Goal: Task Accomplishment & Management: Manage account settings

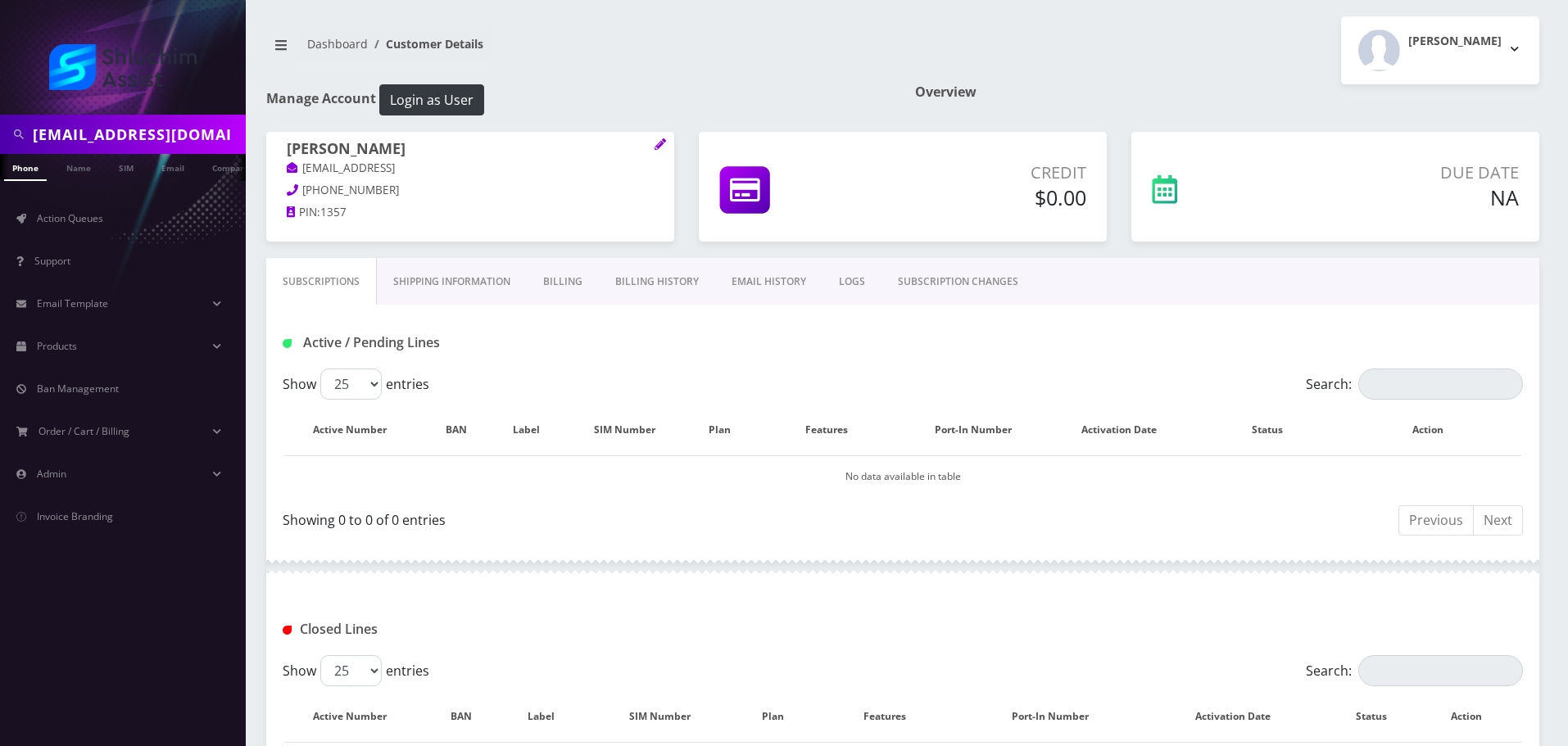
click at [181, 139] on input "wilhelmmotty@gmail.com" at bounding box center [137, 134] width 209 height 31
paste input "510-216-8967"
click at [116, 140] on input "510-216-8967" at bounding box center [137, 134] width 209 height 31
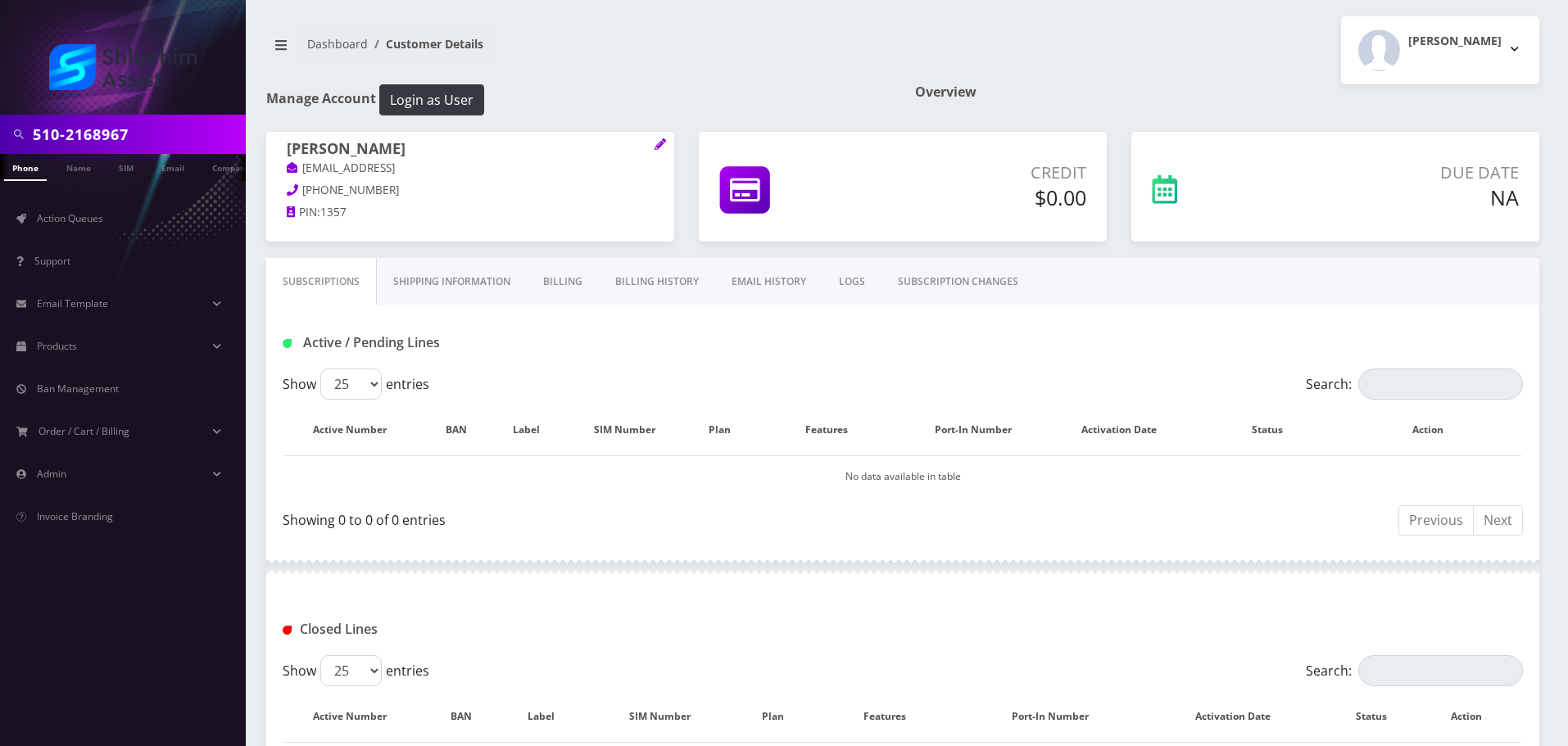
type input "510-2168967"
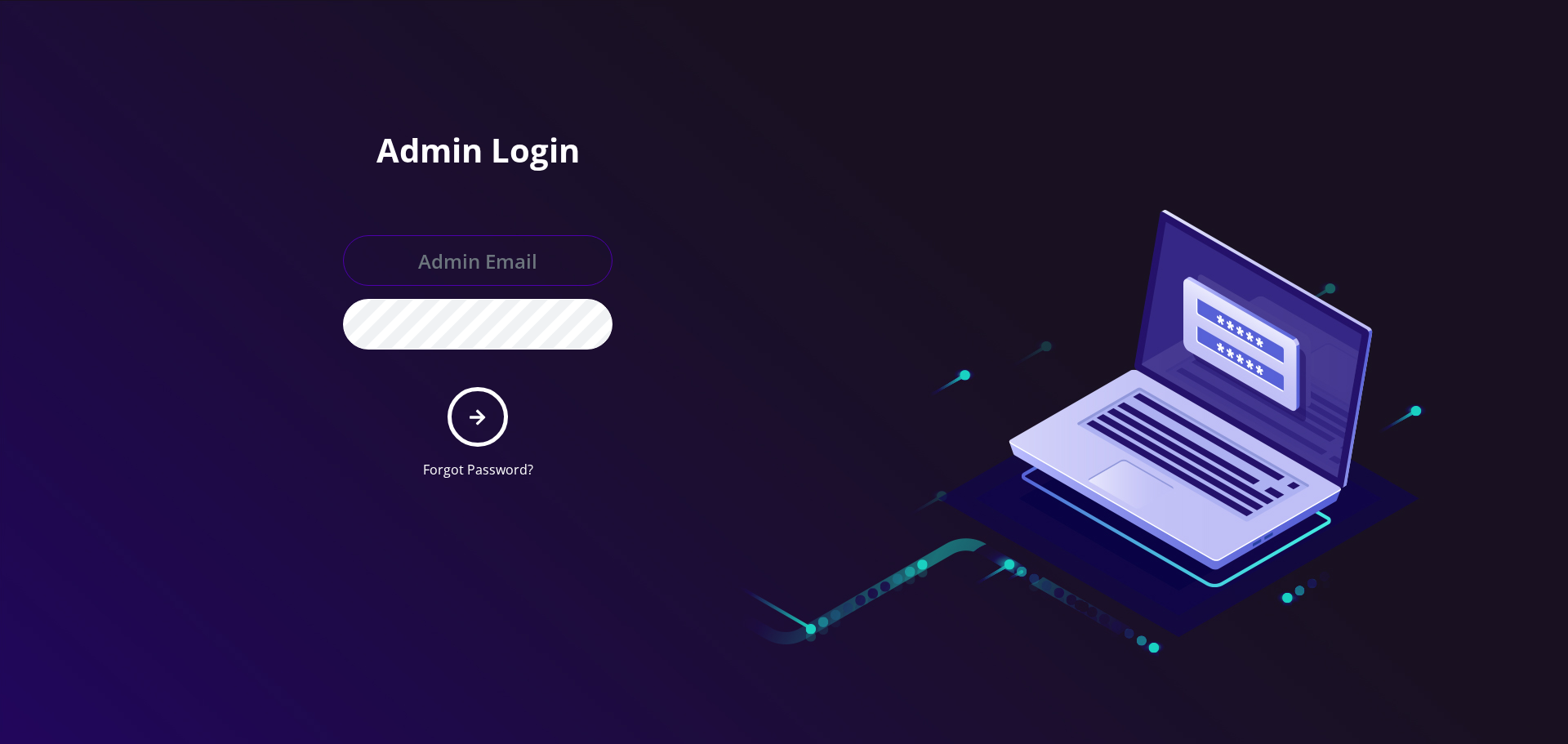
type input "[EMAIL_ADDRESS][DOMAIN_NAME]"
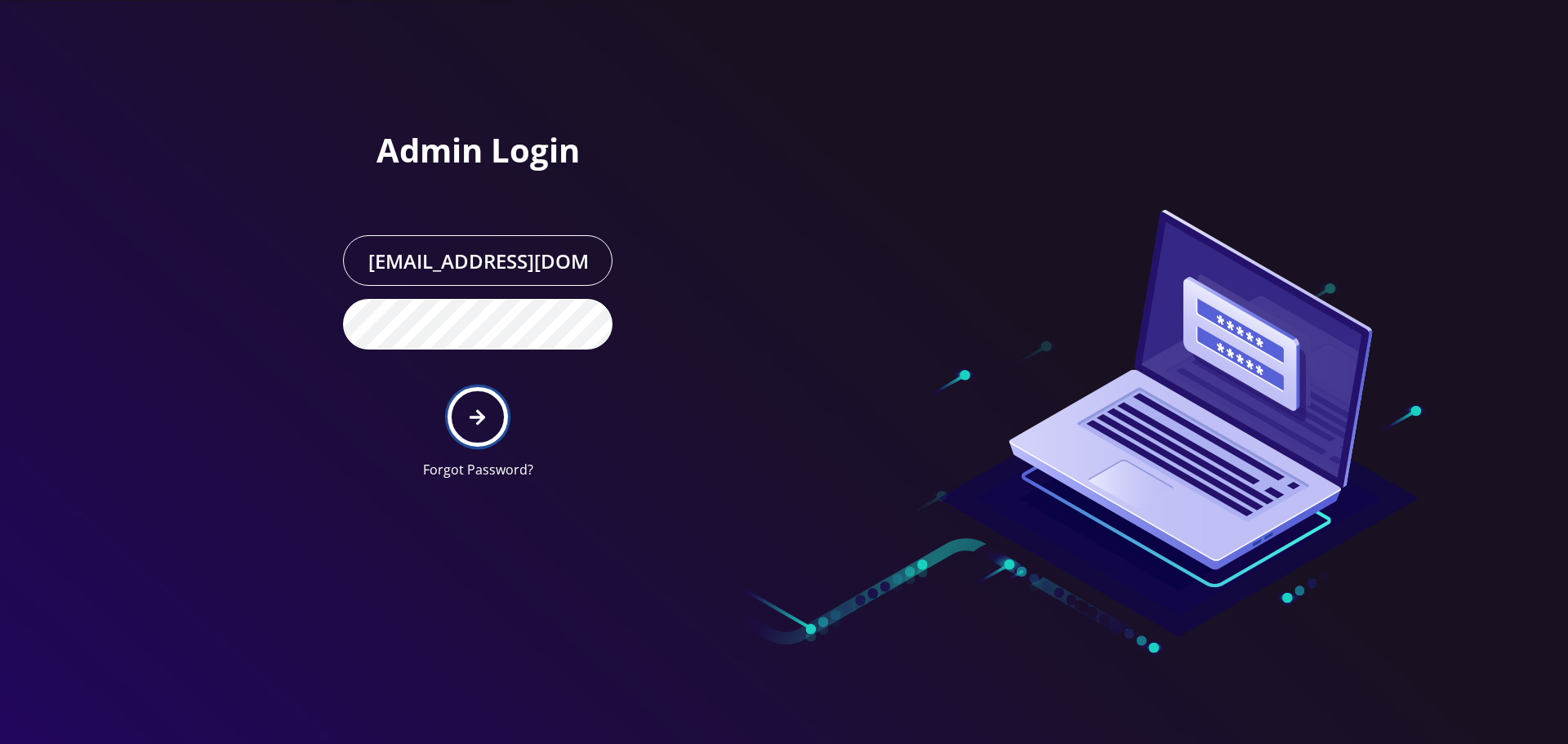
click at [473, 430] on button "submit" at bounding box center [478, 417] width 60 height 60
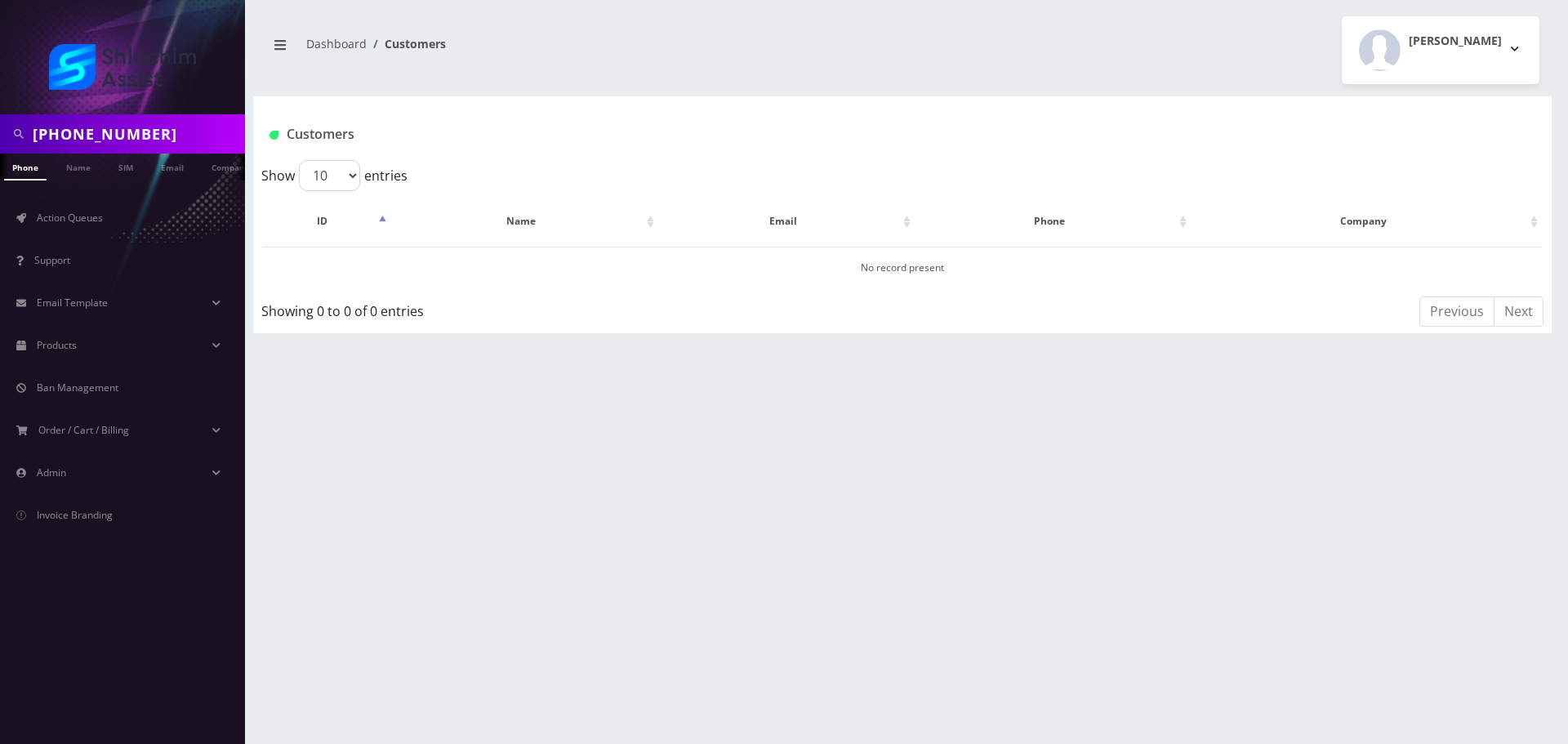
click at [70, 136] on input "[PHONE_NUMBER]" at bounding box center [136, 134] width 208 height 31
click at [109, 136] on input "510-216-8967" at bounding box center [136, 134] width 208 height 31
type input "5102168967"
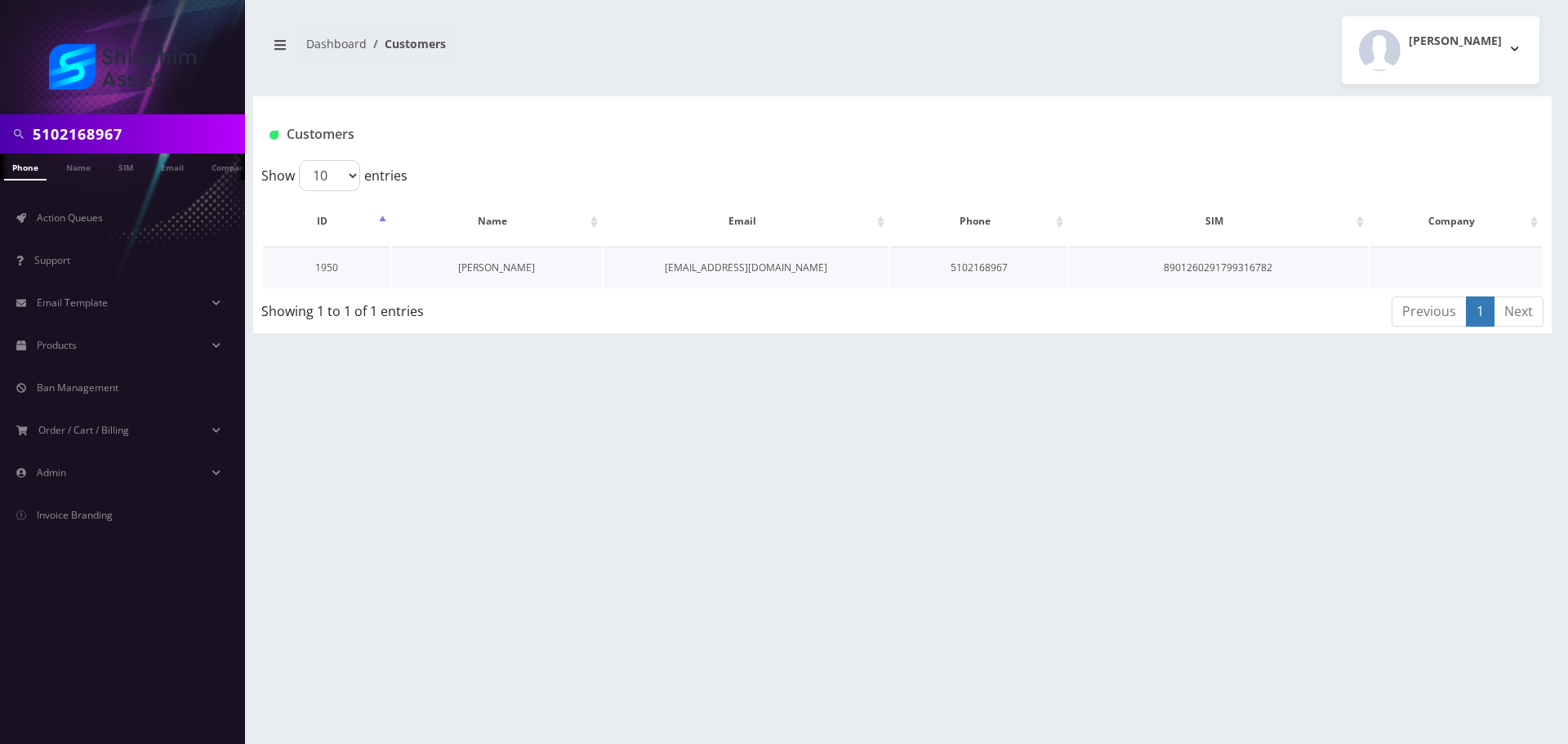
click at [508, 273] on link "Sarah Asefovitz" at bounding box center [497, 267] width 77 height 14
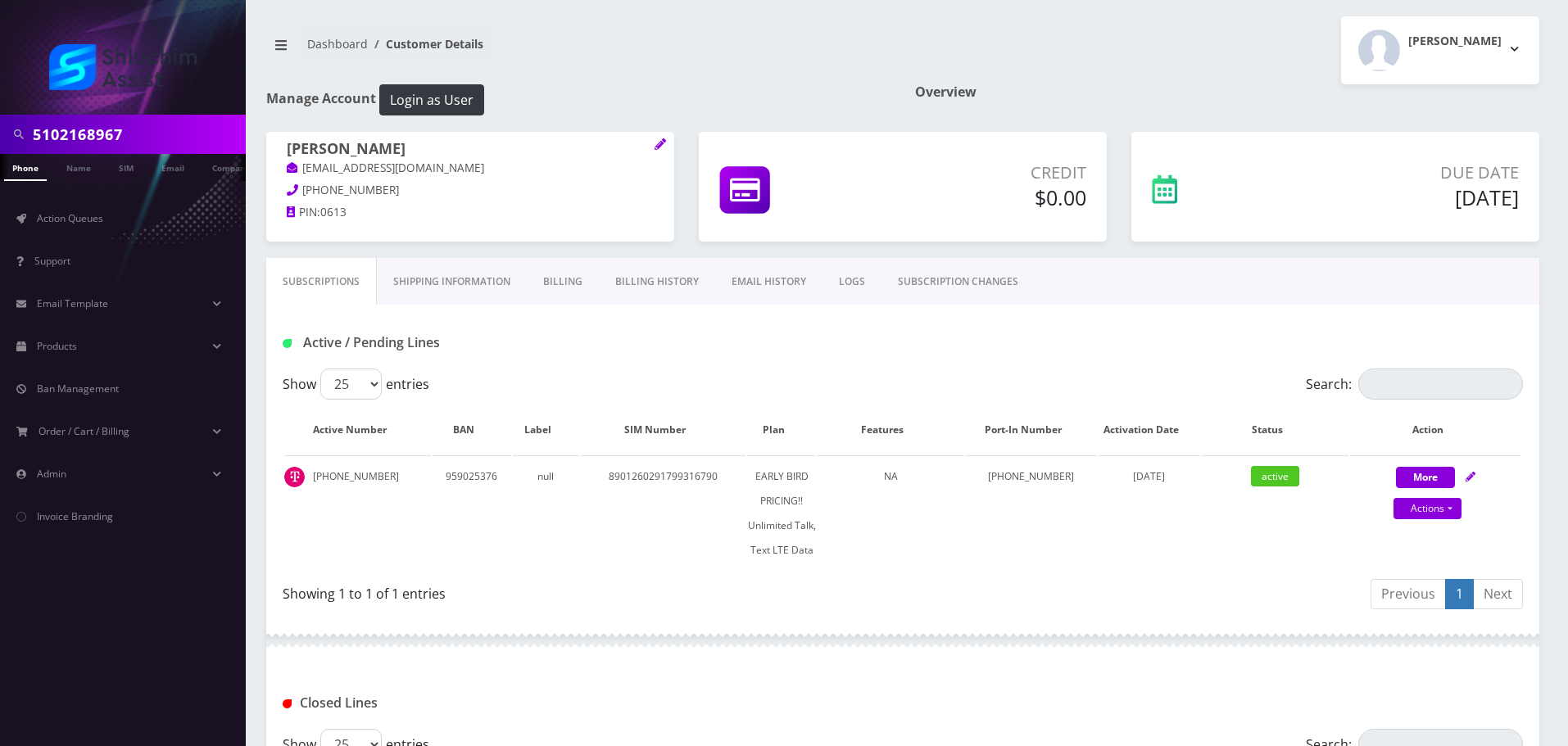
scroll to position [0, 9]
click at [150, 141] on input "5102168967" at bounding box center [137, 134] width 209 height 31
paste input "-216-"
click at [87, 136] on input "510-216-8967" at bounding box center [137, 134] width 209 height 31
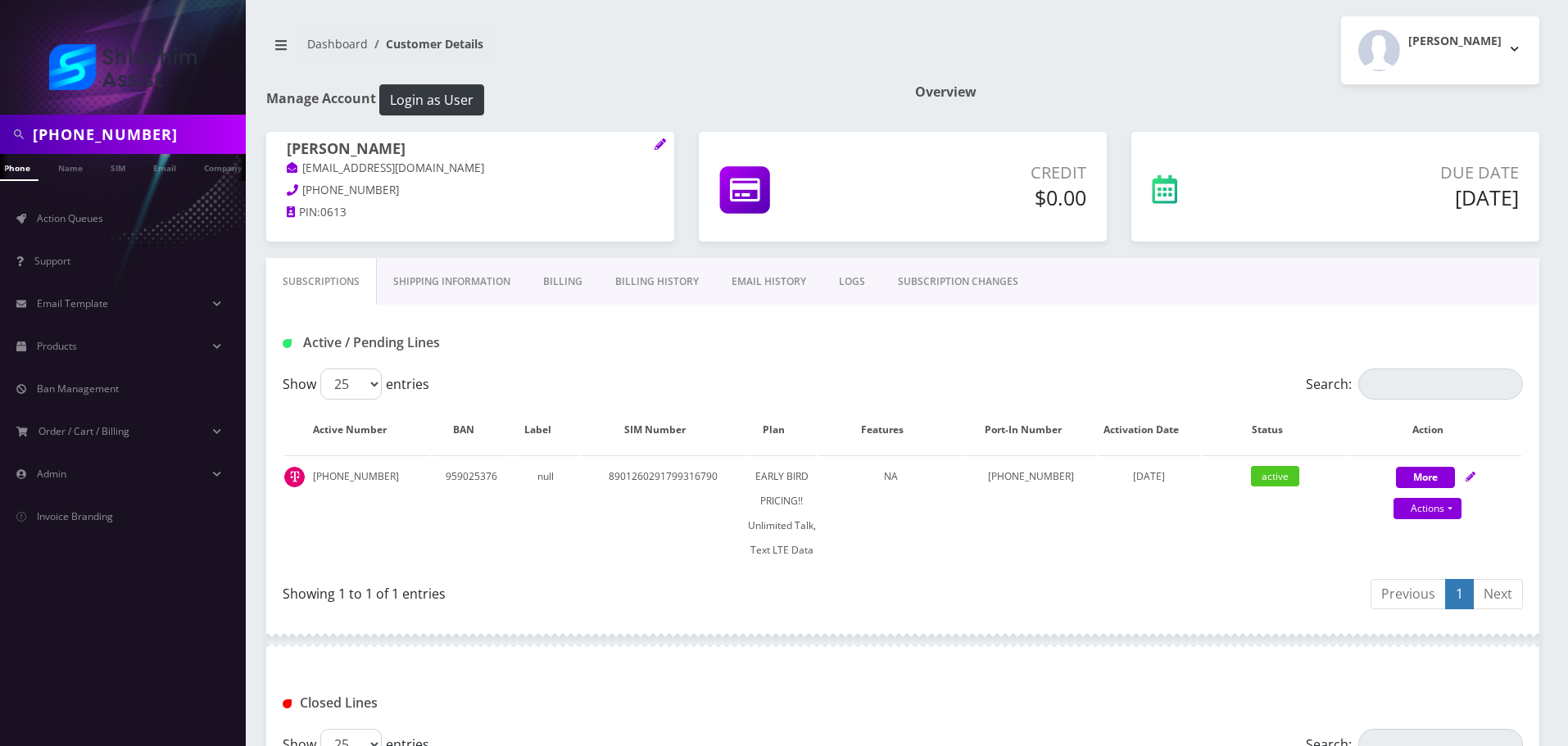
click at [107, 137] on input "510-216-8967" at bounding box center [137, 134] width 209 height 31
type input "5102168967"
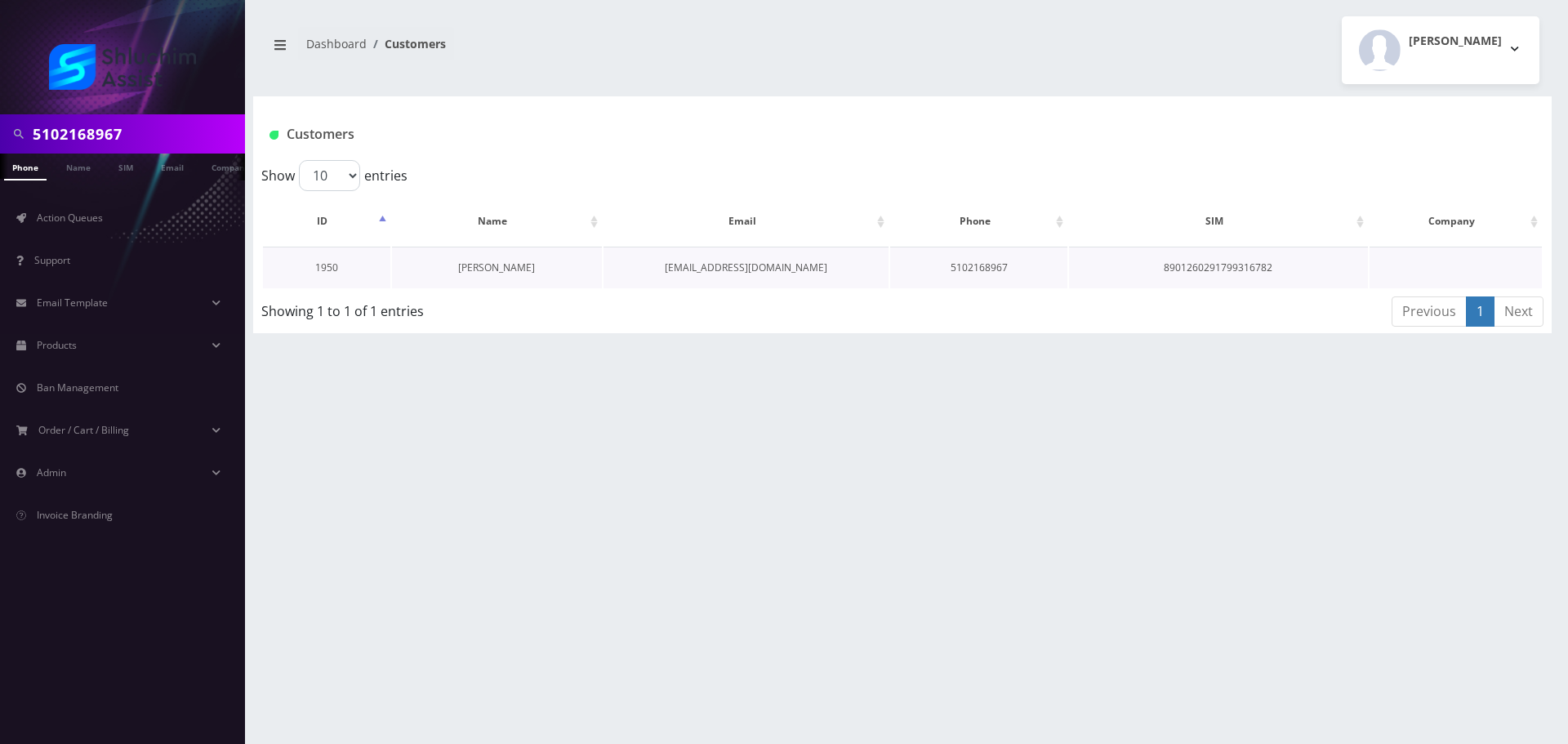
click at [507, 269] on link "[PERSON_NAME]" at bounding box center [497, 267] width 77 height 14
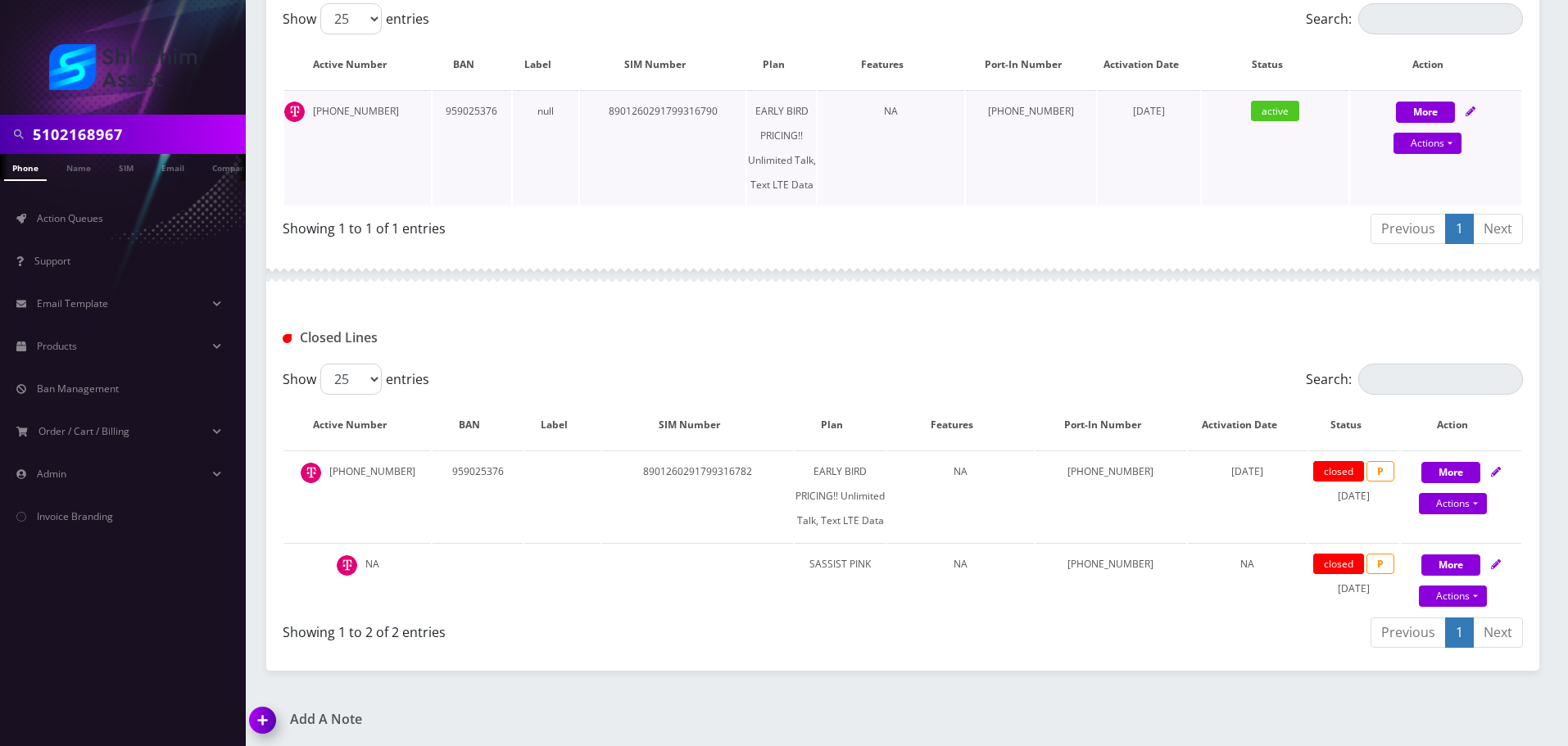
scroll to position [370, 0]
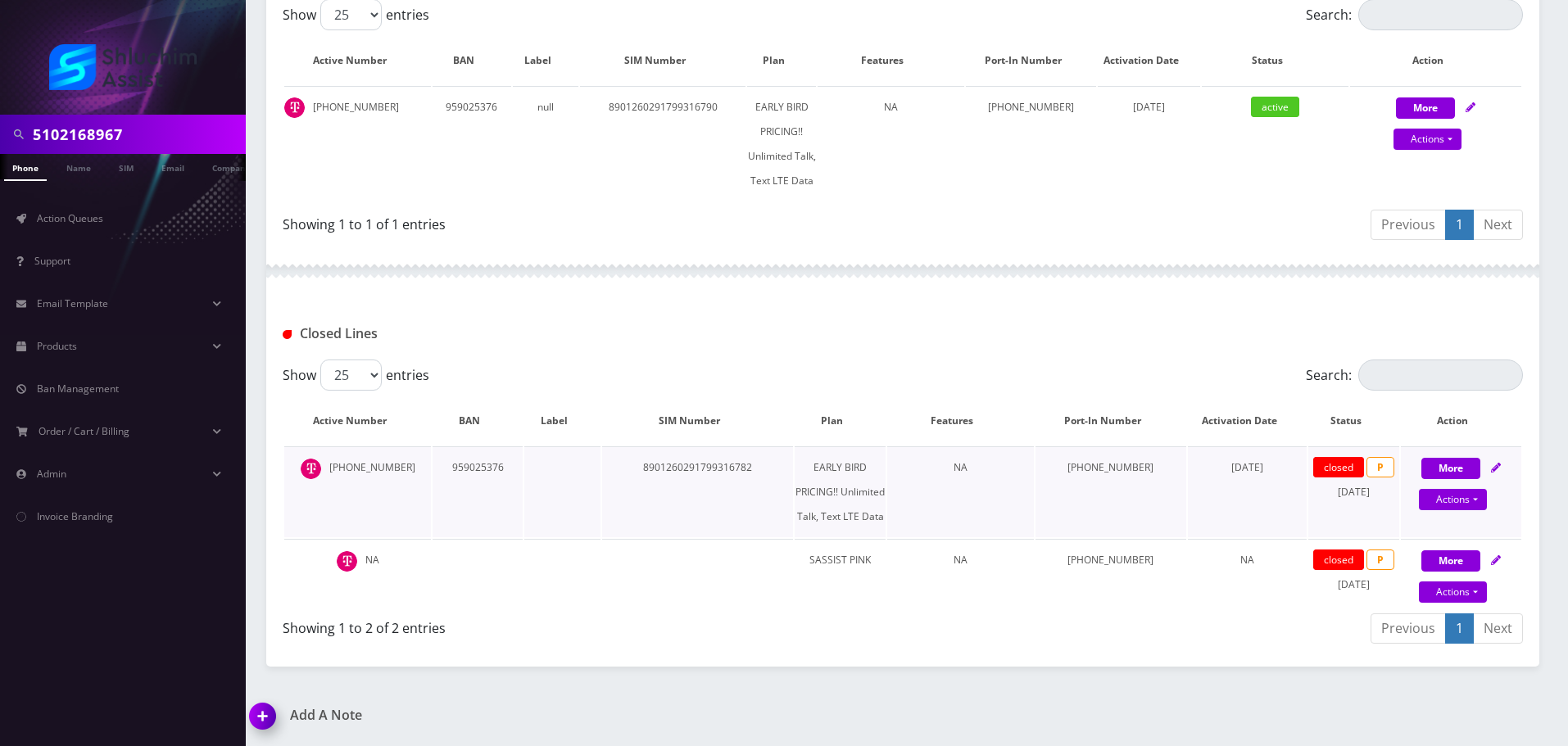
click at [372, 466] on td "510-216-8967" at bounding box center [357, 492] width 146 height 91
click at [372, 466] on td "[PHONE_NUMBER]" at bounding box center [357, 492] width 146 height 91
click at [164, 132] on input "5102168967" at bounding box center [137, 134] width 209 height 31
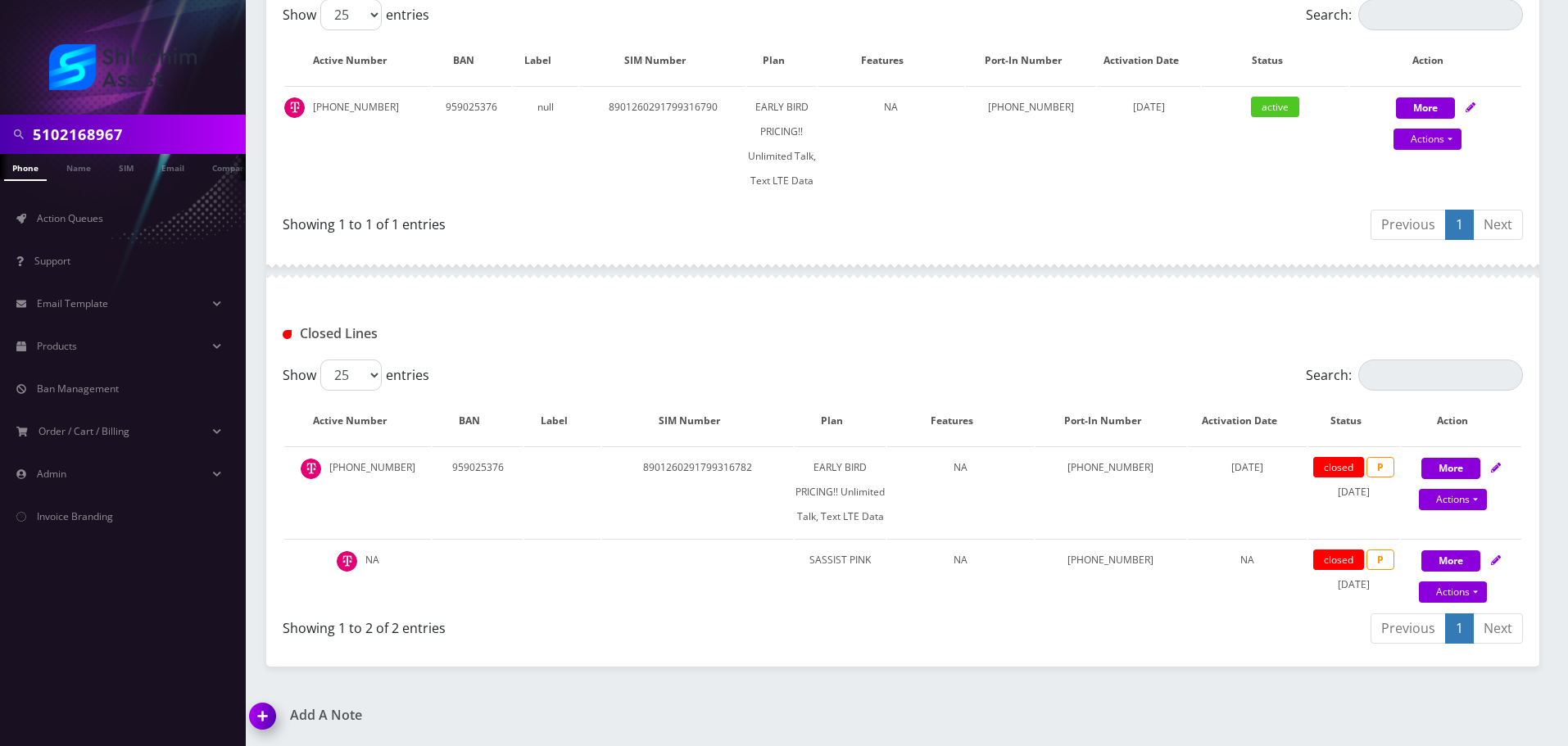
click at [164, 132] on input "5102168967" at bounding box center [137, 134] width 209 height 31
drag, startPoint x: 1078, startPoint y: 484, endPoint x: 1166, endPoint y: 484, distance: 88.0
click at [1166, 484] on tr "510-216-8967 959025376 8901260291799316782 EARLY BIRD PRICING!! Unlimited Talk,…" at bounding box center [902, 492] width 1237 height 91
click at [1166, 484] on td "323-839-9622" at bounding box center [1111, 492] width 151 height 91
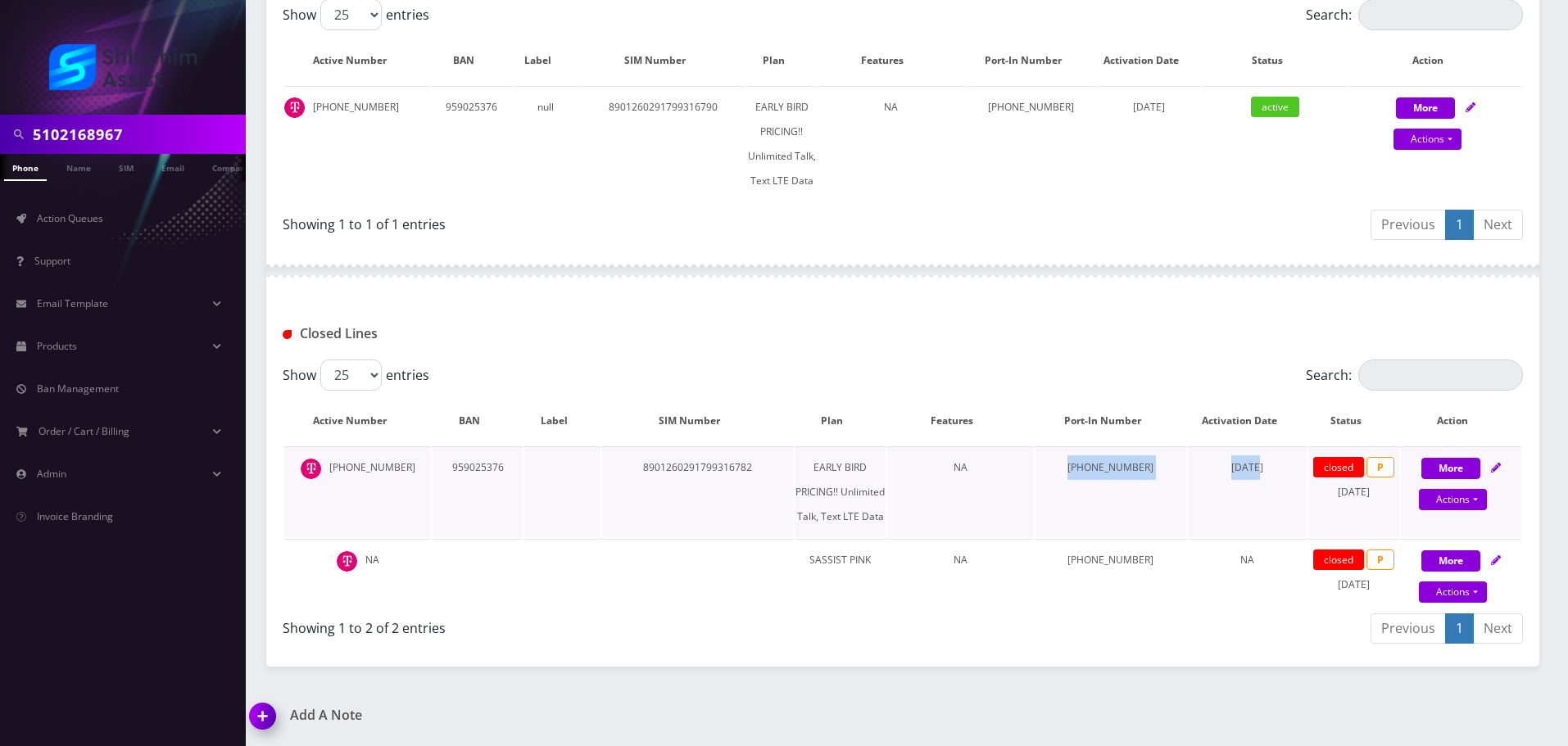
drag, startPoint x: 1083, startPoint y: 476, endPoint x: 1234, endPoint y: 476, distance: 151.0
click at [1234, 476] on tr "510-216-8967 959025376 8901260291799316782 EARLY BIRD PRICING!! Unlimited Talk,…" at bounding box center [902, 492] width 1237 height 91
click at [1235, 476] on td "May 07, 2021" at bounding box center [1247, 492] width 119 height 91
drag, startPoint x: 1176, startPoint y: 475, endPoint x: 1256, endPoint y: 475, distance: 80.0
click at [1256, 475] on td "[DATE]" at bounding box center [1247, 492] width 119 height 91
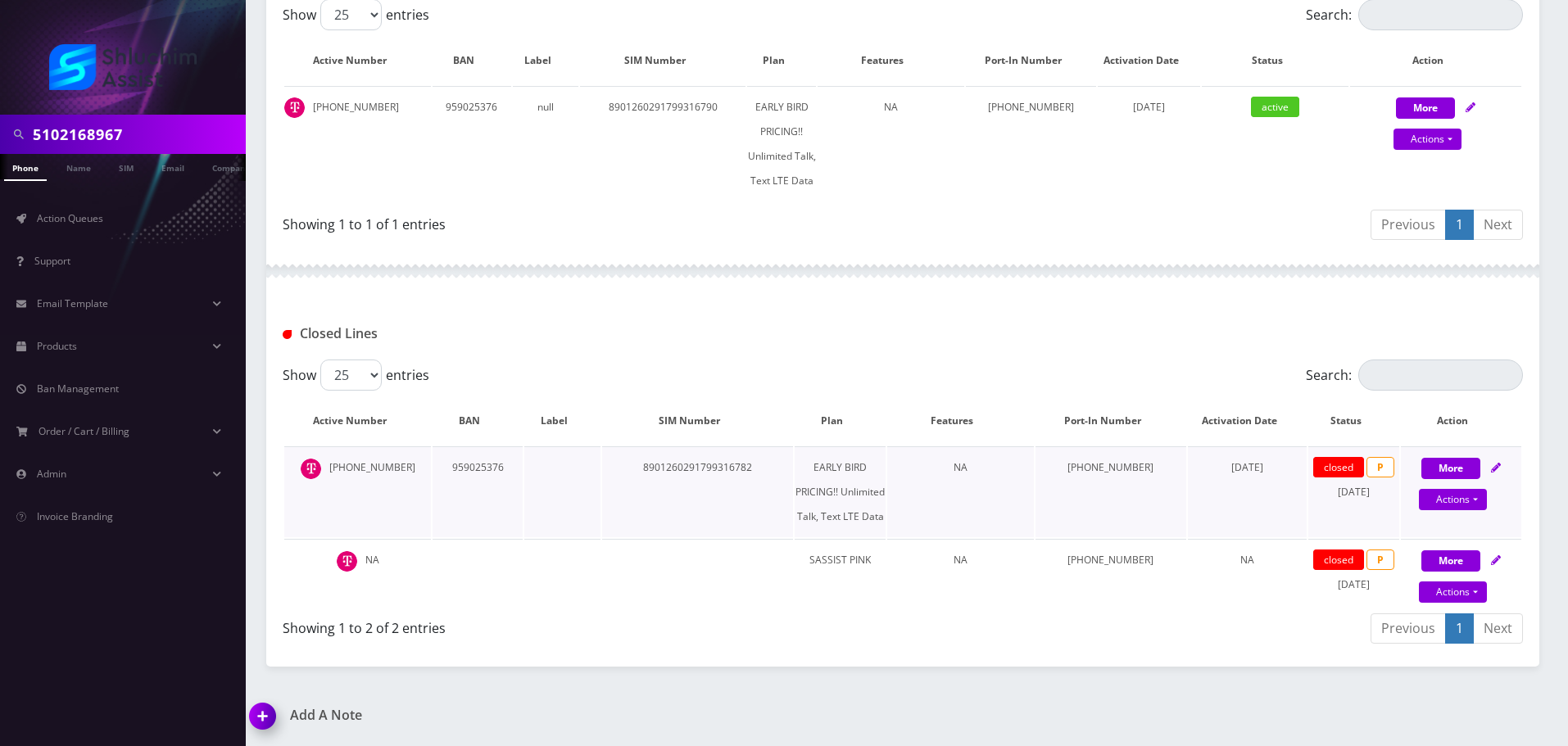
click at [1256, 475] on td "[DATE]" at bounding box center [1247, 492] width 119 height 91
drag, startPoint x: 1197, startPoint y: 474, endPoint x: 1266, endPoint y: 474, distance: 69.0
click at [1266, 474] on td "[DATE]" at bounding box center [1247, 492] width 119 height 91
click at [1266, 474] on td "May 07, 2021" at bounding box center [1247, 492] width 119 height 91
drag, startPoint x: 1338, startPoint y: 493, endPoint x: 1371, endPoint y: 493, distance: 33.0
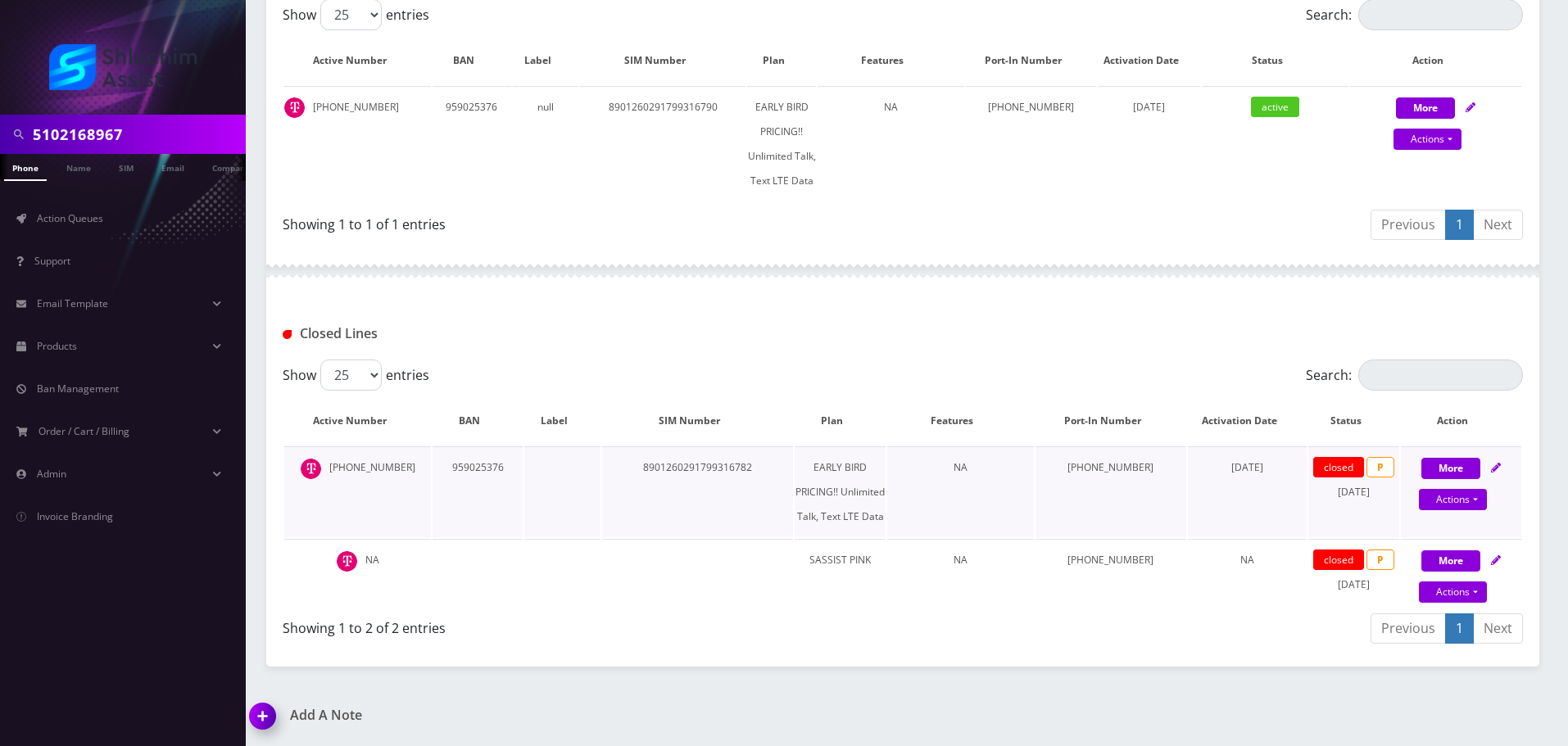
click at [1371, 493] on td "closed P June 18, 2025" at bounding box center [1353, 492] width 90 height 91
drag, startPoint x: 1315, startPoint y: 493, endPoint x: 1372, endPoint y: 494, distance: 57.0
click at [1372, 494] on td "closed P June 18, 2025" at bounding box center [1353, 492] width 90 height 91
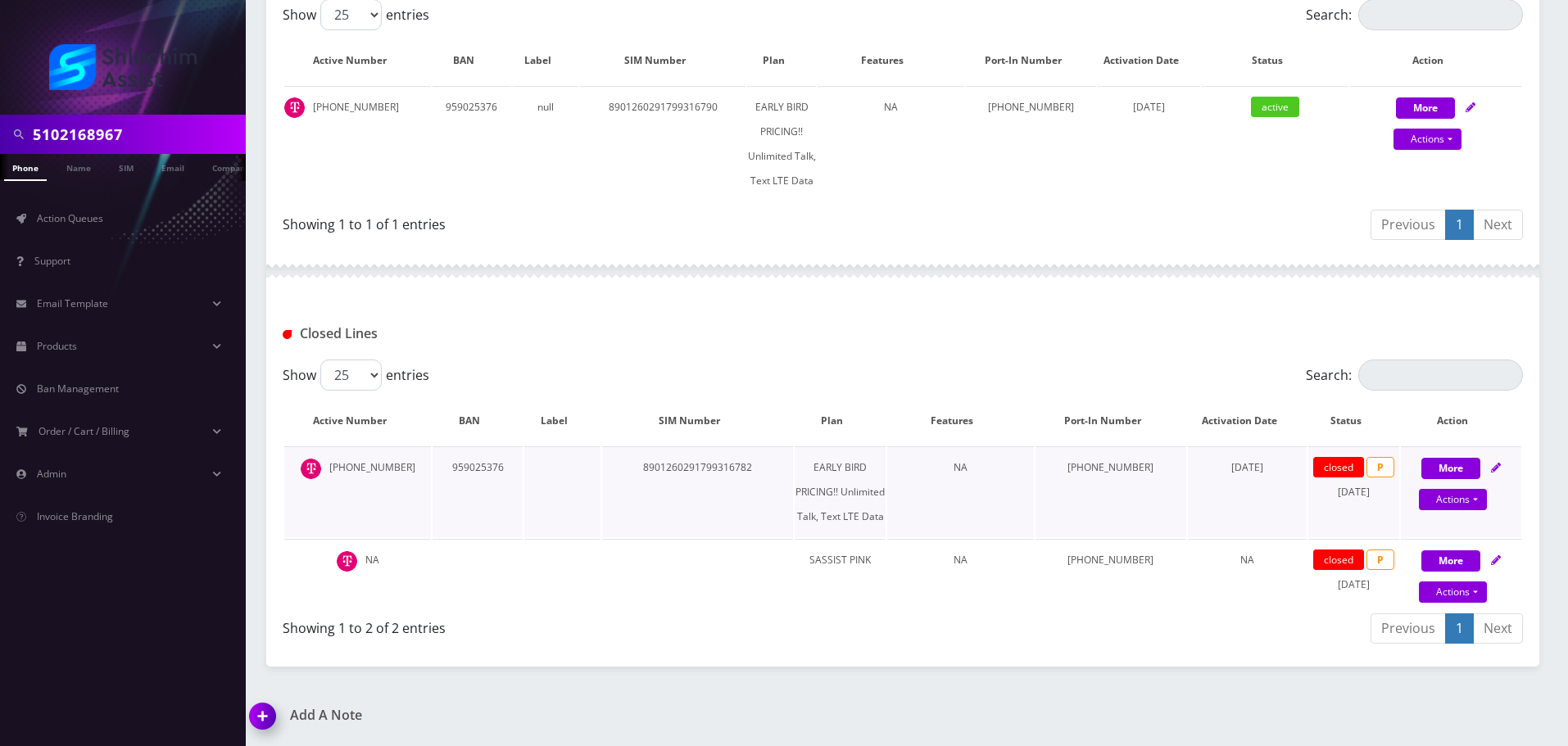
drag, startPoint x: 1324, startPoint y: 493, endPoint x: 1361, endPoint y: 494, distance: 37.0
click at [1361, 494] on td "closed P June 18, 2025" at bounding box center [1353, 492] width 90 height 91
click at [374, 476] on td "[PHONE_NUMBER]" at bounding box center [357, 492] width 146 height 91
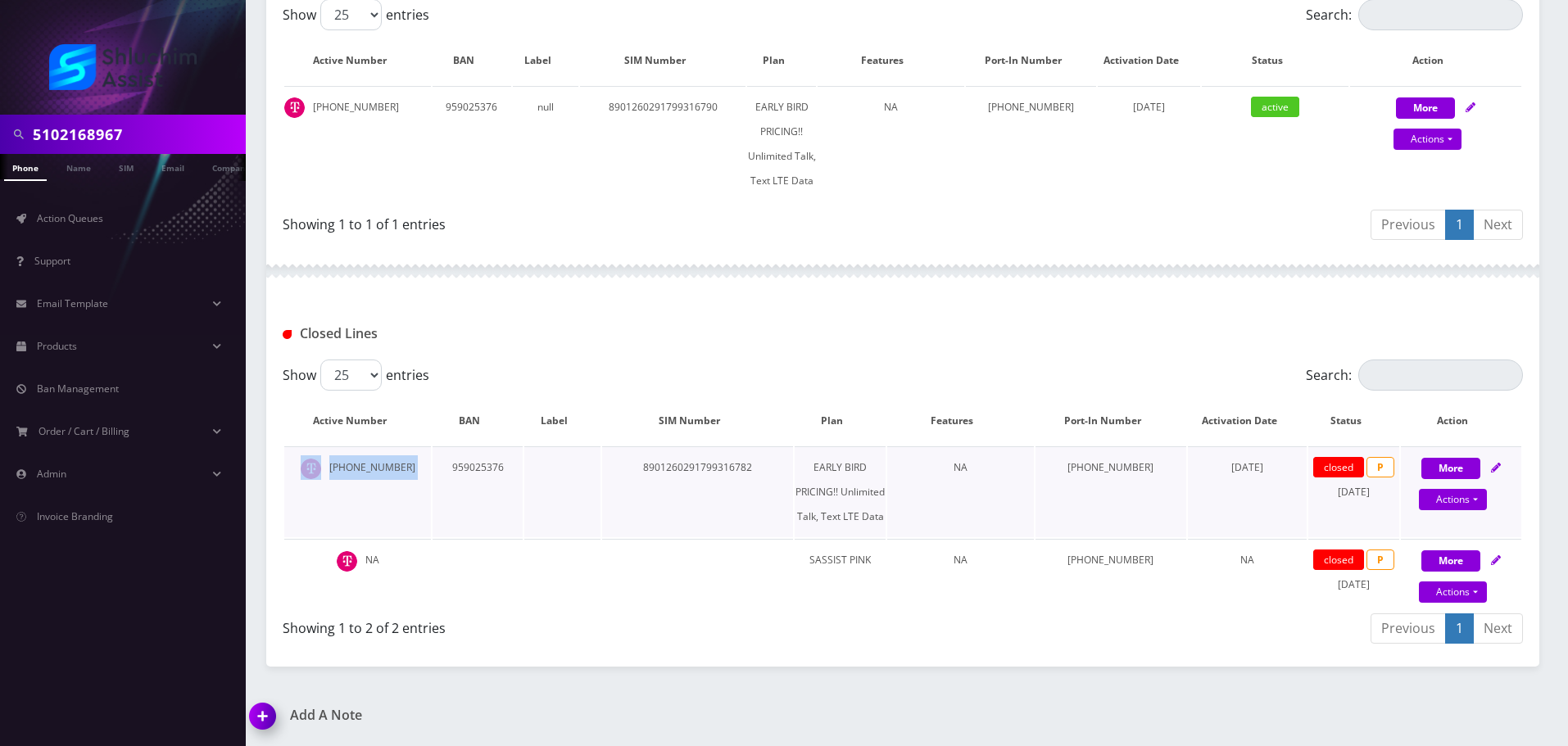
click at [374, 476] on td "[PHONE_NUMBER]" at bounding box center [357, 492] width 146 height 91
click at [377, 476] on td "[PHONE_NUMBER]" at bounding box center [357, 492] width 146 height 91
click at [359, 476] on td "[PHONE_NUMBER]" at bounding box center [357, 492] width 146 height 91
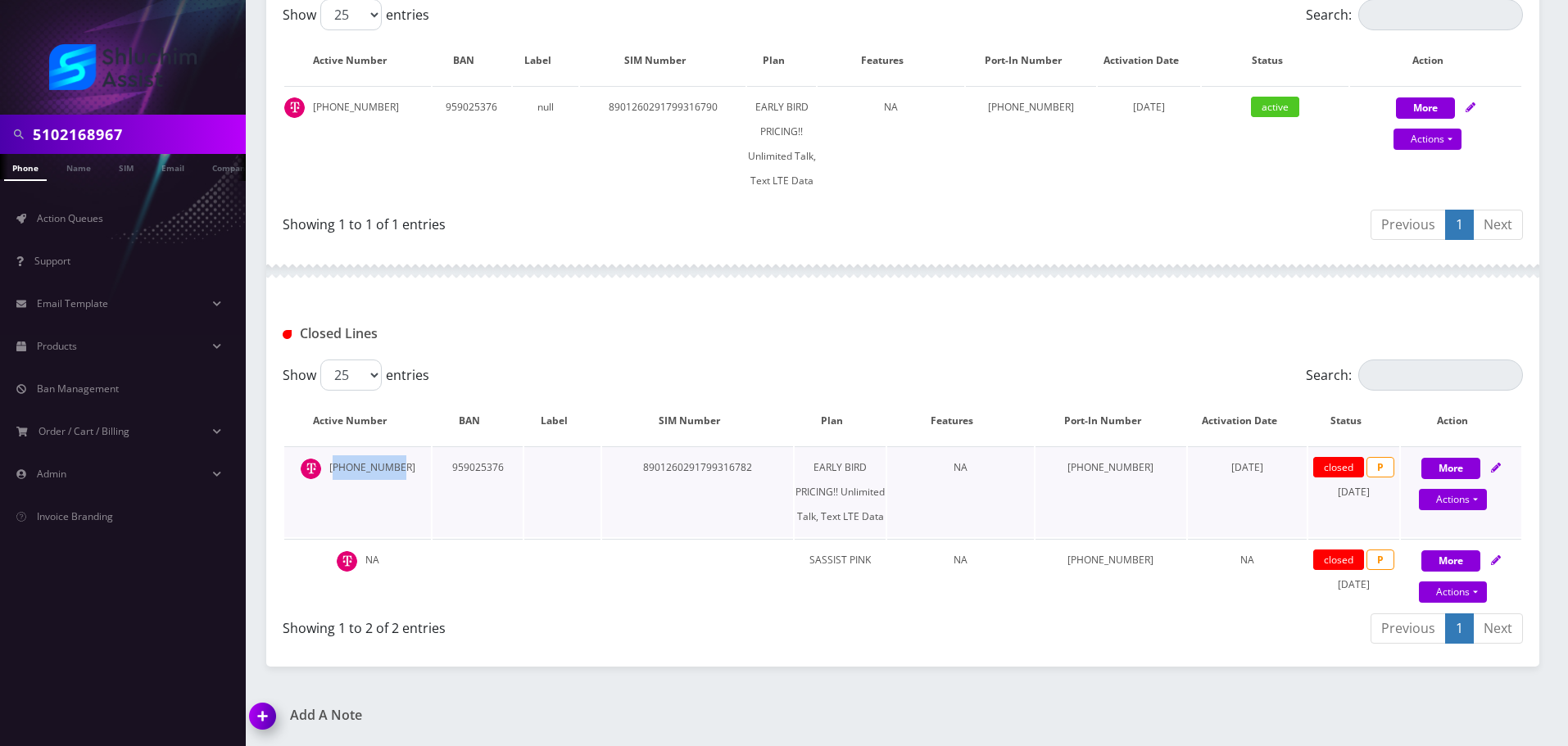
drag, startPoint x: 348, startPoint y: 475, endPoint x: 407, endPoint y: 475, distance: 59.0
click at [407, 475] on td "[PHONE_NUMBER]" at bounding box center [357, 492] width 146 height 91
click at [407, 474] on td "[PHONE_NUMBER]" at bounding box center [357, 492] width 146 height 91
drag, startPoint x: 355, startPoint y: 472, endPoint x: 409, endPoint y: 474, distance: 54.0
click at [409, 474] on td "[PHONE_NUMBER]" at bounding box center [357, 492] width 146 height 91
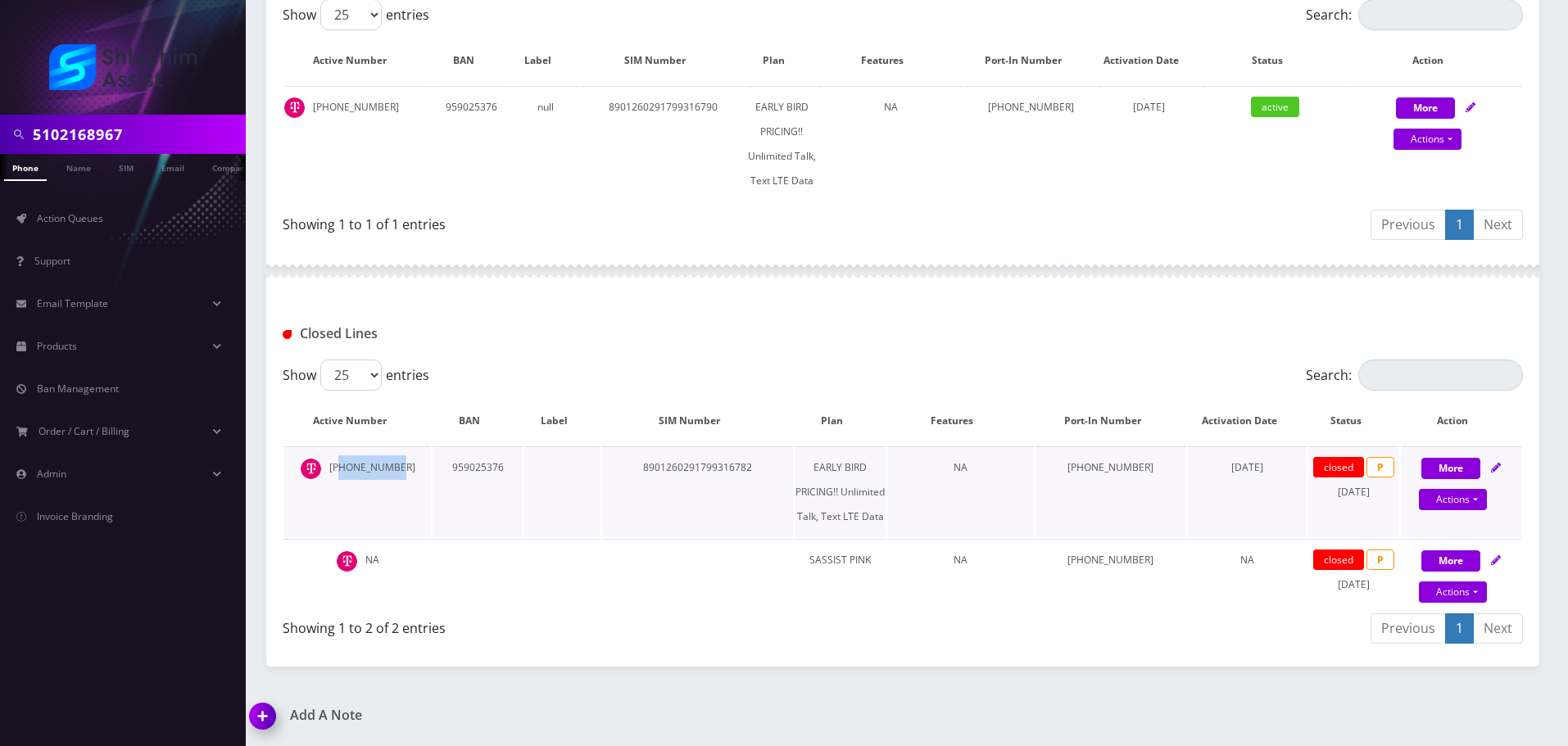
click at [409, 474] on td "[PHONE_NUMBER]" at bounding box center [357, 492] width 146 height 91
drag, startPoint x: 357, startPoint y: 471, endPoint x: 395, endPoint y: 472, distance: 38.0
click at [395, 472] on td "[PHONE_NUMBER]" at bounding box center [357, 492] width 146 height 91
drag, startPoint x: 363, startPoint y: 472, endPoint x: 404, endPoint y: 473, distance: 41.0
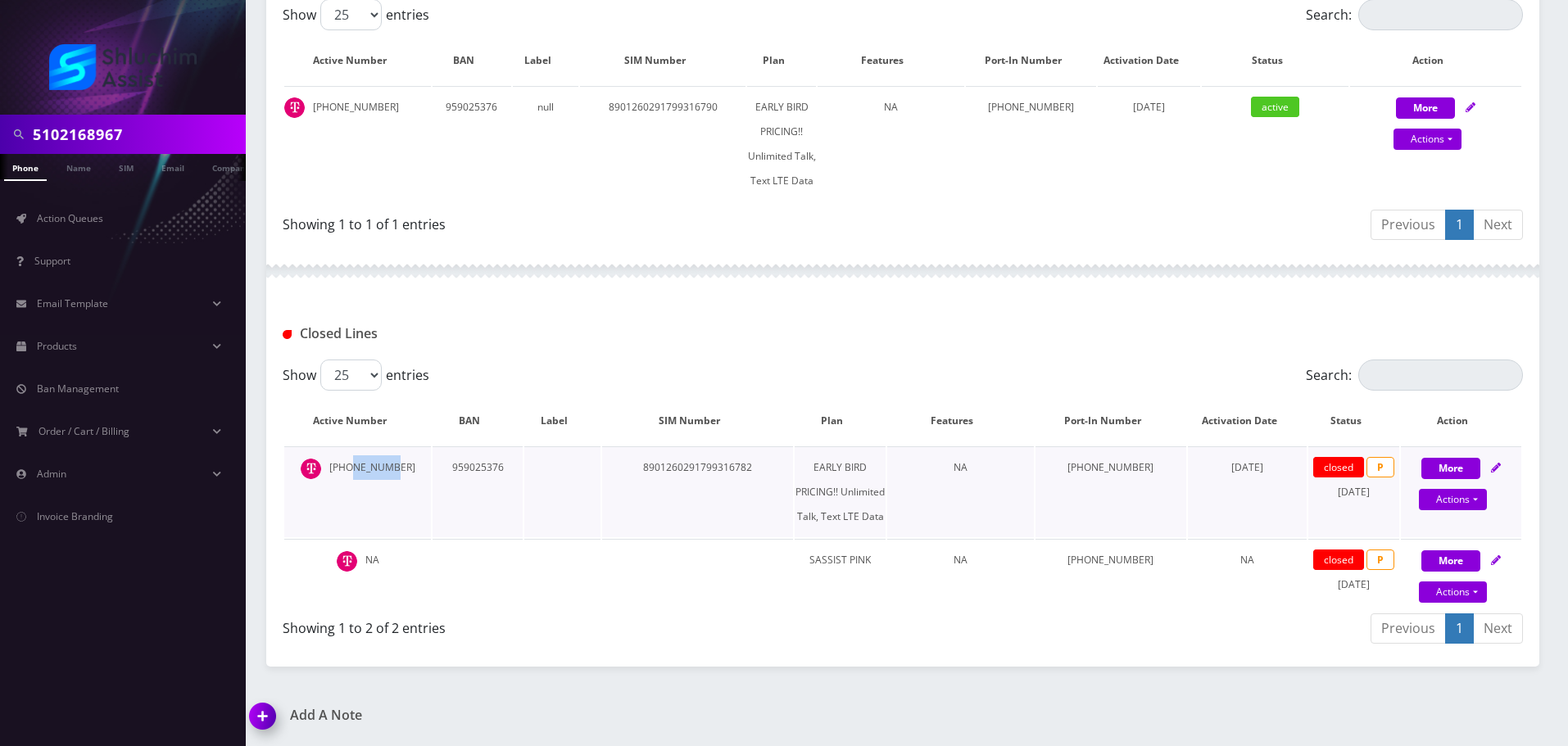
click at [404, 473] on td "[PHONE_NUMBER]" at bounding box center [357, 492] width 146 height 91
drag, startPoint x: 352, startPoint y: 471, endPoint x: 409, endPoint y: 474, distance: 57.1
click at [409, 474] on td "[PHONE_NUMBER]" at bounding box center [357, 492] width 146 height 91
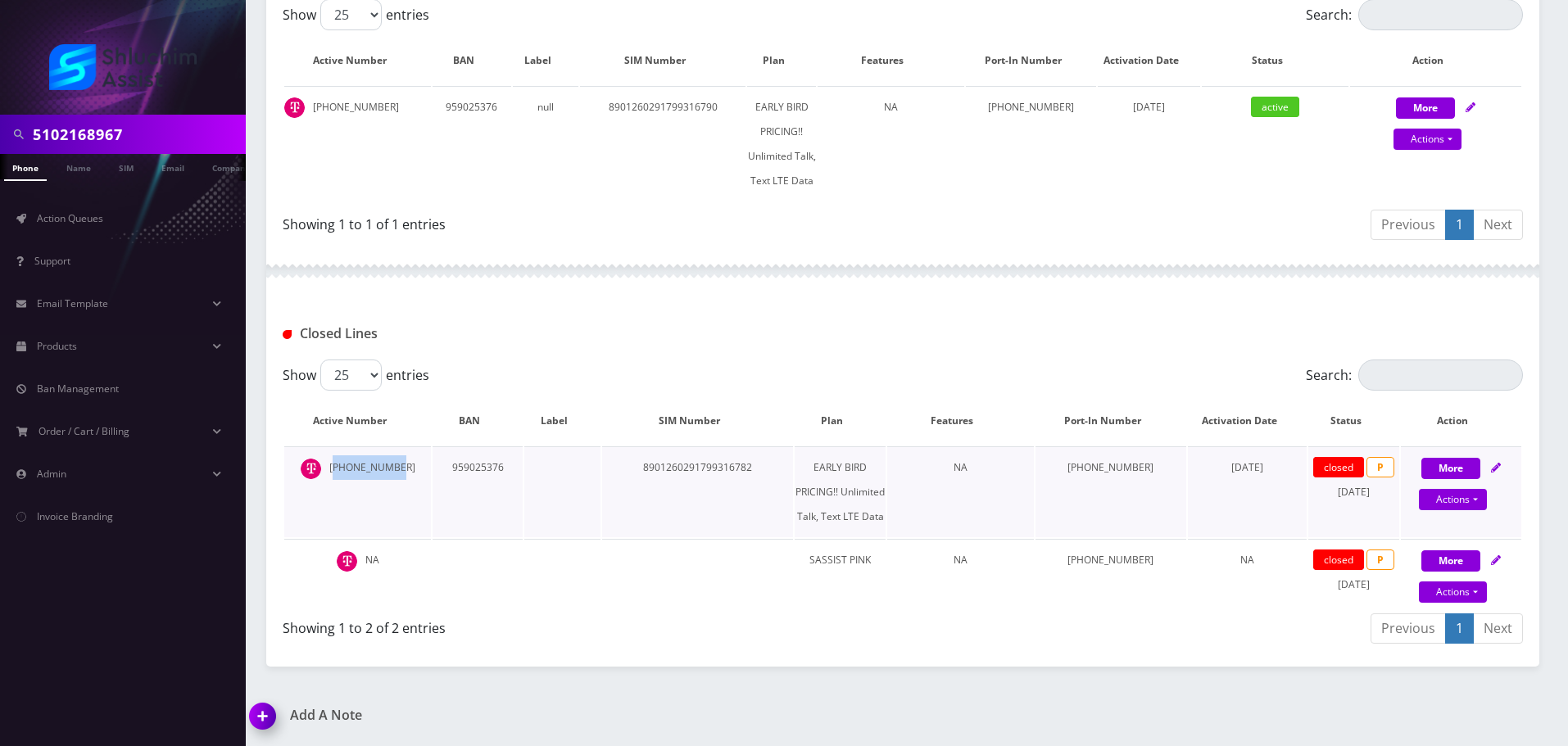
drag, startPoint x: 349, startPoint y: 474, endPoint x: 437, endPoint y: 475, distance: 88.0
click at [436, 475] on tr "510-216-8967 959025376 8901260291799316782 EARLY BIRD PRICING!! Unlimited Talk,…" at bounding box center [902, 492] width 1237 height 91
click at [437, 475] on td "959025376" at bounding box center [477, 492] width 90 height 91
drag, startPoint x: 339, startPoint y: 465, endPoint x: 407, endPoint y: 466, distance: 68.0
click at [407, 466] on td "510-216-8967" at bounding box center [357, 492] width 146 height 91
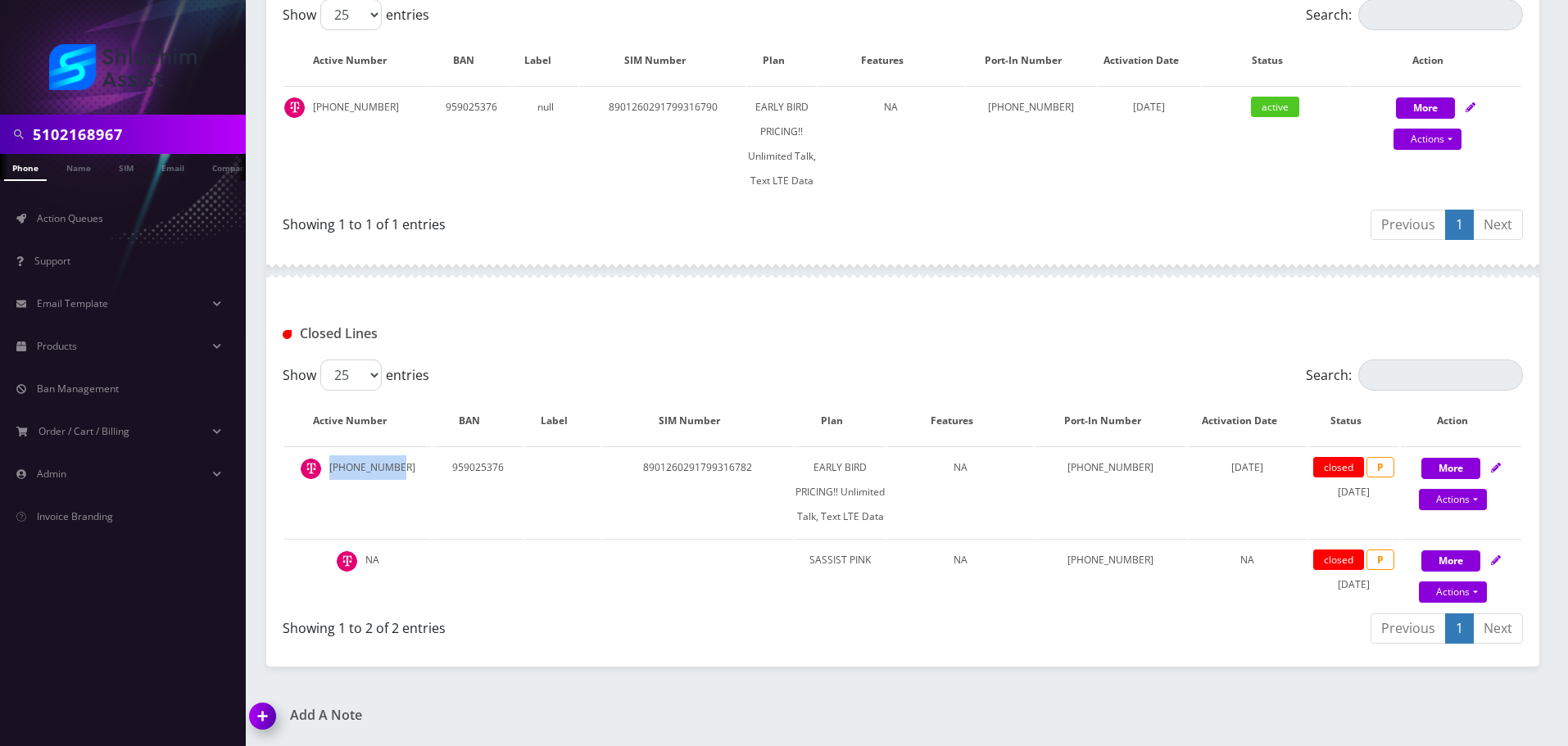
copy td "510-216-8967"
click at [159, 133] on input "5102168967" at bounding box center [137, 134] width 209 height 31
paste input "-216-"
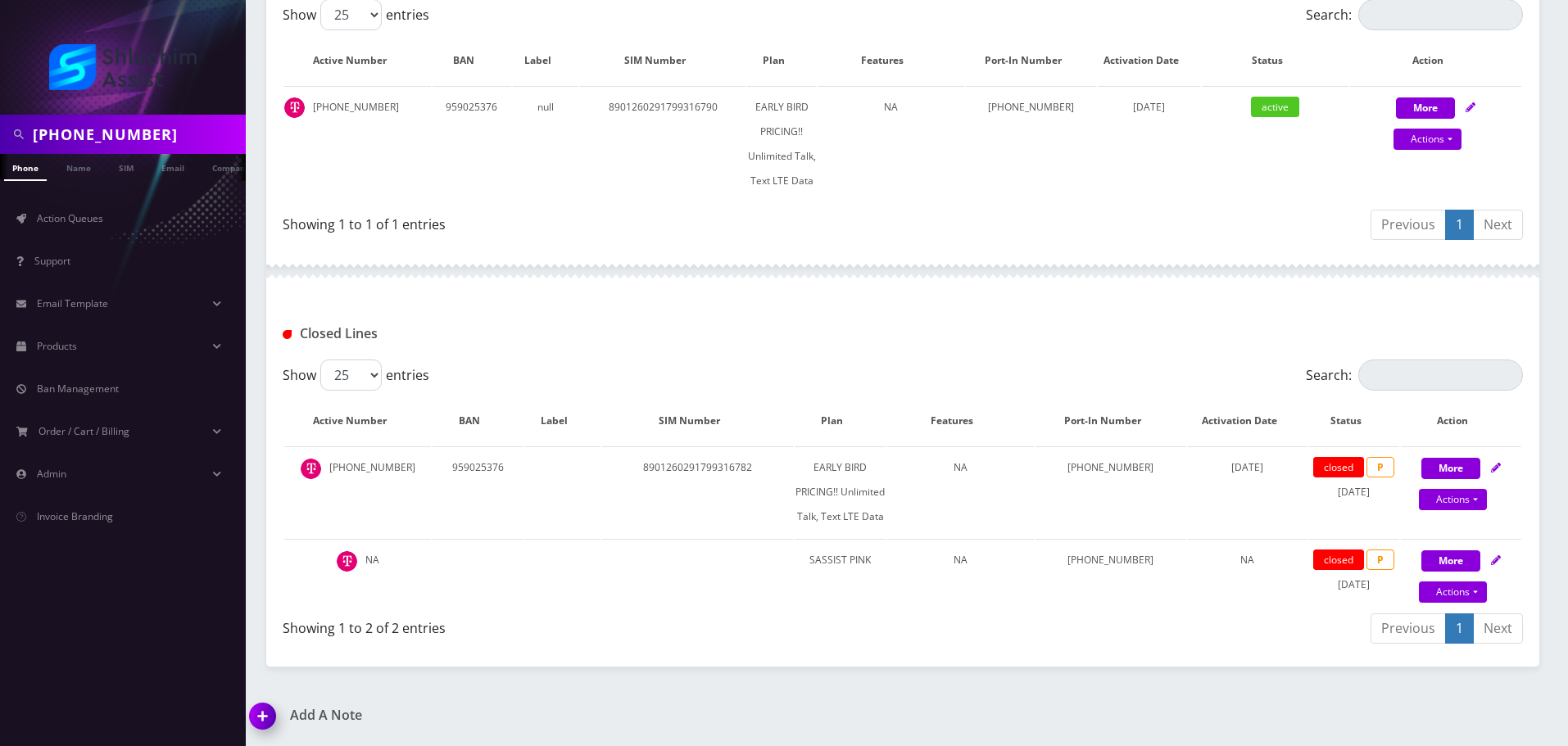
click at [104, 133] on input "510-216-8967" at bounding box center [137, 134] width 209 height 31
type input "5102168967"
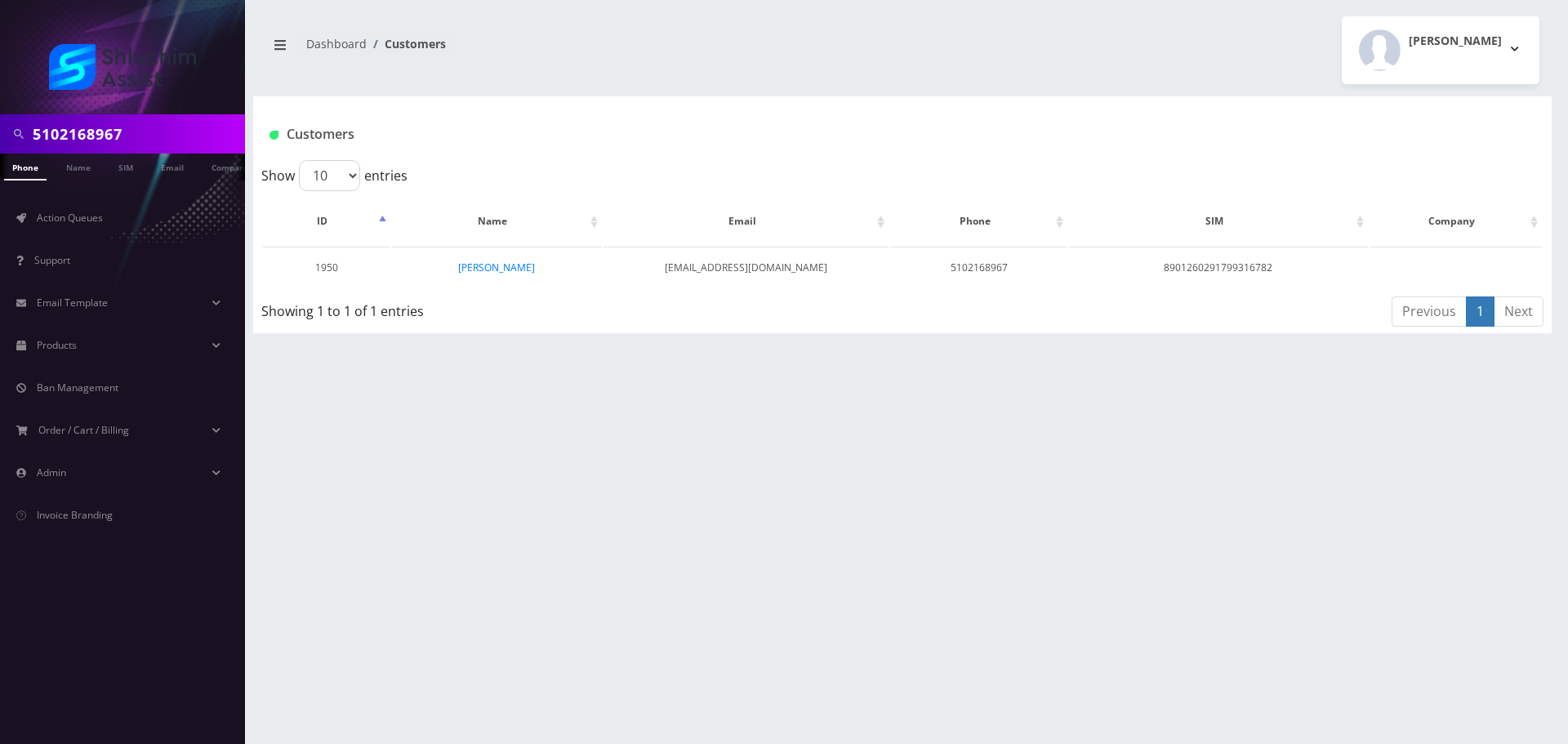
click at [166, 140] on input "5102168967" at bounding box center [136, 134] width 208 height 31
paste input "[EMAIL_ADDRESS][DOMAIN_NAME]"
type input "[EMAIL_ADDRESS][DOMAIN_NAME]"
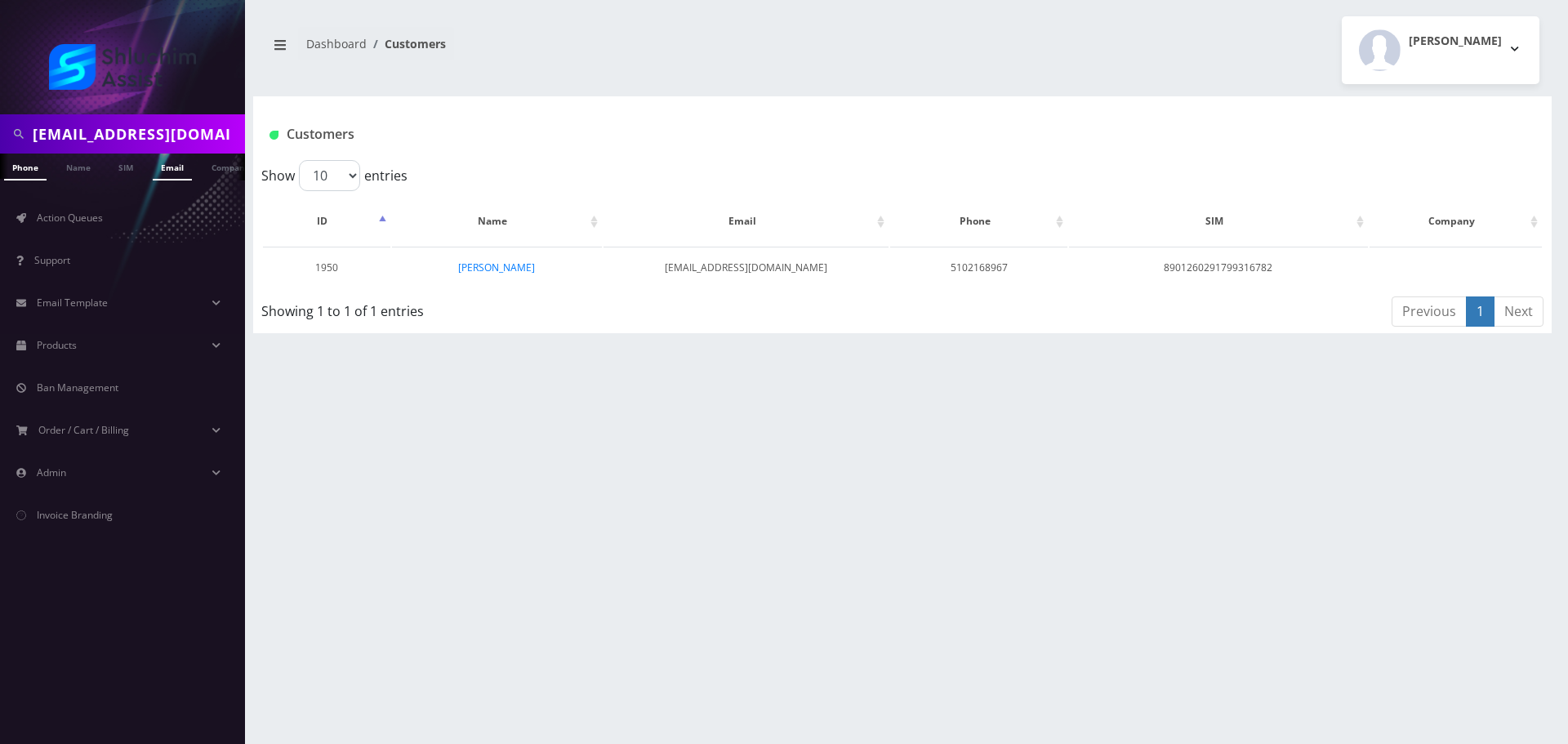
click at [166, 175] on link "Email" at bounding box center [172, 167] width 39 height 27
click at [536, 282] on td "[PERSON_NAME]" at bounding box center [534, 267] width 285 height 42
click at [549, 267] on link "[PERSON_NAME]" at bounding box center [534, 267] width 77 height 14
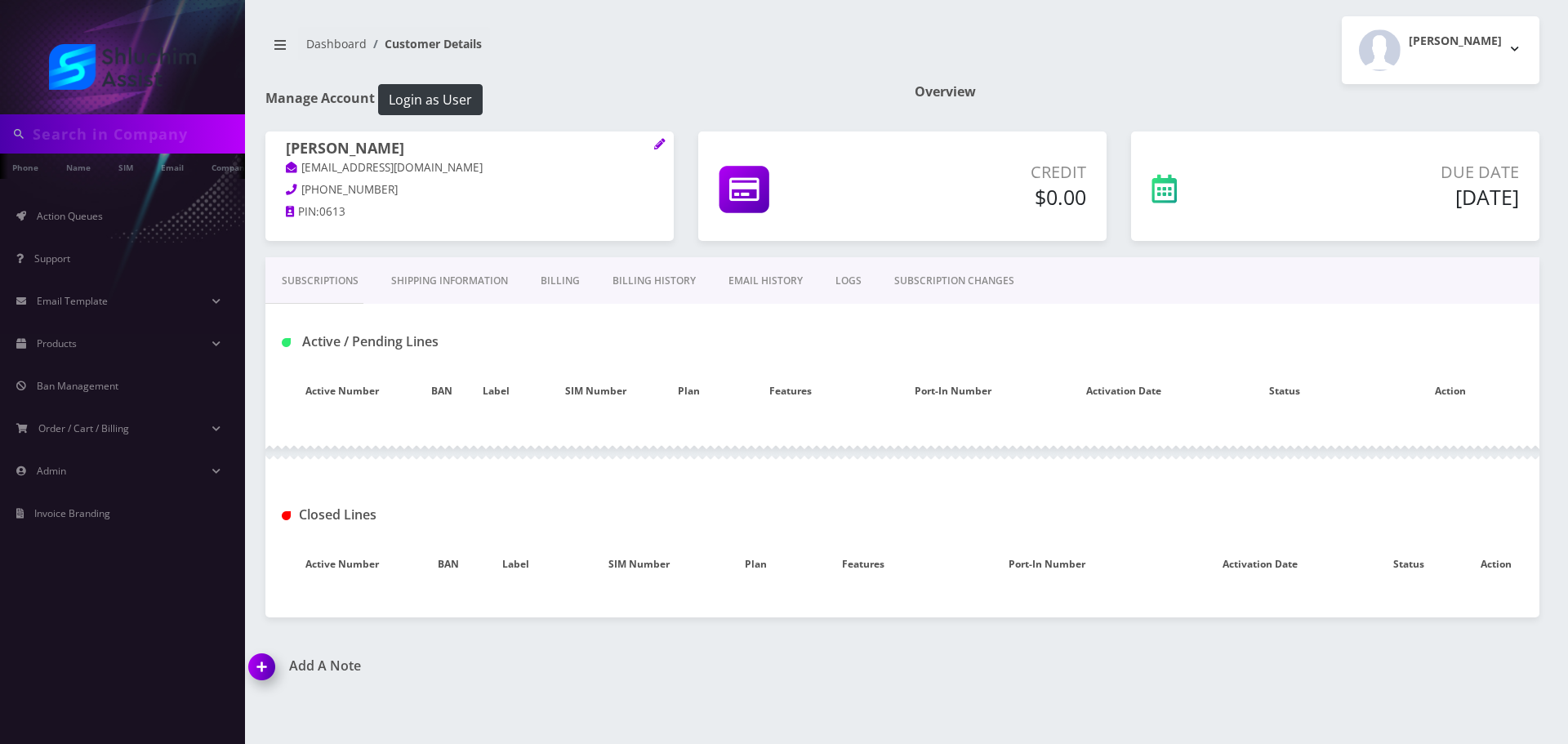
type input "[EMAIL_ADDRESS][DOMAIN_NAME]"
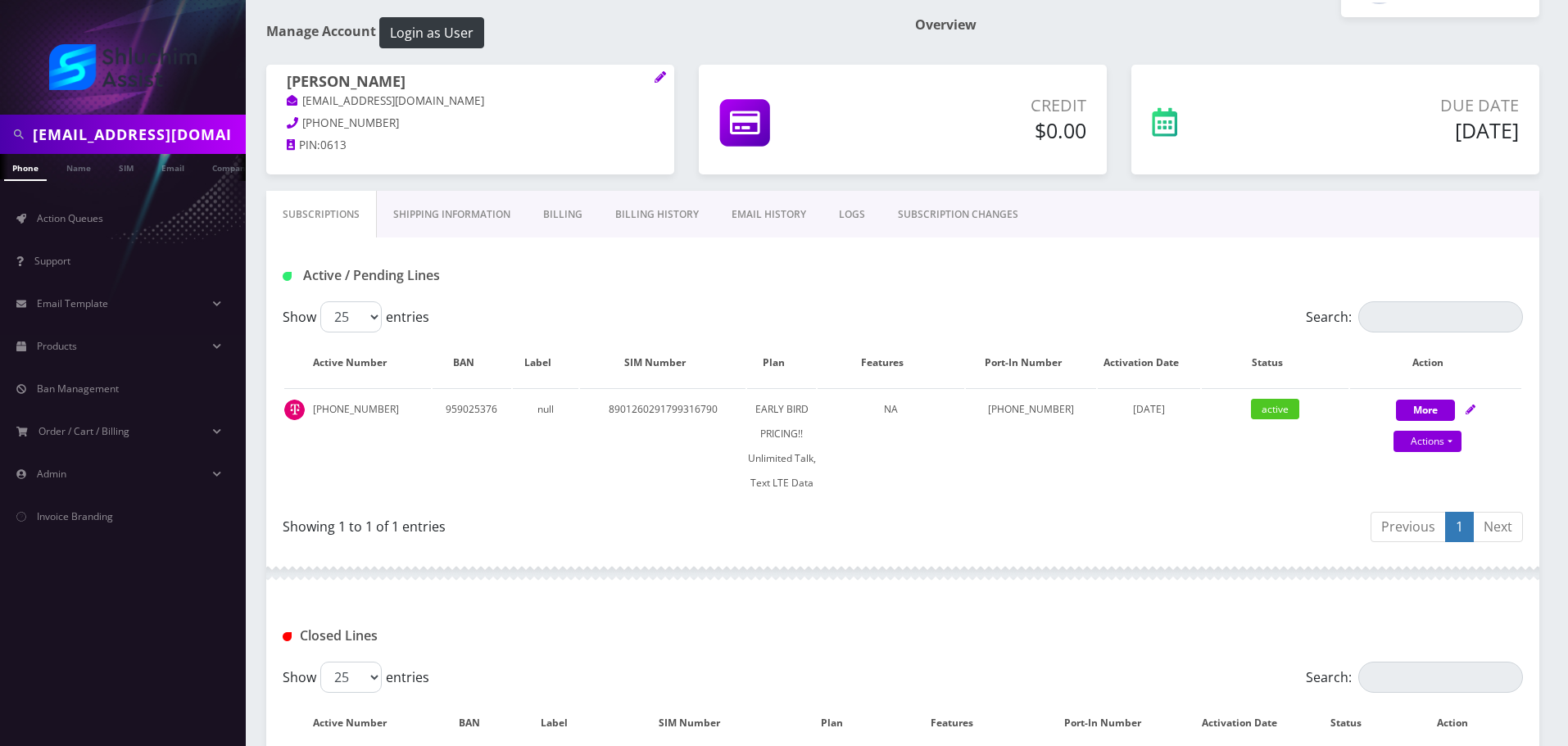
scroll to position [370, 0]
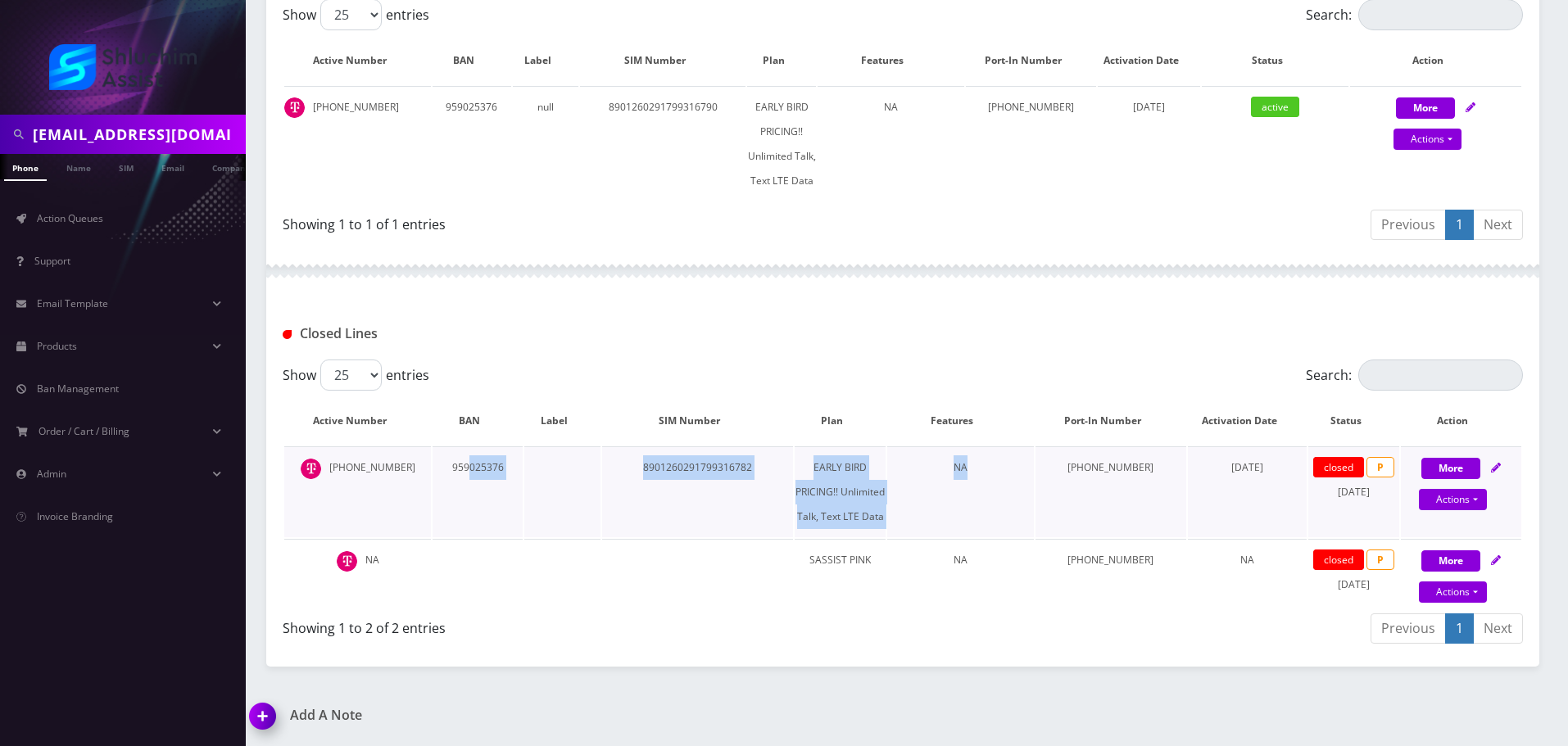
drag, startPoint x: 485, startPoint y: 470, endPoint x: 1030, endPoint y: 482, distance: 545.1
click at [1027, 482] on tr "510-216-8967 959025376 8901260291799316782 EARLY BIRD PRICING!! Unlimited Talk,…" at bounding box center [902, 492] width 1237 height 91
drag, startPoint x: 1030, startPoint y: 482, endPoint x: 1002, endPoint y: 483, distance: 28.0
click at [1030, 483] on td "NA" at bounding box center [960, 492] width 146 height 91
click at [954, 492] on td "NA" at bounding box center [960, 492] width 146 height 91
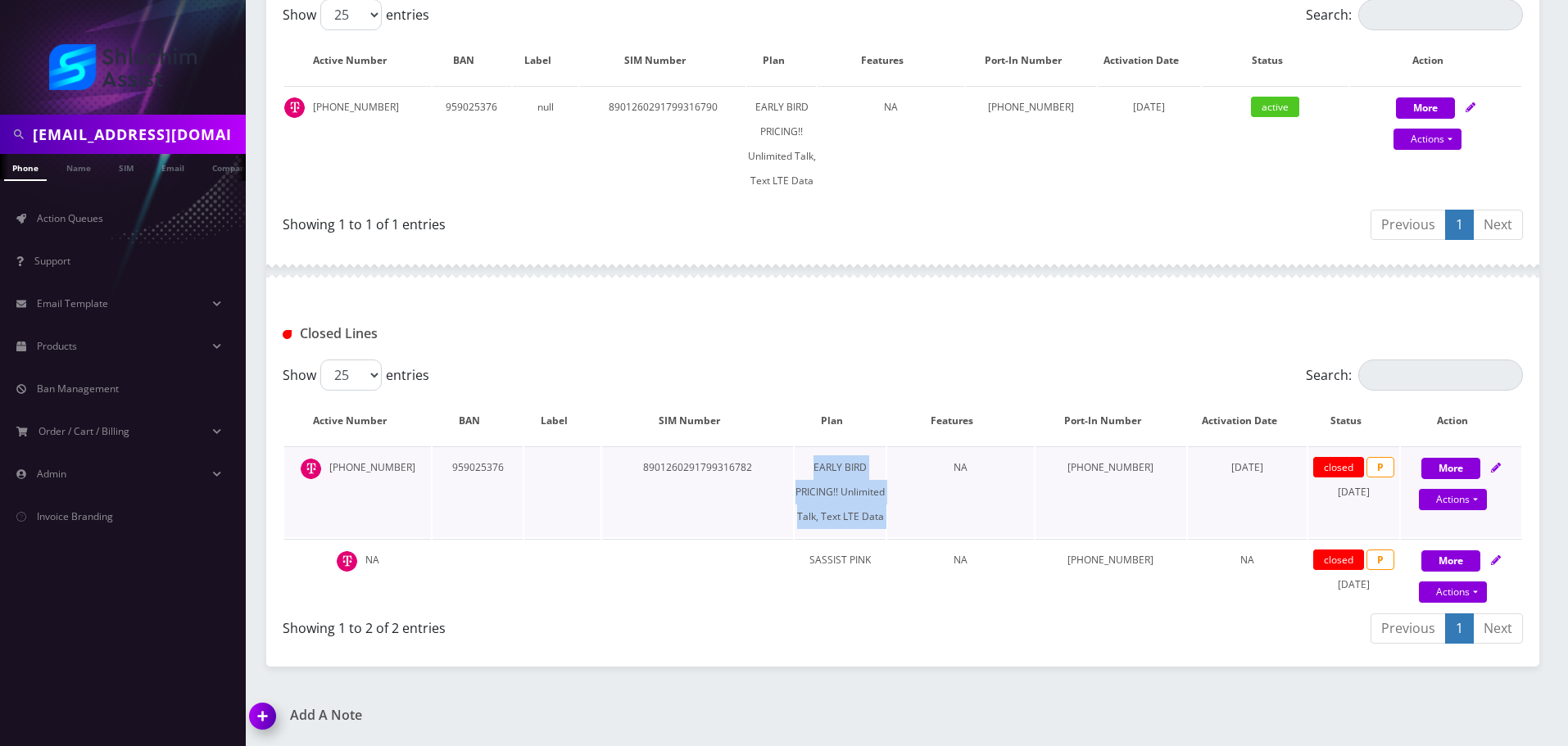
drag, startPoint x: 920, startPoint y: 494, endPoint x: 968, endPoint y: 498, distance: 48.2
click at [963, 498] on tr "510-216-8967 959025376 8901260291799316782 EARLY BIRD PRICING!! Unlimited Talk,…" at bounding box center [902, 492] width 1237 height 91
click at [968, 498] on td "NA" at bounding box center [960, 492] width 146 height 91
click at [966, 502] on tr "510-216-8967 959025376 8901260291799316782 EARLY BIRD PRICING!! Unlimited Talk,…" at bounding box center [902, 492] width 1237 height 91
click at [993, 502] on td "NA" at bounding box center [960, 492] width 146 height 91
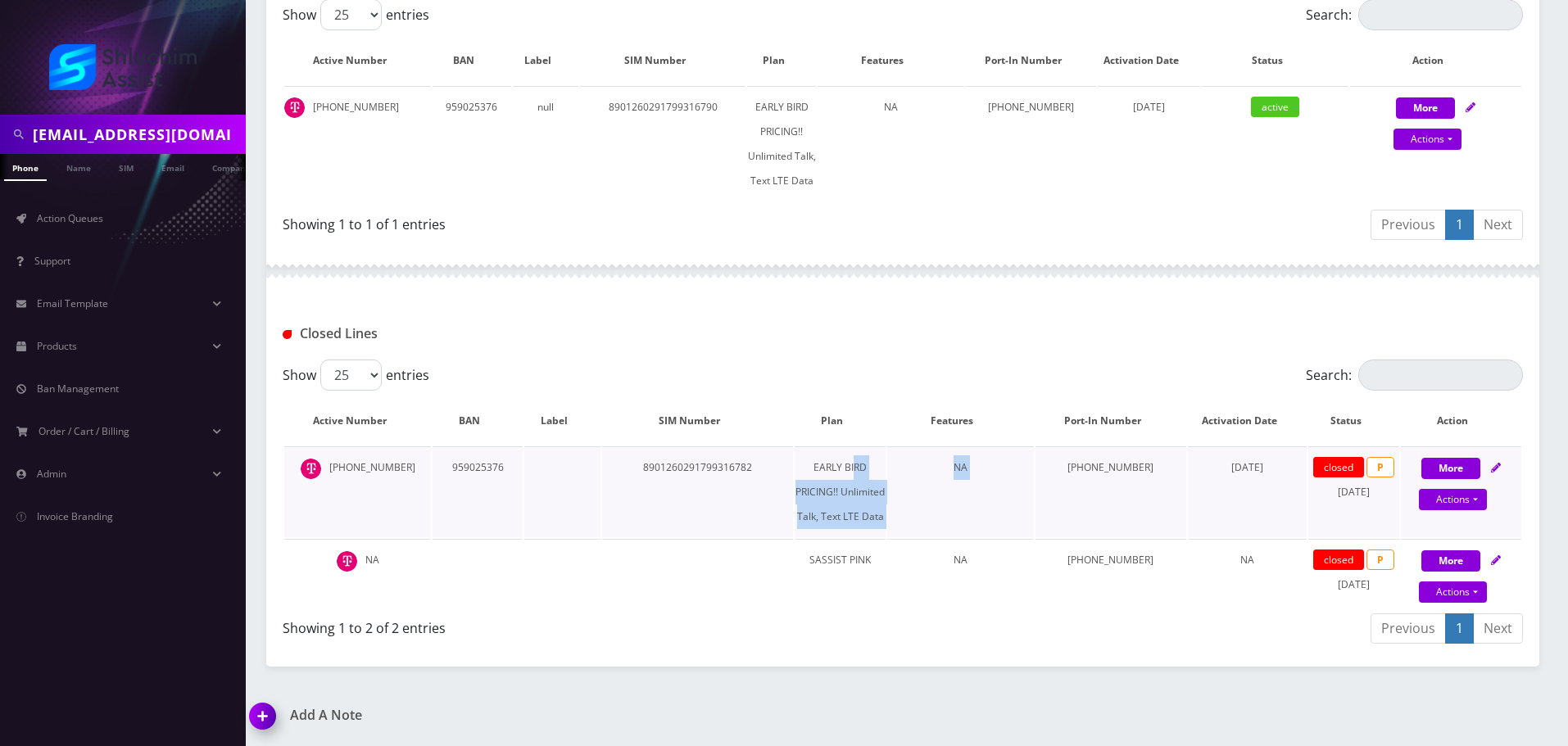
drag, startPoint x: 946, startPoint y: 489, endPoint x: 1146, endPoint y: 512, distance: 201.3
click at [1110, 508] on tr "510-216-8967 959025376 8901260291799316782 EARLY BIRD PRICING!! Unlimited Talk,…" at bounding box center [902, 492] width 1237 height 91
click at [1146, 512] on td "[PHONE_NUMBER]" at bounding box center [1111, 492] width 151 height 91
drag, startPoint x: 1183, startPoint y: 508, endPoint x: 1207, endPoint y: 508, distance: 24.0
click at [1204, 508] on tr "510-216-8967 959025376 8901260291799316782 EARLY BIRD PRICING!! Unlimited Talk,…" at bounding box center [902, 492] width 1237 height 91
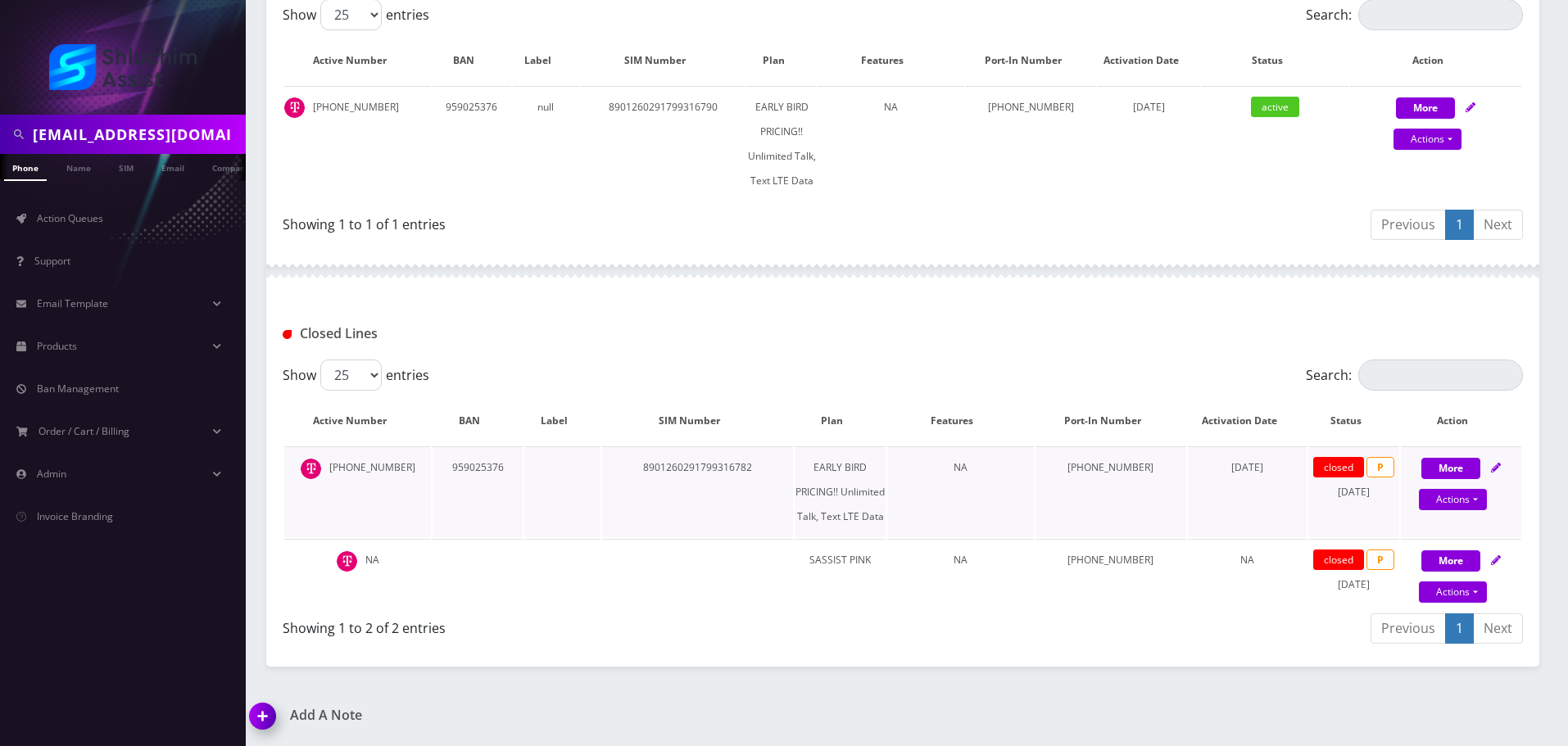
click at [1207, 508] on td "May 07, 2021" at bounding box center [1247, 492] width 119 height 91
click at [1184, 507] on tr "510-216-8967 959025376 8901260291799316782 EARLY BIRD PRICING!! Unlimited Talk,…" at bounding box center [902, 492] width 1237 height 91
click at [1202, 509] on td "May 07, 2021" at bounding box center [1247, 492] width 119 height 91
drag, startPoint x: 1089, startPoint y: 490, endPoint x: 1227, endPoint y: 508, distance: 139.2
click at [1219, 508] on tr "510-216-8967 959025376 8901260291799316782 EARLY BIRD PRICING!! Unlimited Talk,…" at bounding box center [902, 492] width 1237 height 91
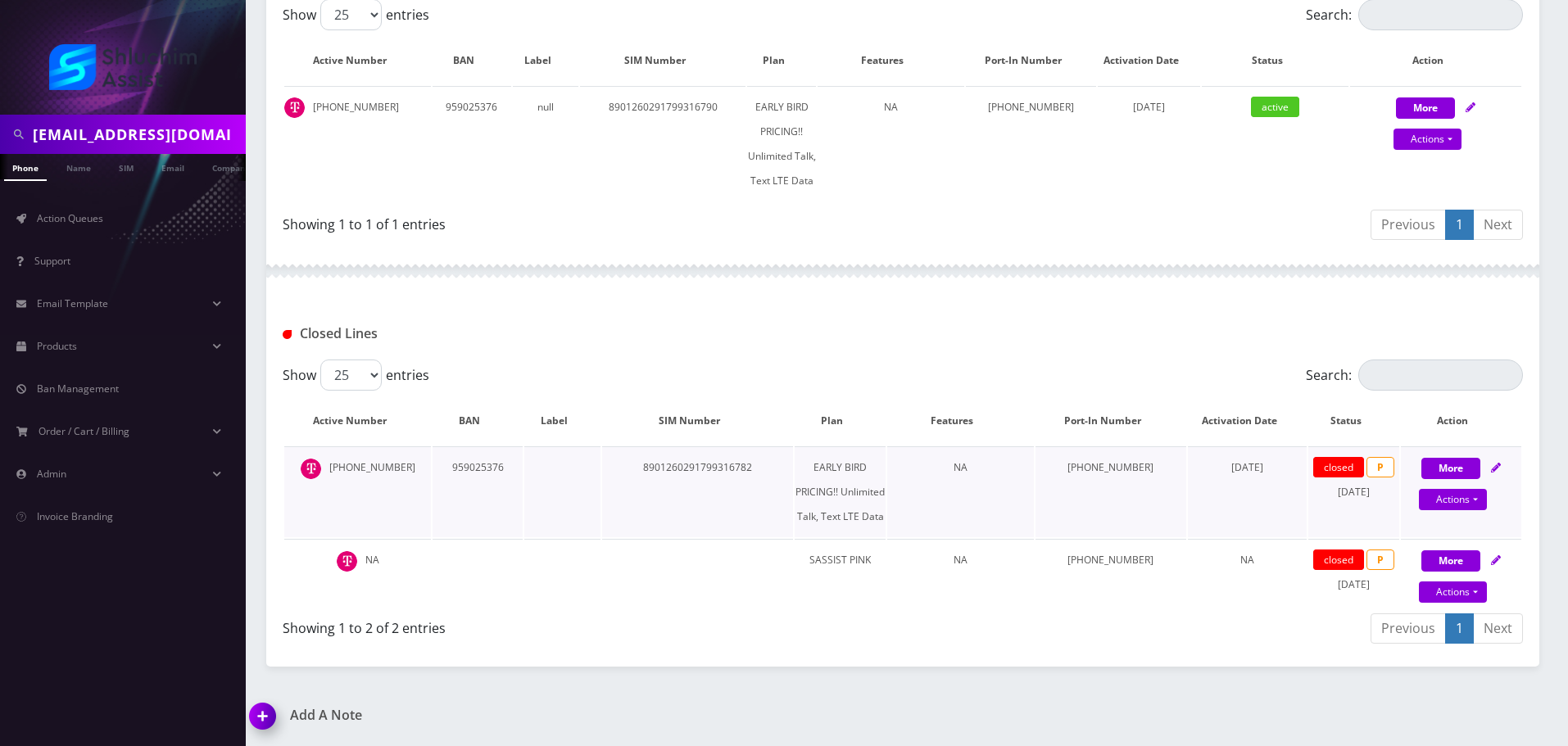
click at [1227, 508] on td "May 07, 2021" at bounding box center [1247, 492] width 119 height 91
drag, startPoint x: 1036, startPoint y: 486, endPoint x: 1238, endPoint y: 508, distance: 203.2
click at [1225, 508] on tr "510-216-8967 959025376 8901260291799316782 EARLY BIRD PRICING!! Unlimited Talk,…" at bounding box center [902, 492] width 1237 height 91
click at [1238, 508] on td "May 07, 2021" at bounding box center [1247, 492] width 119 height 91
drag, startPoint x: 1003, startPoint y: 479, endPoint x: 1212, endPoint y: 505, distance: 210.6
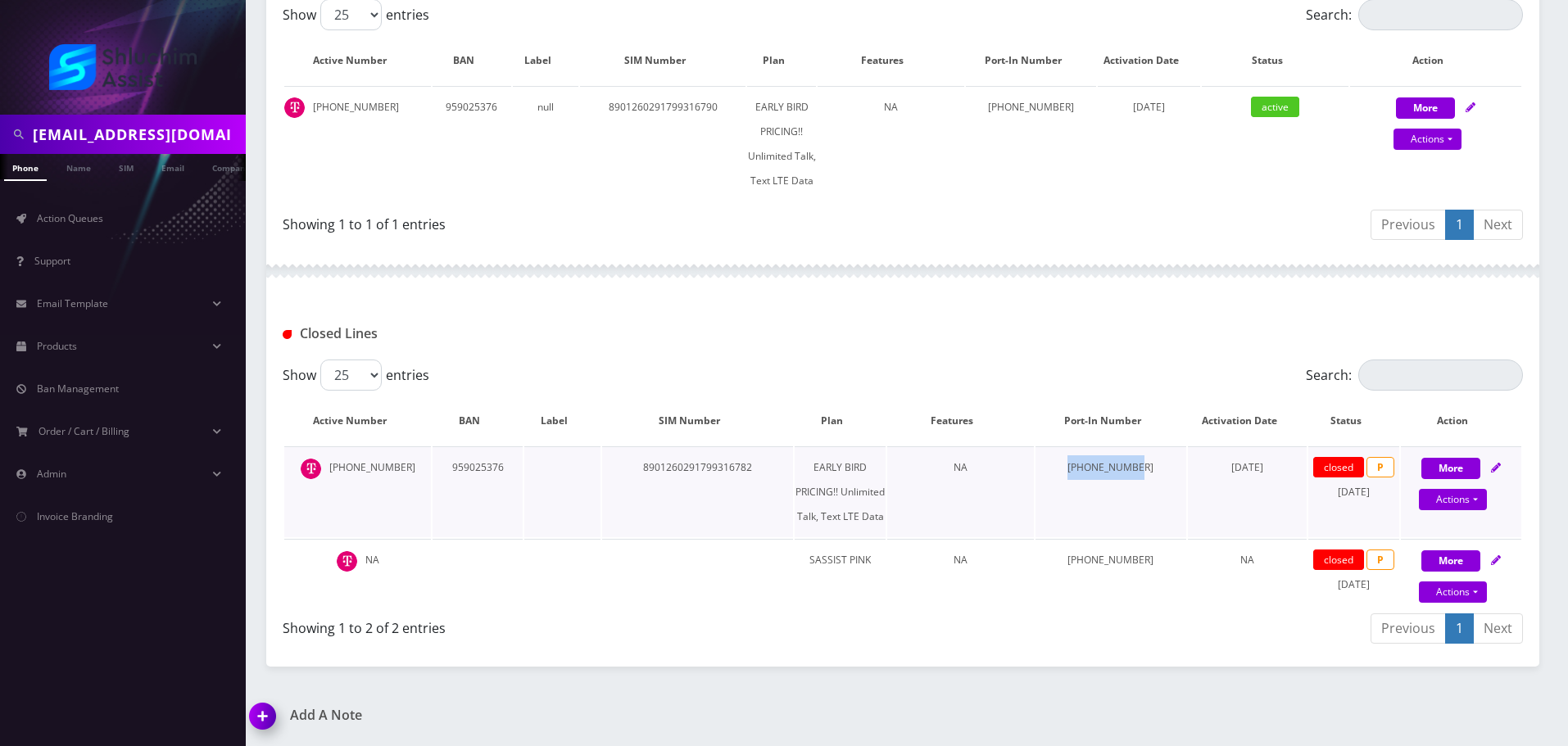
click at [1197, 505] on tr "510-216-8967 959025376 8901260291799316782 EARLY BIRD PRICING!! Unlimited Talk,…" at bounding box center [902, 492] width 1237 height 91
click at [1212, 505] on td "[DATE]" at bounding box center [1247, 492] width 119 height 91
drag, startPoint x: 1039, startPoint y: 485, endPoint x: 1217, endPoint y: 507, distance: 179.4
click at [1212, 507] on tr "510-216-8967 959025376 8901260291799316782 EARLY BIRD PRICING!! Unlimited Talk,…" at bounding box center [902, 492] width 1237 height 91
drag, startPoint x: 1217, startPoint y: 507, endPoint x: 971, endPoint y: 476, distance: 247.9
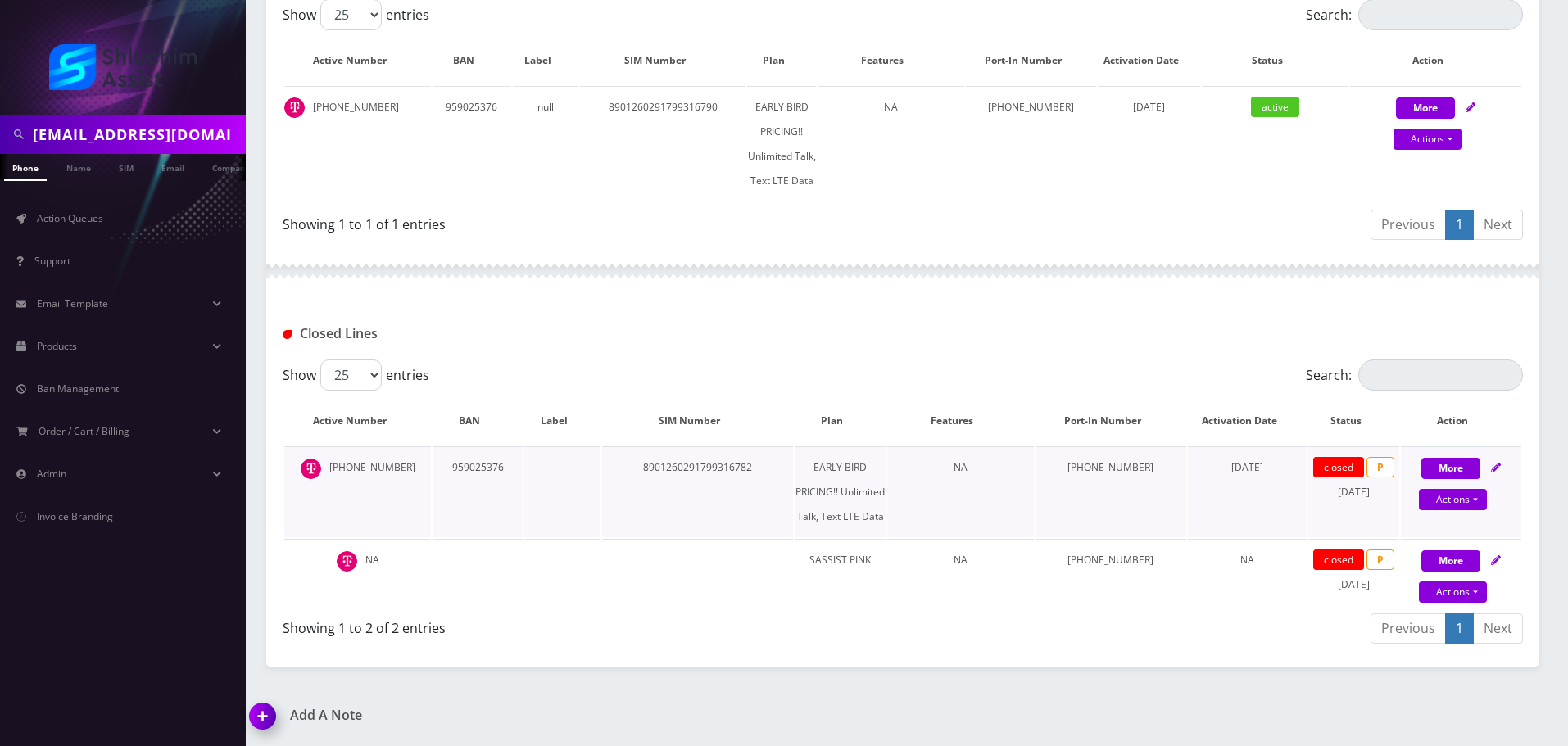
click at [1215, 507] on td "[DATE]" at bounding box center [1247, 492] width 119 height 91
drag, startPoint x: 941, startPoint y: 480, endPoint x: 1167, endPoint y: 508, distance: 227.7
click at [1157, 508] on tr "510-216-8967 959025376 8901260291799316782 EARLY BIRD PRICING!! Unlimited Talk,…" at bounding box center [902, 492] width 1237 height 91
click at [1167, 508] on table "Active Number BAN Label SIM Number Plan Features Port-In Number Activation Date…" at bounding box center [902, 500] width 1240 height 211
drag, startPoint x: 977, startPoint y: 489, endPoint x: 1135, endPoint y: 505, distance: 158.8
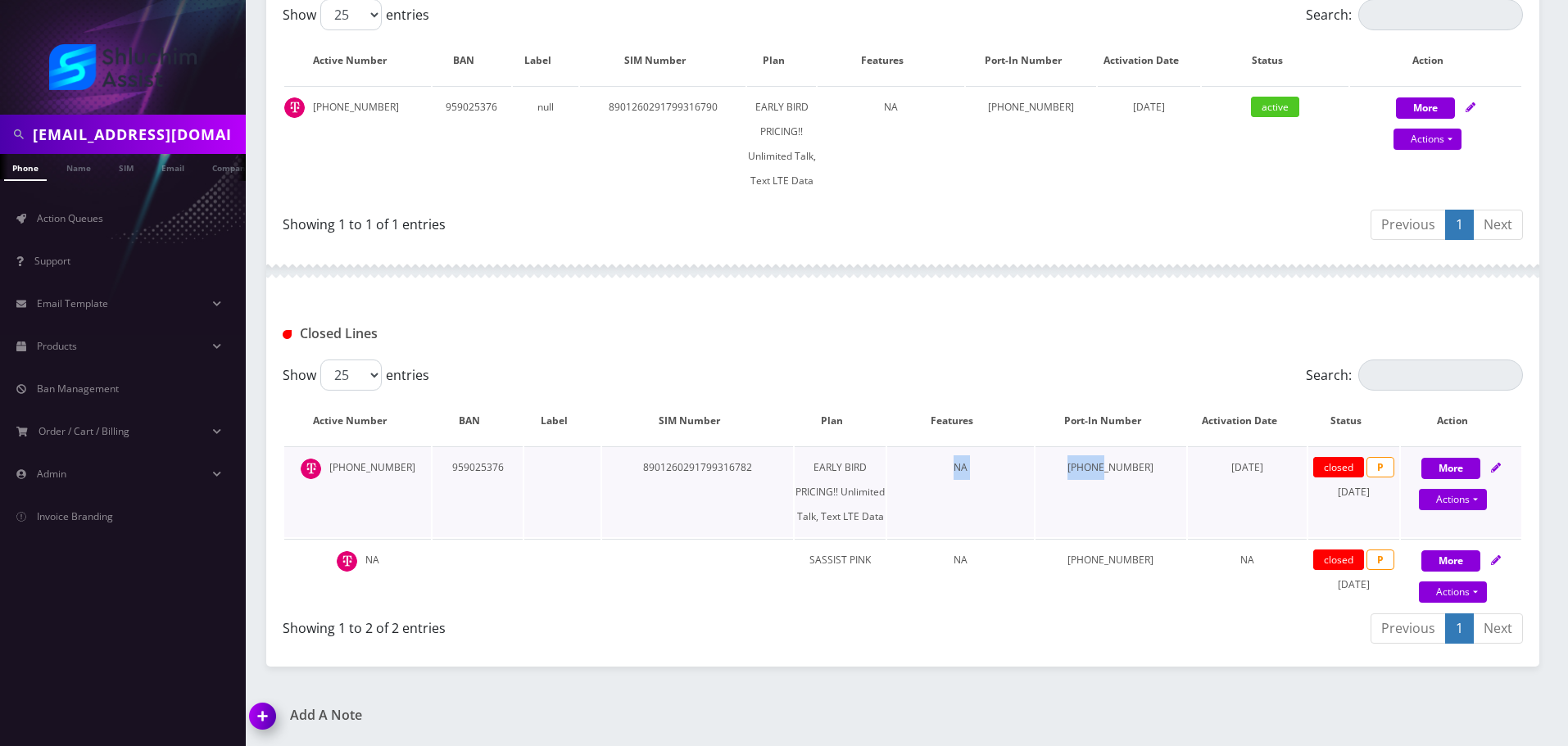
click at [1129, 504] on tr "510-216-8967 959025376 8901260291799316782 EARLY BIRD PRICING!! Unlimited Talk,…" at bounding box center [902, 492] width 1237 height 91
drag, startPoint x: 1135, startPoint y: 505, endPoint x: 1117, endPoint y: 502, distance: 18.2
click at [1132, 505] on td "323-839-9622" at bounding box center [1111, 492] width 151 height 91
click at [373, 468] on td "[PHONE_NUMBER]" at bounding box center [357, 492] width 146 height 91
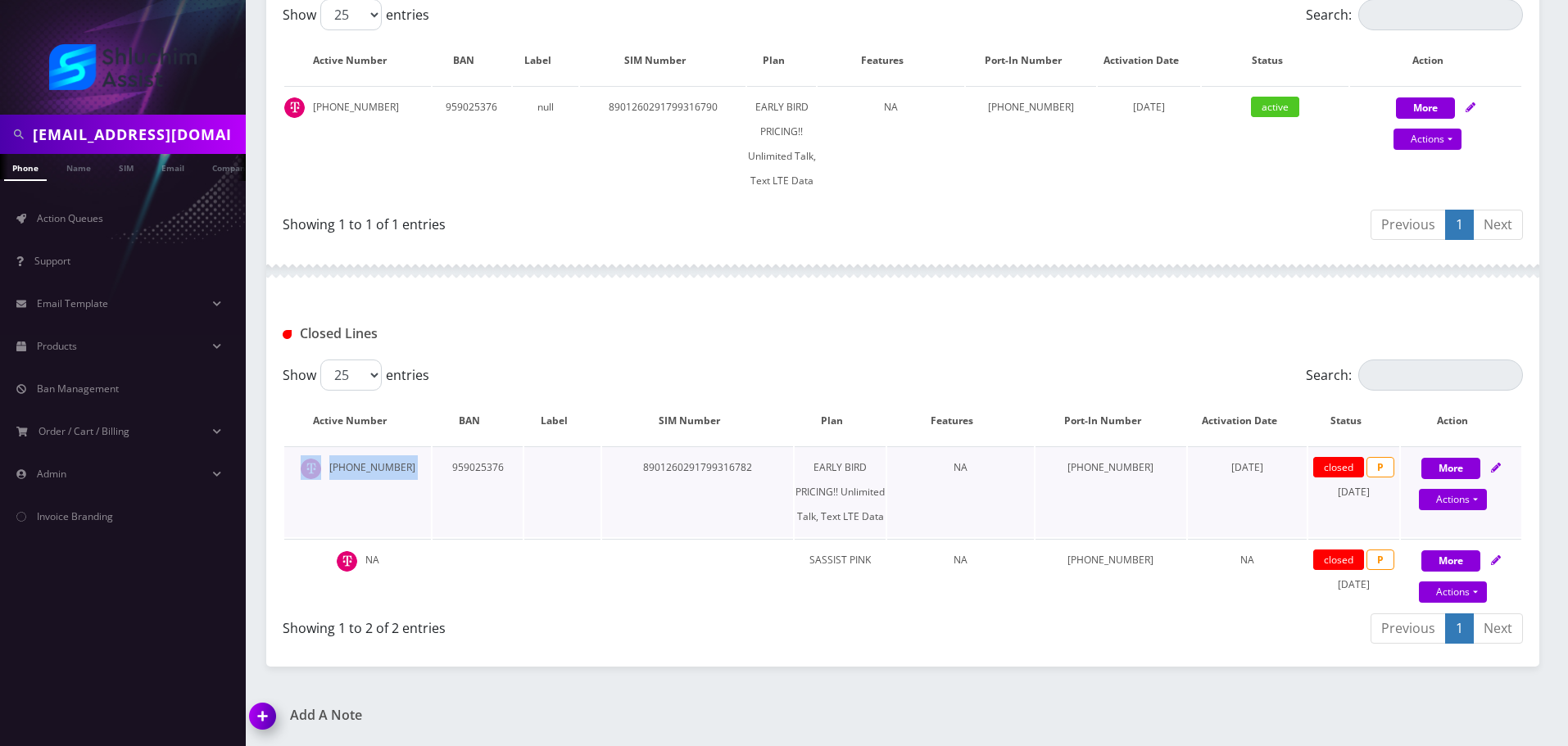
click at [373, 468] on td "[PHONE_NUMBER]" at bounding box center [357, 492] width 146 height 91
copy td "[PHONE_NUMBER]"
click at [205, 137] on input "sasefovitz@gmail.com" at bounding box center [137, 134] width 209 height 31
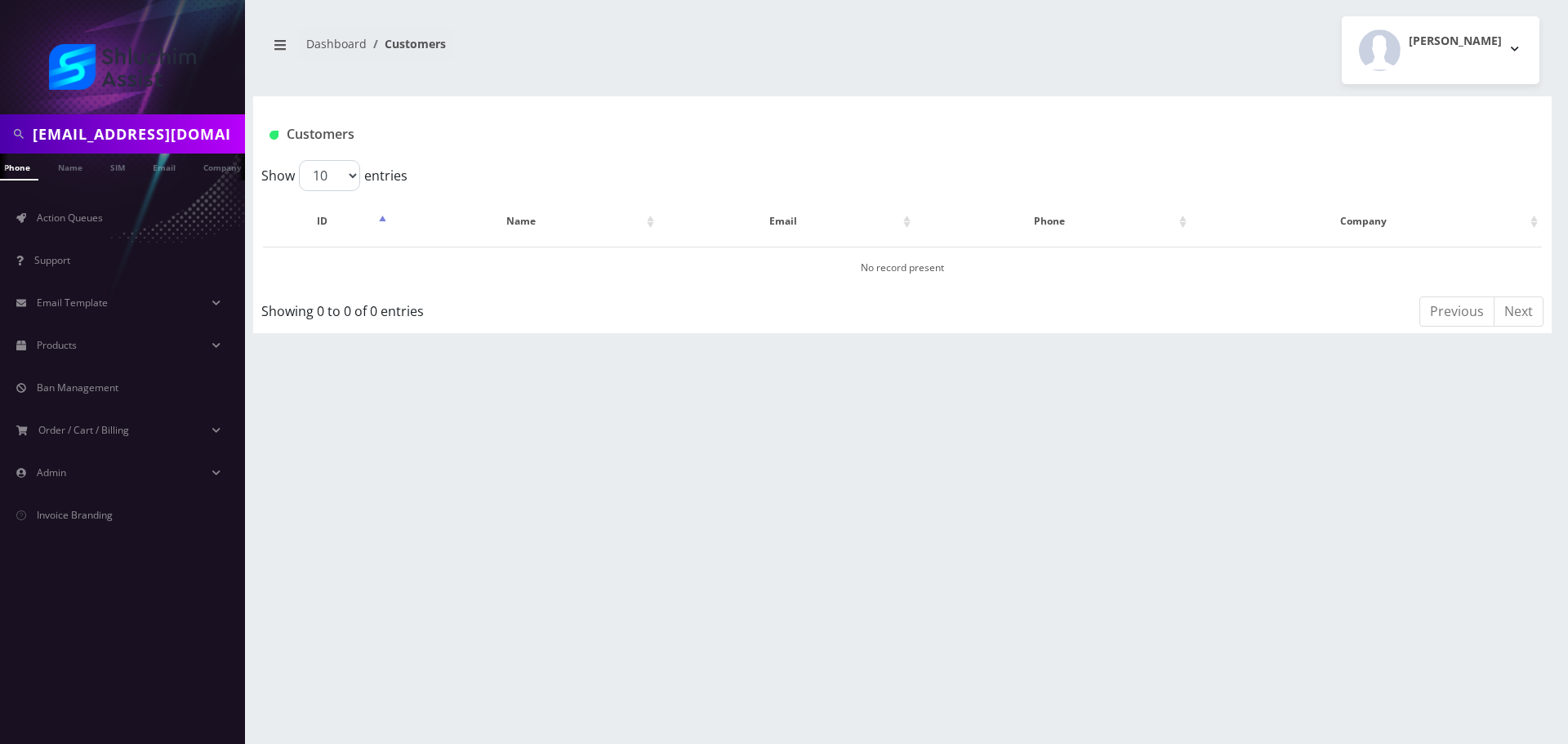
scroll to position [0, 16]
click at [151, 134] on input "[EMAIL_ADDRESS][DOMAIN_NAME]" at bounding box center [136, 134] width 208 height 31
click at [151, 142] on input "text" at bounding box center [136, 134] width 208 height 31
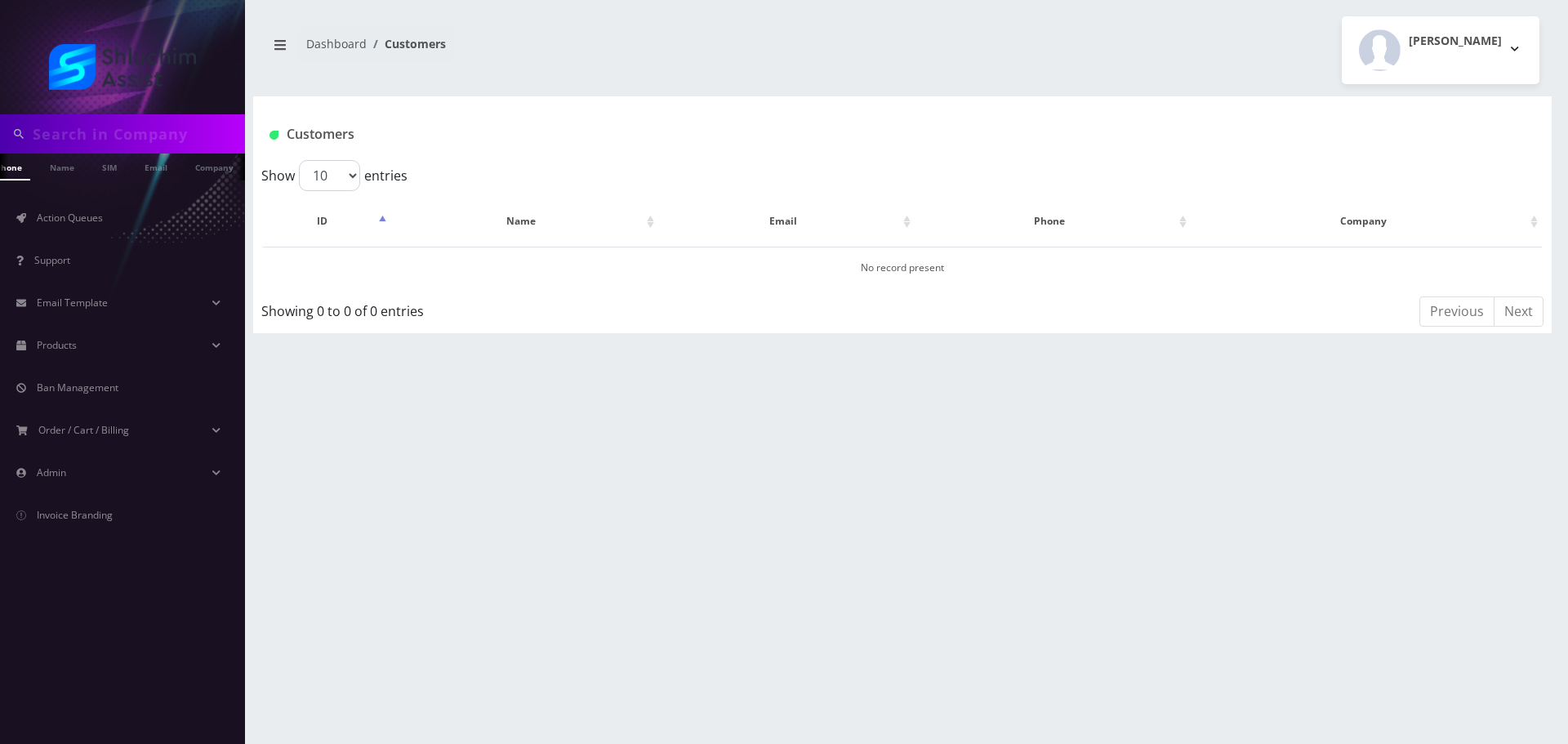
paste input "[EMAIL_ADDRESS][DOMAIN_NAME]"
type input "[EMAIL_ADDRESS][DOMAIN_NAME]"
click at [159, 168] on link "Email" at bounding box center [156, 167] width 39 height 27
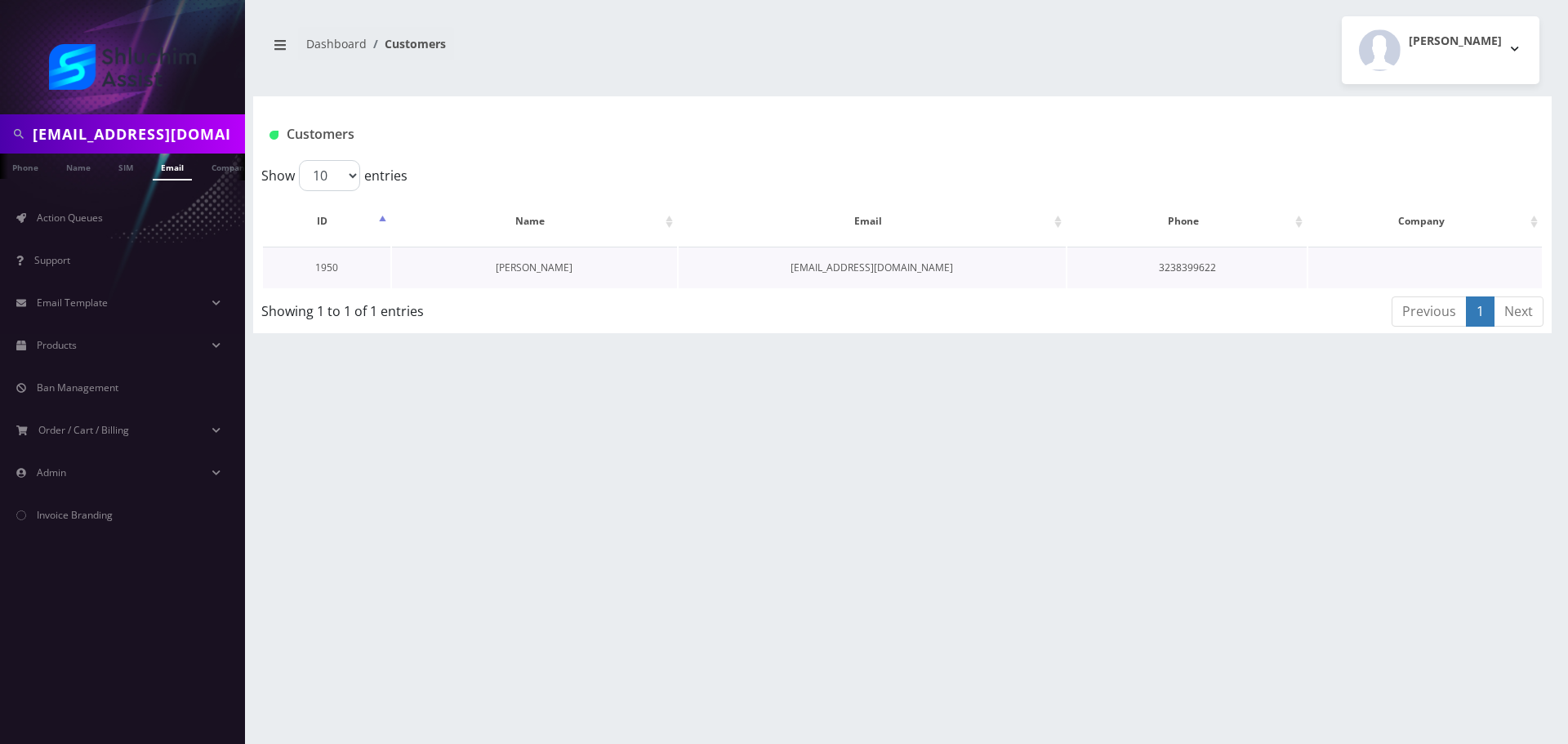
click at [542, 270] on link "[PERSON_NAME]" at bounding box center [534, 267] width 77 height 14
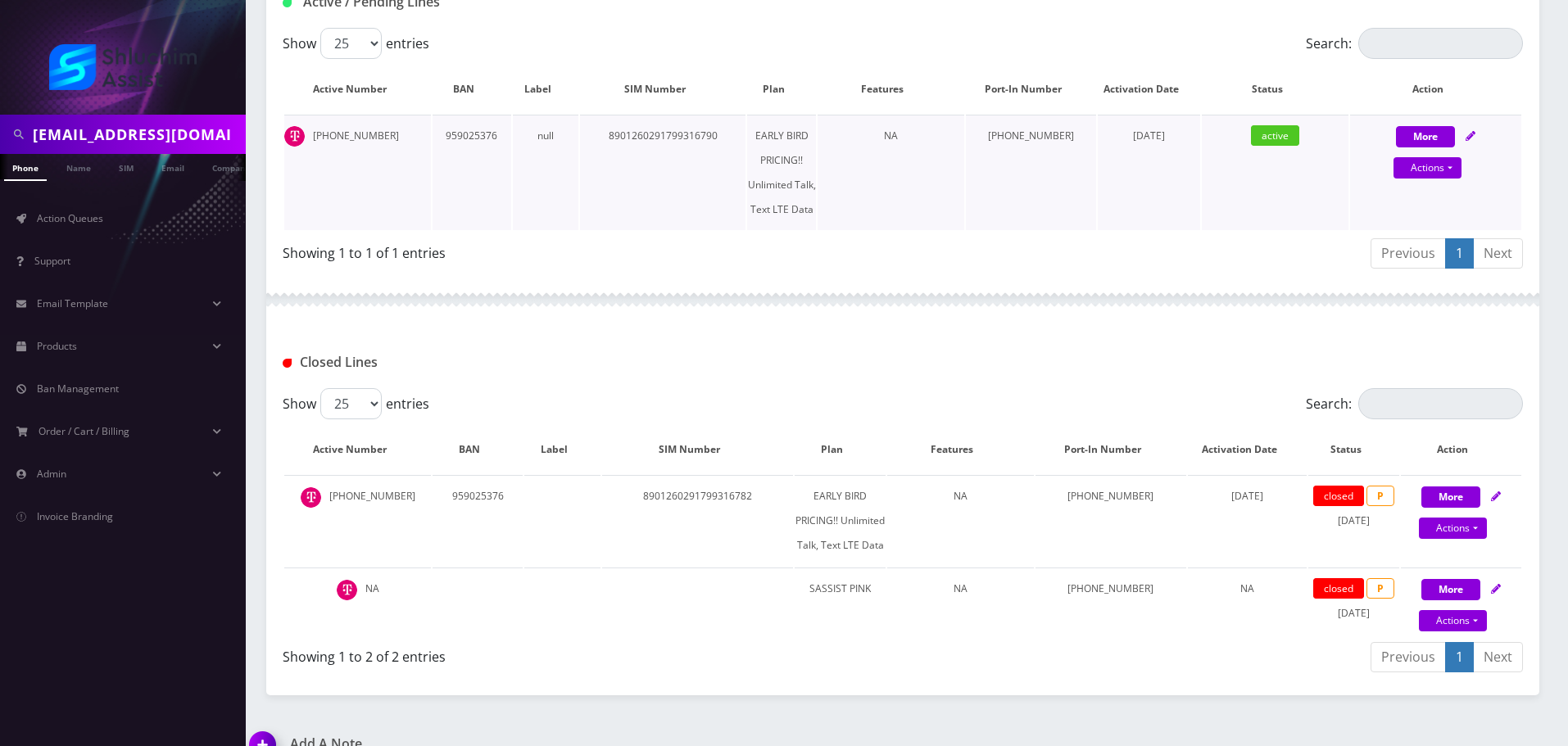
scroll to position [370, 0]
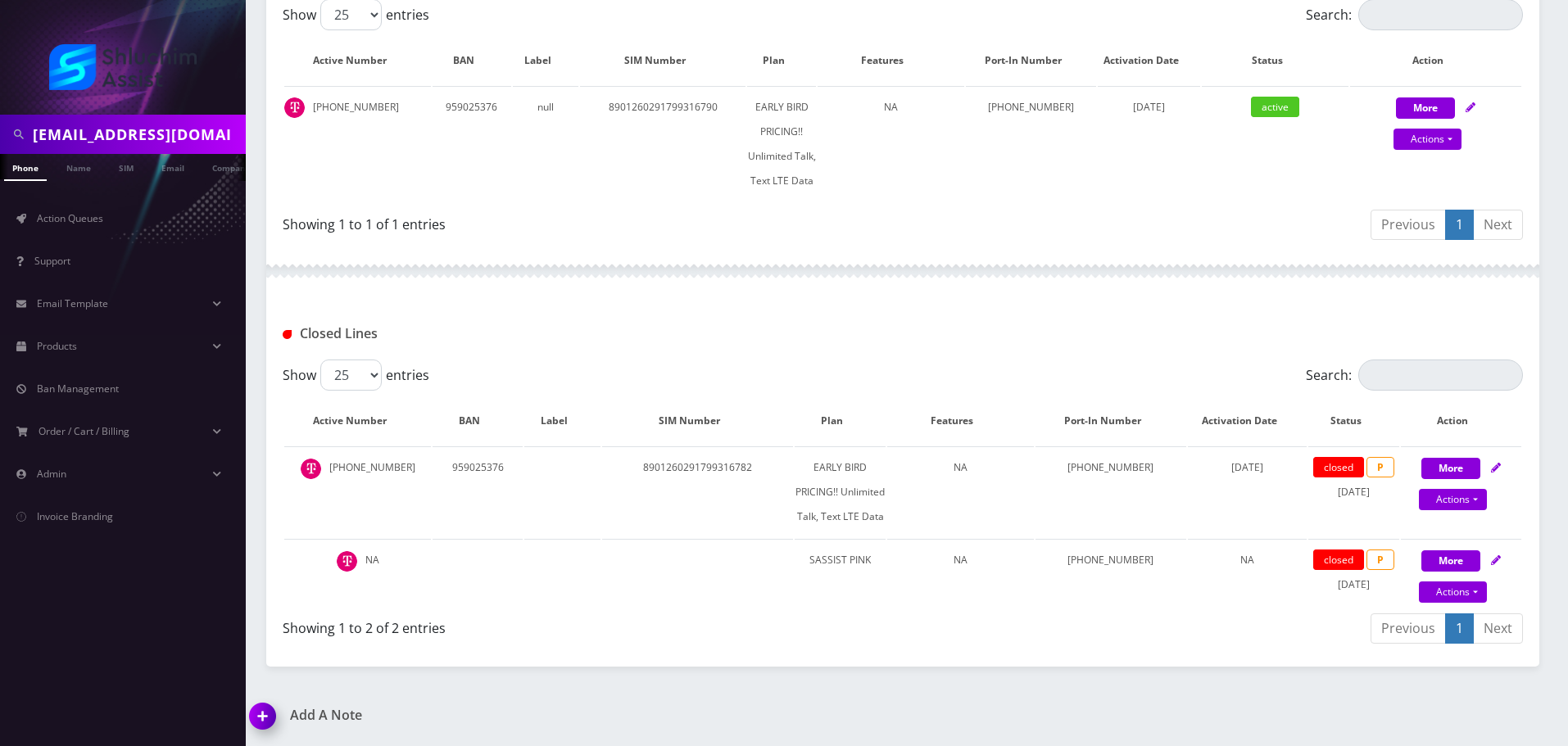
click at [189, 130] on input "[EMAIL_ADDRESS][DOMAIN_NAME]" at bounding box center [137, 134] width 209 height 31
paste input "510-216-8967"
click at [110, 135] on input "[PHONE_NUMBER]" at bounding box center [137, 134] width 209 height 31
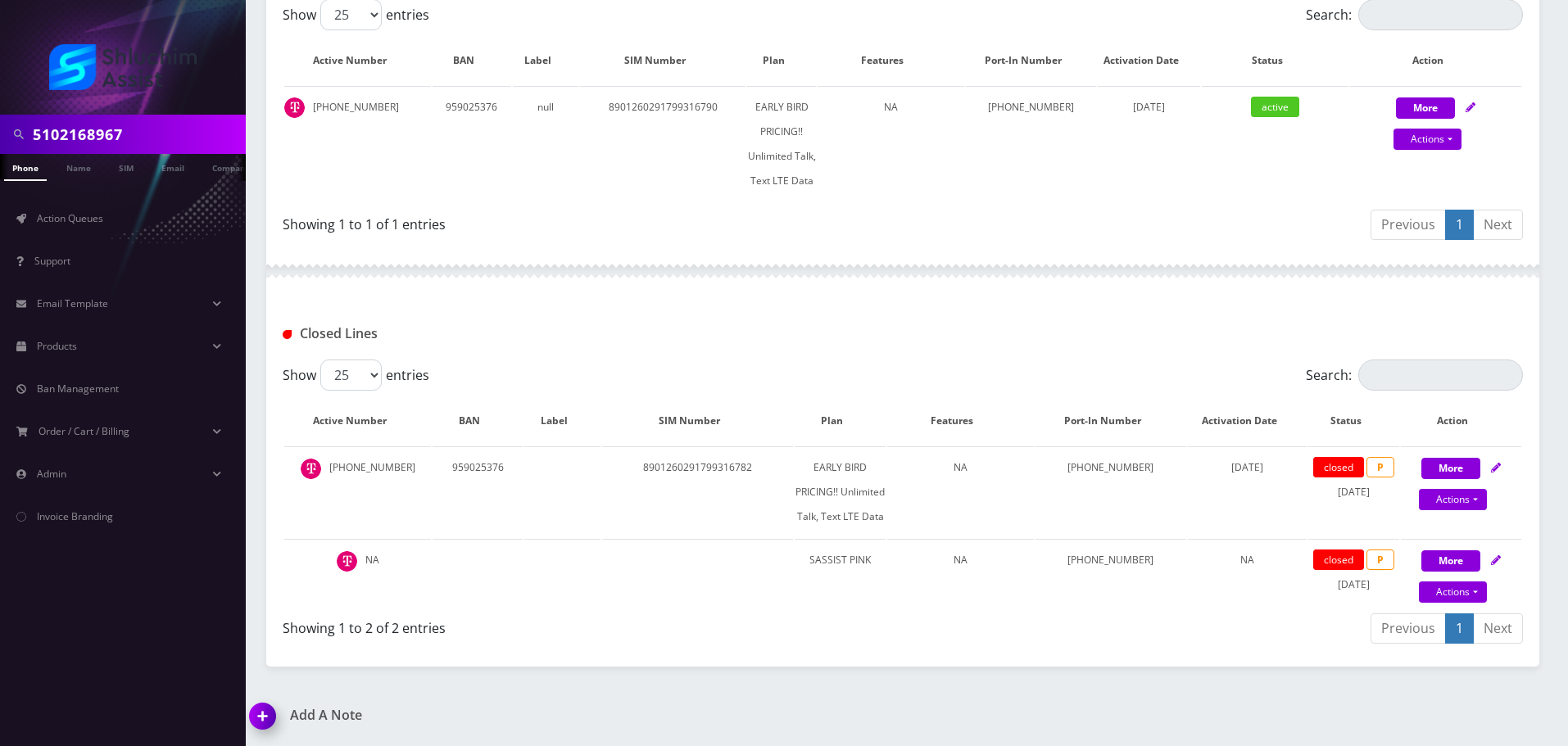
type input "5102168967"
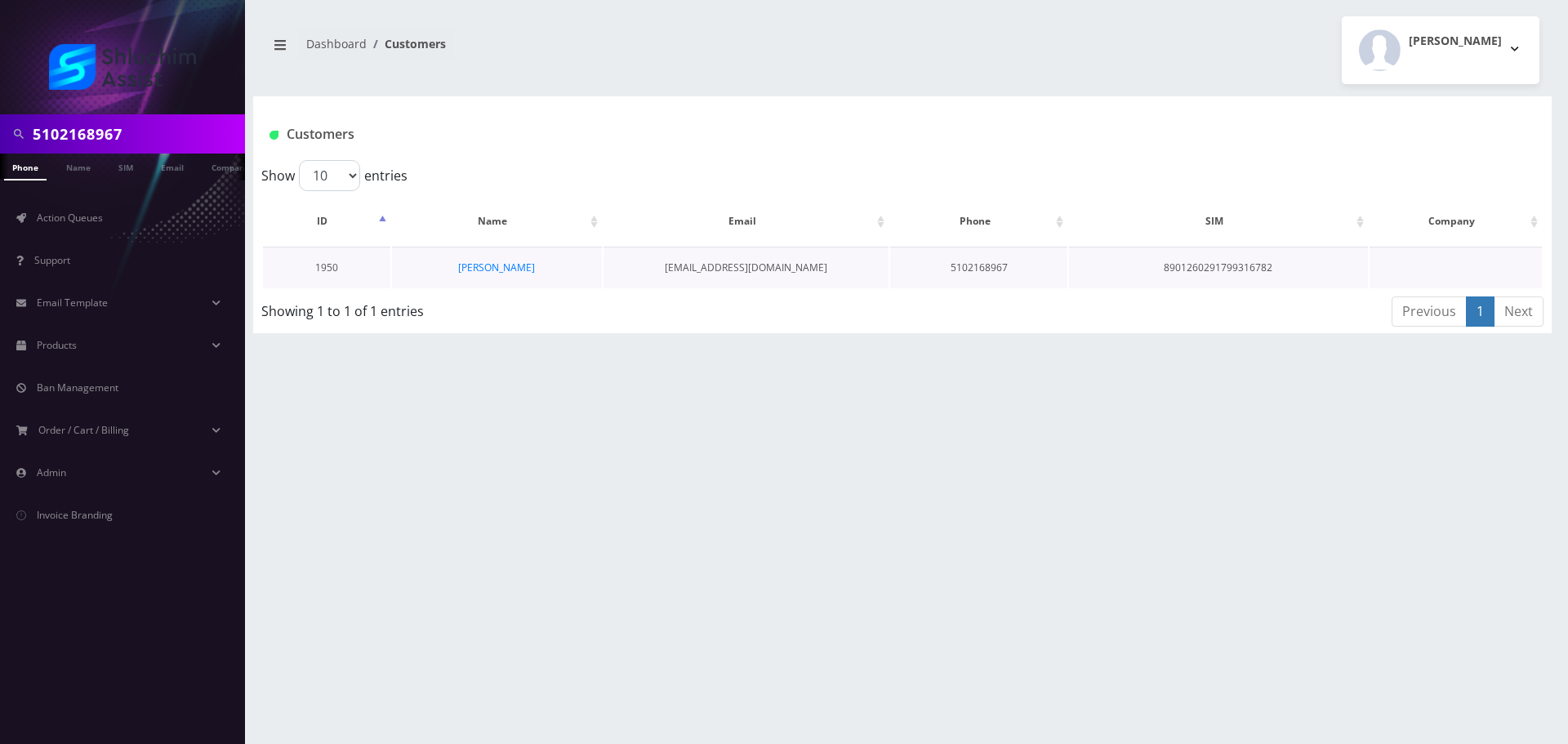
scroll to position [0, 9]
click at [506, 266] on link "[PERSON_NAME]" at bounding box center [497, 267] width 77 height 14
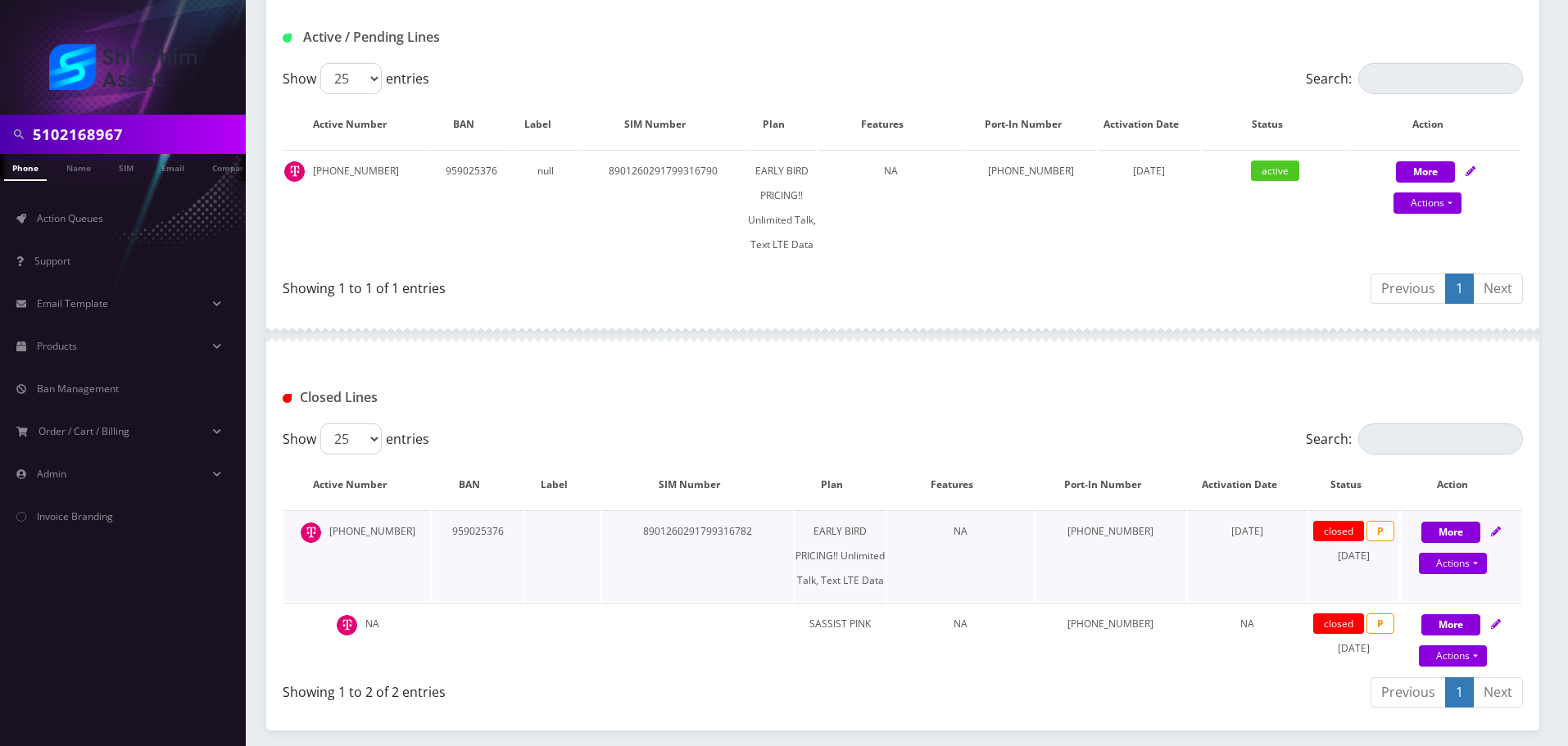
scroll to position [370, 0]
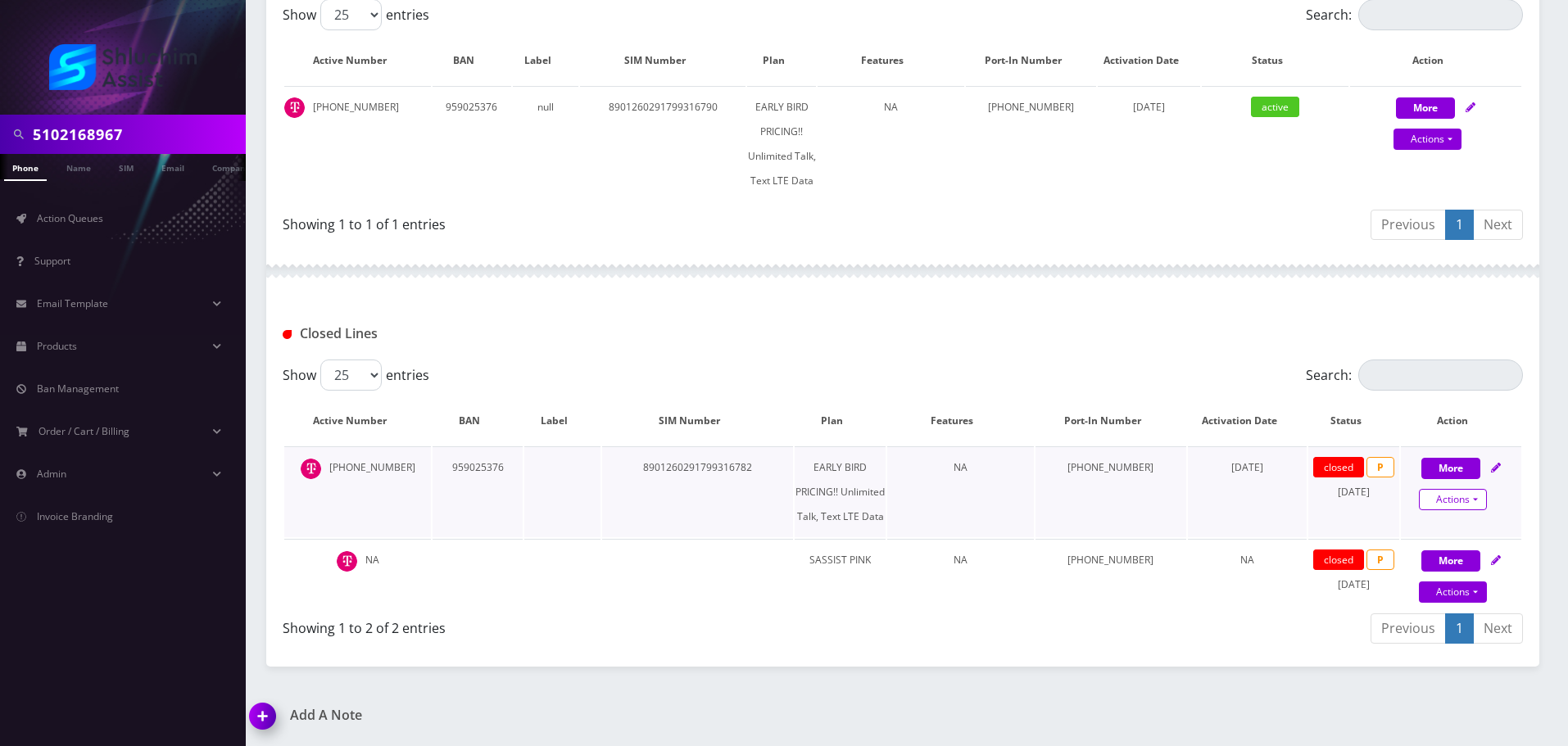
click at [1437, 506] on link "Actions" at bounding box center [1452, 499] width 68 height 21
click at [1113, 312] on div "Closed Lines" at bounding box center [903, 328] width 1274 height 64
click at [371, 460] on td "[PHONE_NUMBER]" at bounding box center [357, 492] width 146 height 91
click at [370, 461] on td "[PHONE_NUMBER]" at bounding box center [357, 492] width 146 height 91
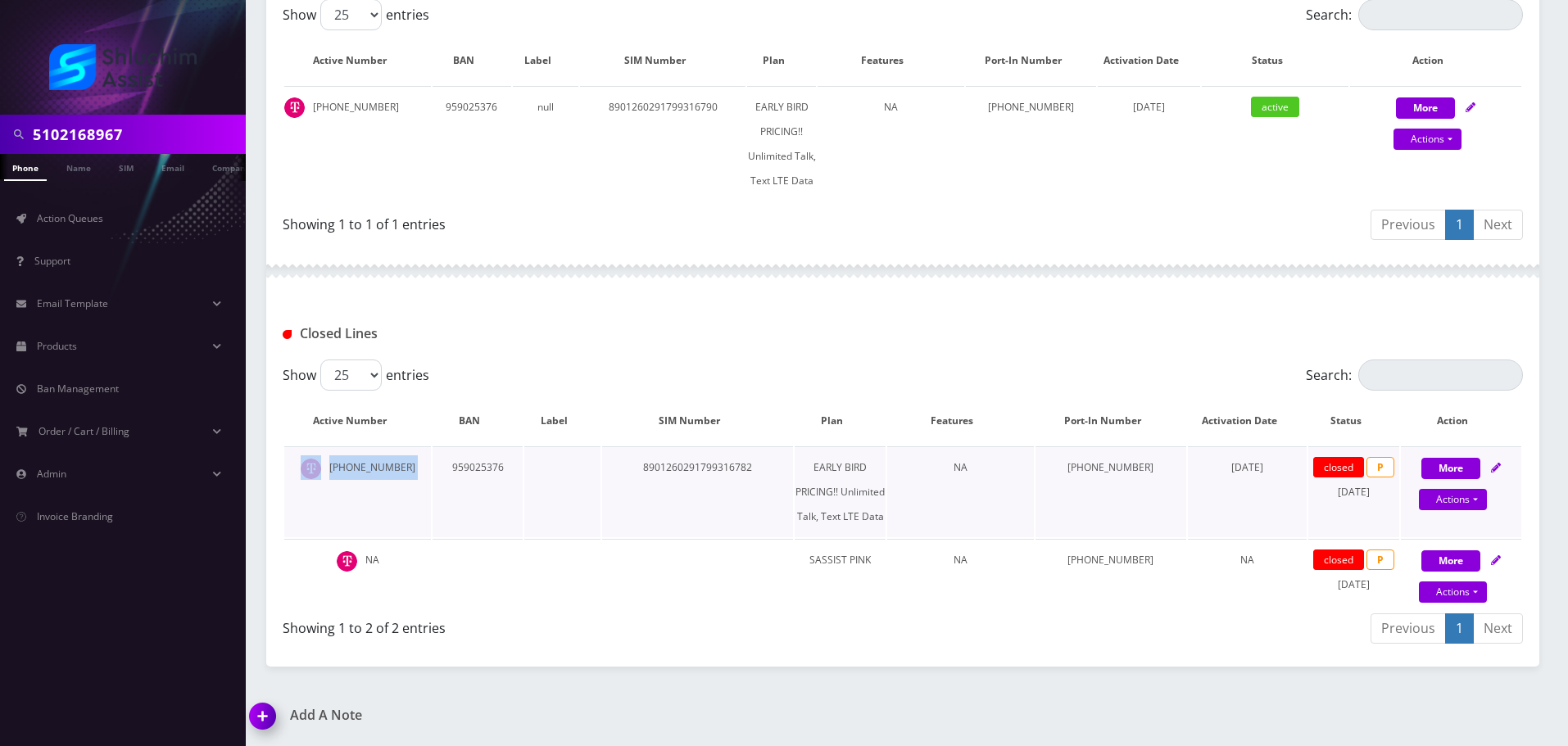
copy td "[PHONE_NUMBER]"
click at [373, 468] on td "510-216-8967" at bounding box center [357, 492] width 146 height 91
drag, startPoint x: 413, startPoint y: 465, endPoint x: 342, endPoint y: 466, distance: 71.0
click at [342, 466] on td "510-216-8967" at bounding box center [357, 492] width 146 height 91
copy td "510-216-8967"
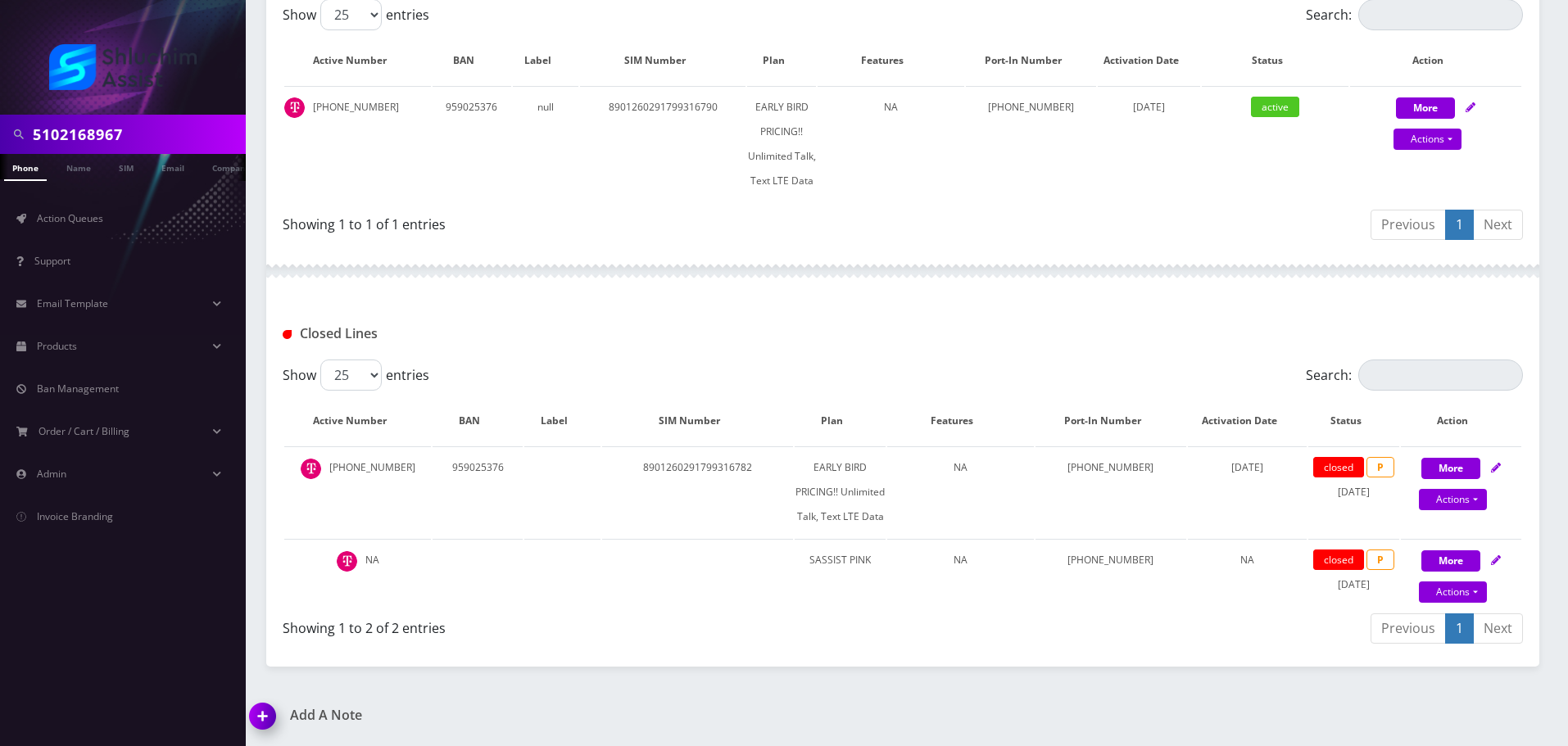
click at [762, 310] on div "Closed Lines" at bounding box center [903, 328] width 1274 height 64
click at [378, 466] on td "[PHONE_NUMBER]" at bounding box center [357, 492] width 146 height 91
drag, startPoint x: 381, startPoint y: 467, endPoint x: 400, endPoint y: 467, distance: 19.0
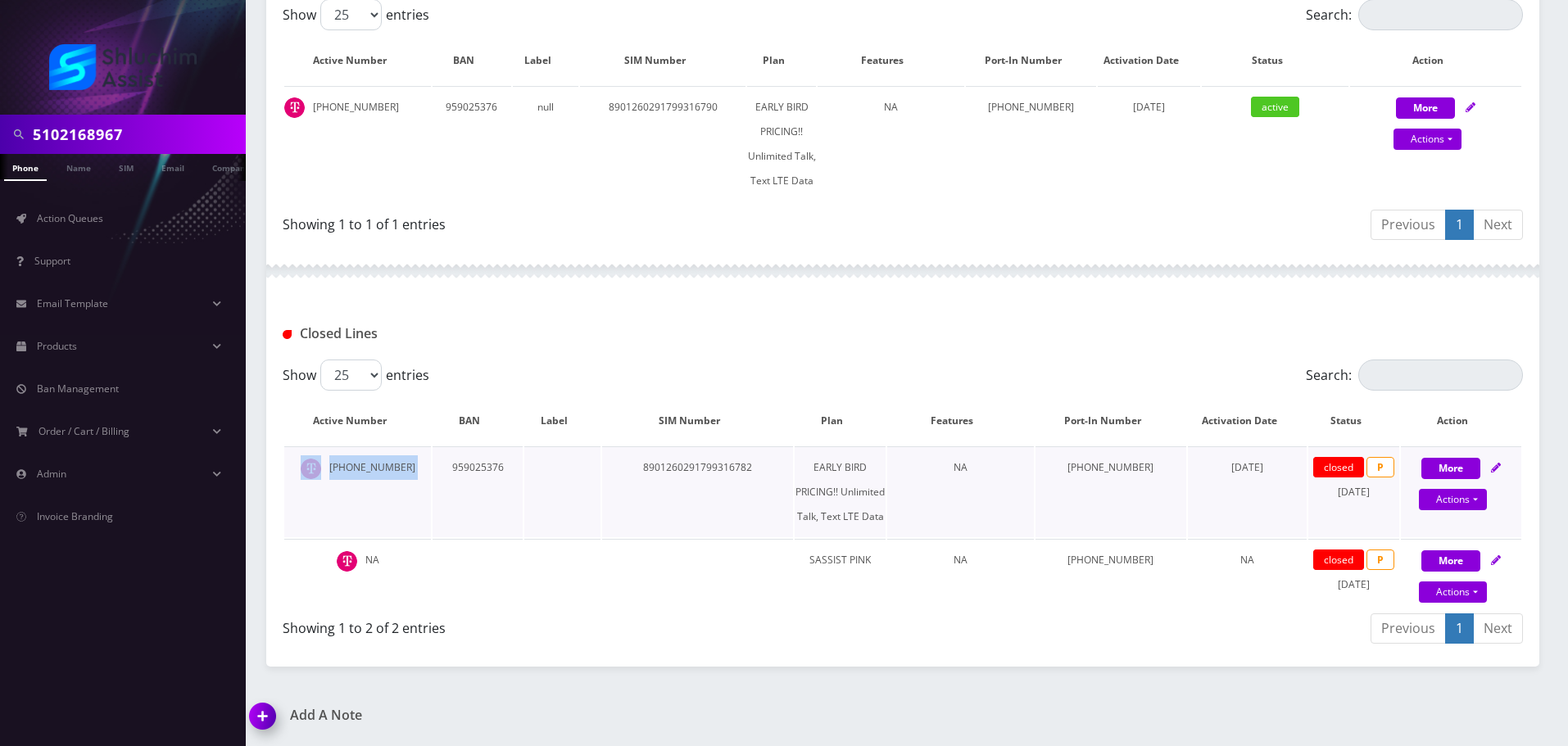
click at [381, 467] on td "[PHONE_NUMBER]" at bounding box center [357, 492] width 146 height 91
drag, startPoint x: 404, startPoint y: 467, endPoint x: 342, endPoint y: 469, distance: 62.0
click at [342, 469] on td "[PHONE_NUMBER]" at bounding box center [357, 492] width 146 height 91
copy td "[PHONE_NUMBER]"
click at [1446, 504] on link "Actions" at bounding box center [1452, 499] width 68 height 21
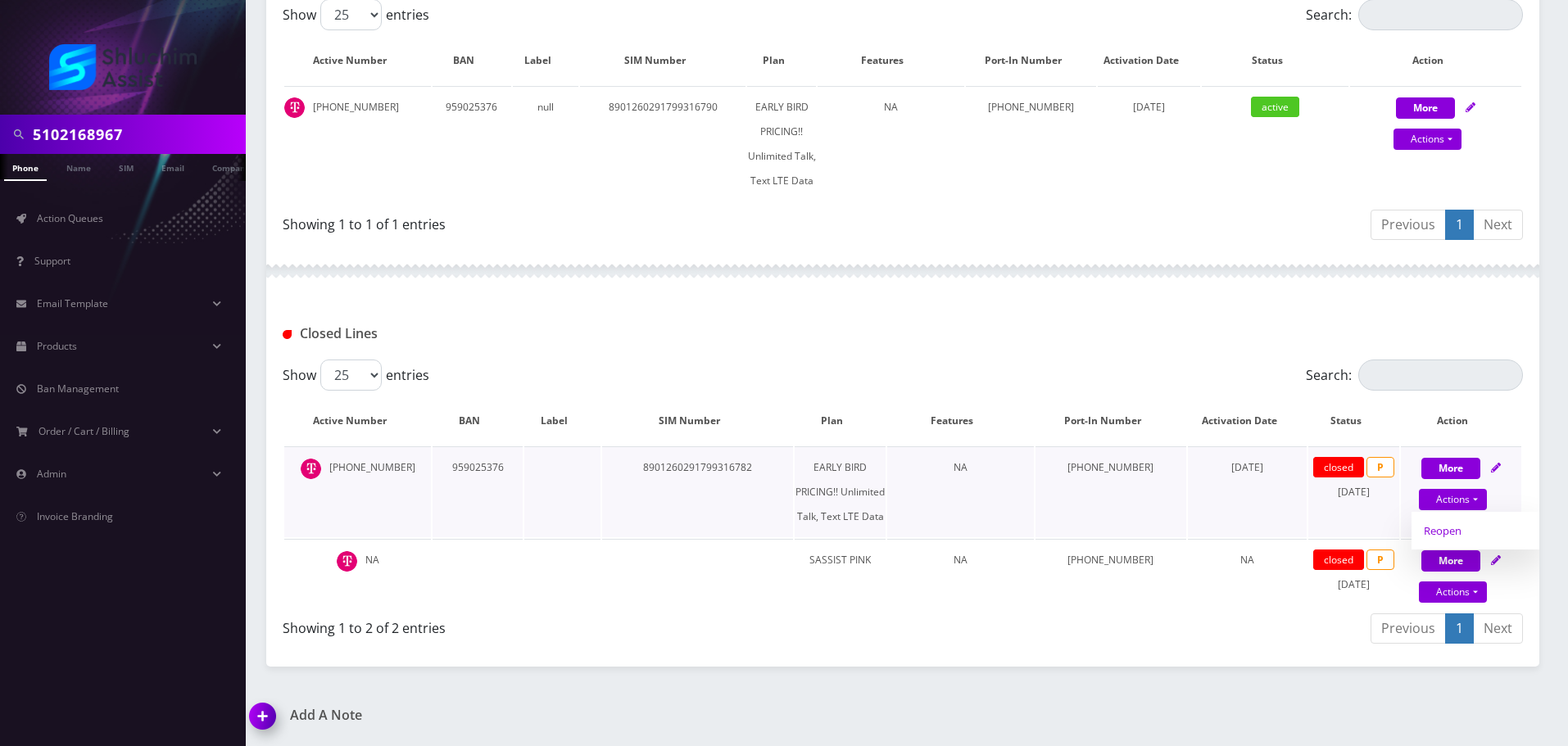
click at [1426, 539] on link "Reopen" at bounding box center [1476, 530] width 131 height 25
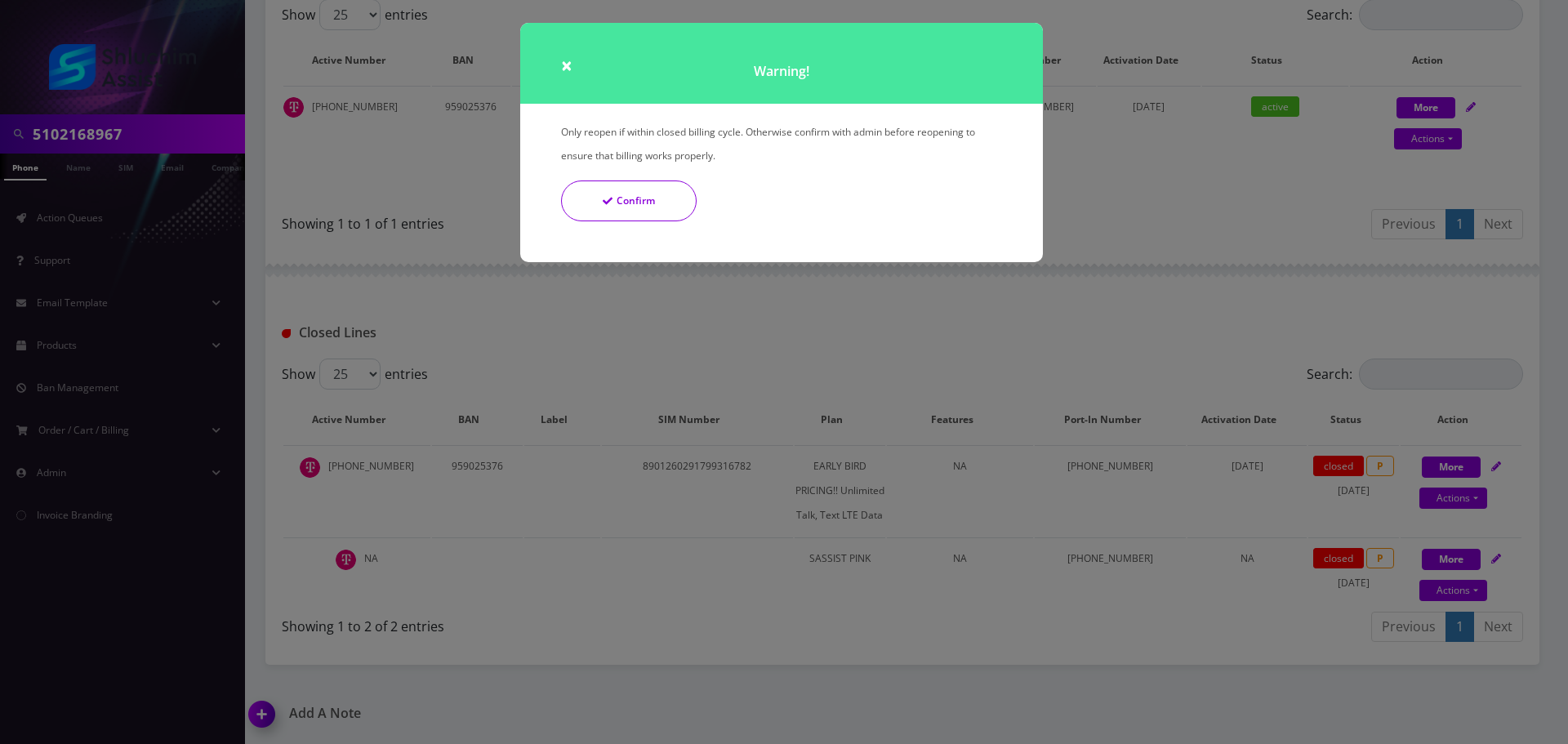
click at [606, 196] on icon "Confirm" at bounding box center [607, 201] width 9 height 9
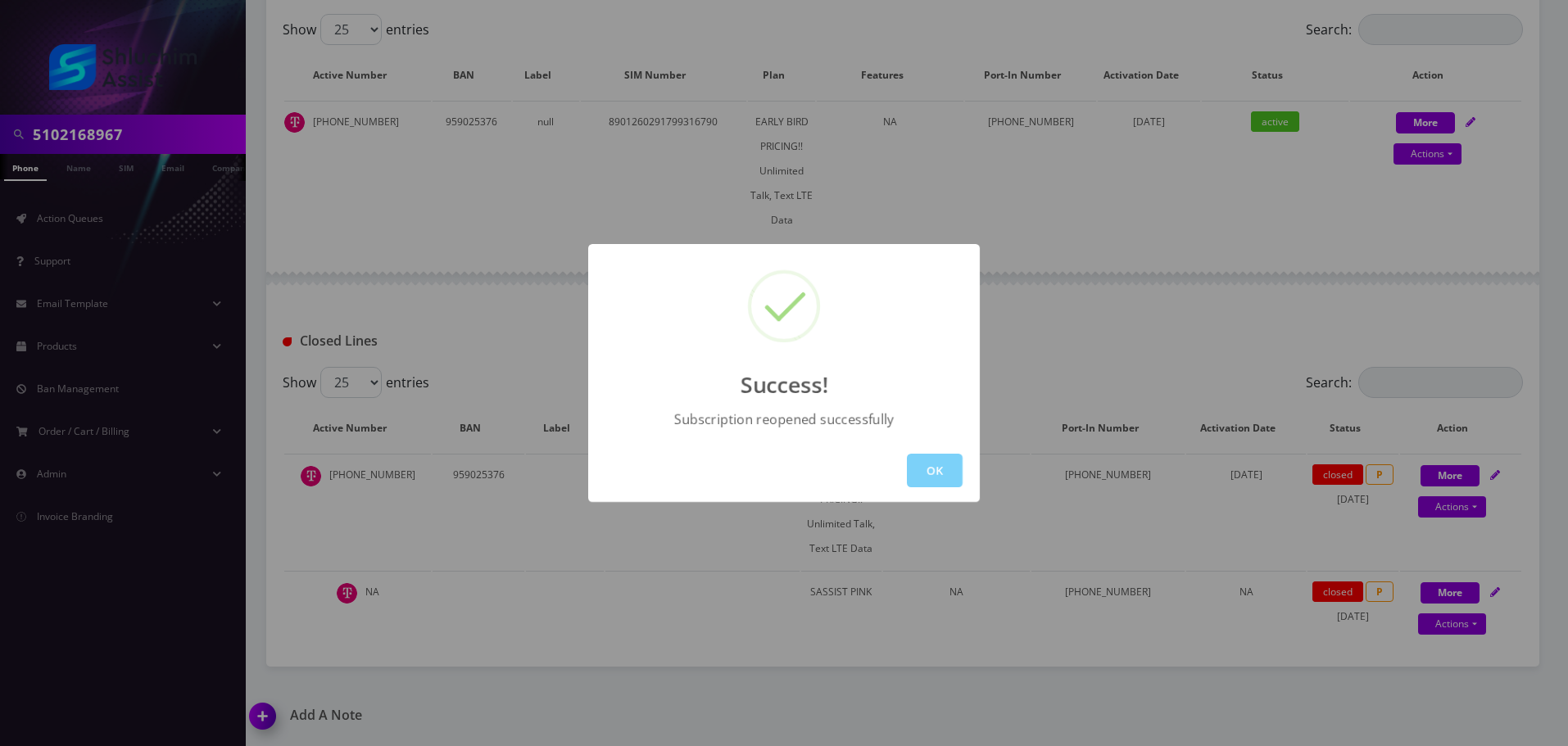
scroll to position [330, 0]
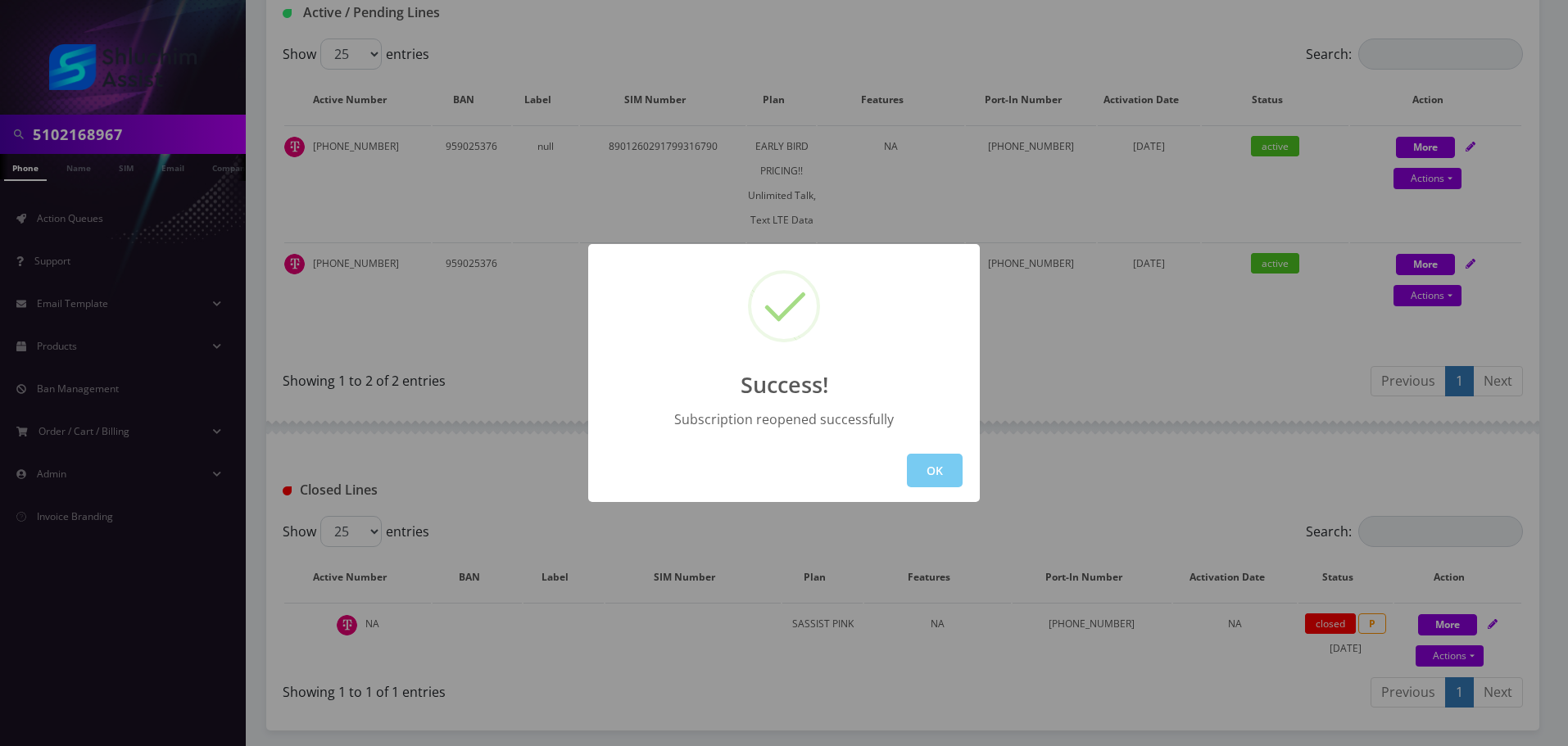
click at [943, 470] on button "OK" at bounding box center [935, 470] width 56 height 33
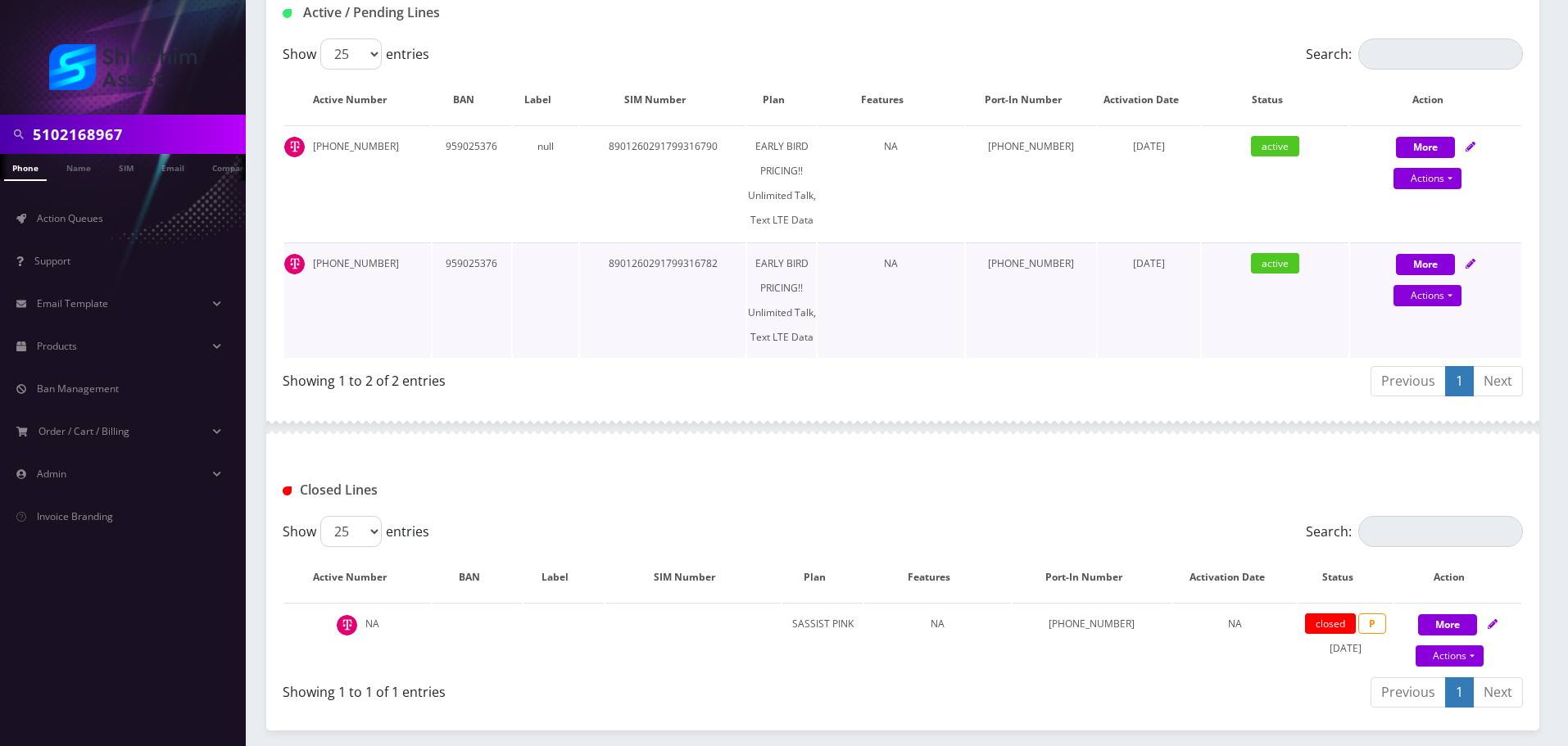
click at [354, 261] on td "[PHONE_NUMBER]" at bounding box center [357, 299] width 146 height 115
click at [364, 263] on td "[PHONE_NUMBER]" at bounding box center [357, 299] width 146 height 115
click at [462, 267] on td "959025376" at bounding box center [472, 299] width 79 height 115
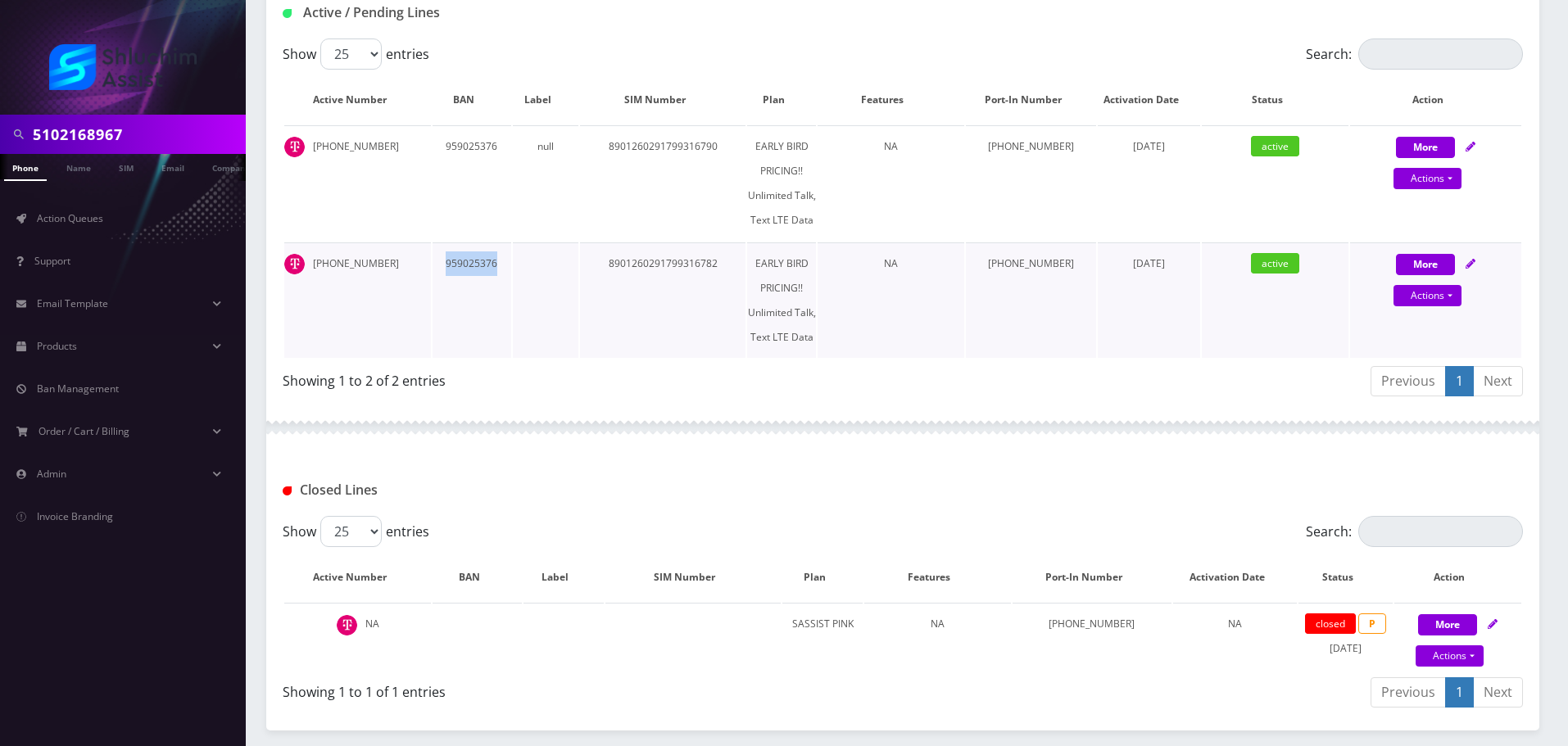
click at [462, 267] on td "959025376" at bounding box center [472, 299] width 79 height 115
click at [350, 263] on td "[PHONE_NUMBER]" at bounding box center [357, 299] width 146 height 115
click at [380, 266] on td "510-216-8967" at bounding box center [357, 299] width 146 height 115
drag, startPoint x: 398, startPoint y: 265, endPoint x: 313, endPoint y: 265, distance: 85.0
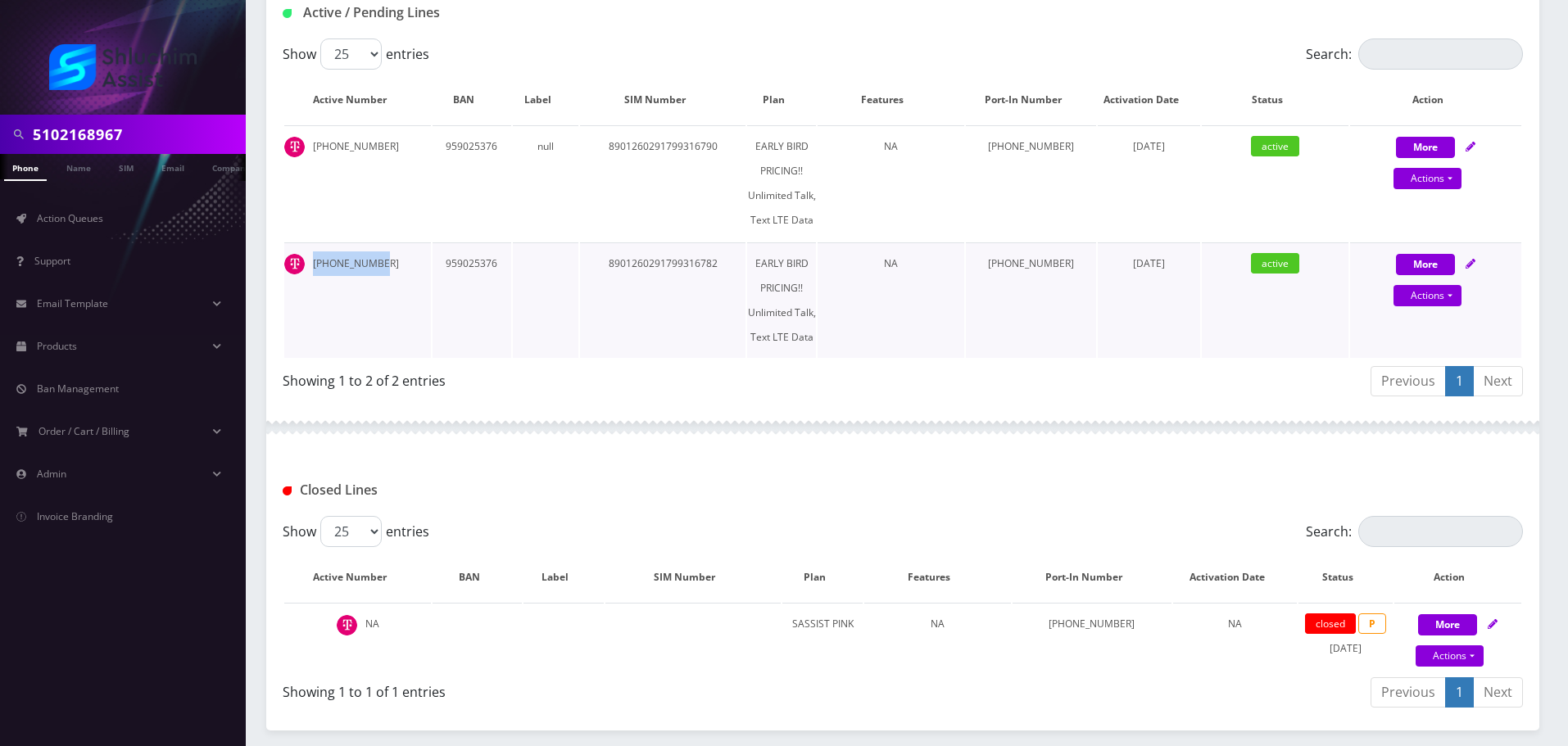
click at [313, 265] on td "[PHONE_NUMBER]" at bounding box center [357, 299] width 146 height 115
copy td "[PHONE_NUMBER]"
drag, startPoint x: 653, startPoint y: 265, endPoint x: 866, endPoint y: 279, distance: 213.5
click at [865, 279] on tr "510-216-8967 959025376 8901260291799316782 EARLY BIRD PRICING!! Unlimited Talk,…" at bounding box center [902, 299] width 1237 height 115
click at [866, 279] on td "NA" at bounding box center [890, 299] width 146 height 115
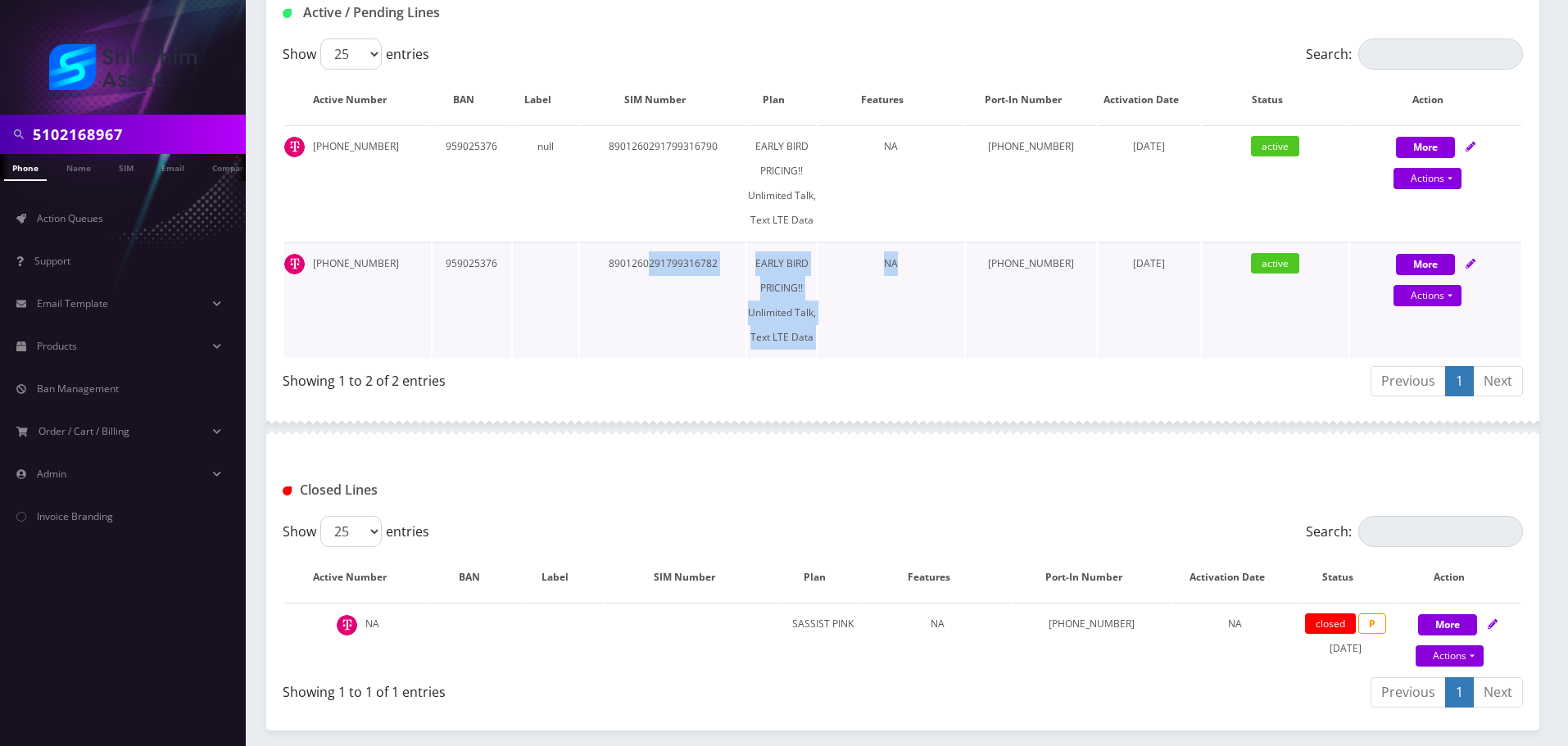
drag, startPoint x: 772, startPoint y: 280, endPoint x: 978, endPoint y: 292, distance: 206.3
click at [977, 292] on tr "510-216-8967 959025376 8901260291799316782 EARLY BIRD PRICING!! Unlimited Talk,…" at bounding box center [902, 299] width 1237 height 115
click at [965, 292] on td "NA" at bounding box center [890, 299] width 146 height 115
drag, startPoint x: 752, startPoint y: 271, endPoint x: 1029, endPoint y: 293, distance: 277.9
click at [1010, 293] on tr "510-216-8967 959025376 8901260291799316782 EARLY BIRD PRICING!! Unlimited Talk,…" at bounding box center [902, 299] width 1237 height 115
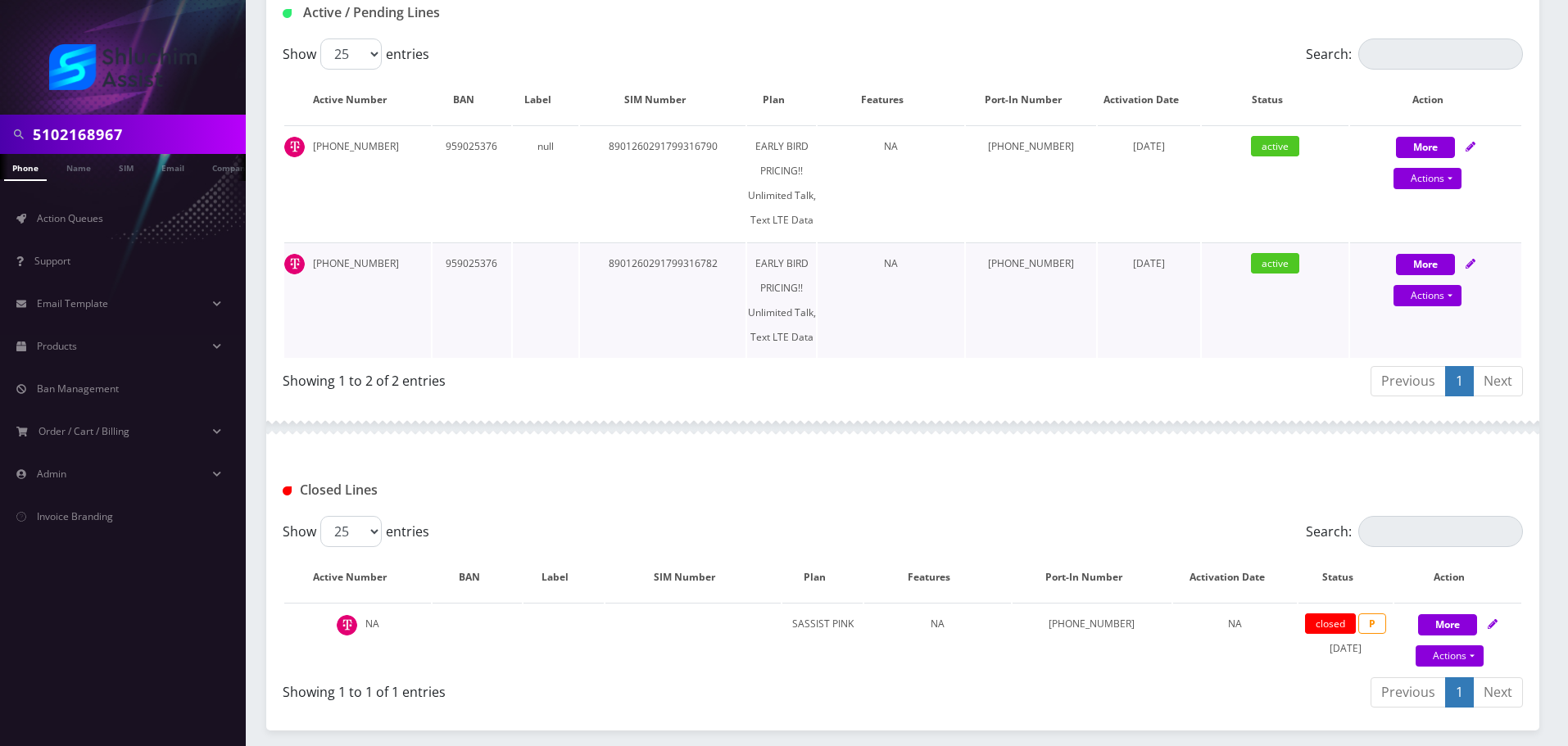
click at [1029, 294] on td "[PHONE_NUMBER]" at bounding box center [1031, 299] width 131 height 115
drag, startPoint x: 751, startPoint y: 272, endPoint x: 1025, endPoint y: 290, distance: 274.6
click at [1015, 289] on tr "510-216-8967 959025376 8901260291799316782 EARLY BIRD PRICING!! Unlimited Talk,…" at bounding box center [902, 299] width 1237 height 115
click at [1025, 290] on td "[PHONE_NUMBER]" at bounding box center [1031, 299] width 131 height 115
drag, startPoint x: 813, startPoint y: 279, endPoint x: 1019, endPoint y: 299, distance: 207.0
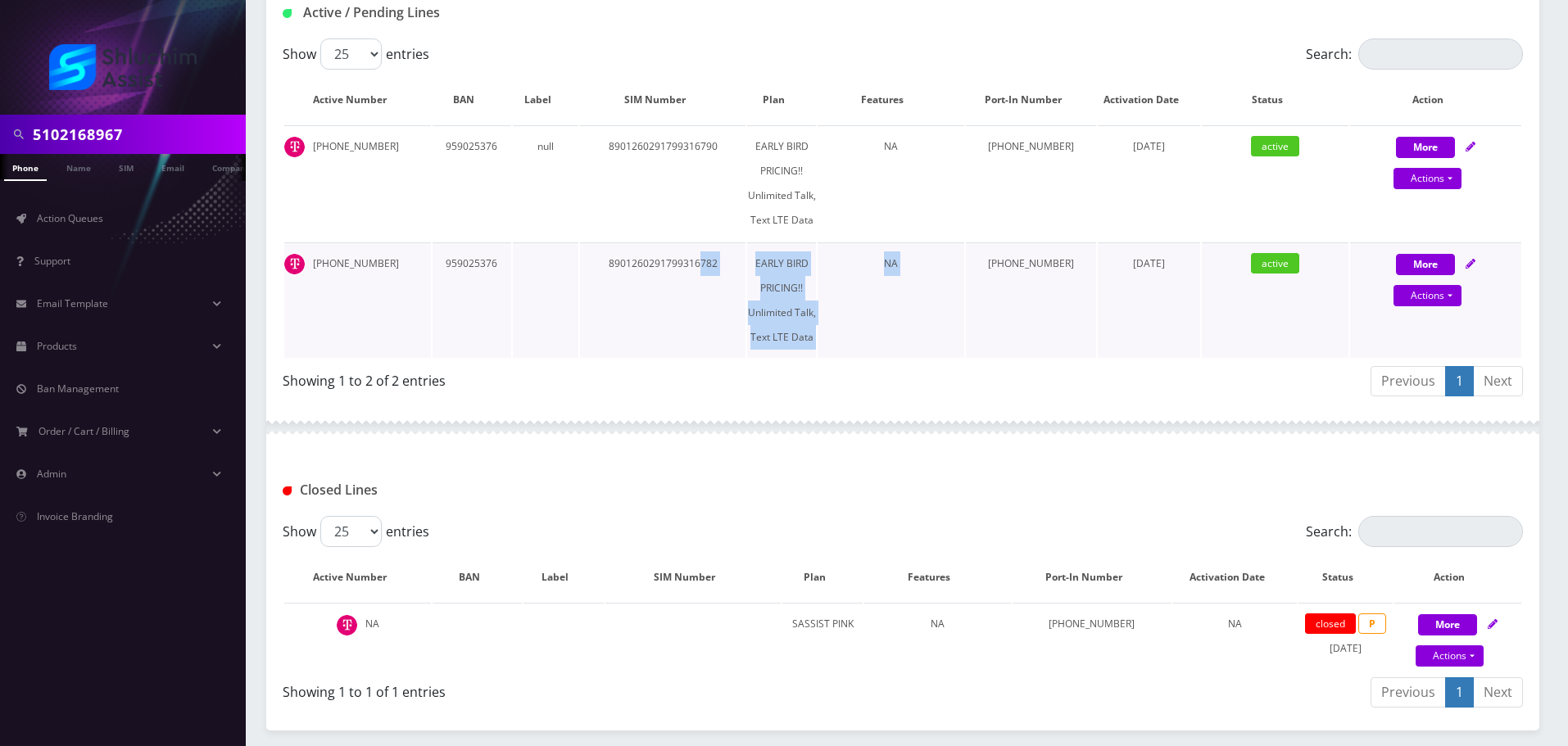
click at [1007, 299] on tr "510-216-8967 959025376 8901260291799316782 EARLY BIRD PRICING!! Unlimited Talk,…" at bounding box center [902, 299] width 1237 height 115
click at [1036, 301] on td "[PHONE_NUMBER]" at bounding box center [1031, 299] width 131 height 115
drag, startPoint x: 816, startPoint y: 283, endPoint x: 1006, endPoint y: 308, distance: 191.6
click at [999, 307] on tr "510-216-8967 959025376 8901260291799316782 EARLY BIRD PRICING!! Unlimited Talk,…" at bounding box center [902, 299] width 1237 height 115
click at [1006, 308] on td "[PHONE_NUMBER]" at bounding box center [1031, 299] width 131 height 115
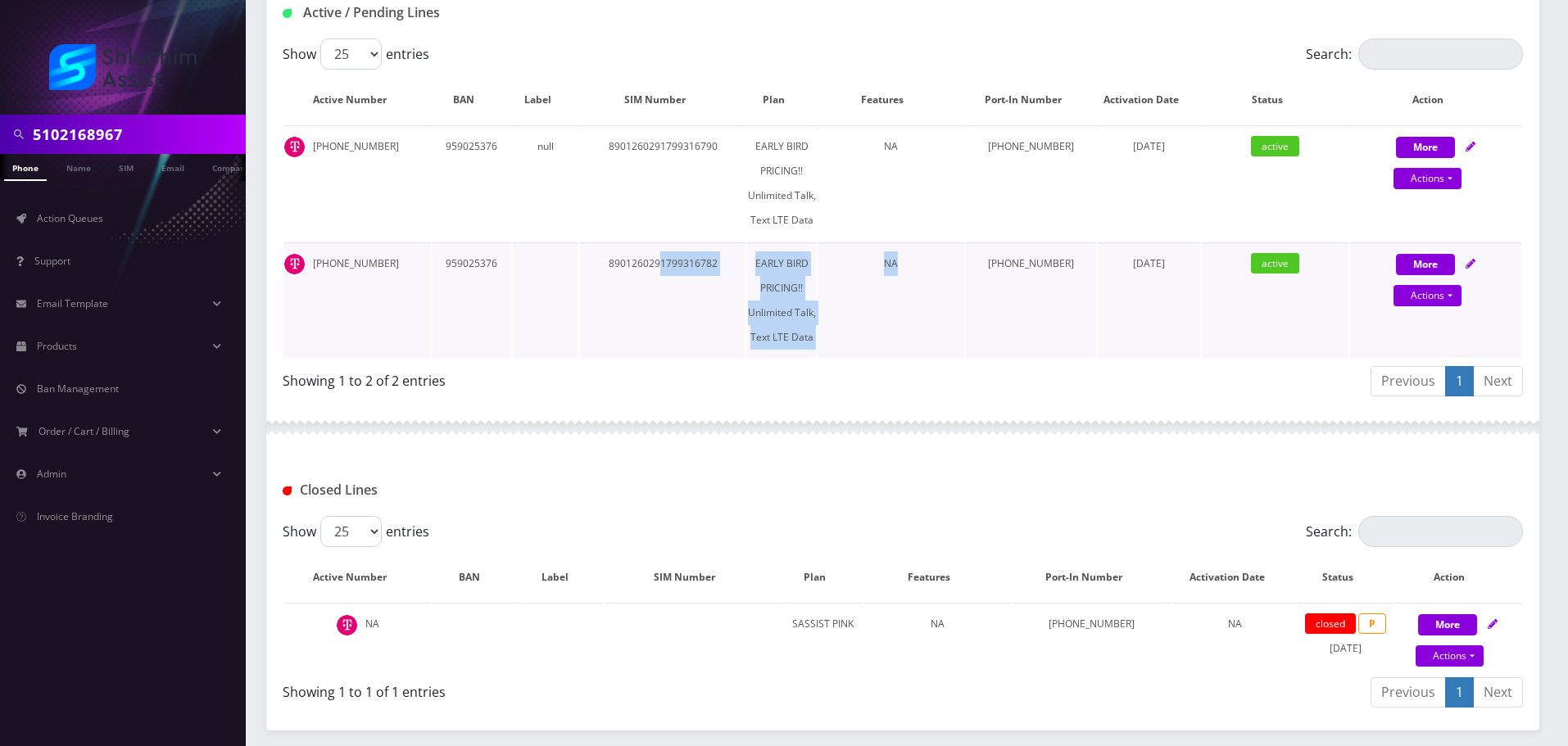
drag, startPoint x: 891, startPoint y: 298, endPoint x: 1028, endPoint y: 316, distance: 138.2
click at [1013, 314] on tr "510-216-8967 959025376 8901260291799316782 EARLY BIRD PRICING!! Unlimited Talk,…" at bounding box center [902, 299] width 1237 height 115
click at [1028, 316] on td "[PHONE_NUMBER]" at bounding box center [1031, 299] width 131 height 115
drag, startPoint x: 976, startPoint y: 317, endPoint x: 1011, endPoint y: 323, distance: 35.5
click at [1008, 323] on tr "510-216-8967 959025376 8901260291799316782 EARLY BIRD PRICING!! Unlimited Talk,…" at bounding box center [902, 299] width 1237 height 115
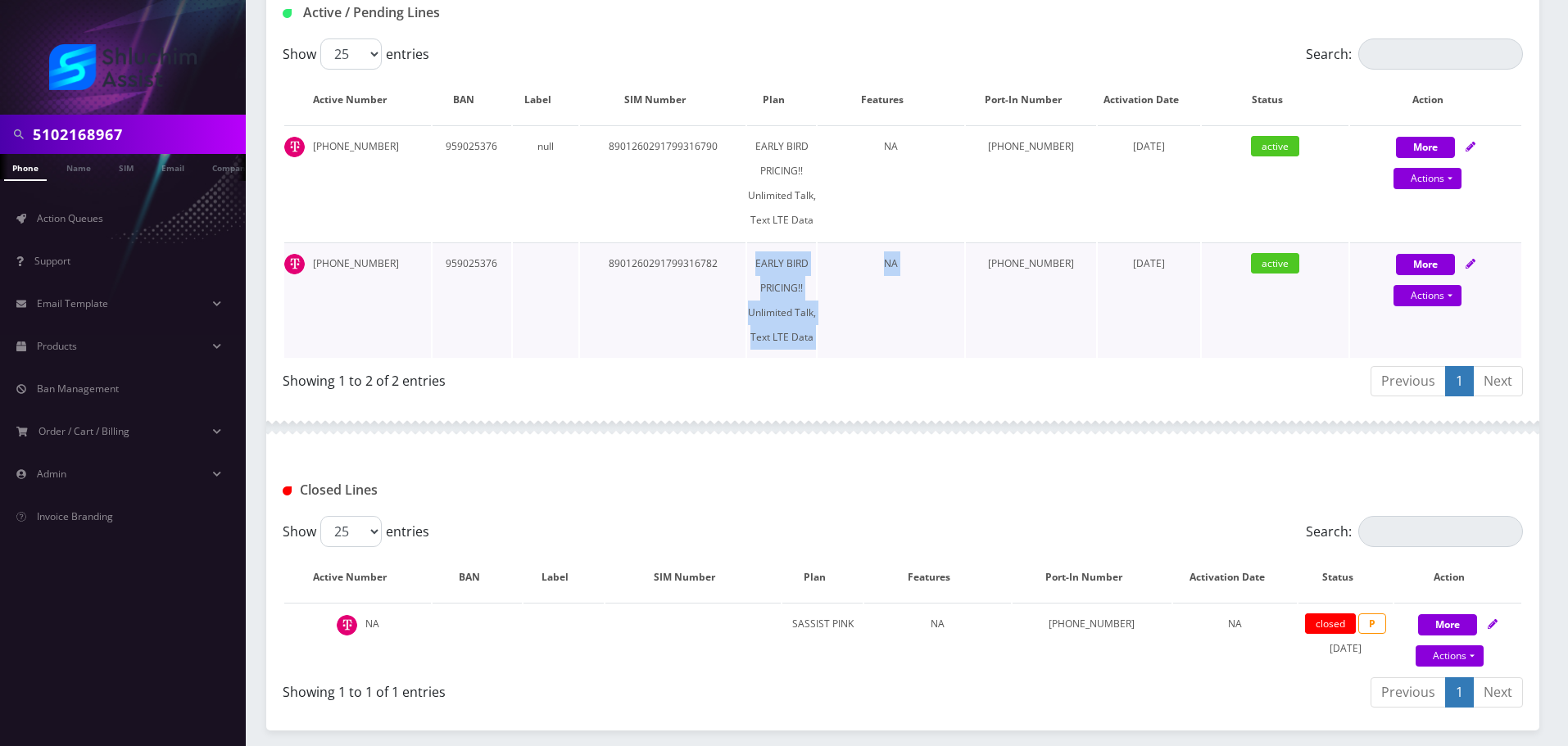
click at [1011, 323] on td "[PHONE_NUMBER]" at bounding box center [1031, 299] width 131 height 115
drag, startPoint x: 698, startPoint y: 281, endPoint x: 944, endPoint y: 303, distance: 247.0
click at [933, 303] on tr "510-216-8967 959025376 8901260291799316782 EARLY BIRD PRICING!! Unlimited Talk,…" at bounding box center [902, 299] width 1237 height 115
click at [949, 303] on td "NA" at bounding box center [890, 299] width 146 height 115
drag, startPoint x: 710, startPoint y: 269, endPoint x: 984, endPoint y: 315, distance: 277.8
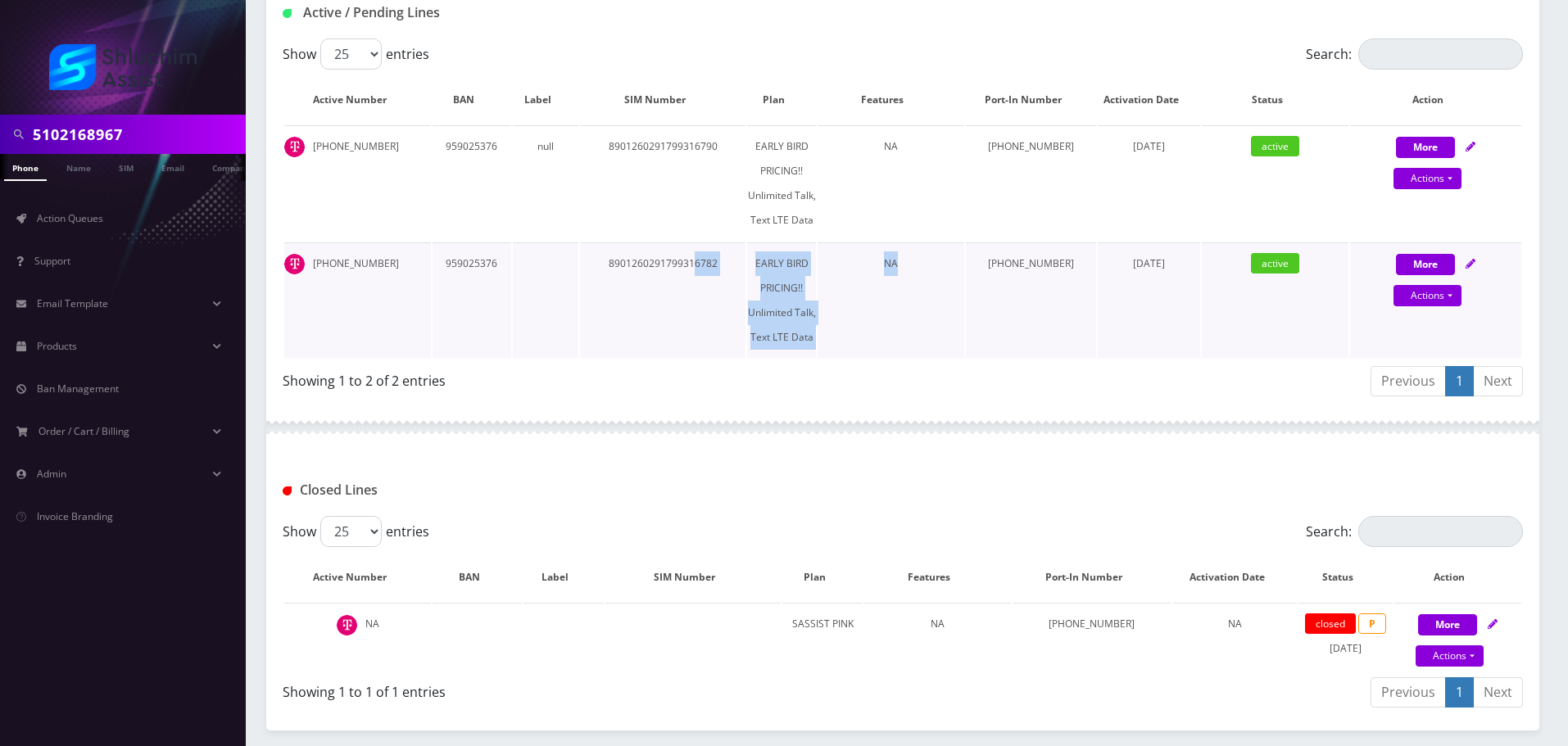
click at [984, 315] on tr "510-216-8967 959025376 8901260291799316782 EARLY BIRD PRICING!! Unlimited Talk,…" at bounding box center [902, 299] width 1237 height 115
click at [965, 315] on td "NA" at bounding box center [890, 299] width 146 height 115
drag, startPoint x: 743, startPoint y: 285, endPoint x: 937, endPoint y: 318, distance: 196.8
click at [914, 316] on tr "510-216-8967 959025376 8901260291799316782 EARLY BIRD PRICING!! Unlimited Talk,…" at bounding box center [902, 299] width 1237 height 115
drag, startPoint x: 937, startPoint y: 318, endPoint x: 892, endPoint y: 311, distance: 45.5
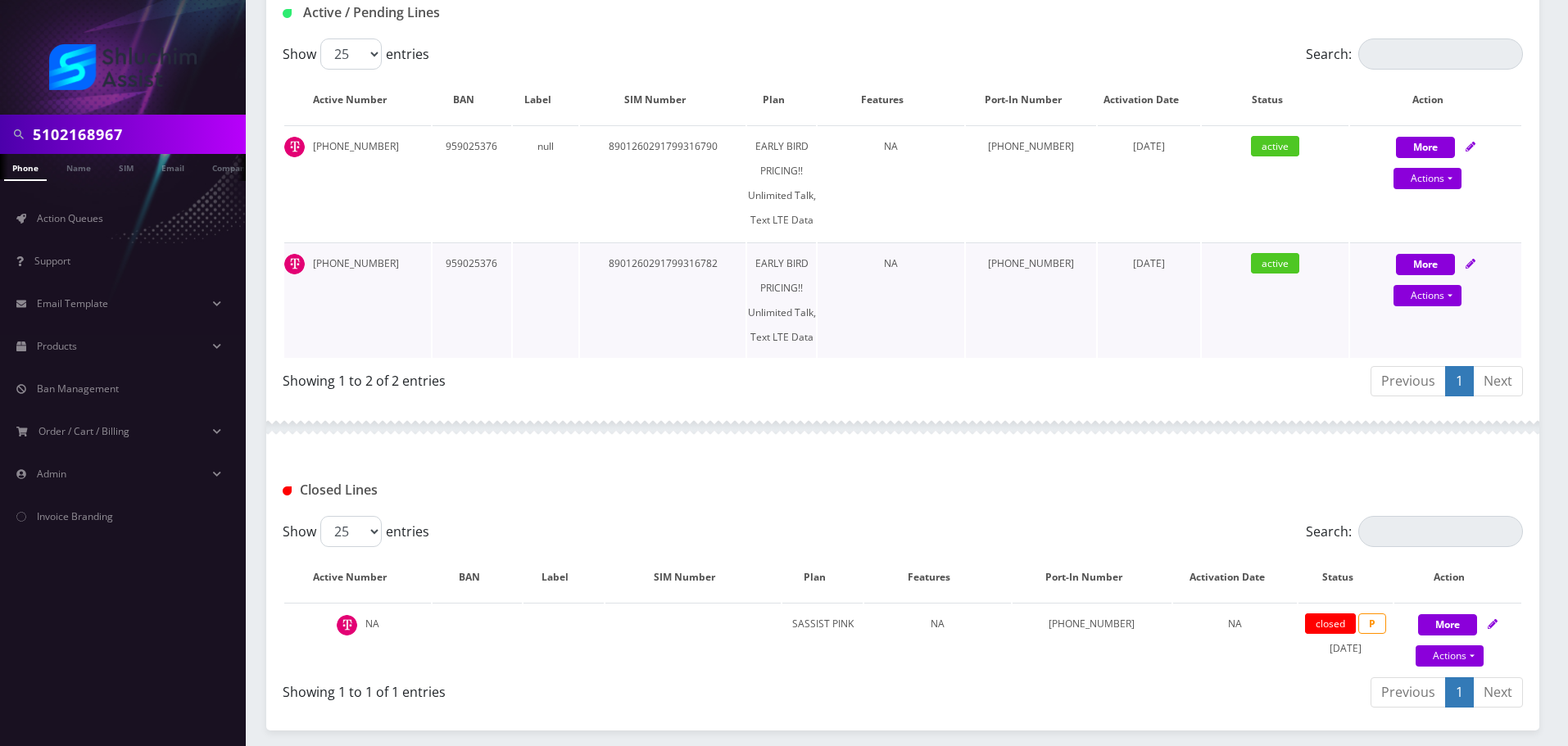
click at [936, 318] on td "NA" at bounding box center [890, 299] width 146 height 115
click at [661, 258] on td "8901260291799316782" at bounding box center [662, 299] width 165 height 115
click at [459, 262] on td "959025376" at bounding box center [472, 299] width 79 height 115
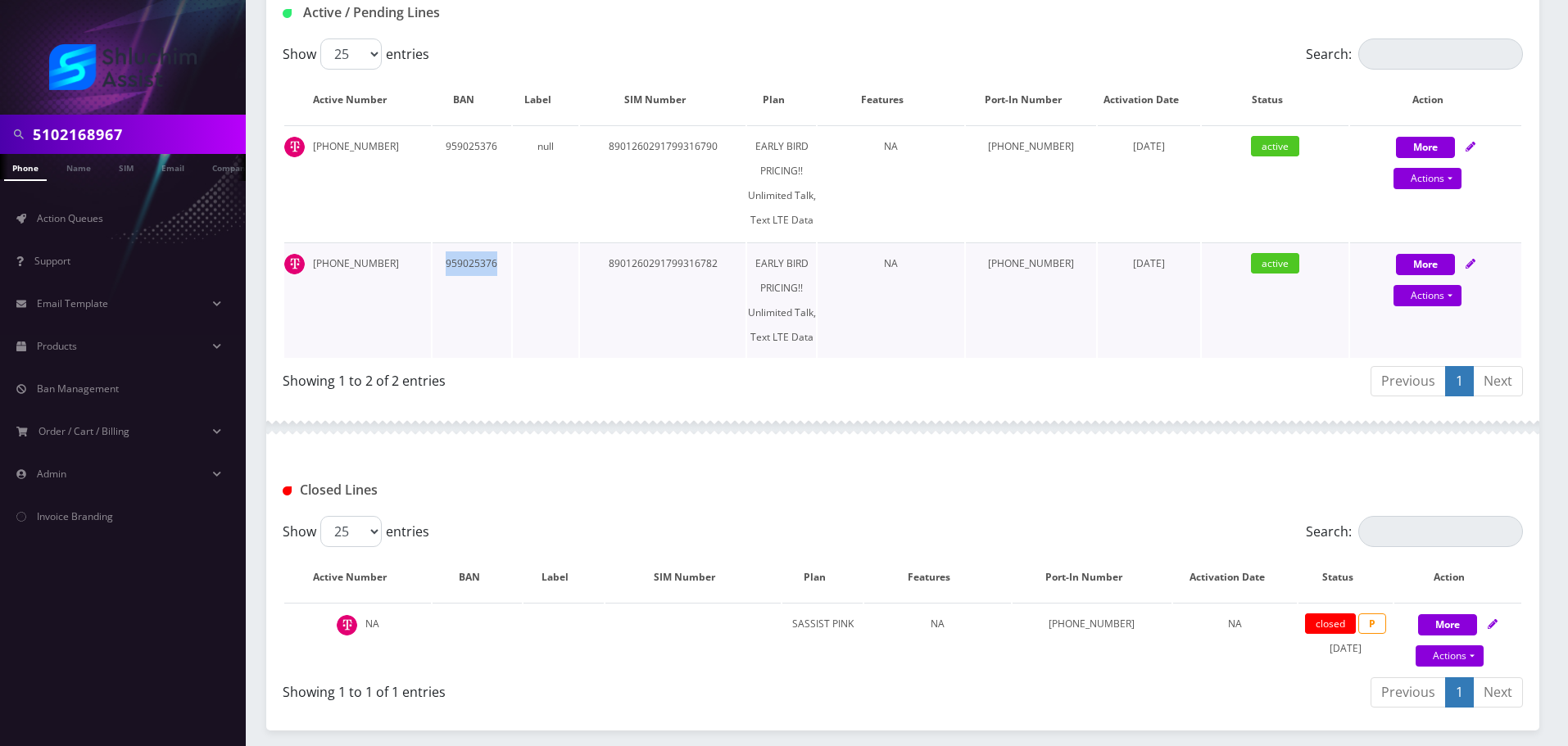
click at [459, 262] on td "959025376" at bounding box center [472, 299] width 79 height 115
click at [342, 262] on td "[PHONE_NUMBER]" at bounding box center [357, 299] width 146 height 115
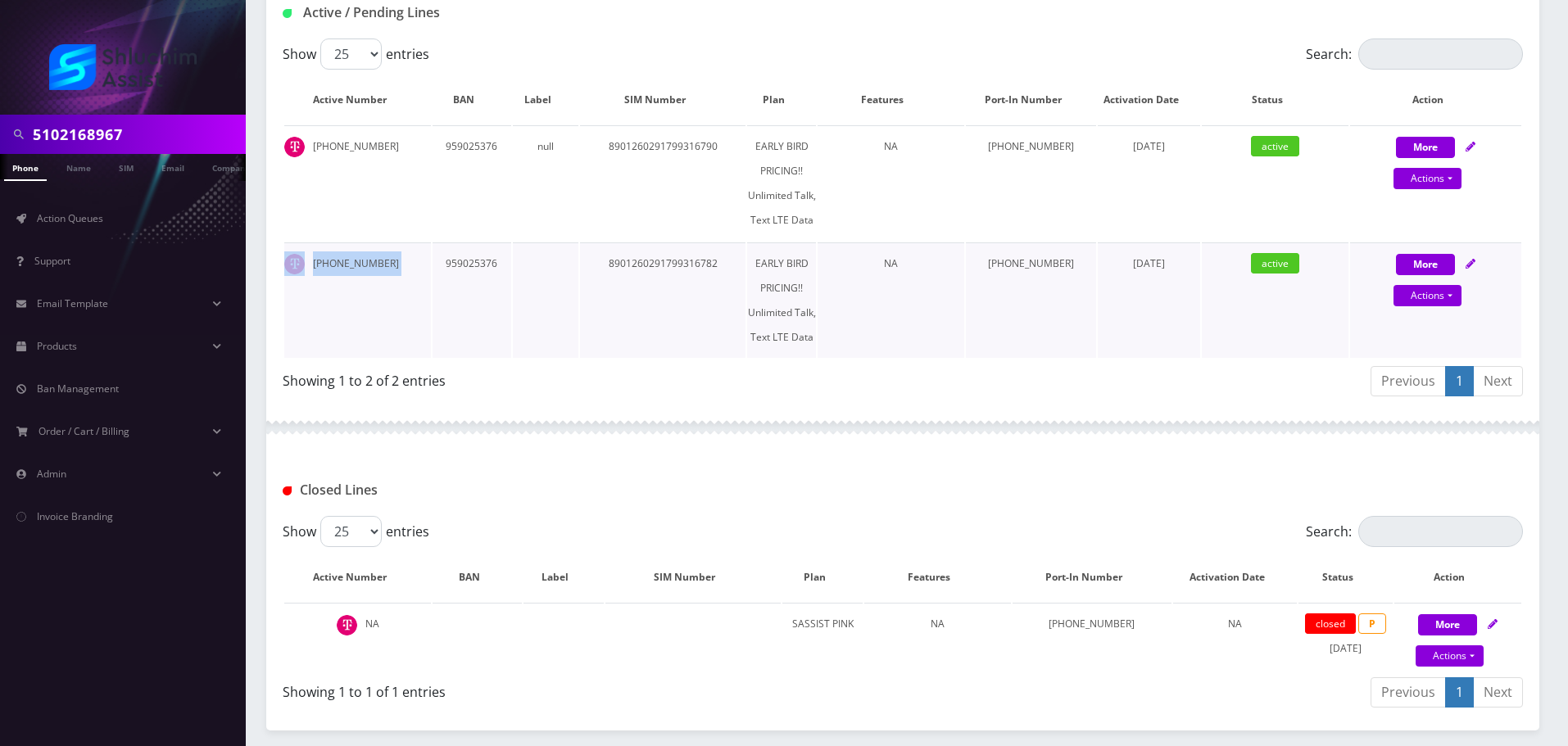
click at [450, 262] on td "959025376" at bounding box center [472, 299] width 79 height 115
click at [451, 262] on td "959025376" at bounding box center [472, 299] width 79 height 115
click at [452, 262] on td "959025376" at bounding box center [472, 299] width 79 height 115
click at [653, 263] on td "8901260291799316782" at bounding box center [662, 299] width 165 height 115
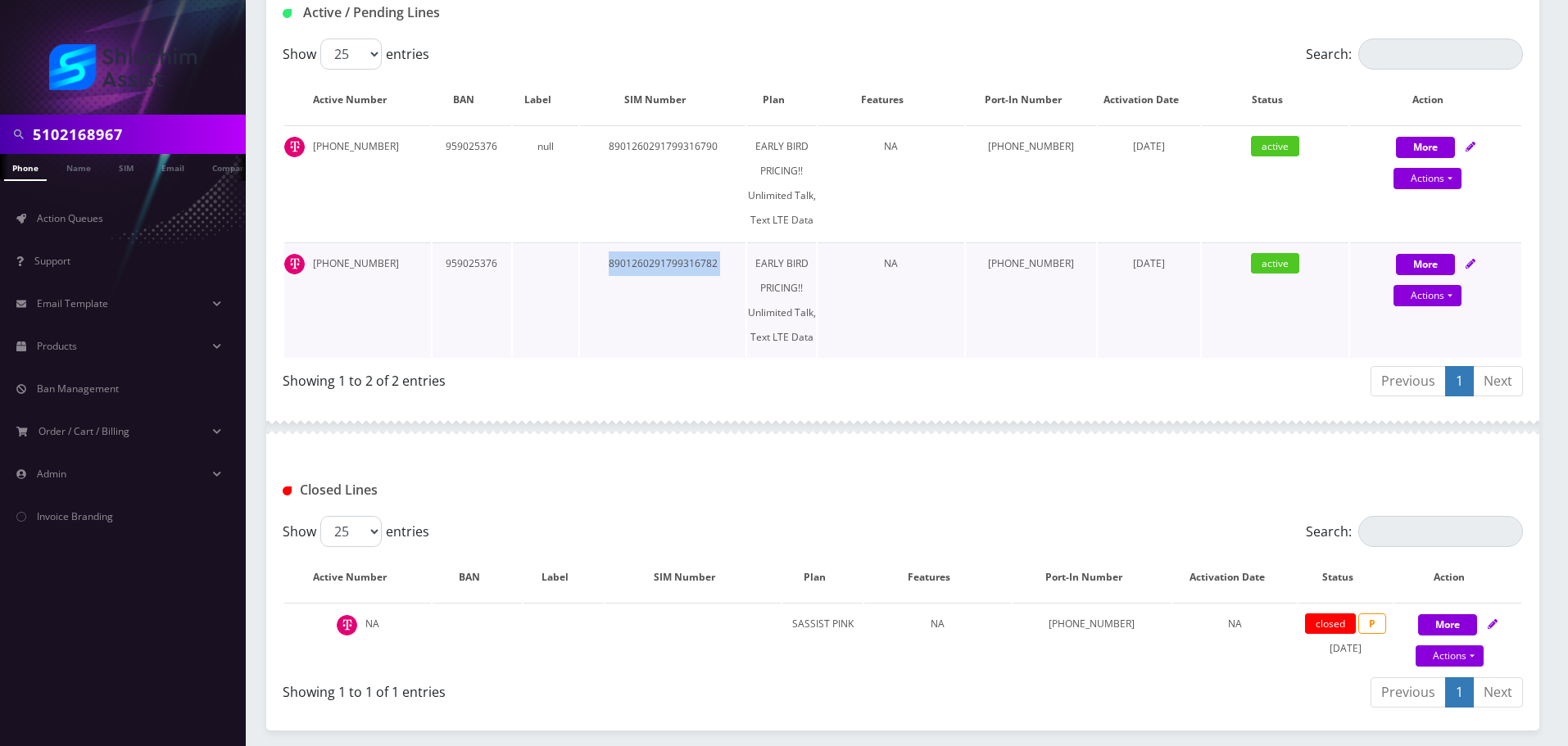
click at [653, 263] on td "8901260291799316782" at bounding box center [662, 299] width 165 height 115
click at [1417, 300] on link "Actions" at bounding box center [1427, 295] width 68 height 21
click at [1407, 326] on link "Close" at bounding box center [1450, 327] width 171 height 25
type input "08/12/2025"
click at [1410, 335] on link "Confirm" at bounding box center [1436, 336] width 106 height 20
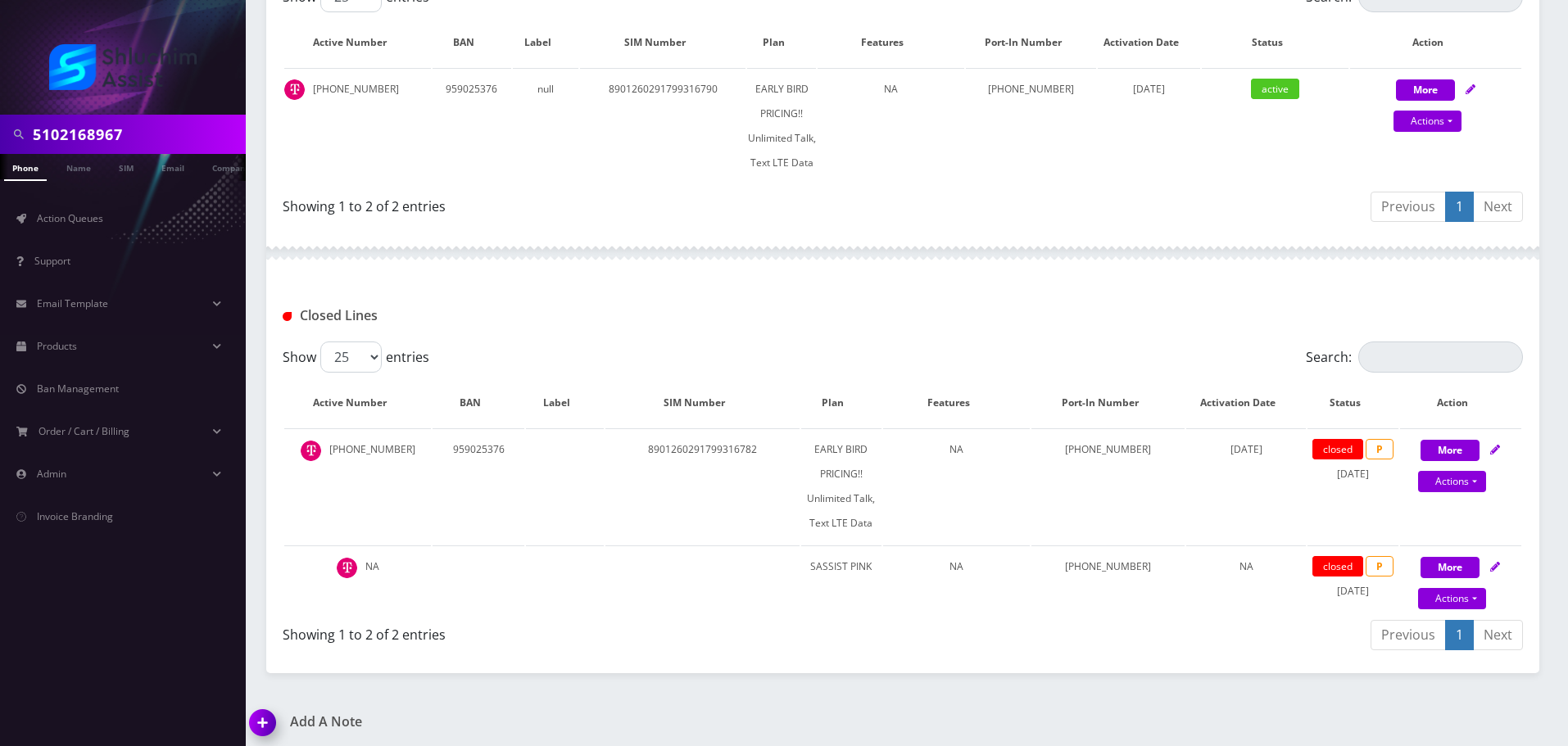
scroll to position [394, 0]
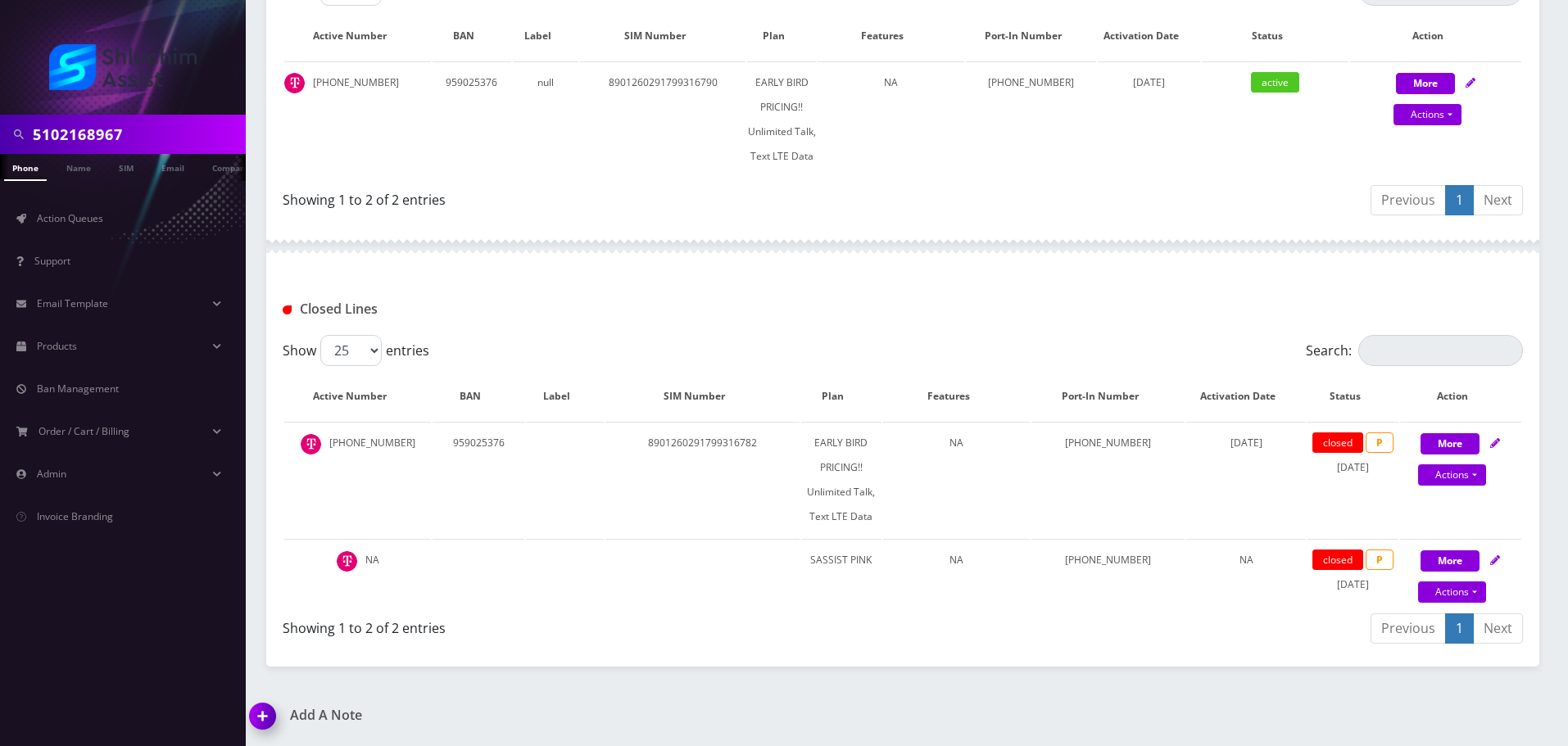
click at [220, 97] on div at bounding box center [122, 57] width 246 height 115
click at [178, 131] on input "5102168967" at bounding box center [137, 134] width 209 height 31
click at [131, 122] on input "5102168967" at bounding box center [137, 134] width 209 height 31
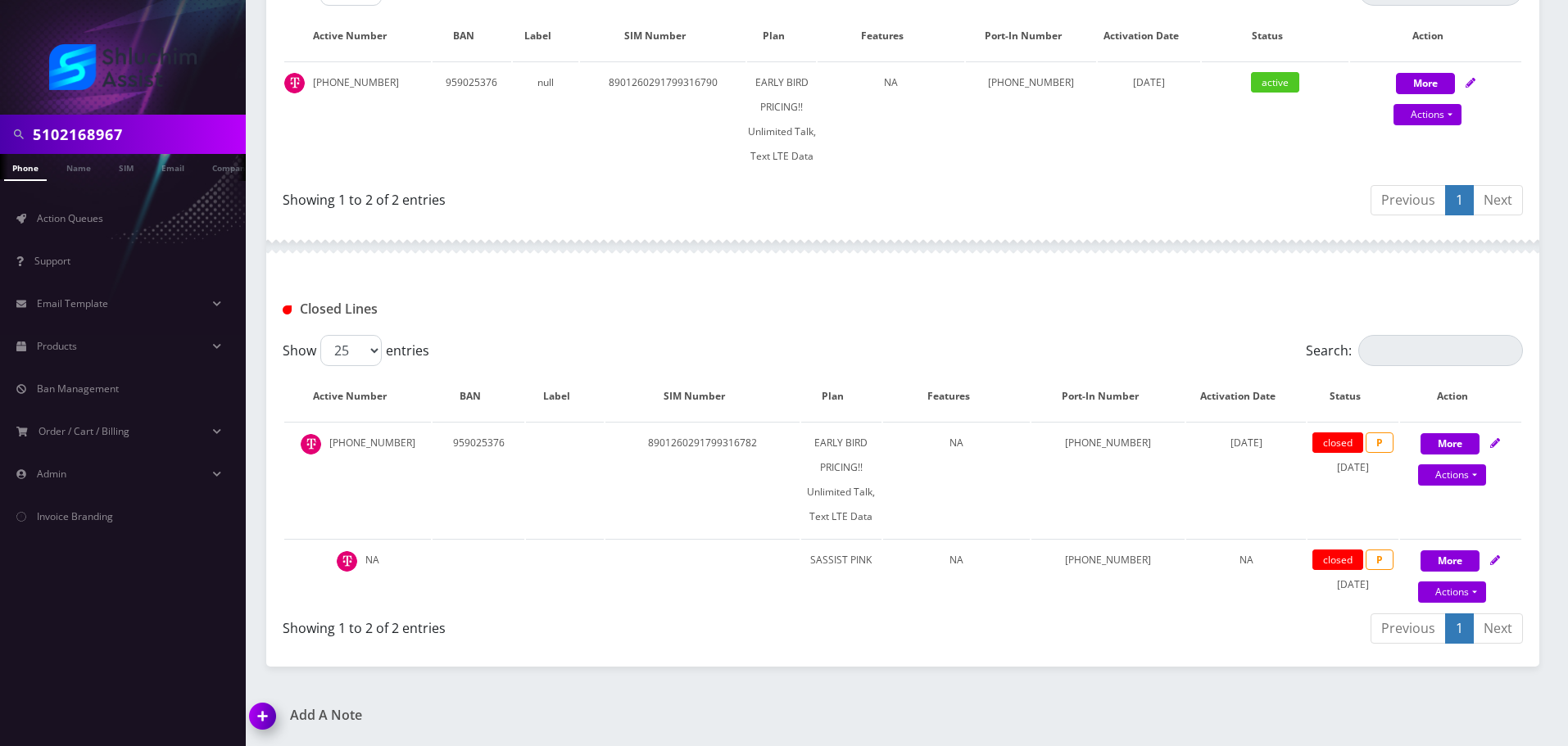
paste input "6467260381"
type input "6467260381"
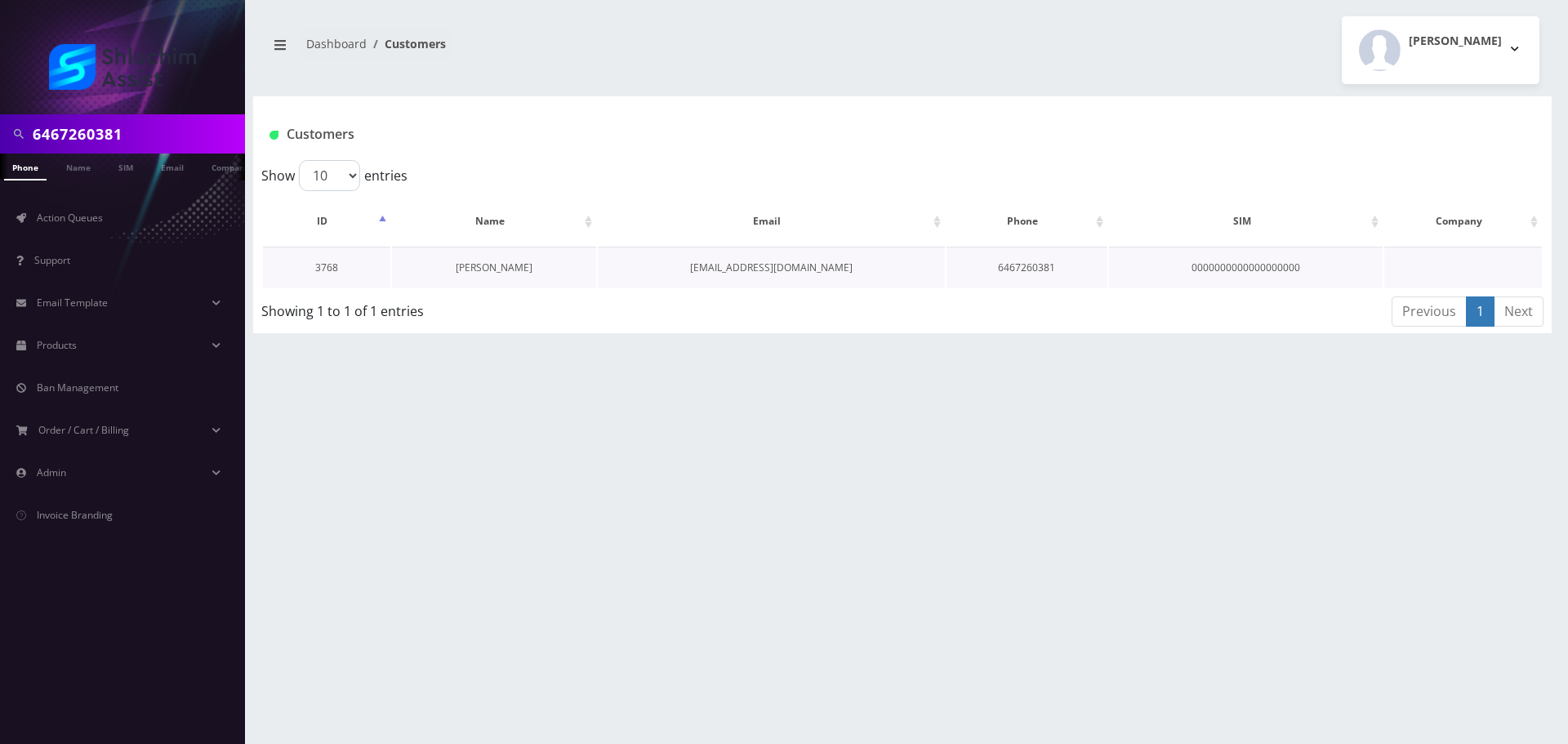
click at [485, 267] on link "[PERSON_NAME]" at bounding box center [494, 267] width 77 height 14
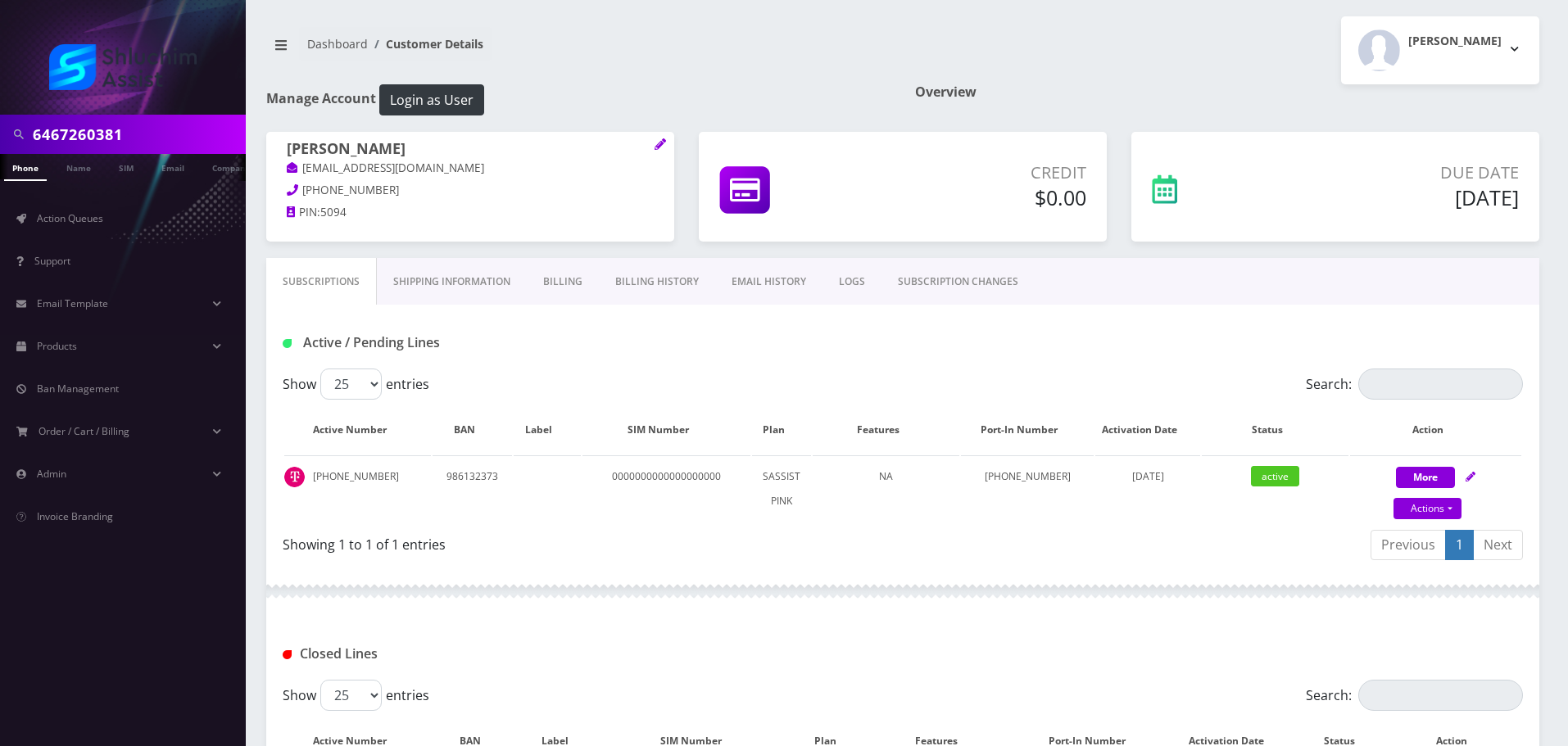
click at [673, 282] on link "Billing History" at bounding box center [657, 282] width 116 height 48
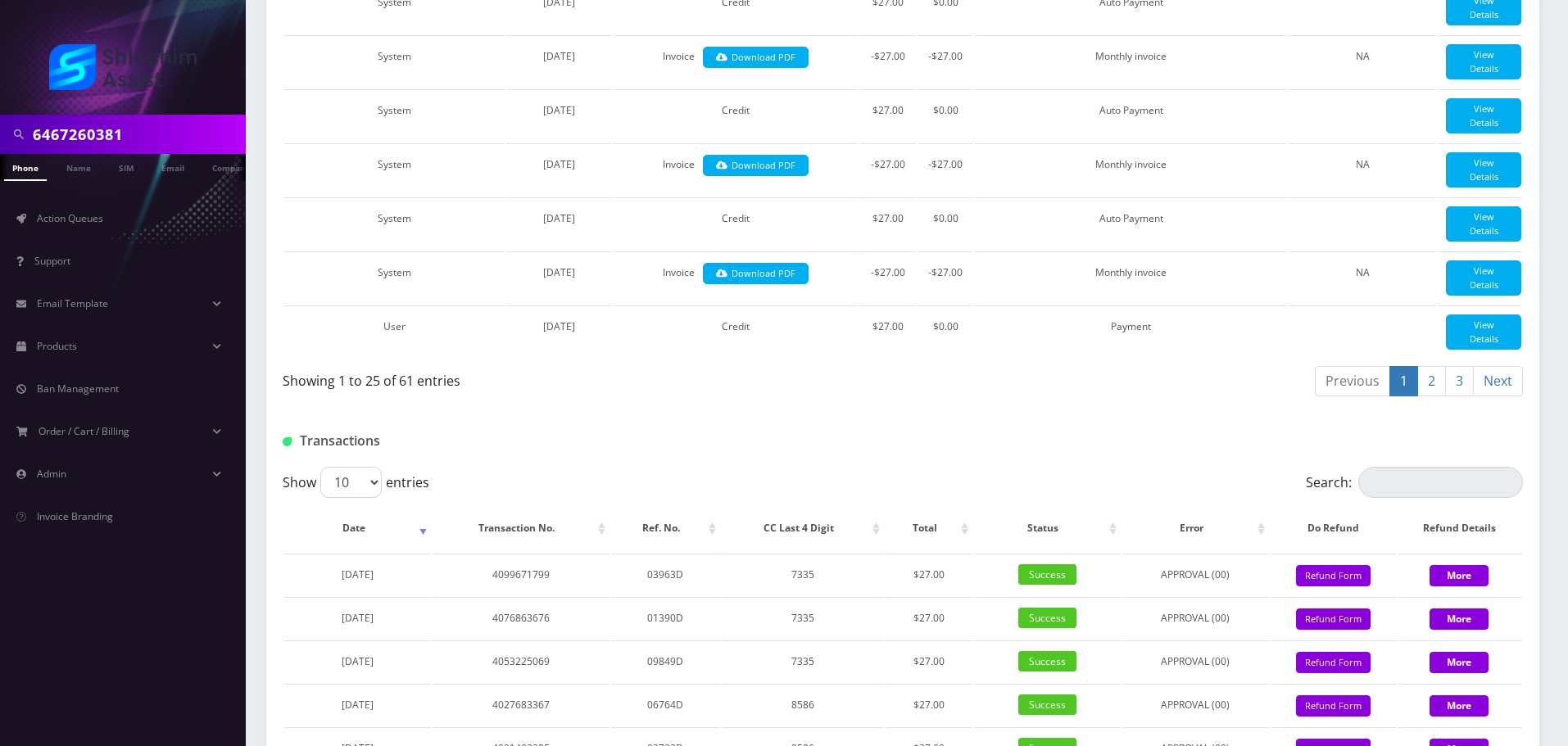
scroll to position [1175, 0]
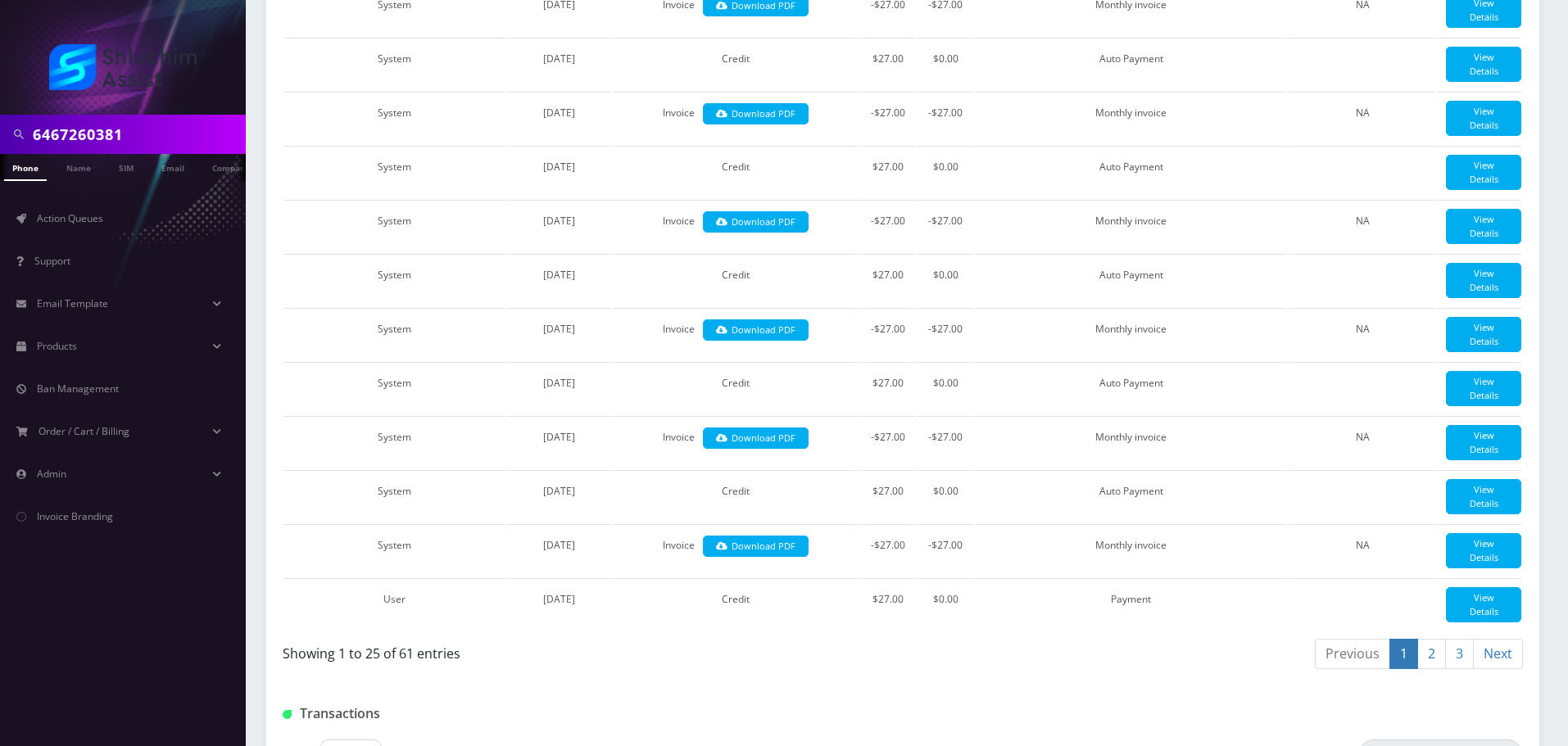
click at [146, 145] on input "6467260381" at bounding box center [137, 134] width 209 height 31
paste input "[PHONE_NUMBER]"
click at [98, 135] on input "[PHONE_NUMBER]" at bounding box center [137, 134] width 209 height 31
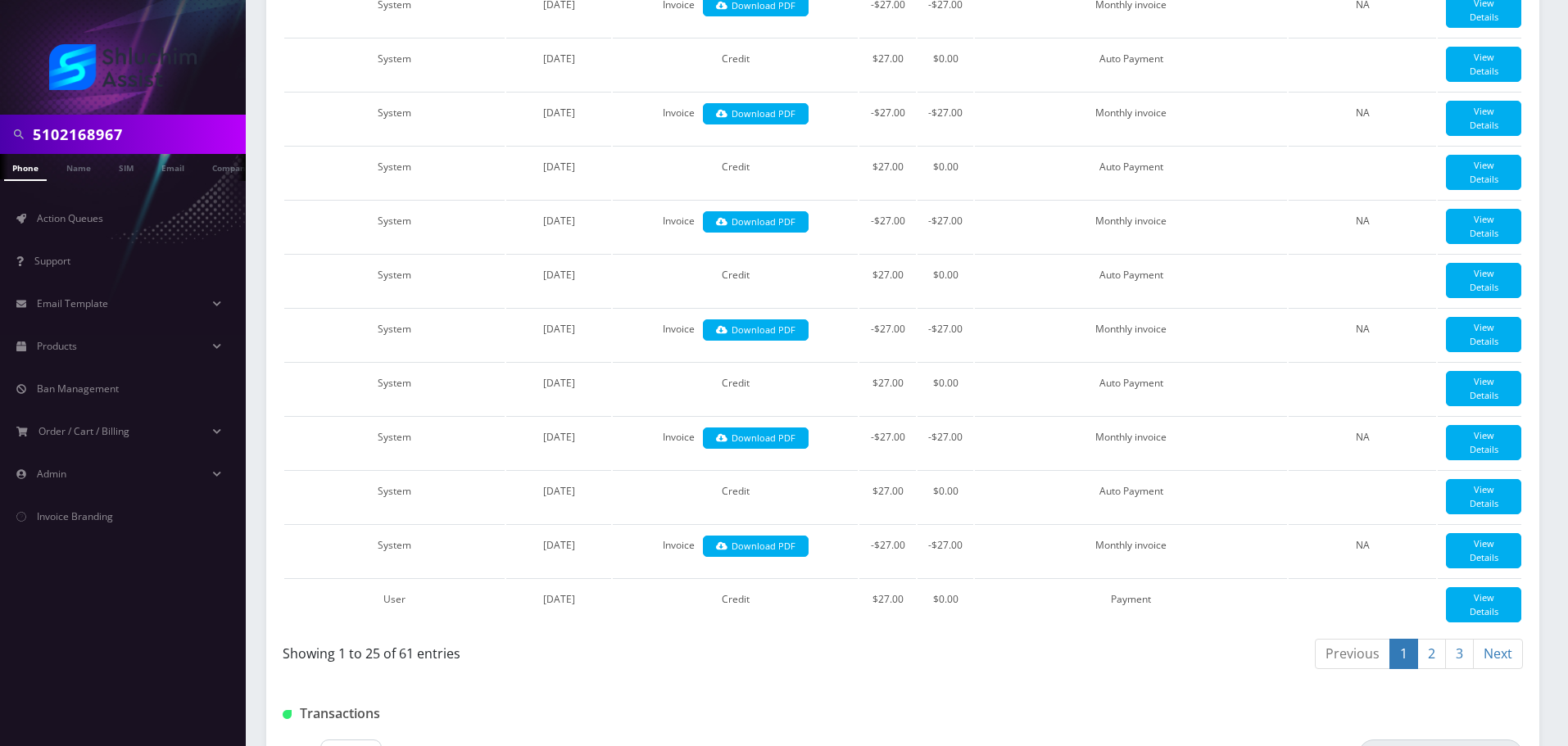
type input "5102168967"
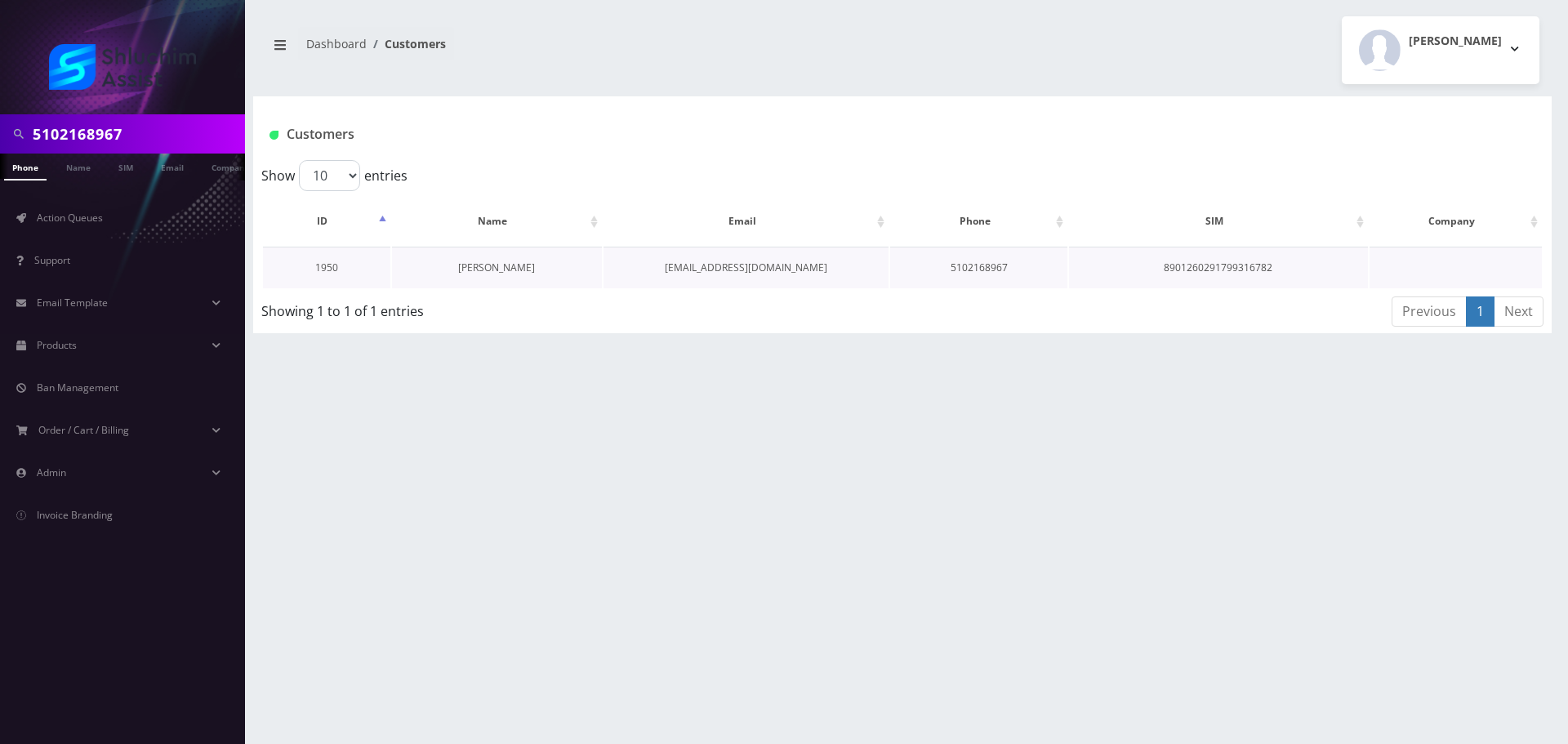
click at [492, 266] on link "[PERSON_NAME]" at bounding box center [497, 267] width 77 height 14
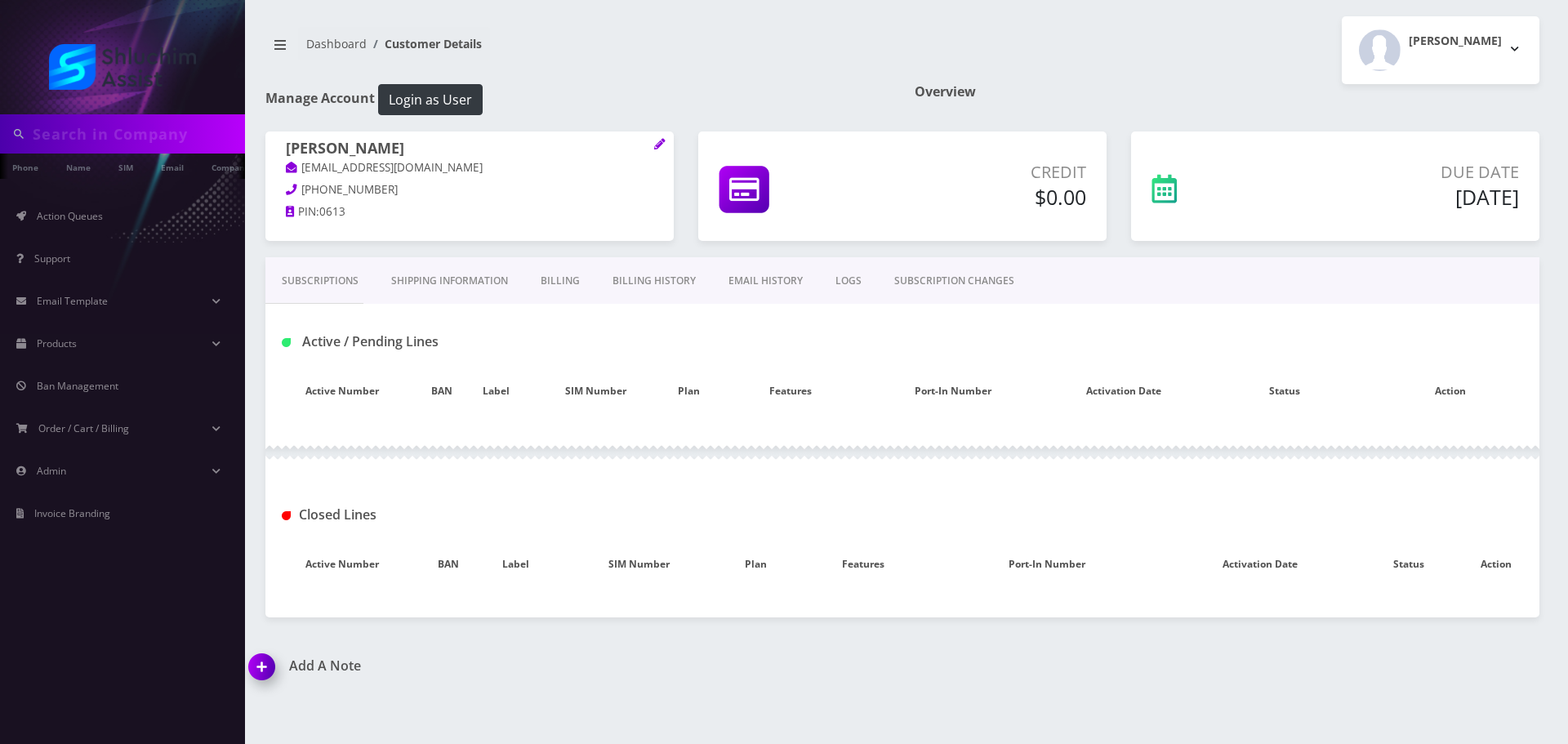
type input "5102168967"
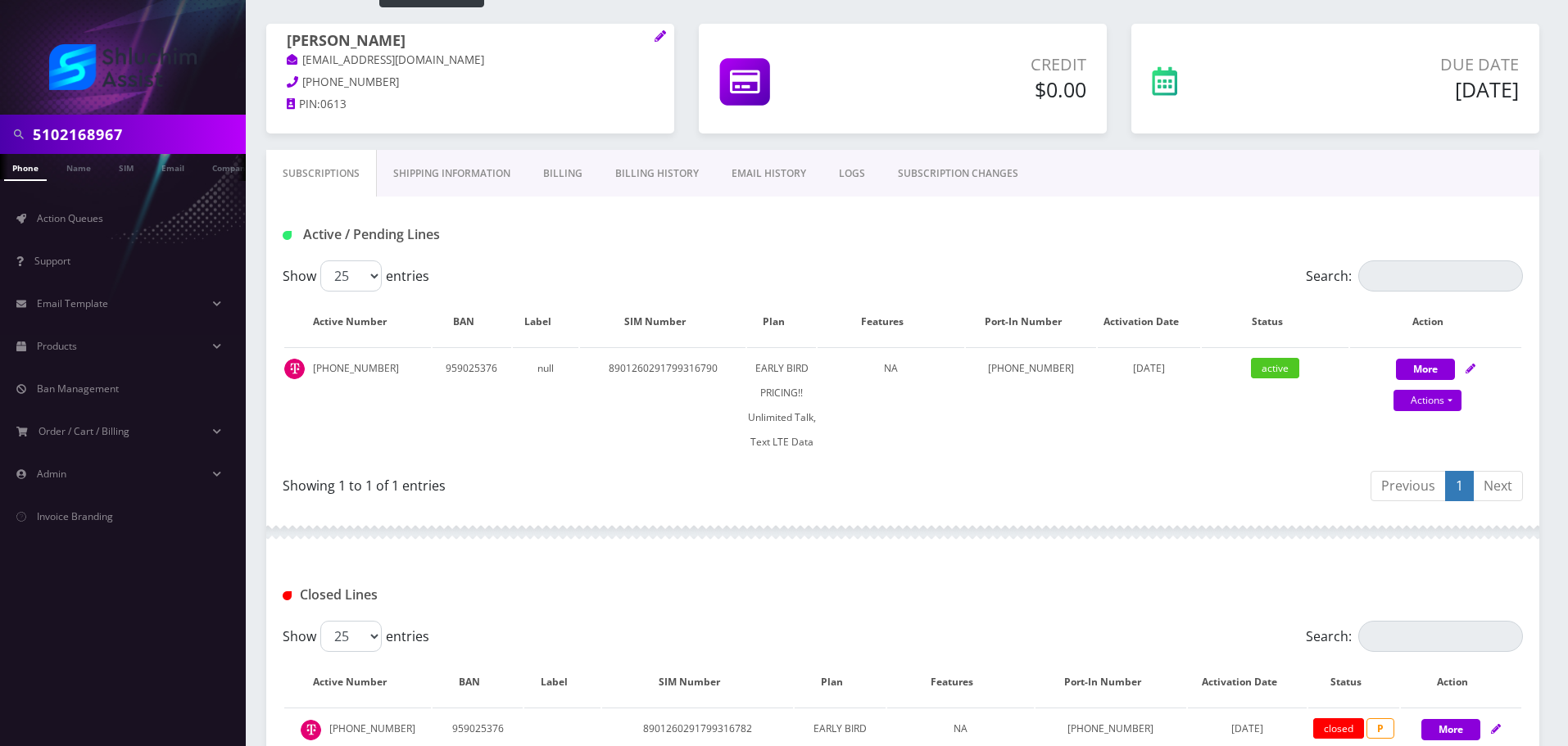
scroll to position [42, 0]
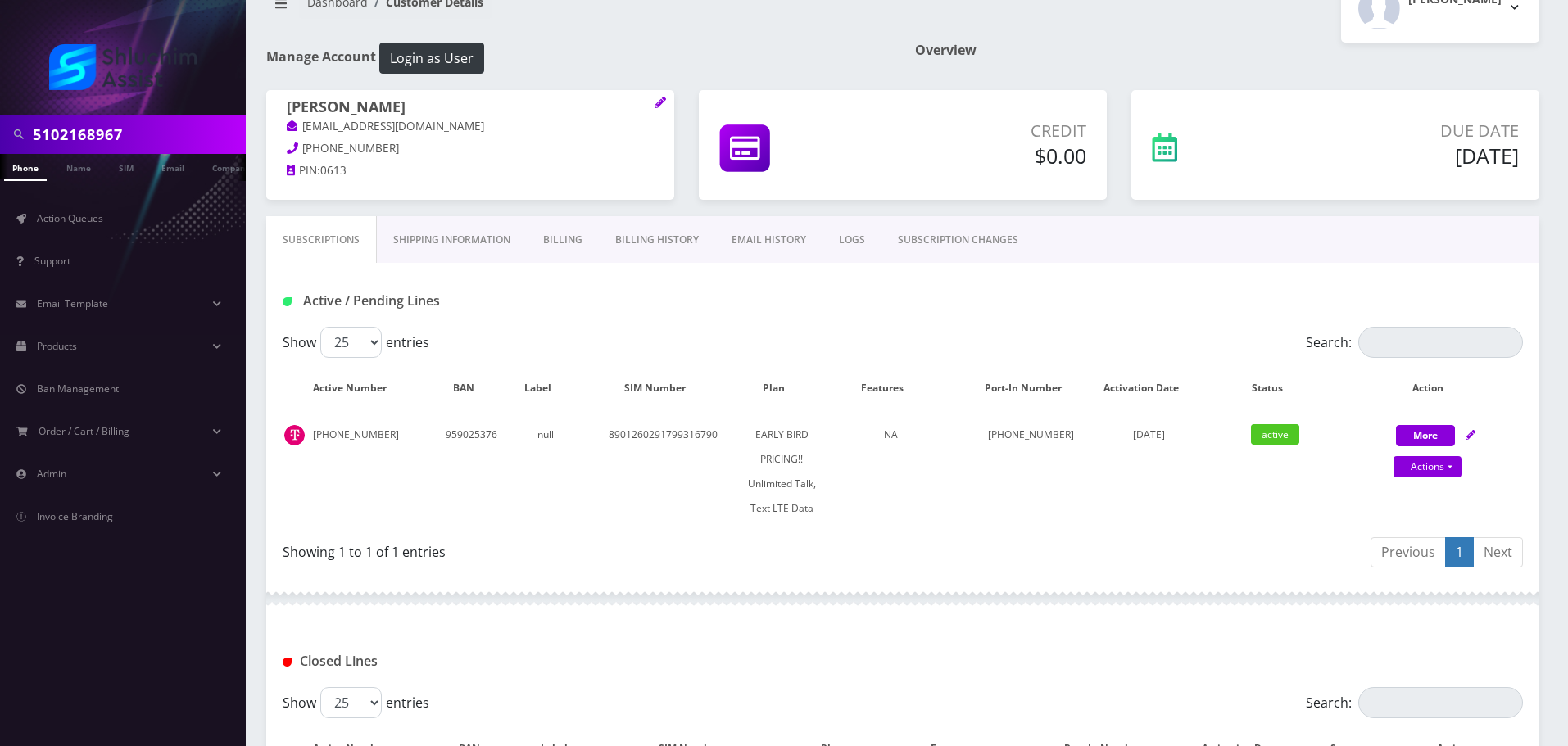
click at [645, 243] on link "Billing History" at bounding box center [657, 240] width 116 height 48
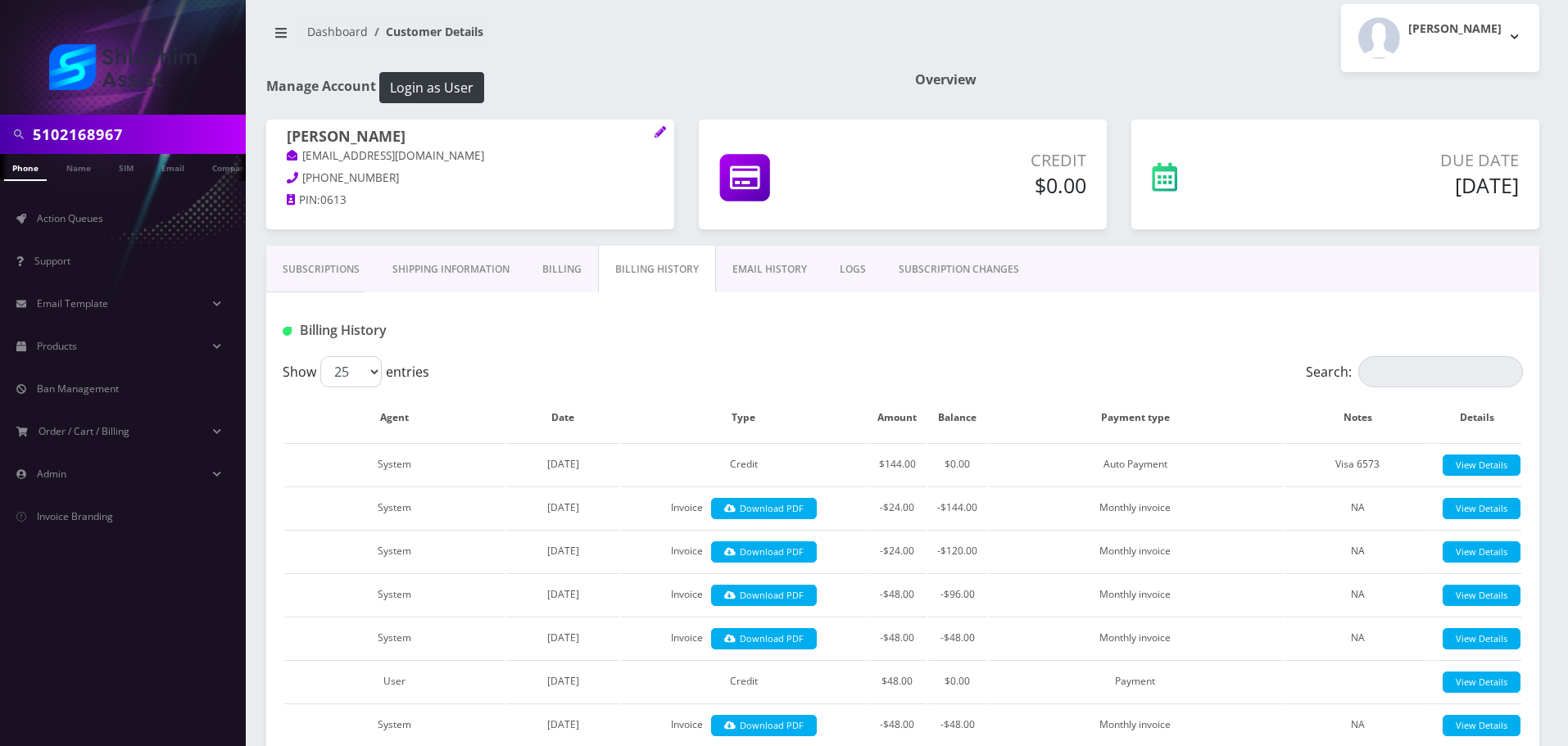
scroll to position [6, 0]
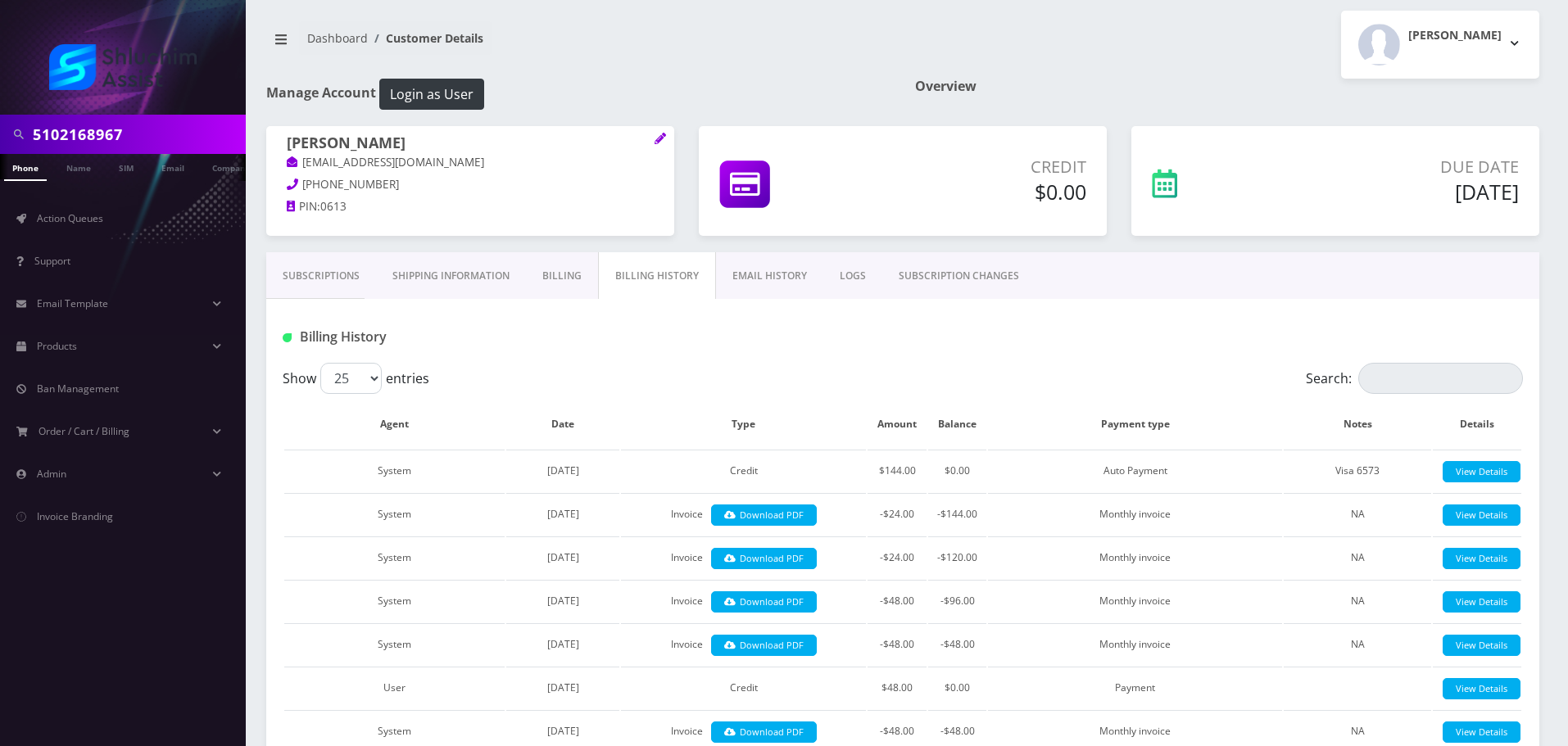
click at [336, 272] on link "Subscriptions" at bounding box center [321, 276] width 110 height 48
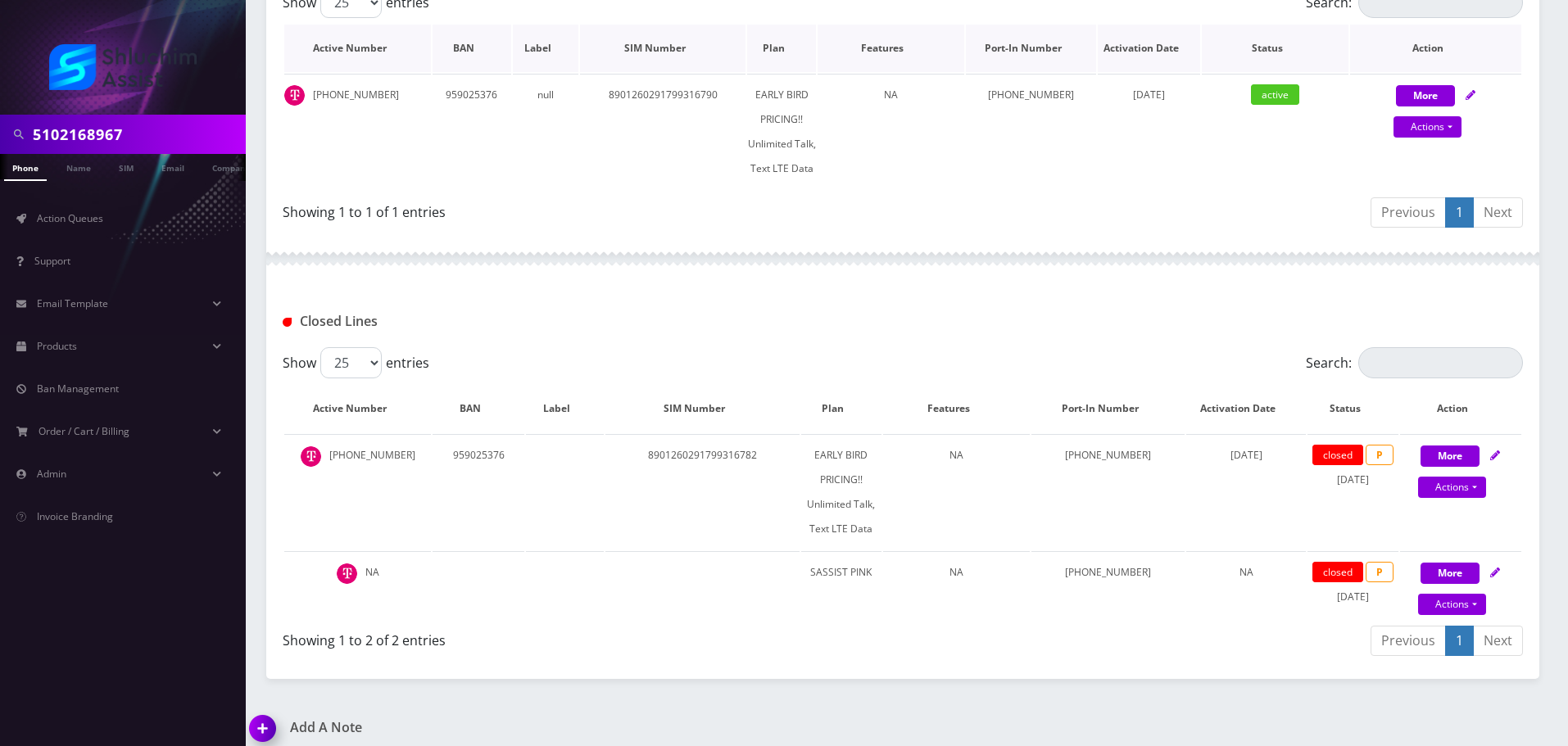
scroll to position [394, 0]
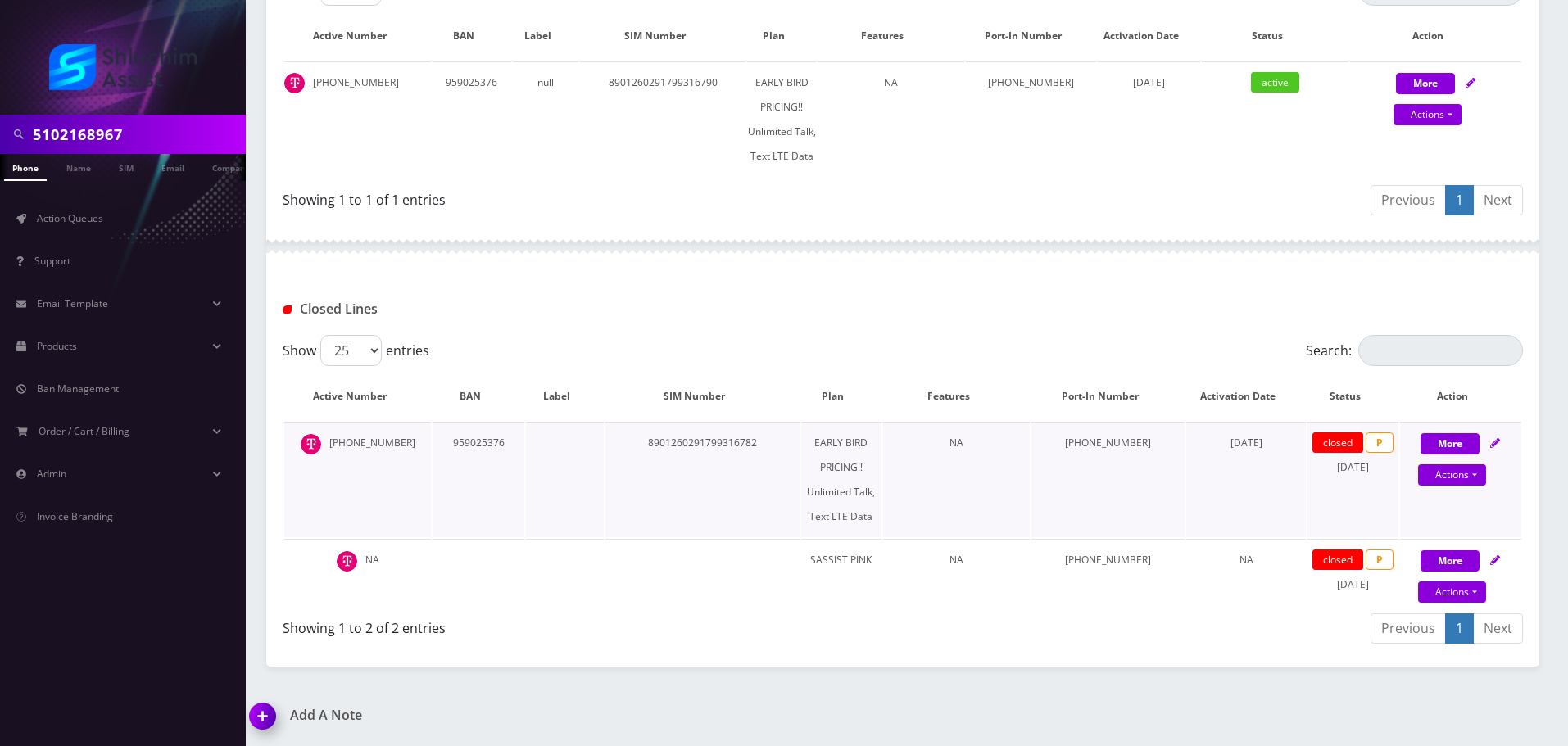
click at [1099, 448] on td "323-839-9622" at bounding box center [1108, 479] width 153 height 115
click at [1099, 448] on td "[PHONE_NUMBER]" at bounding box center [1108, 479] width 153 height 115
click at [662, 276] on div "Closed Lines" at bounding box center [903, 303] width 1274 height 64
click at [377, 443] on td "[PHONE_NUMBER]" at bounding box center [357, 479] width 146 height 115
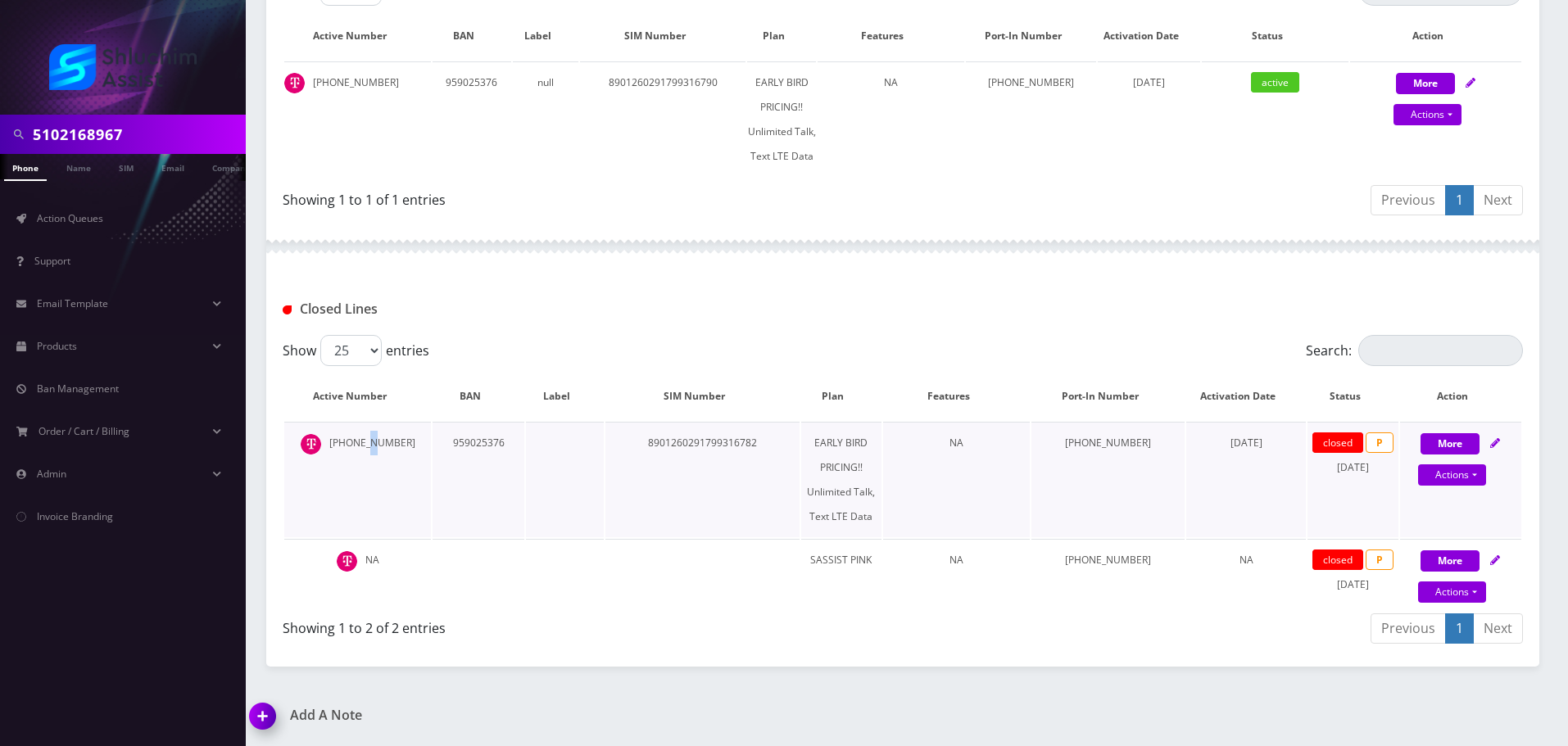
click at [377, 443] on td "[PHONE_NUMBER]" at bounding box center [357, 479] width 146 height 115
click at [383, 443] on td "[PHONE_NUMBER]" at bounding box center [357, 479] width 146 height 115
drag, startPoint x: 406, startPoint y: 444, endPoint x: 333, endPoint y: 442, distance: 73.0
click at [331, 443] on td "[PHONE_NUMBER]" at bounding box center [357, 479] width 146 height 115
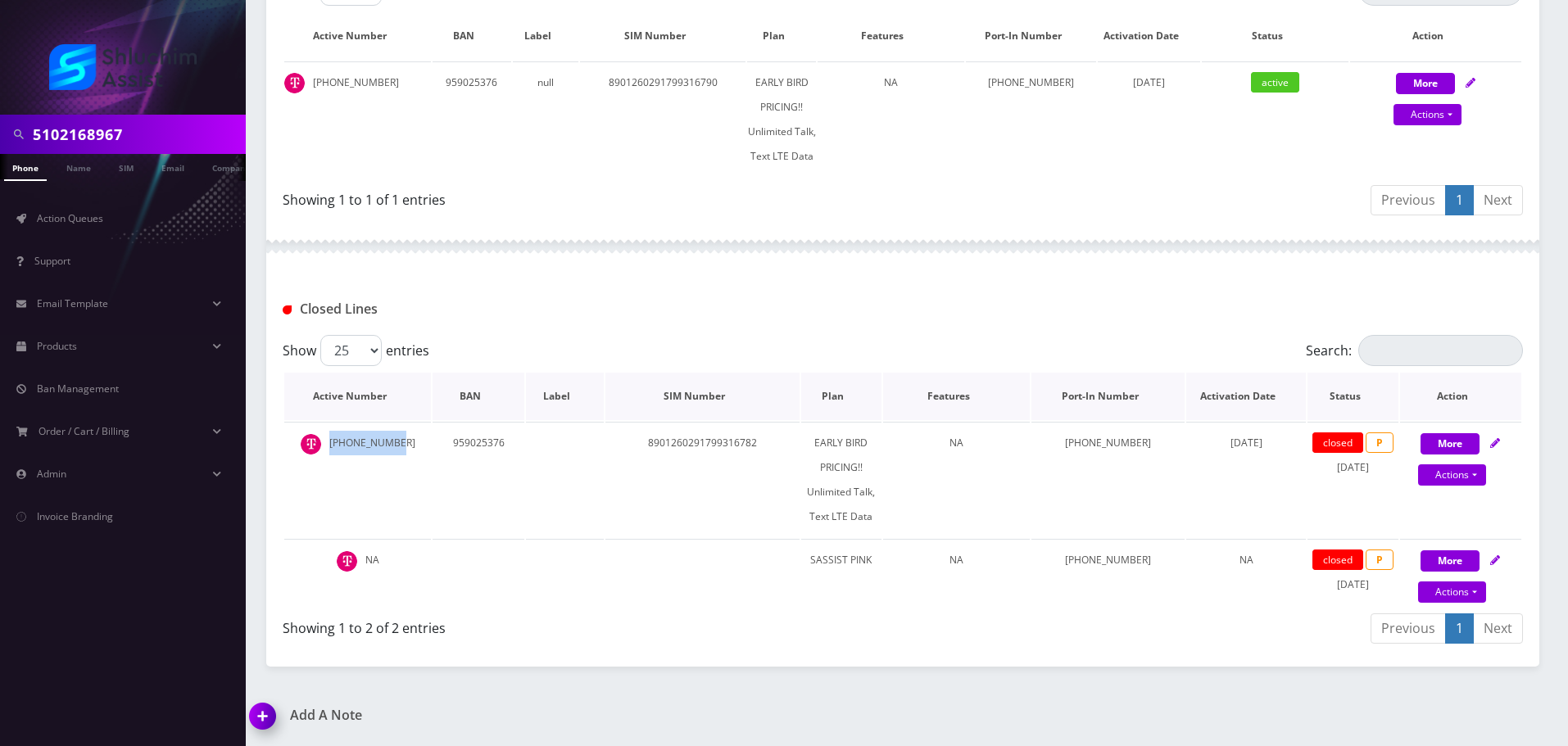
copy td "[PHONE_NUMBER]"
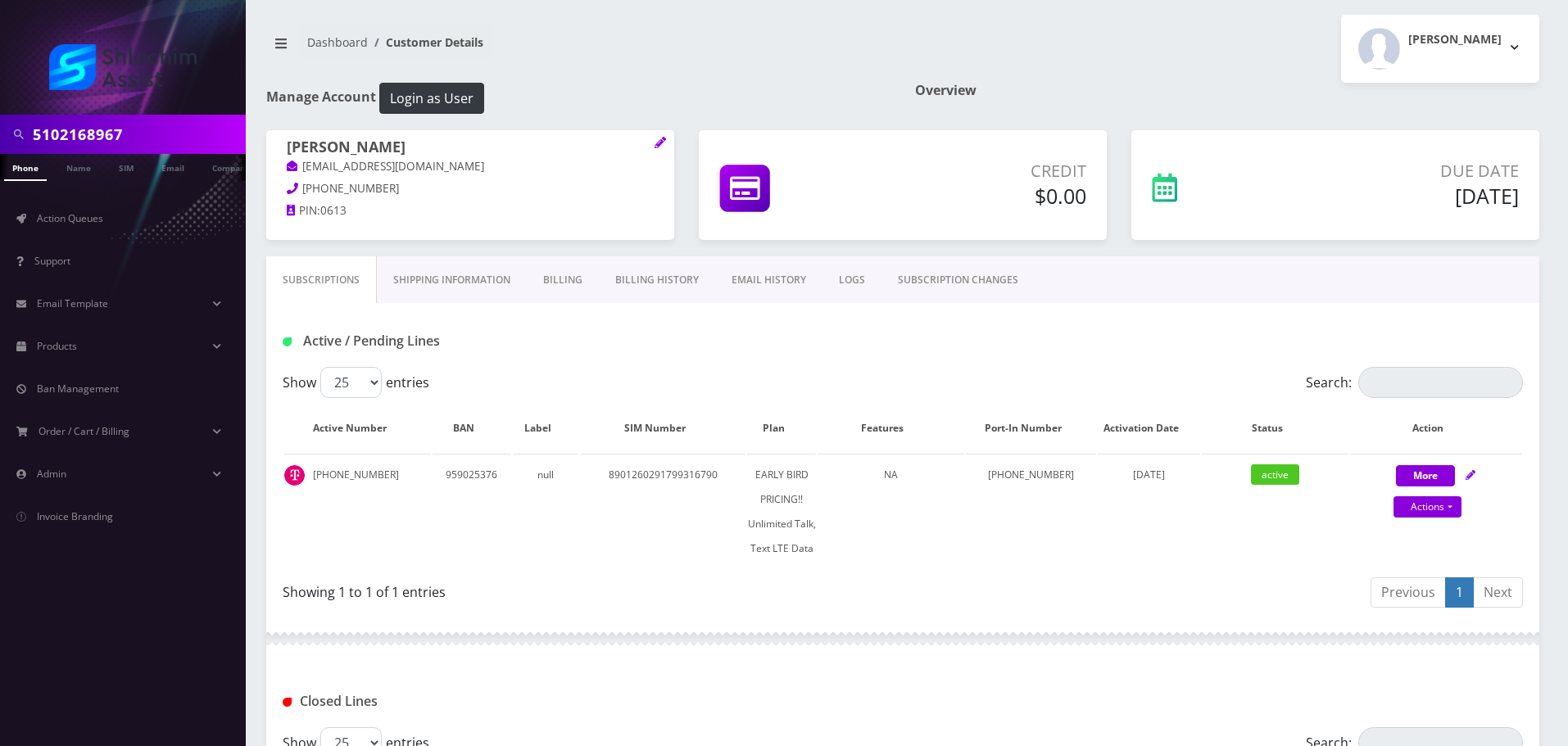
scroll to position [0, 0]
drag, startPoint x: 443, startPoint y: 175, endPoint x: 280, endPoint y: 170, distance: 163.1
click at [280, 170] on div "Sarah Asefovitz sasefovitz@gmail.com 323-839-9622 PIN: 0613" at bounding box center [470, 183] width 408 height 103
copy link "[EMAIL_ADDRESS][DOMAIN_NAME]"
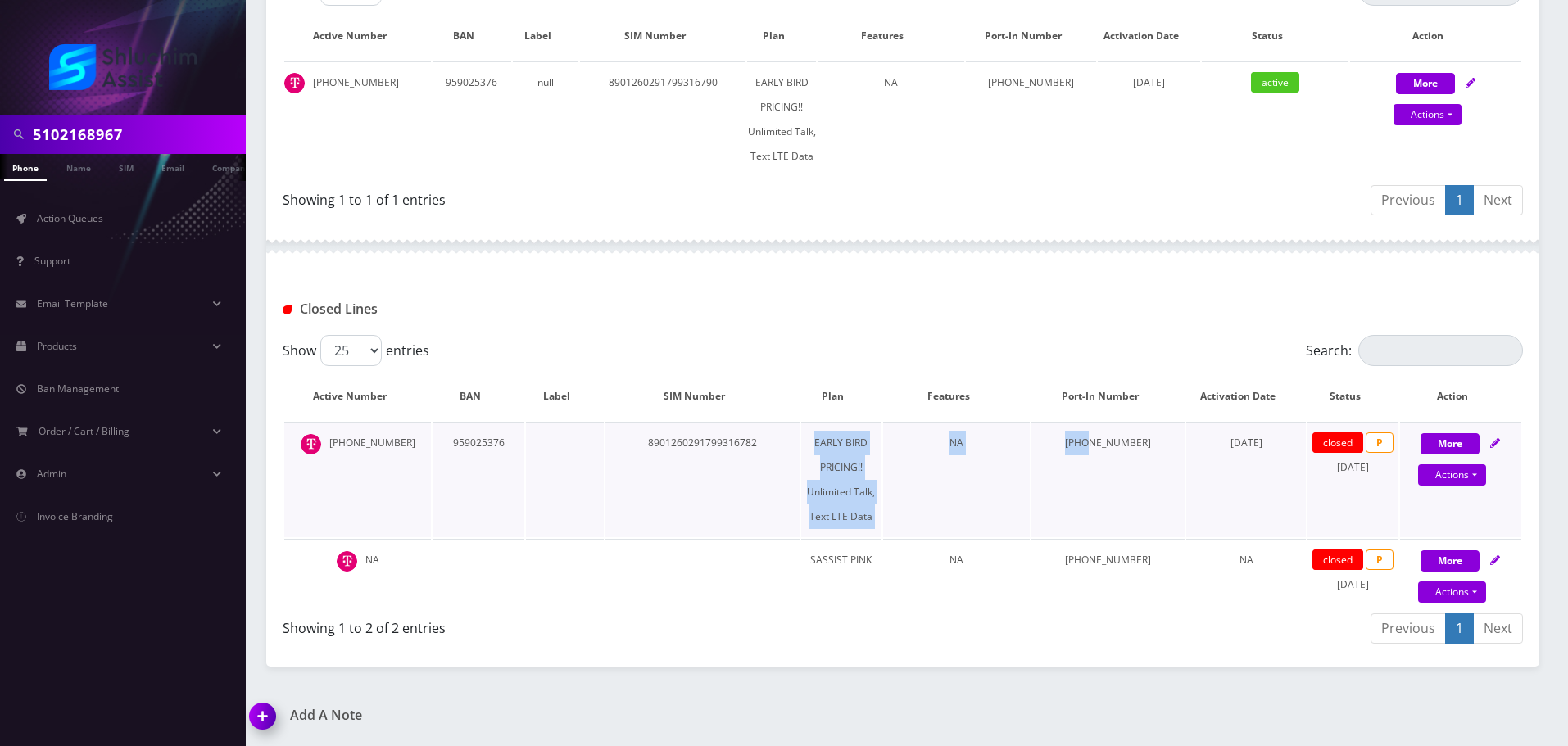
drag, startPoint x: 781, startPoint y: 442, endPoint x: 1100, endPoint y: 448, distance: 319.1
click at [1100, 448] on tr "510-216-8967 959025376 8901260291799316782 EARLY BIRD PRICING!! Unlimited Talk,…" at bounding box center [902, 479] width 1237 height 115
click at [1100, 448] on td "323-839-9622" at bounding box center [1108, 479] width 153 height 115
drag, startPoint x: 995, startPoint y: 447, endPoint x: 1160, endPoint y: 449, distance: 165.0
click at [1160, 449] on tr "510-216-8967 959025376 8901260291799316782 EARLY BIRD PRICING!! Unlimited Talk,…" at bounding box center [902, 479] width 1237 height 115
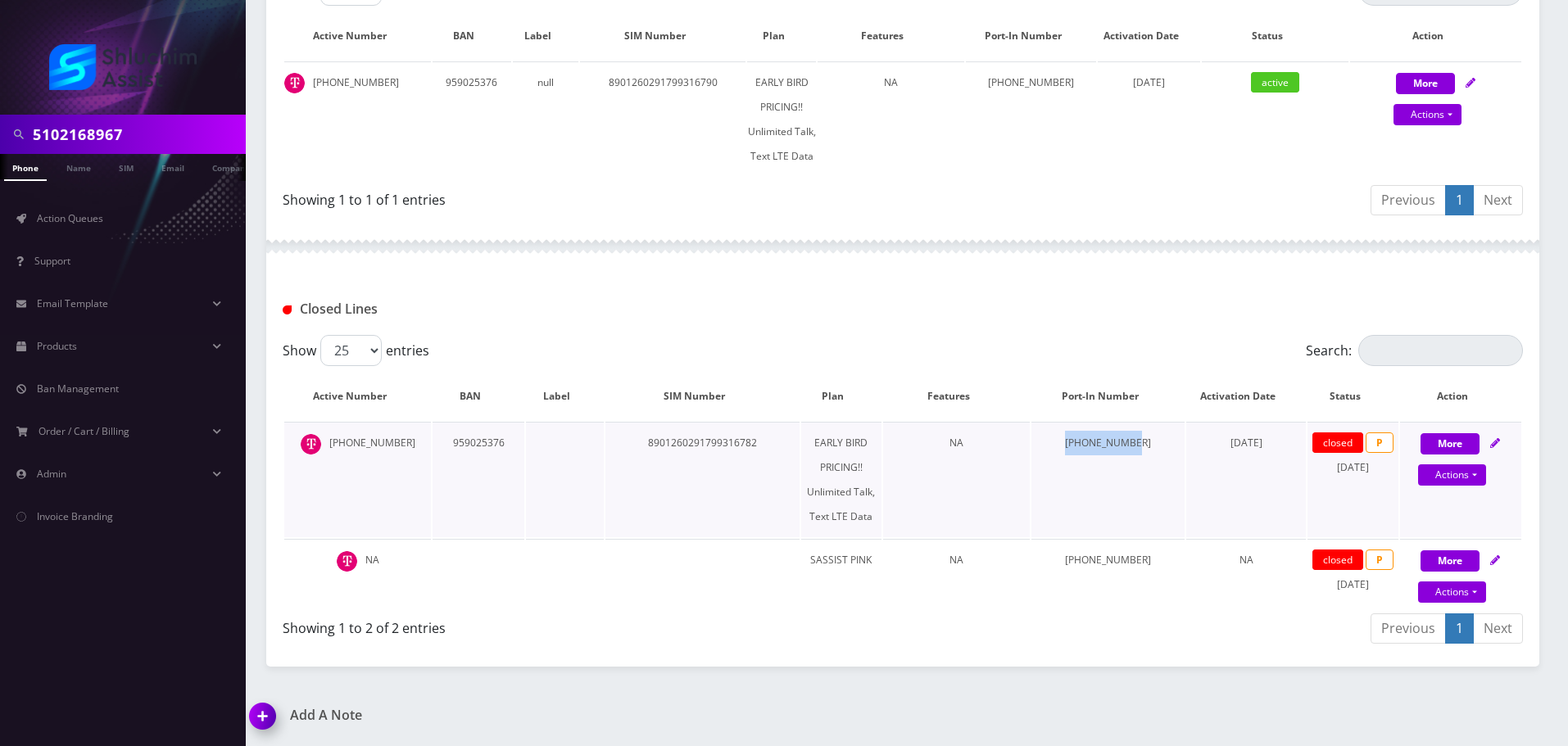
click at [1161, 449] on td "323-839-9622" at bounding box center [1108, 479] width 153 height 115
drag, startPoint x: 1061, startPoint y: 443, endPoint x: 1217, endPoint y: 449, distance: 156.1
click at [1217, 449] on tr "510-216-8967 959025376 8901260291799316782 EARLY BIRD PRICING!! Unlimited Talk,…" at bounding box center [902, 479] width 1237 height 115
click at [1231, 449] on span "[DATE]" at bounding box center [1246, 442] width 32 height 14
drag, startPoint x: 1141, startPoint y: 449, endPoint x: 1238, endPoint y: 450, distance: 97.0
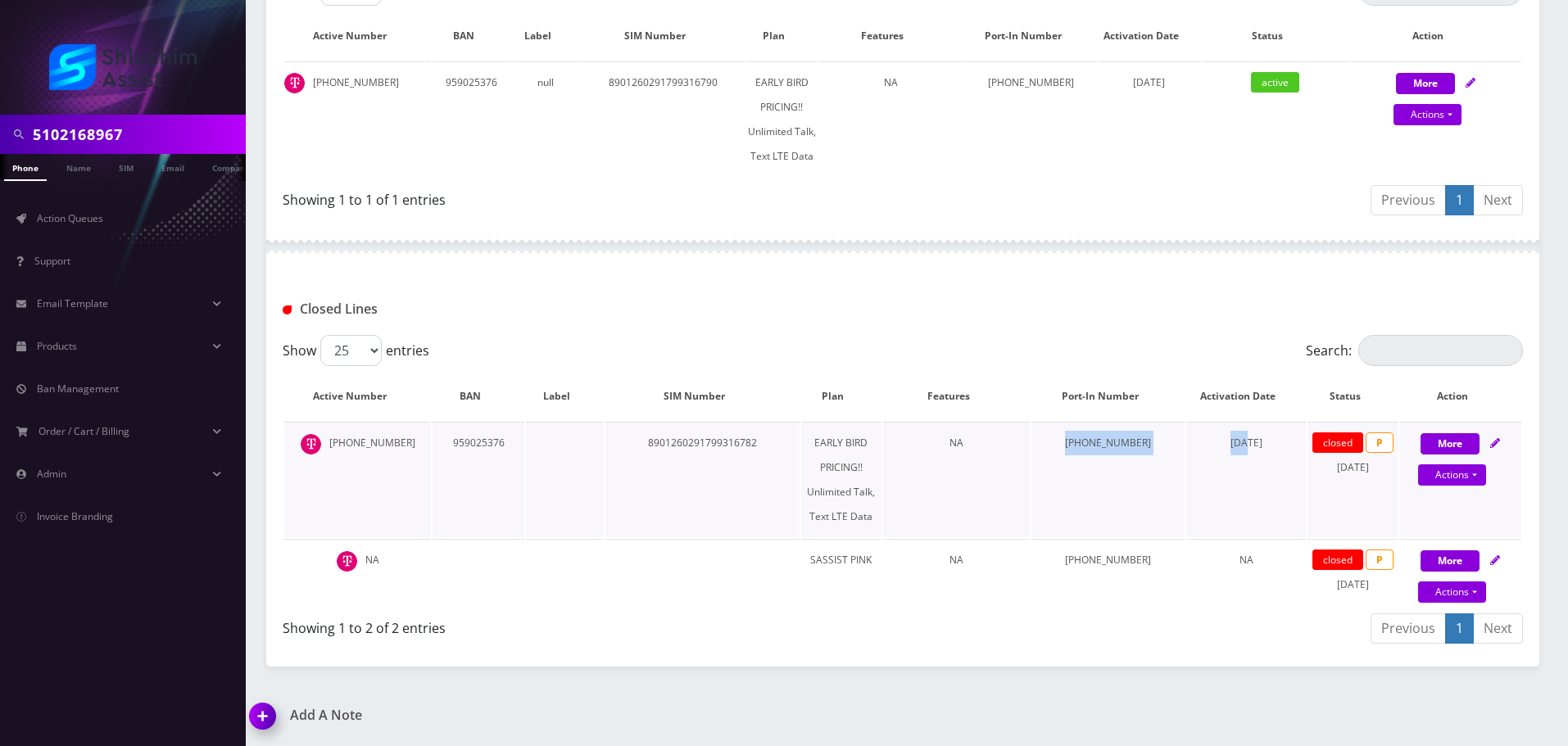
click at [1237, 450] on tr "510-216-8967 959025376 8901260291799316782 EARLY BIRD PRICING!! Unlimited Talk,…" at bounding box center [902, 479] width 1237 height 115
click at [1238, 450] on td "[DATE]" at bounding box center [1246, 479] width 120 height 115
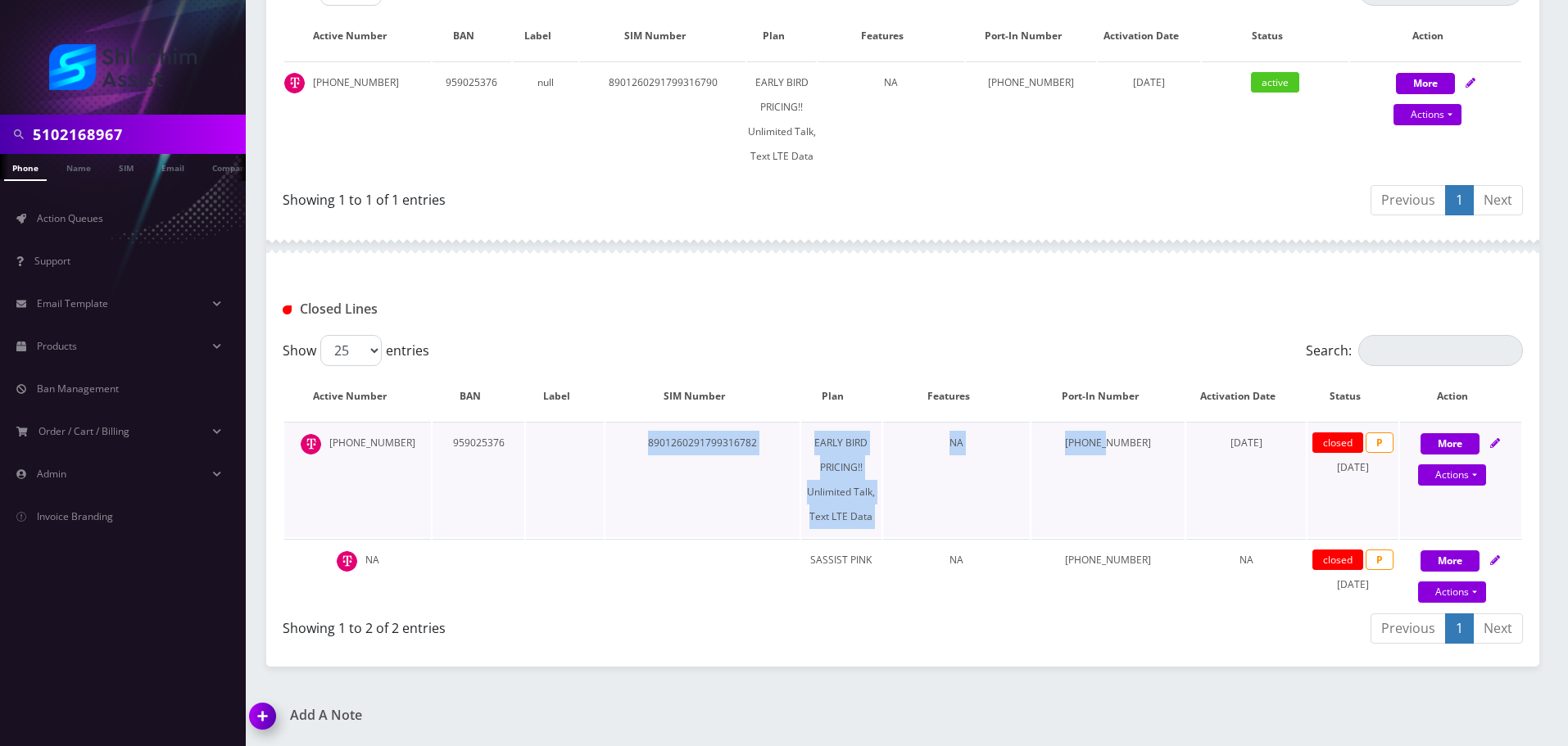
drag, startPoint x: 573, startPoint y: 439, endPoint x: 1138, endPoint y: 442, distance: 565.0
click at [1131, 442] on tr "510-216-8967 959025376 8901260291799316782 EARLY BIRD PRICING!! Unlimited Talk,…" at bounding box center [902, 479] width 1237 height 115
drag, startPoint x: 1138, startPoint y: 442, endPoint x: 1126, endPoint y: 442, distance: 12.0
click at [1138, 443] on td "[PHONE_NUMBER]" at bounding box center [1108, 479] width 153 height 115
drag, startPoint x: 1029, startPoint y: 441, endPoint x: 1236, endPoint y: 443, distance: 207.0
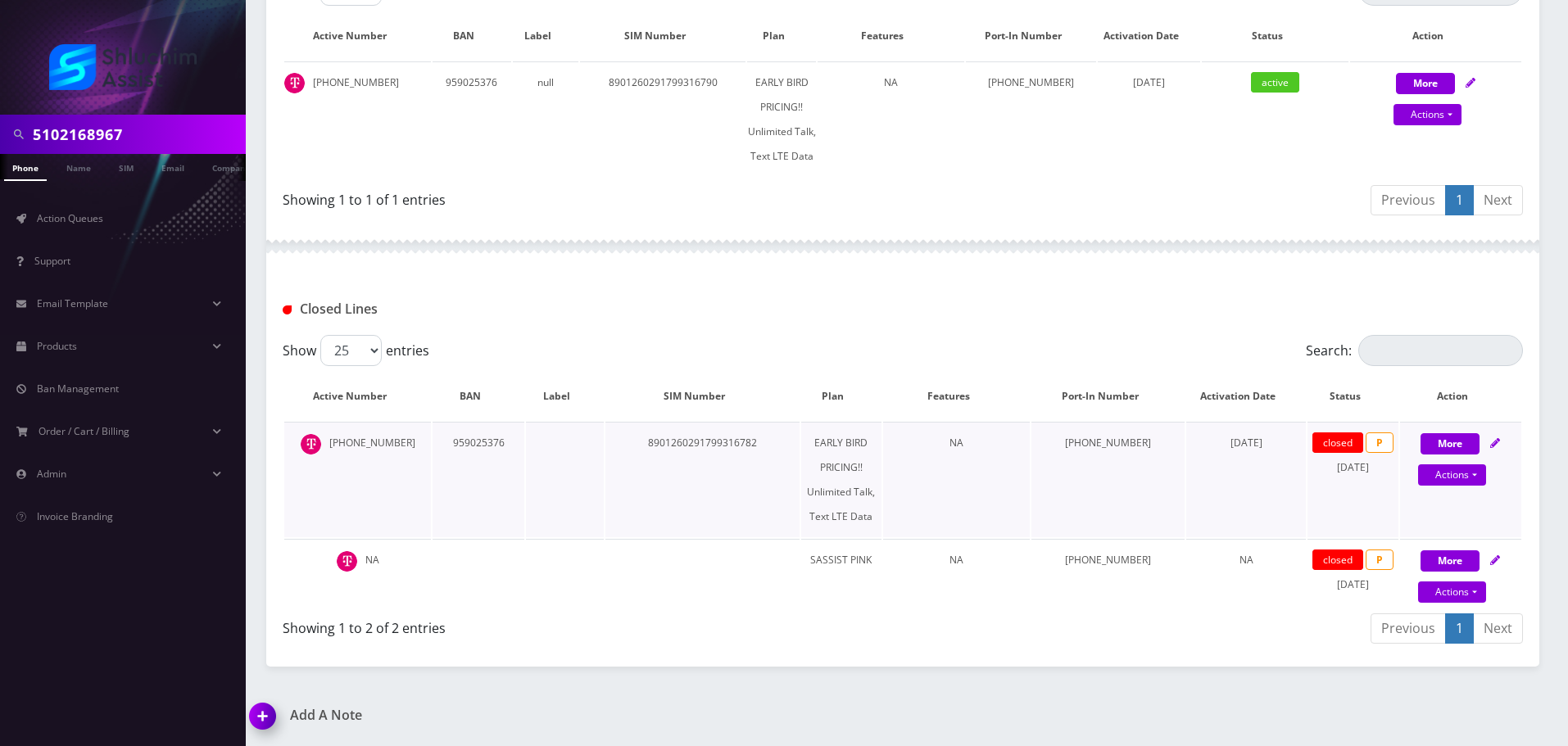
click at [1235, 443] on tr "510-216-8967 959025376 8901260291799316782 EARLY BIRD PRICING!! Unlimited Talk,…" at bounding box center [902, 479] width 1237 height 115
click at [1236, 443] on span "[DATE]" at bounding box center [1246, 442] width 32 height 14
drag, startPoint x: 1084, startPoint y: 443, endPoint x: 1237, endPoint y: 443, distance: 153.0
click at [1237, 443] on tr "510-216-8967 959025376 8901260291799316782 EARLY BIRD PRICING!! Unlimited Talk,…" at bounding box center [902, 479] width 1237 height 115
click at [1237, 443] on span "[DATE]" at bounding box center [1246, 442] width 32 height 14
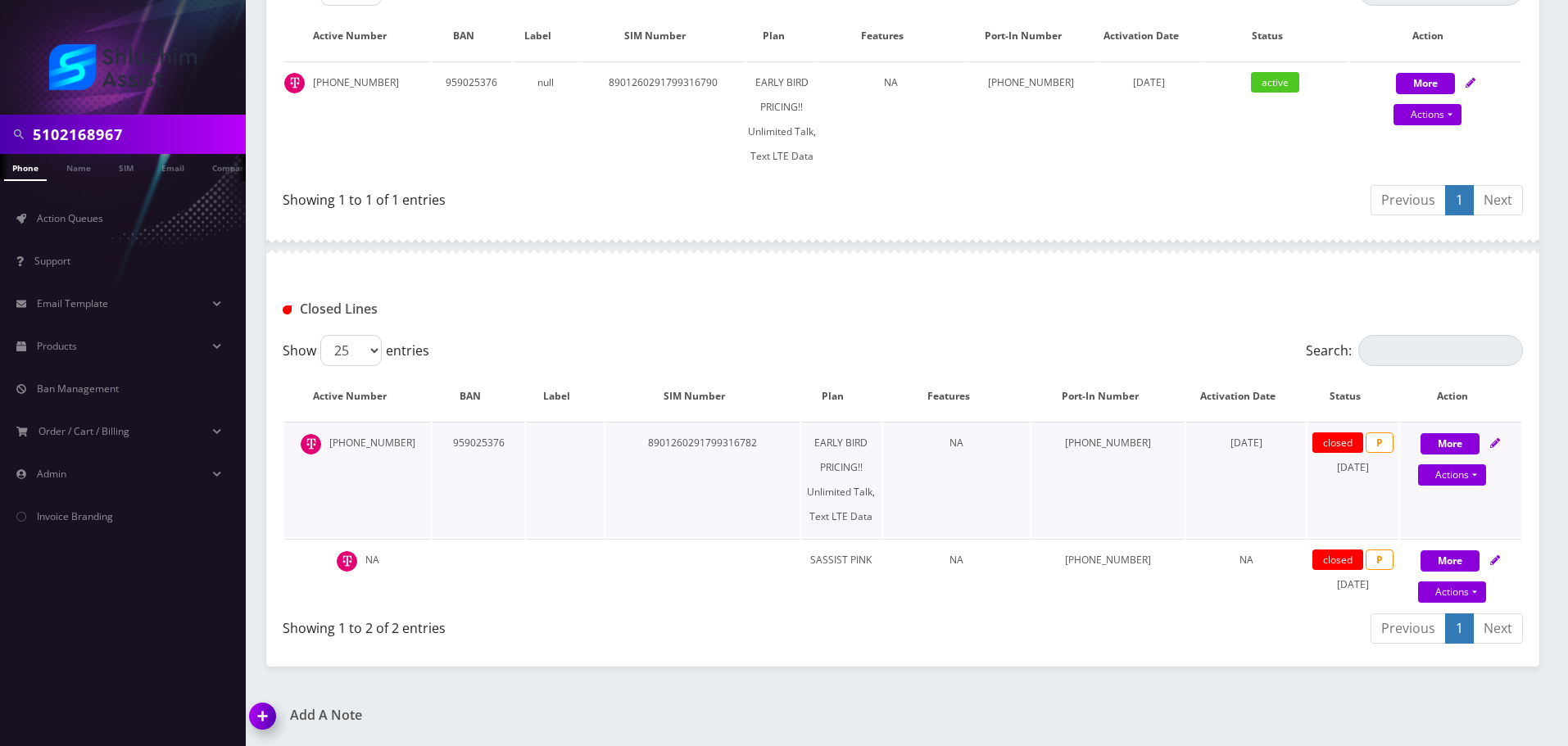
click at [1369, 444] on span "P" at bounding box center [1380, 442] width 28 height 21
click at [1437, 447] on button "More" at bounding box center [1450, 443] width 59 height 21
select select "Sim Card"
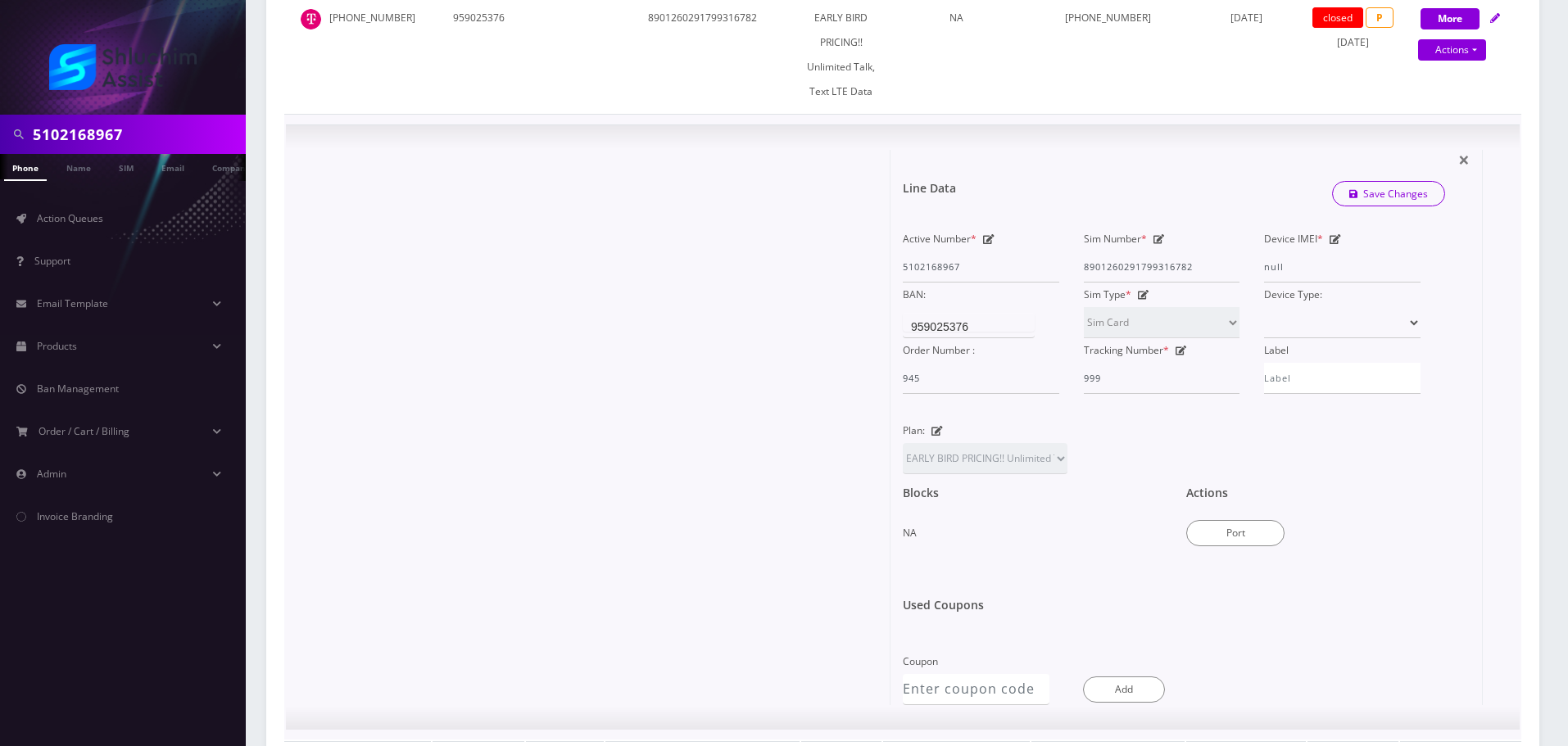
scroll to position [4, 0]
click at [967, 328] on div "959025376" at bounding box center [939, 323] width 57 height 16
click at [807, 327] on div at bounding box center [594, 427] width 592 height 555
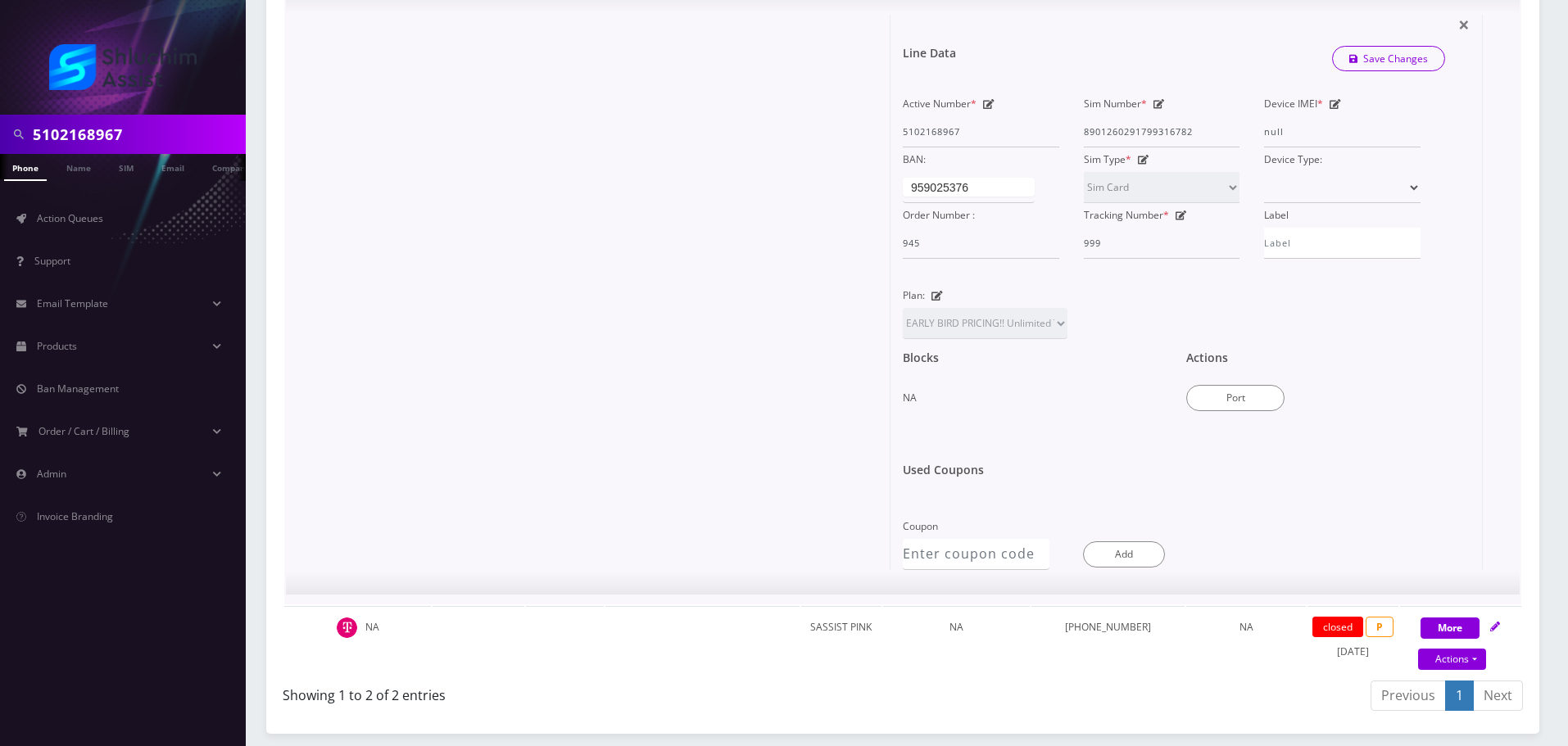
scroll to position [776, 0]
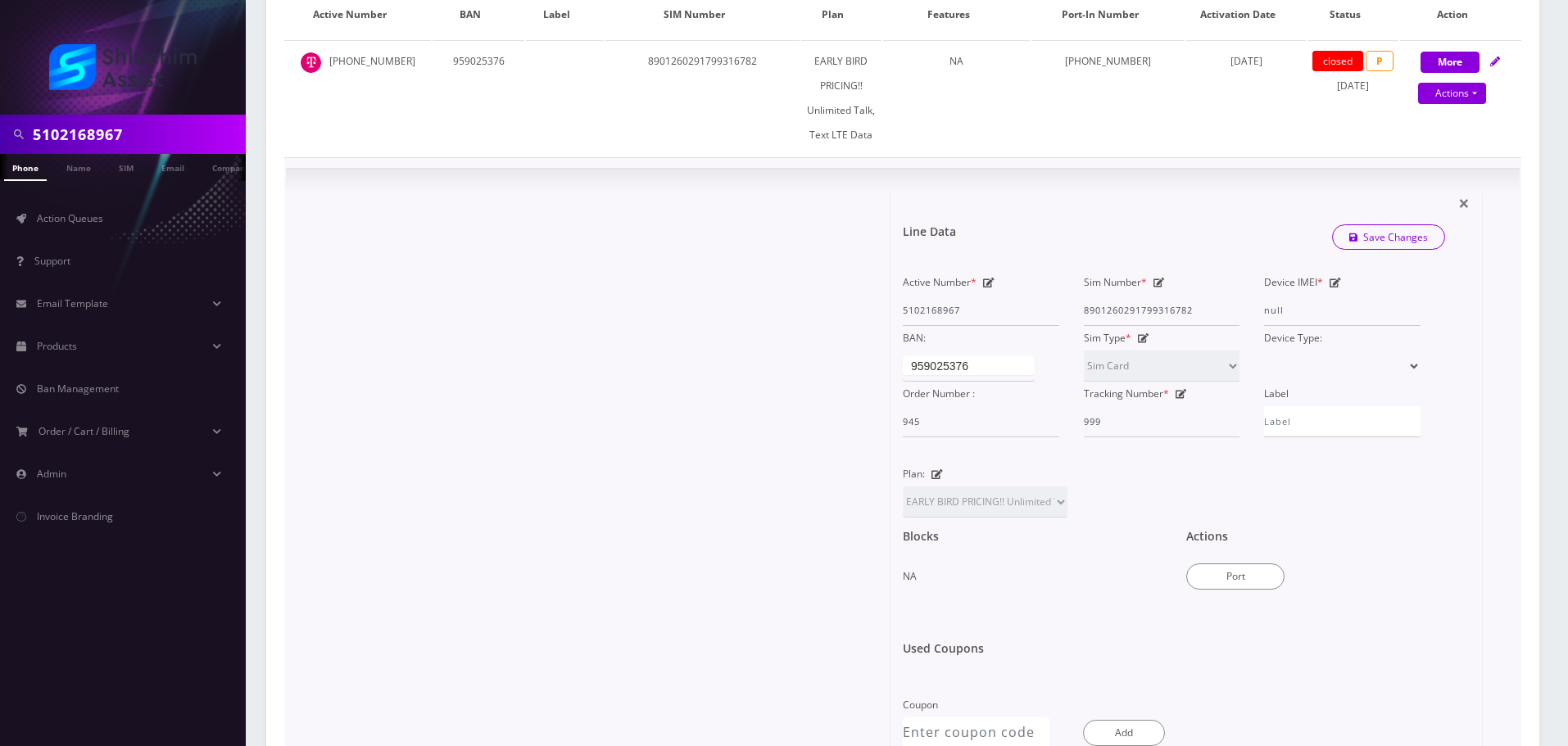
click at [1317, 366] on select at bounding box center [1342, 366] width 157 height 31
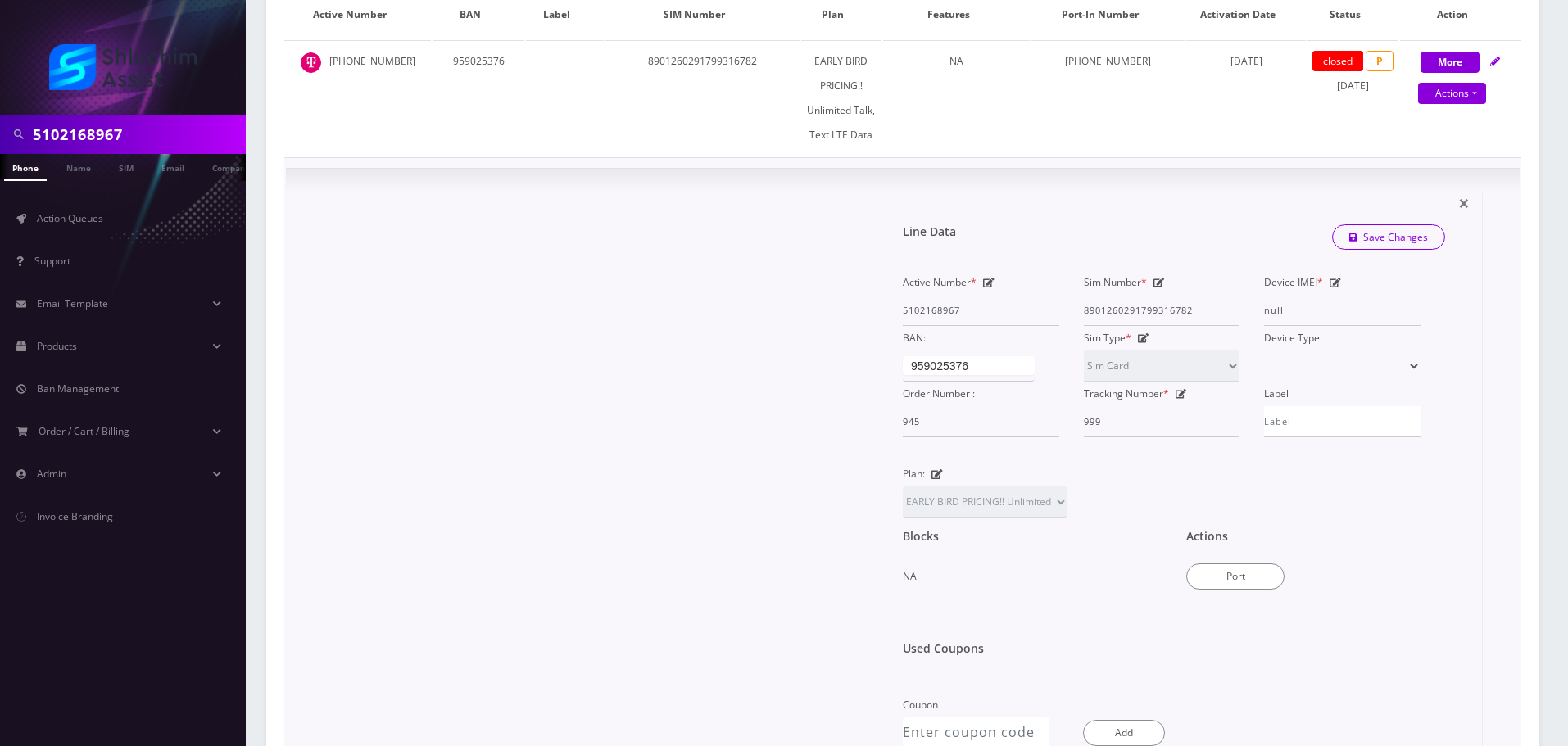
click at [1317, 366] on select at bounding box center [1342, 366] width 157 height 31
click at [800, 312] on div at bounding box center [594, 471] width 592 height 555
click at [793, 360] on div at bounding box center [594, 471] width 592 height 555
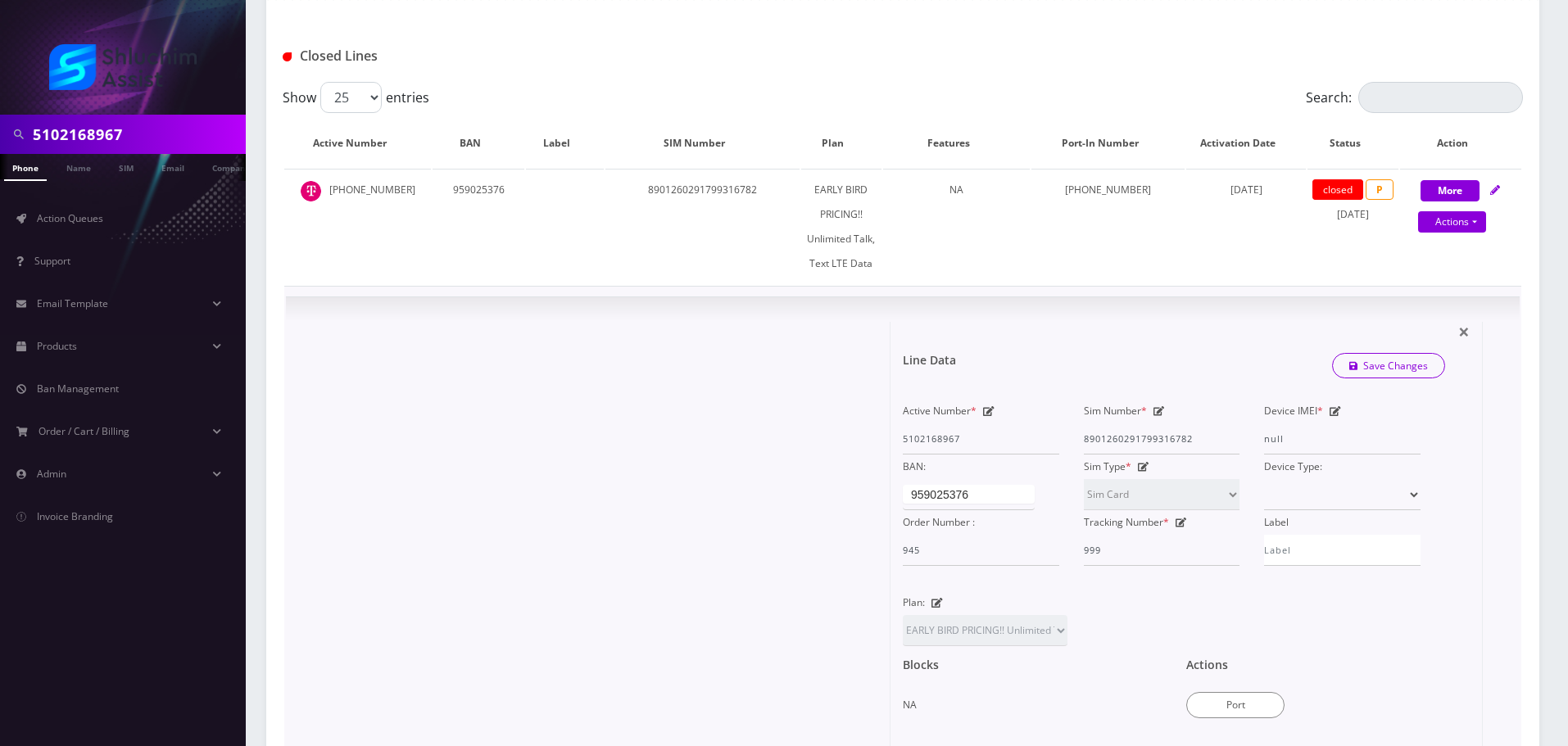
scroll to position [612, 0]
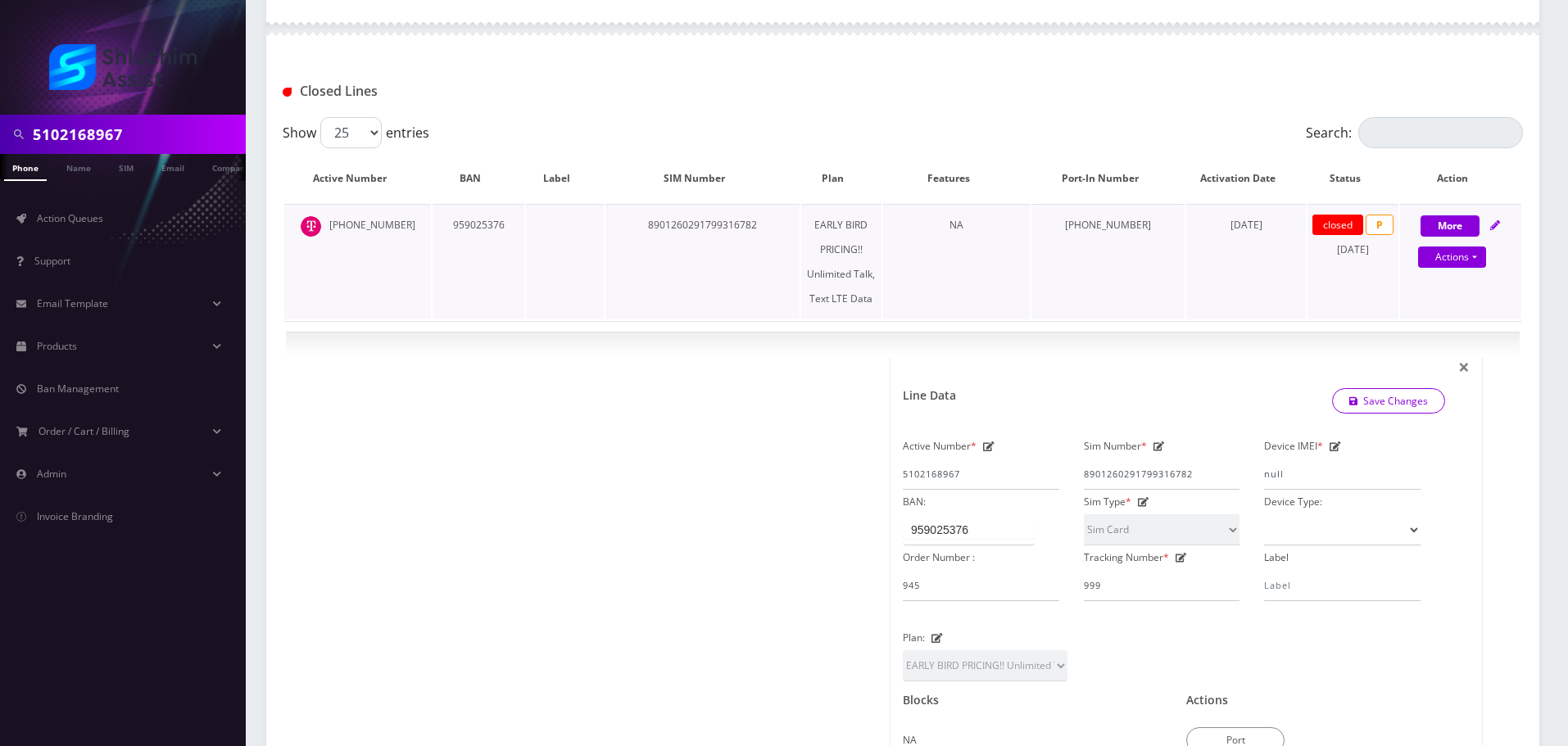
click at [736, 224] on td "8901260291799316782" at bounding box center [702, 261] width 194 height 115
click at [870, 227] on td "EARLY BIRD PRICING!! Unlimited Talk, Text LTE Data" at bounding box center [841, 261] width 80 height 115
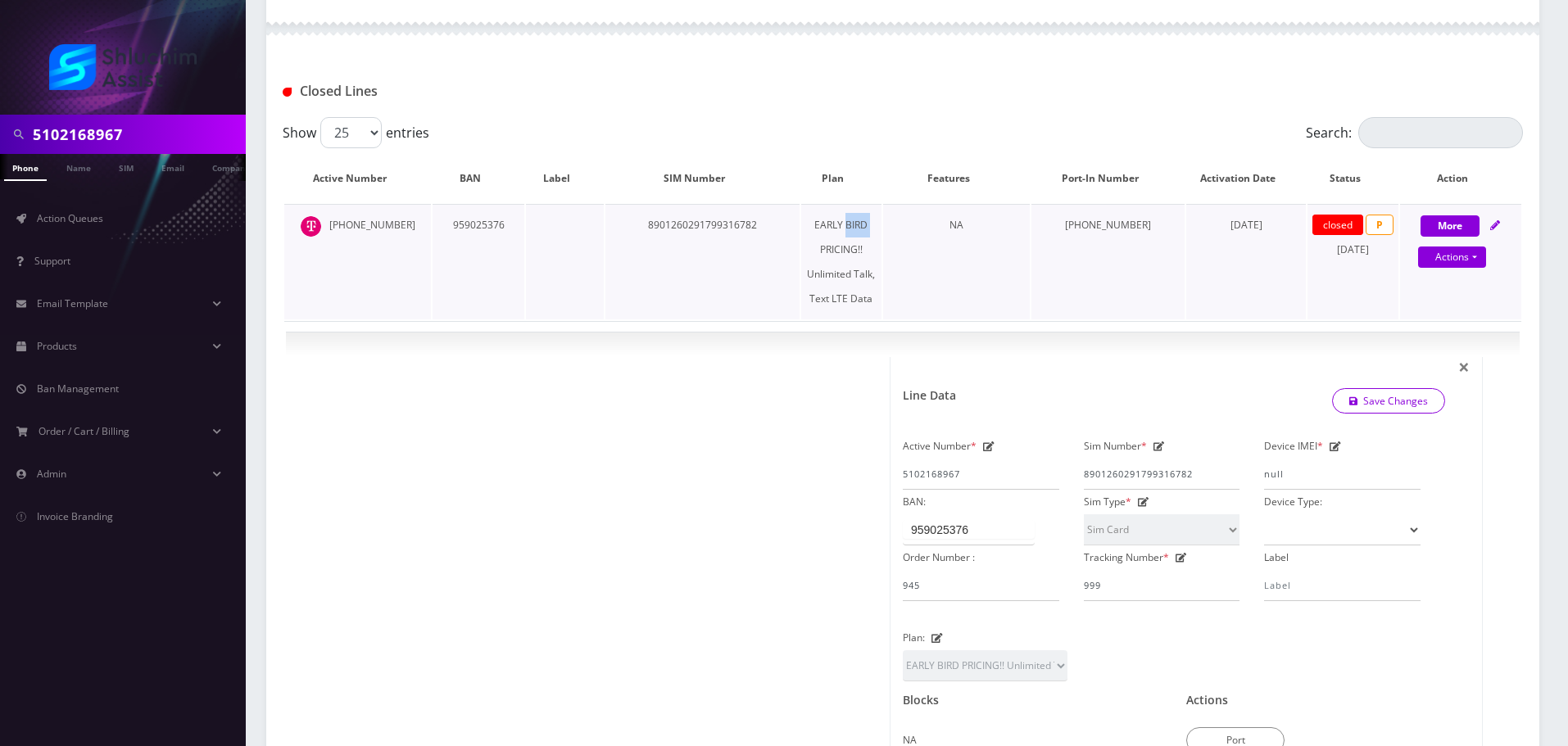
click at [870, 227] on td "EARLY BIRD PRICING!! Unlimited Talk, Text LTE Data" at bounding box center [841, 261] width 80 height 115
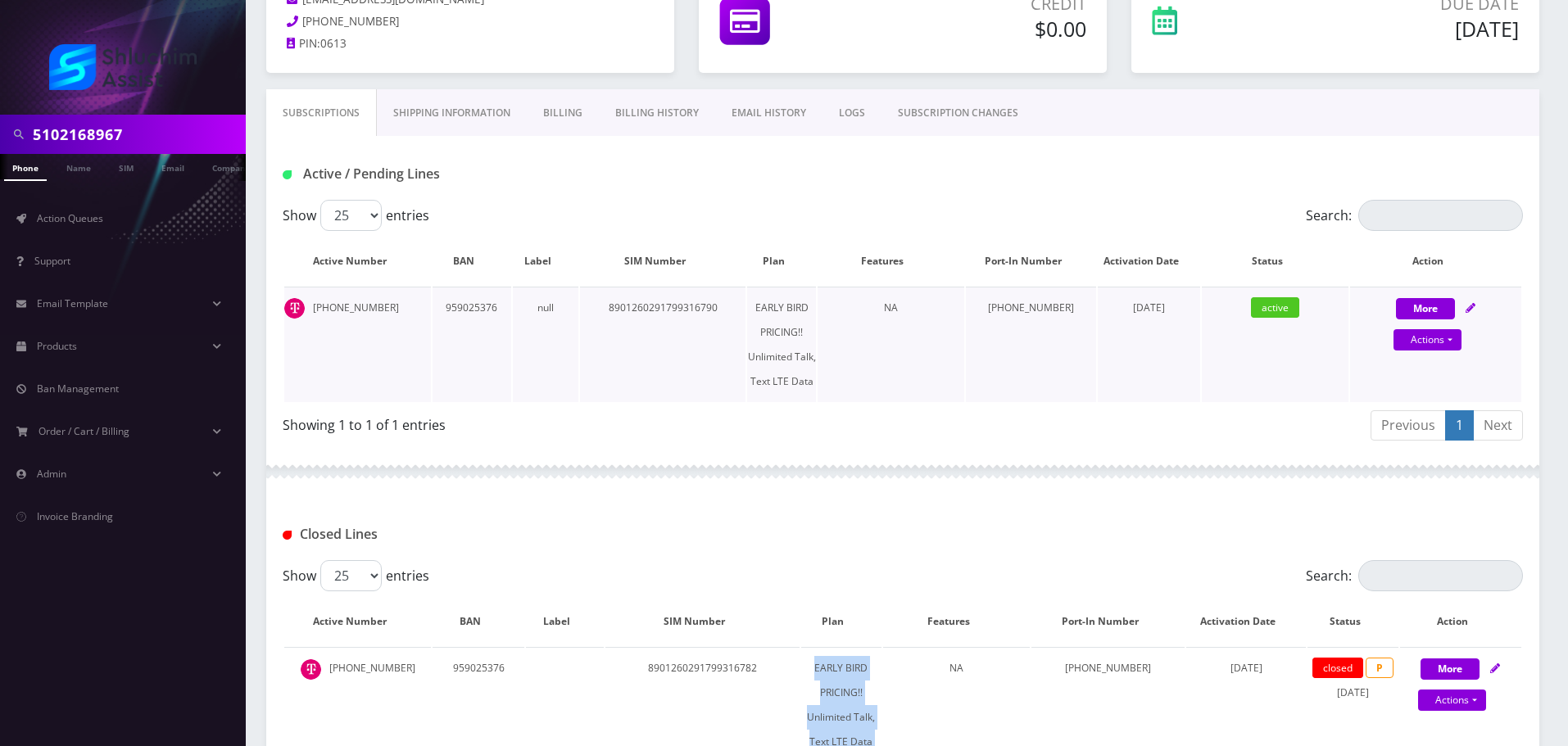
scroll to position [491, 0]
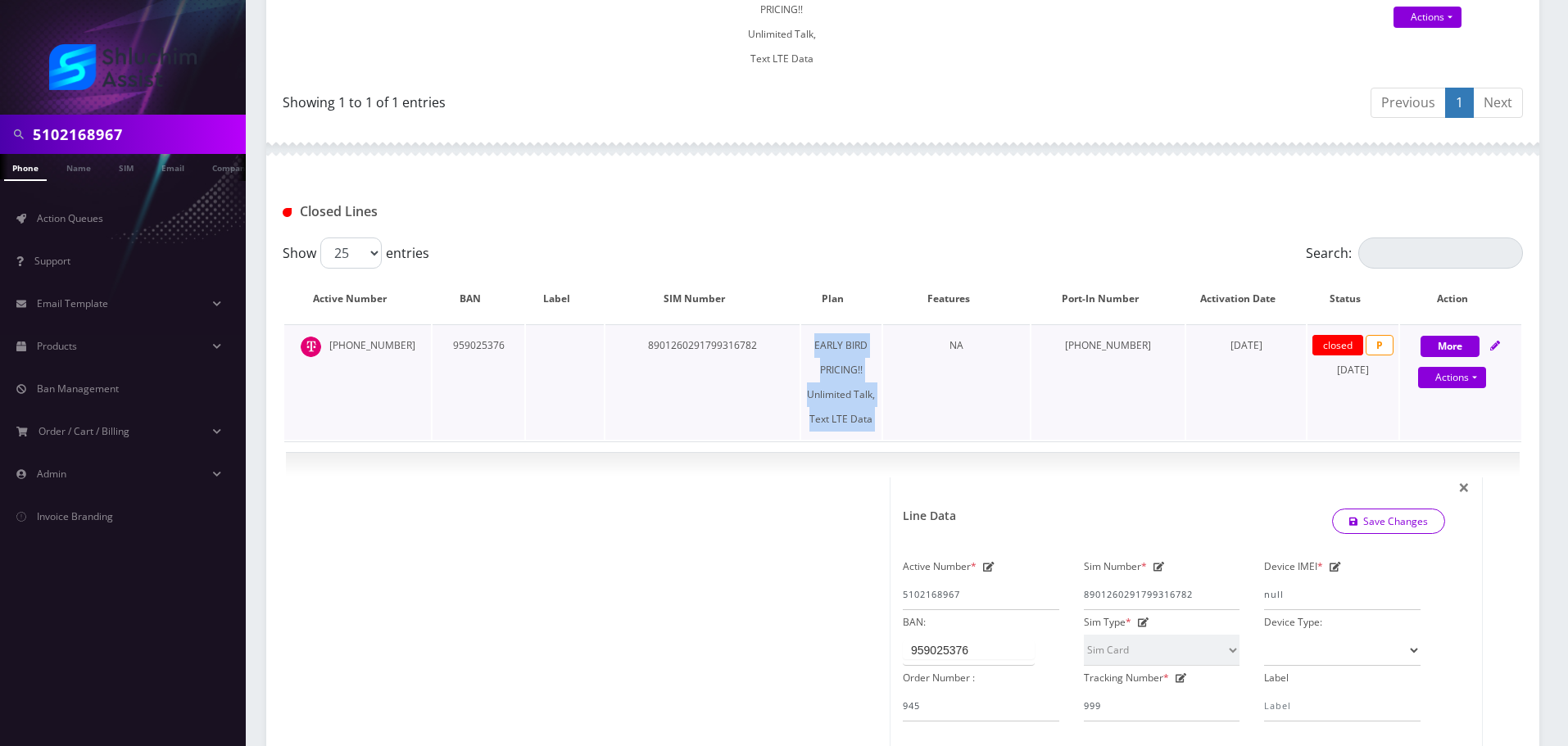
click at [858, 356] on td "EARLY BIRD PRICING!! Unlimited Talk, Text LTE Data" at bounding box center [841, 382] width 80 height 115
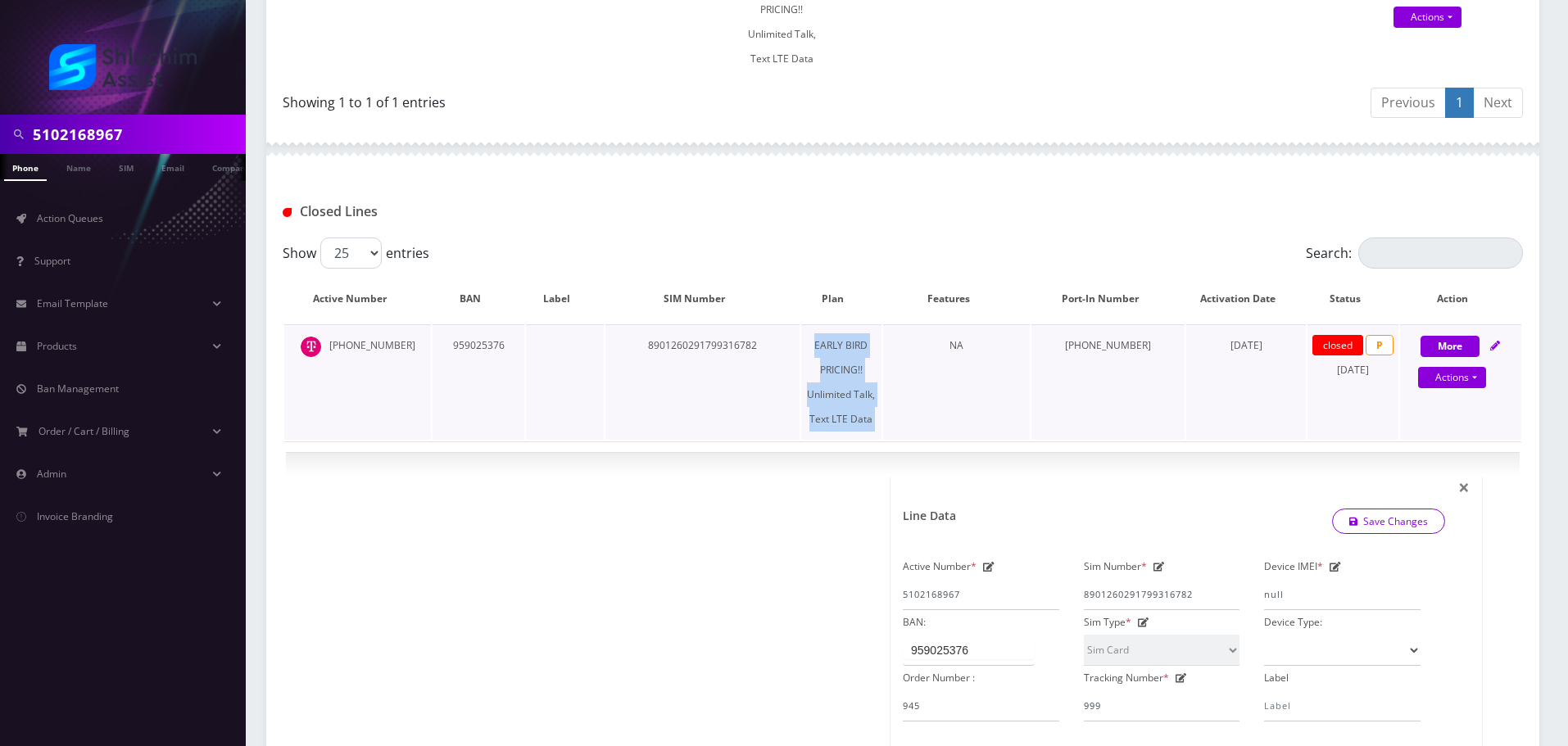
click at [858, 356] on td "EARLY BIRD PRICING!! Unlimited Talk, Text LTE Data" at bounding box center [841, 382] width 80 height 115
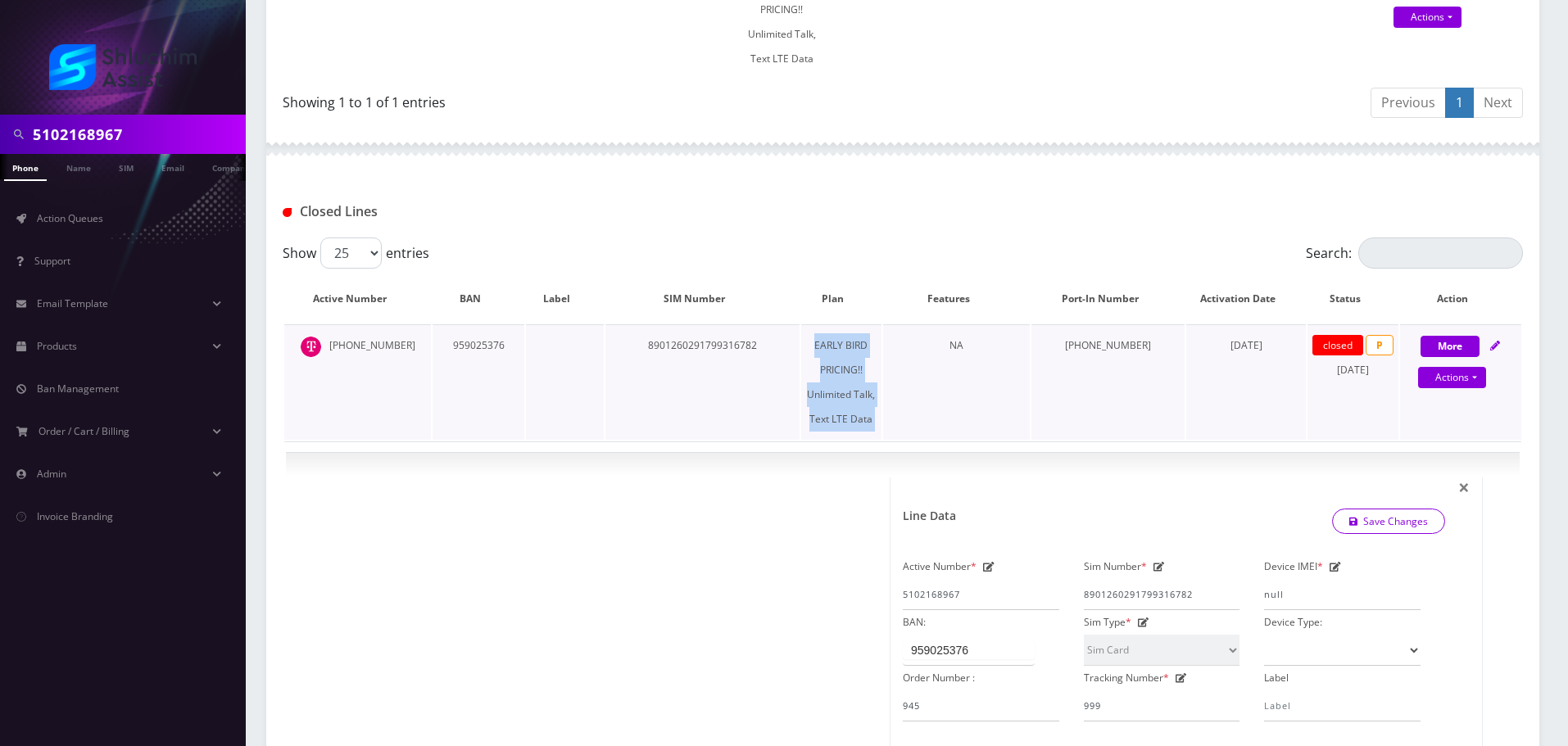
click at [858, 356] on td "EARLY BIRD PRICING!! Unlimited Talk, Text LTE Data" at bounding box center [841, 382] width 80 height 115
click at [943, 358] on td "NA" at bounding box center [956, 382] width 146 height 115
drag, startPoint x: 1077, startPoint y: 352, endPoint x: 1143, endPoint y: 354, distance: 66.0
click at [1143, 354] on td "[PHONE_NUMBER]" at bounding box center [1108, 382] width 153 height 115
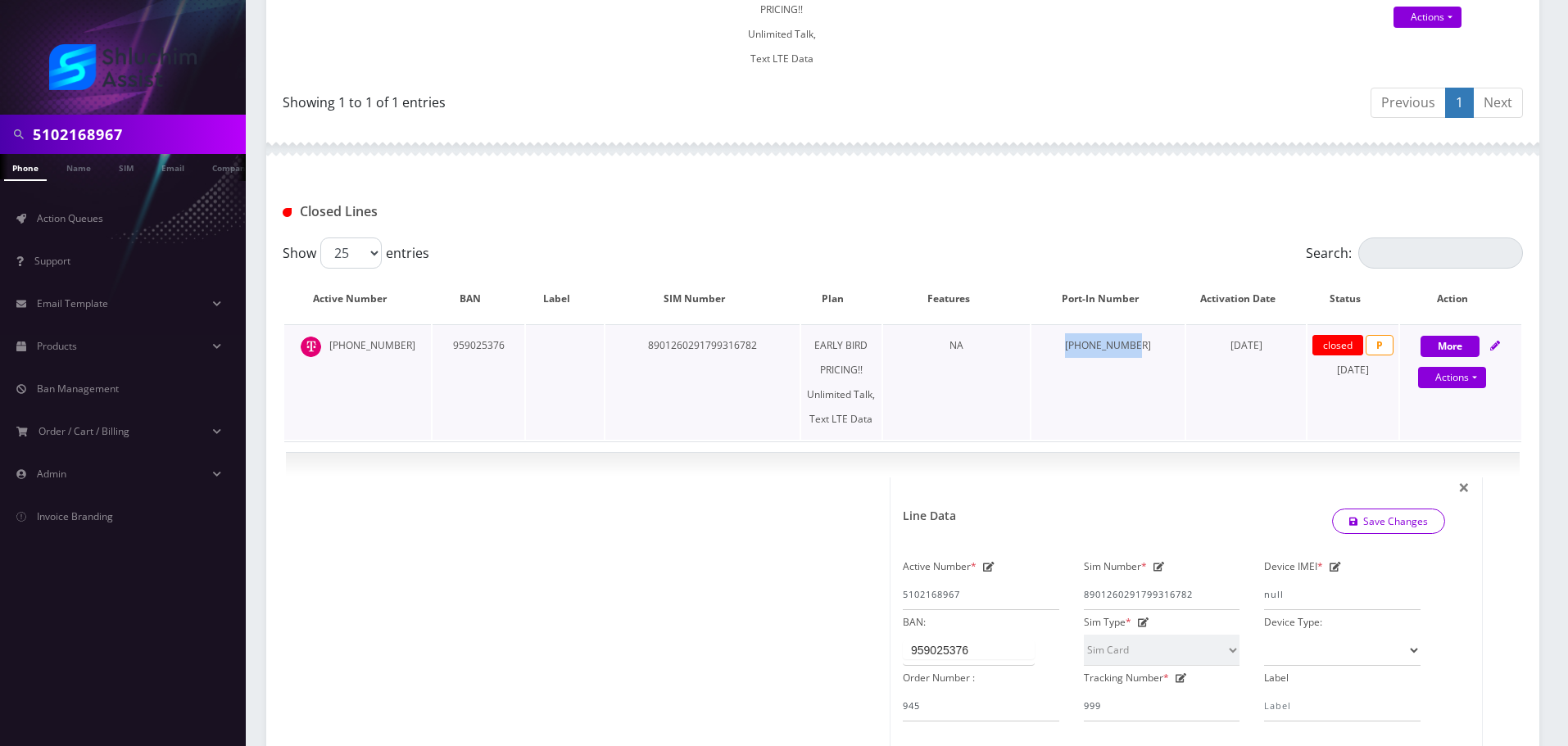
drag, startPoint x: 1070, startPoint y: 352, endPoint x: 1138, endPoint y: 353, distance: 68.0
click at [1138, 353] on td "[PHONE_NUMBER]" at bounding box center [1108, 382] width 153 height 115
drag, startPoint x: 1203, startPoint y: 347, endPoint x: 1254, endPoint y: 347, distance: 51.0
click at [1254, 347] on span "[DATE]" at bounding box center [1246, 345] width 32 height 14
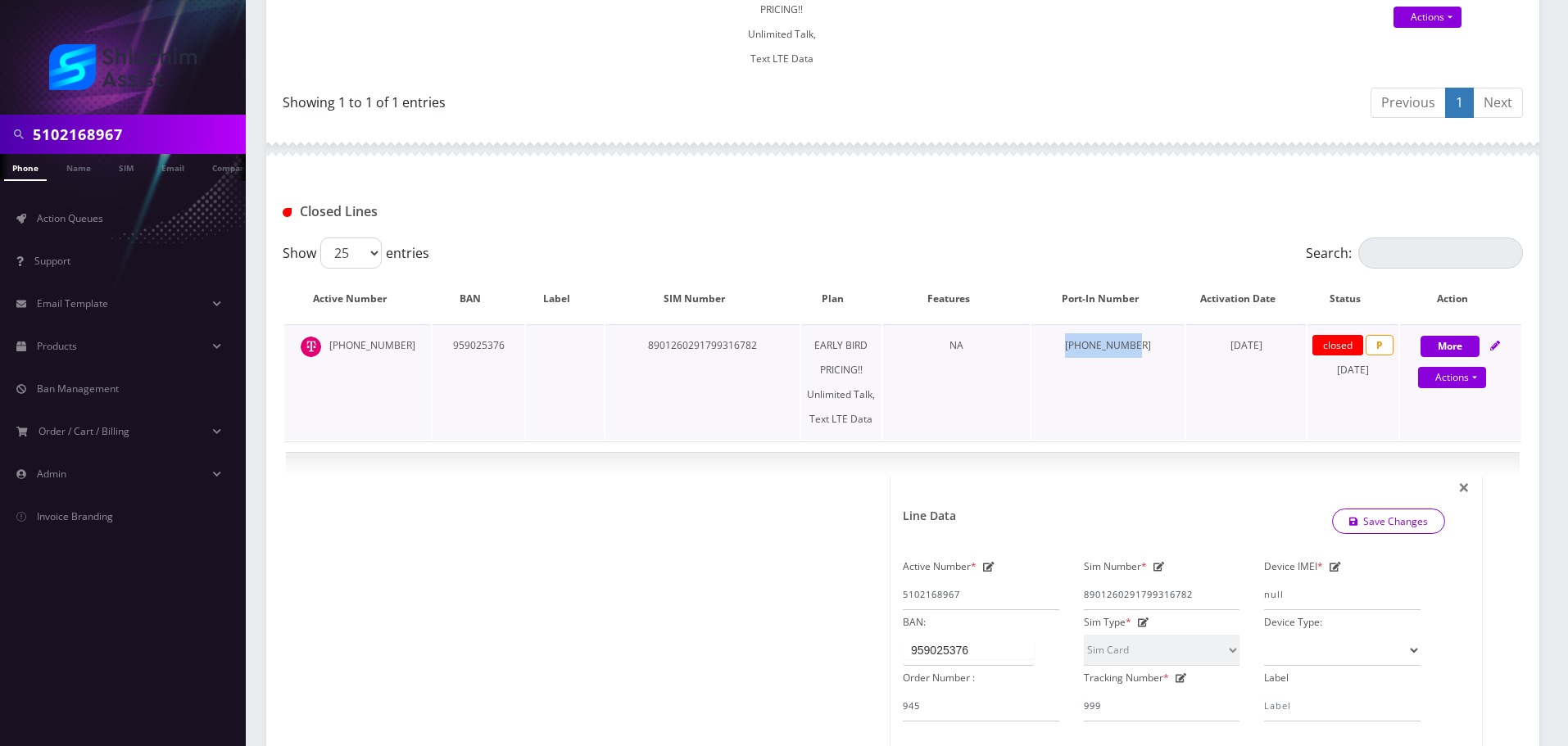
click at [1254, 347] on span "[DATE]" at bounding box center [1246, 345] width 32 height 14
drag, startPoint x: 1200, startPoint y: 347, endPoint x: 1253, endPoint y: 352, distance: 53.2
click at [1253, 352] on span "[DATE]" at bounding box center [1246, 345] width 32 height 14
drag, startPoint x: 1188, startPoint y: 348, endPoint x: 1266, endPoint y: 349, distance: 78.0
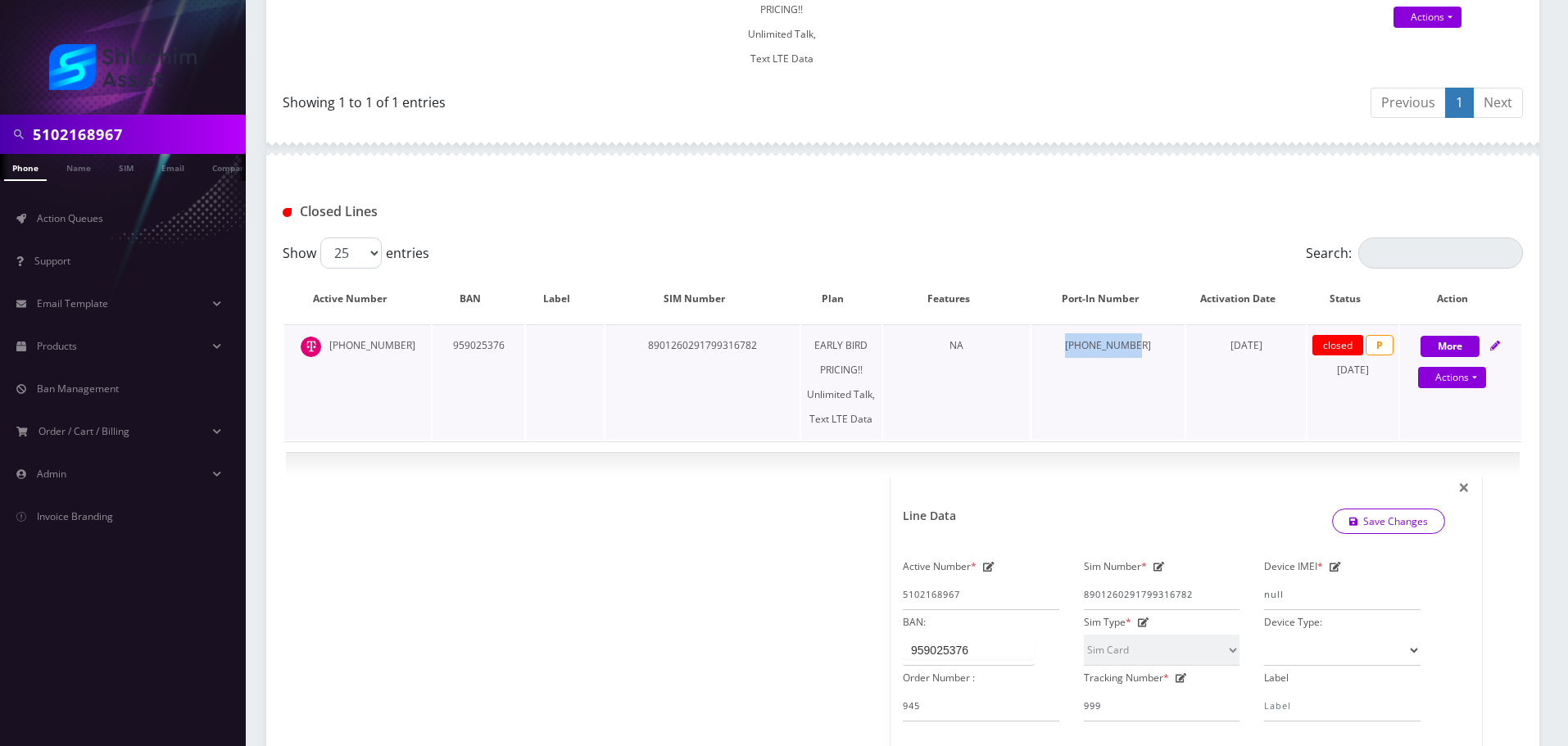
click at [1266, 349] on td "[DATE]" at bounding box center [1246, 382] width 120 height 115
click at [1452, 350] on button "More" at bounding box center [1450, 346] width 59 height 21
select select "Sim Card"
click at [1452, 350] on button "More" at bounding box center [1450, 346] width 59 height 21
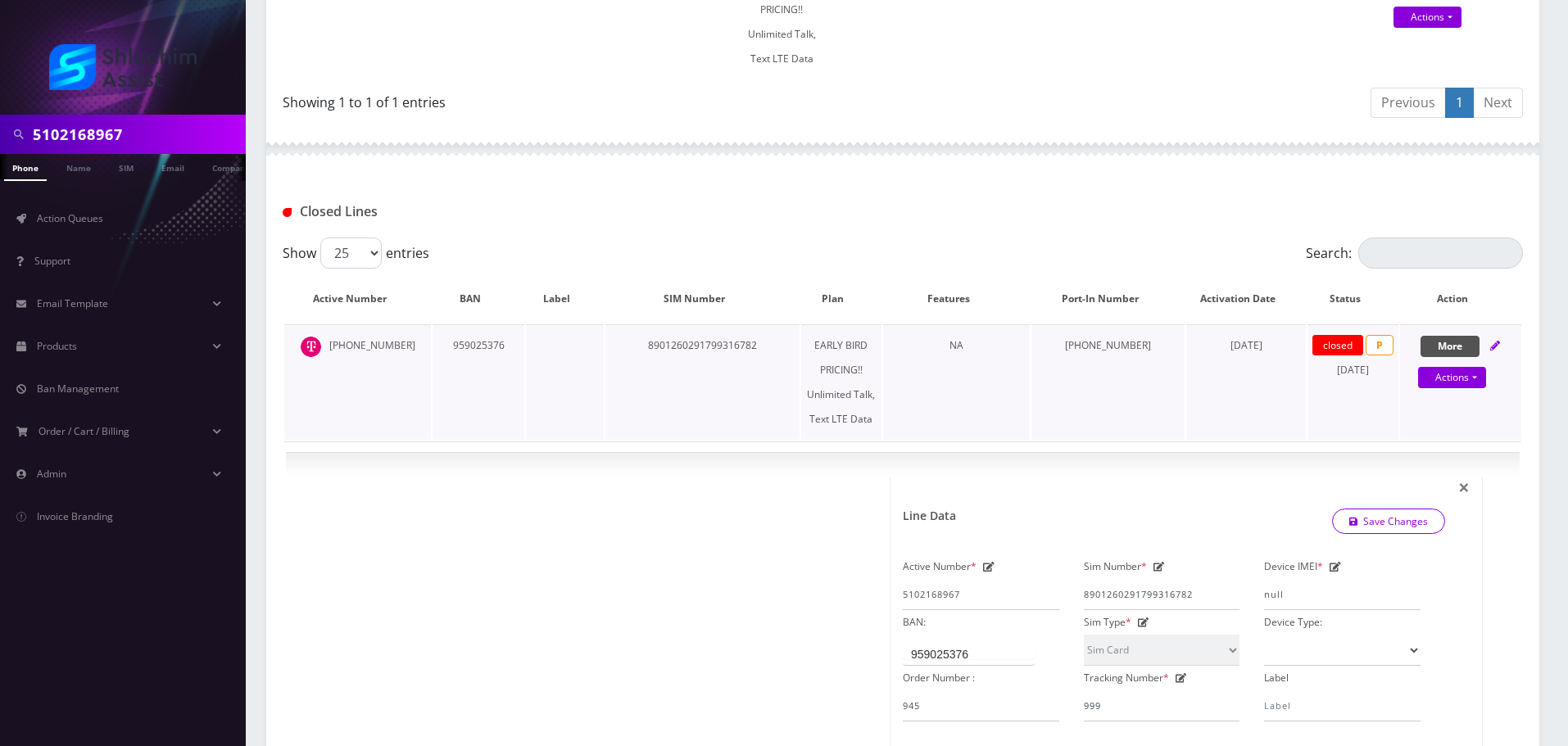
select select "Sim Card"
click at [1490, 349] on icon at bounding box center [1494, 345] width 9 height 9
select select "Sim Card"
click at [1490, 349] on icon at bounding box center [1494, 345] width 9 height 9
select select "Sim Card"
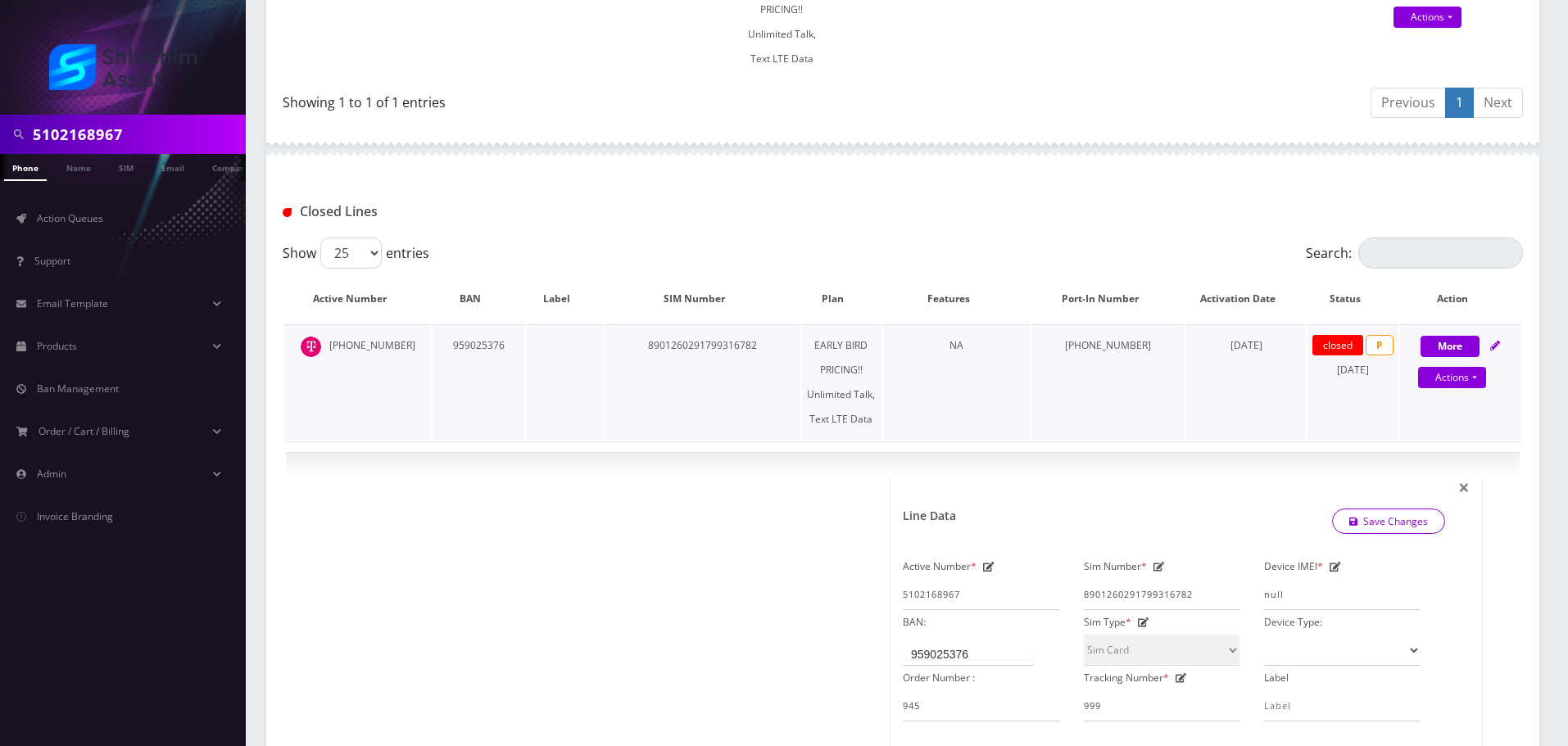
click at [1375, 349] on span "P" at bounding box center [1380, 346] width 28 height 21
click at [1471, 371] on link "Actions" at bounding box center [1452, 377] width 68 height 21
click at [1084, 376] on td "[PHONE_NUMBER]" at bounding box center [1108, 382] width 153 height 115
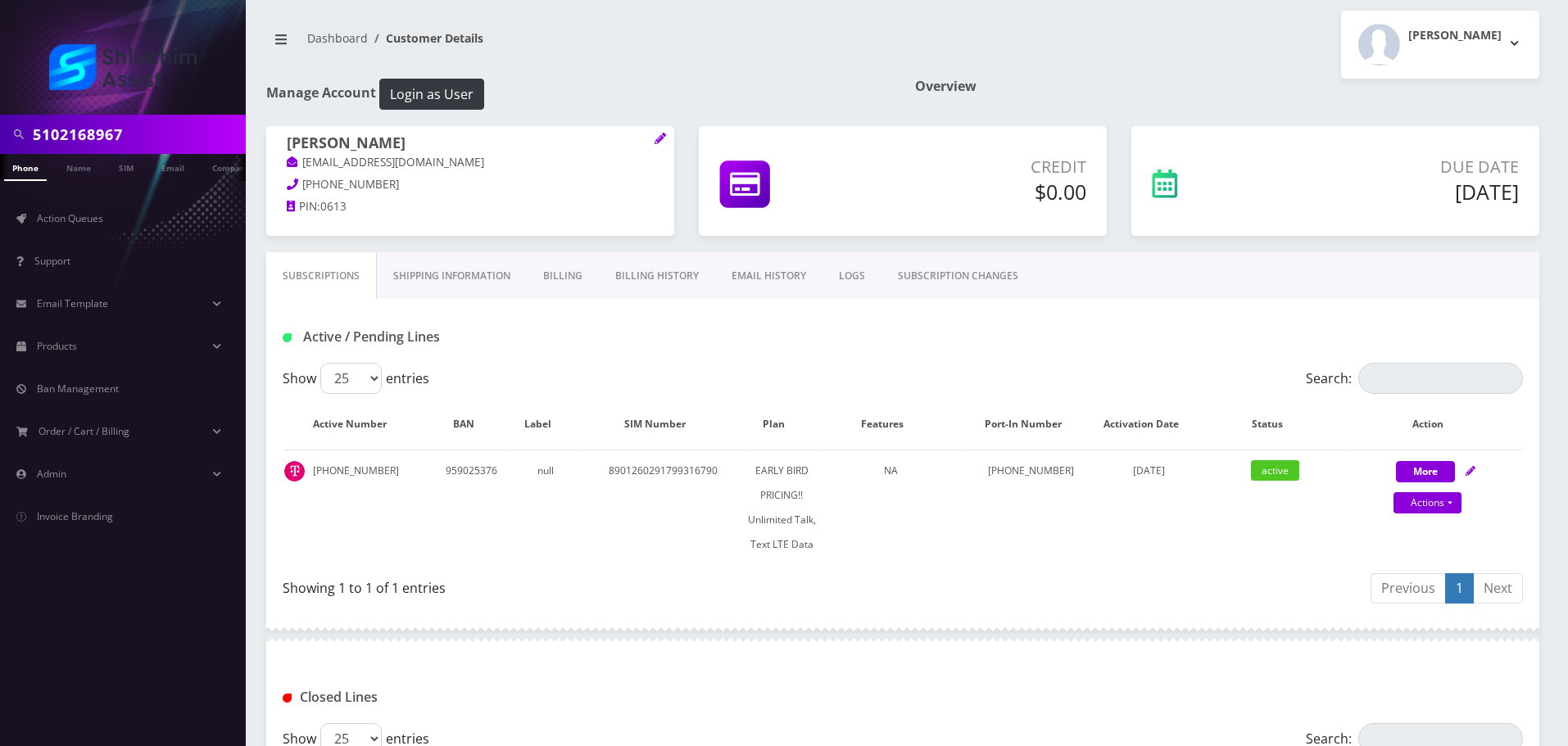
scroll to position [0, 0]
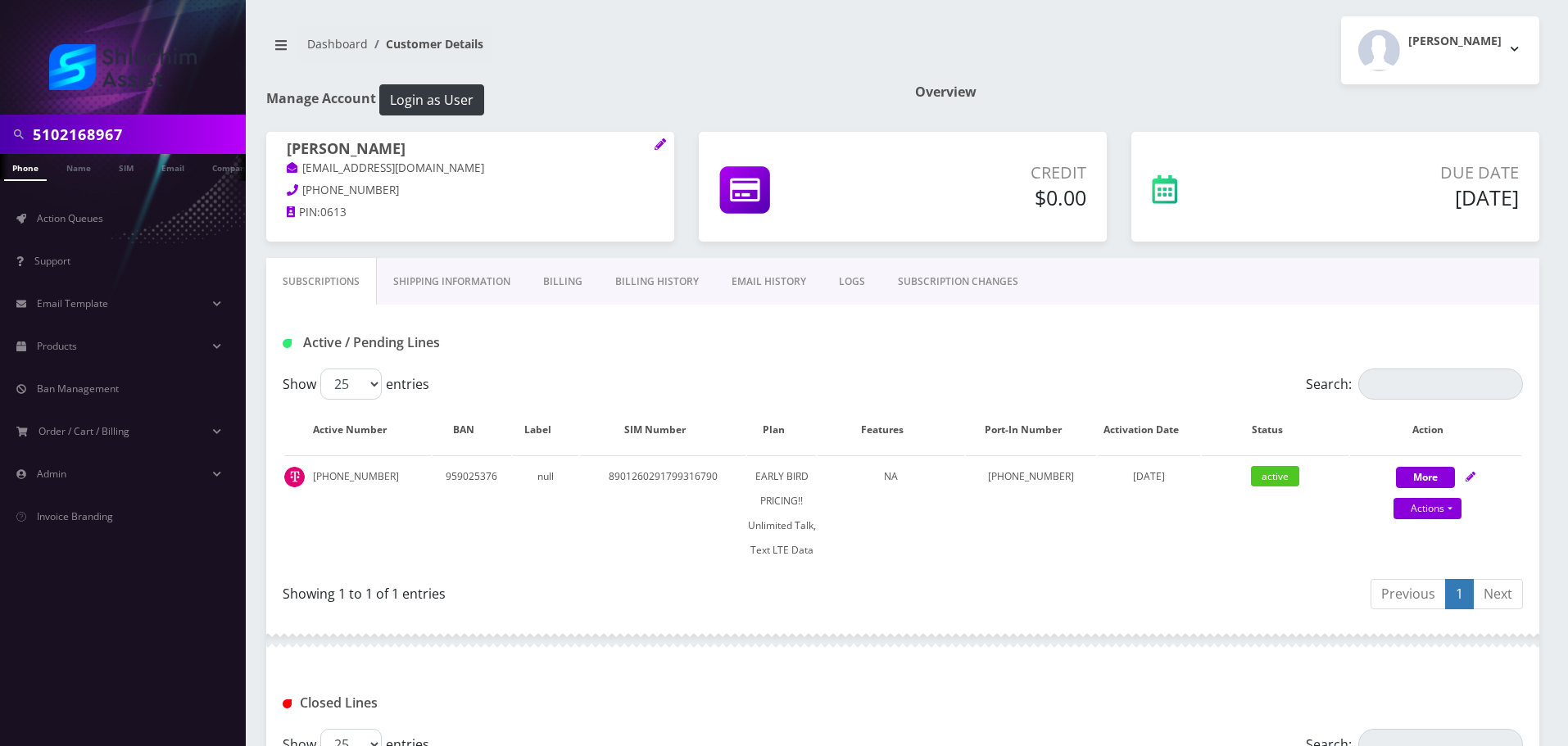
click at [476, 282] on link "Shipping Information" at bounding box center [451, 282] width 150 height 48
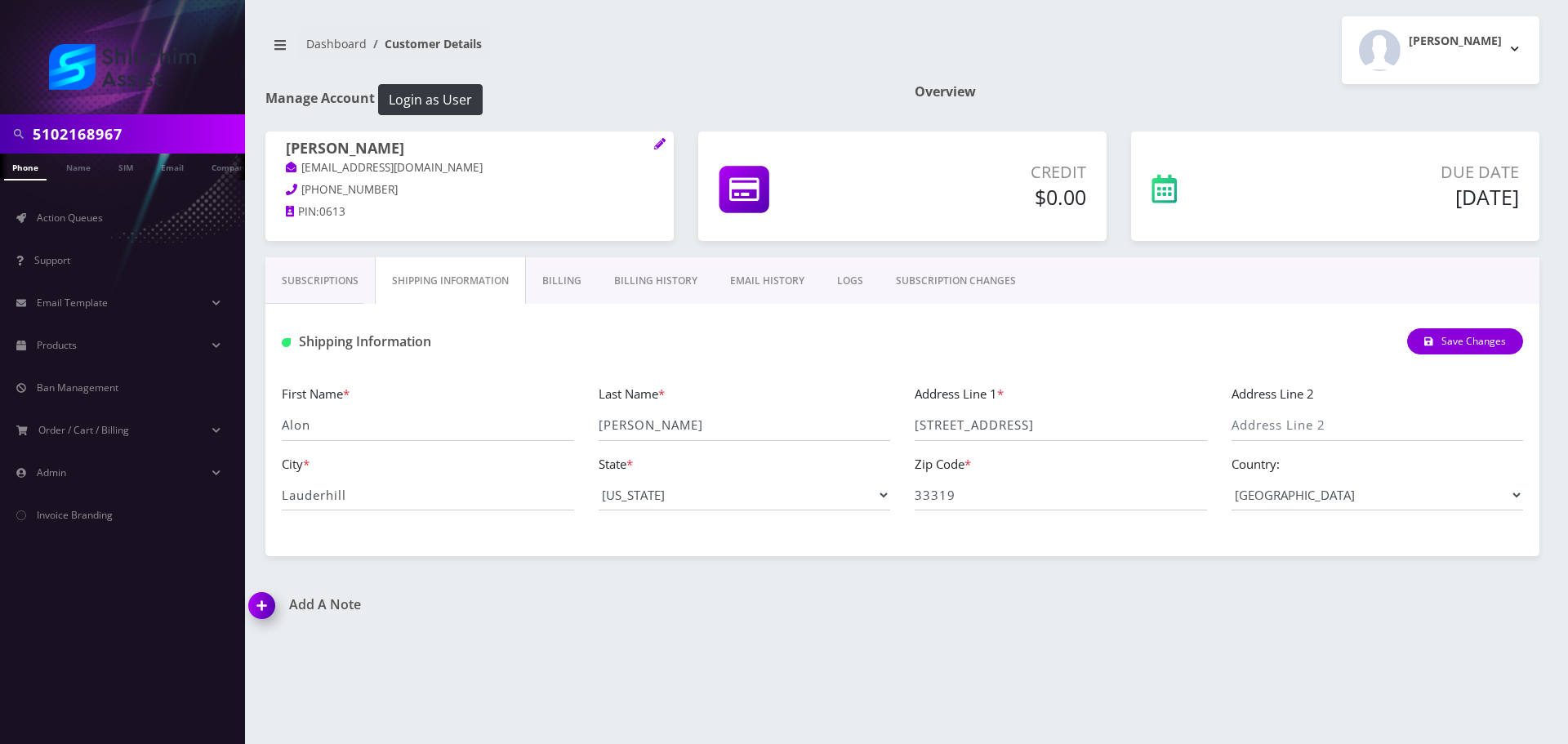
click at [584, 291] on link "Billing" at bounding box center [561, 282] width 72 height 48
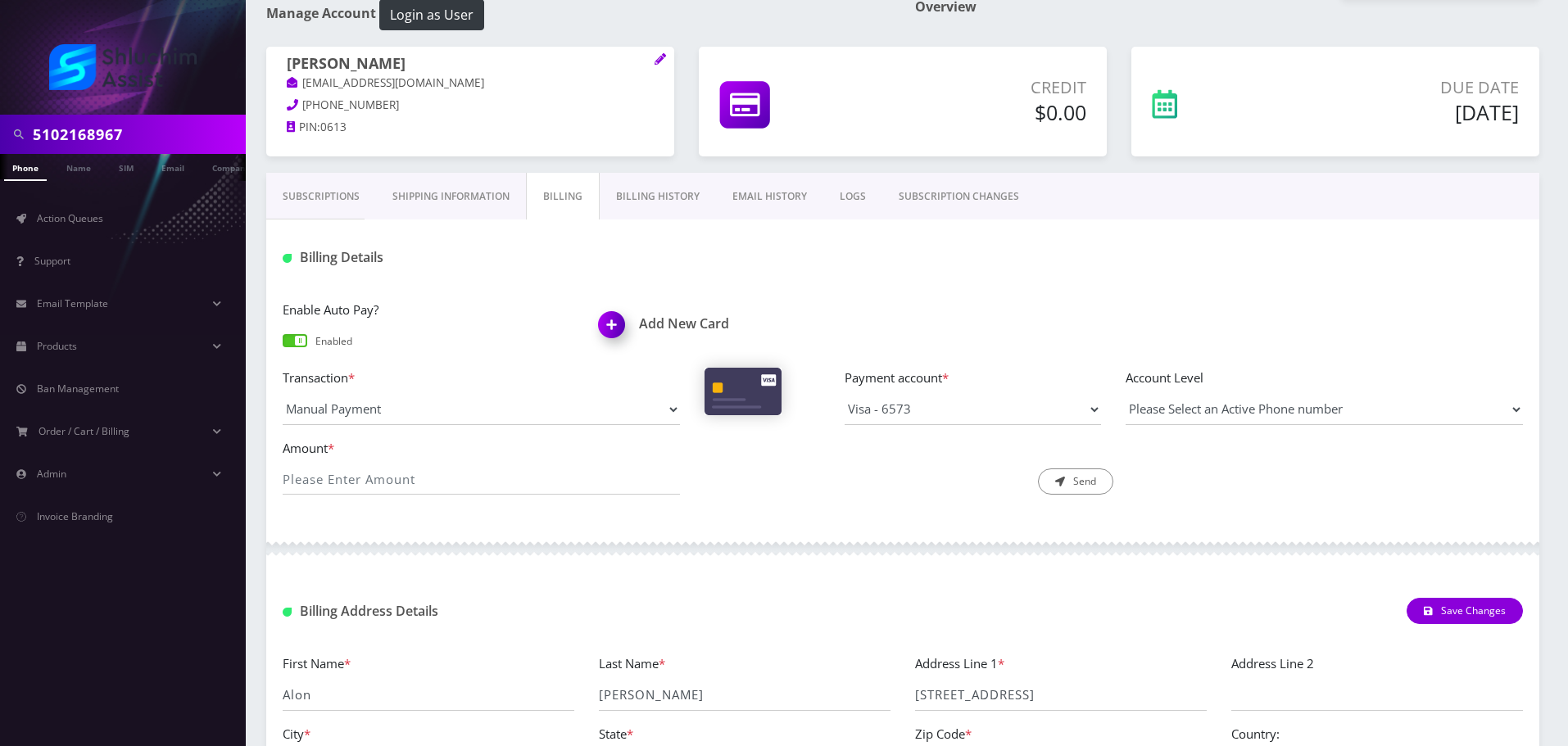
scroll to position [81, 0]
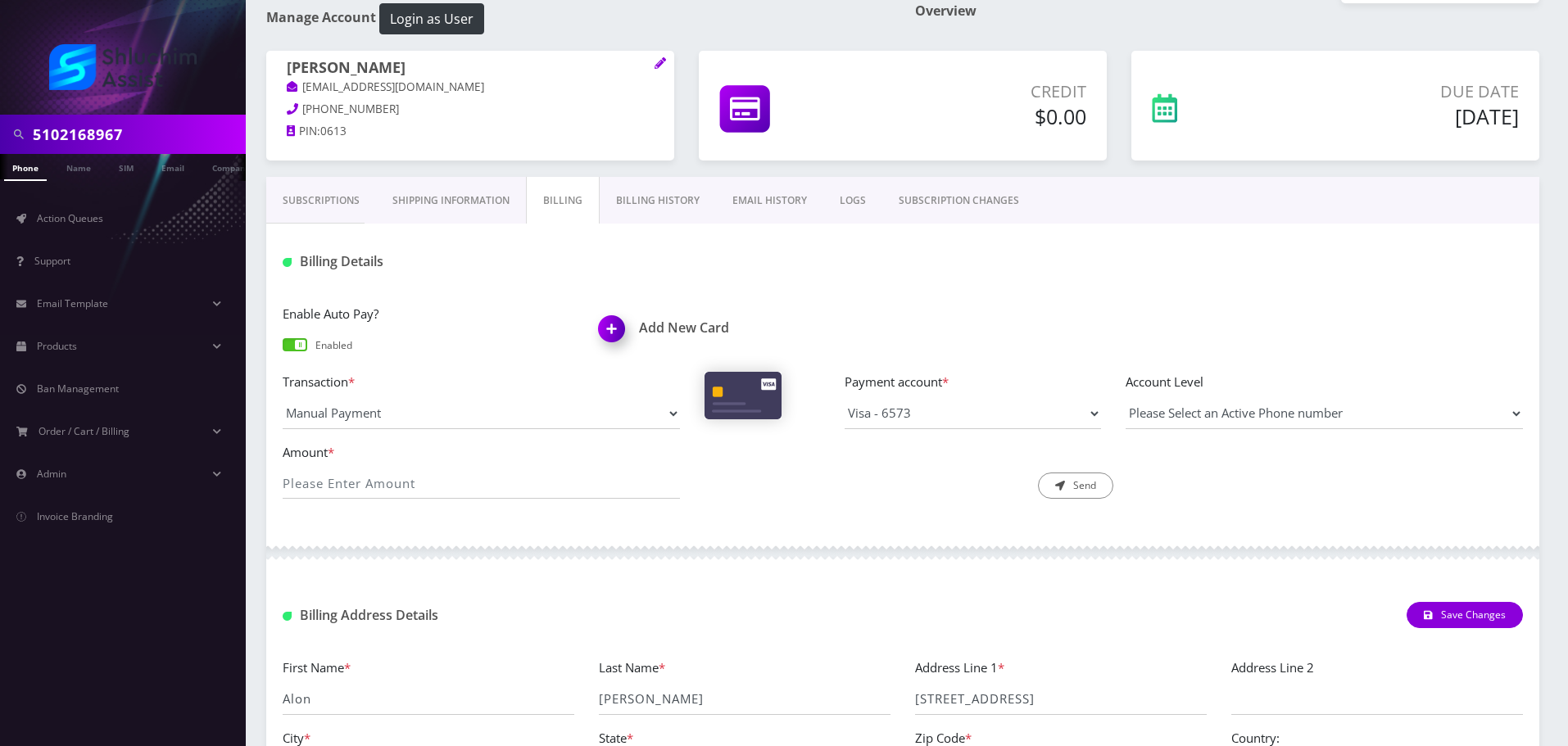
click at [661, 197] on link "Billing History" at bounding box center [658, 201] width 116 height 48
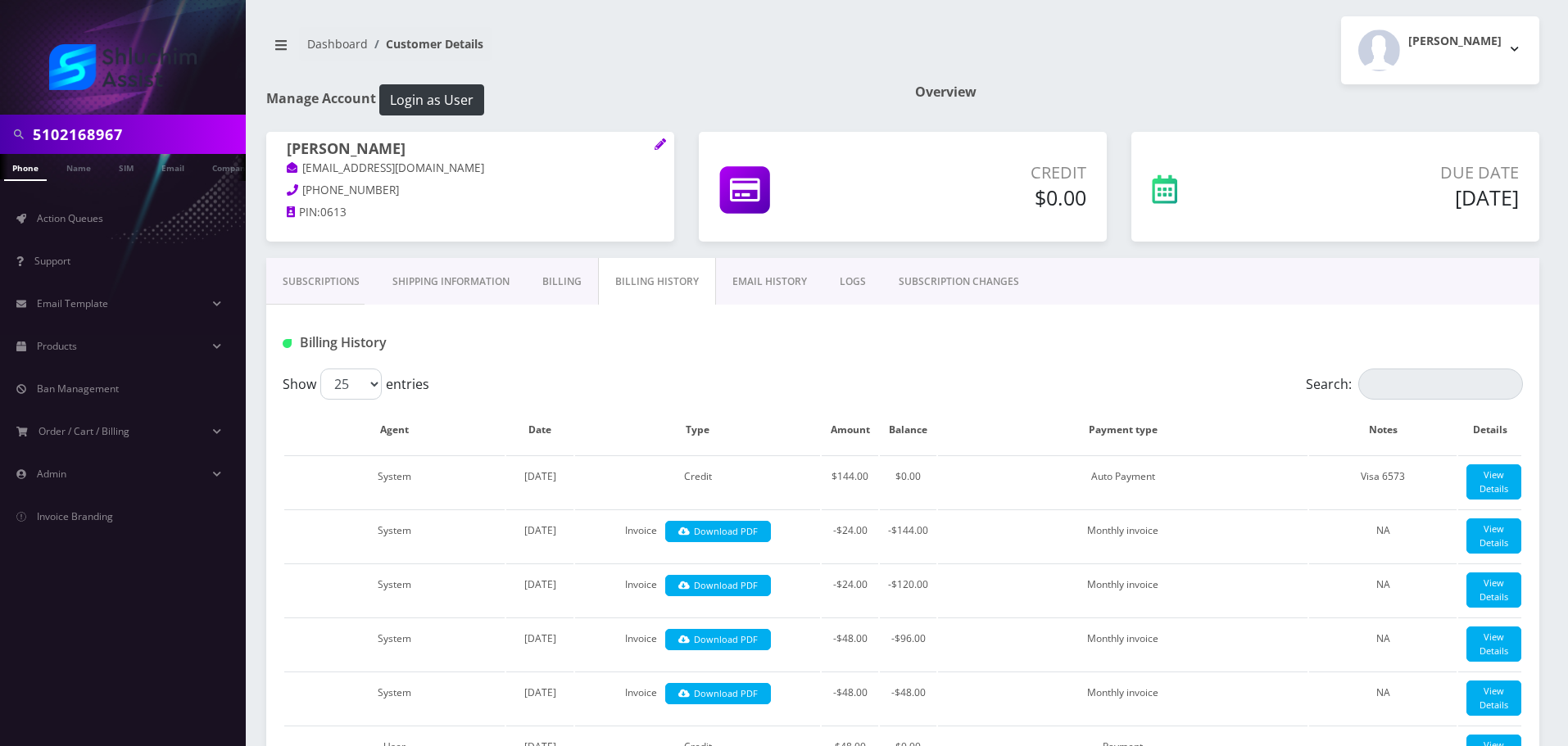
click at [768, 289] on link "EMAIL HISTORY" at bounding box center [769, 282] width 107 height 48
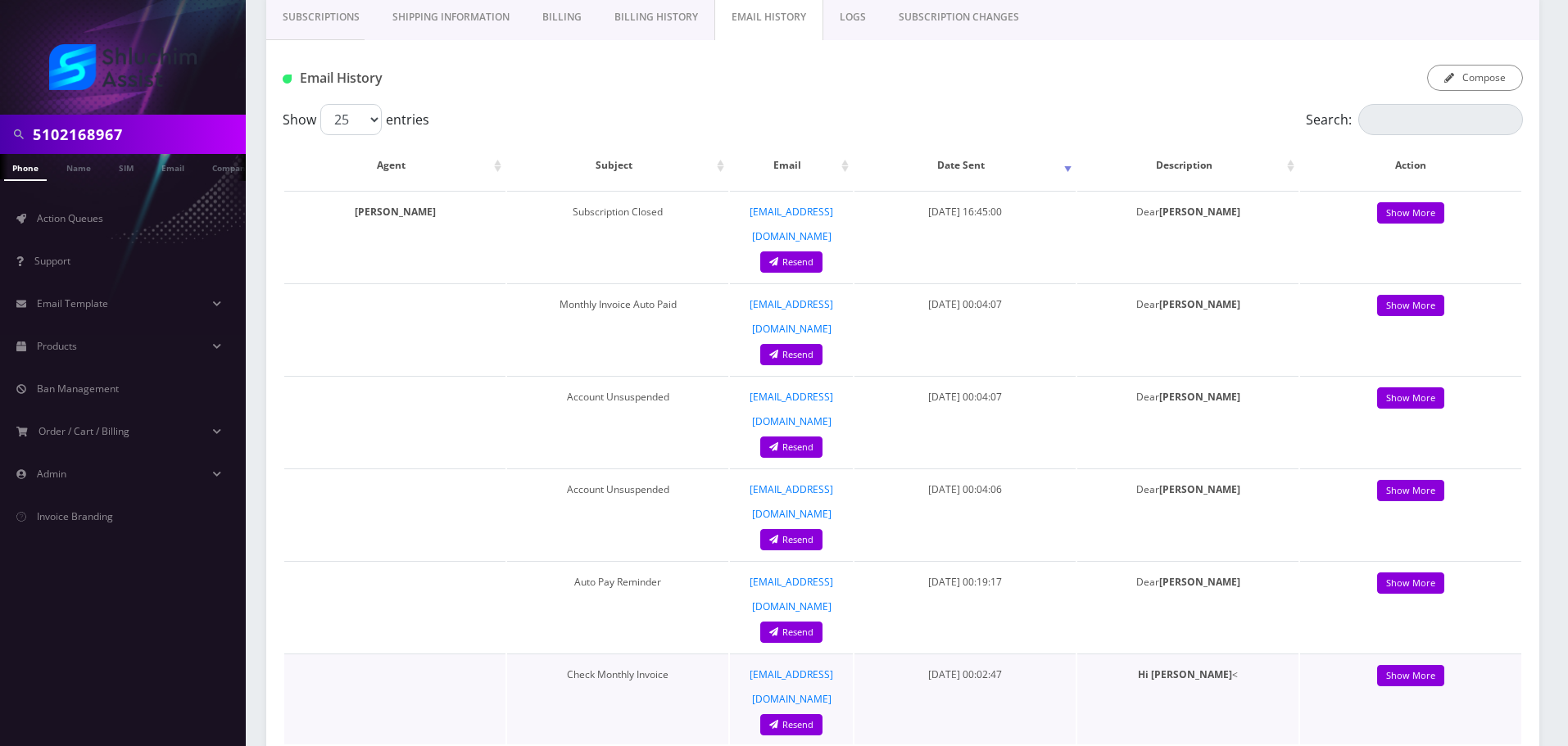
scroll to position [246, 0]
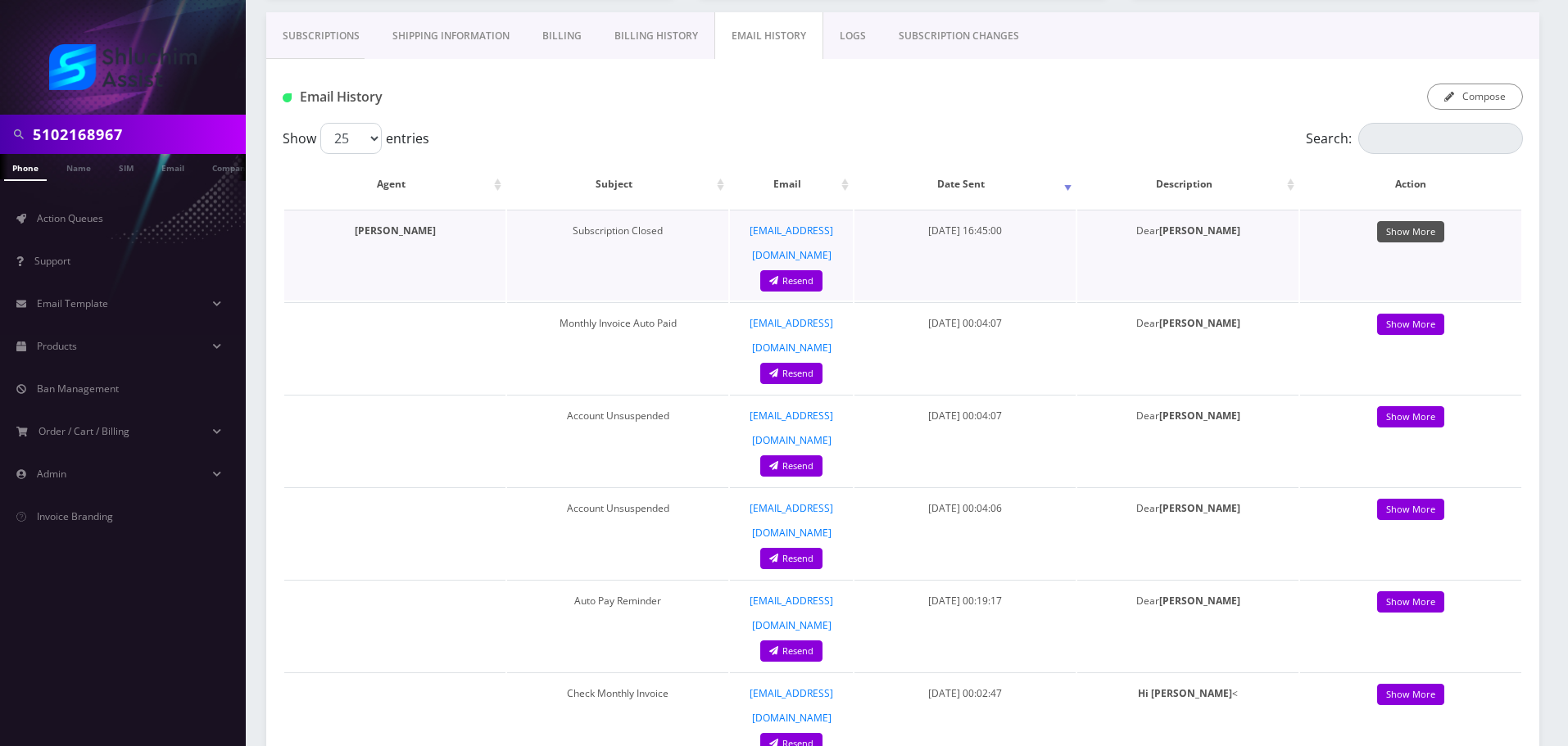
click at [1412, 234] on link "Show More" at bounding box center [1411, 232] width 67 height 22
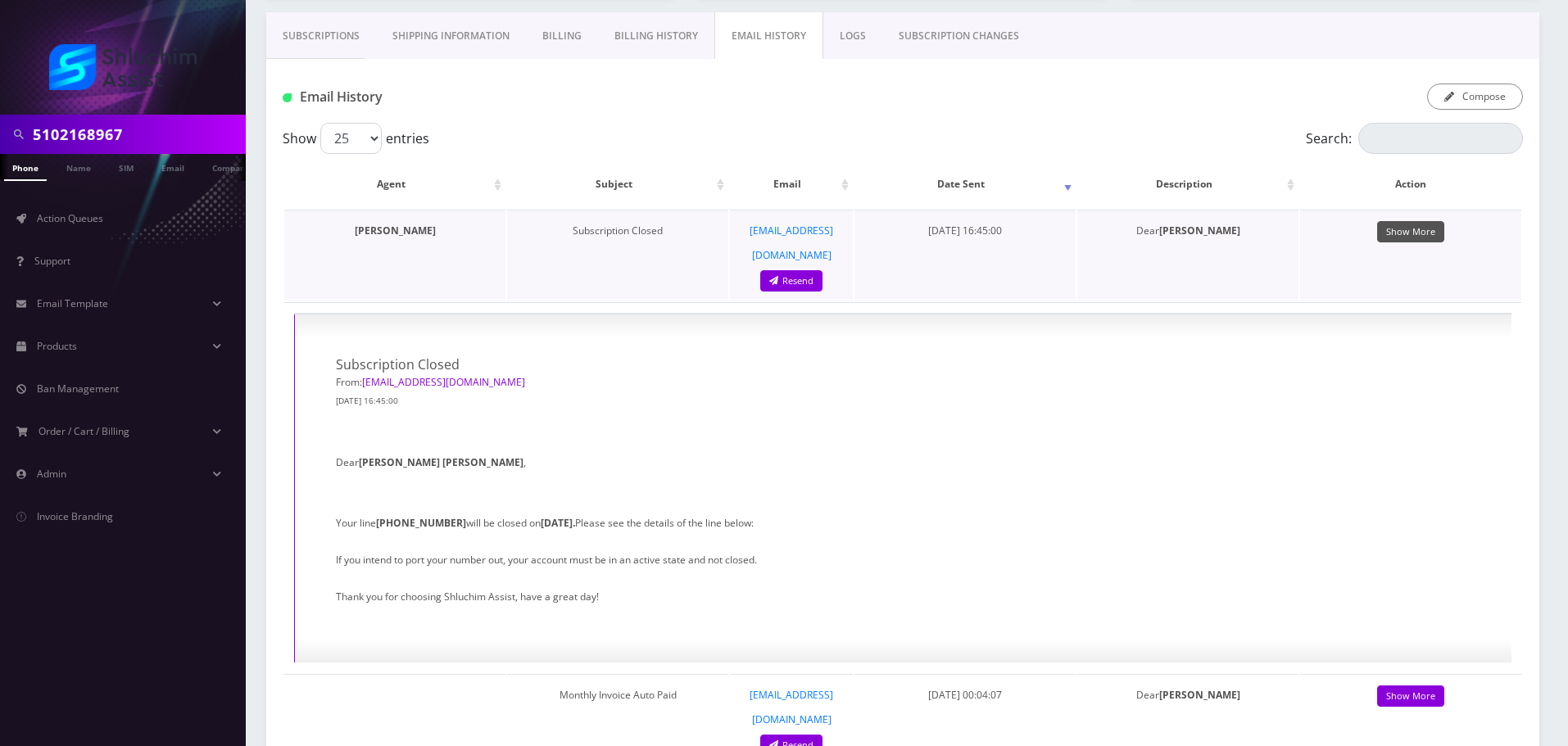
click at [1407, 232] on link "Show More" at bounding box center [1411, 232] width 67 height 22
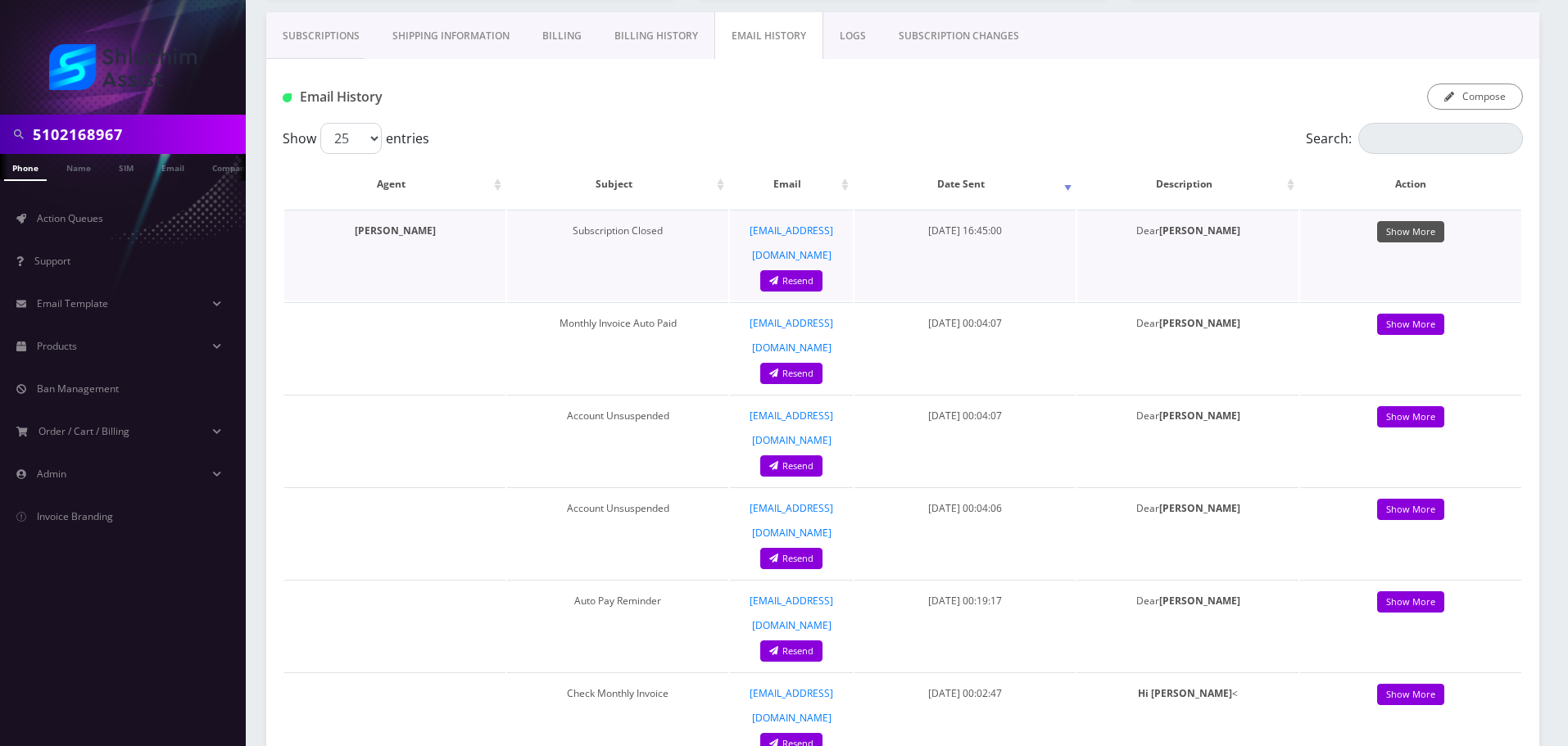
click at [1409, 235] on link "Show More" at bounding box center [1411, 232] width 67 height 22
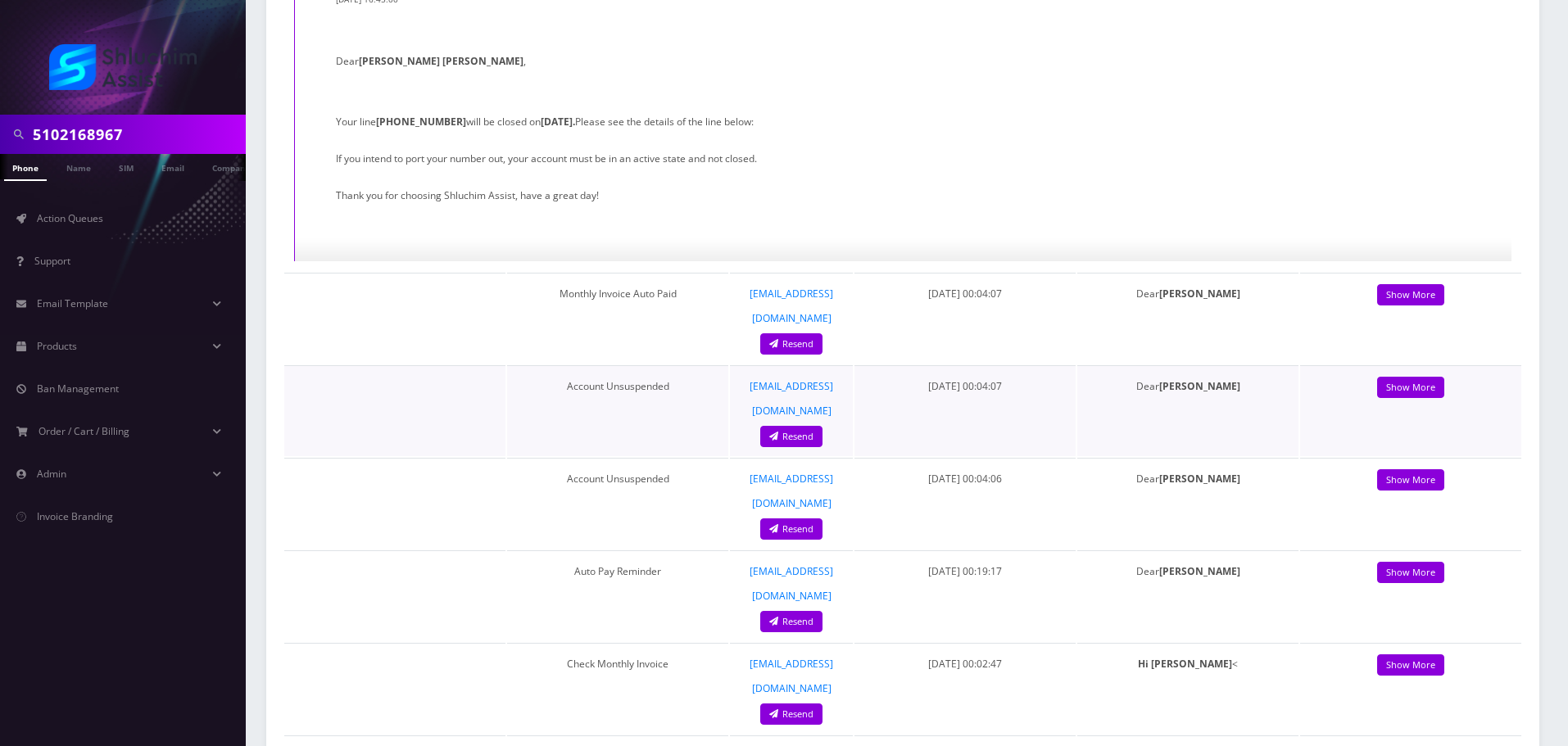
scroll to position [655, 0]
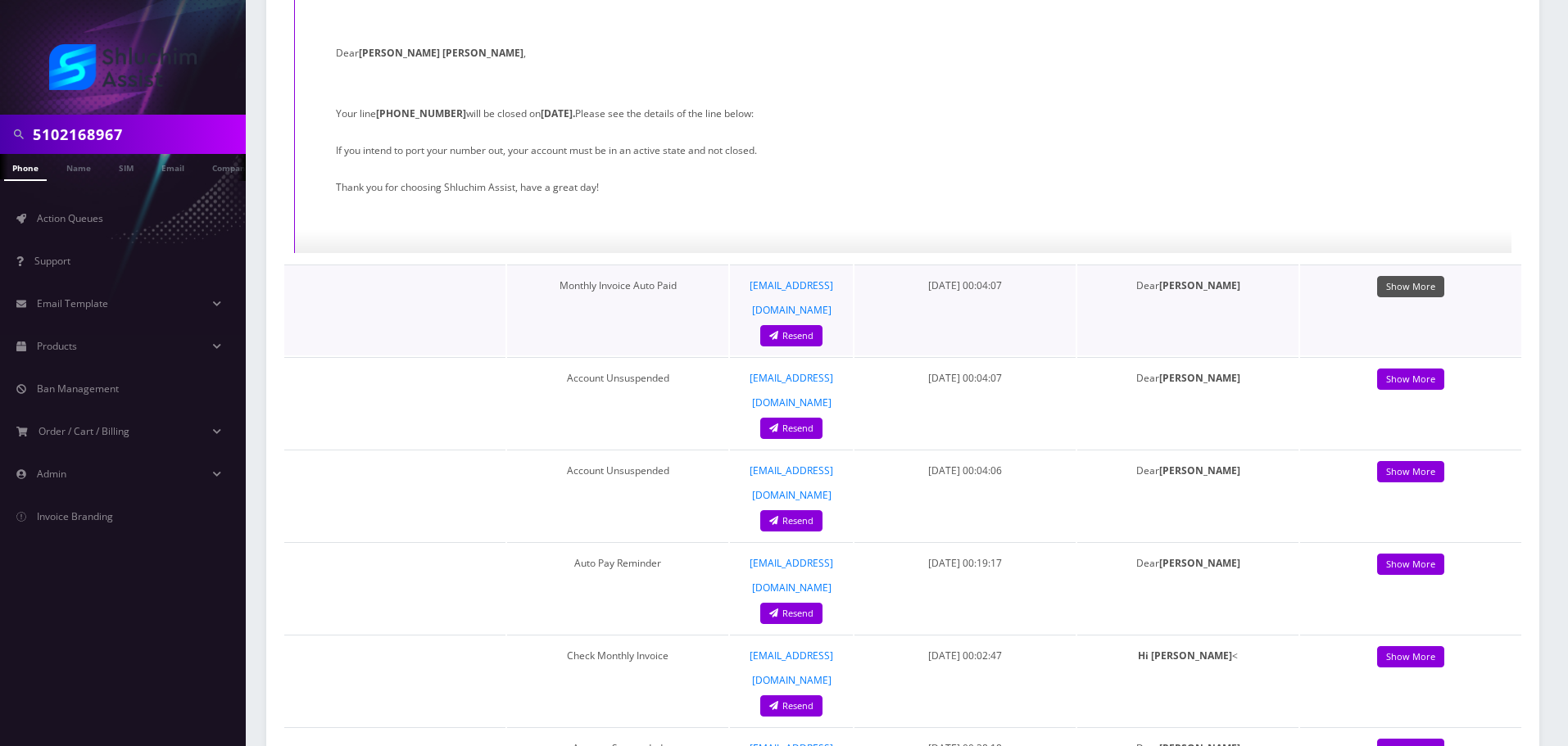
click at [1417, 276] on link "Show More" at bounding box center [1411, 287] width 67 height 22
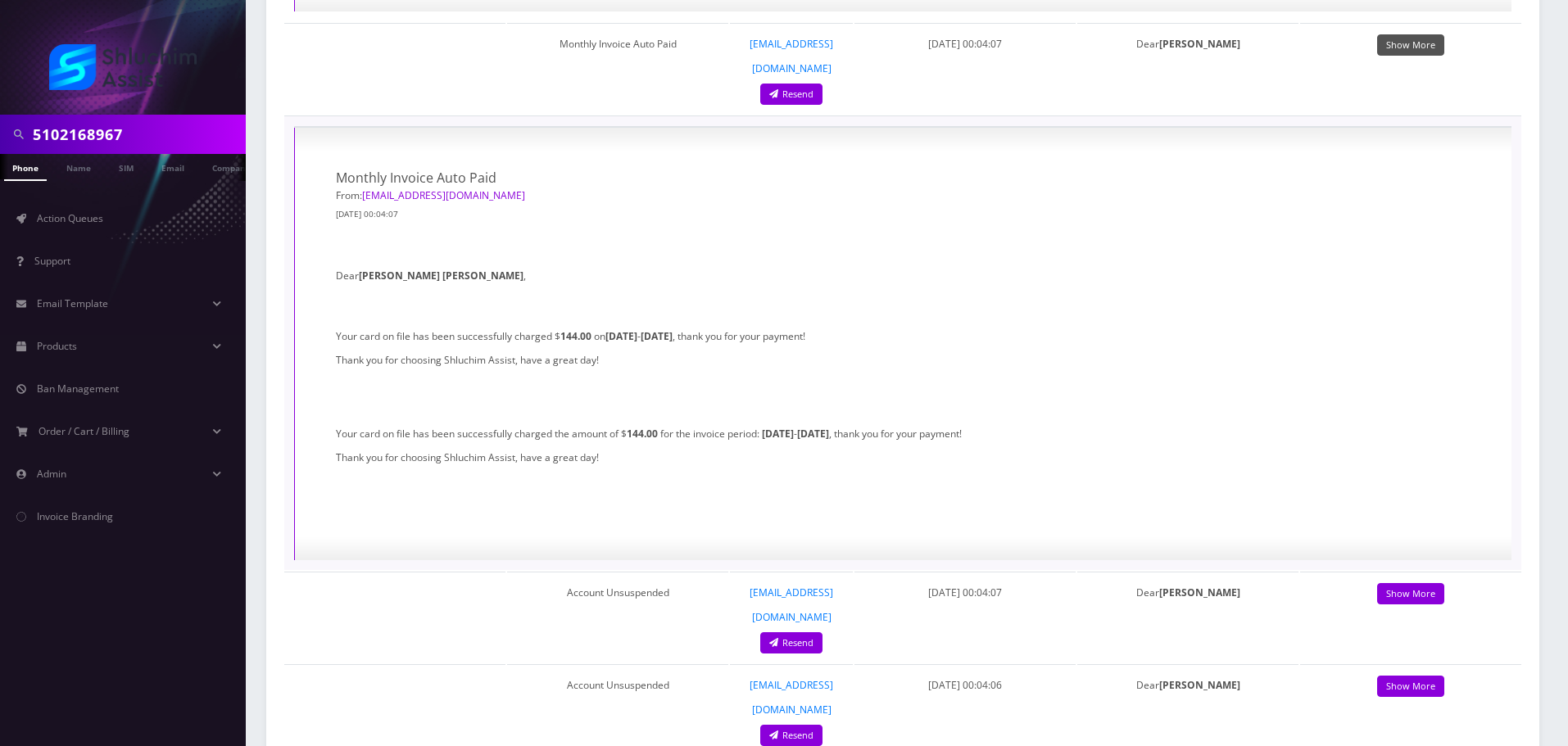
scroll to position [1064, 0]
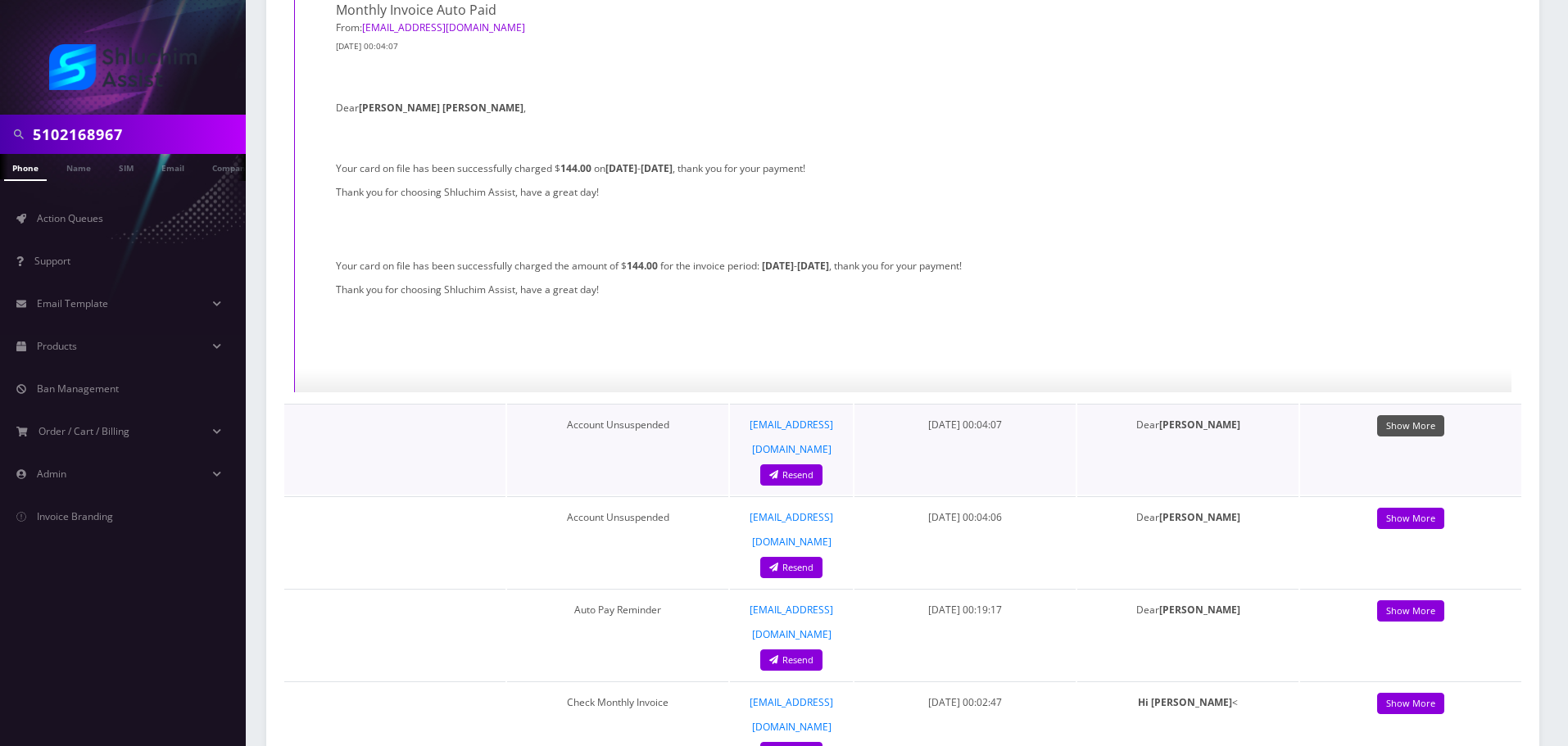
click at [1420, 415] on link "Show More" at bounding box center [1411, 426] width 67 height 22
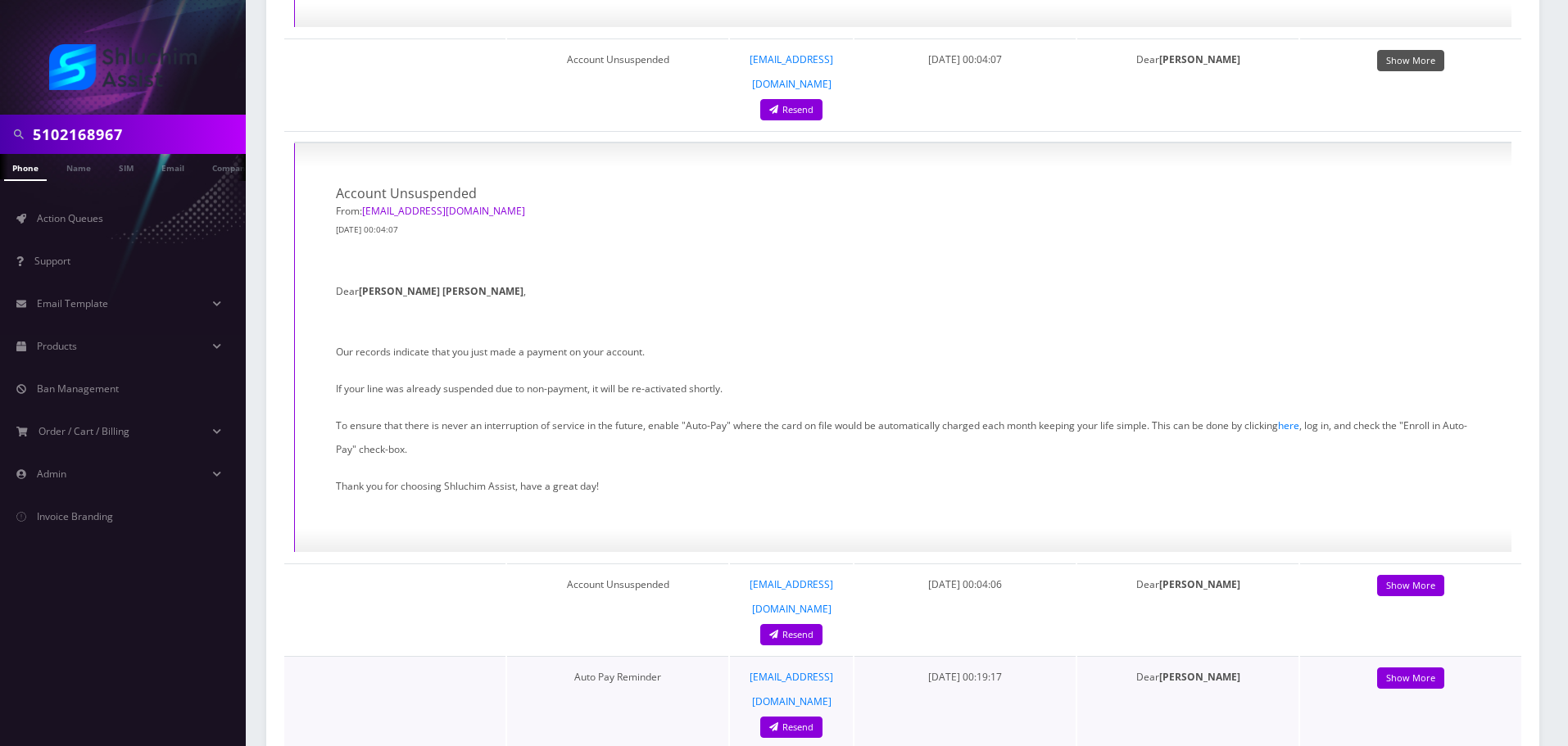
scroll to position [1638, 0]
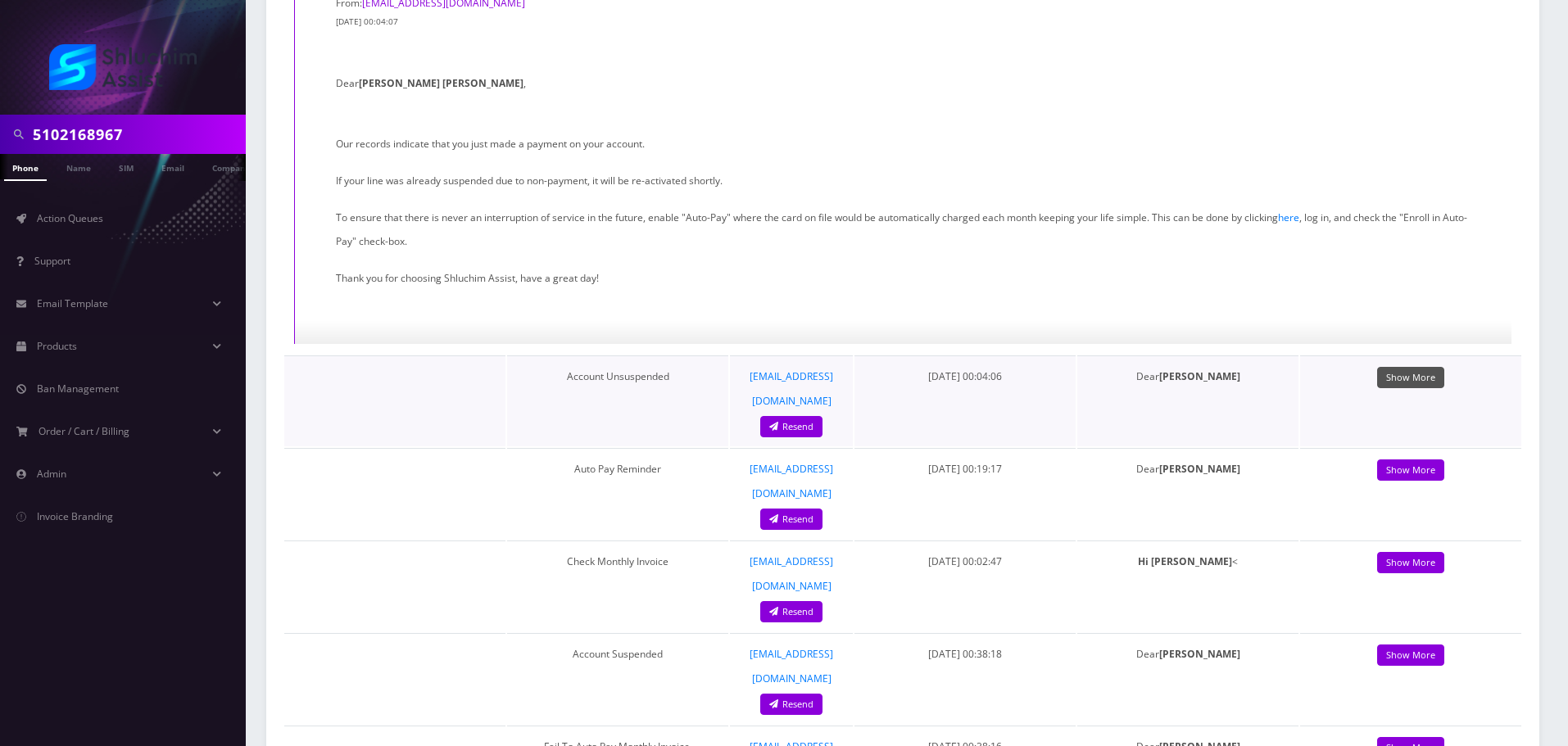
click at [1398, 367] on link "Show More" at bounding box center [1411, 378] width 67 height 22
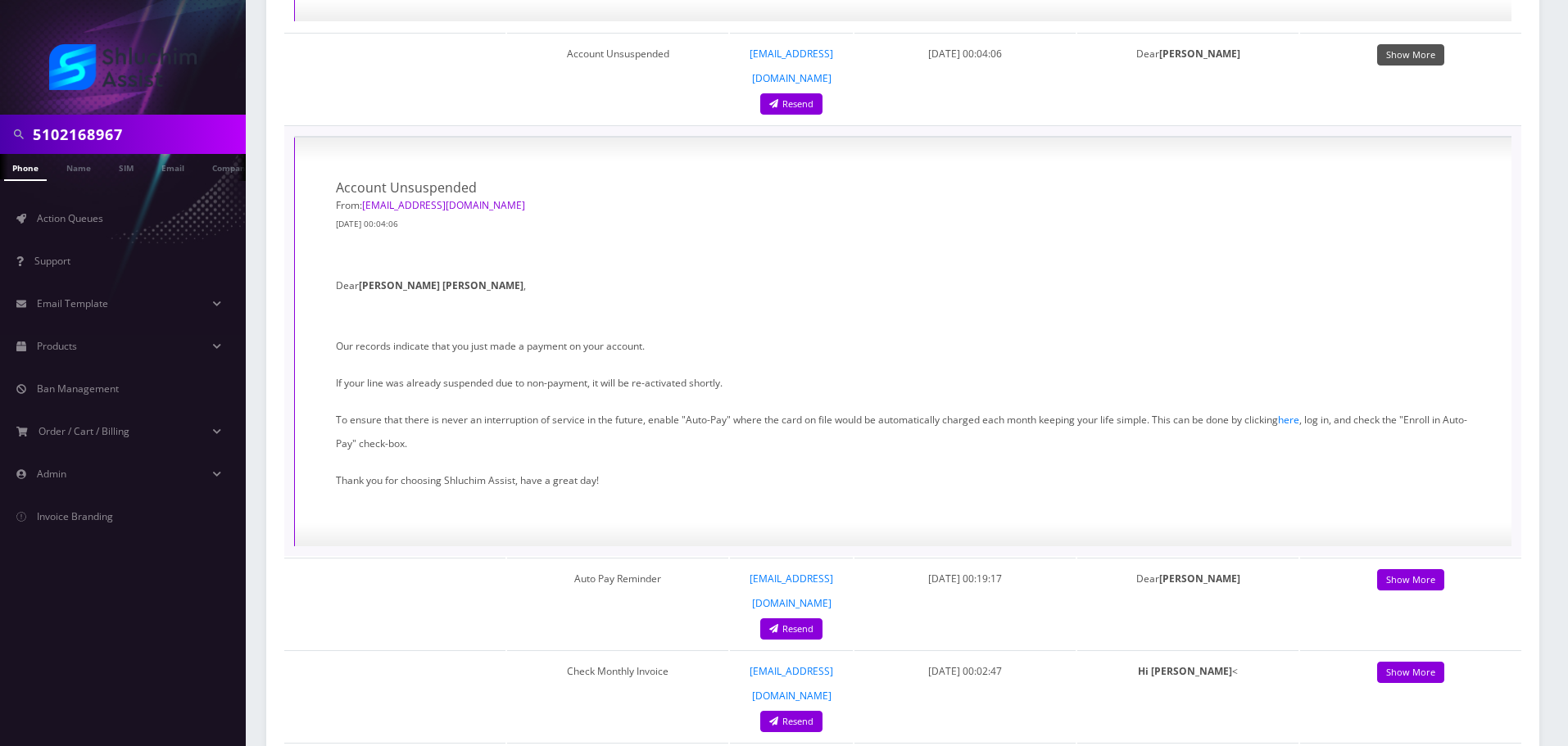
scroll to position [1965, 0]
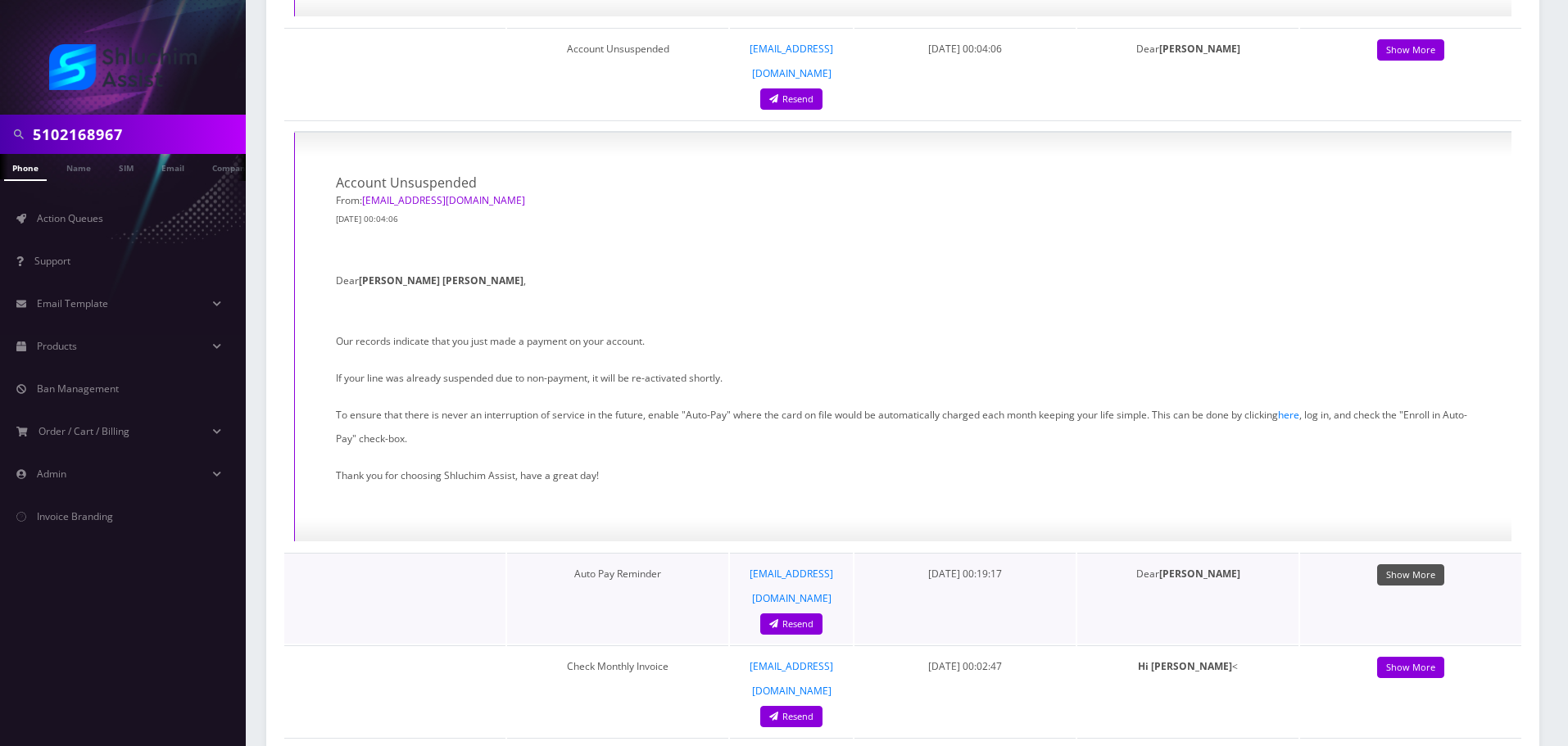
click at [1414, 565] on link "Show More" at bounding box center [1411, 576] width 67 height 22
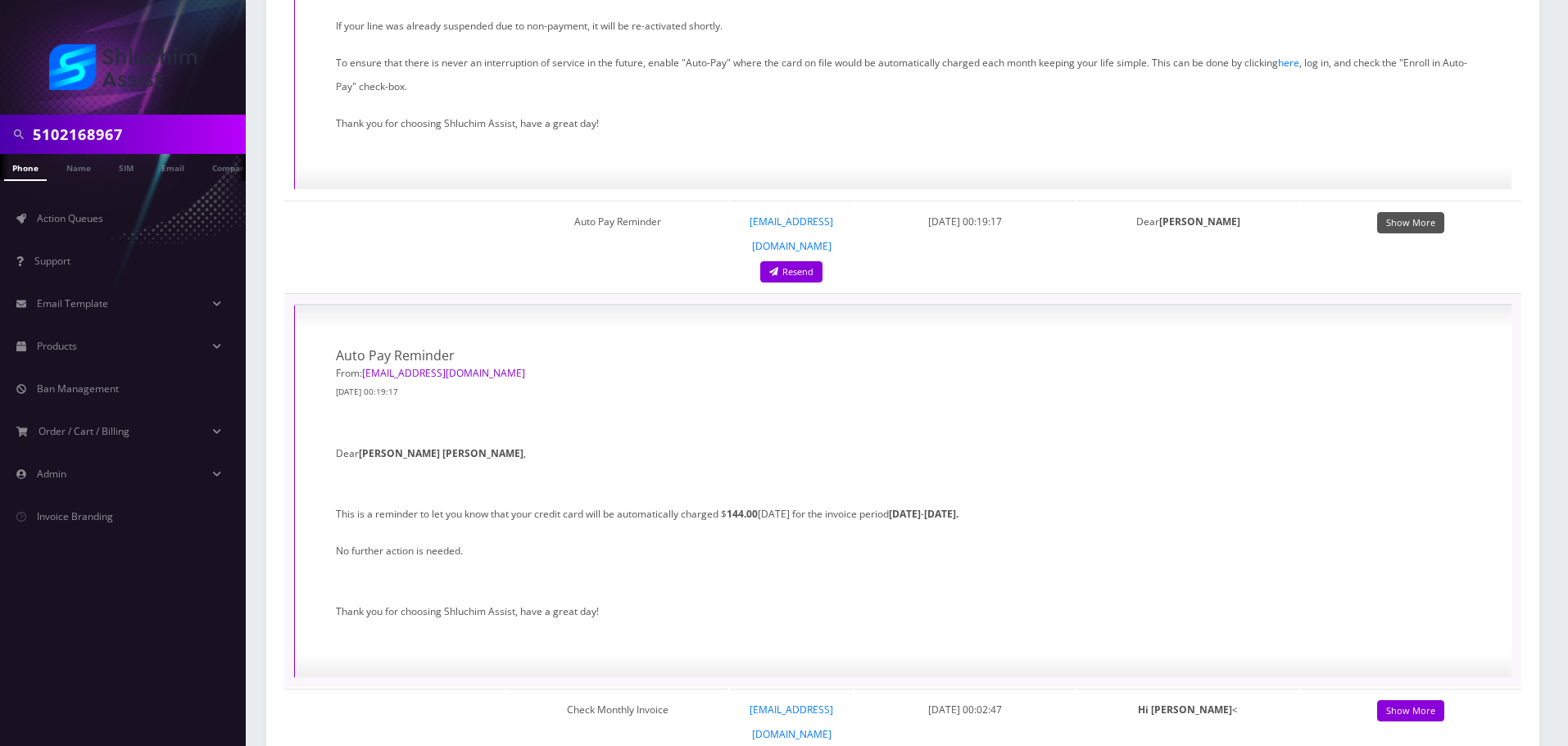
scroll to position [2539, 0]
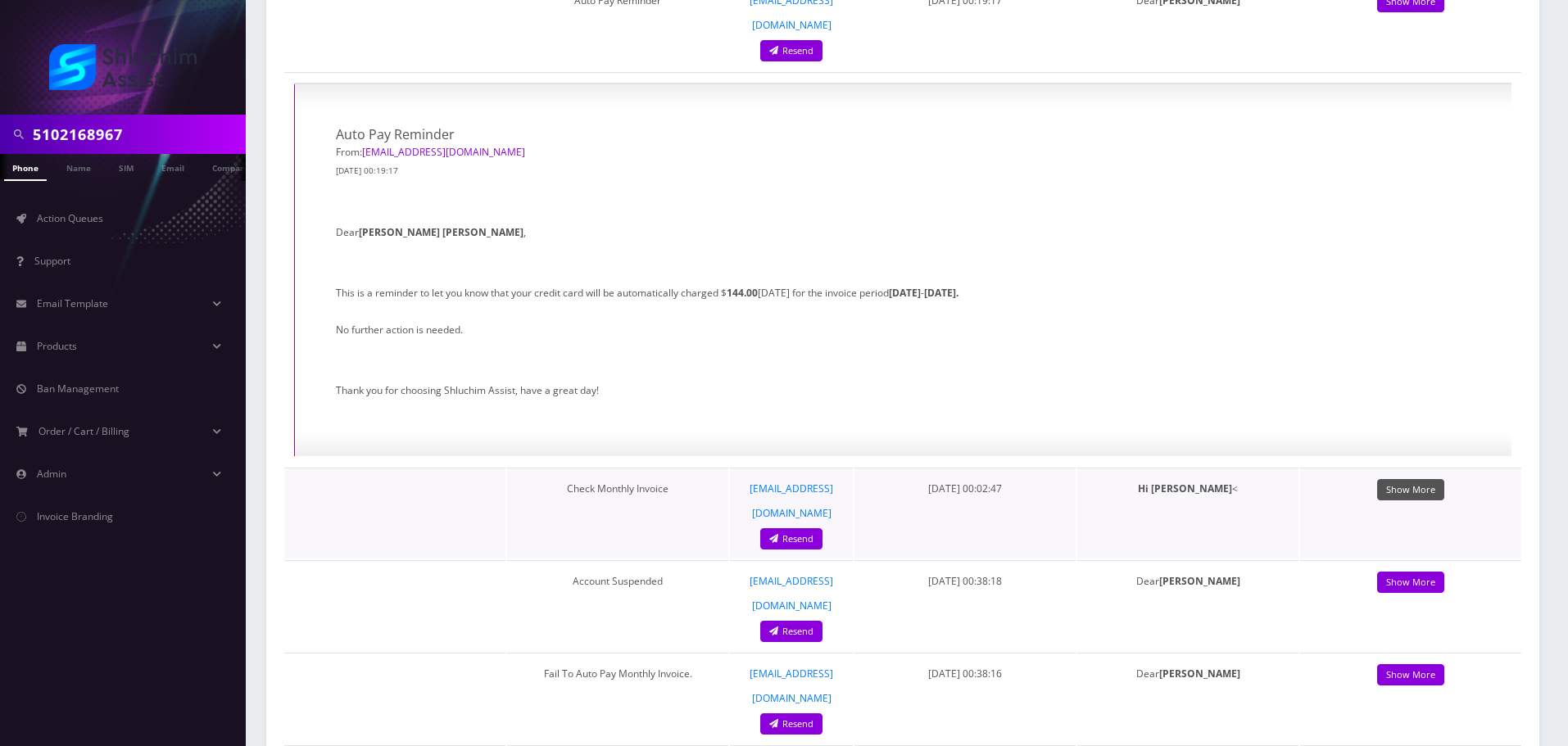
click at [1401, 479] on link "Show More" at bounding box center [1411, 490] width 67 height 22
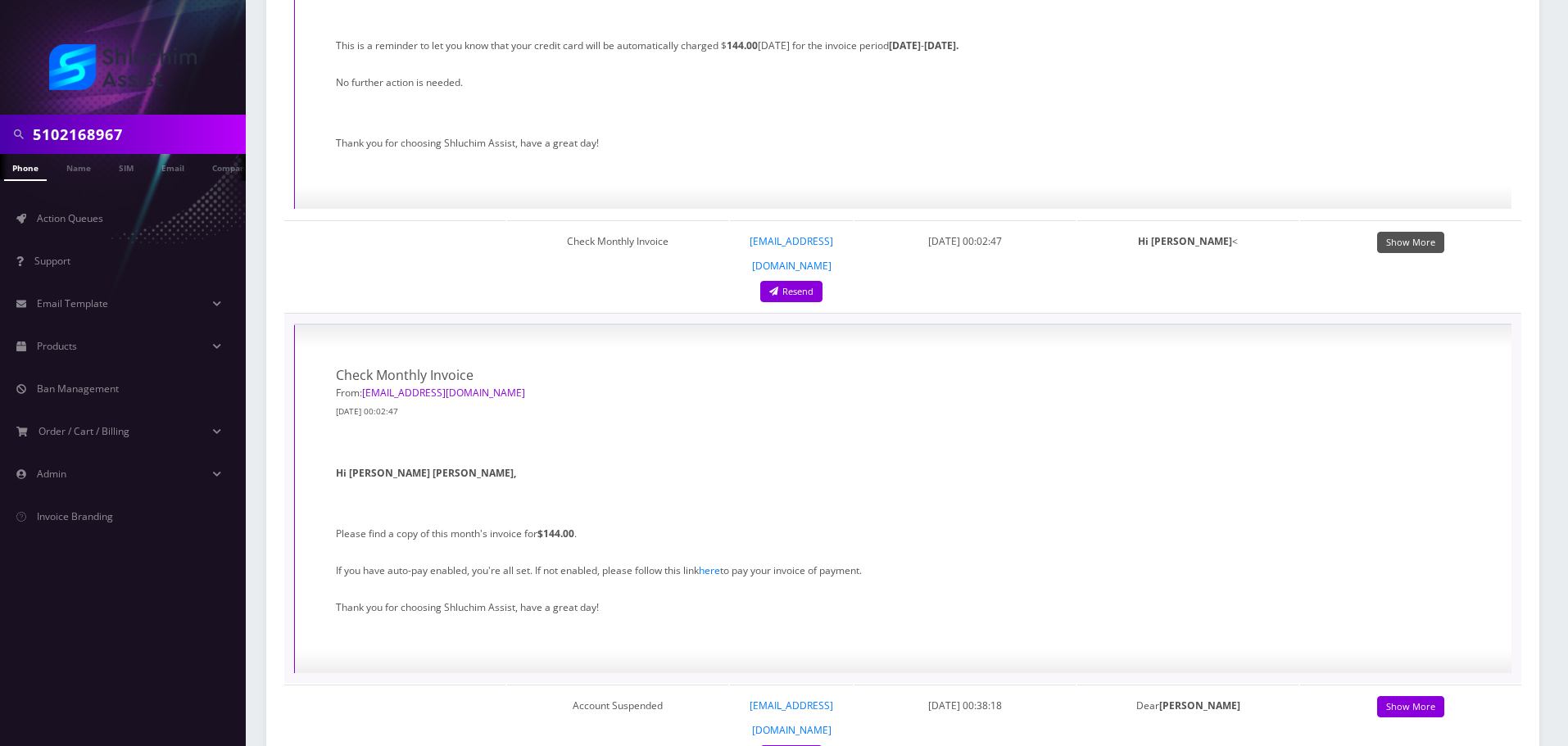
scroll to position [2866, 0]
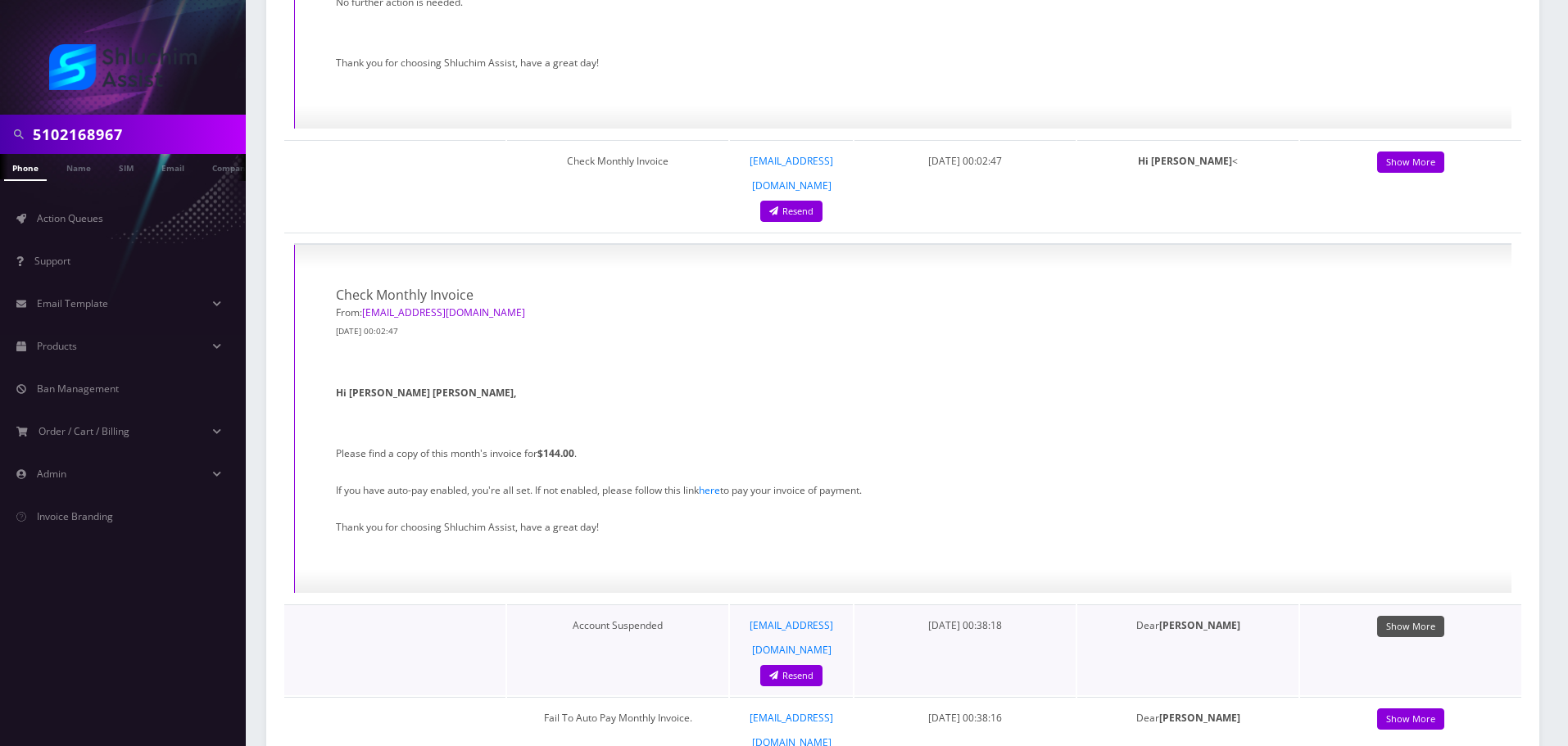
click at [1413, 616] on link "Show More" at bounding box center [1411, 627] width 67 height 22
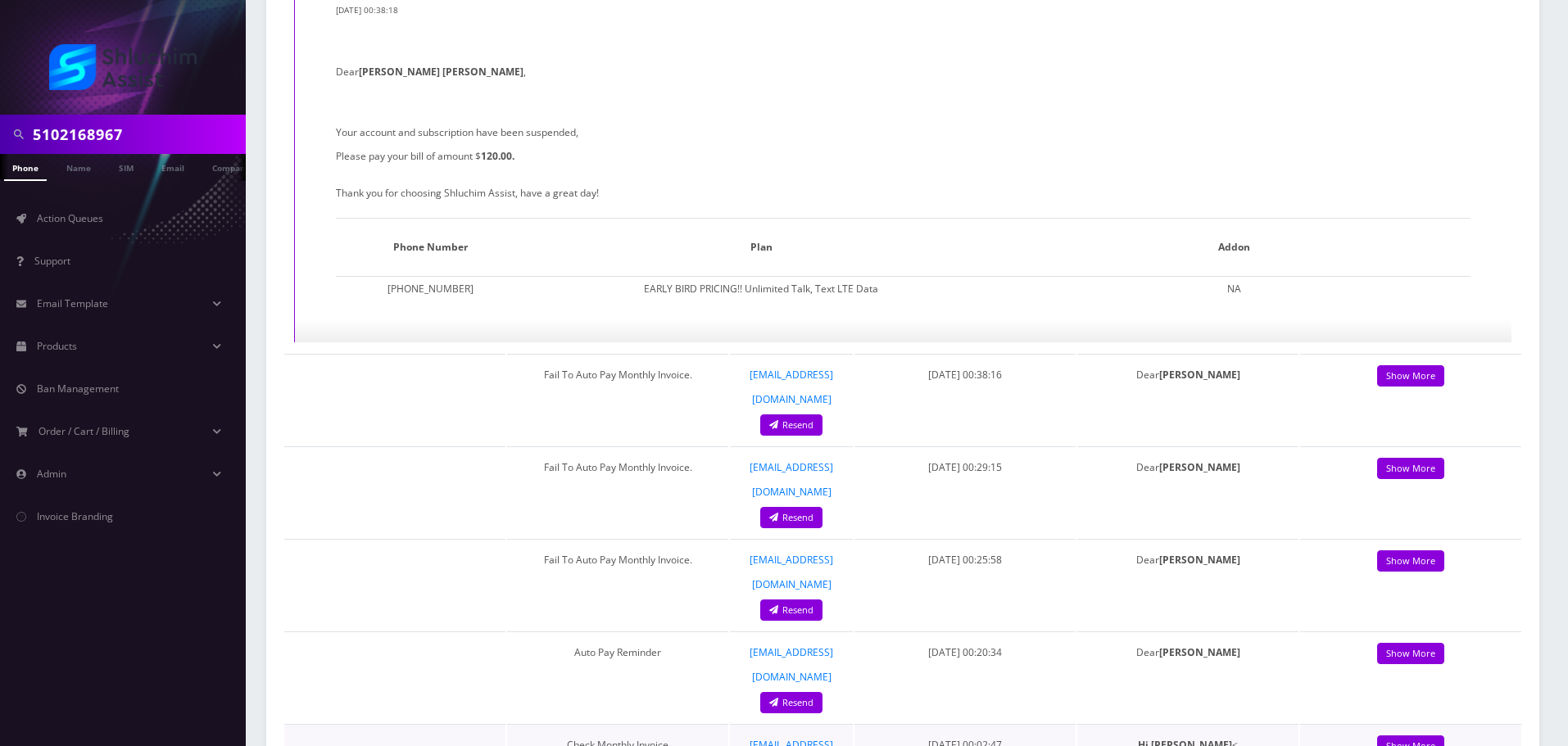
scroll to position [3686, 0]
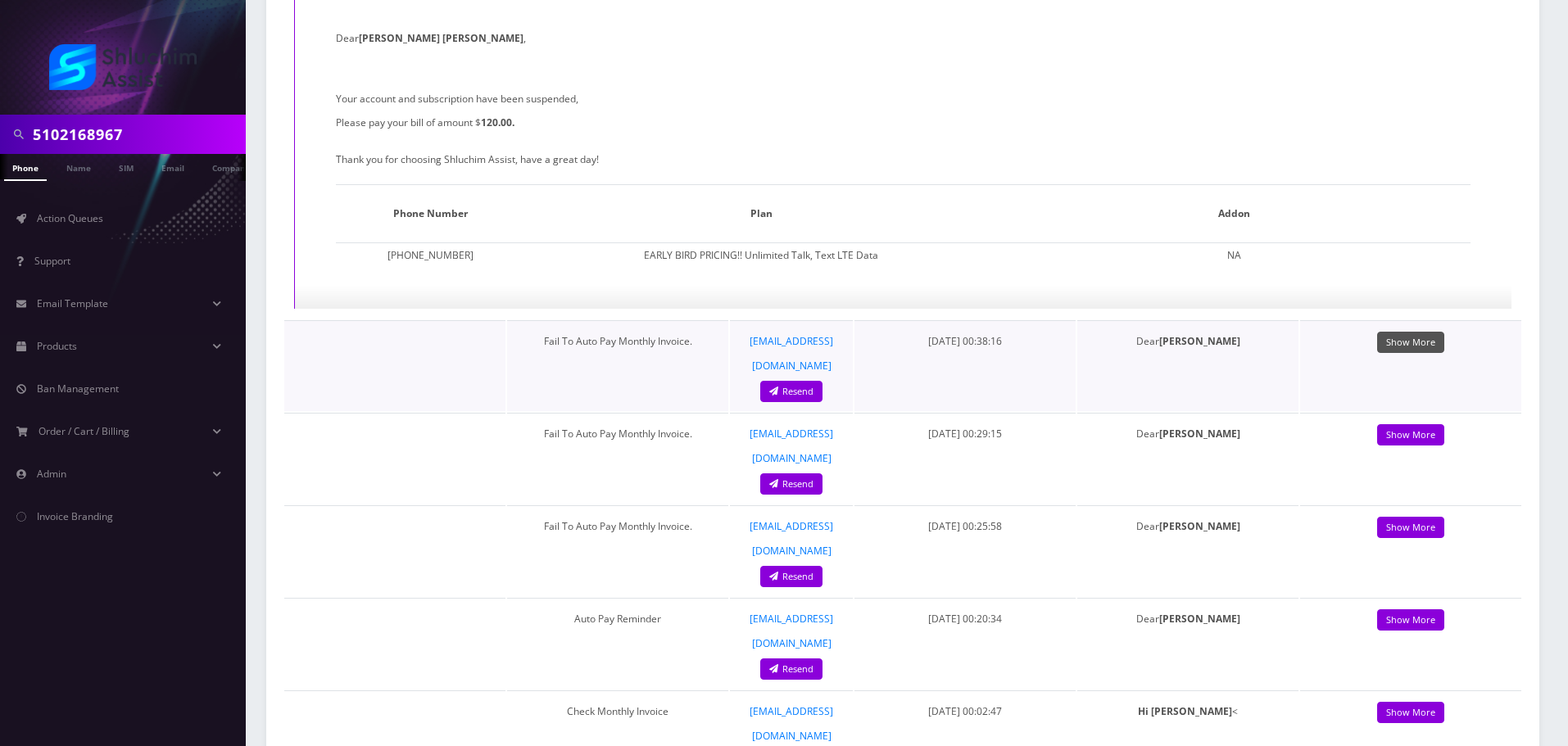
click at [1411, 332] on link "Show More" at bounding box center [1411, 343] width 67 height 22
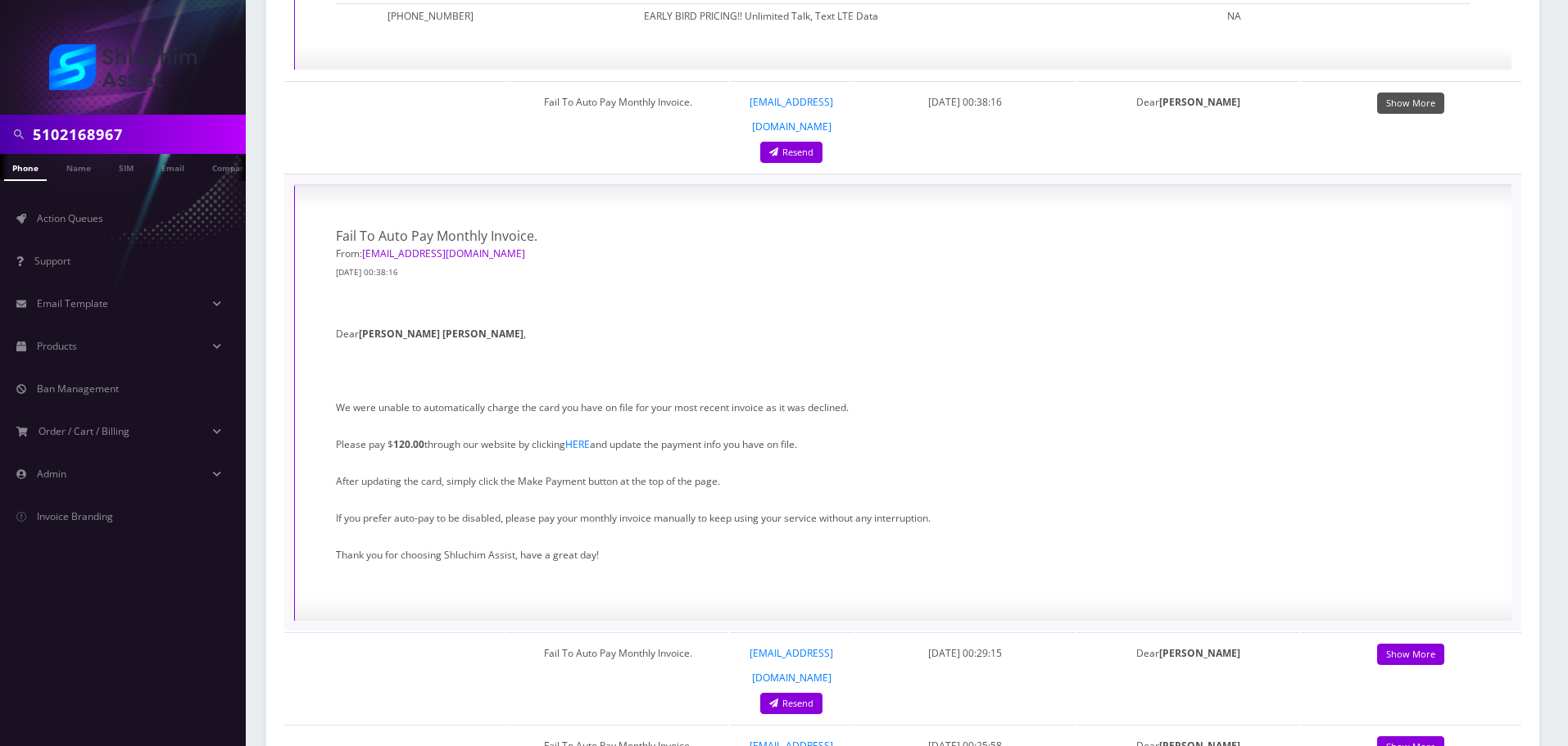
scroll to position [3931, 0]
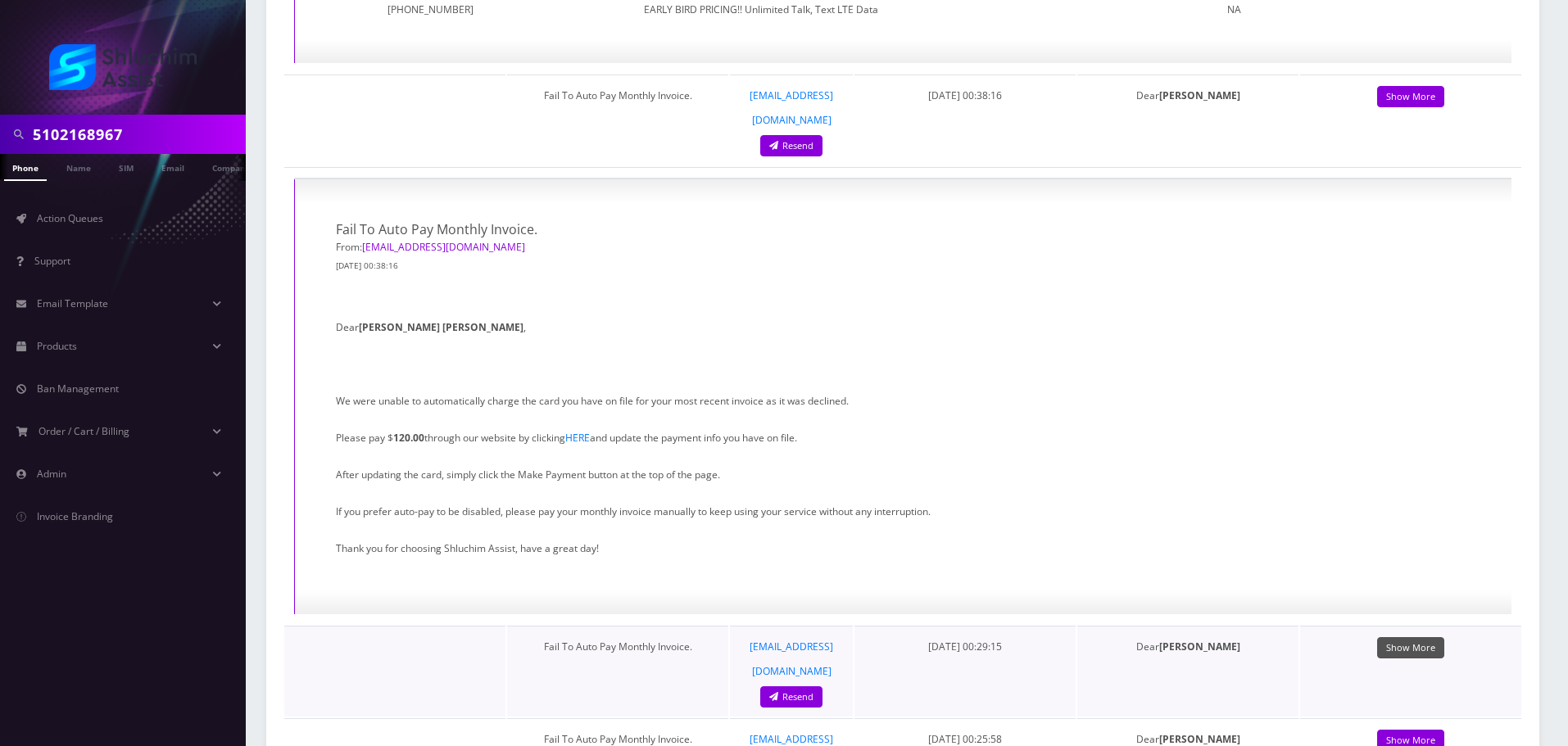
click at [1403, 637] on link "Show More" at bounding box center [1411, 648] width 67 height 22
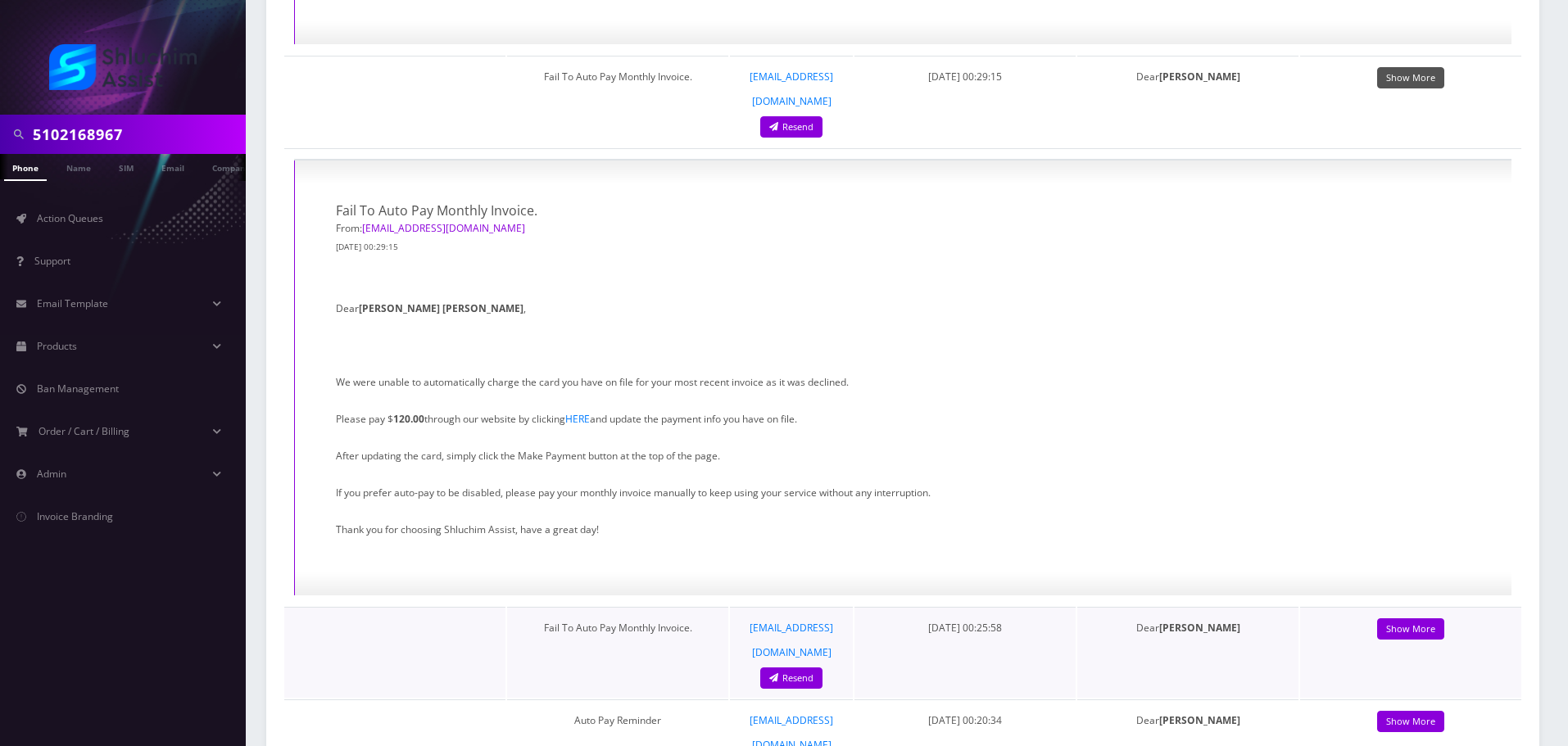
scroll to position [4504, 0]
click at [1402, 615] on link "Show More" at bounding box center [1411, 626] width 67 height 22
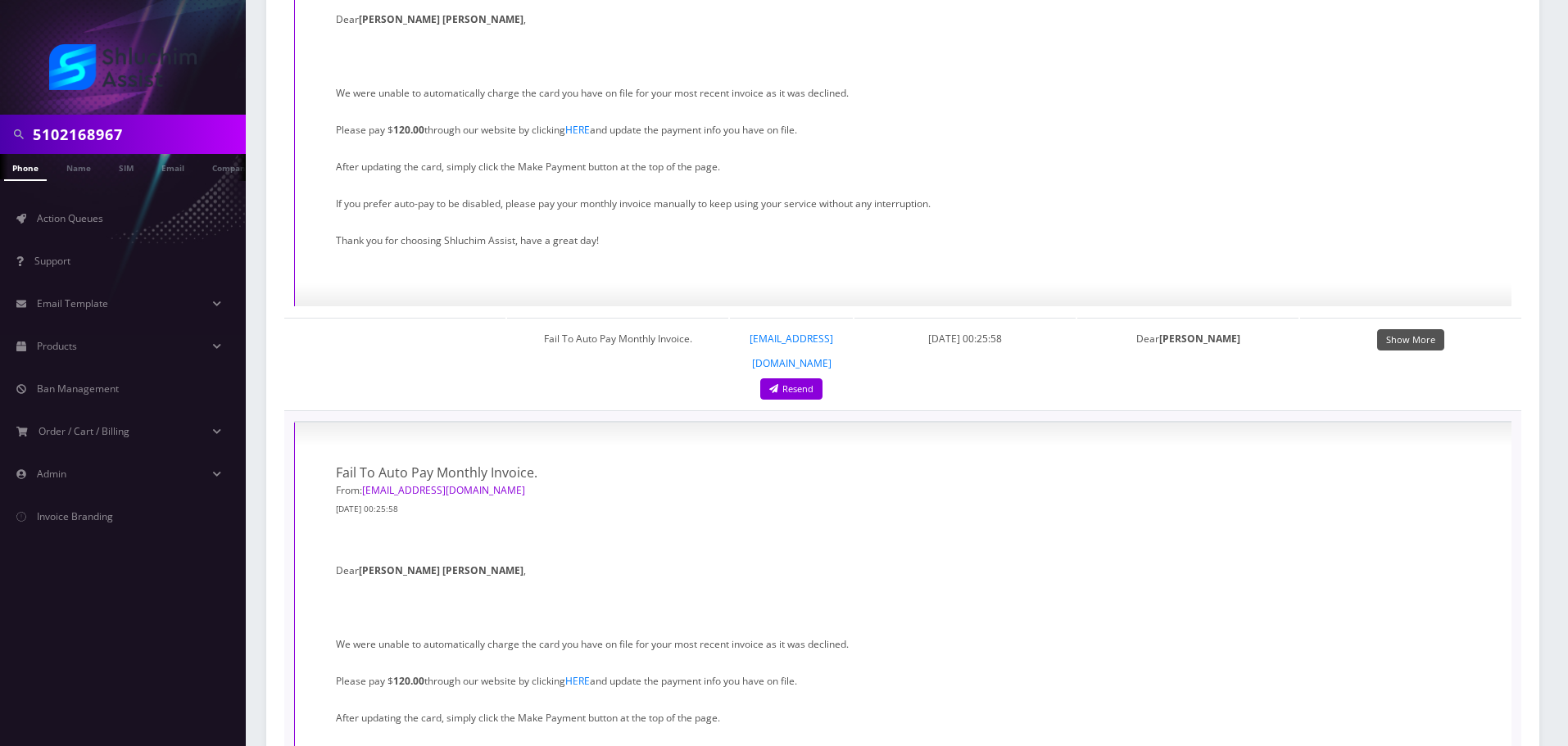
scroll to position [4914, 0]
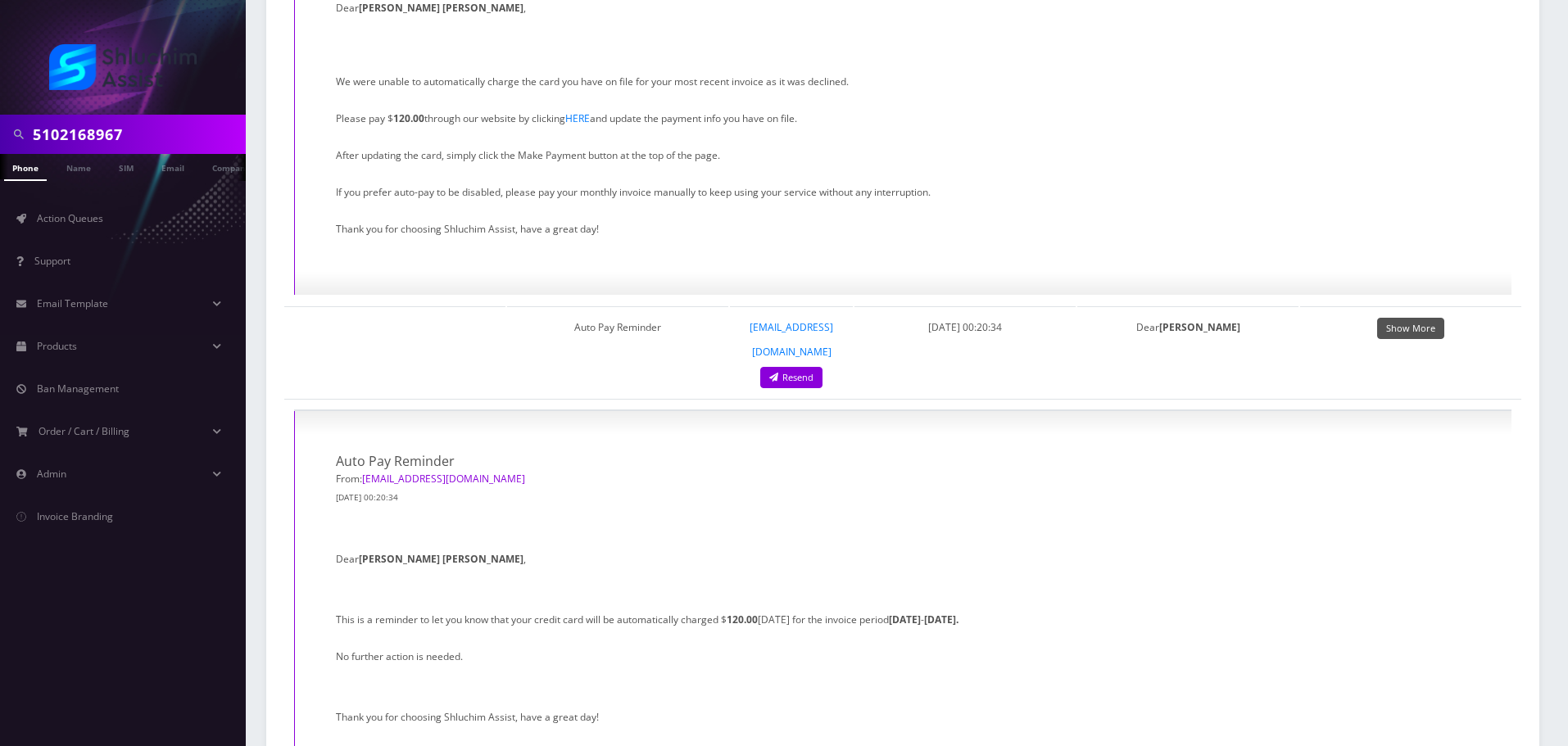
scroll to position [5651, 0]
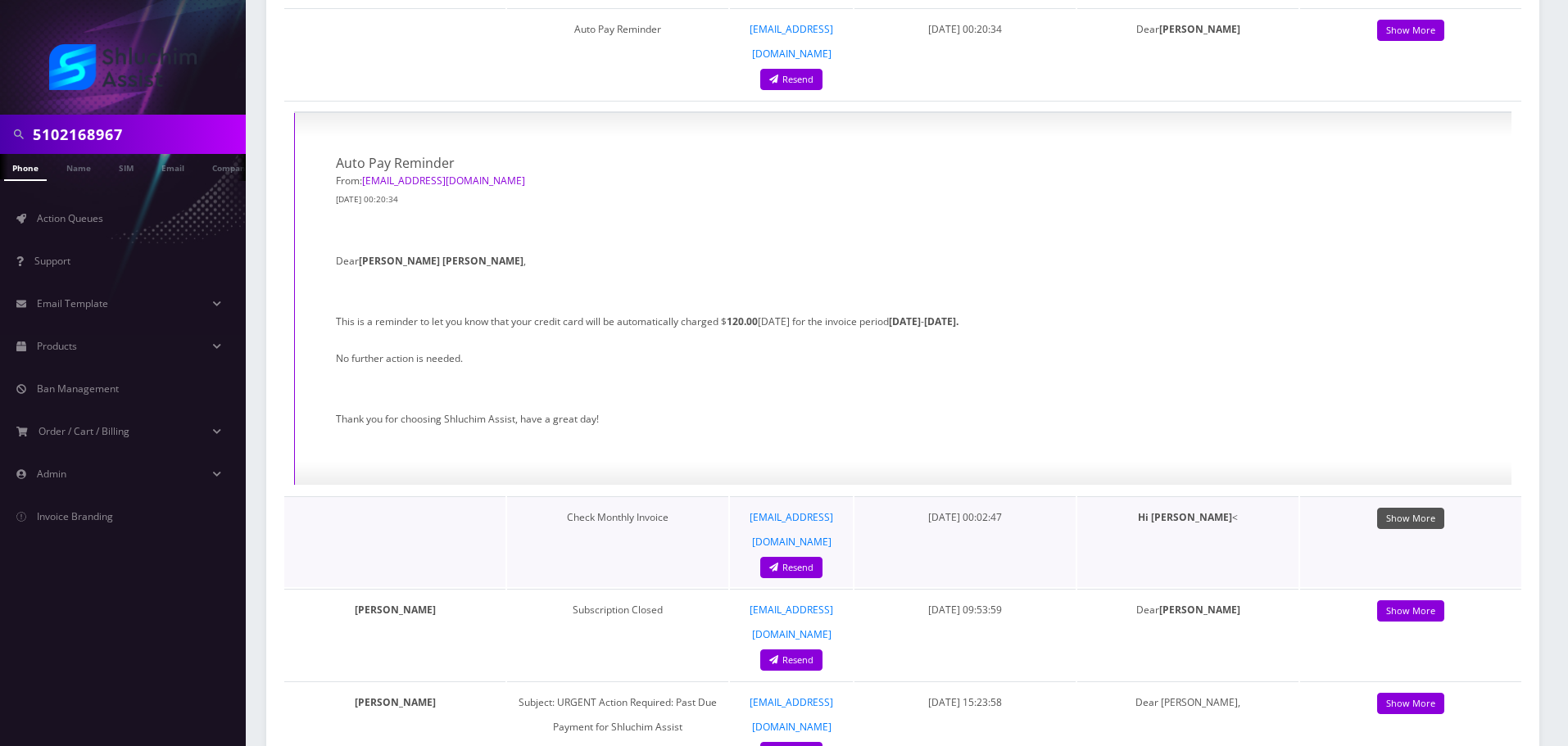
click at [1405, 508] on link "Show More" at bounding box center [1411, 519] width 67 height 22
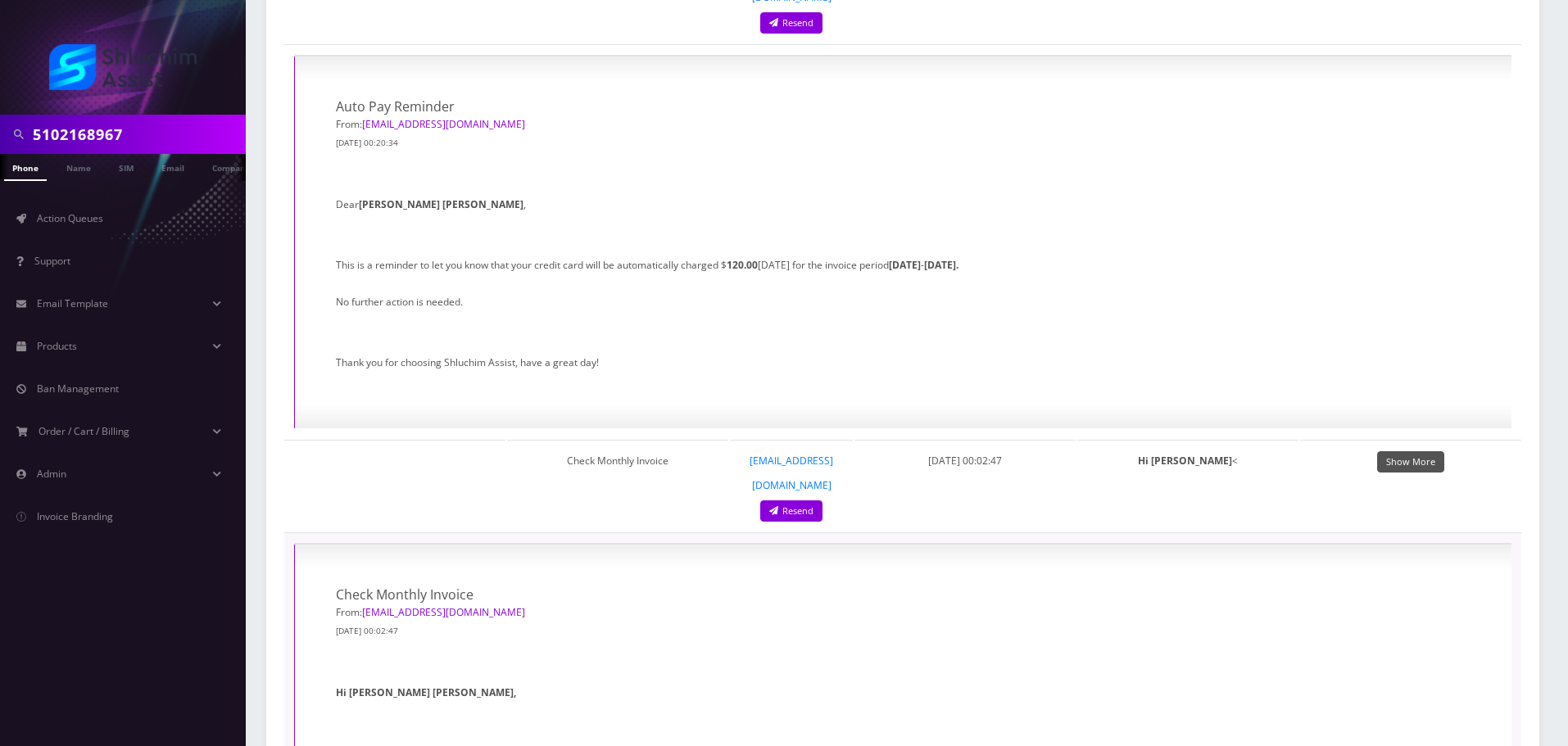
scroll to position [5978, 0]
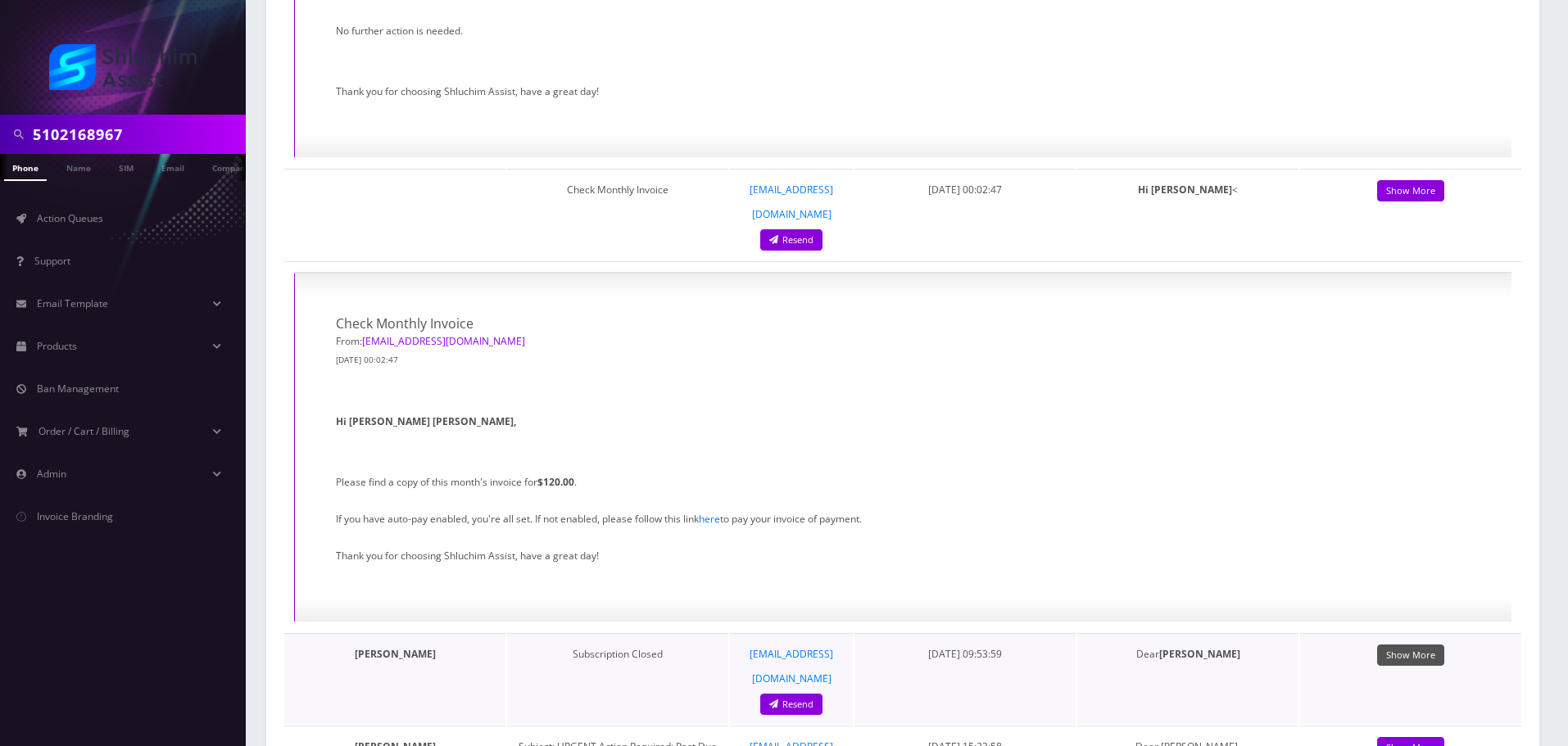
click at [1411, 644] on link "Show More" at bounding box center [1411, 655] width 67 height 22
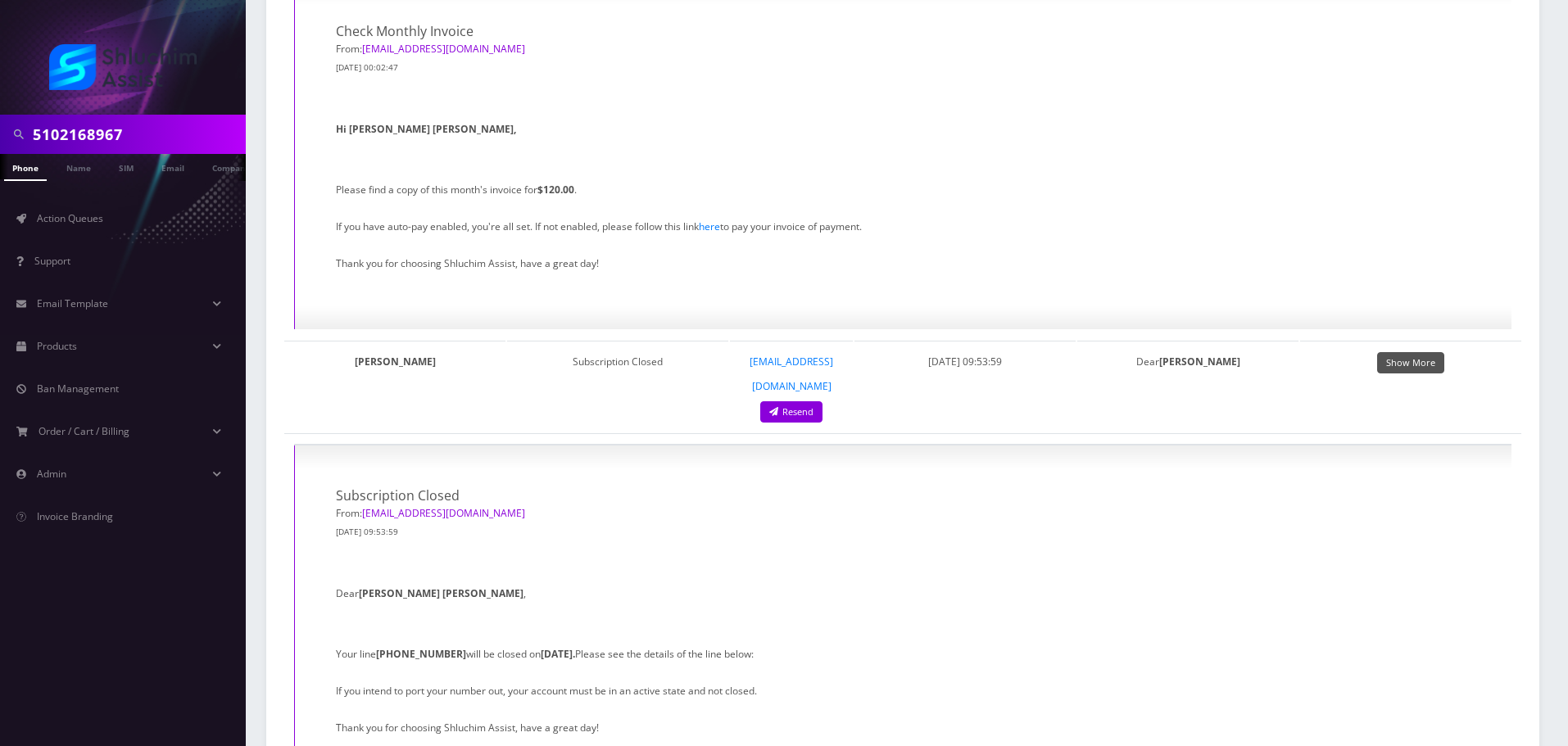
scroll to position [6388, 0]
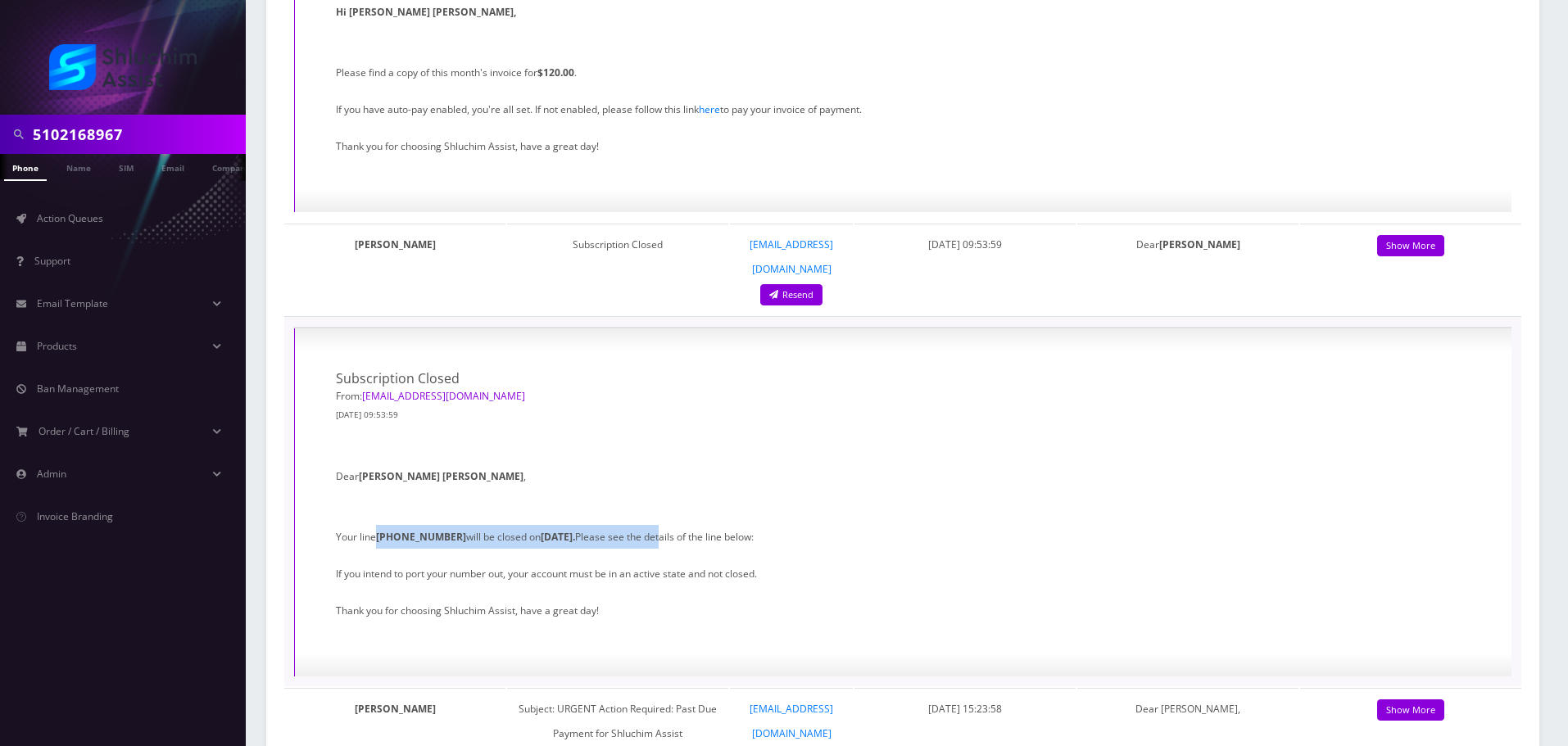
drag, startPoint x: 389, startPoint y: 217, endPoint x: 662, endPoint y: 220, distance: 273.0
drag, startPoint x: 729, startPoint y: 215, endPoint x: 825, endPoint y: 215, distance: 96.0
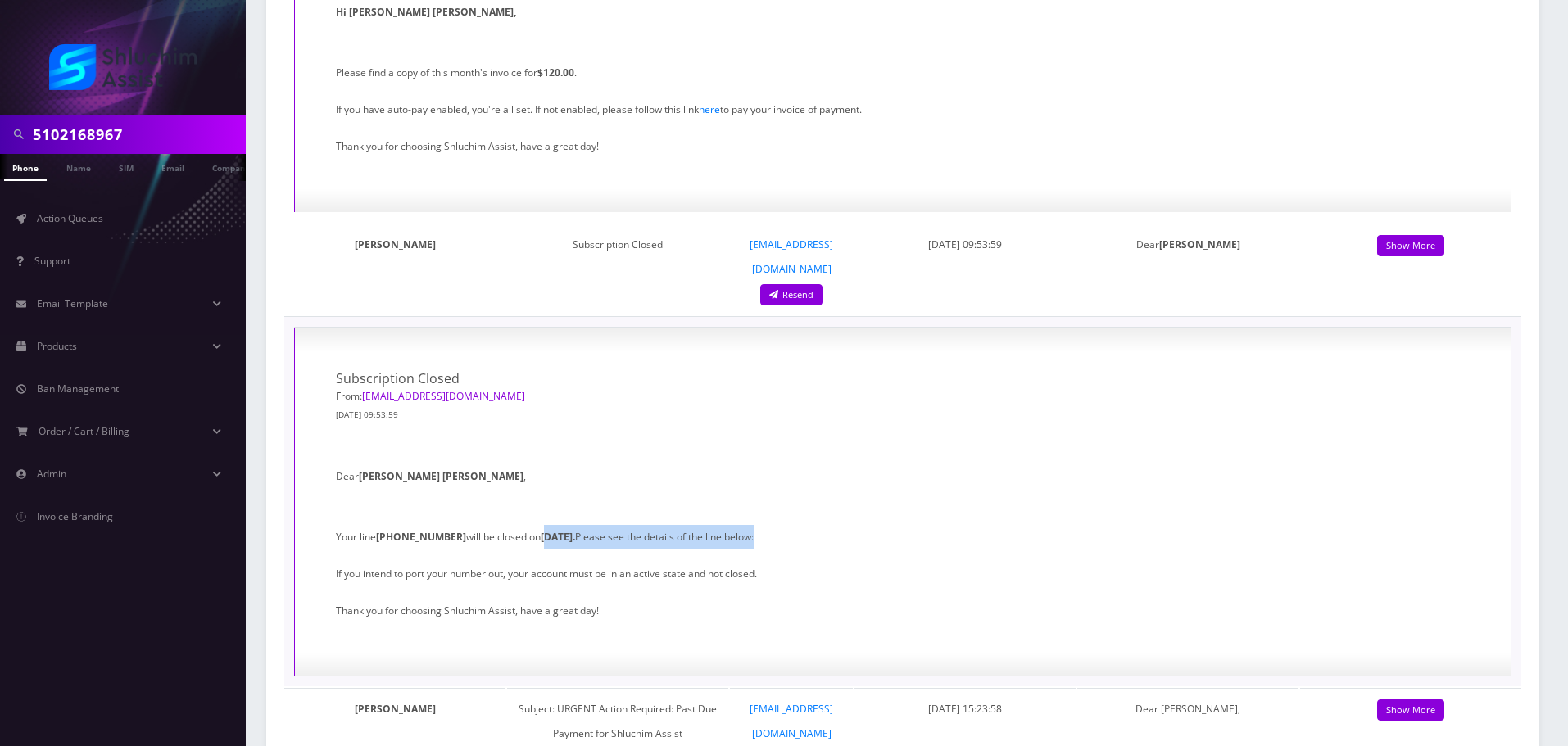
drag, startPoint x: 602, startPoint y: 215, endPoint x: 805, endPoint y: 216, distance: 203.0
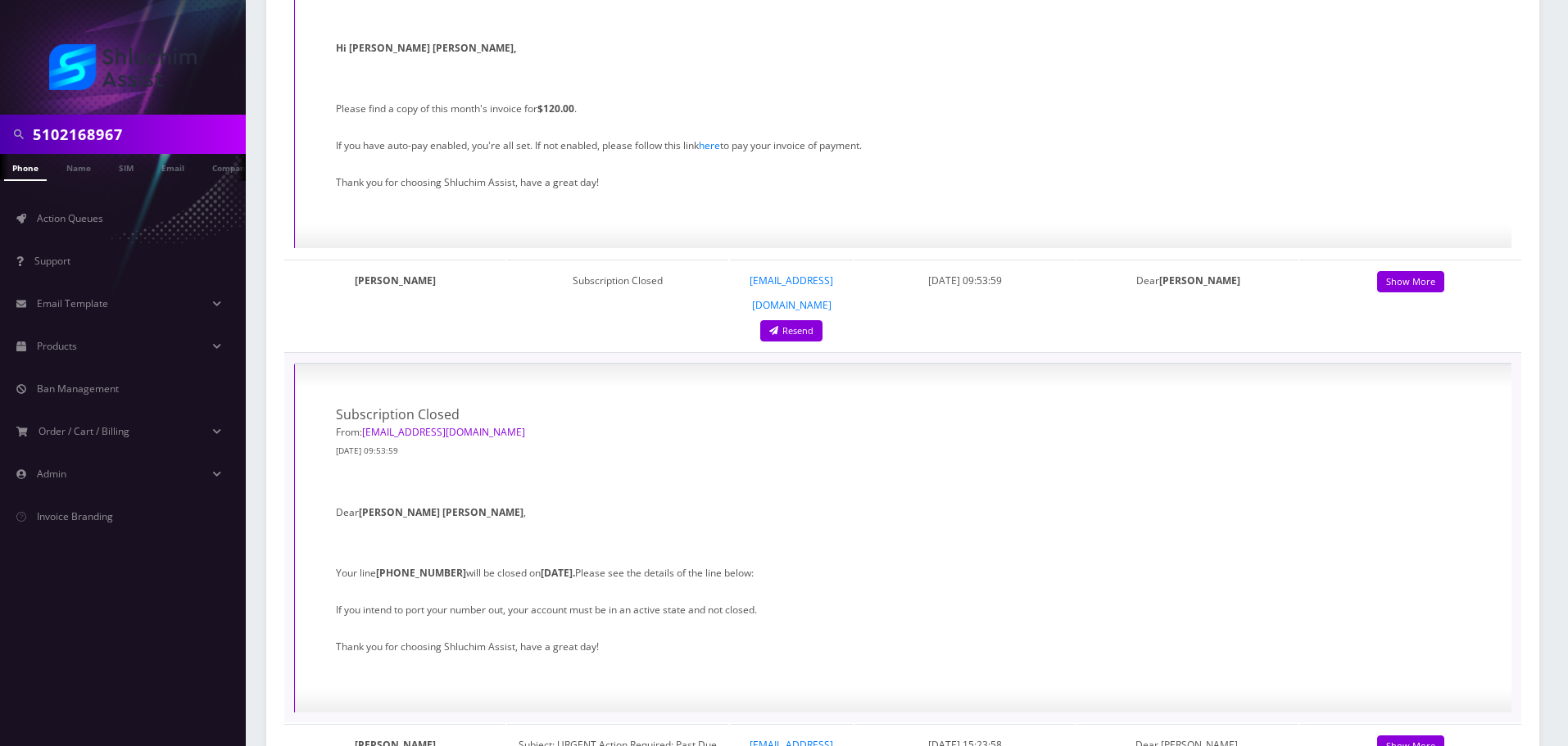
scroll to position [6224, 0]
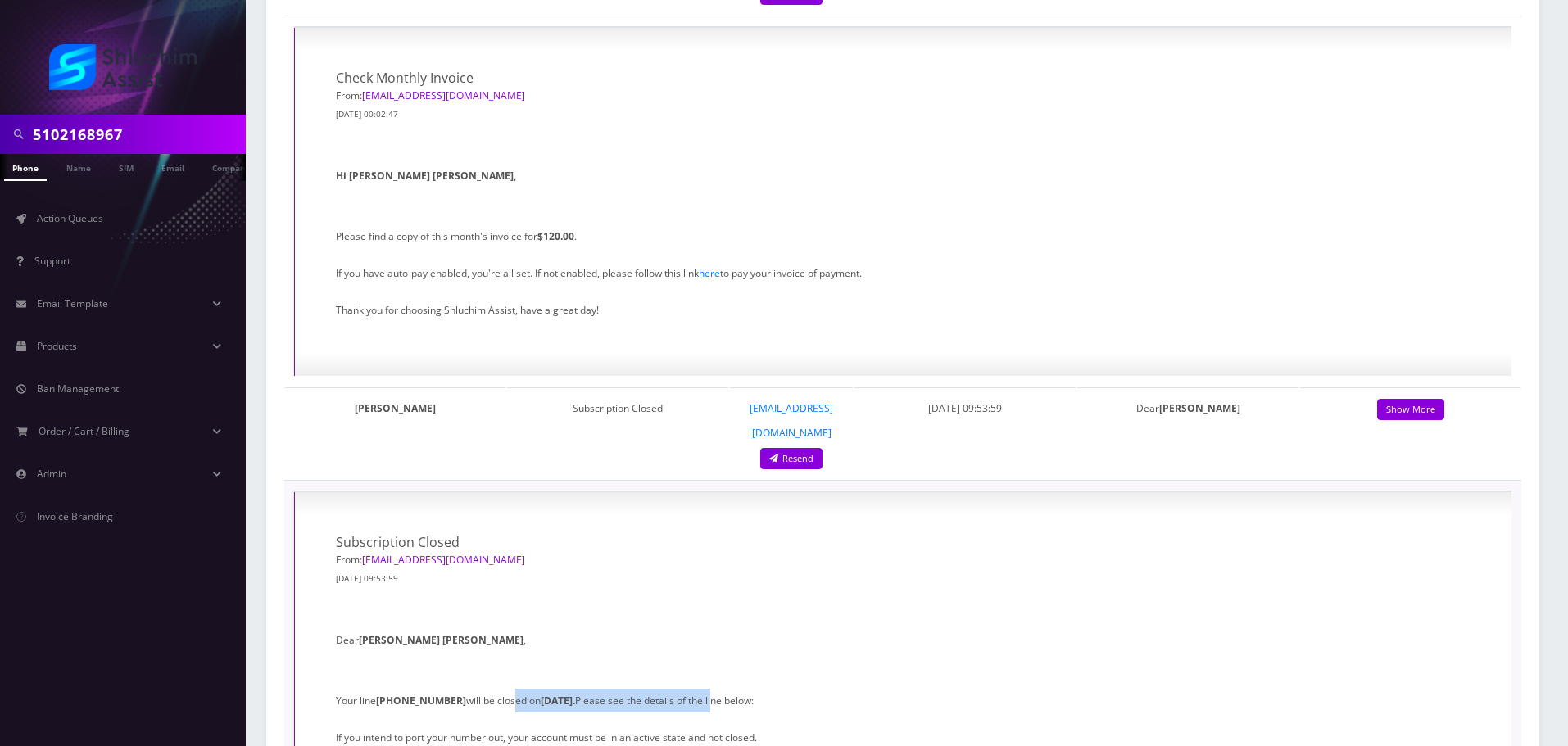
drag, startPoint x: 487, startPoint y: 376, endPoint x: 739, endPoint y: 377, distance: 252.0
drag, startPoint x: 549, startPoint y: 377, endPoint x: 761, endPoint y: 380, distance: 212.0
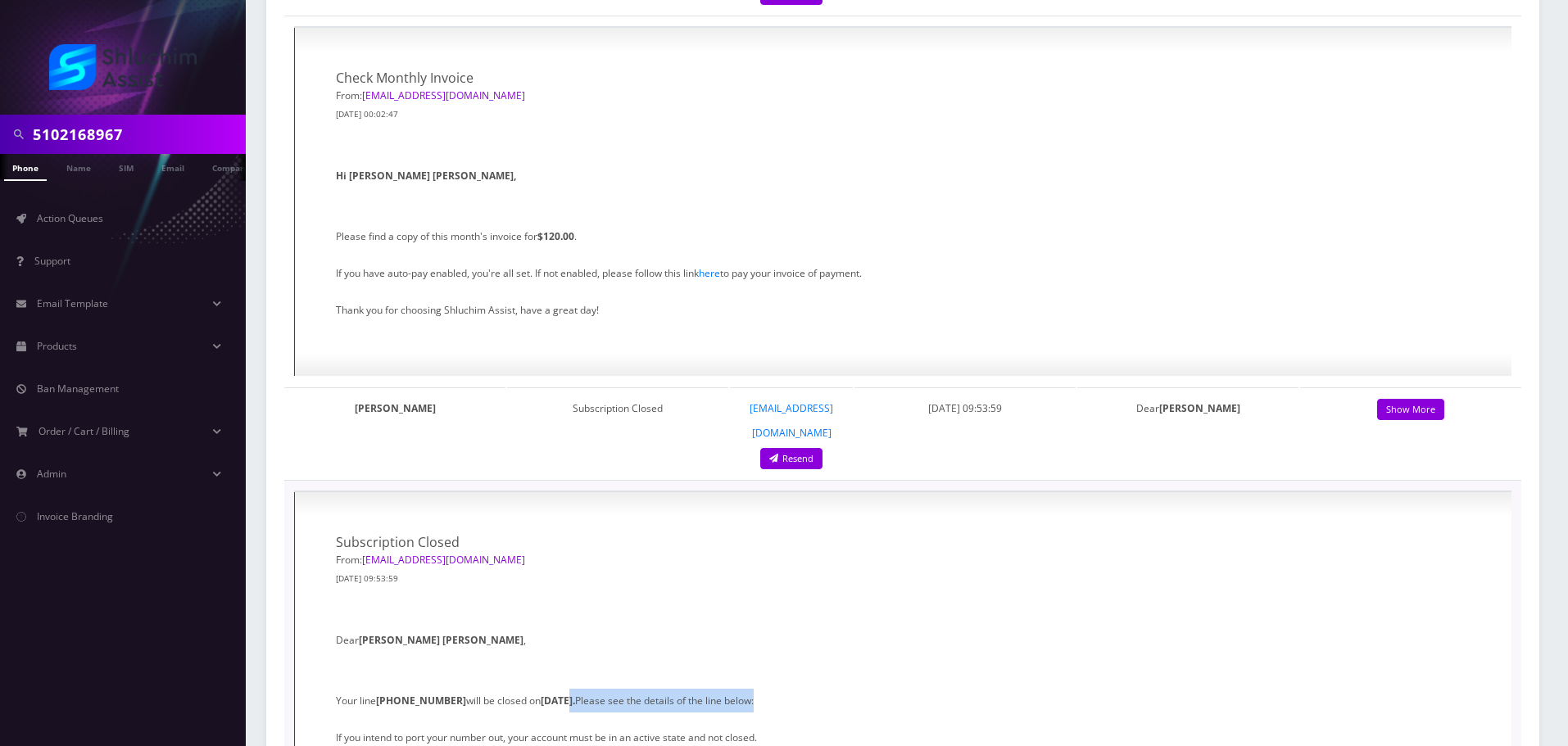
drag, startPoint x: 511, startPoint y: 381, endPoint x: 779, endPoint y: 386, distance: 268.0
drag, startPoint x: 606, startPoint y: 391, endPoint x: 772, endPoint y: 392, distance: 166.0
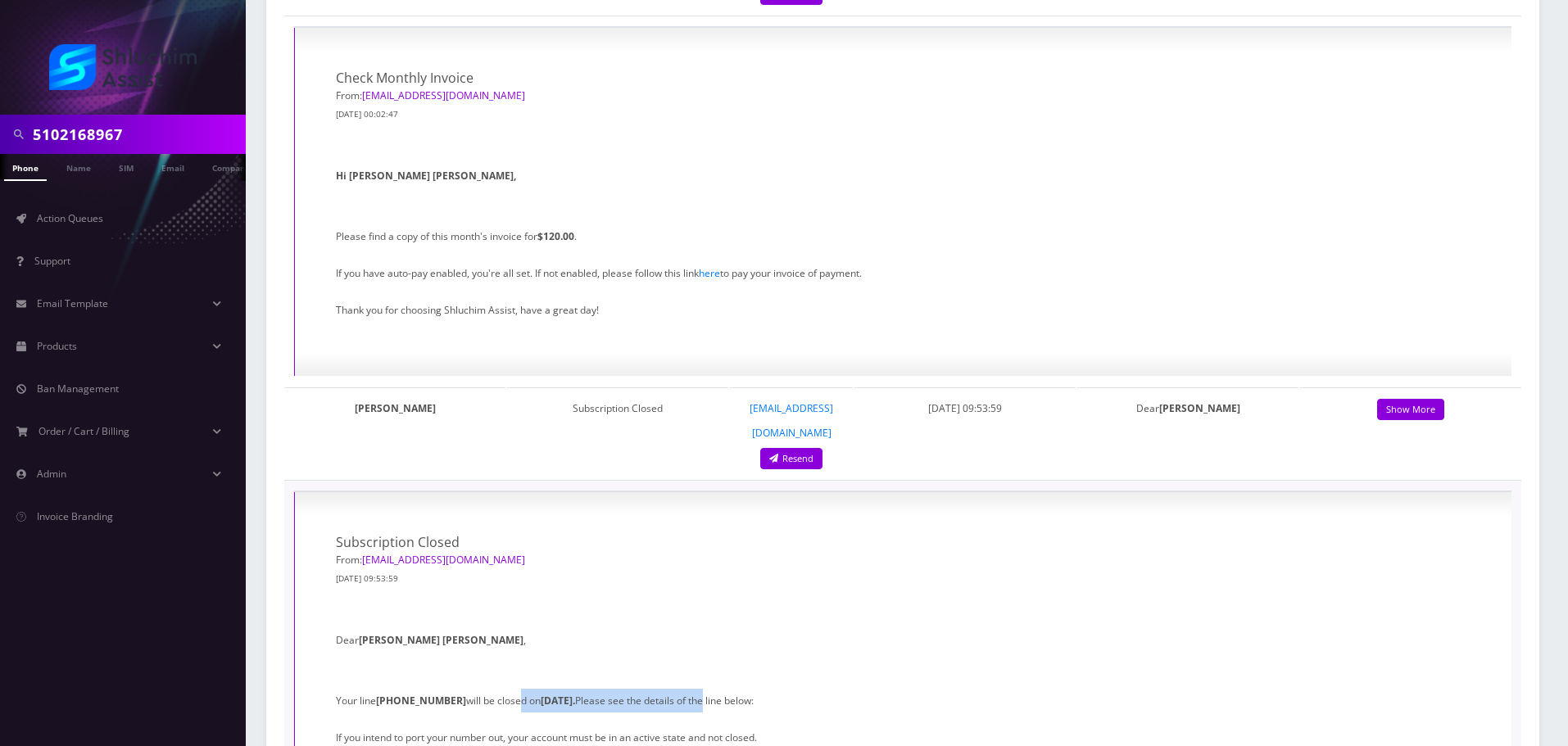
click at [1405, 399] on link "Show More" at bounding box center [1411, 410] width 67 height 22
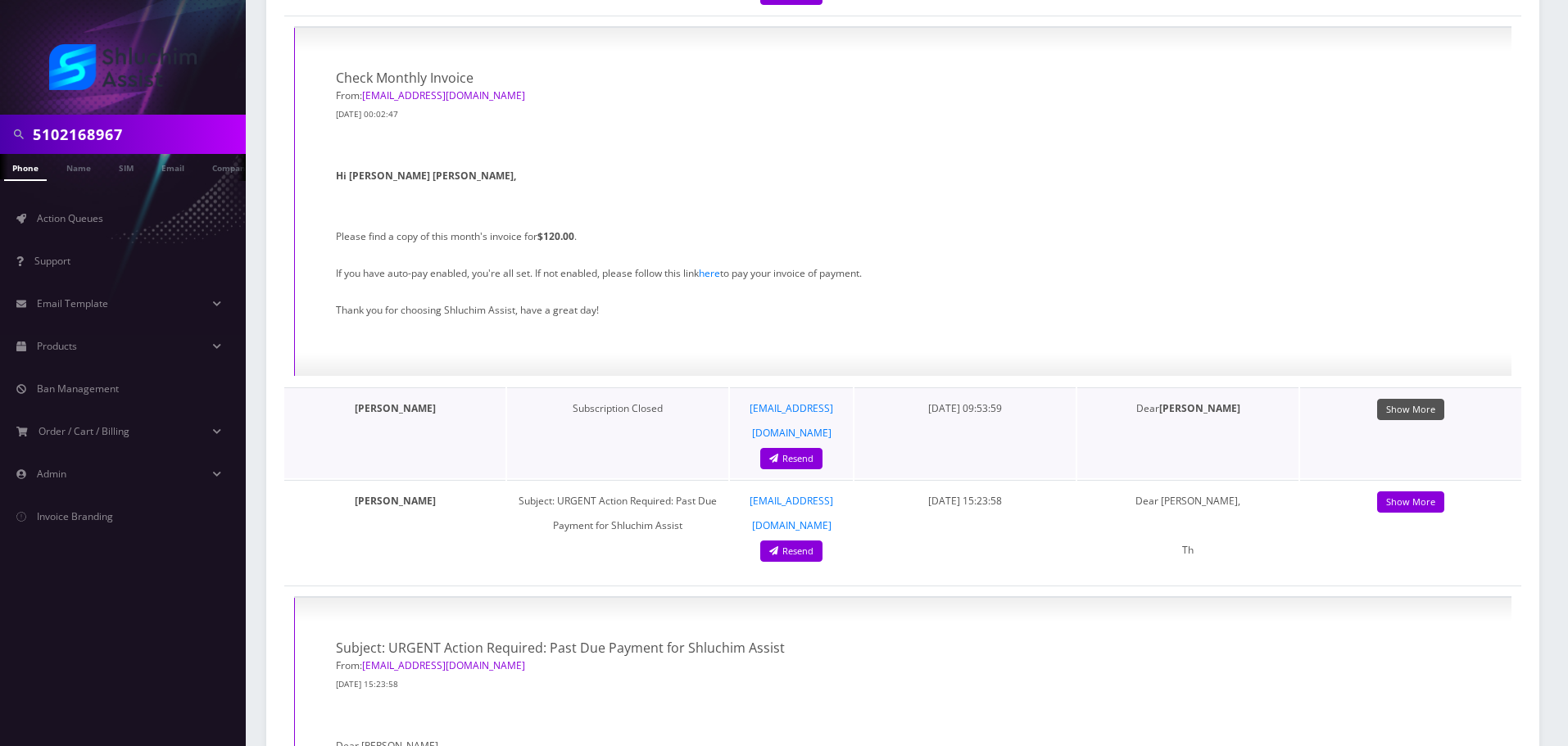
click at [1405, 399] on link "Show More" at bounding box center [1411, 410] width 67 height 22
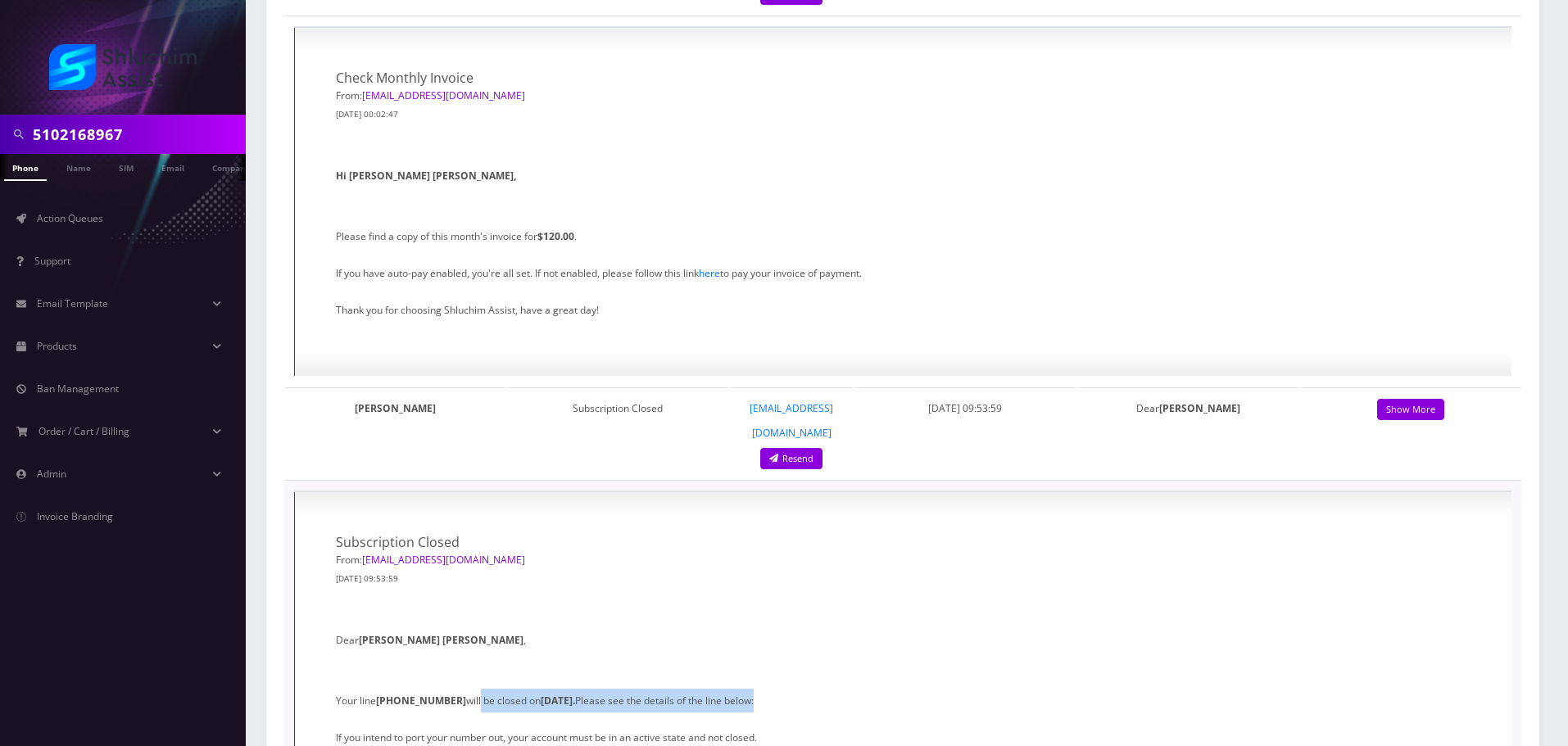
drag, startPoint x: 466, startPoint y: 382, endPoint x: 821, endPoint y: 389, distance: 355.1
drag, startPoint x: 516, startPoint y: 383, endPoint x: 827, endPoint y: 387, distance: 311.0
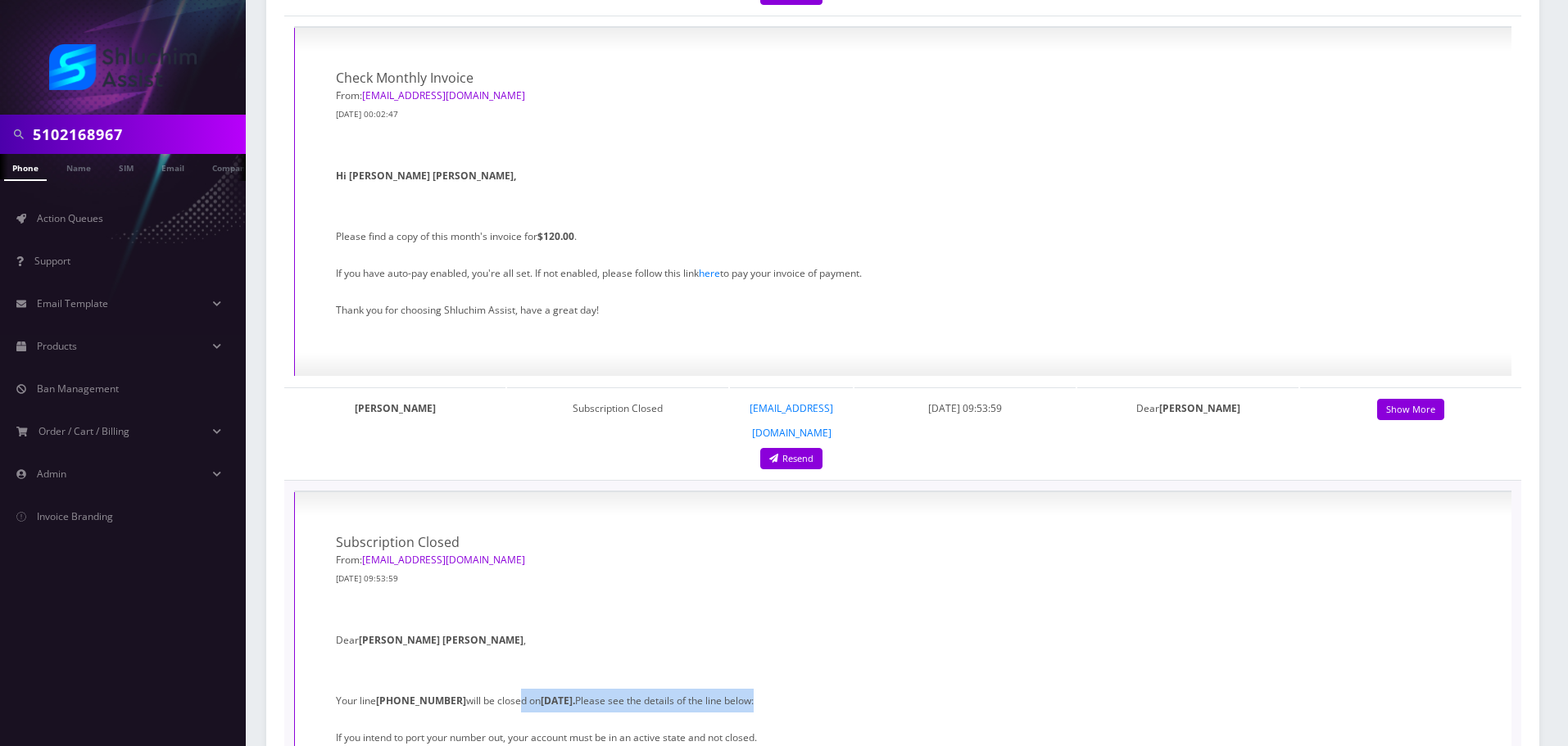
drag, startPoint x: 464, startPoint y: 383, endPoint x: 776, endPoint y: 389, distance: 312.1
drag, startPoint x: 561, startPoint y: 387, endPoint x: 750, endPoint y: 388, distance: 189.0
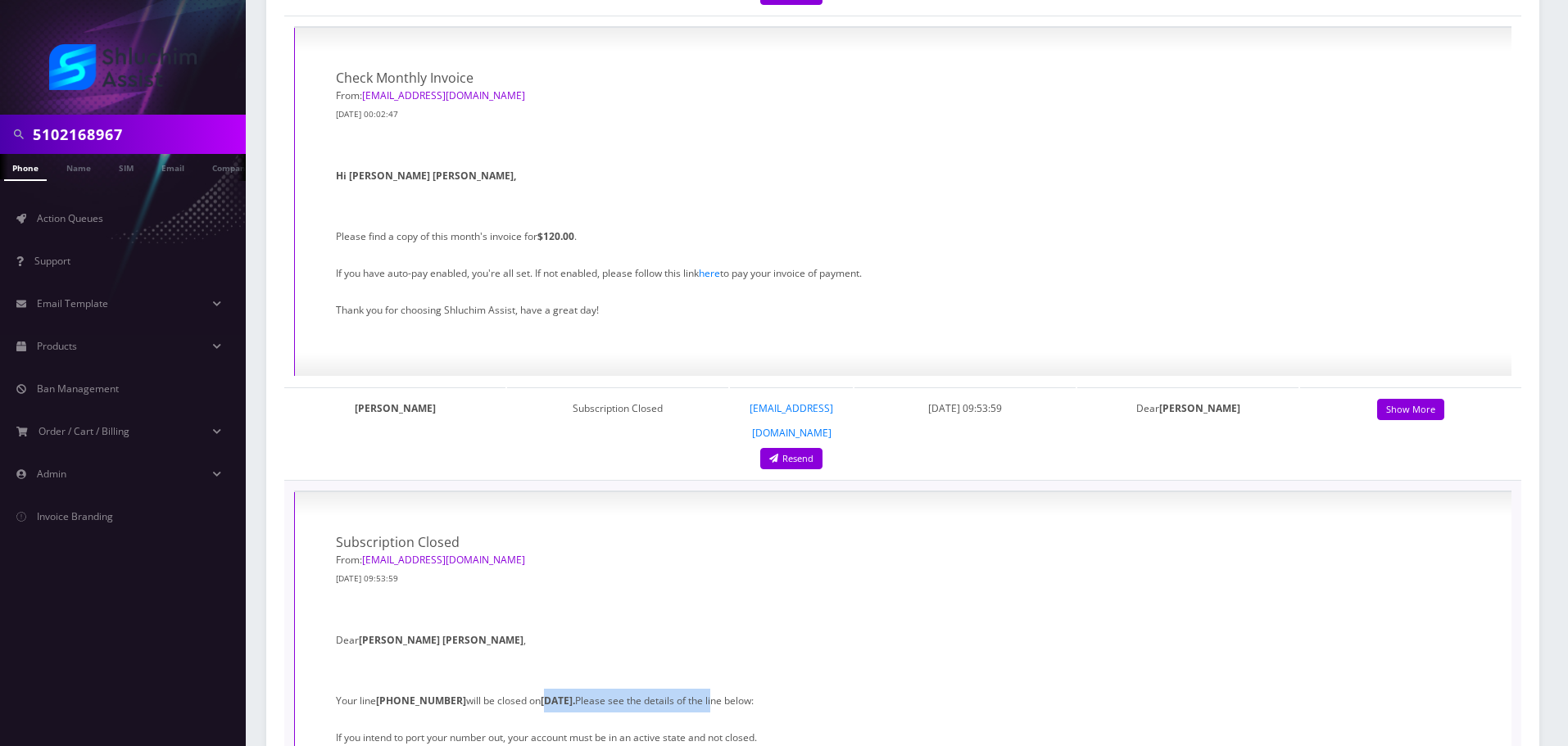
drag, startPoint x: 500, startPoint y: 381, endPoint x: 796, endPoint y: 388, distance: 296.1
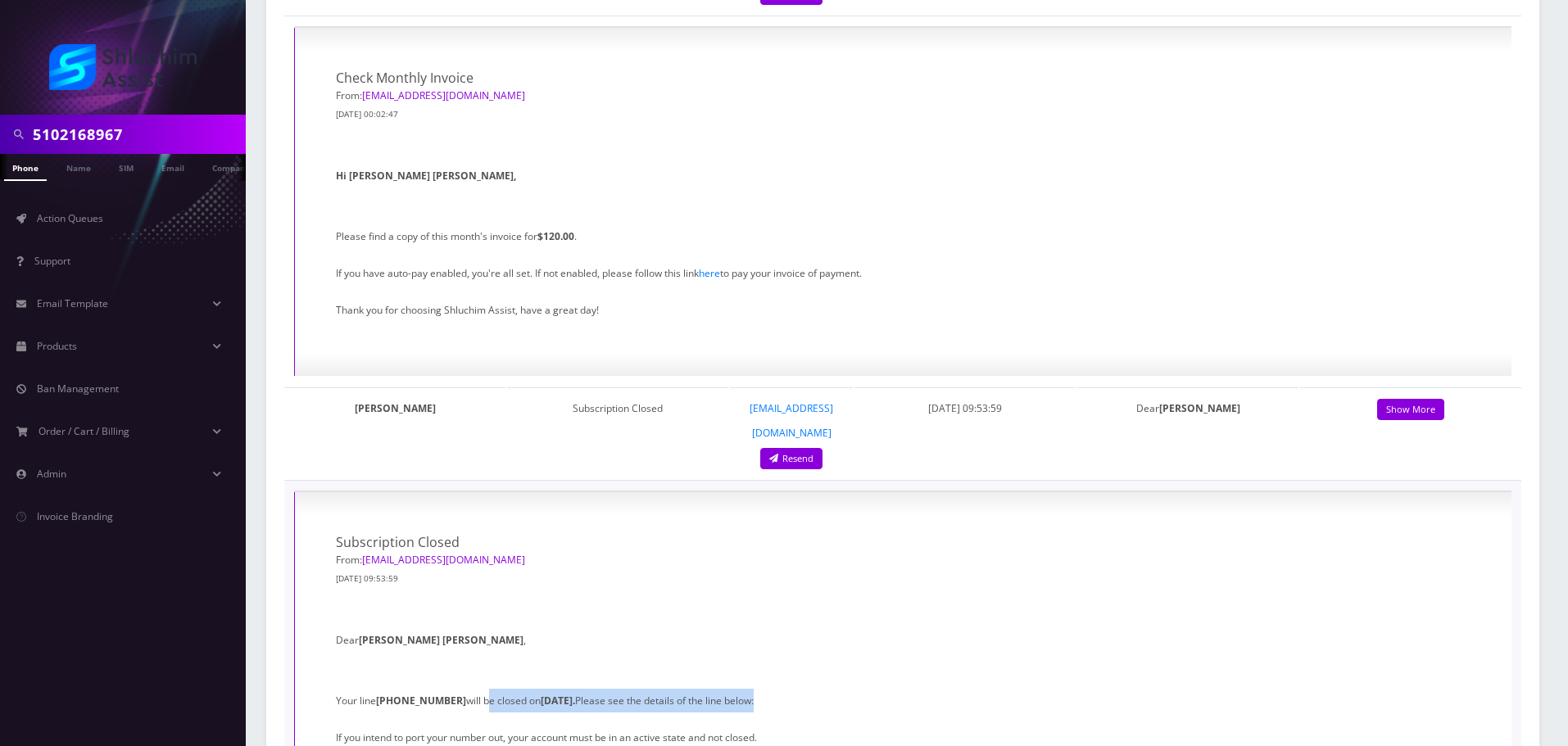
drag, startPoint x: 585, startPoint y: 376, endPoint x: 696, endPoint y: 376, distance: 111.0
drag, startPoint x: 490, startPoint y: 377, endPoint x: 762, endPoint y: 379, distance: 272.0
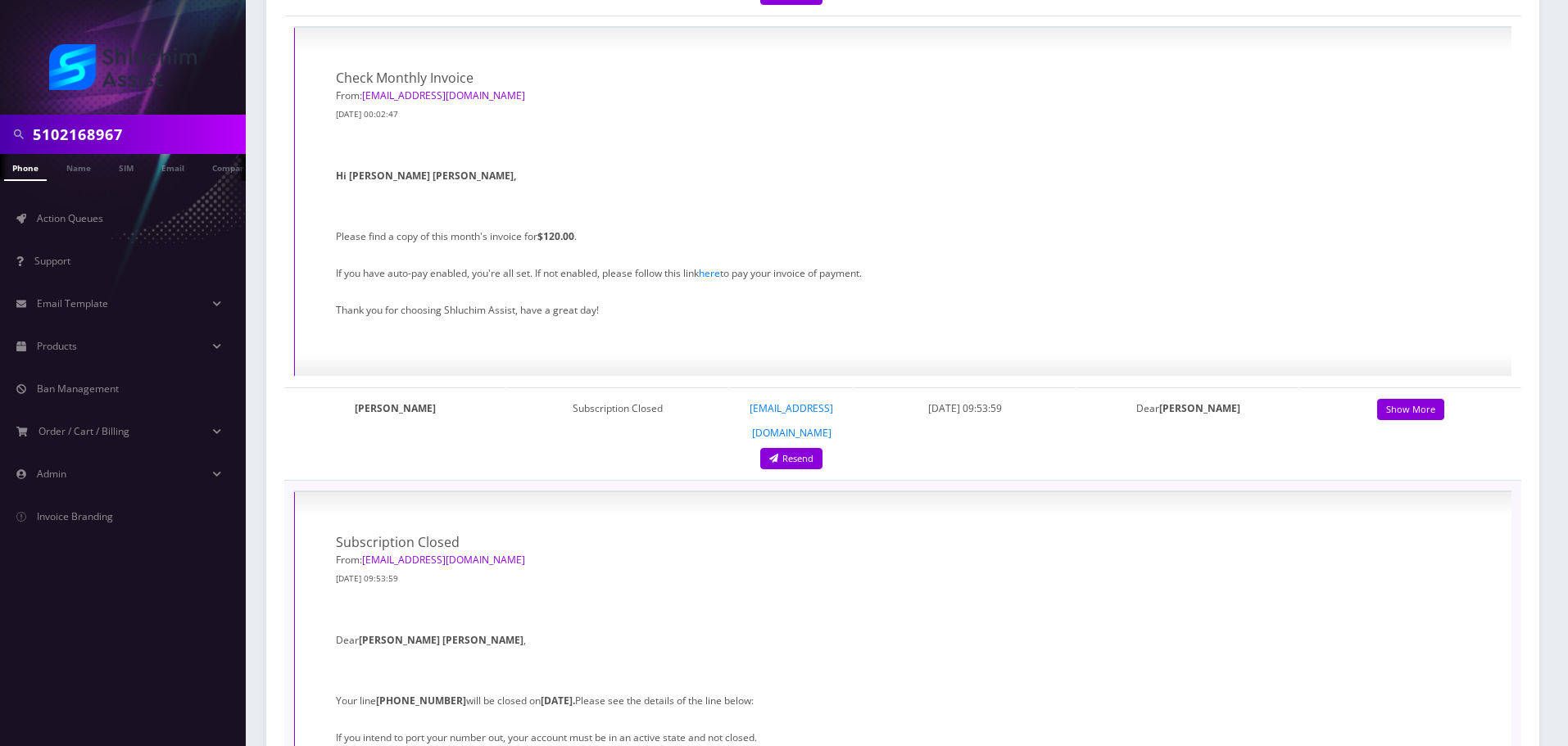
drag, startPoint x: 488, startPoint y: 380, endPoint x: 666, endPoint y: 382, distance: 178.0
drag, startPoint x: 734, startPoint y: 384, endPoint x: 763, endPoint y: 384, distance: 29.0
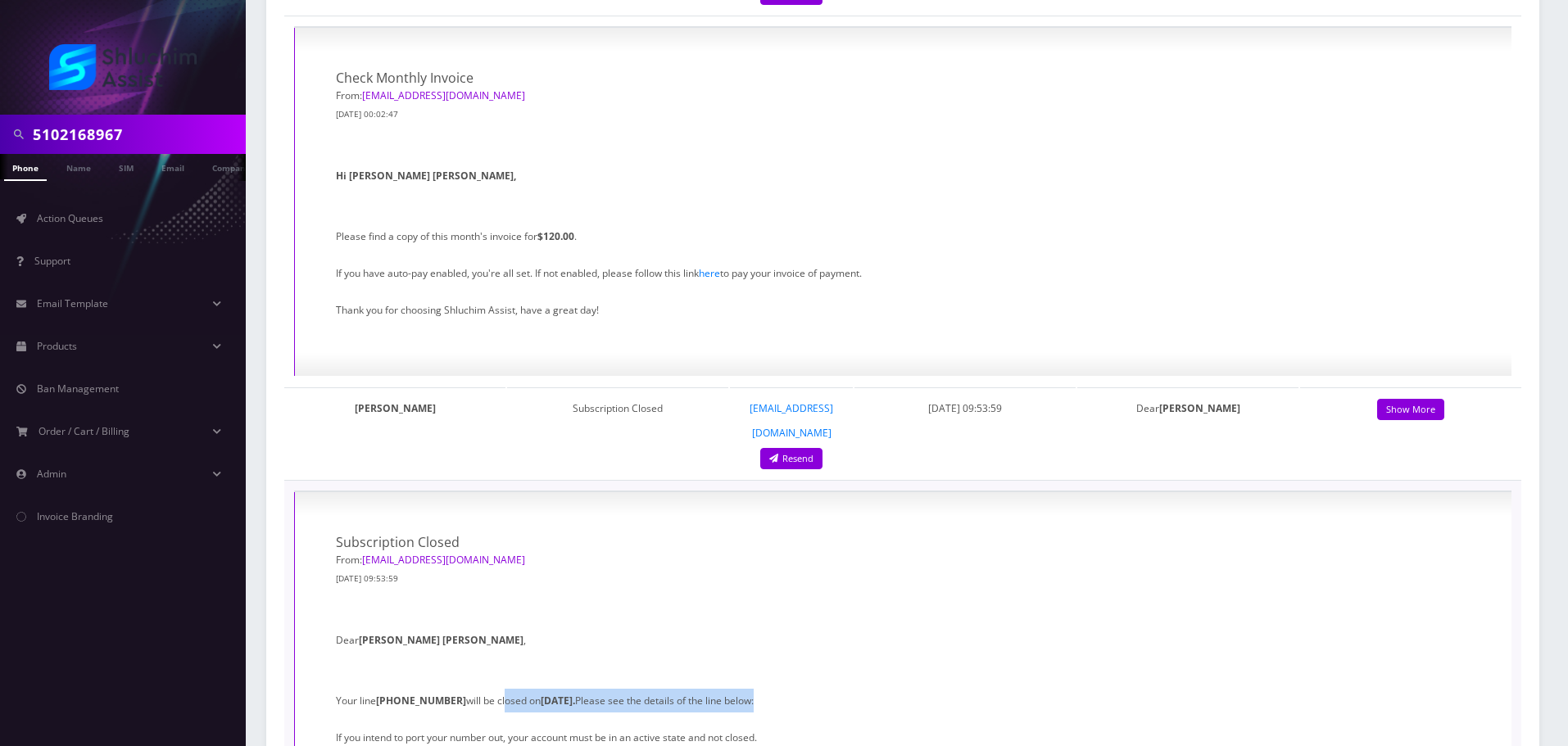
drag, startPoint x: 504, startPoint y: 384, endPoint x: 834, endPoint y: 392, distance: 330.1
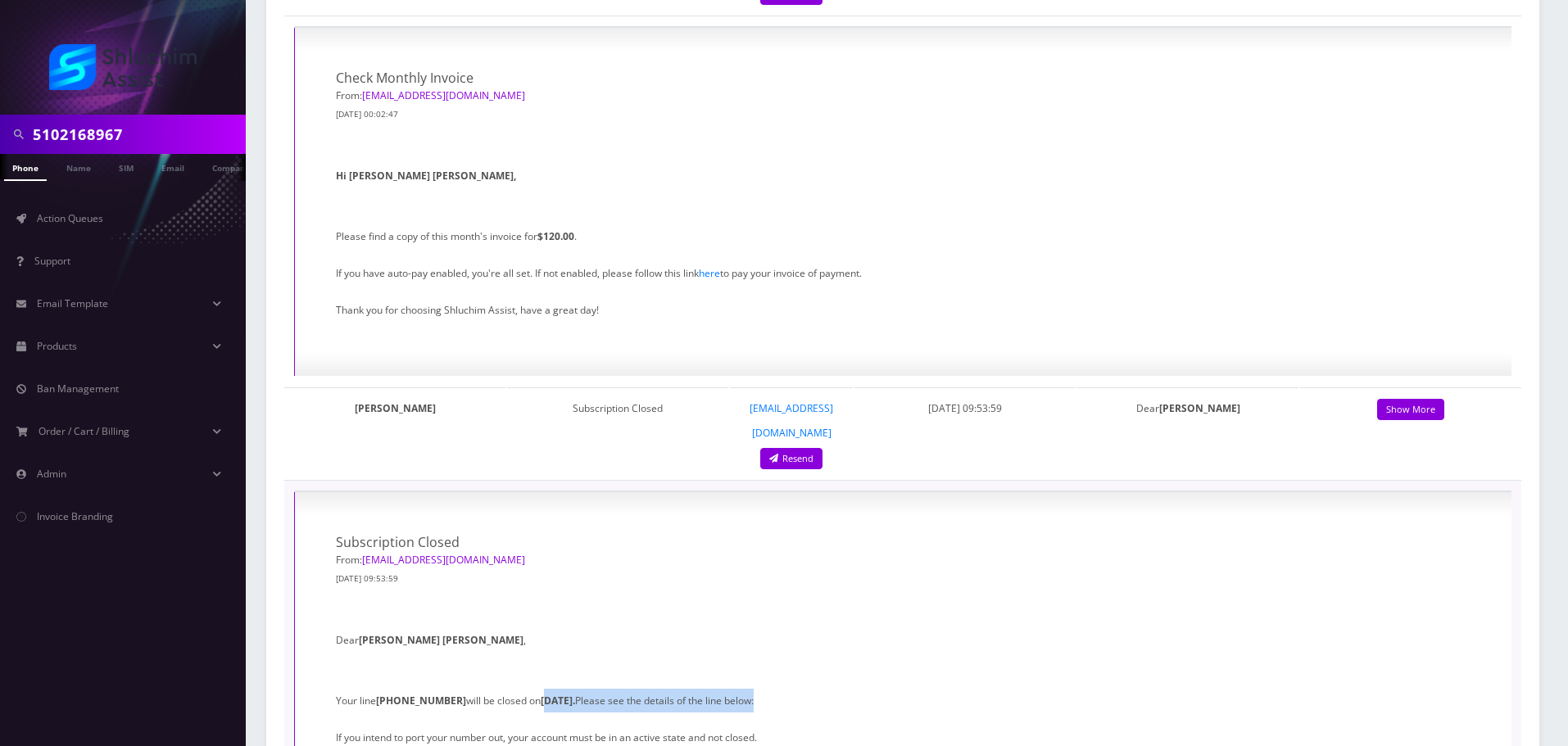
drag, startPoint x: 532, startPoint y: 390, endPoint x: 847, endPoint y: 393, distance: 315.0
drag, startPoint x: 496, startPoint y: 378, endPoint x: 820, endPoint y: 384, distance: 324.1
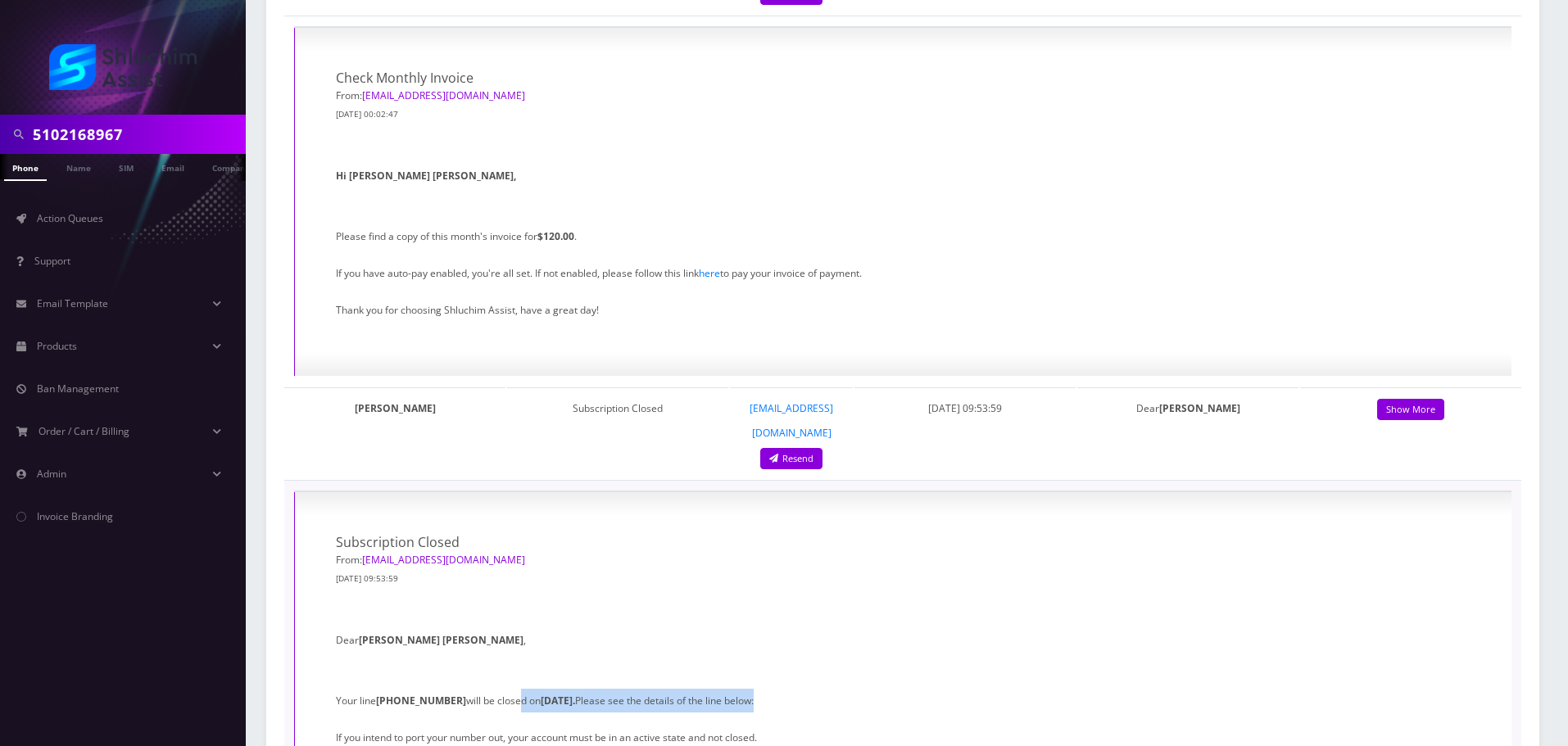
drag, startPoint x: 479, startPoint y: 377, endPoint x: 836, endPoint y: 388, distance: 357.2
drag, startPoint x: 480, startPoint y: 384, endPoint x: 752, endPoint y: 384, distance: 272.0
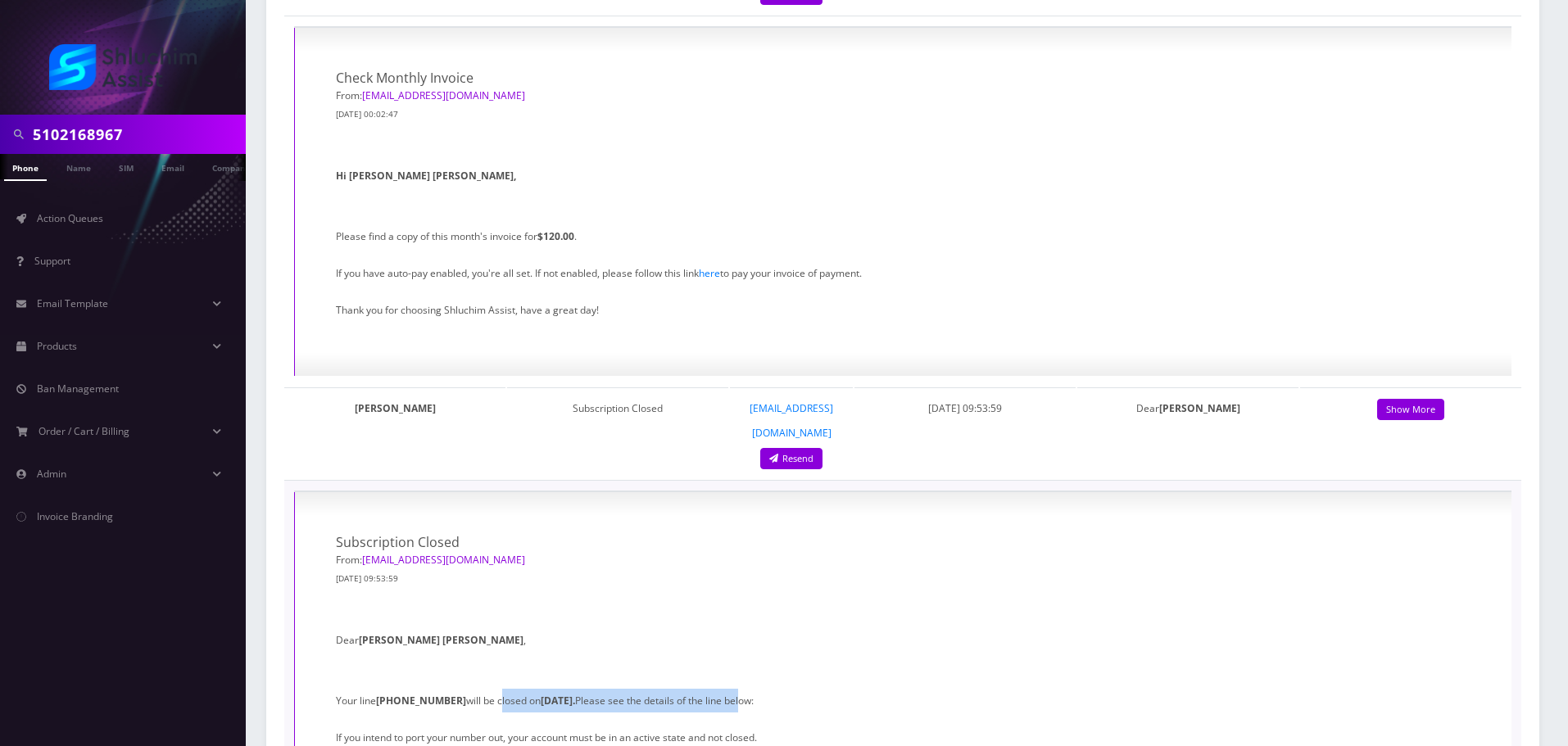
drag, startPoint x: 441, startPoint y: 385, endPoint x: 831, endPoint y: 386, distance: 390.0
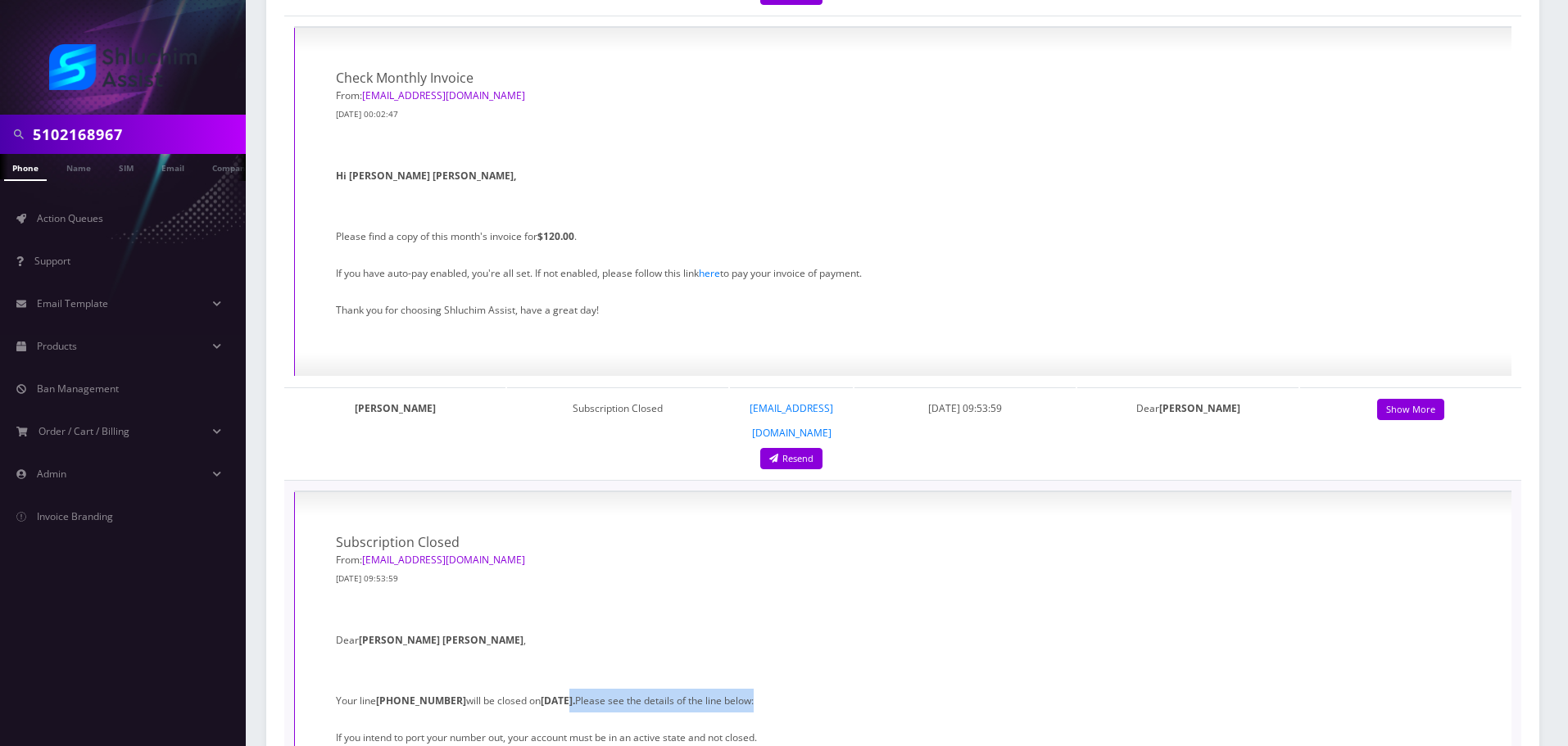
drag, startPoint x: 546, startPoint y: 378, endPoint x: 796, endPoint y: 381, distance: 250.0
drag, startPoint x: 404, startPoint y: 380, endPoint x: 733, endPoint y: 385, distance: 329.0
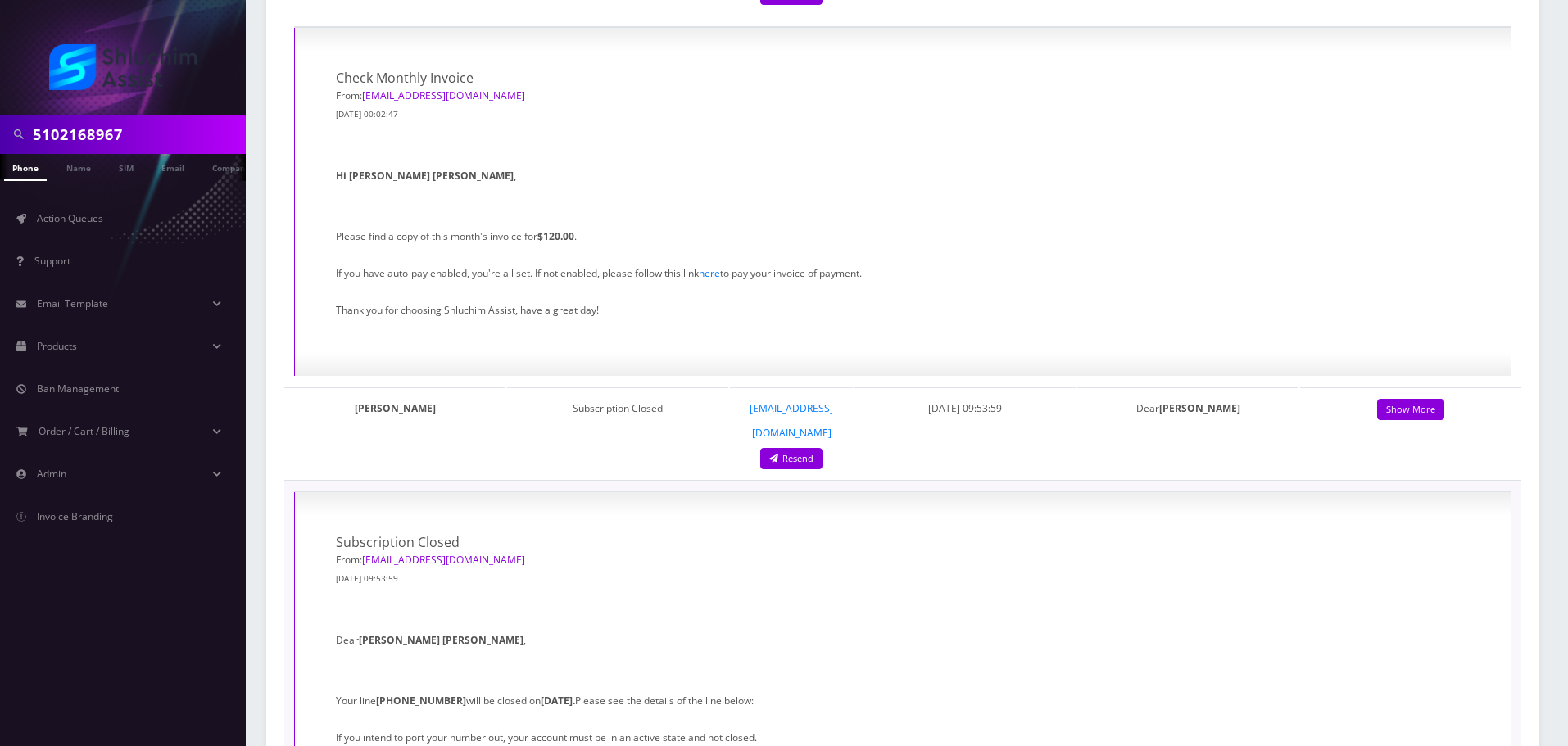
click at [157, 142] on input "5102168967" at bounding box center [137, 134] width 209 height 31
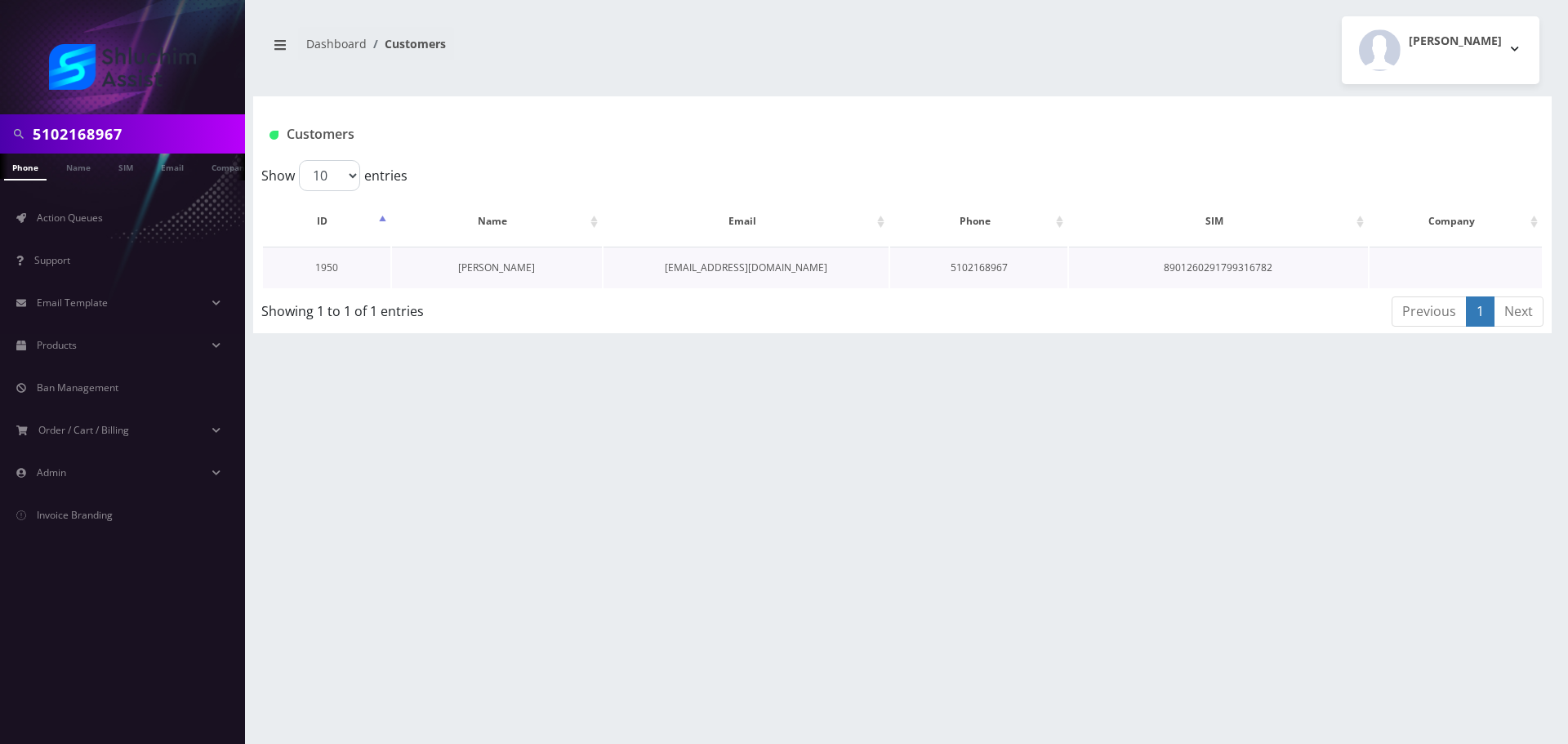
click at [505, 269] on link "[PERSON_NAME]" at bounding box center [497, 267] width 77 height 14
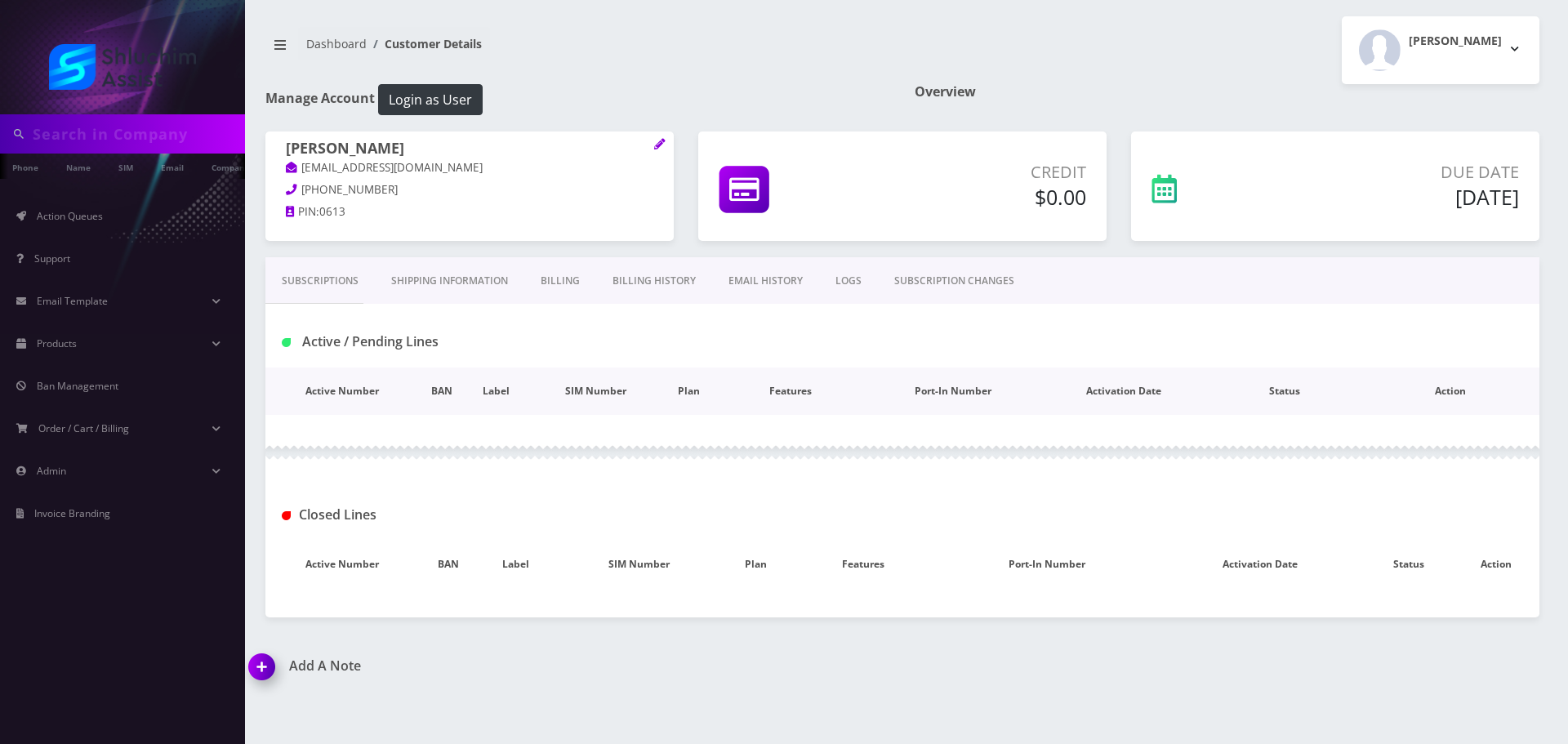
type input "5102168967"
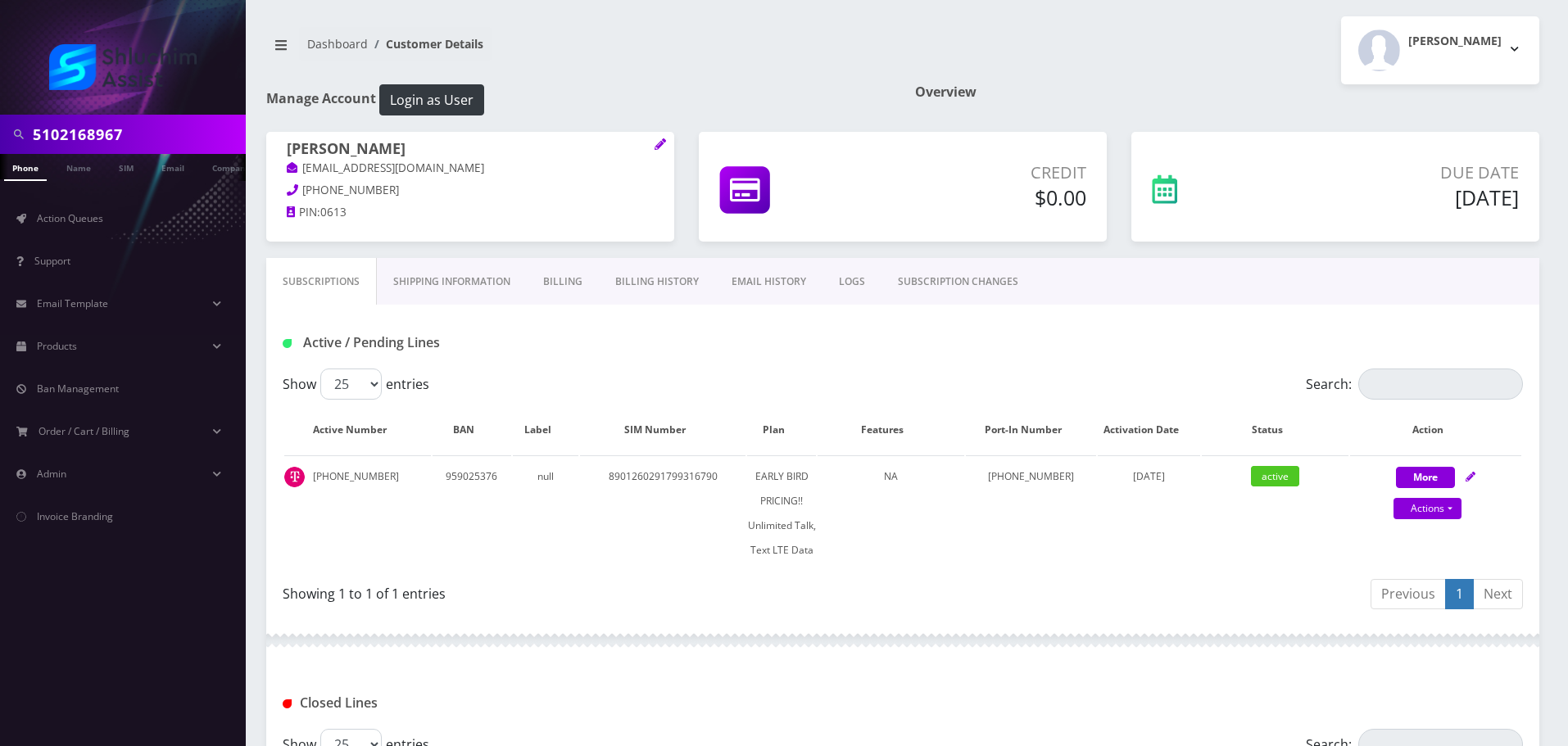
click at [763, 265] on link "EMAIL HISTORY" at bounding box center [769, 282] width 107 height 48
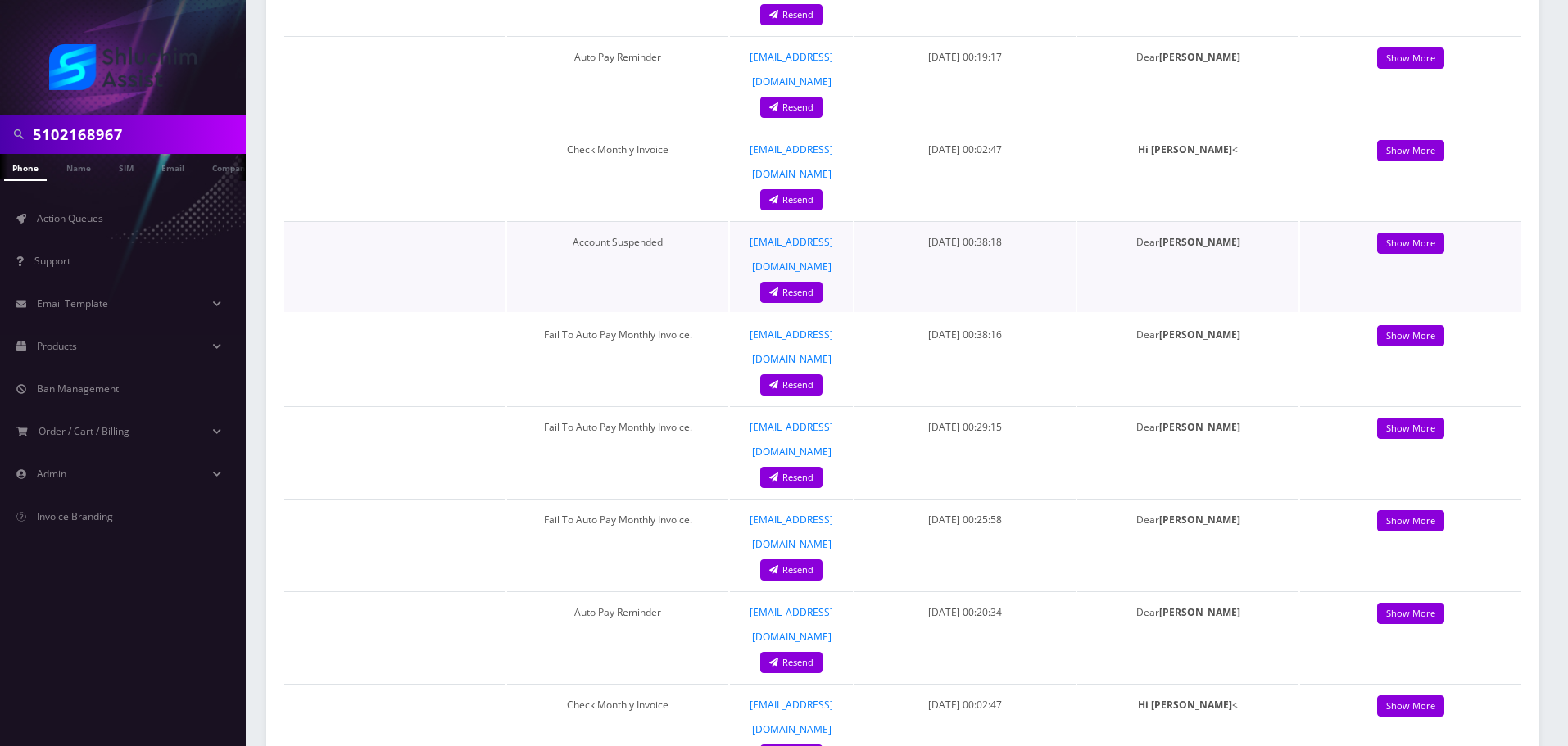
scroll to position [819, 0]
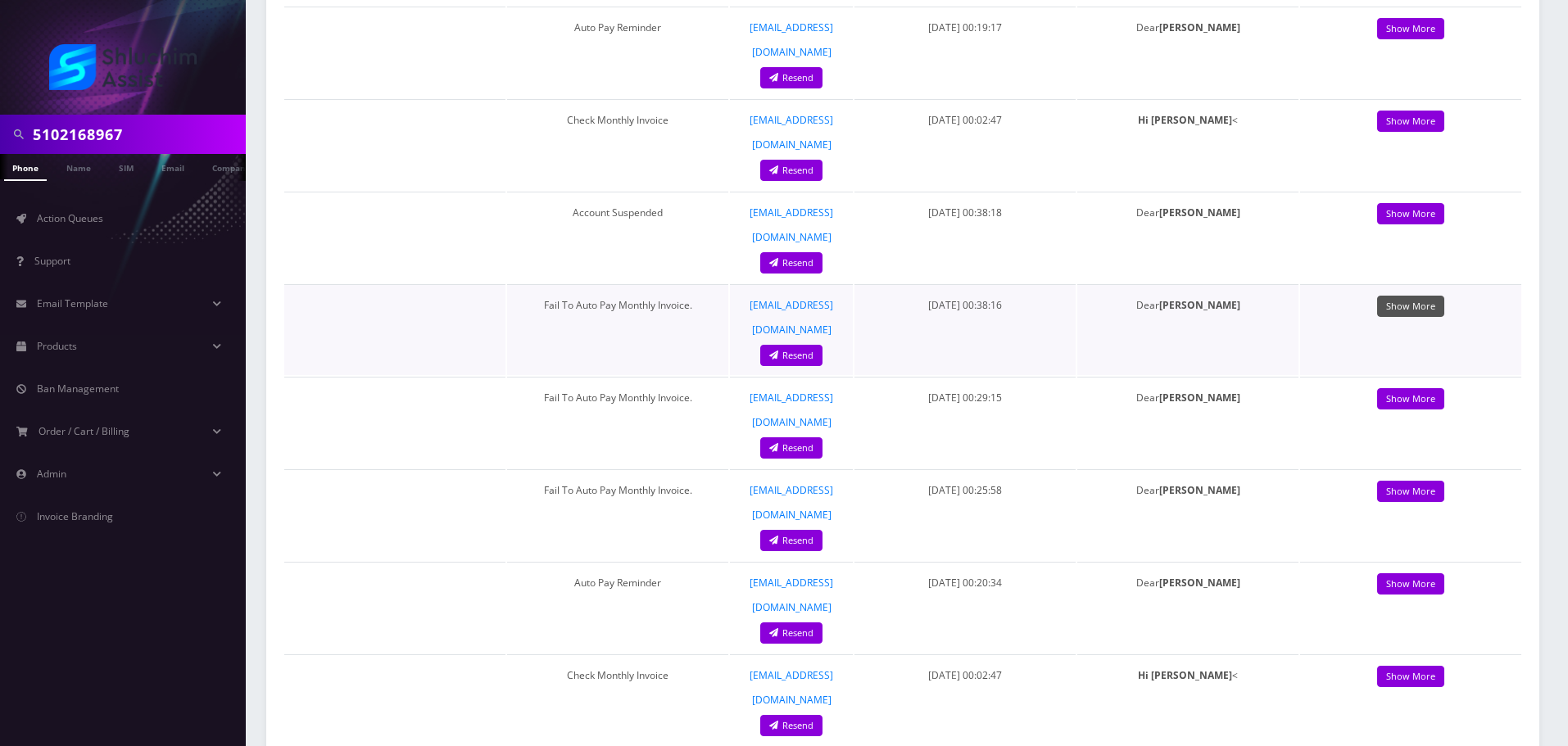
click at [1428, 296] on link "Show More" at bounding box center [1411, 307] width 67 height 22
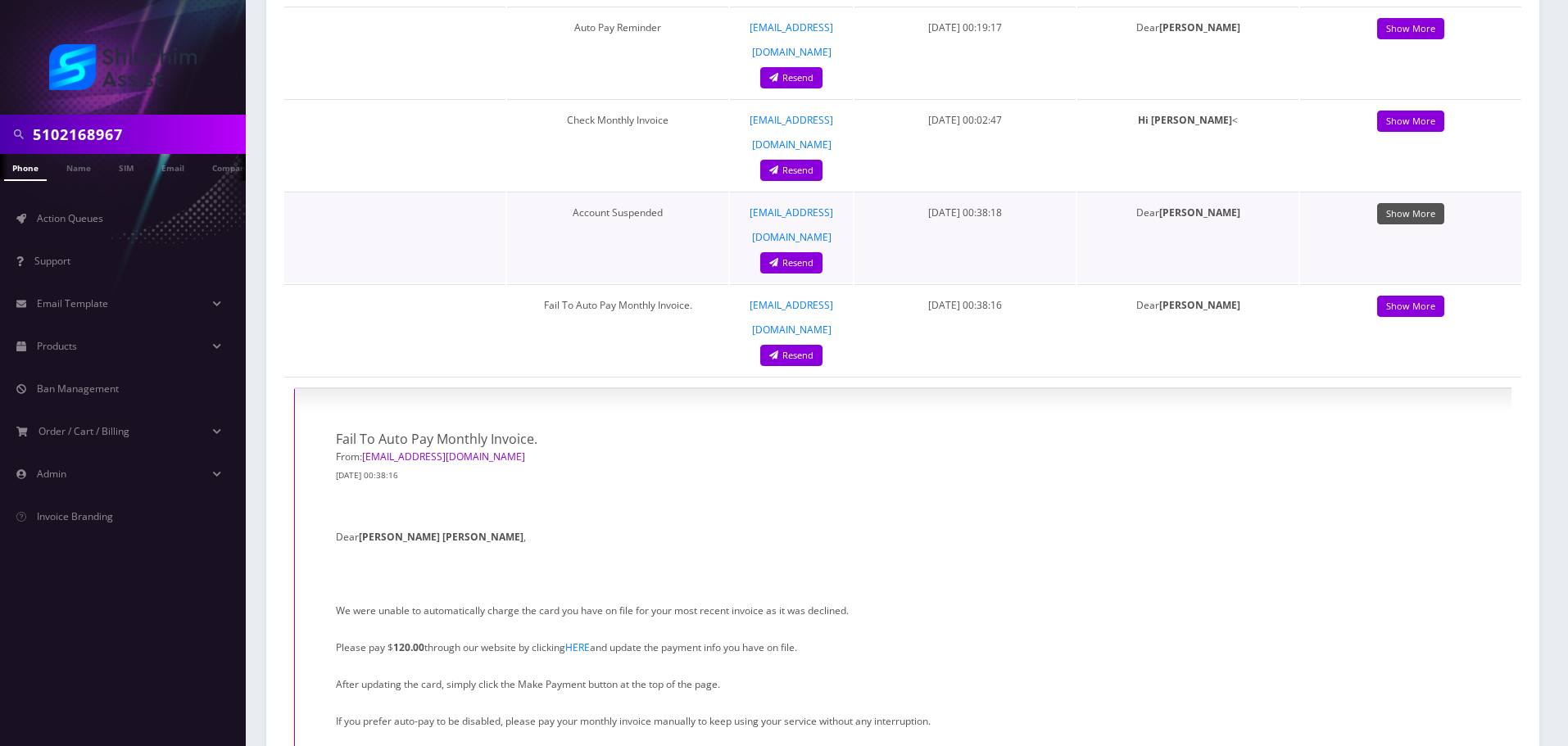
click at [1403, 203] on link "Show More" at bounding box center [1411, 214] width 67 height 22
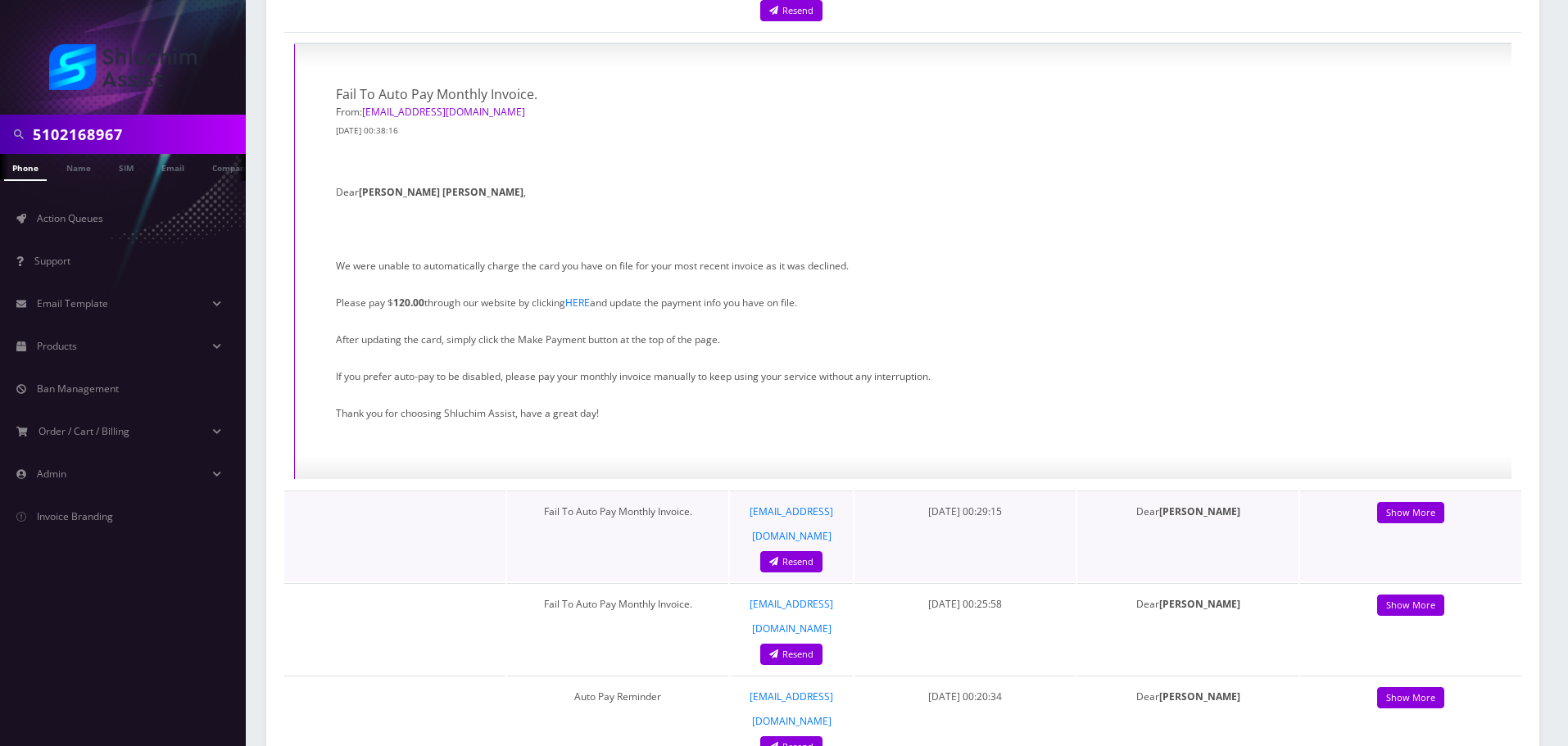
scroll to position [1638, 0]
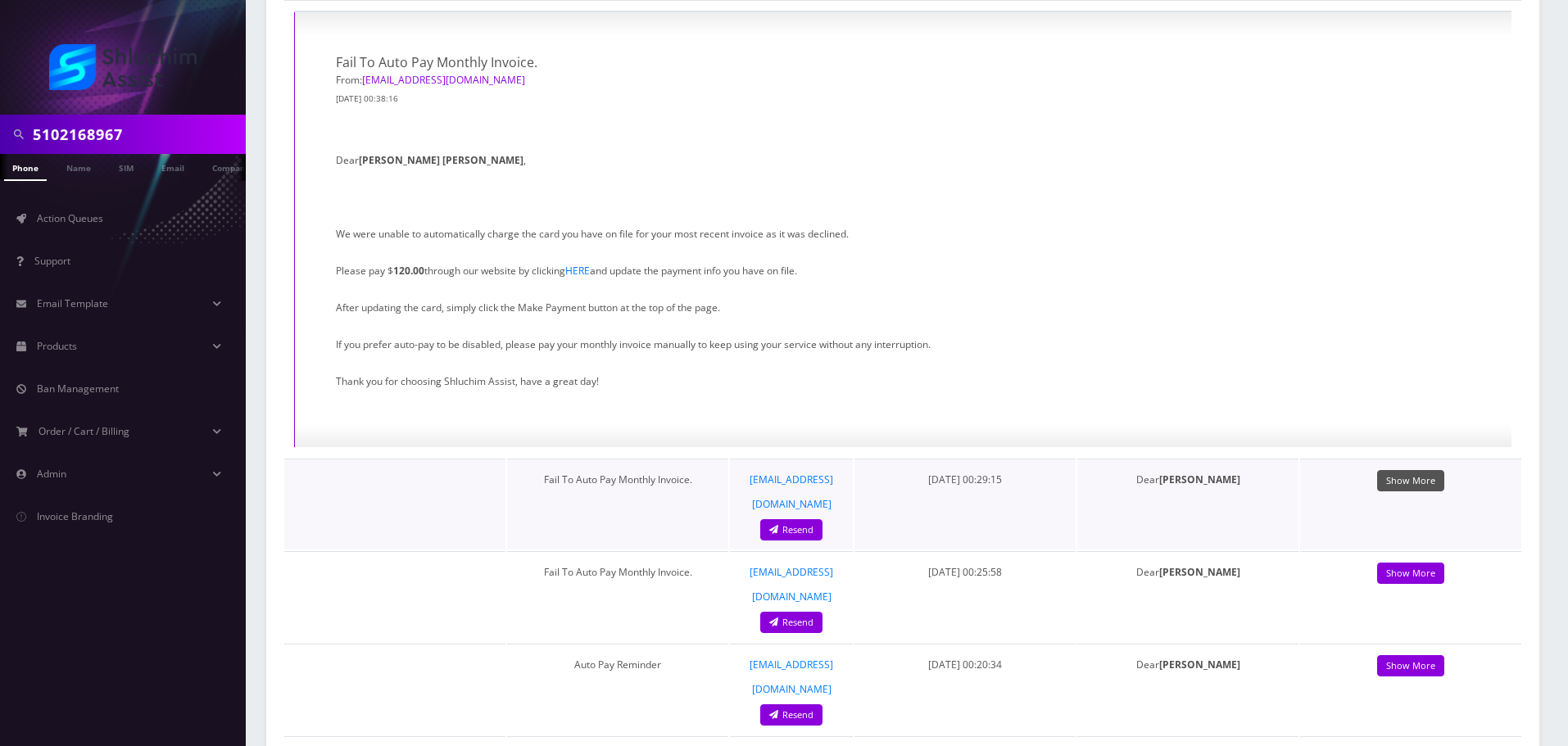
click at [1407, 470] on link "Show More" at bounding box center [1411, 481] width 67 height 22
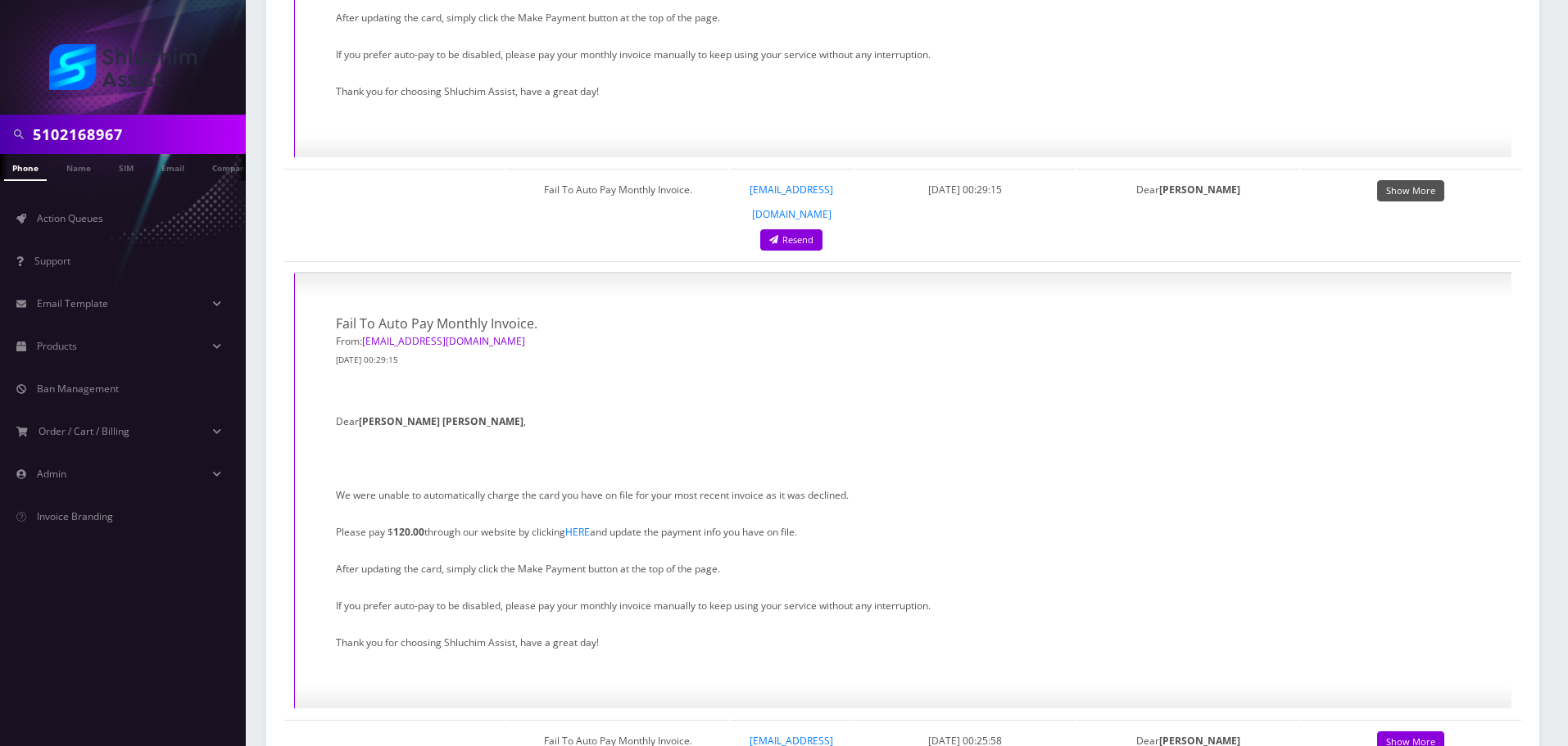
scroll to position [2211, 0]
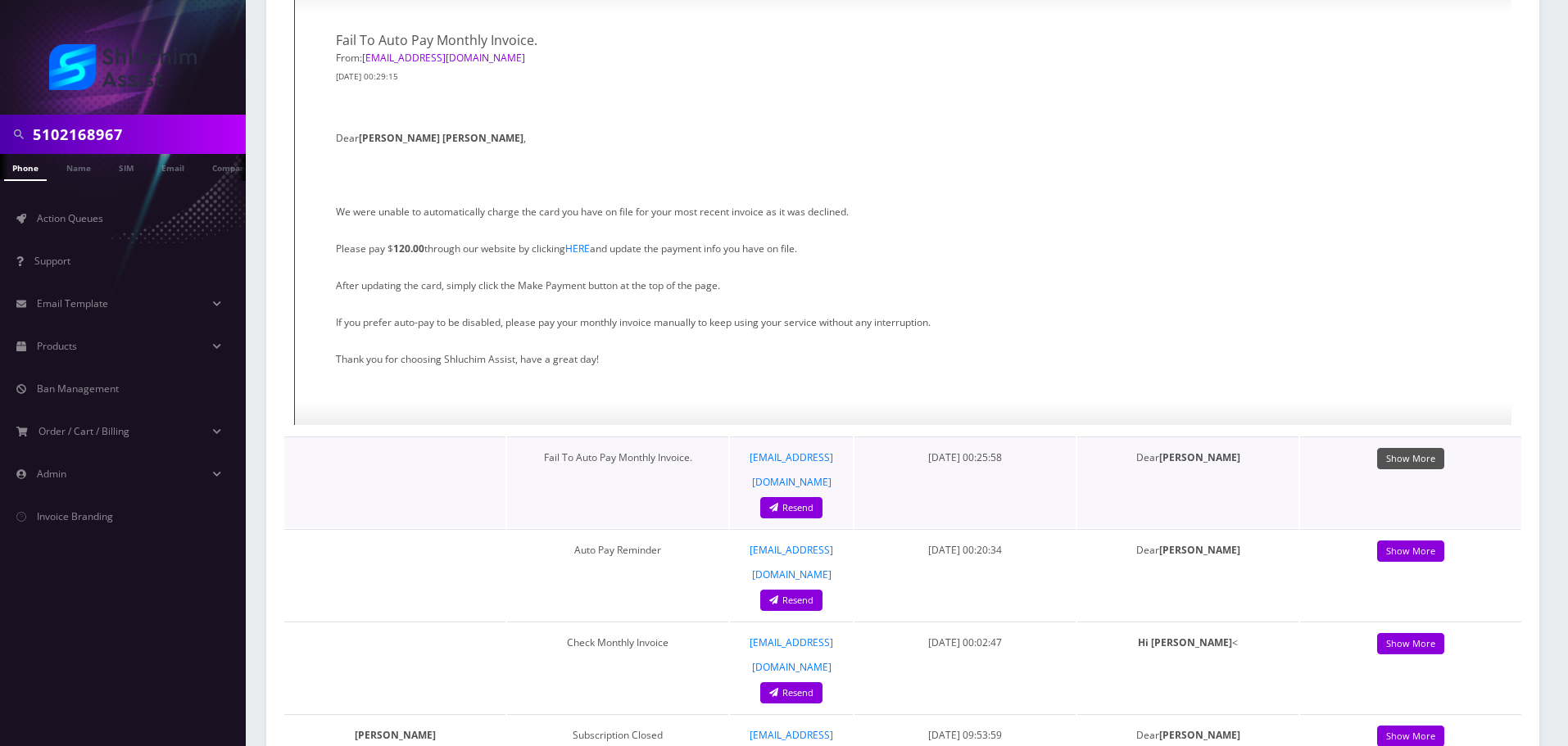
click at [1400, 448] on link "Show More" at bounding box center [1411, 459] width 67 height 22
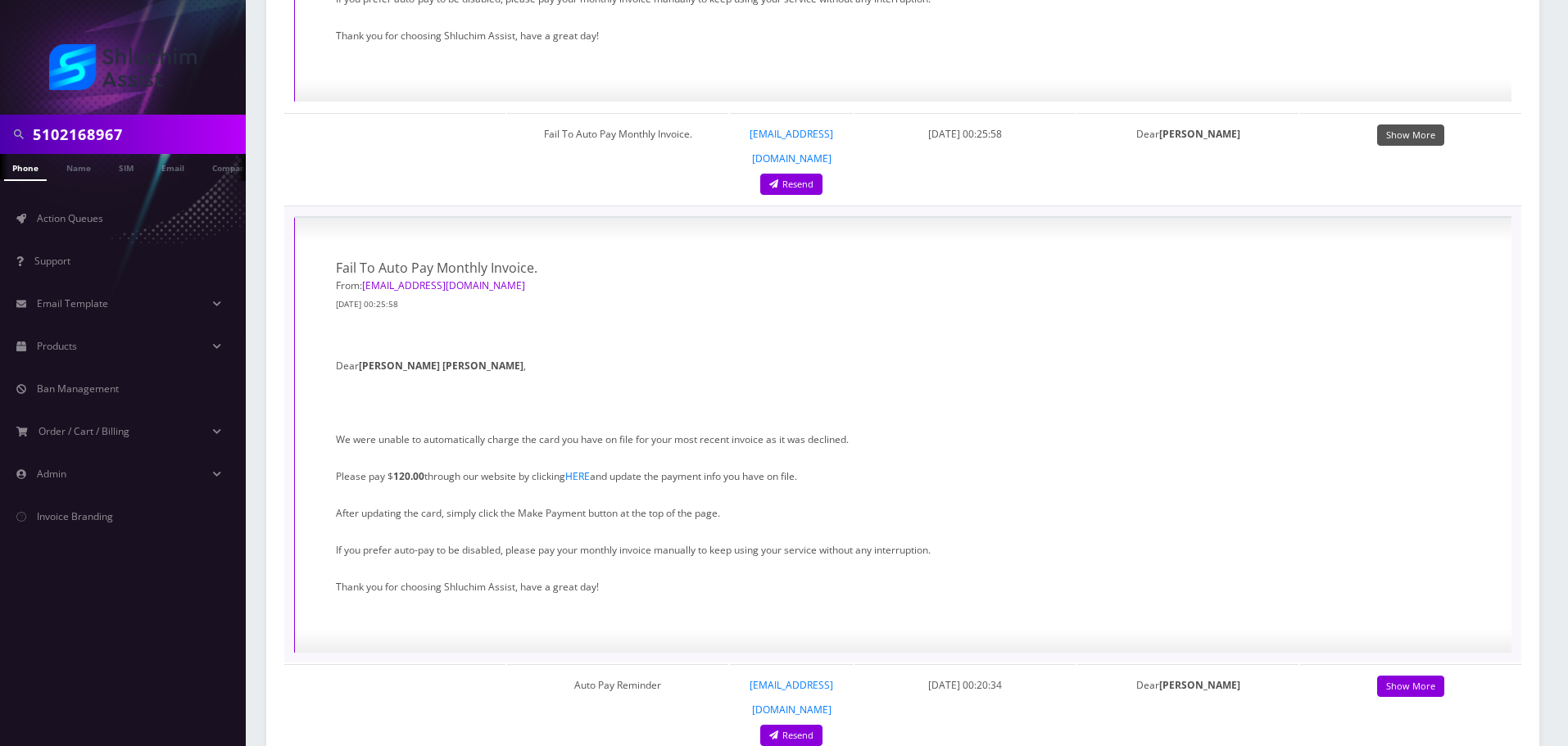
scroll to position [2539, 0]
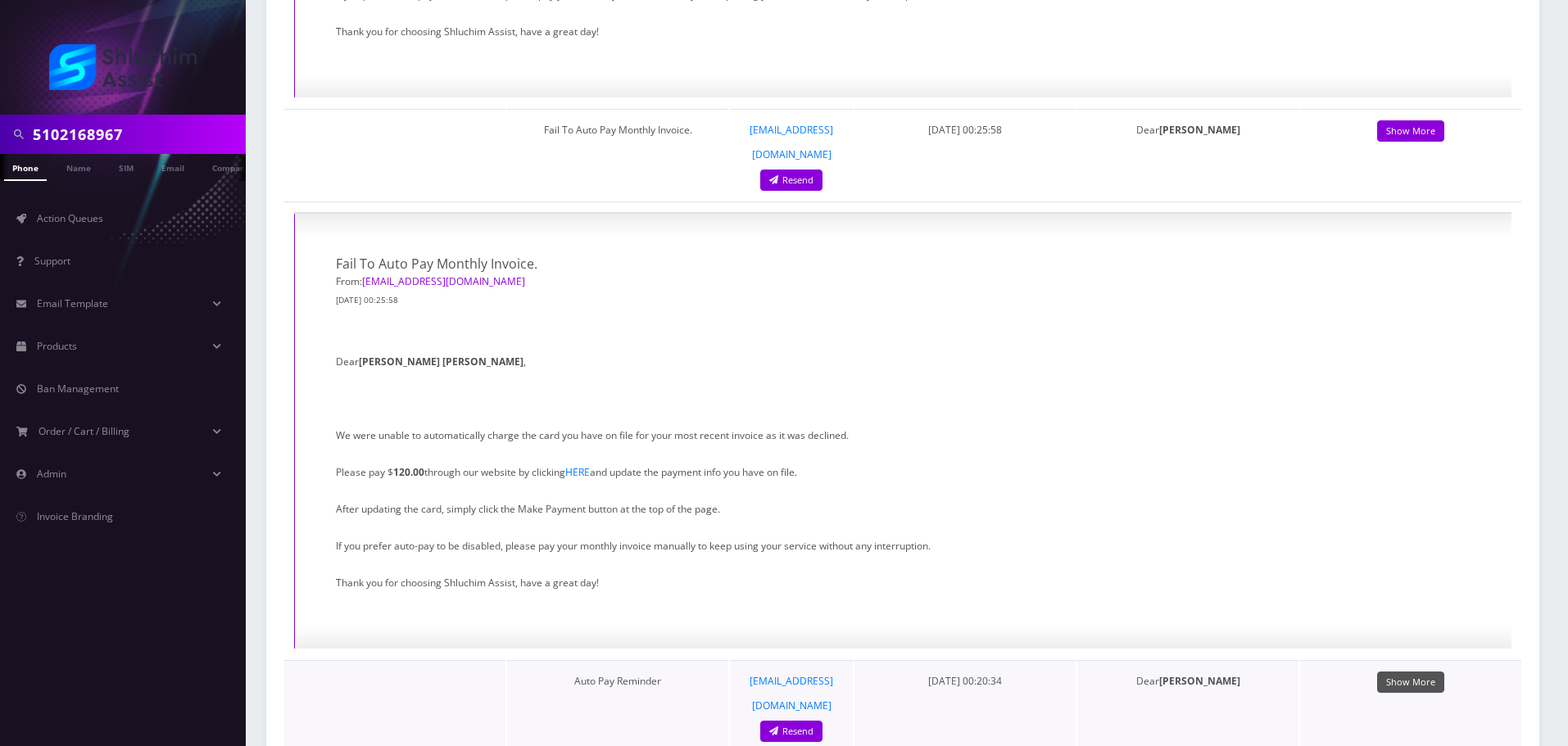
click at [1410, 672] on link "Show More" at bounding box center [1411, 683] width 67 height 22
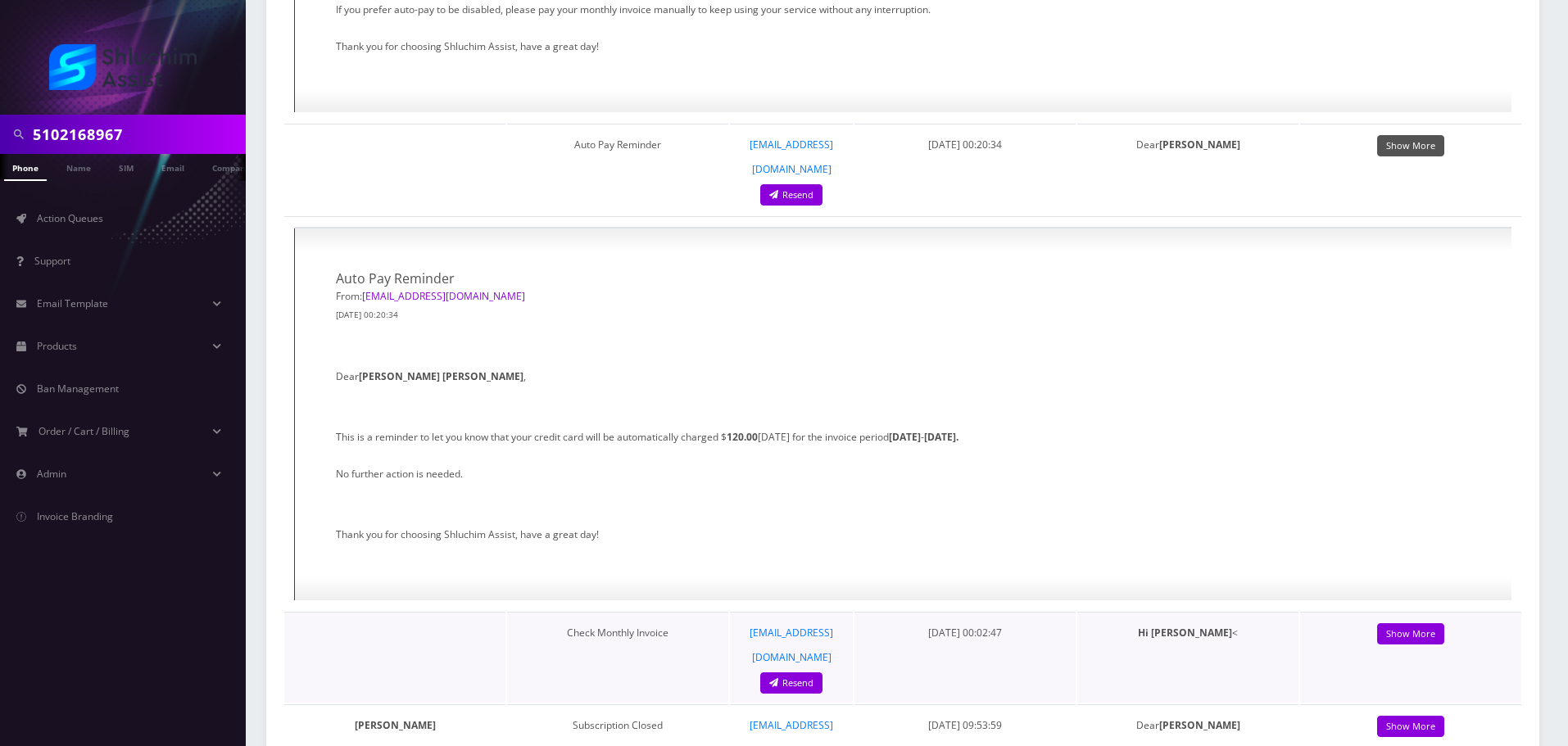
scroll to position [3112, 0]
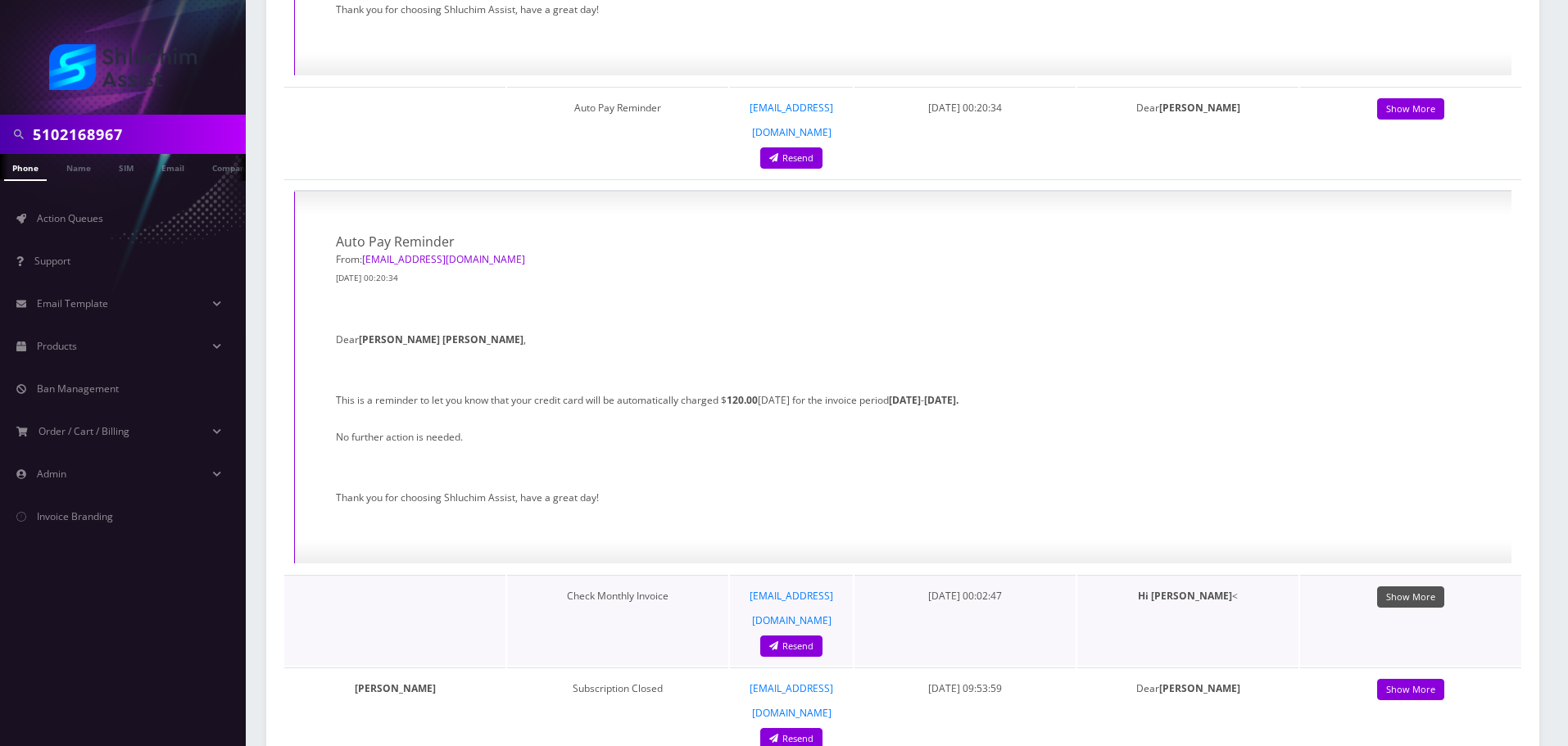
click at [1421, 586] on link "Show More" at bounding box center [1411, 597] width 67 height 22
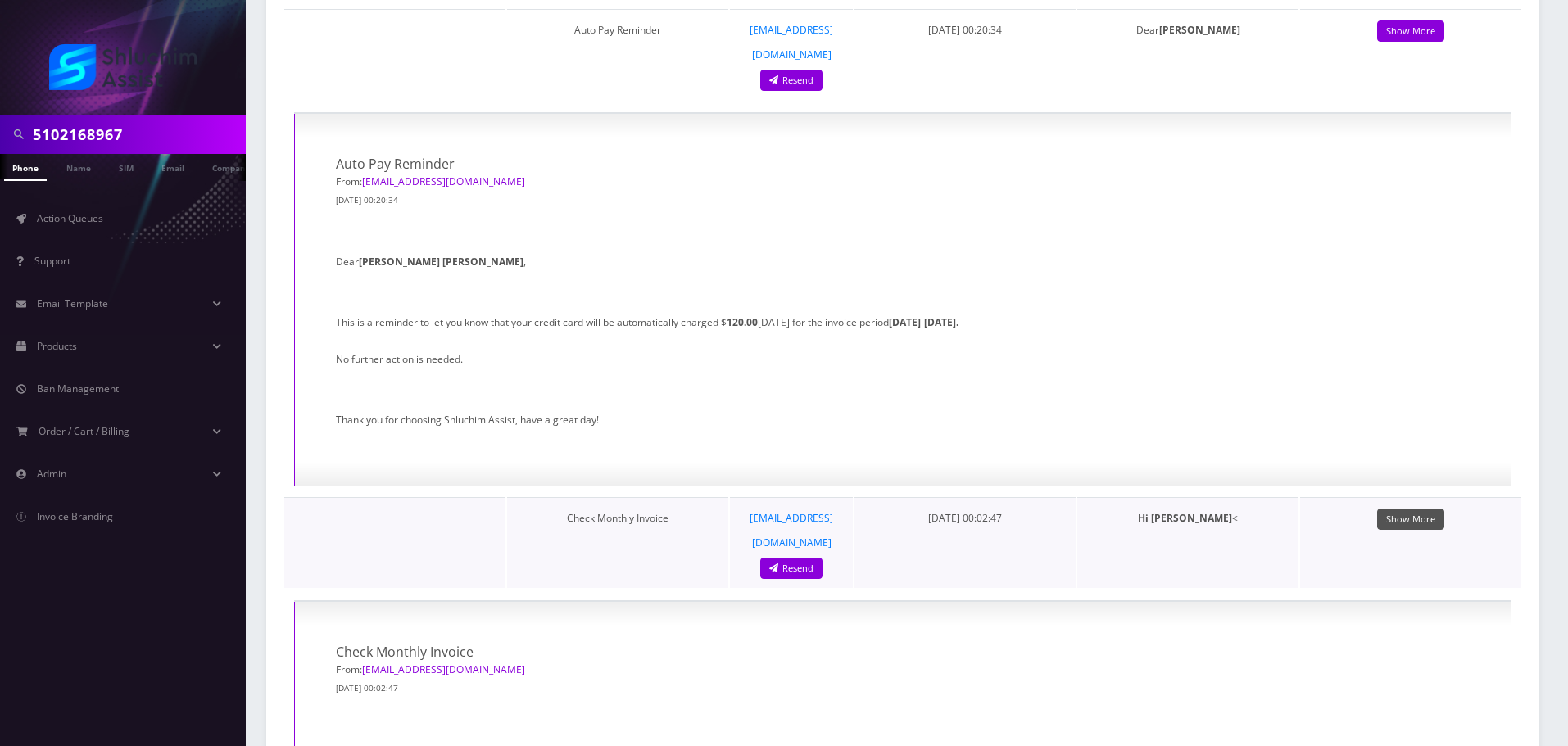
scroll to position [3440, 0]
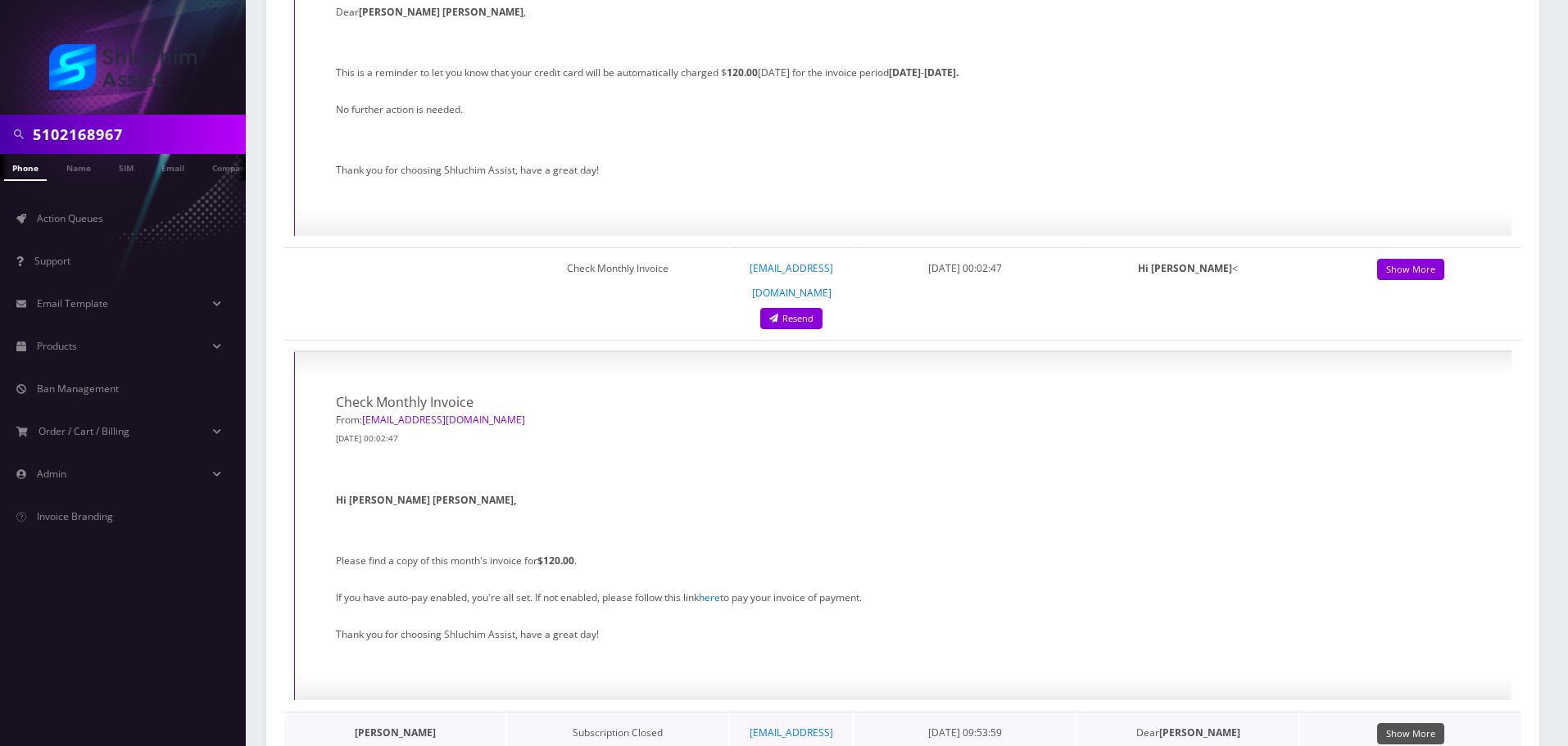
click at [1415, 723] on link "Show More" at bounding box center [1411, 734] width 67 height 22
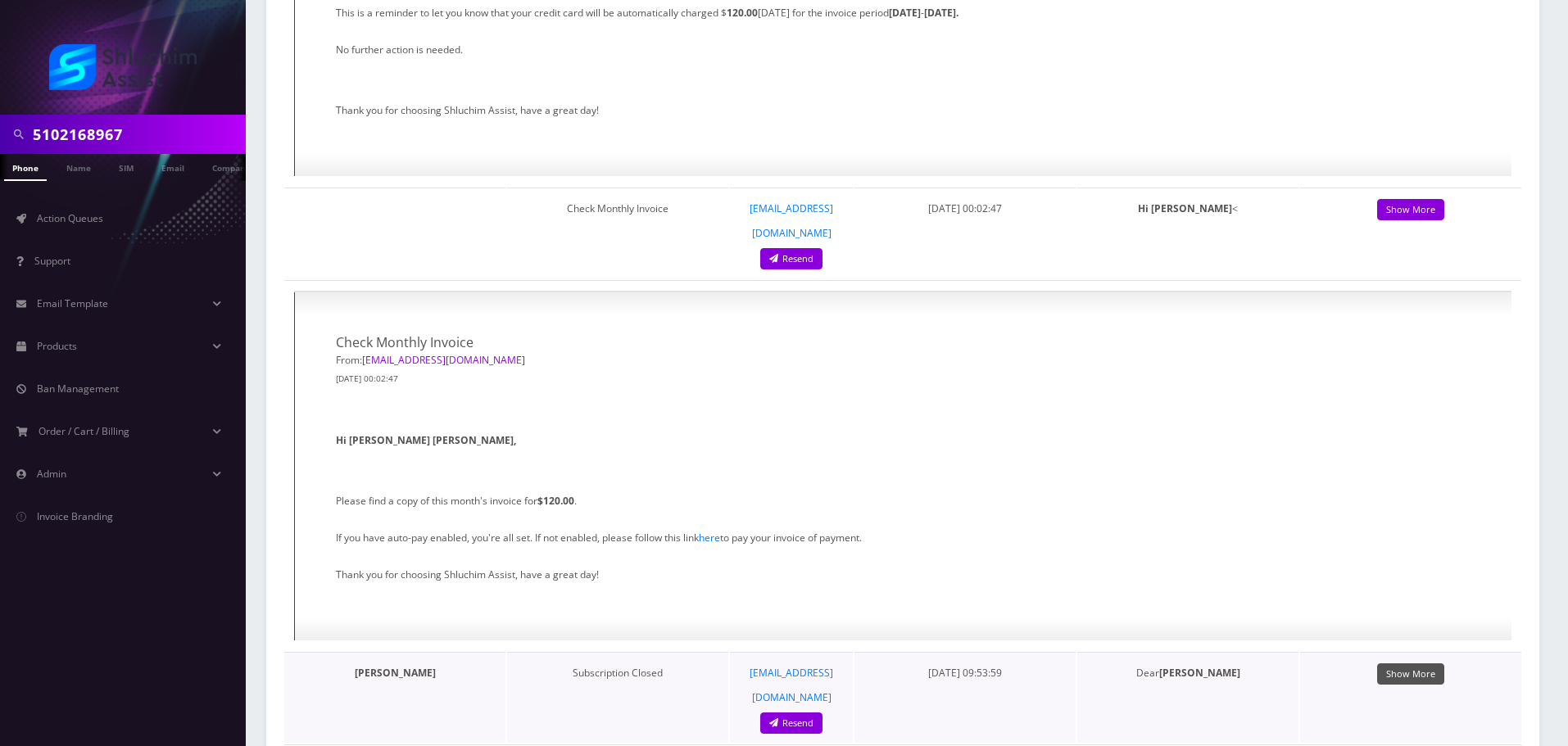
scroll to position [3767, 0]
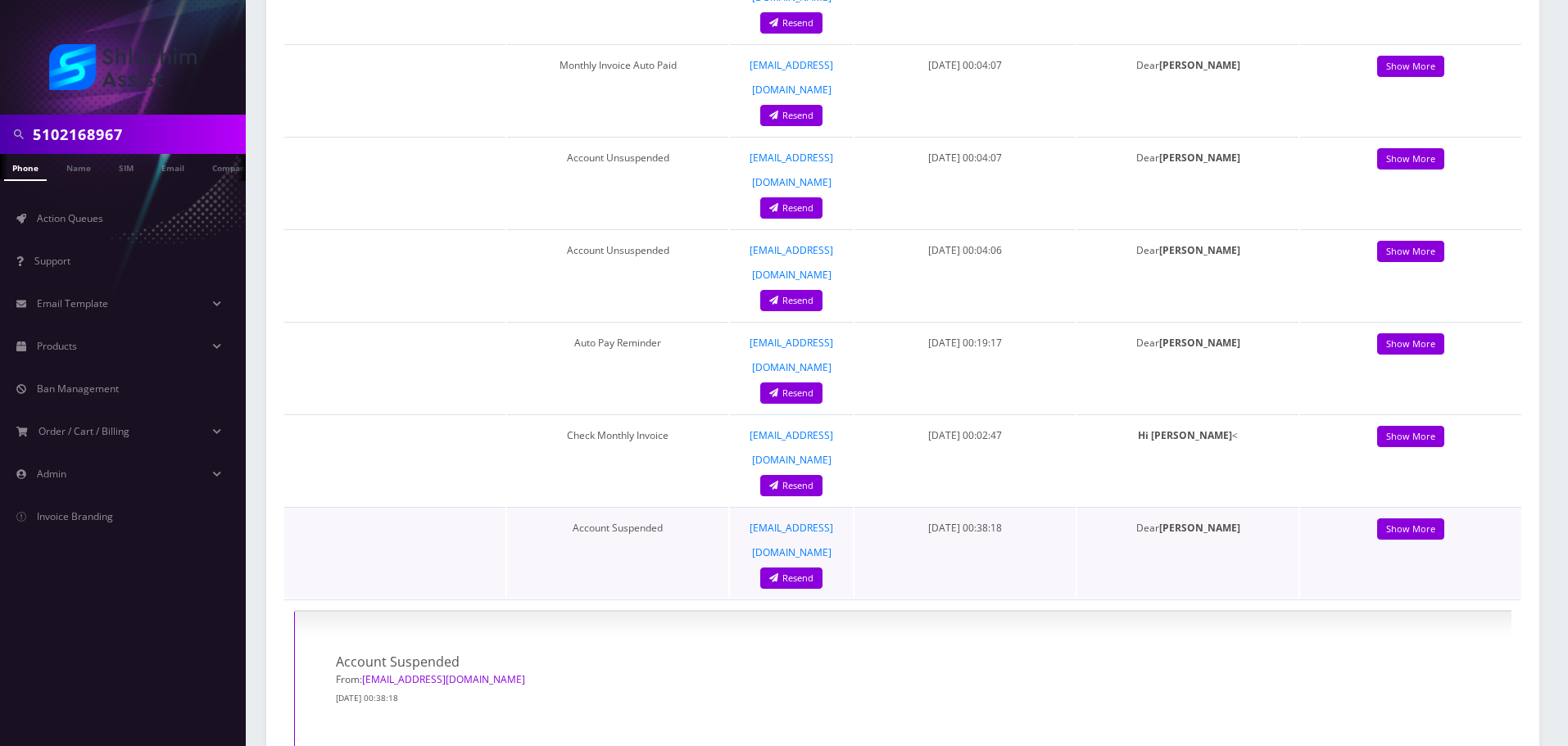
scroll to position [491, 0]
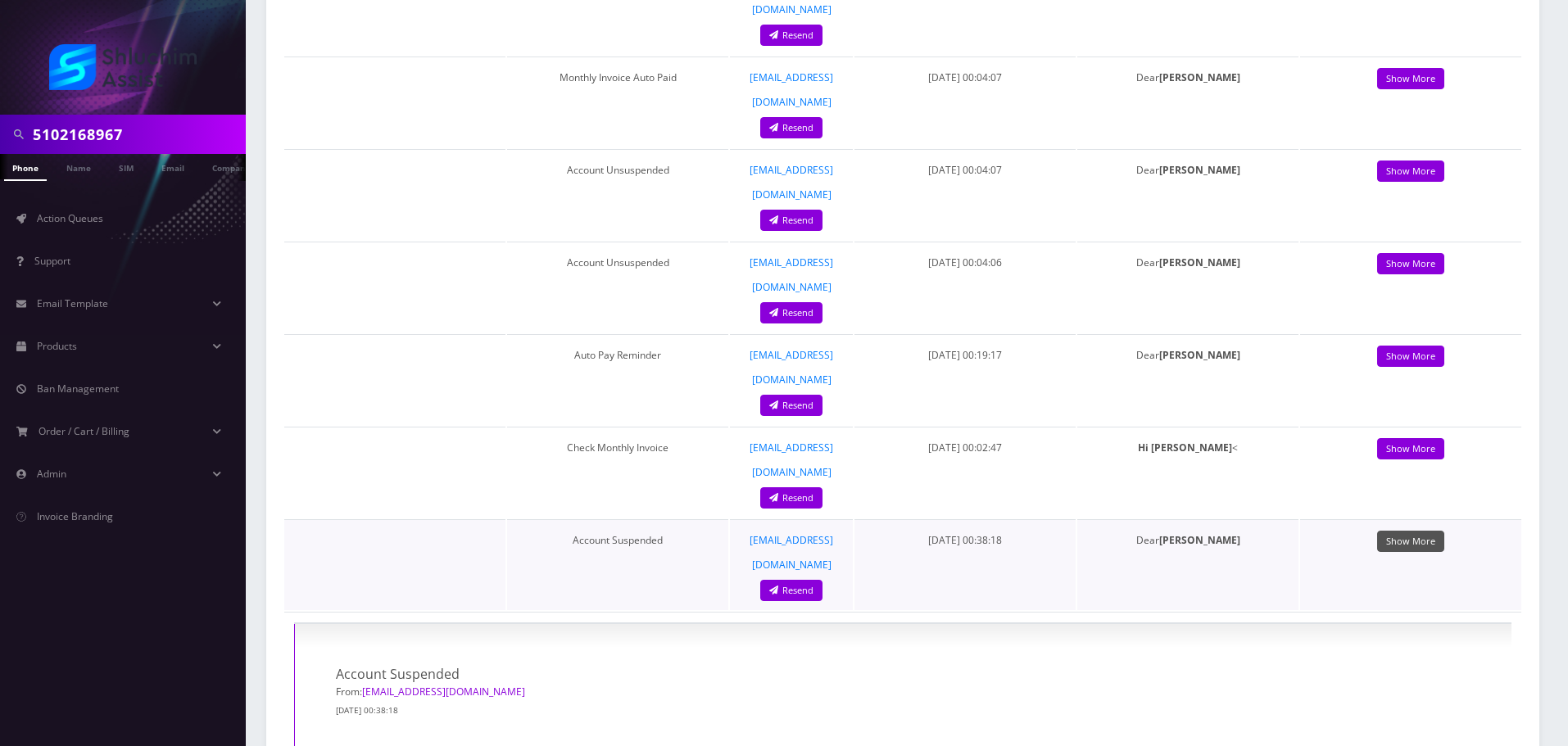
click at [1409, 530] on link "Show More" at bounding box center [1411, 542] width 67 height 22
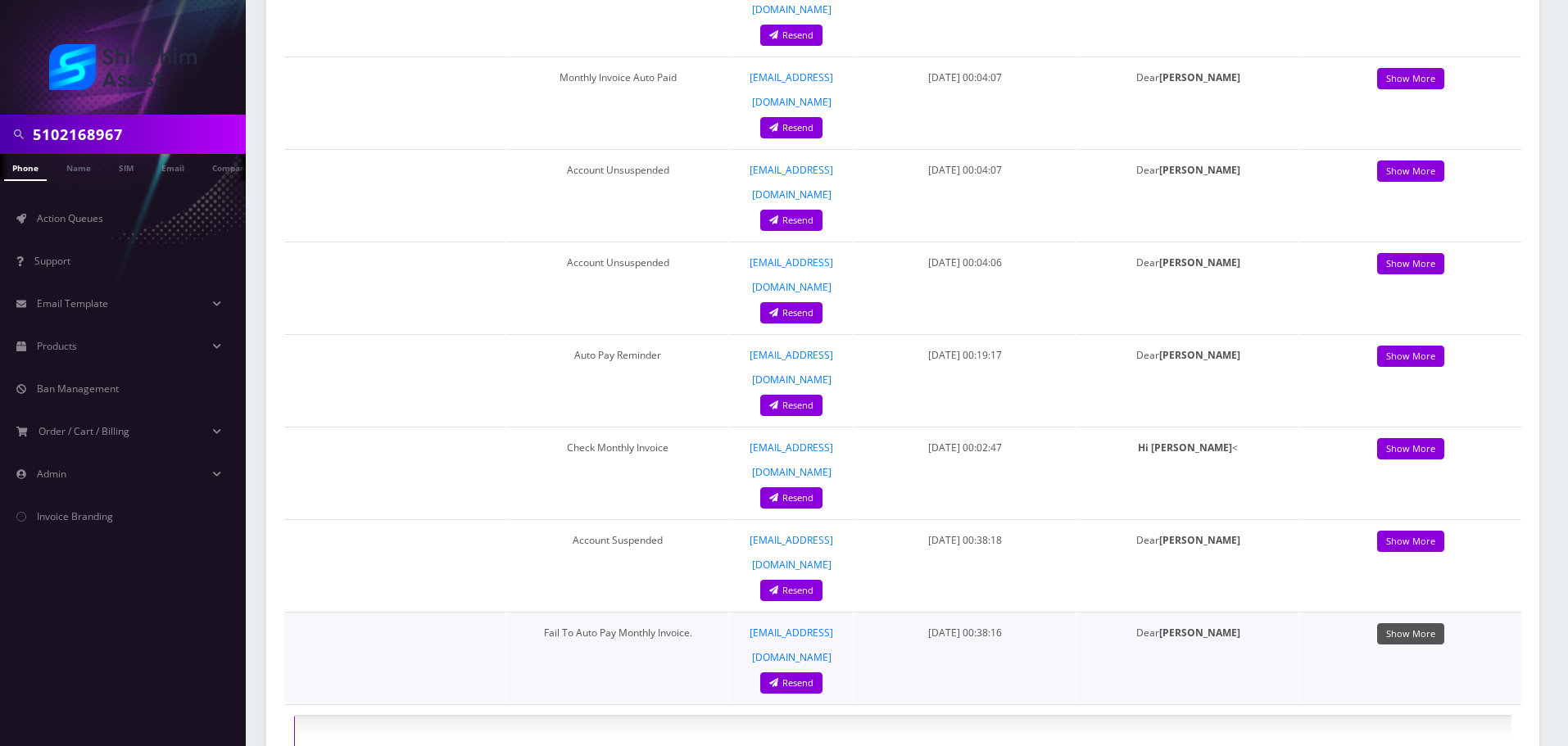
click at [1405, 623] on link "Show More" at bounding box center [1411, 634] width 67 height 22
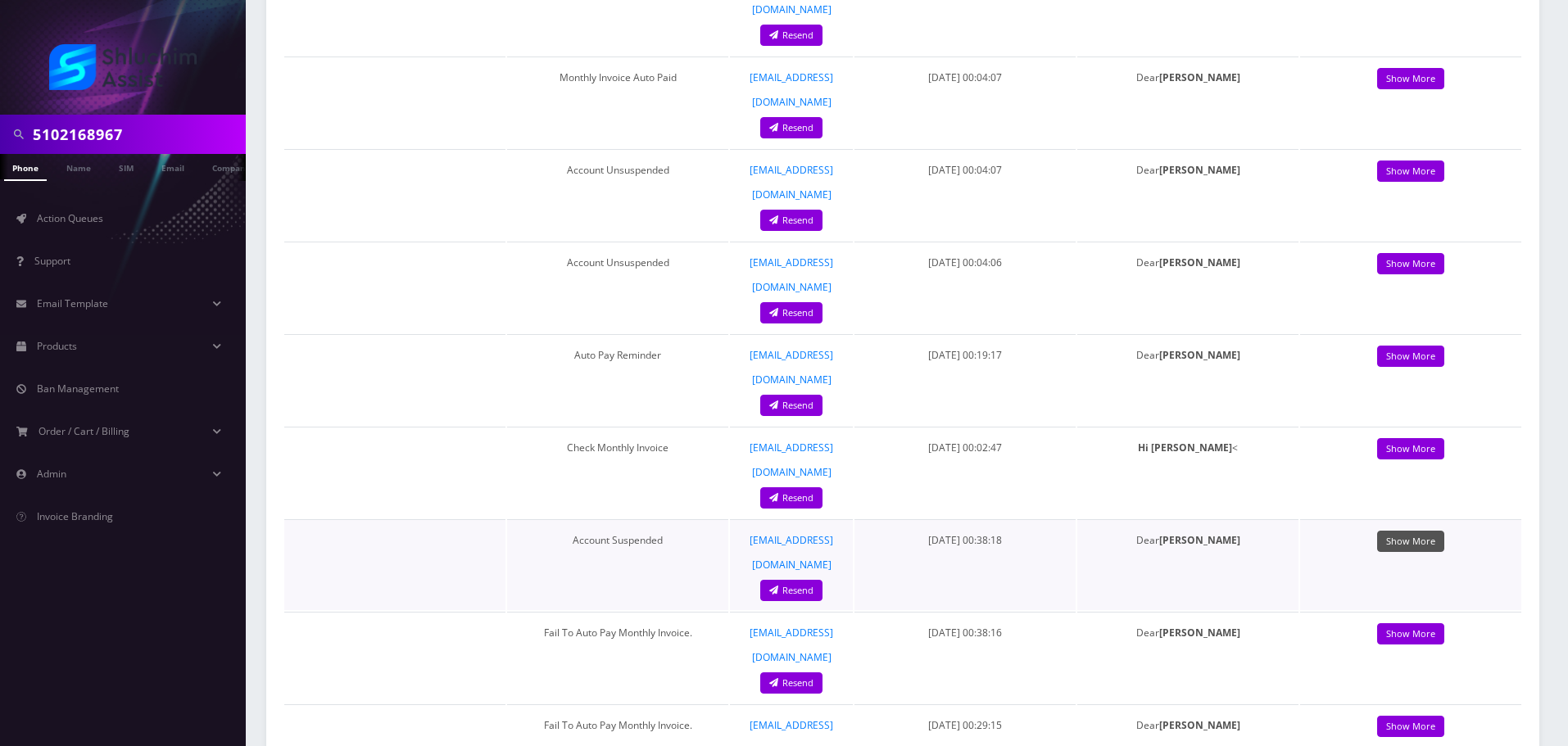
click at [1402, 530] on link "Show More" at bounding box center [1411, 542] width 67 height 22
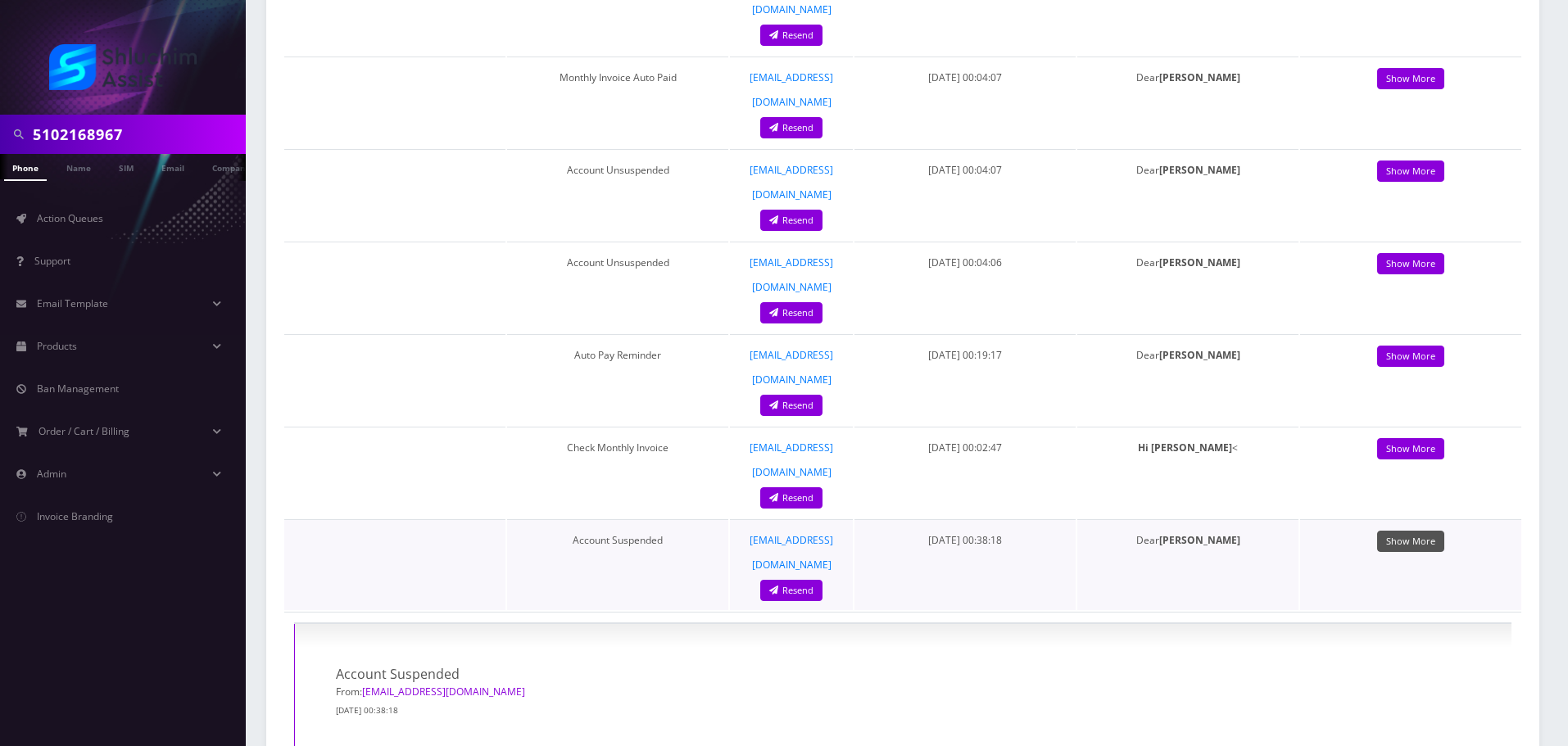
click at [1428, 530] on link "Show More" at bounding box center [1411, 542] width 67 height 22
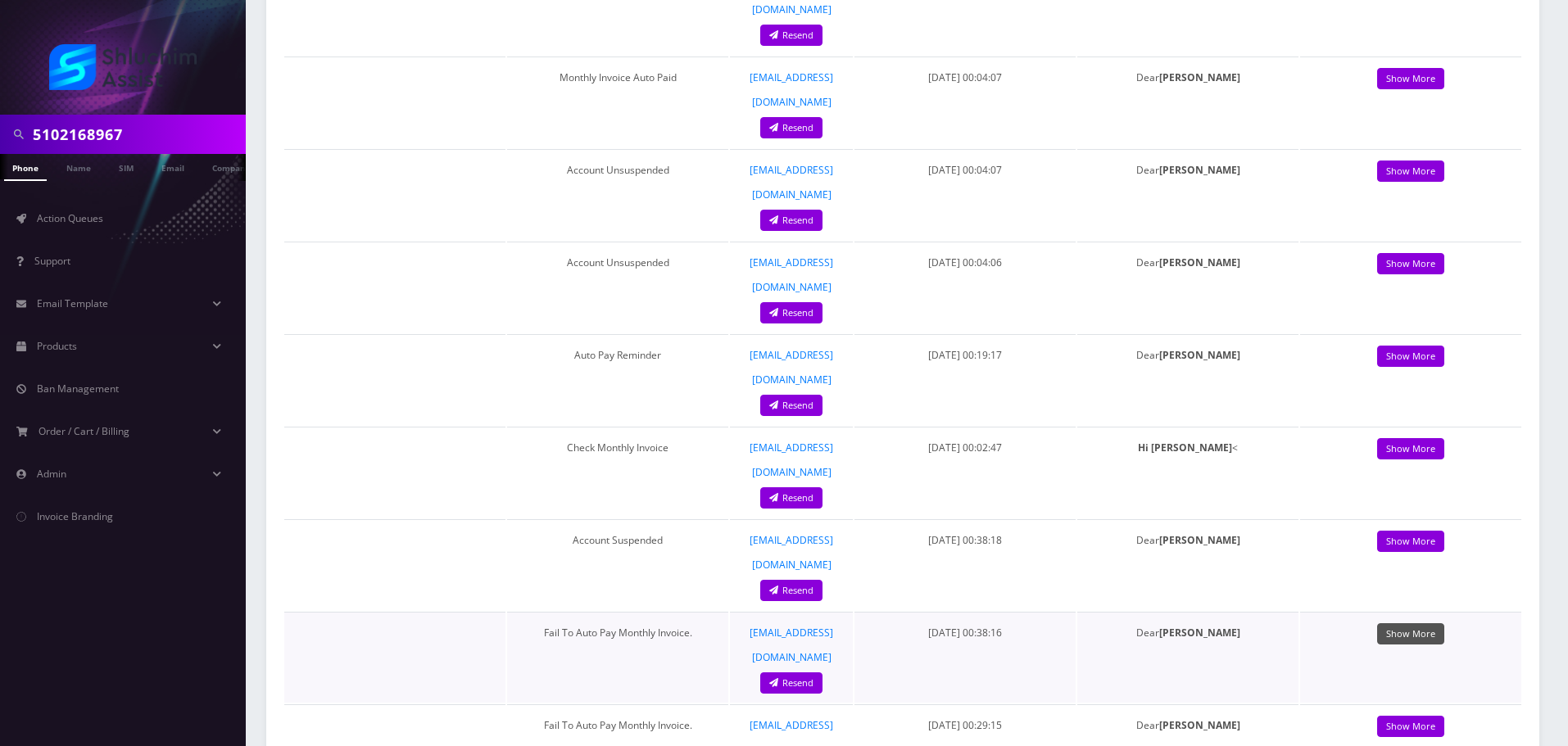
click at [1415, 623] on link "Show More" at bounding box center [1411, 634] width 67 height 22
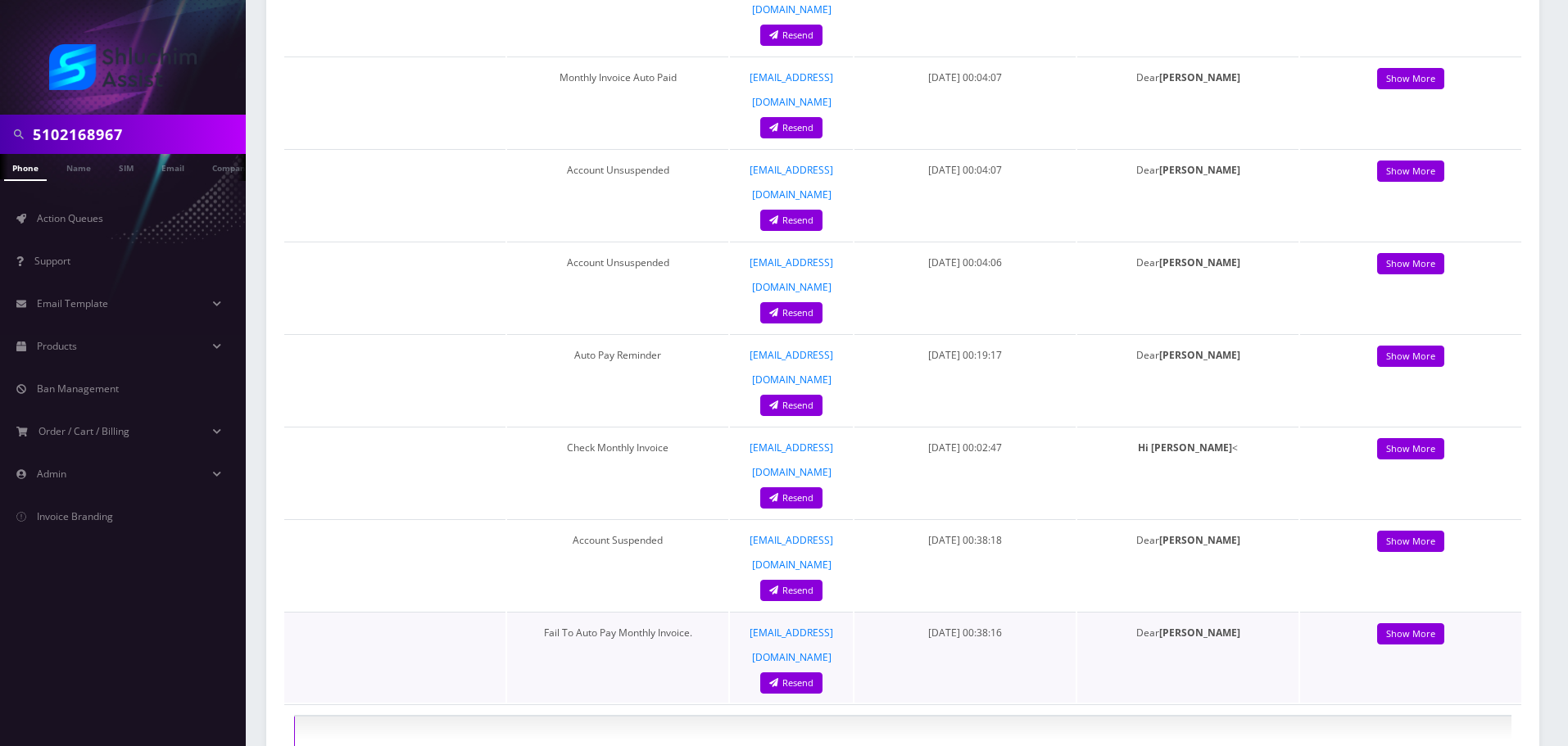
click at [1365, 612] on td "Show More" at bounding box center [1411, 657] width 221 height 91
click at [1402, 623] on link "Show More" at bounding box center [1411, 634] width 67 height 22
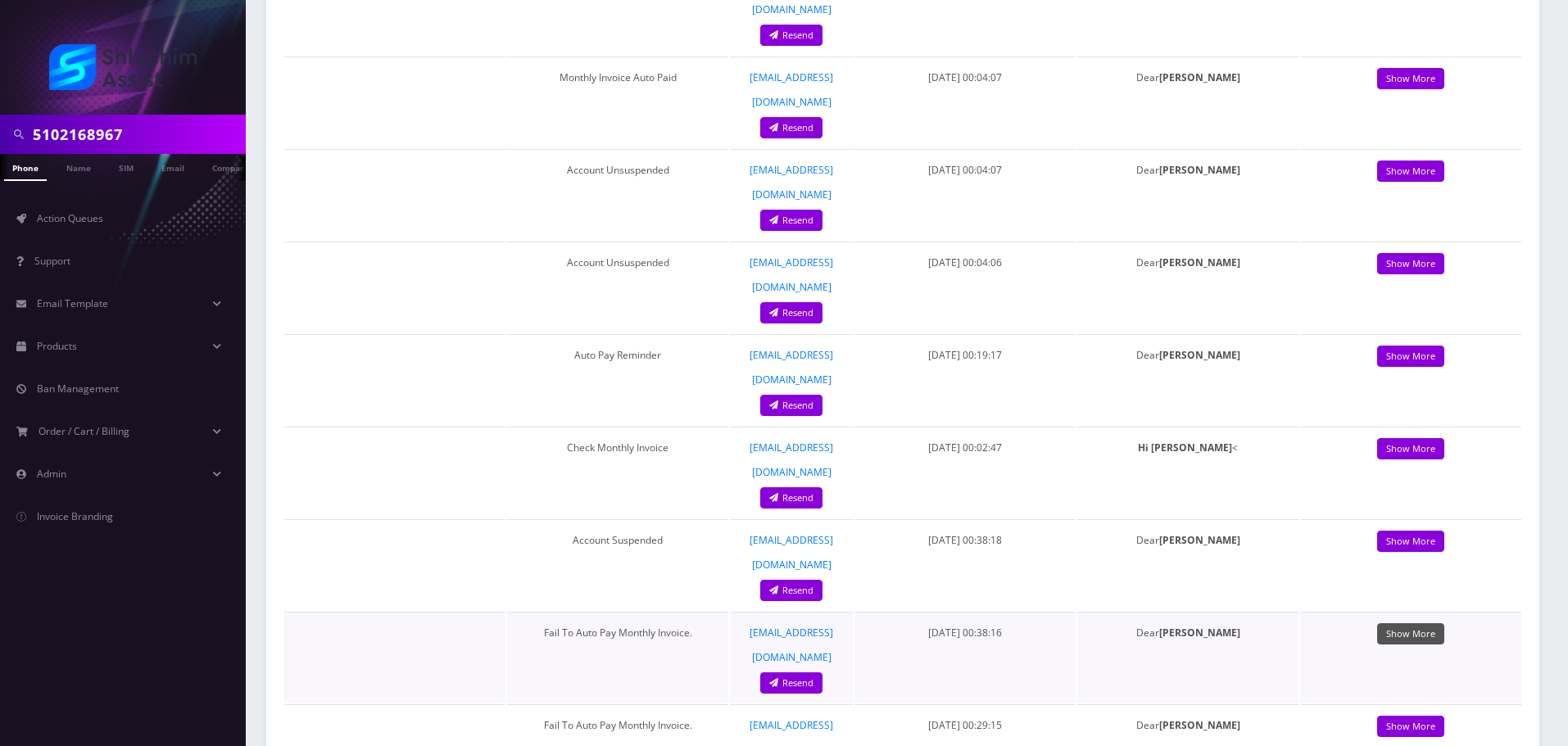
click at [1402, 623] on link "Show More" at bounding box center [1411, 634] width 67 height 22
click at [1422, 530] on link "Show More" at bounding box center [1411, 542] width 67 height 22
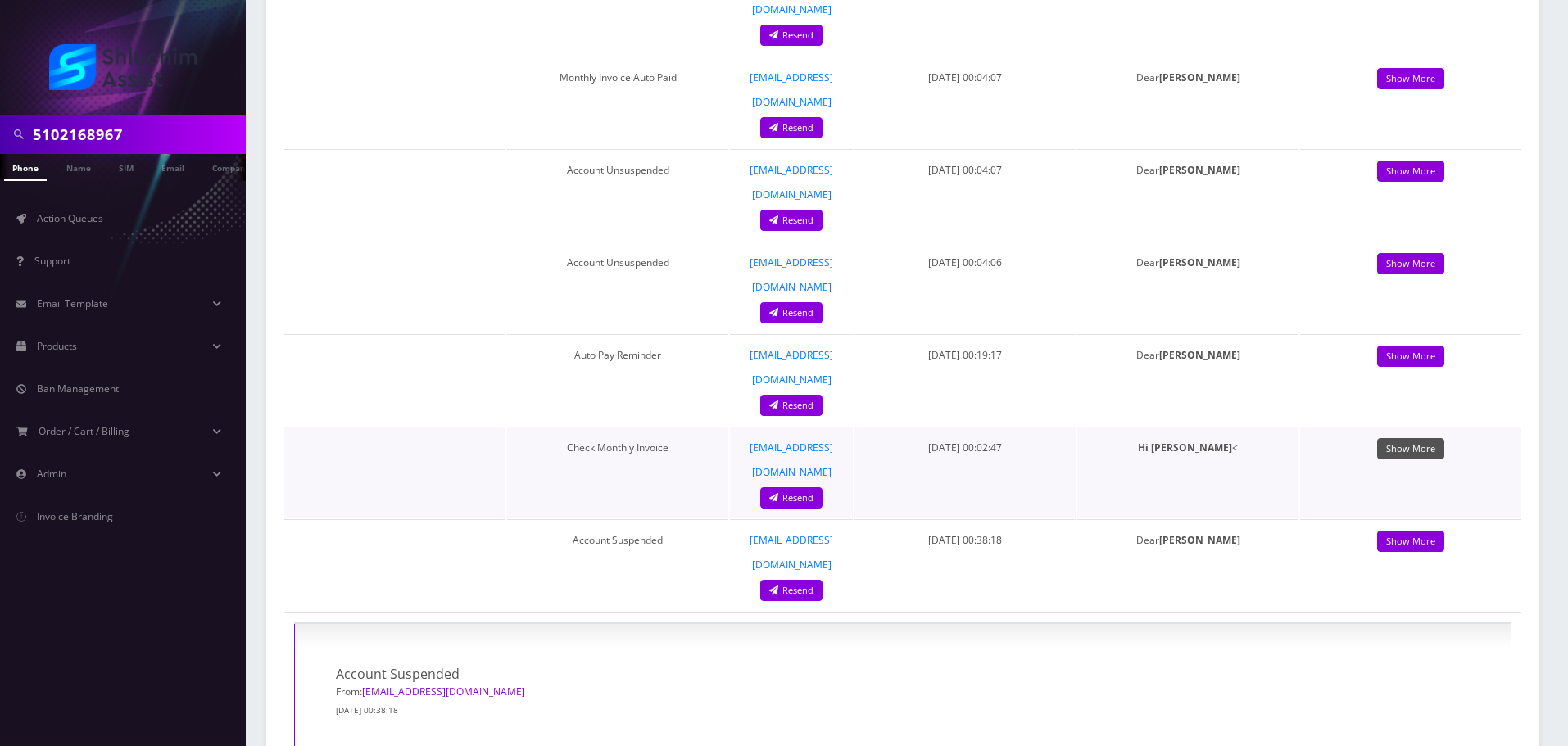
click at [1413, 438] on link "Show More" at bounding box center [1411, 449] width 67 height 22
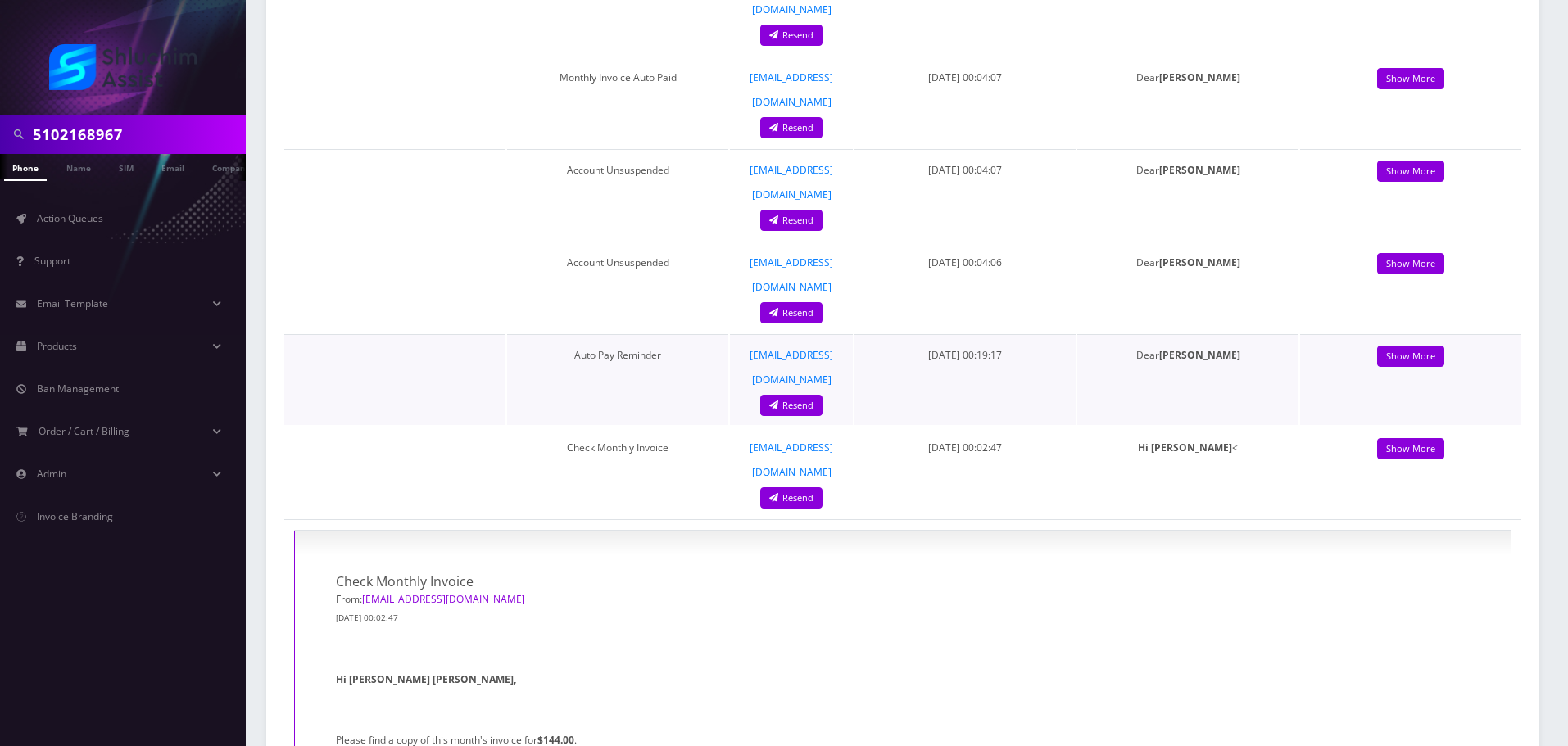
click at [1434, 335] on td "Show More" at bounding box center [1411, 380] width 221 height 91
click at [1421, 346] on link "Show More" at bounding box center [1411, 357] width 67 height 22
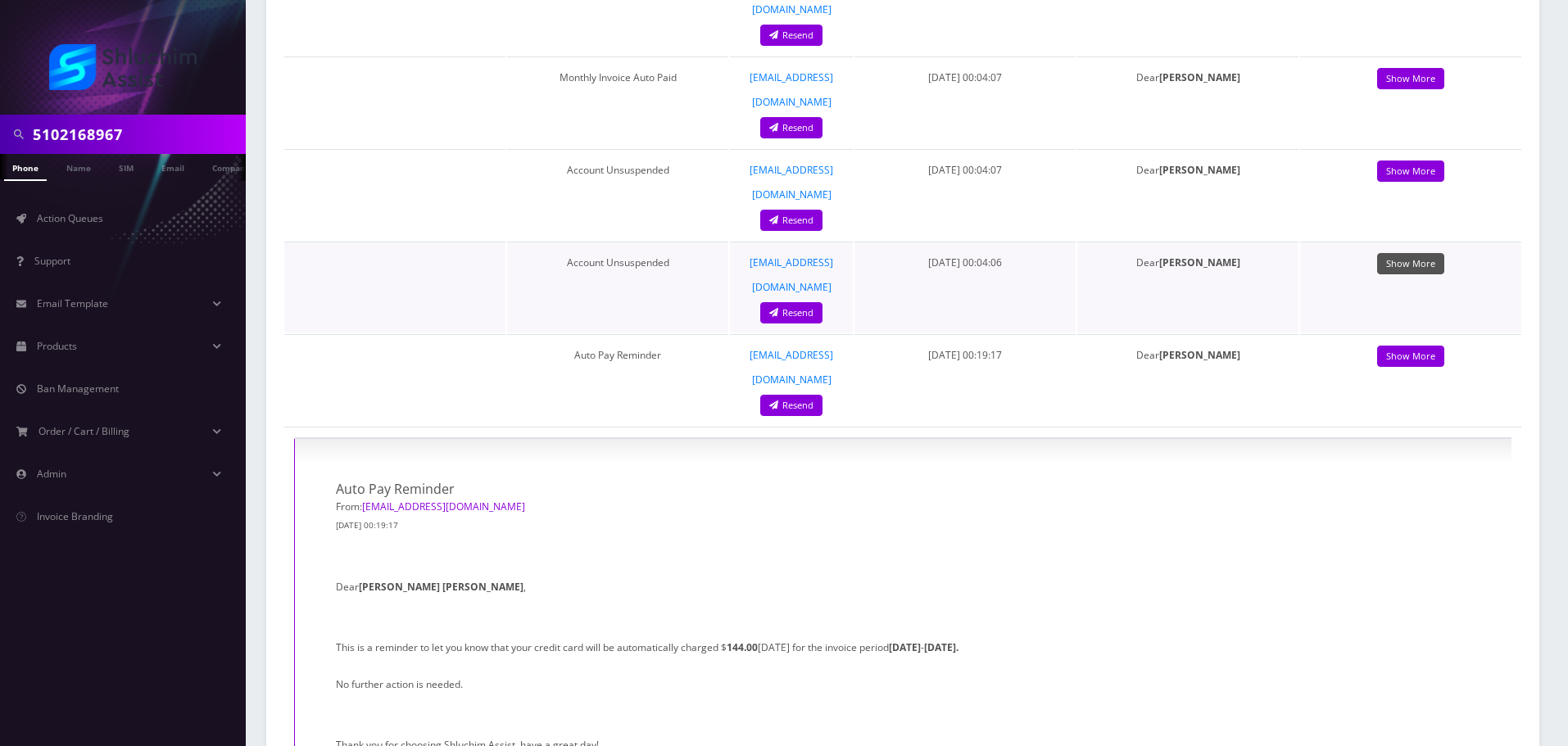
click at [1401, 253] on link "Show More" at bounding box center [1411, 264] width 67 height 22
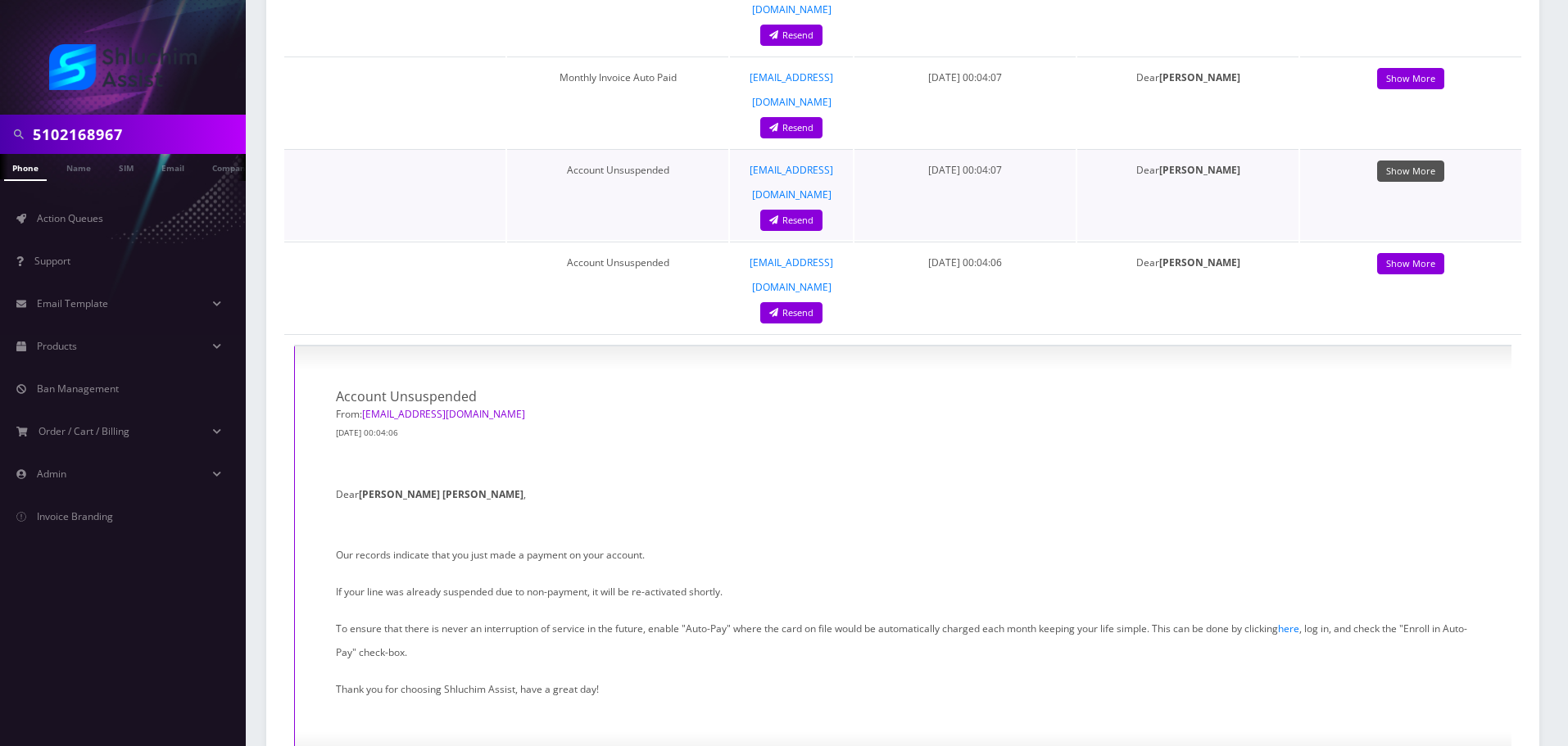
click at [1394, 161] on link "Show More" at bounding box center [1411, 172] width 67 height 22
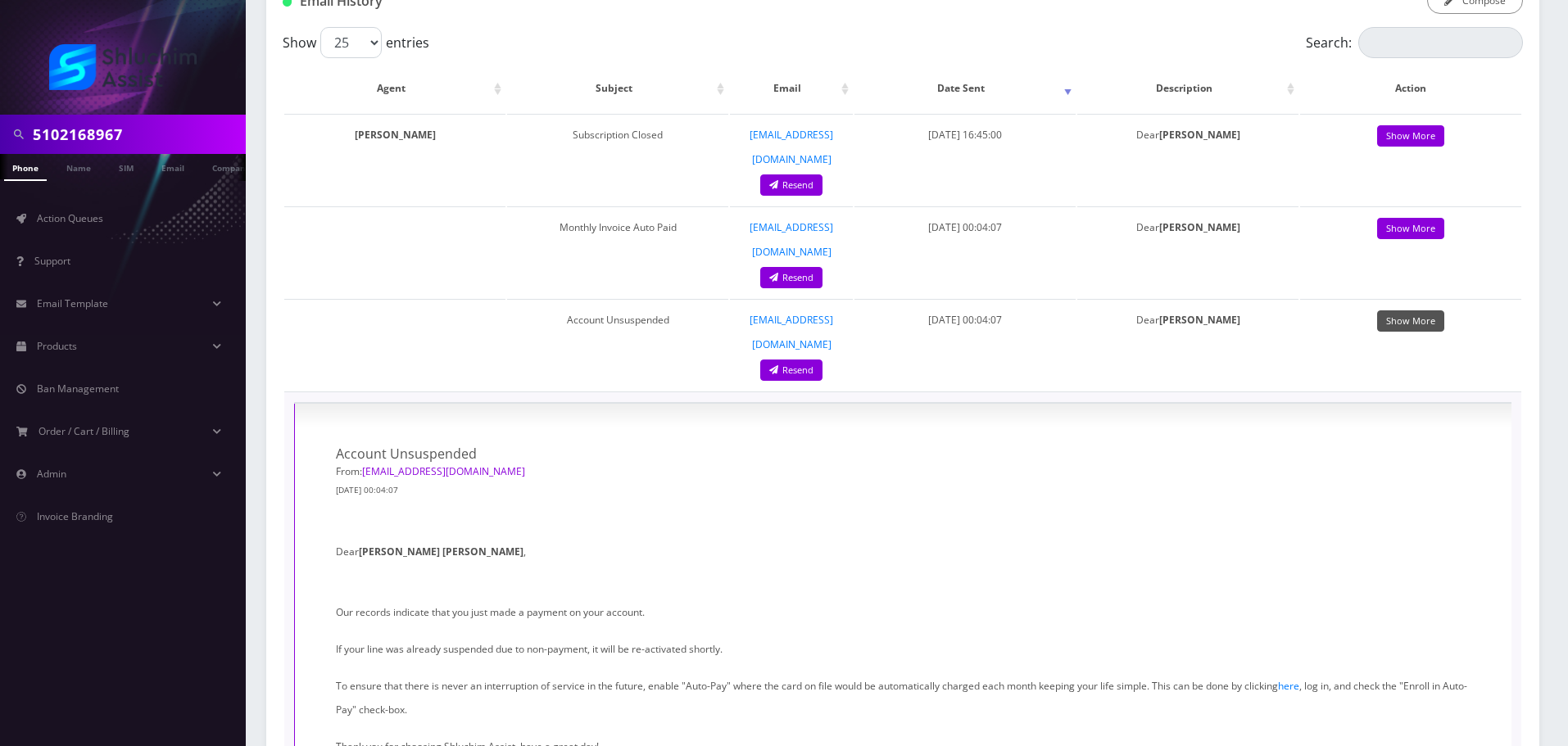
scroll to position [246, 0]
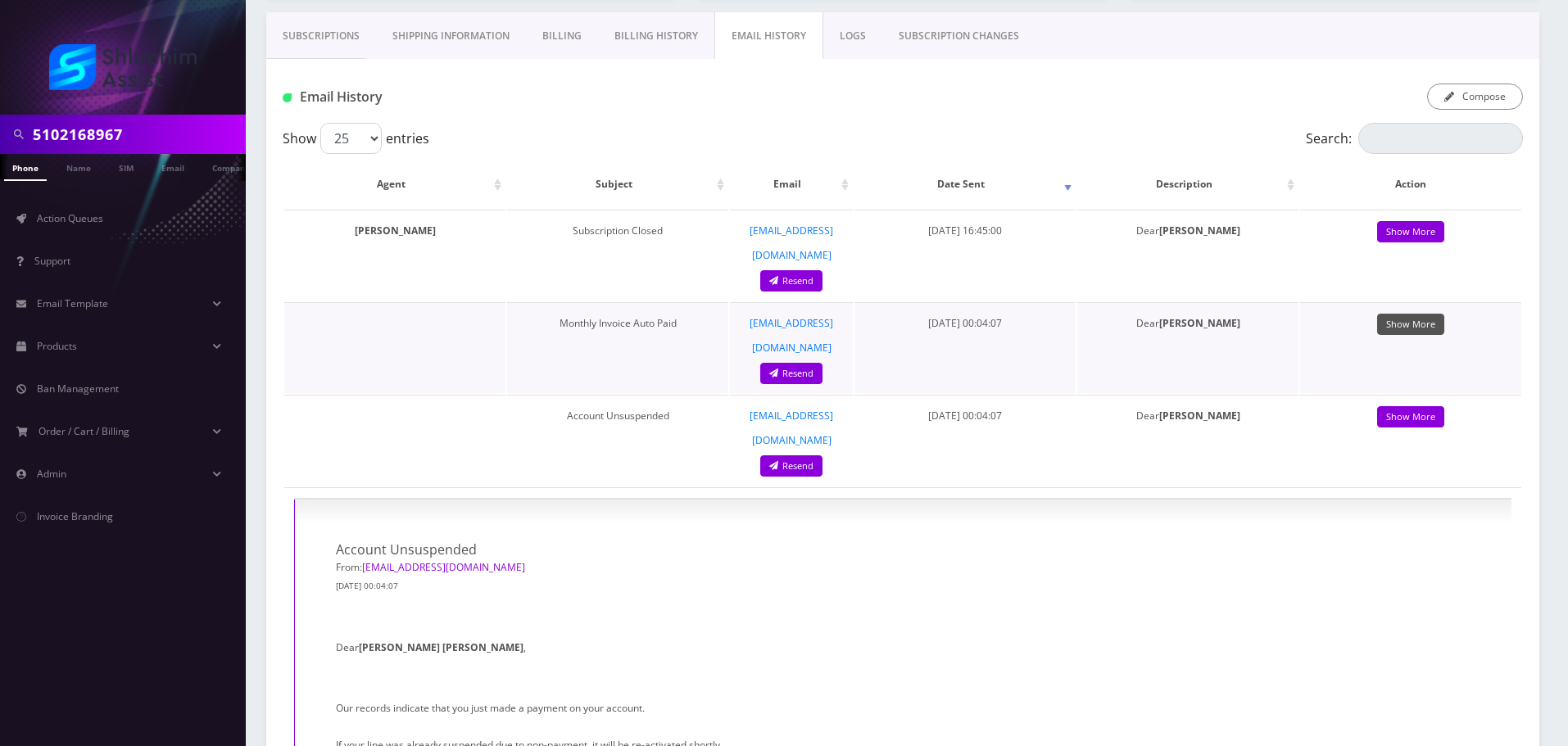
click at [1414, 314] on link "Show More" at bounding box center [1411, 325] width 67 height 22
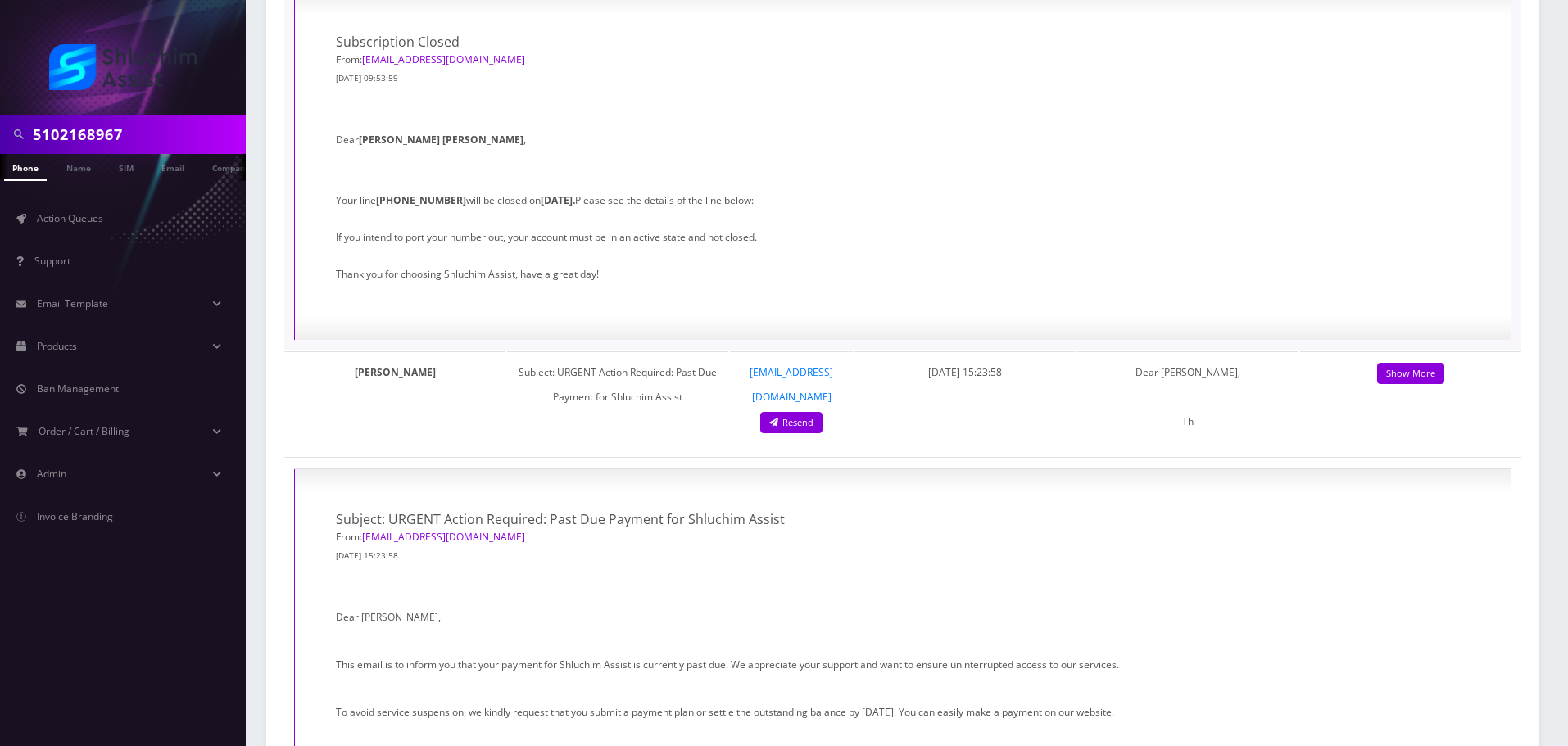
scroll to position [5896, 0]
drag, startPoint x: 441, startPoint y: 348, endPoint x: 779, endPoint y: 351, distance: 338.0
drag, startPoint x: 591, startPoint y: 352, endPoint x: 858, endPoint y: 354, distance: 267.0
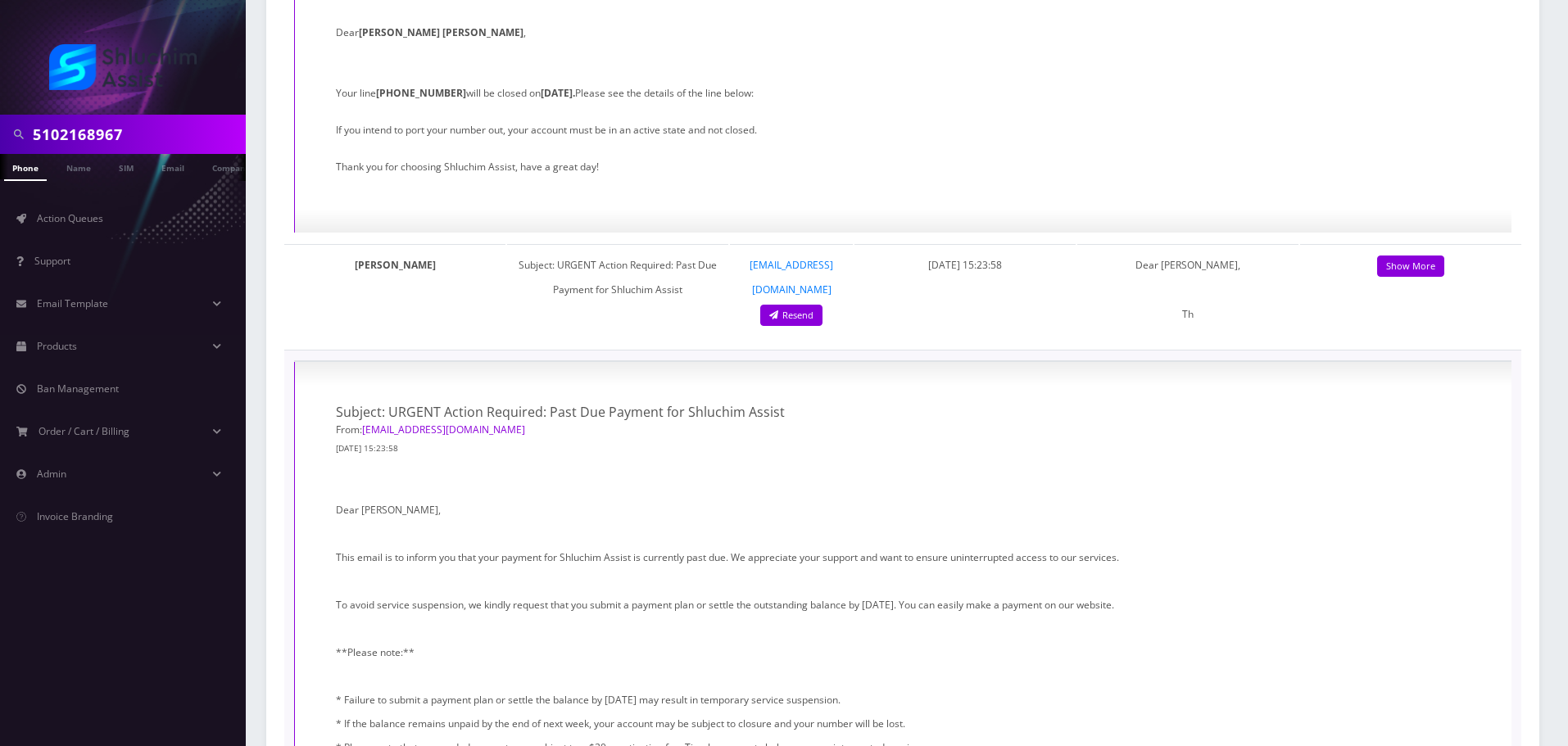
scroll to position [6060, 0]
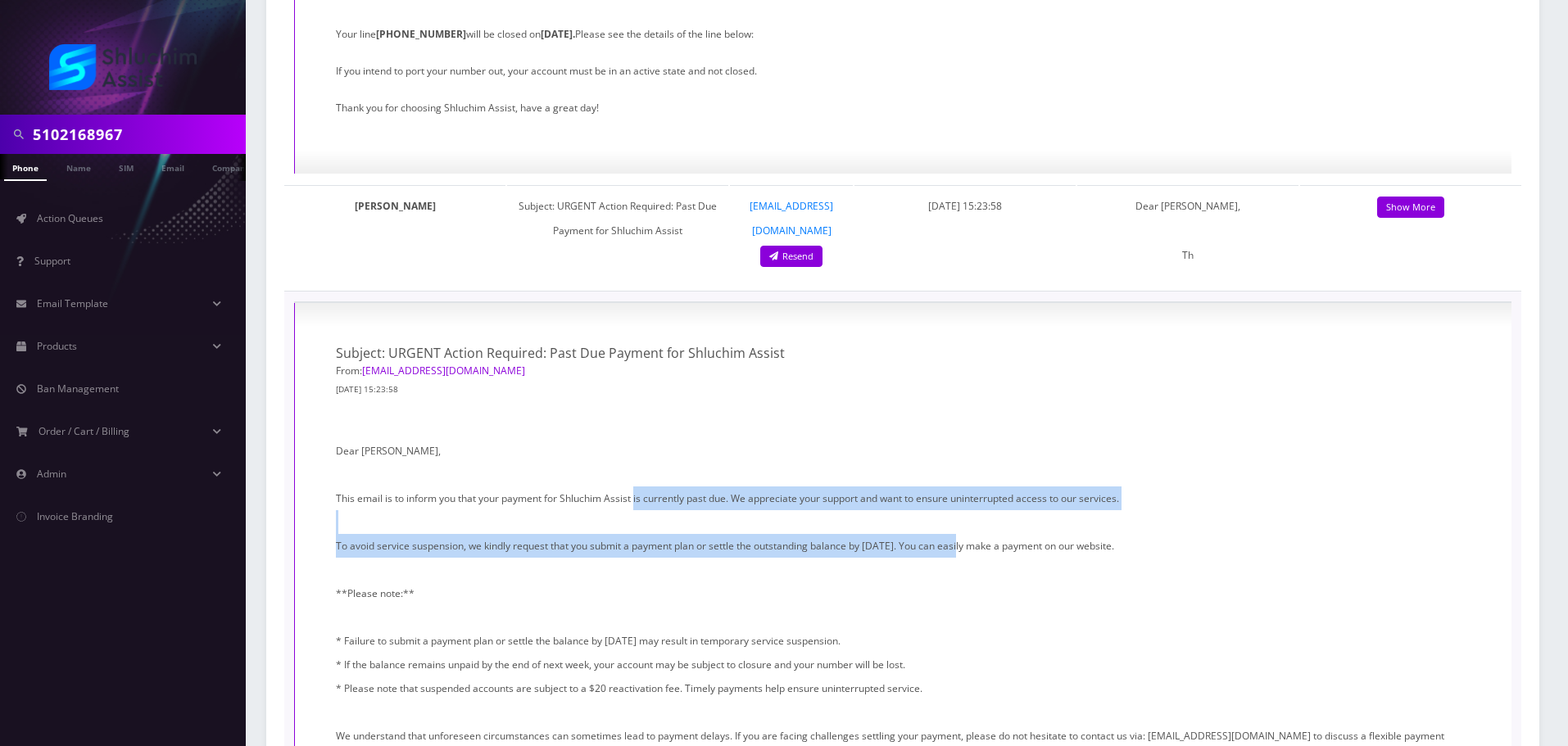
drag, startPoint x: 645, startPoint y: 187, endPoint x: 1028, endPoint y: 237, distance: 386.2
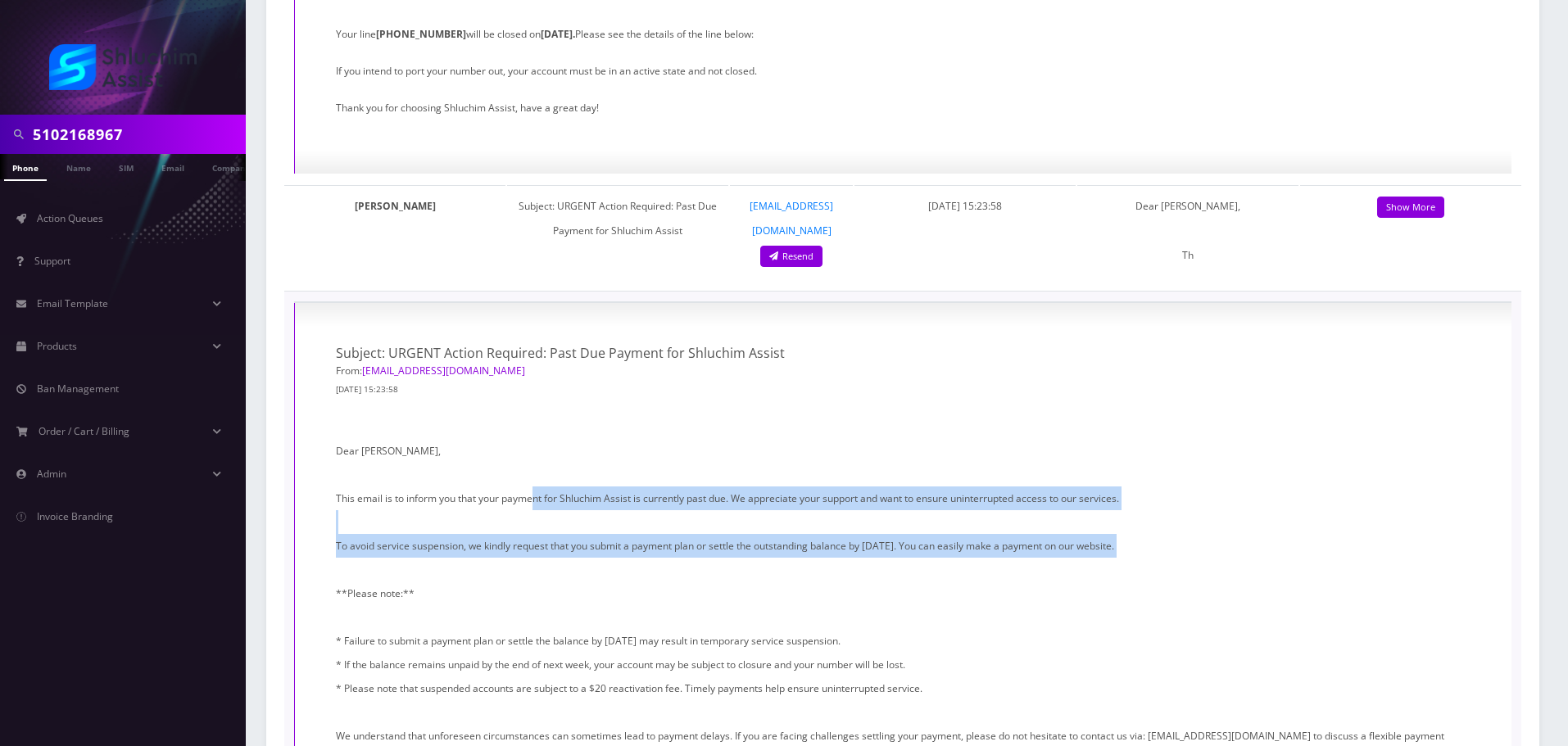
drag, startPoint x: 664, startPoint y: 218, endPoint x: 893, endPoint y: 271, distance: 235.1
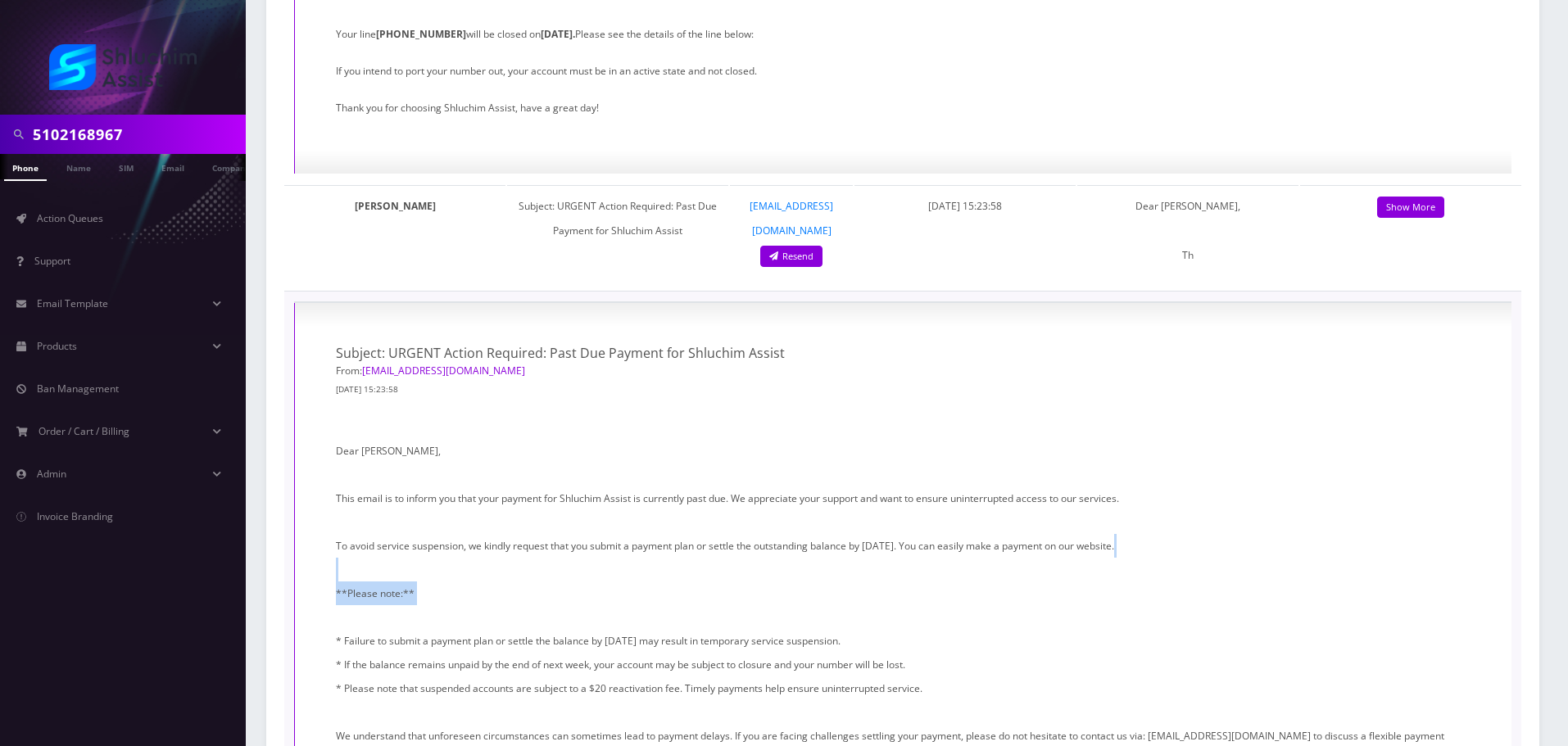
drag, startPoint x: 543, startPoint y: 252, endPoint x: 805, endPoint y: 306, distance: 267.5
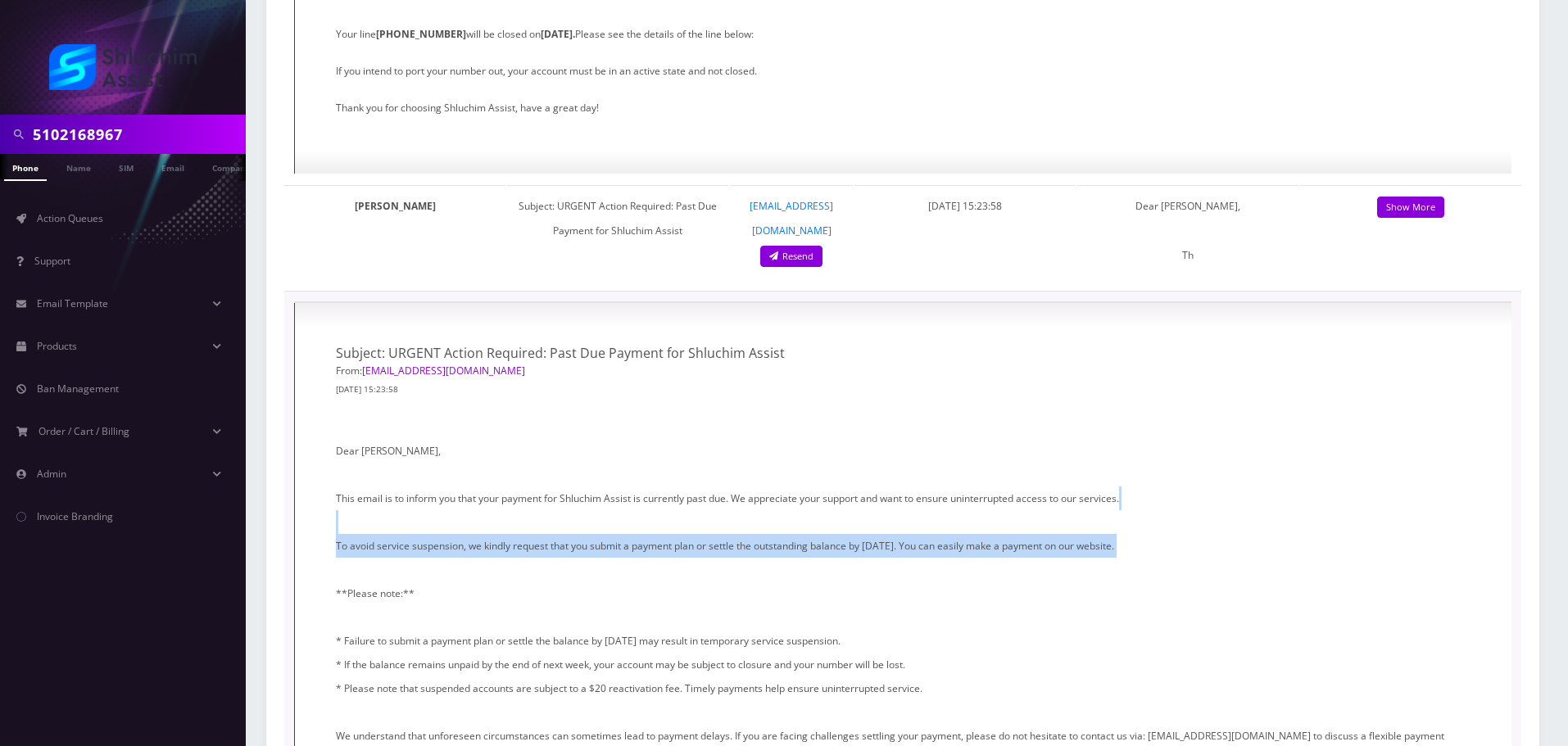
drag, startPoint x: 727, startPoint y: 250, endPoint x: 770, endPoint y: 256, distance: 43.4
drag, startPoint x: 599, startPoint y: 253, endPoint x: 791, endPoint y: 281, distance: 194.0
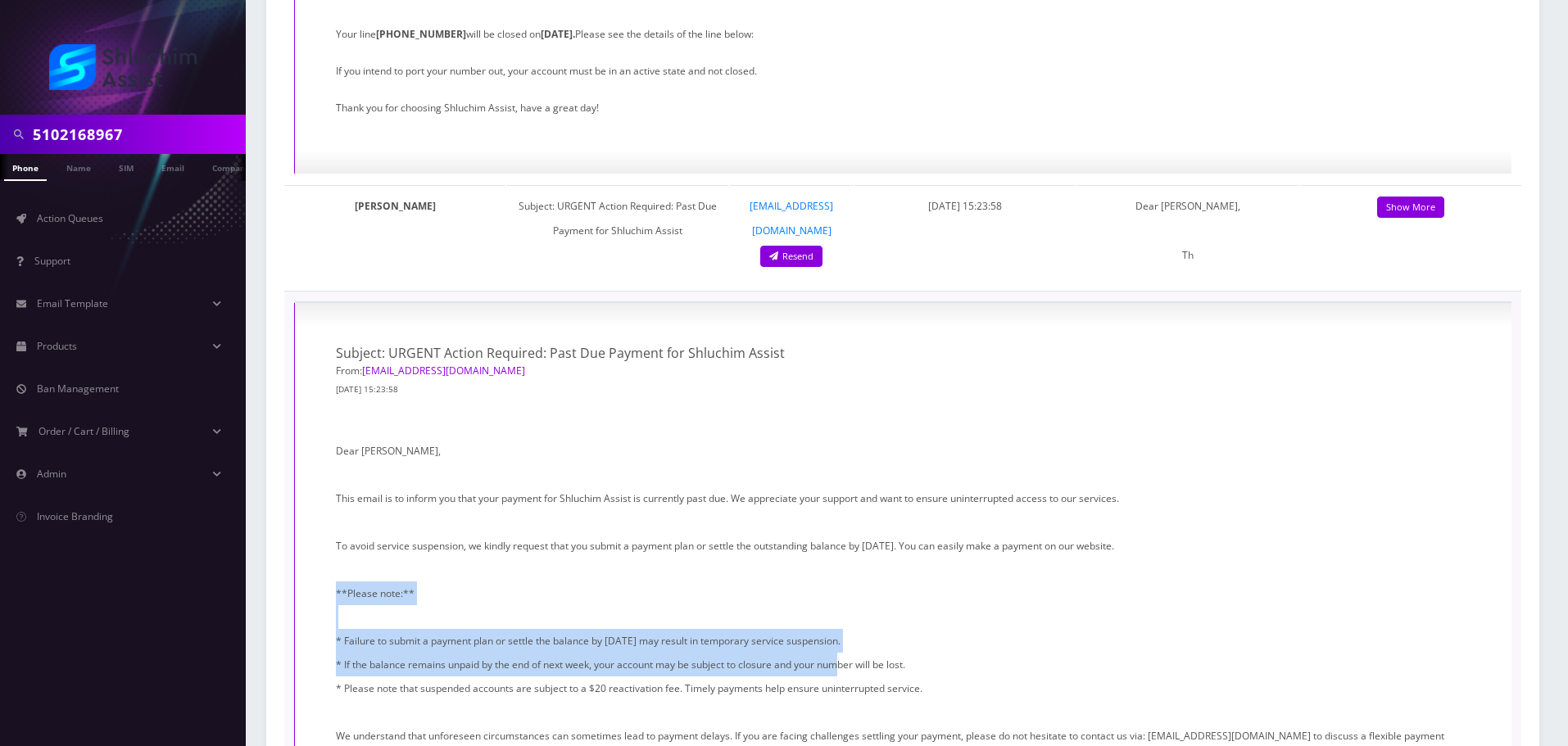
drag, startPoint x: 798, startPoint y: 331, endPoint x: 872, endPoint y: 342, distance: 74.8
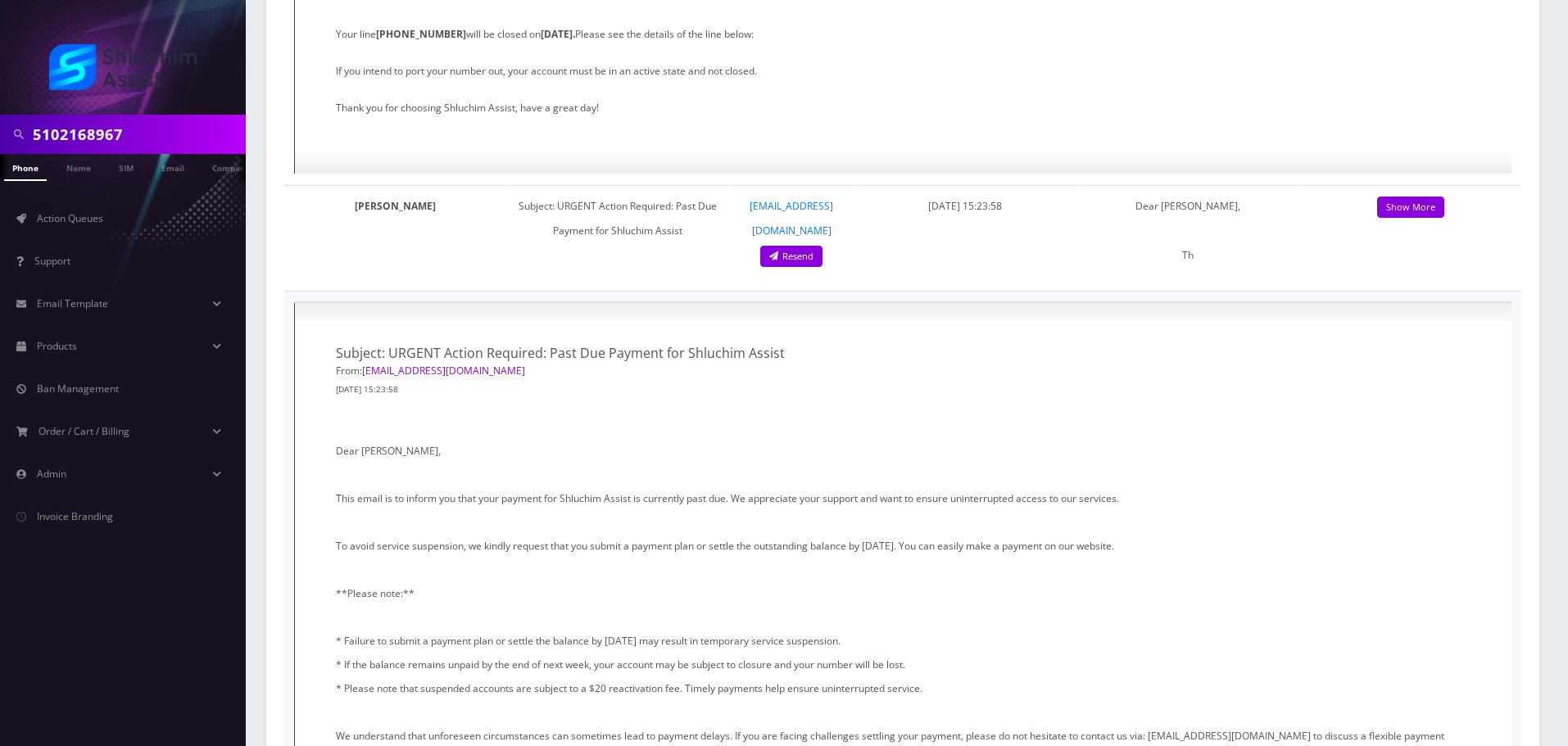
drag, startPoint x: 852, startPoint y: 352, endPoint x: 922, endPoint y: 357, distance: 70.2
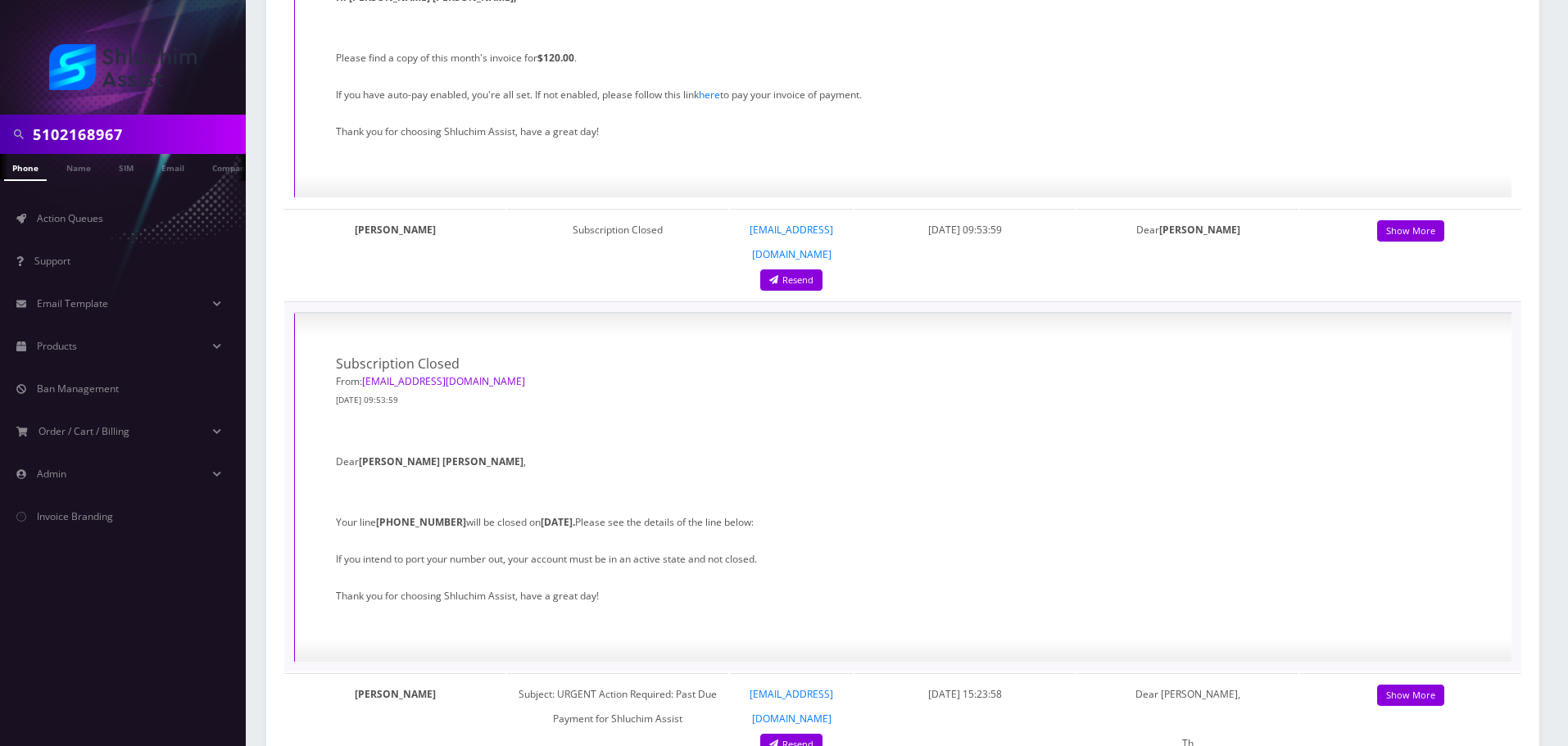
scroll to position [5487, 0]
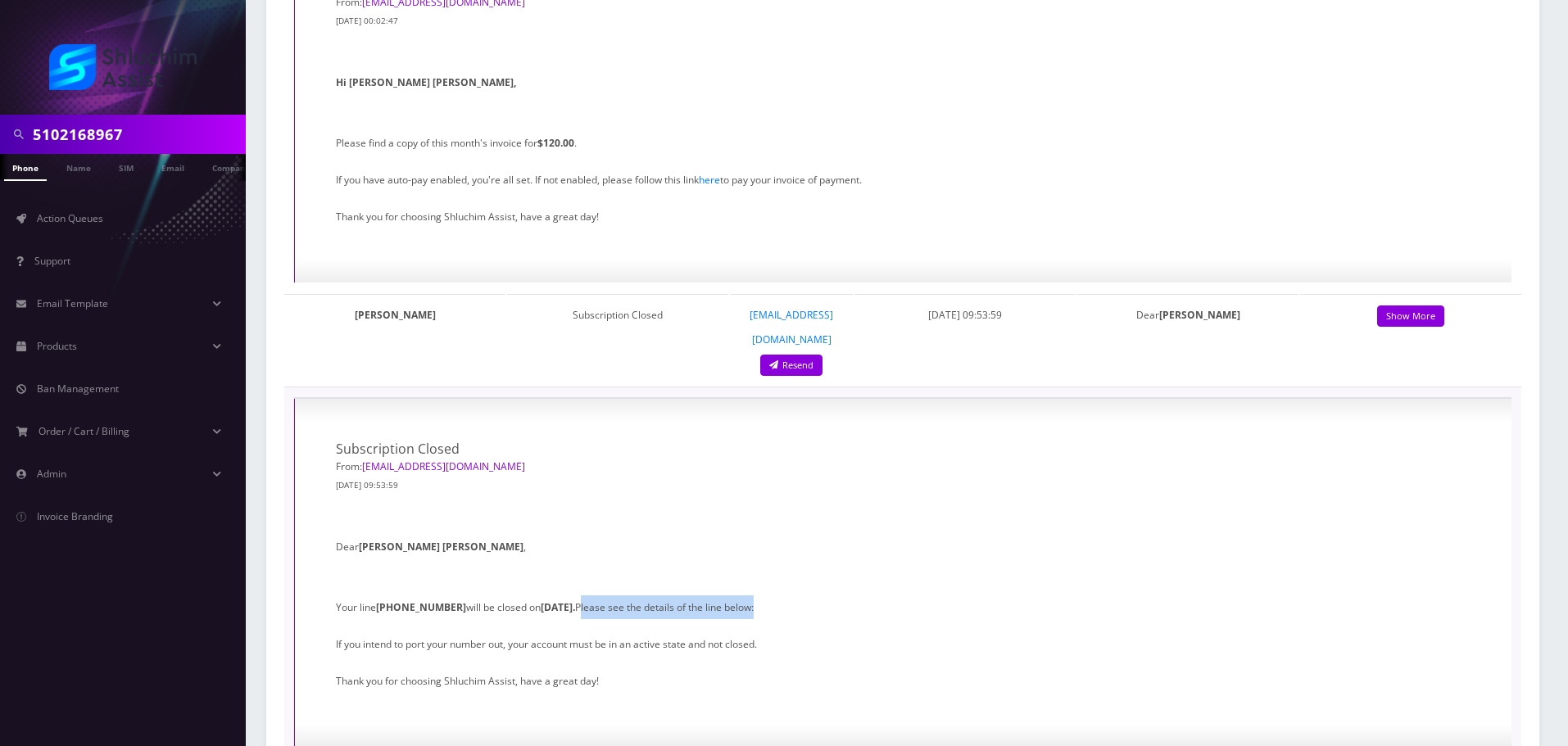
drag, startPoint x: 587, startPoint y: 287, endPoint x: 785, endPoint y: 291, distance: 198.0
drag, startPoint x: 505, startPoint y: 291, endPoint x: 680, endPoint y: 291, distance: 175.0
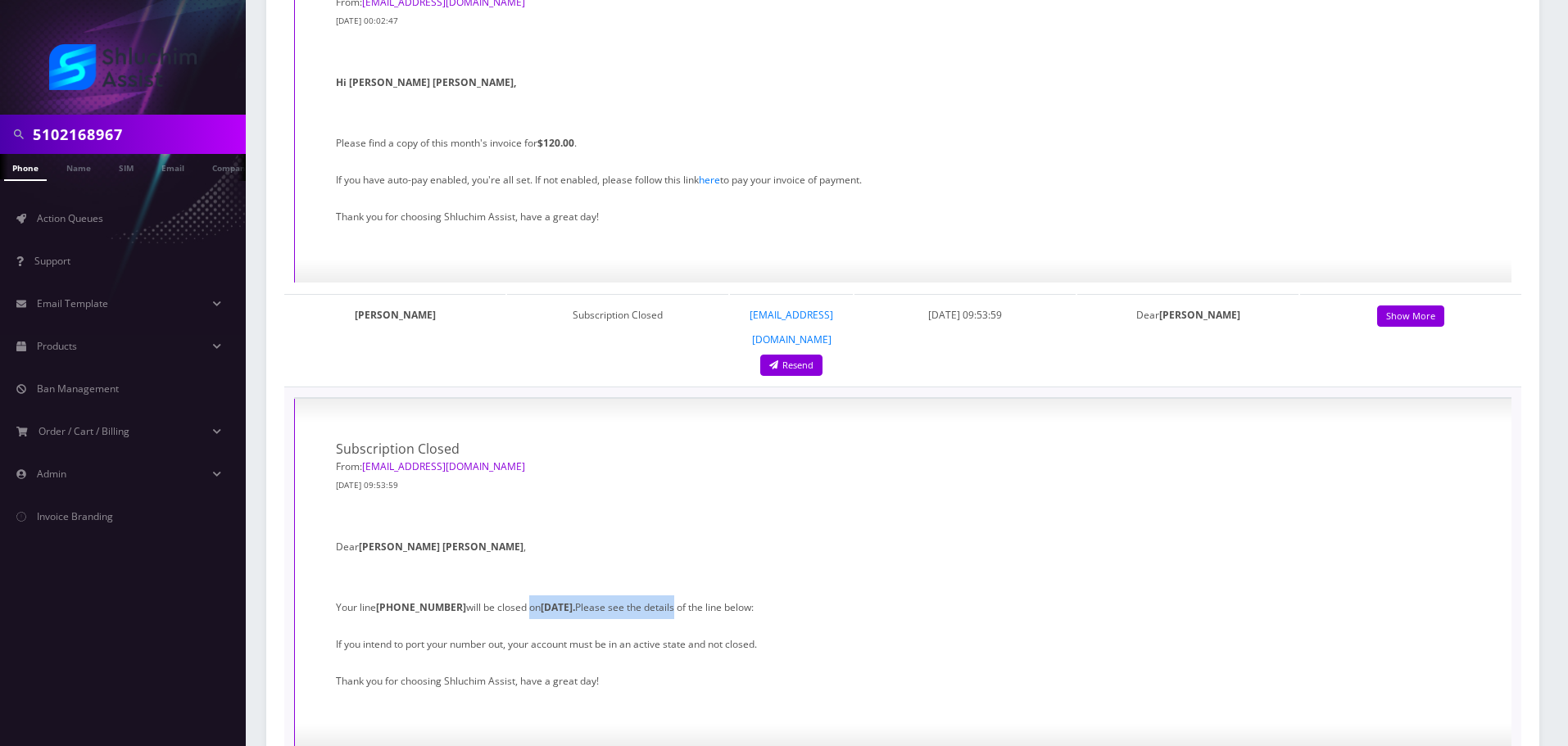
drag, startPoint x: 351, startPoint y: 324, endPoint x: 540, endPoint y: 324, distance: 189.0
drag, startPoint x: 399, startPoint y: 324, endPoint x: 601, endPoint y: 325, distance: 202.0
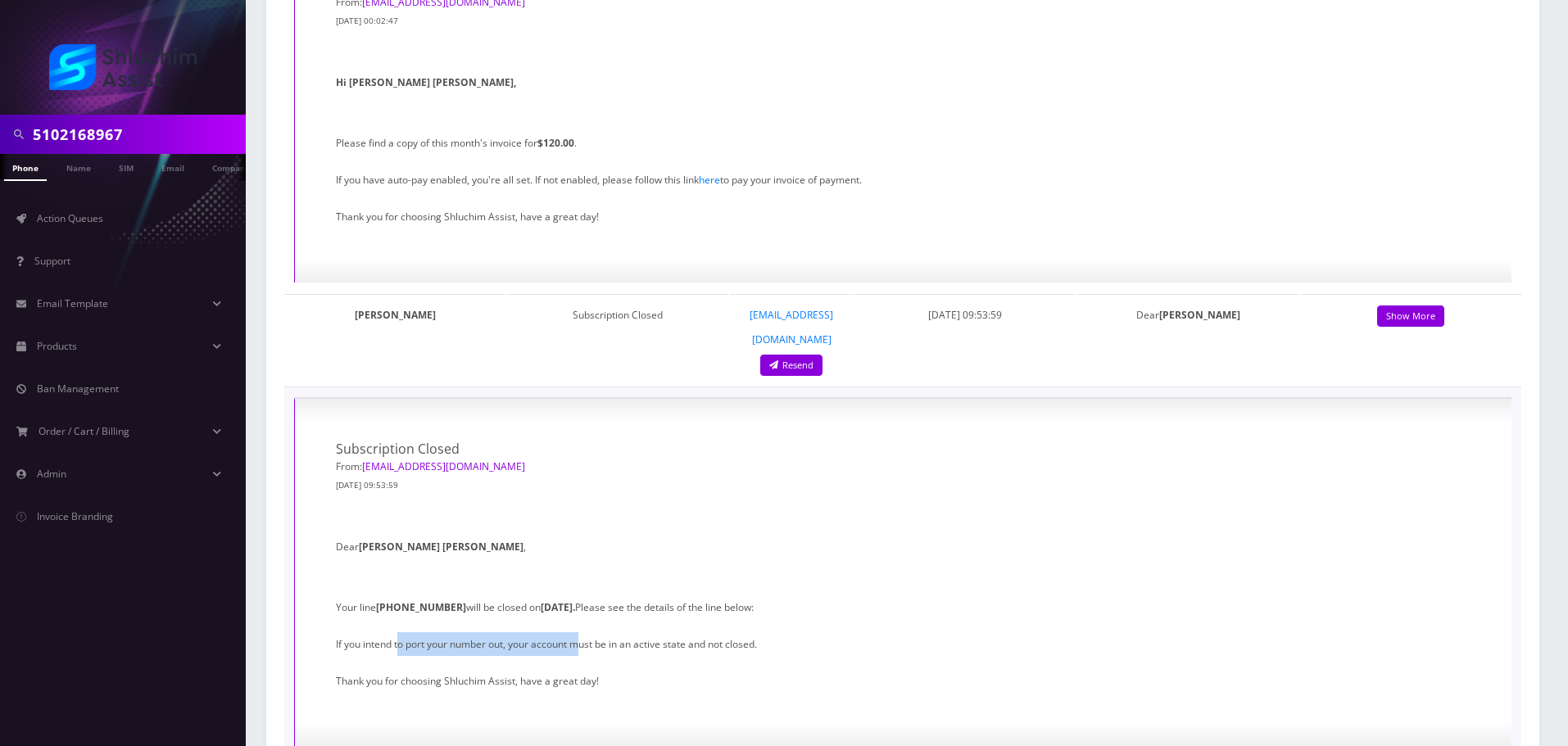
drag, startPoint x: 473, startPoint y: 325, endPoint x: 722, endPoint y: 329, distance: 249.0
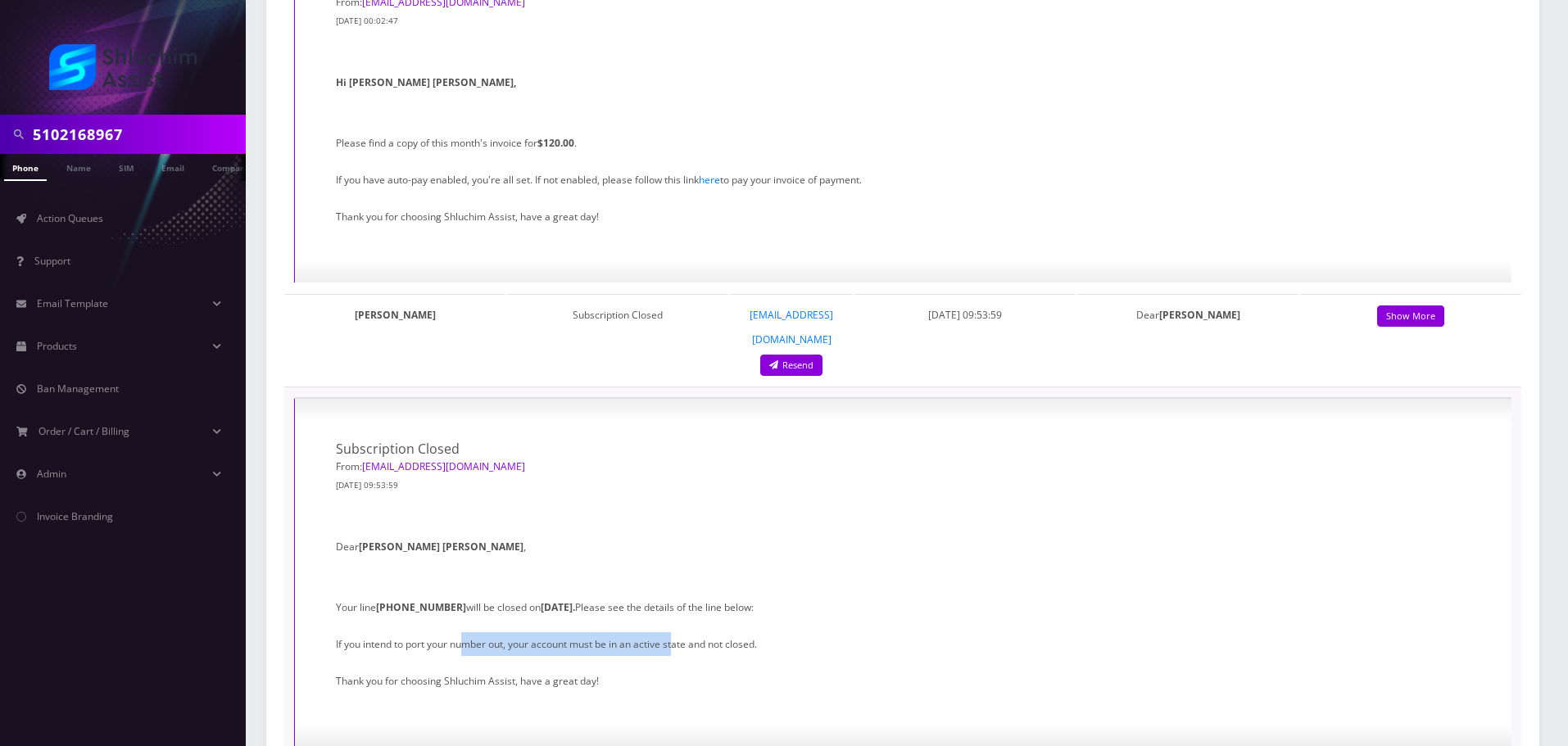
drag, startPoint x: 541, startPoint y: 329, endPoint x: 763, endPoint y: 329, distance: 222.0
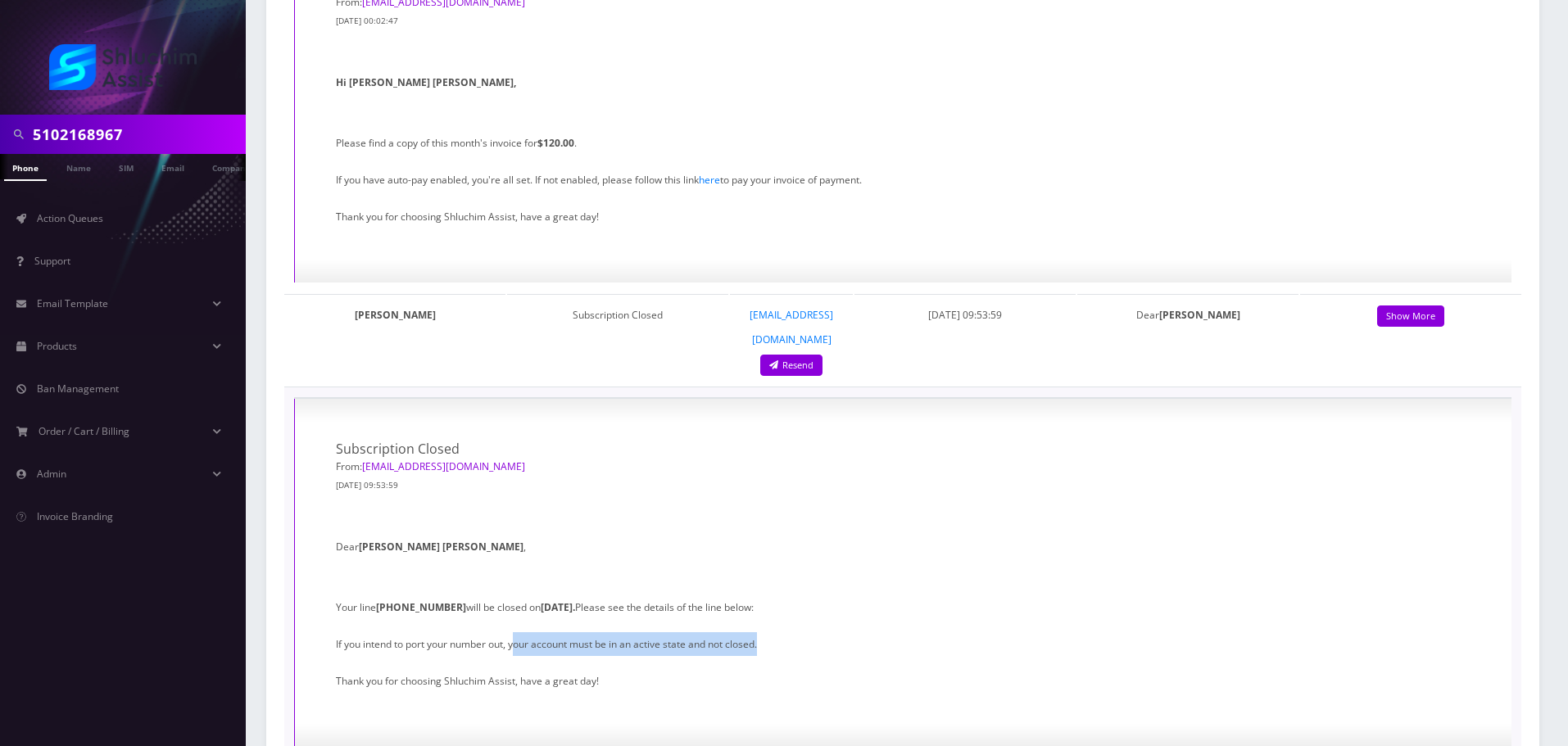
drag, startPoint x: 520, startPoint y: 328, endPoint x: 786, endPoint y: 331, distance: 266.0
drag, startPoint x: 557, startPoint y: 323, endPoint x: 780, endPoint y: 323, distance: 223.0
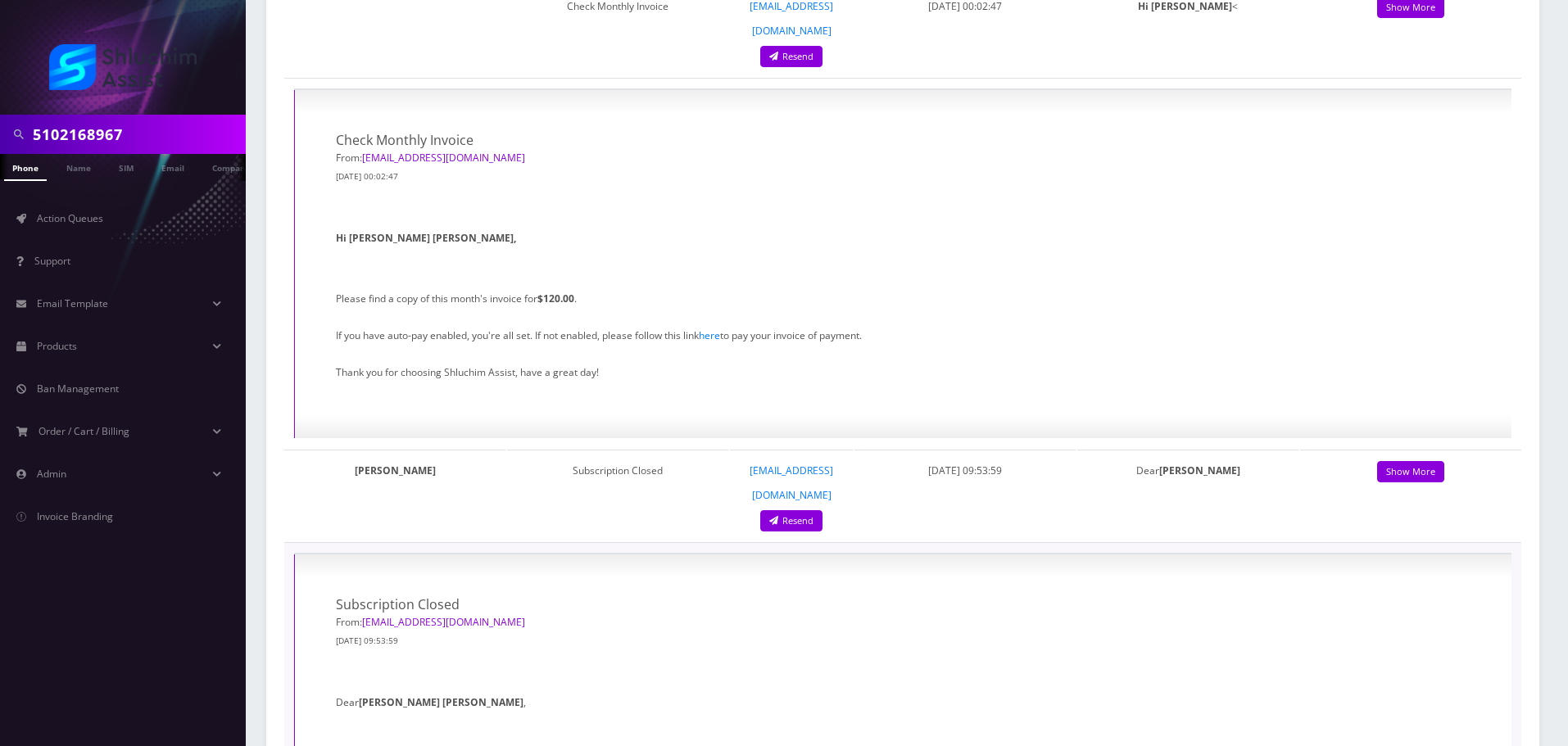
scroll to position [5323, 0]
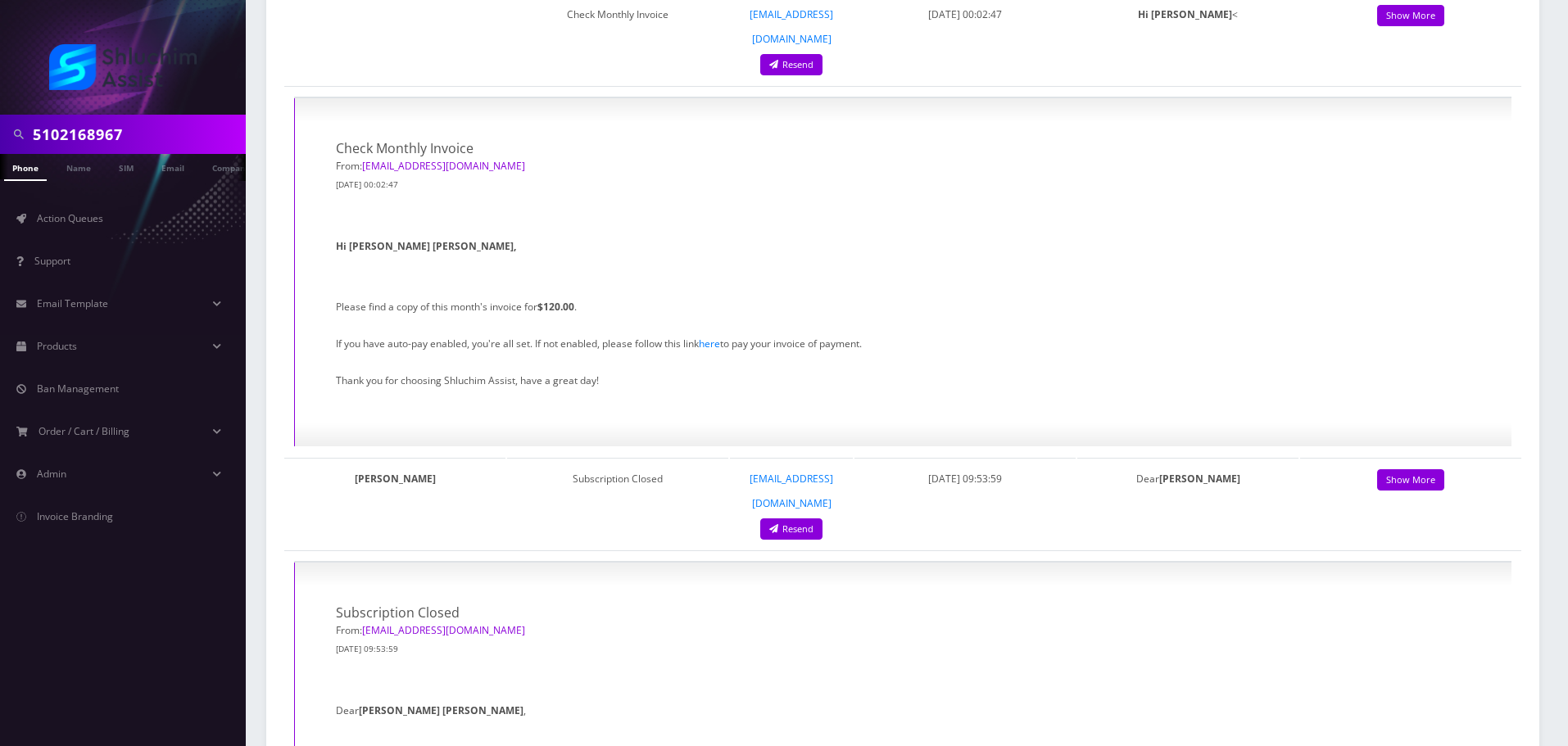
click at [151, 137] on input "5102168967" at bounding box center [137, 134] width 209 height 31
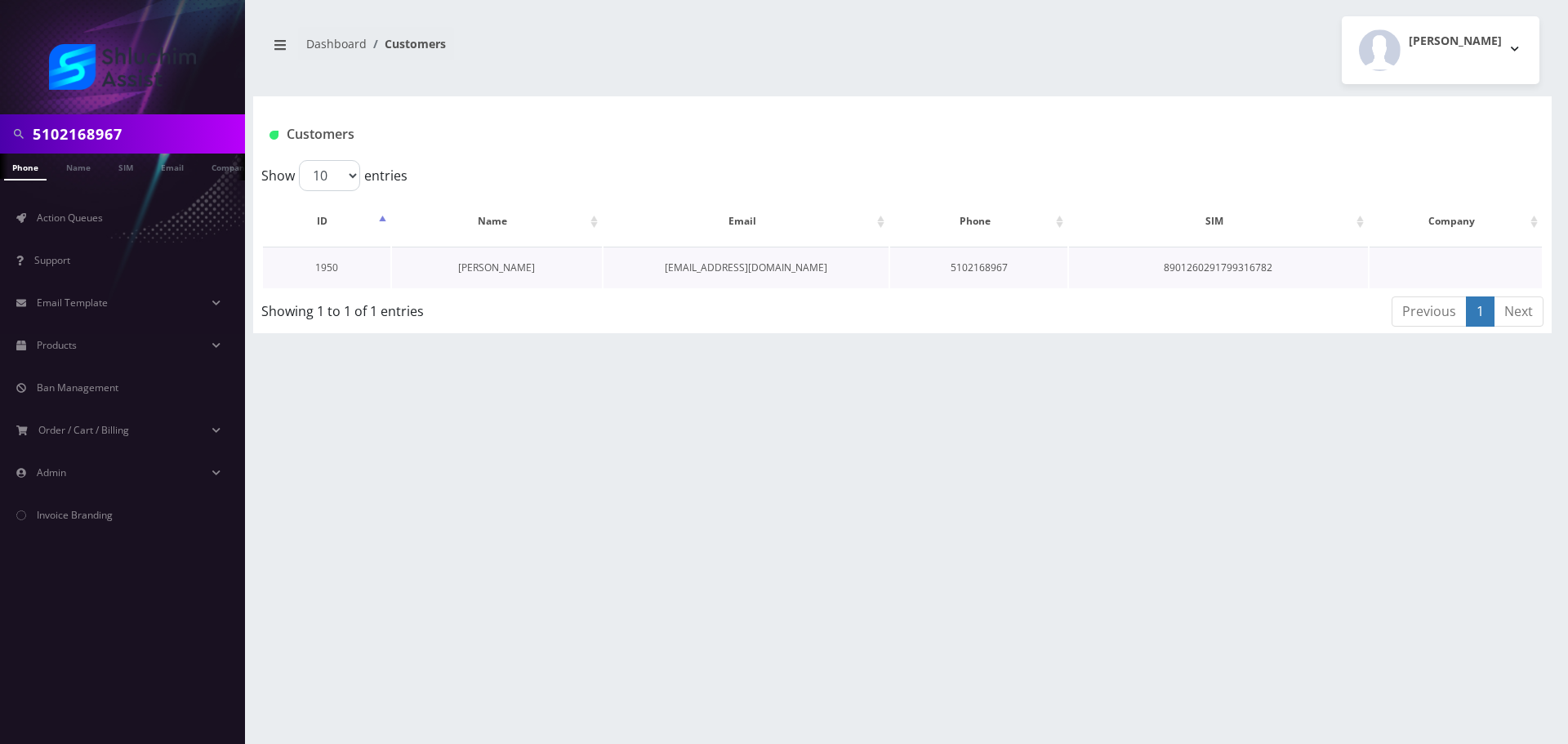
click at [501, 268] on link "[PERSON_NAME]" at bounding box center [497, 267] width 77 height 14
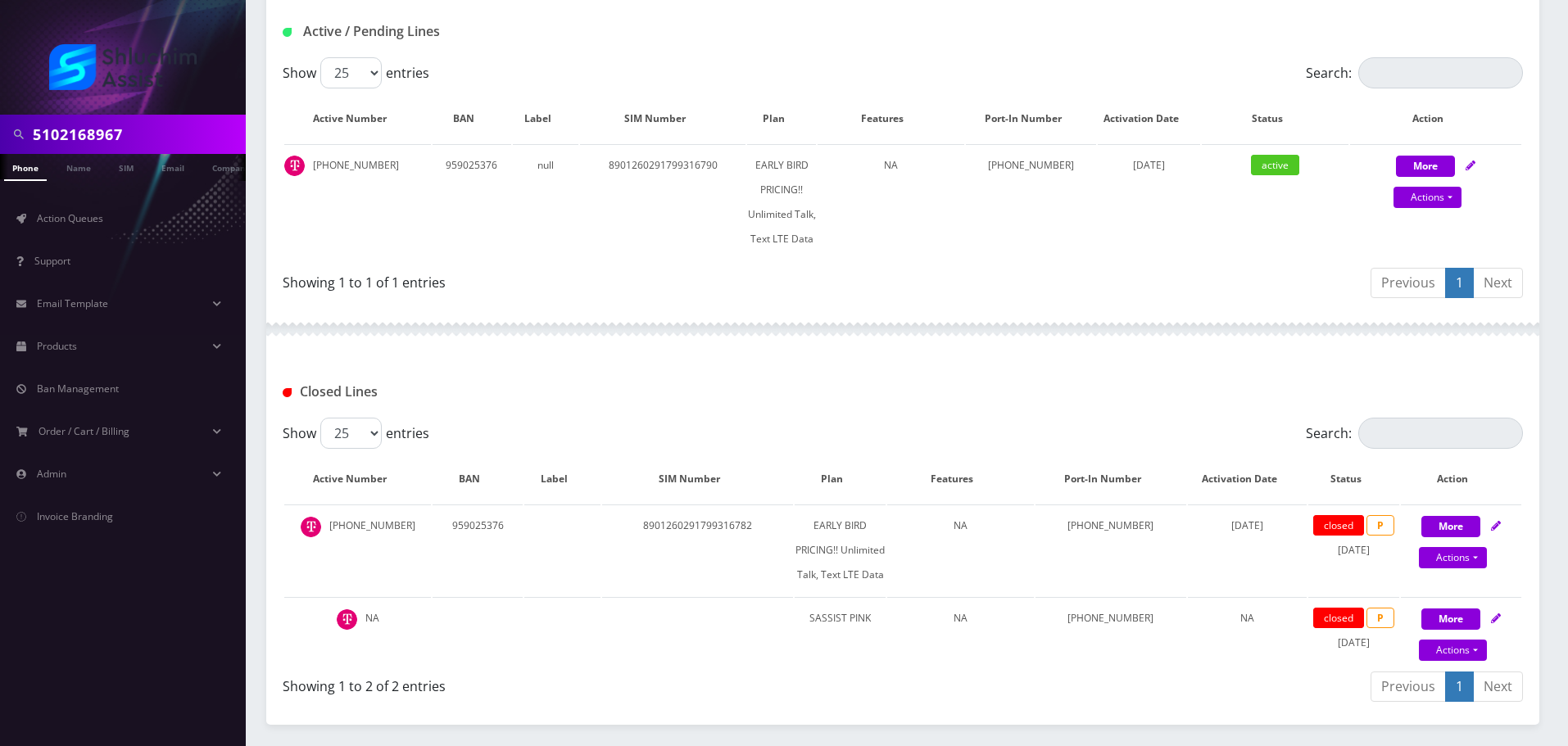
scroll to position [258, 0]
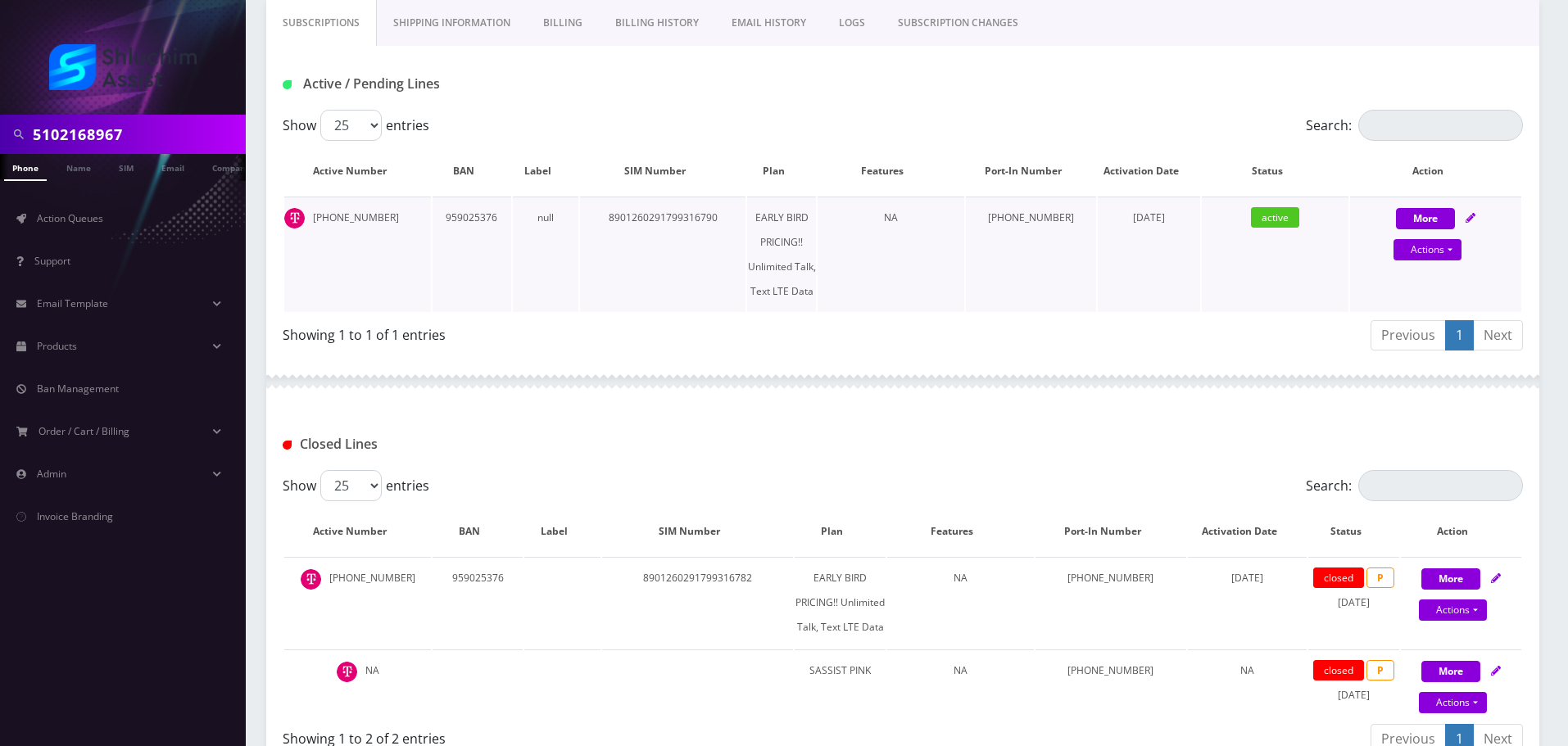
click at [668, 221] on td "8901260291799316790" at bounding box center [662, 254] width 165 height 115
click at [863, 221] on td "NA" at bounding box center [890, 254] width 146 height 115
click at [365, 215] on td "[PHONE_NUMBER]" at bounding box center [357, 254] width 146 height 115
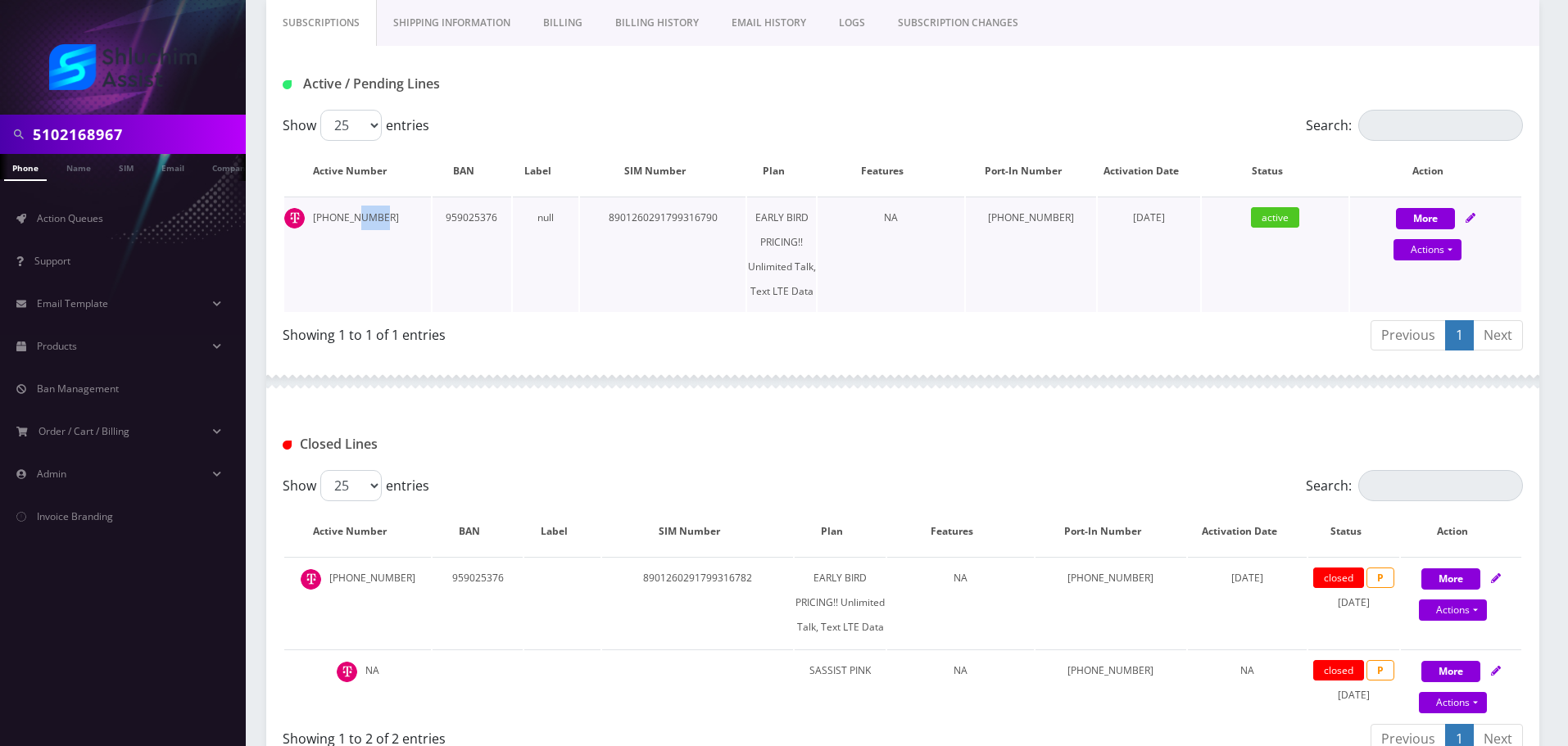
click at [365, 215] on td "[PHONE_NUMBER]" at bounding box center [357, 254] width 146 height 115
click at [353, 220] on td "323-439-4314" at bounding box center [357, 254] width 146 height 115
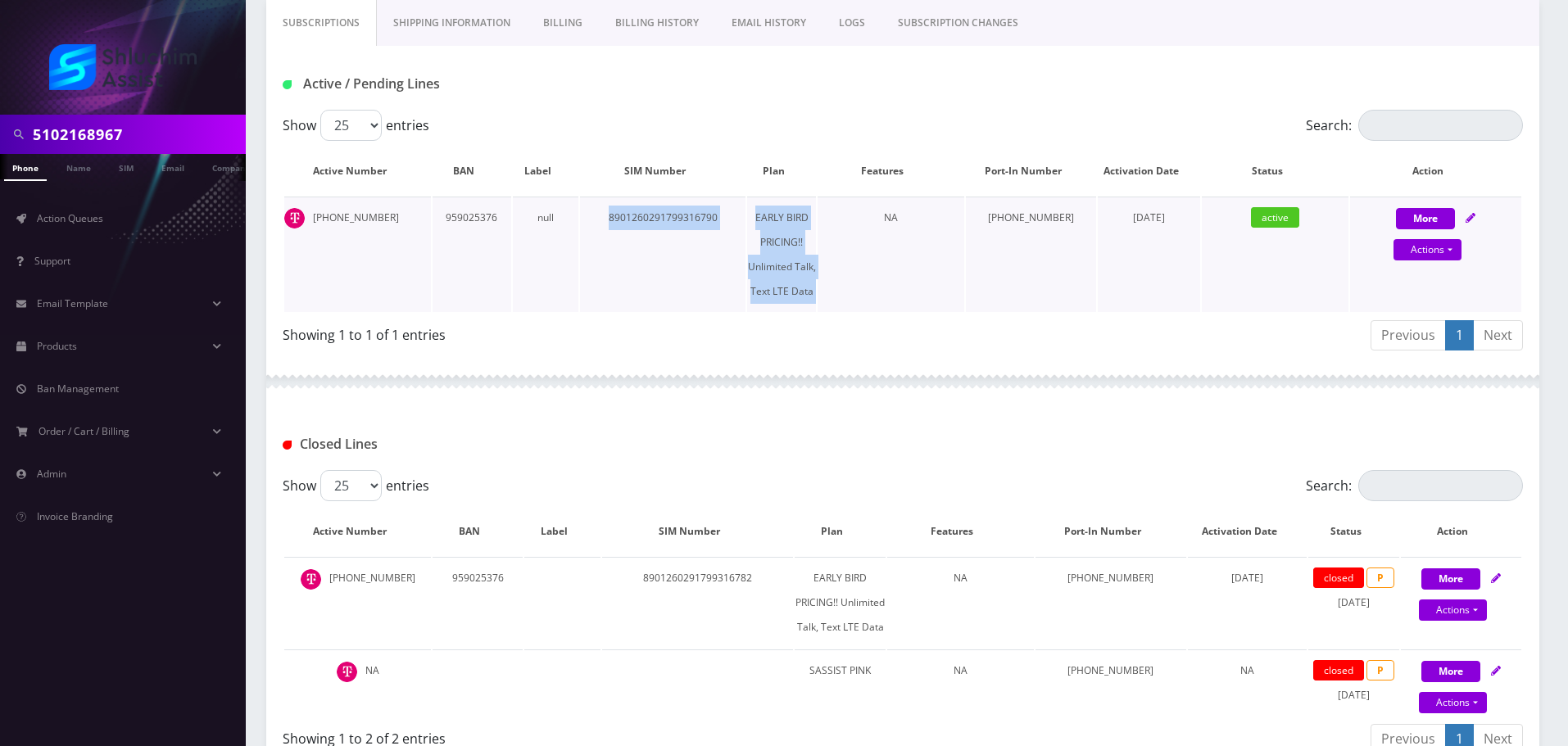
drag, startPoint x: 627, startPoint y: 216, endPoint x: 885, endPoint y: 222, distance: 258.1
click at [883, 222] on tr "323-439-4314 959025376 null 8901260291799316790 EARLY BIRD PRICING!! Unlimited …" at bounding box center [902, 254] width 1237 height 115
click at [885, 222] on td "NA" at bounding box center [890, 254] width 146 height 115
drag, startPoint x: 648, startPoint y: 217, endPoint x: 953, endPoint y: 238, distance: 305.7
click at [953, 238] on tr "323-439-4314 959025376 null 8901260291799316790 EARLY BIRD PRICING!! Unlimited …" at bounding box center [902, 254] width 1237 height 115
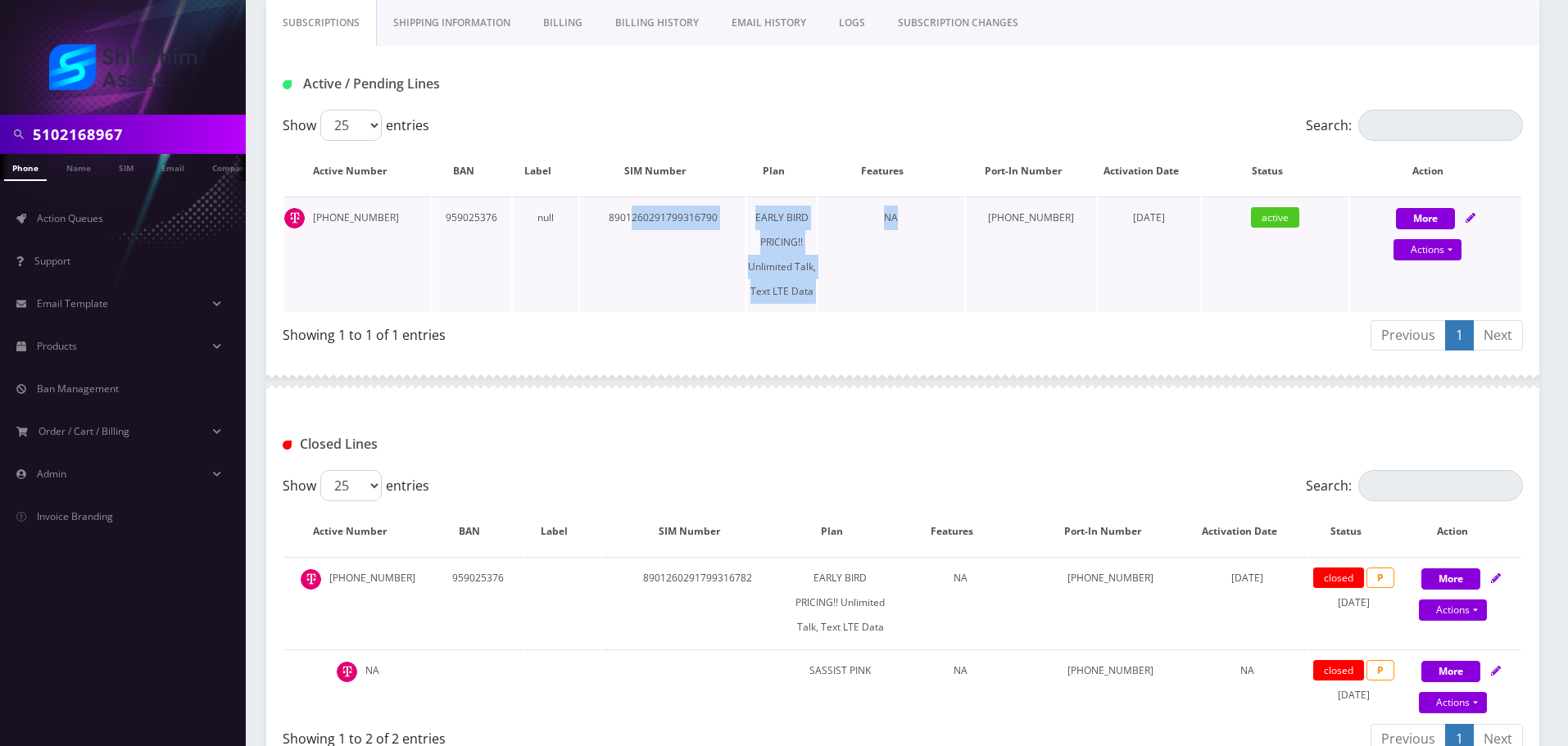
click at [953, 238] on td "NA" at bounding box center [890, 254] width 146 height 115
drag, startPoint x: 377, startPoint y: 213, endPoint x: 314, endPoint y: 215, distance: 63.0
click at [314, 215] on td "[PHONE_NUMBER]" at bounding box center [357, 254] width 146 height 115
click at [745, 228] on td "8901260291799316790" at bounding box center [662, 254] width 165 height 115
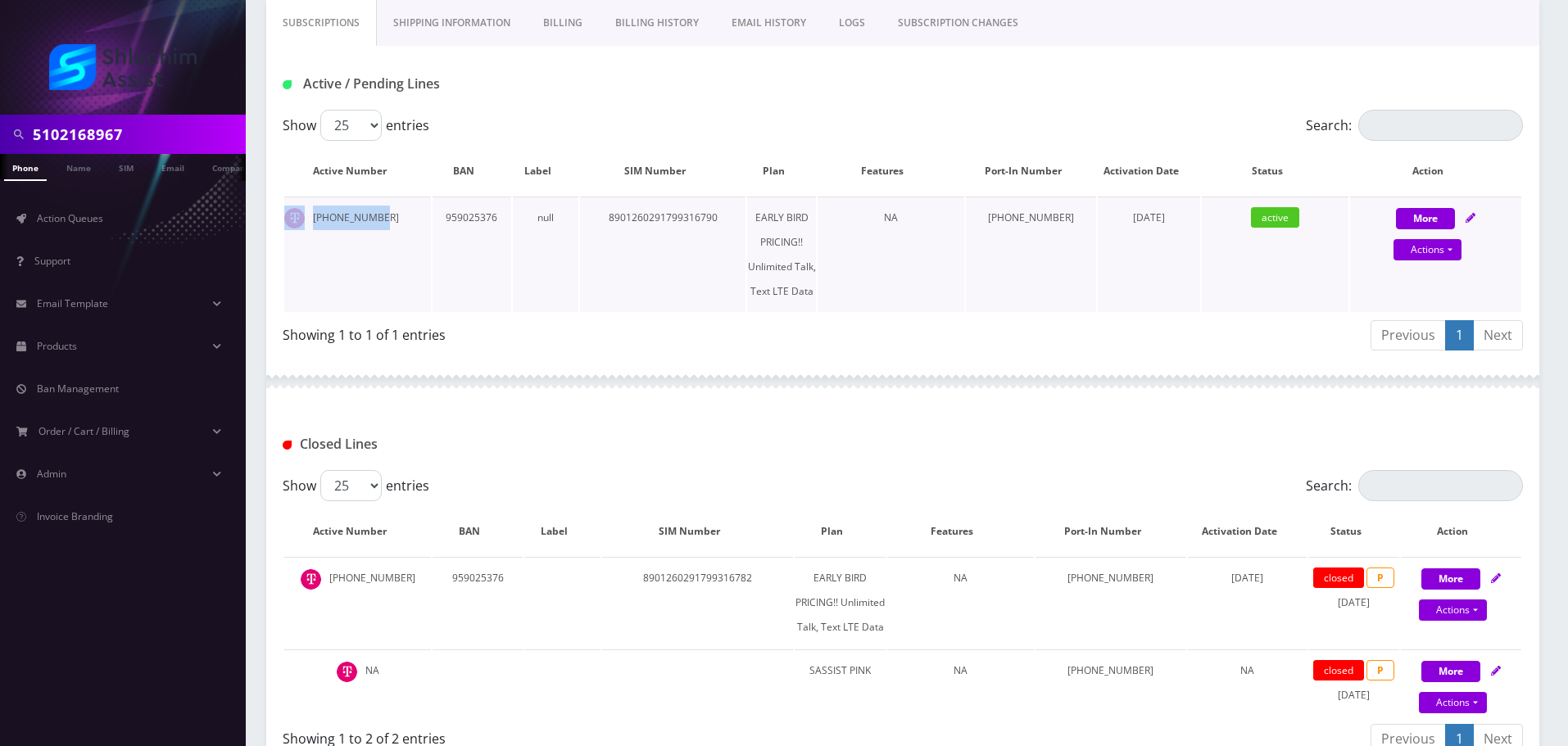
drag, startPoint x: 408, startPoint y: 217, endPoint x: 288, endPoint y: 216, distance: 120.0
click at [288, 216] on td "[PHONE_NUMBER]" at bounding box center [357, 254] width 146 height 115
copy td "[PHONE_NUMBER]"
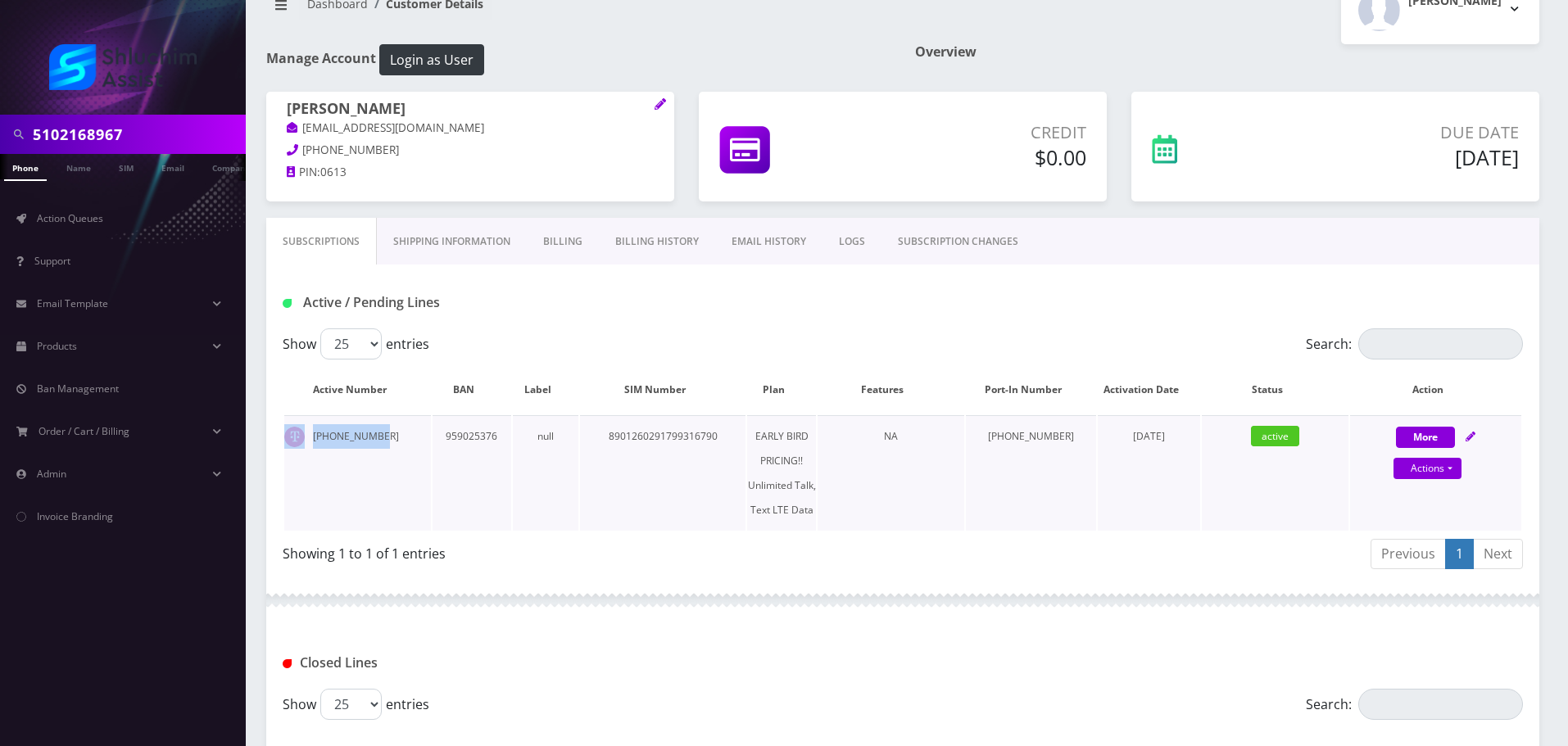
scroll to position [0, 0]
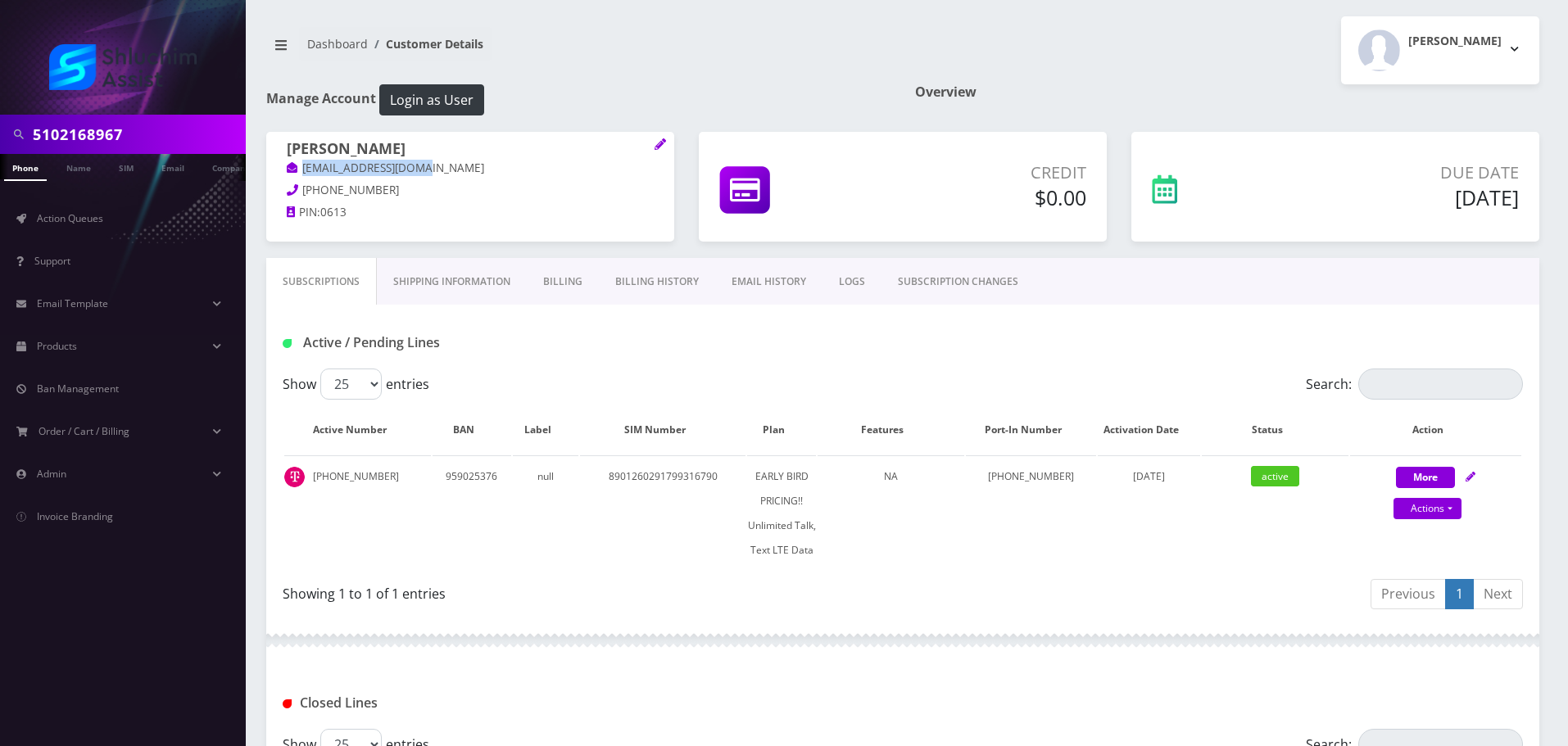
drag, startPoint x: 426, startPoint y: 165, endPoint x: 297, endPoint y: 165, distance: 129.0
click at [297, 165] on p "[EMAIL_ADDRESS][DOMAIN_NAME]" at bounding box center [470, 169] width 367 height 18
copy link "[EMAIL_ADDRESS][DOMAIN_NAME]"
drag, startPoint x: 397, startPoint y: 471, endPoint x: 312, endPoint y: 471, distance: 85.0
click at [312, 471] on td "[PHONE_NUMBER]" at bounding box center [357, 512] width 146 height 115
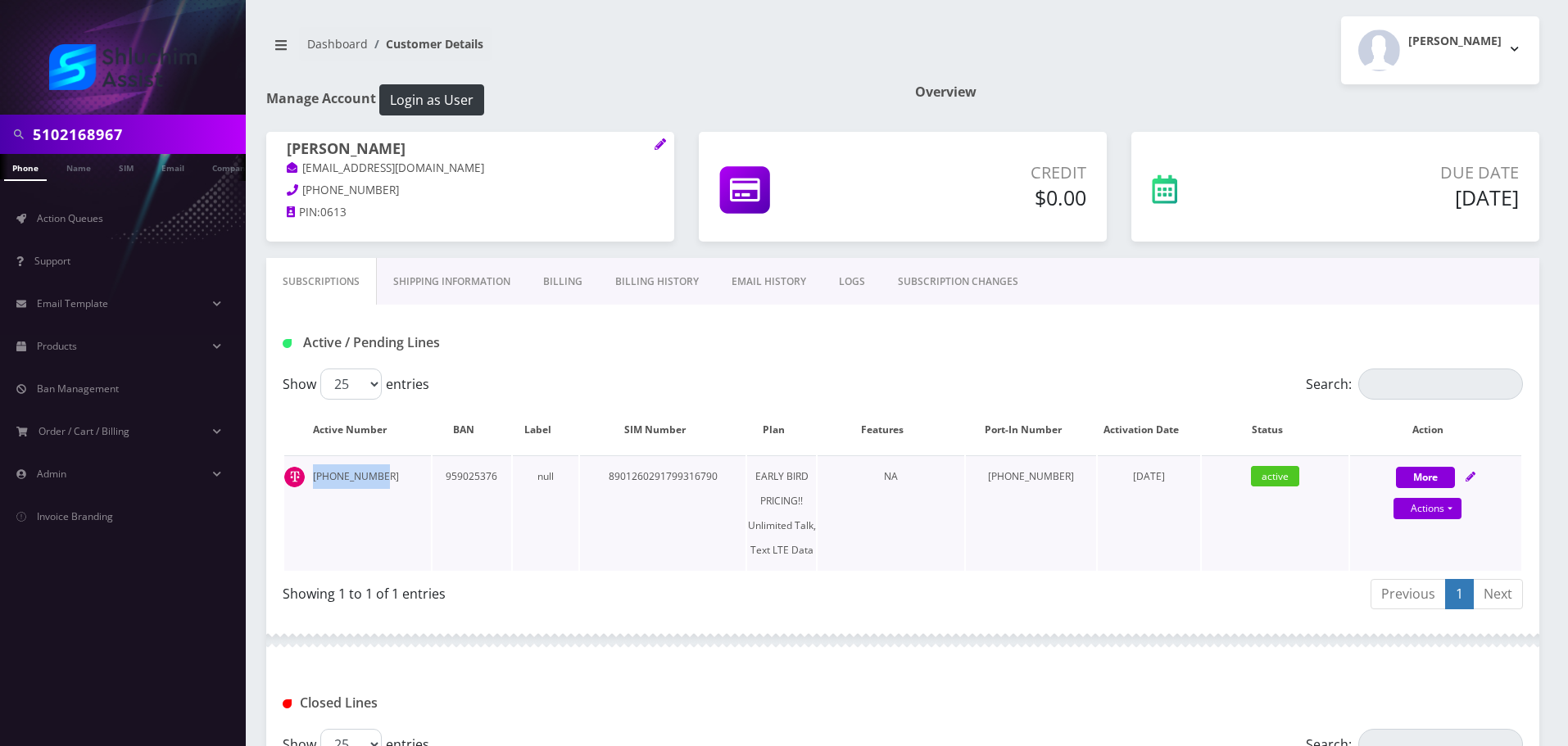
click at [391, 464] on td "[PHONE_NUMBER]" at bounding box center [357, 512] width 146 height 115
drag, startPoint x: 388, startPoint y: 472, endPoint x: 339, endPoint y: 474, distance: 49.0
click at [339, 474] on td "[PHONE_NUMBER]" at bounding box center [357, 512] width 146 height 115
click at [158, 149] on input "5102168967" at bounding box center [137, 134] width 209 height 31
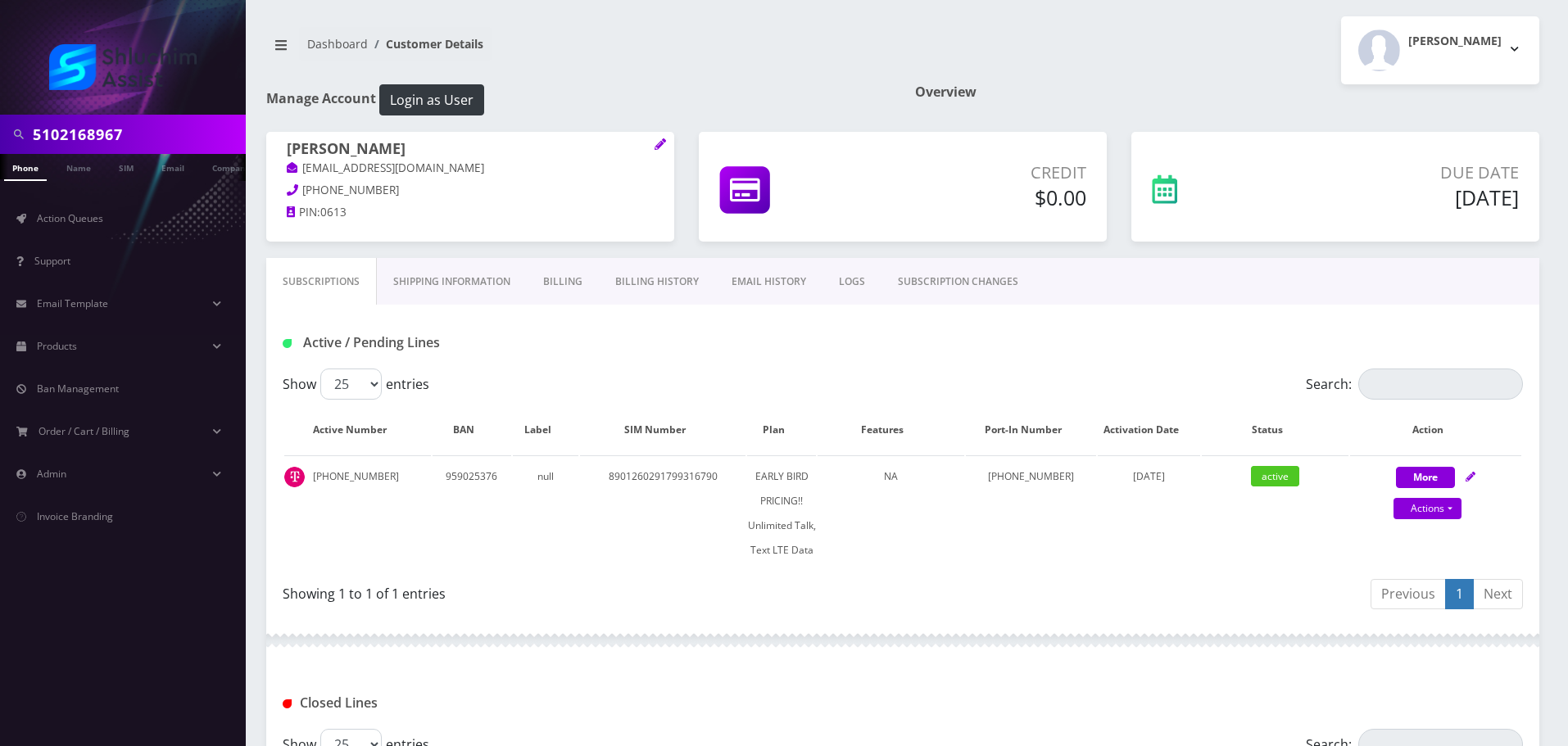
click at [158, 149] on input "5102168967" at bounding box center [137, 134] width 209 height 31
paste input "[PHONE_NUMBER]"
click at [105, 137] on input "[PHONE_NUMBER]" at bounding box center [137, 134] width 209 height 31
type input "3238399622"
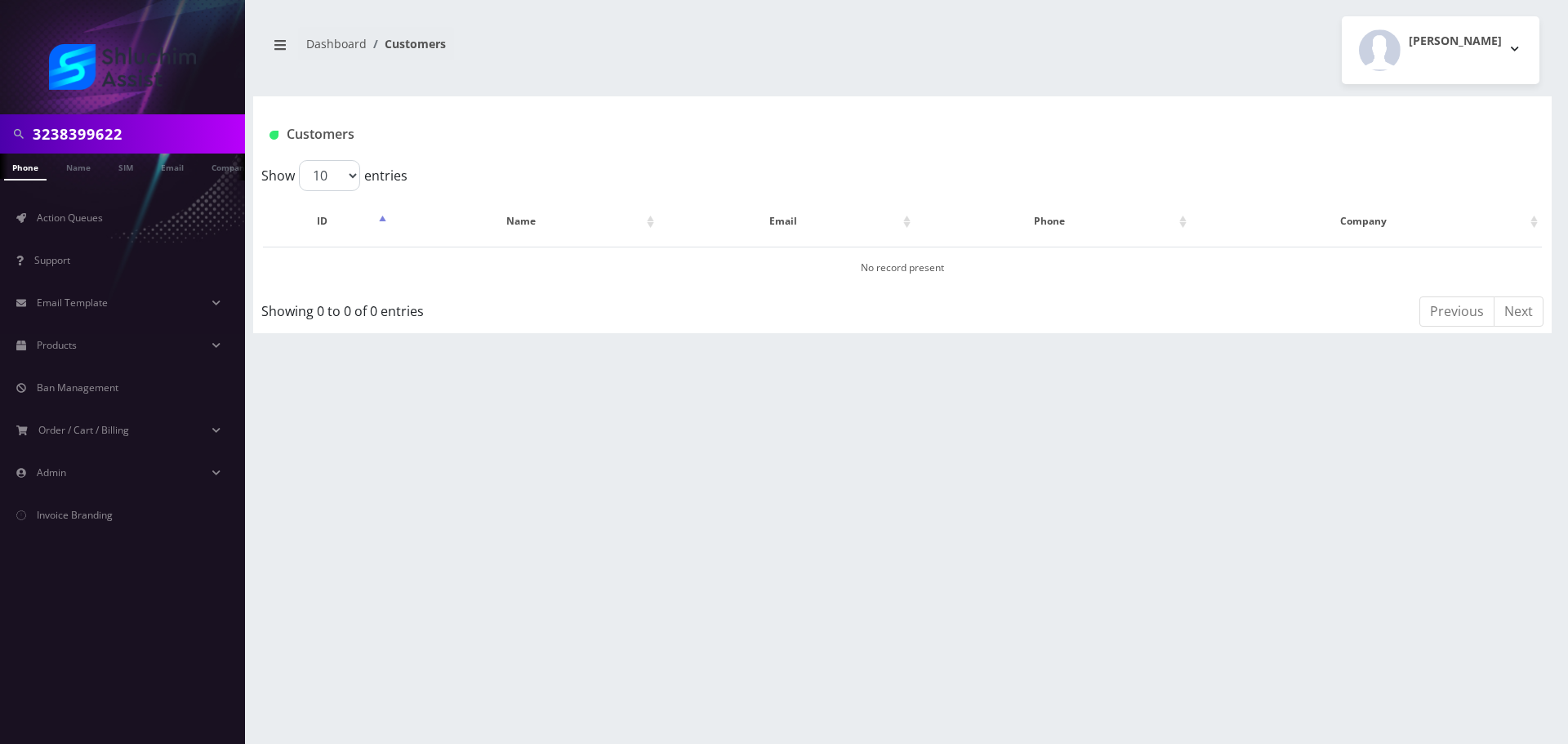
scroll to position [0, 9]
click at [148, 133] on input "3238399622" at bounding box center [136, 134] width 208 height 31
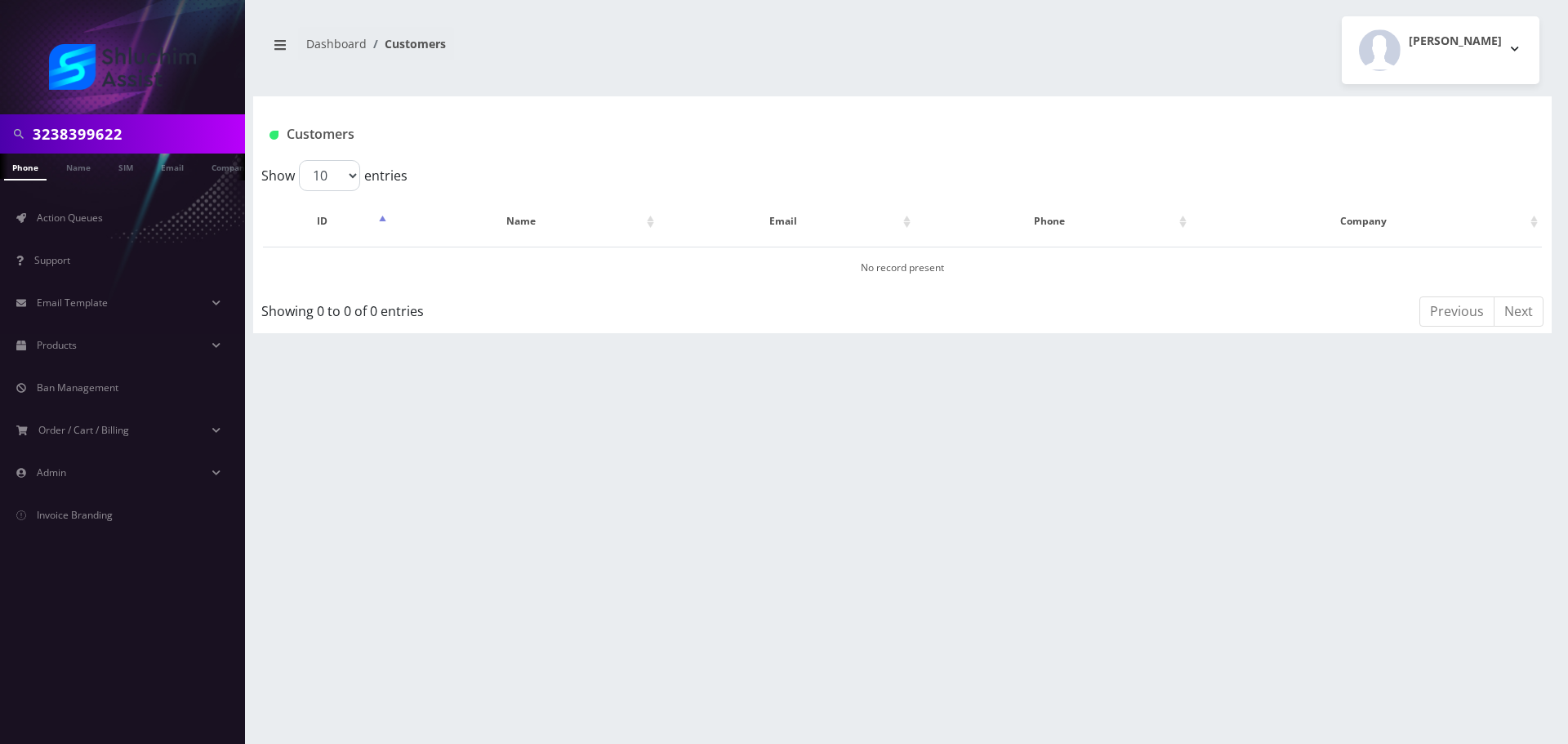
click at [148, 133] on input "3238399622" at bounding box center [136, 134] width 208 height 31
click at [175, 137] on input "3238399622" at bounding box center [136, 134] width 208 height 31
paste input "[EMAIL_ADDRESS][DOMAIN_NAME]"
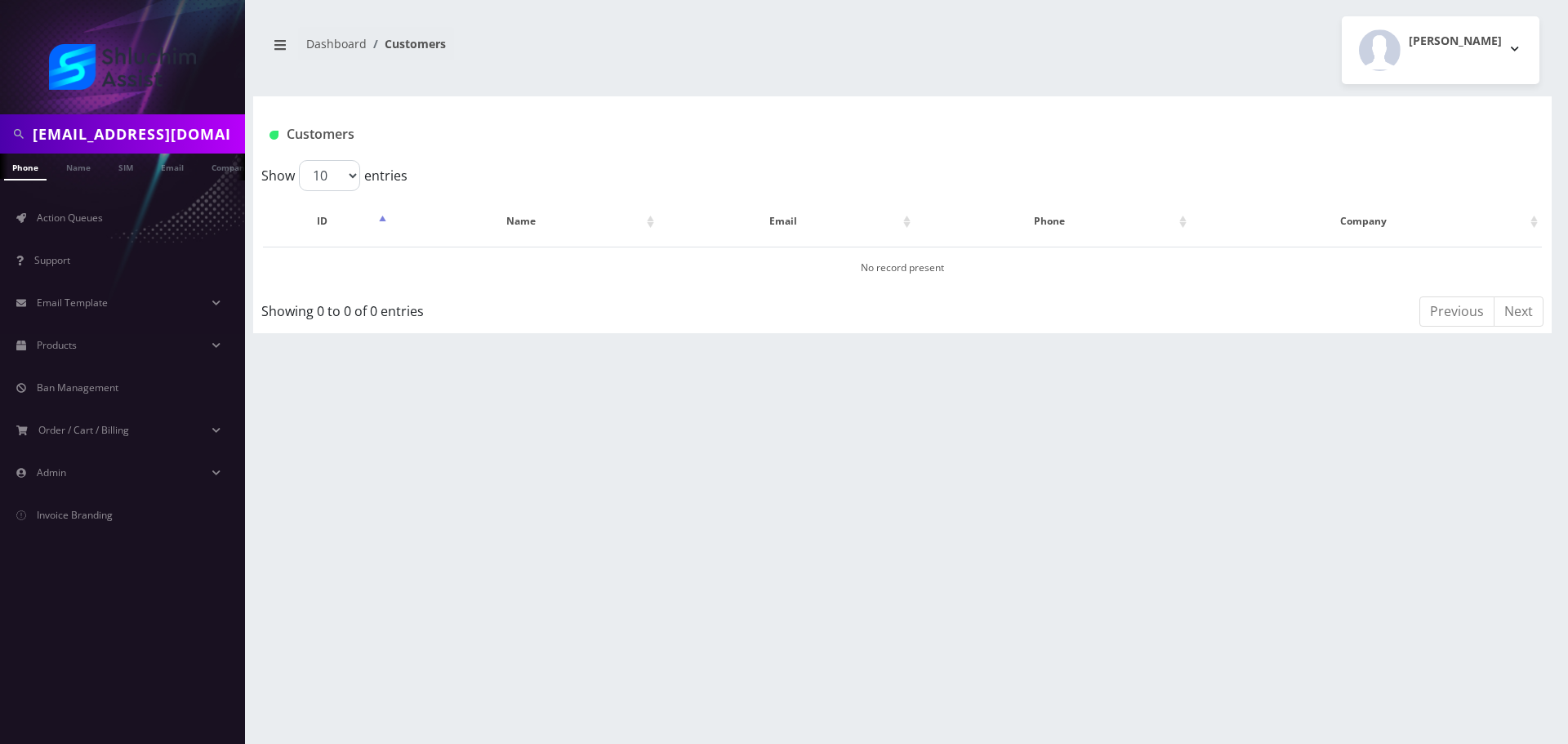
type input "[EMAIL_ADDRESS][DOMAIN_NAME]"
click at [177, 173] on link "Email" at bounding box center [164, 167] width 39 height 27
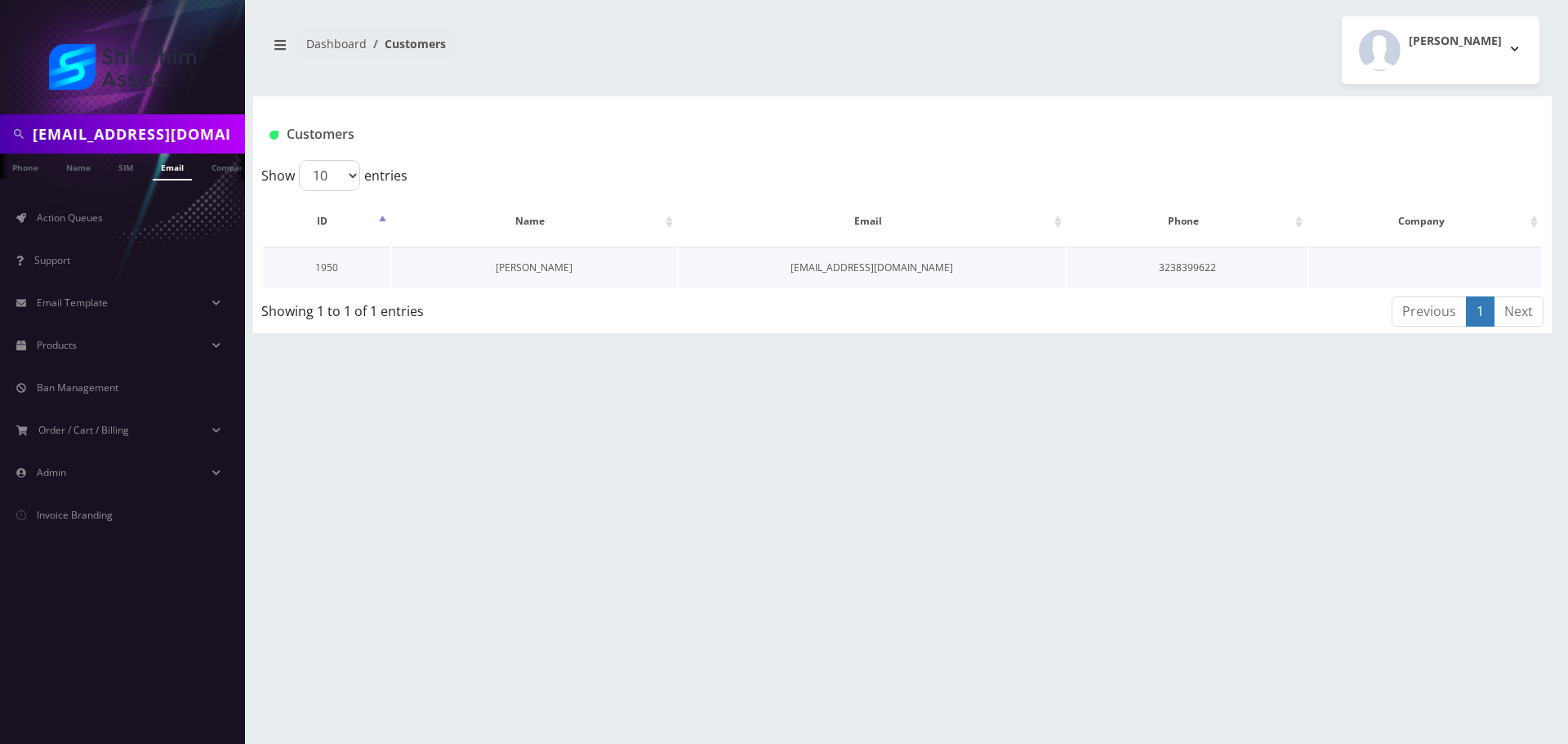
click at [523, 264] on link "[PERSON_NAME]" at bounding box center [534, 267] width 77 height 14
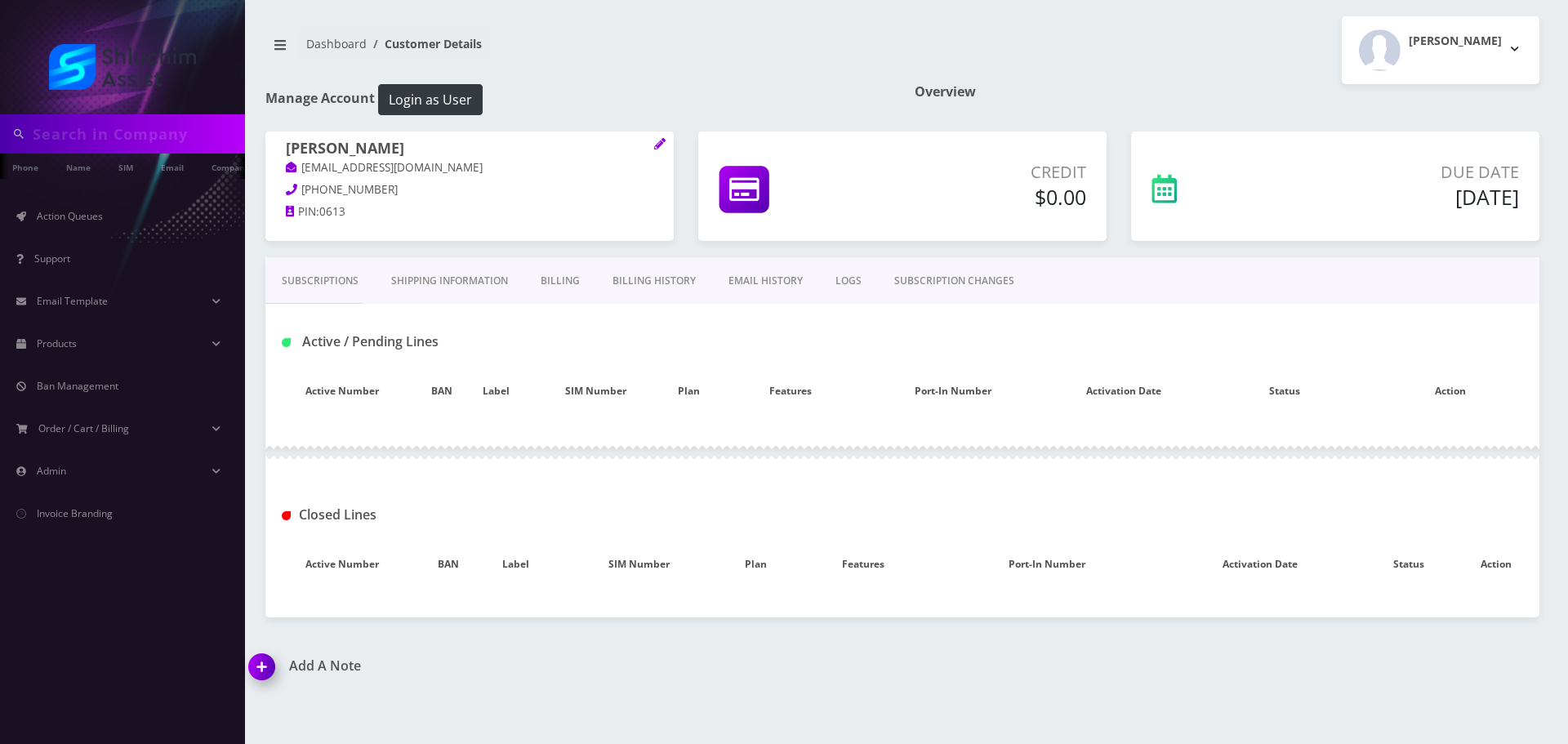
type input "[EMAIL_ADDRESS][DOMAIN_NAME]"
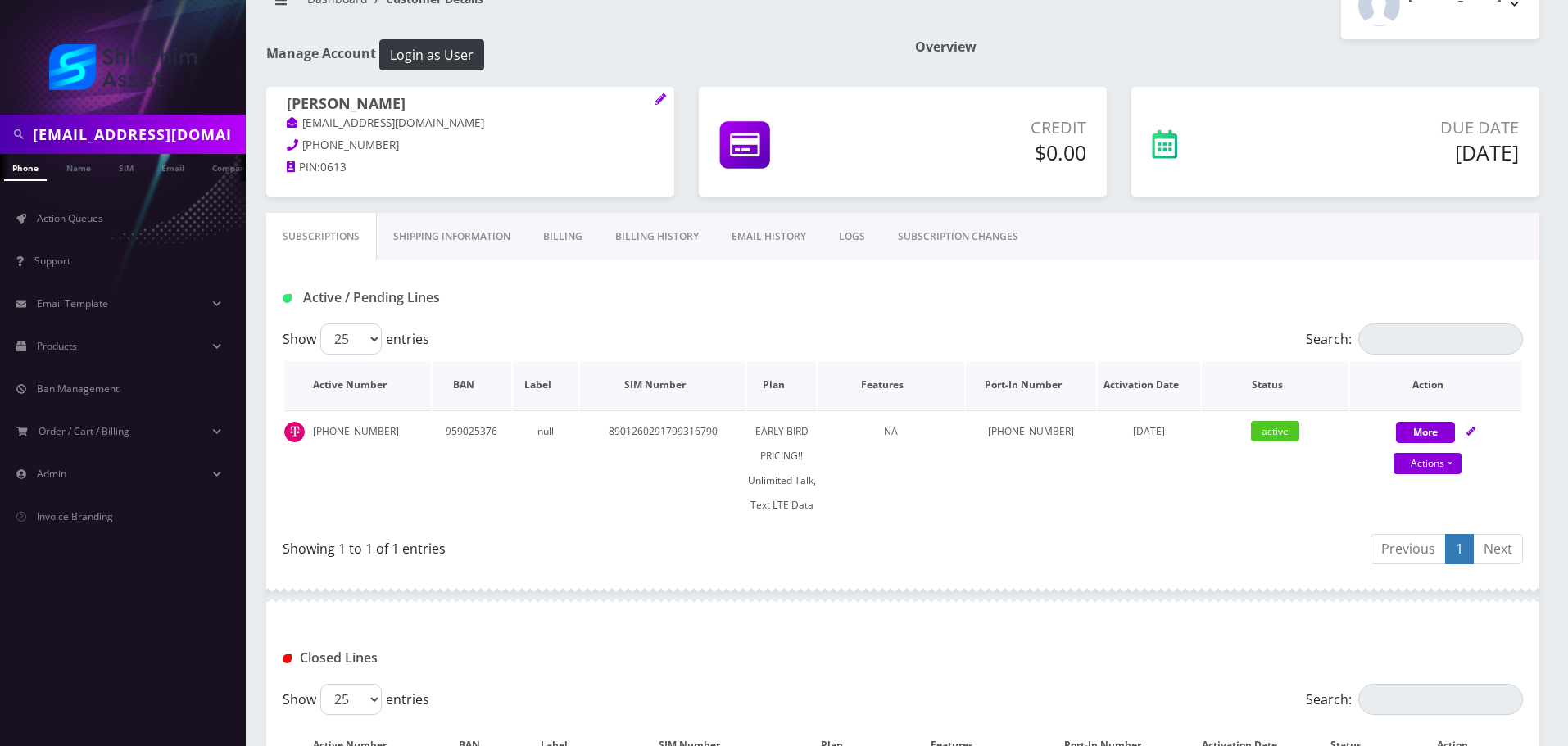
scroll to position [42, 0]
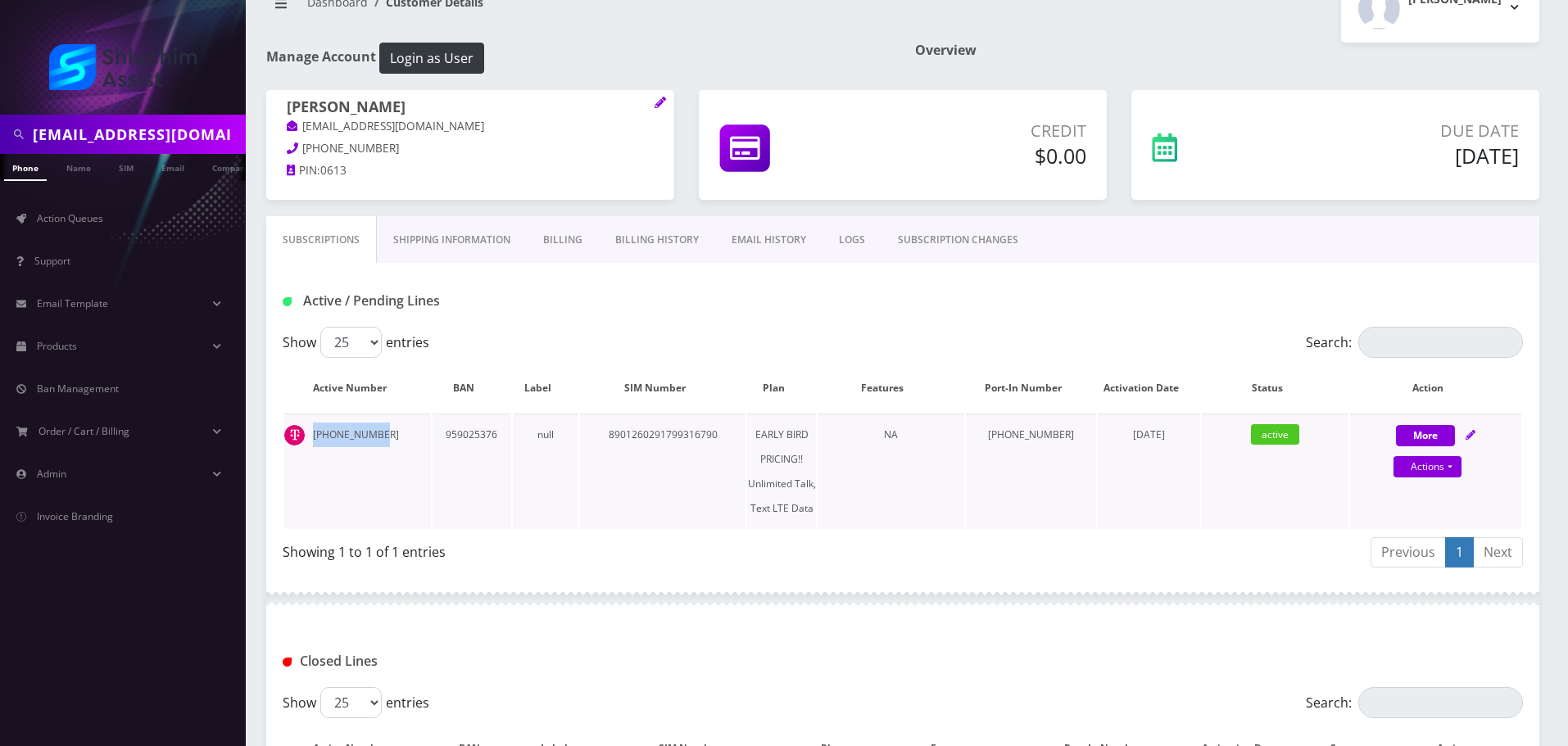
drag, startPoint x: 377, startPoint y: 437, endPoint x: 316, endPoint y: 435, distance: 61.0
click at [316, 435] on td "[PHONE_NUMBER]" at bounding box center [357, 471] width 146 height 115
drag, startPoint x: 311, startPoint y: 435, endPoint x: 395, endPoint y: 436, distance: 84.0
click at [395, 436] on td "[PHONE_NUMBER]" at bounding box center [357, 471] width 146 height 115
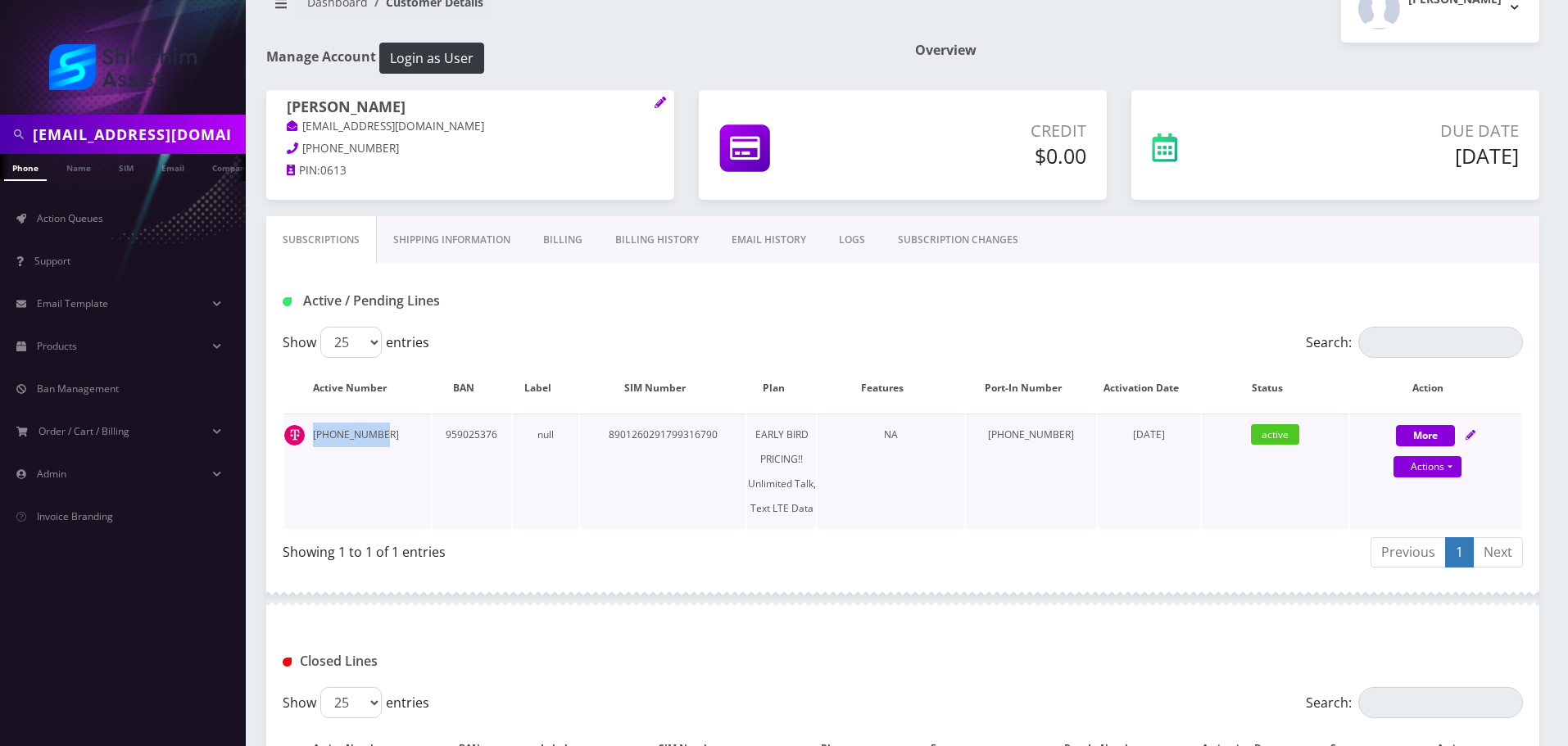
click at [395, 437] on td "[PHONE_NUMBER]" at bounding box center [357, 471] width 146 height 115
drag, startPoint x: 312, startPoint y: 435, endPoint x: 382, endPoint y: 435, distance: 70.0
click at [381, 435] on td "[PHONE_NUMBER]" at bounding box center [357, 471] width 146 height 115
click at [382, 435] on td "[PHONE_NUMBER]" at bounding box center [357, 471] width 146 height 115
drag, startPoint x: 321, startPoint y: 435, endPoint x: 393, endPoint y: 435, distance: 72.0
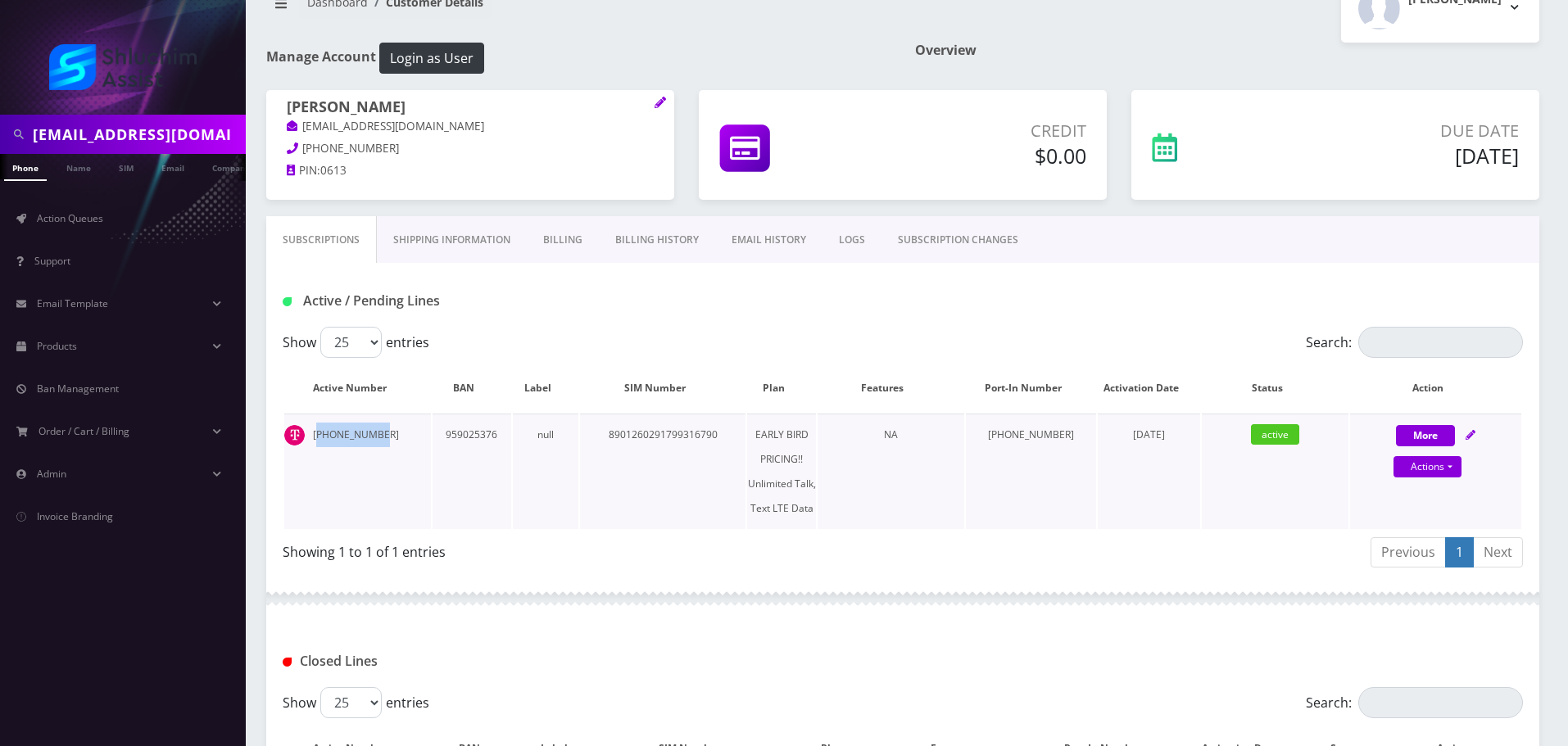
click at [383, 435] on td "[PHONE_NUMBER]" at bounding box center [357, 471] width 146 height 115
click at [393, 435] on td "[PHONE_NUMBER]" at bounding box center [357, 471] width 146 height 115
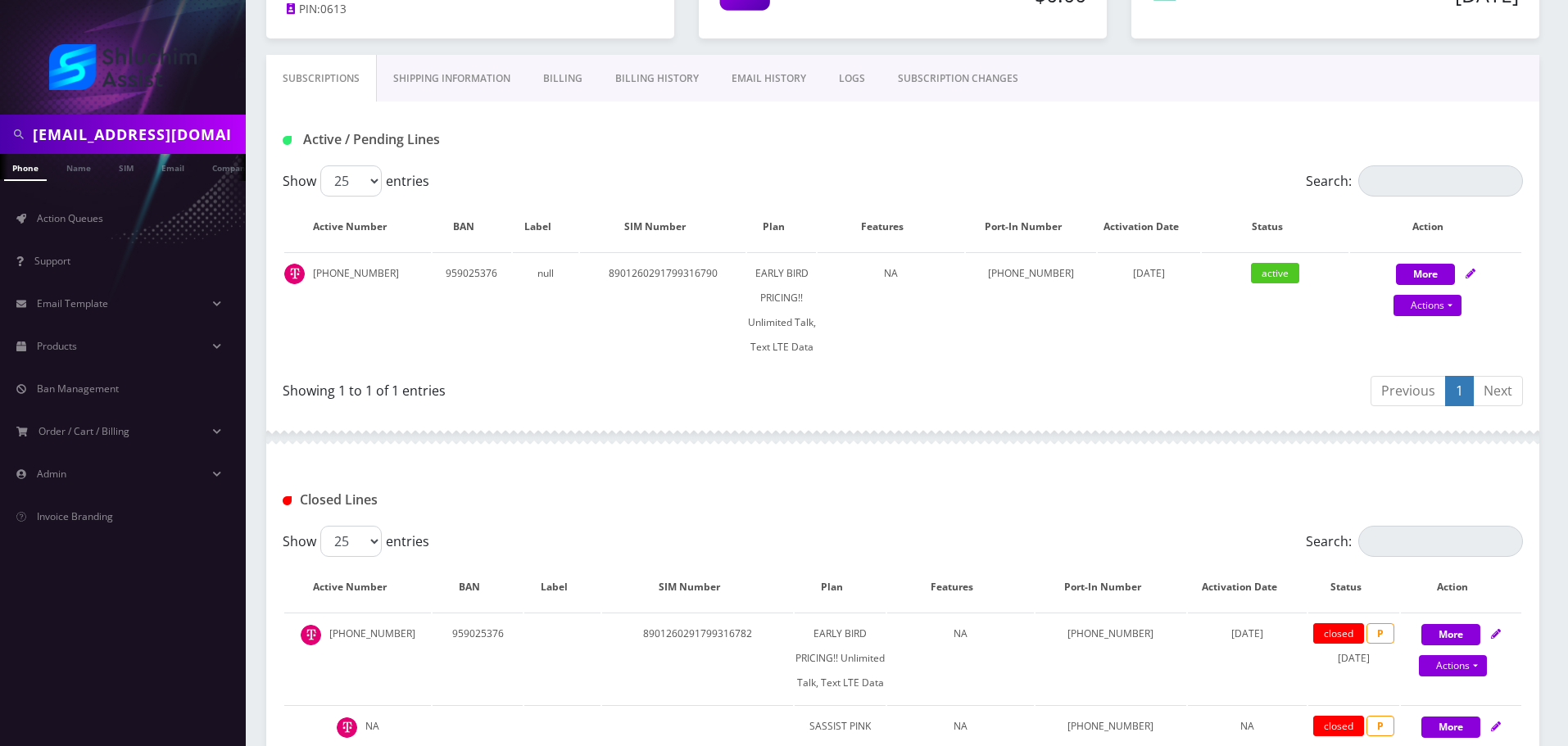
scroll to position [124, 0]
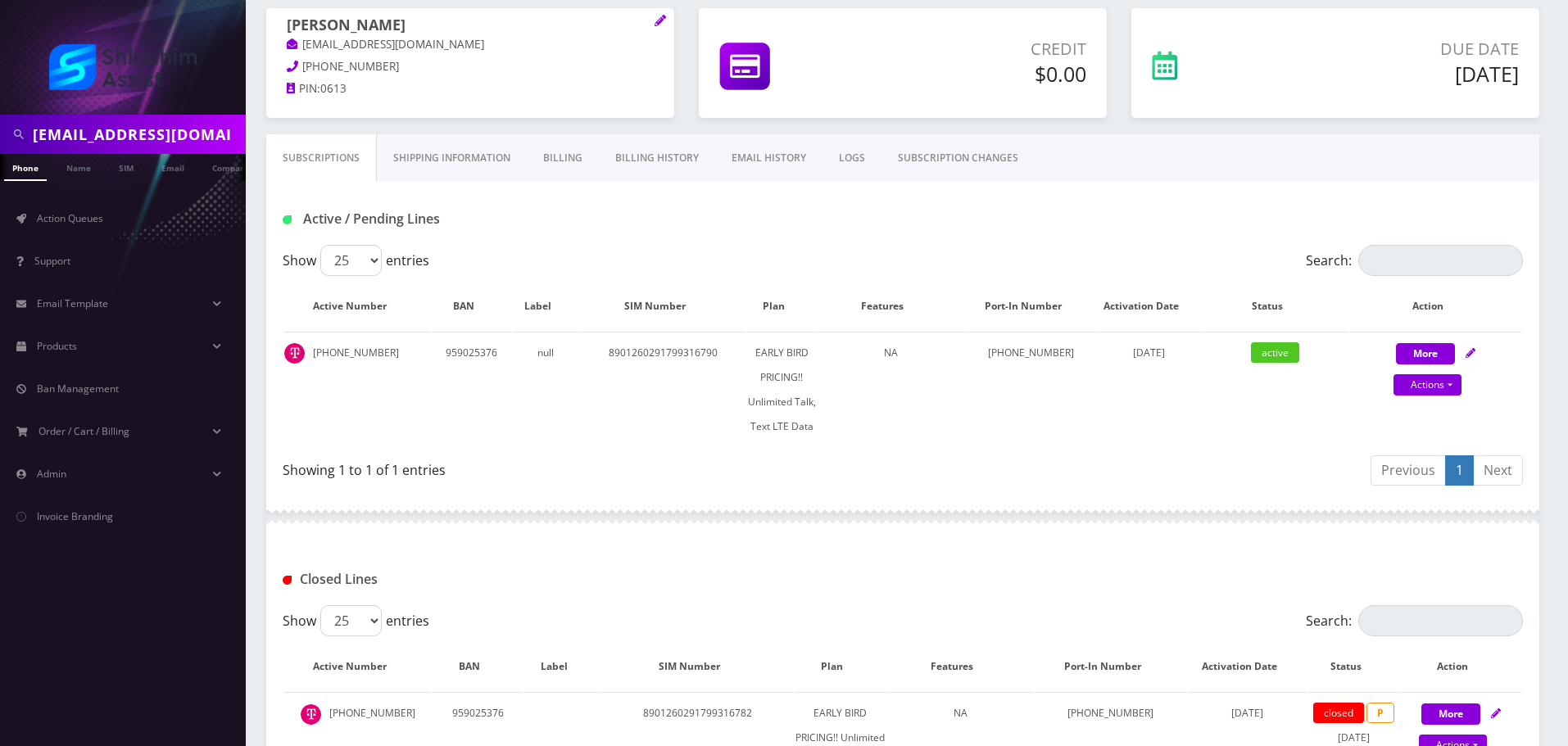
click at [642, 153] on link "Billing History" at bounding box center [657, 158] width 116 height 48
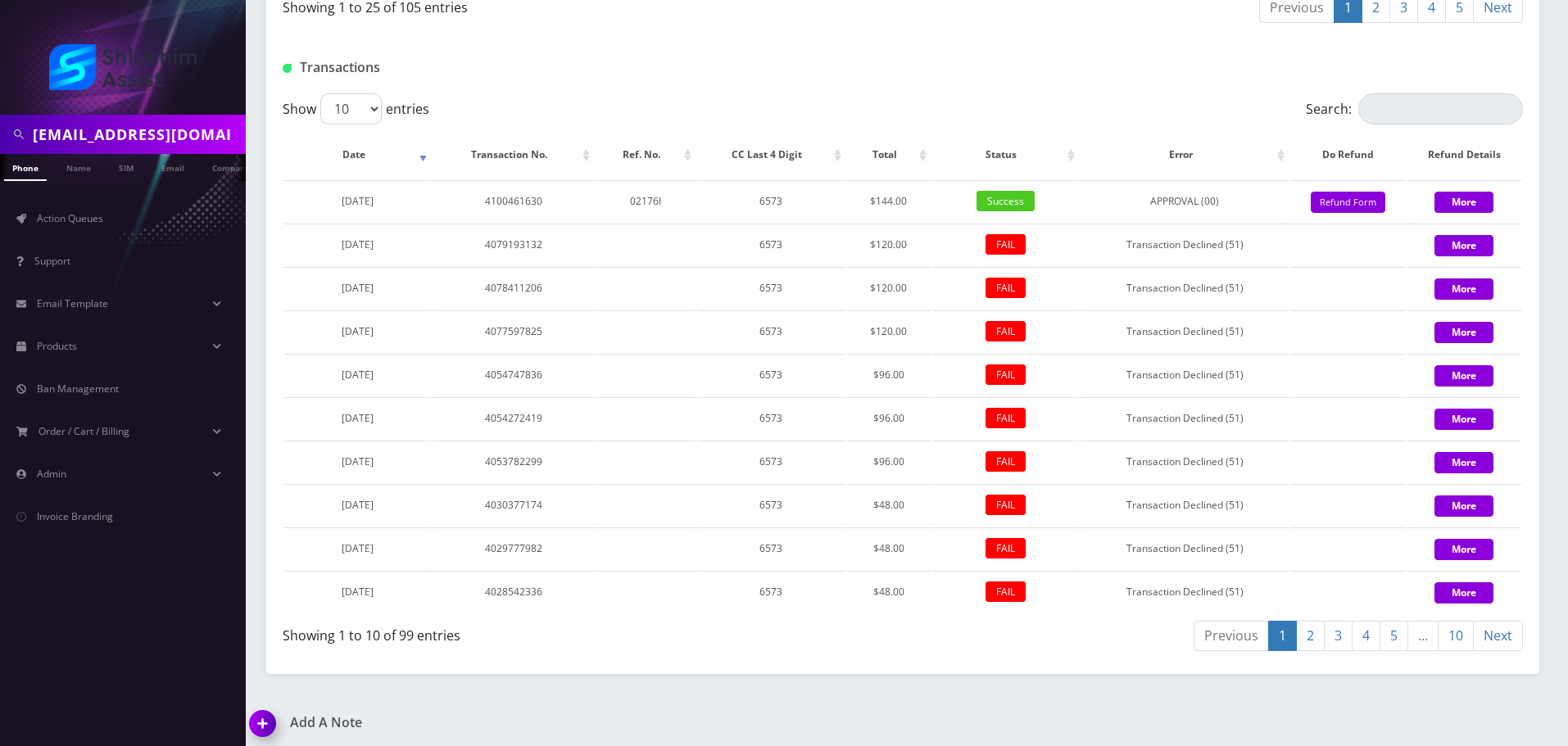
scroll to position [1562, 0]
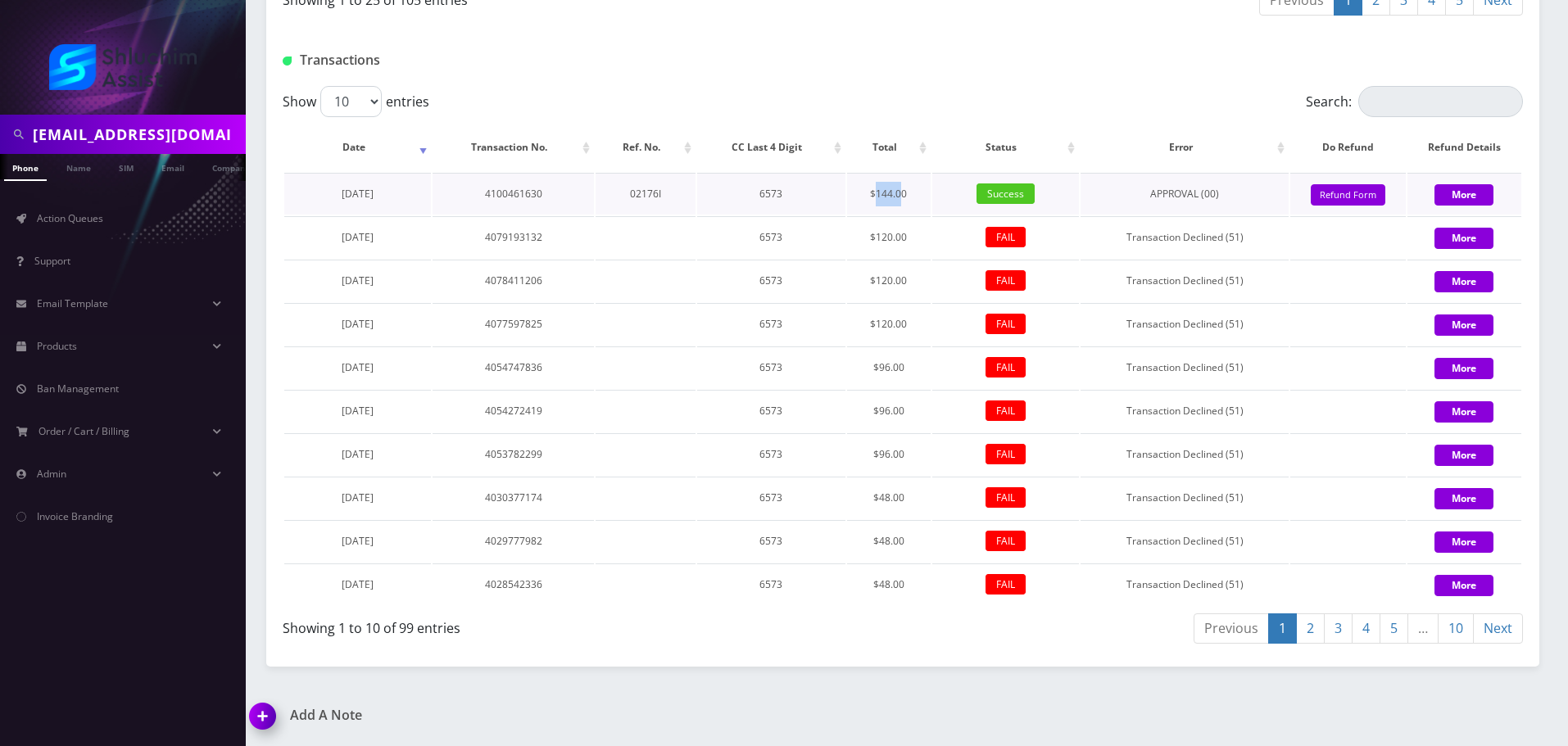
drag, startPoint x: 874, startPoint y: 198, endPoint x: 901, endPoint y: 198, distance: 27.0
click at [901, 198] on td "$144.00" at bounding box center [889, 193] width 84 height 42
drag, startPoint x: 851, startPoint y: 194, endPoint x: 902, endPoint y: 195, distance: 51.0
click at [902, 195] on td "$144.00" at bounding box center [889, 193] width 84 height 42
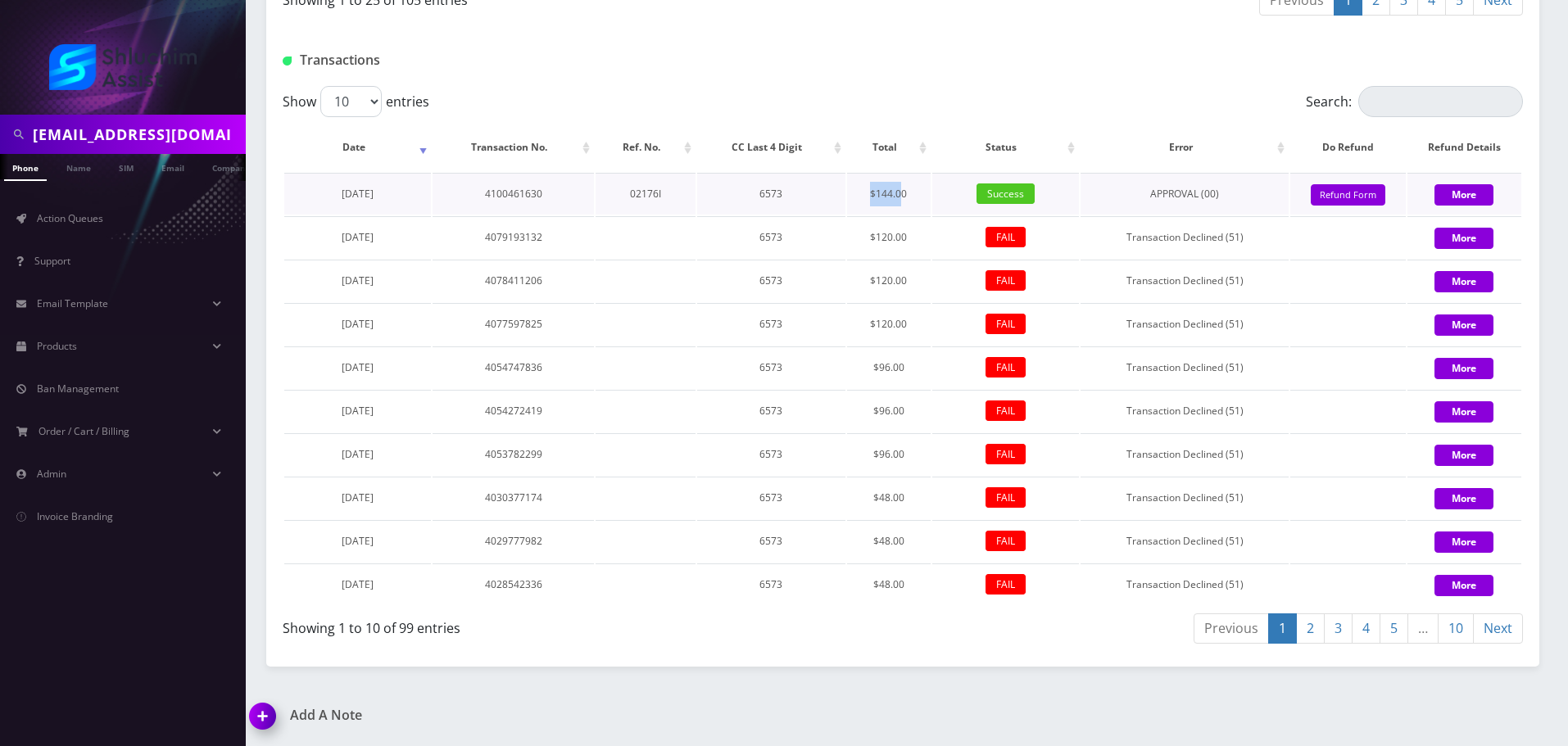
click at [902, 195] on td "$144.00" at bounding box center [889, 193] width 84 height 42
drag, startPoint x: 852, startPoint y: 192, endPoint x: 918, endPoint y: 195, distance: 66.1
click at [918, 195] on td "$144.00" at bounding box center [889, 193] width 84 height 42
drag, startPoint x: 842, startPoint y: 193, endPoint x: 905, endPoint y: 195, distance: 63.0
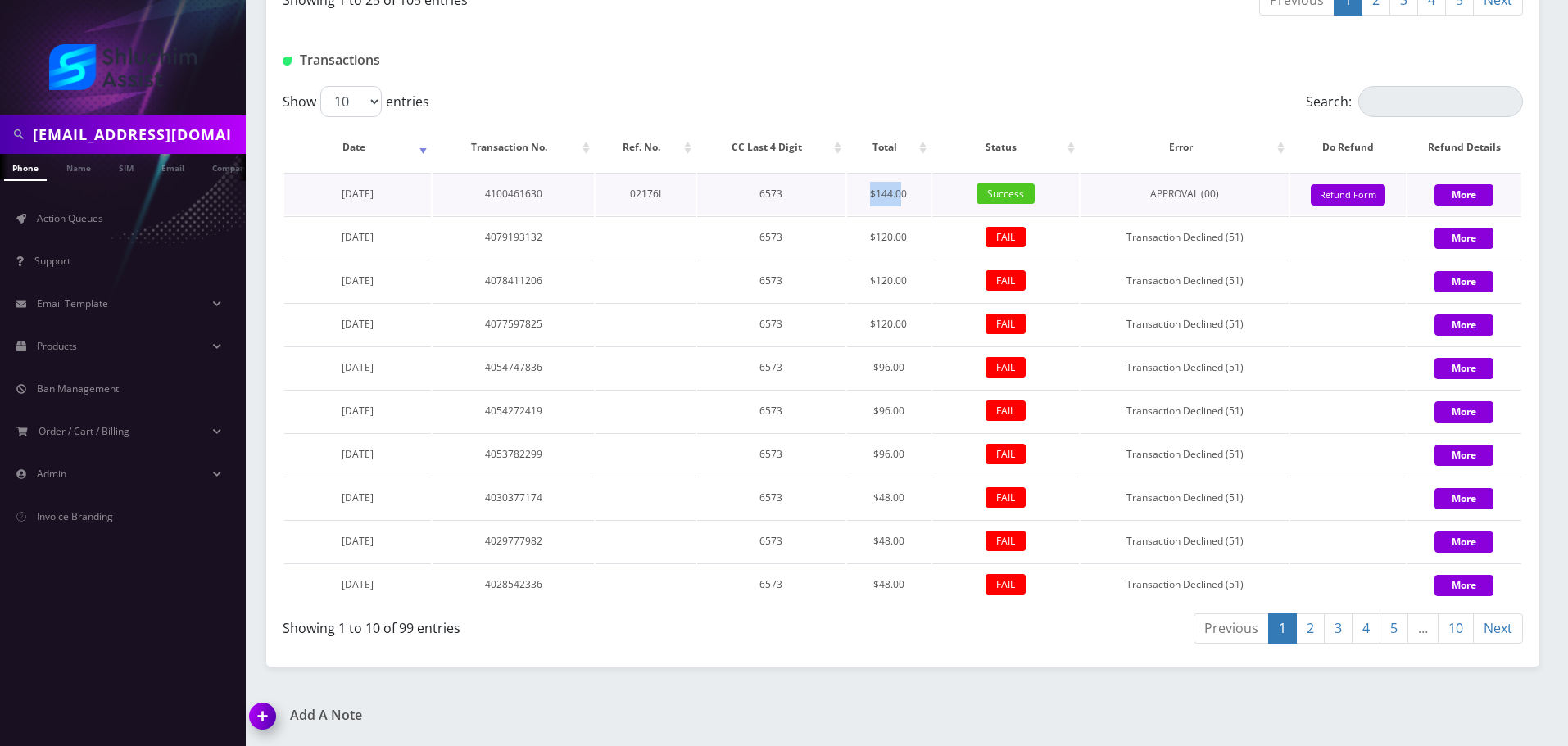
click at [904, 195] on tr "July 25, 2025 4100461630 02176I 6573 $144.00 Success APPROVAL (00) 144 Give Cre…" at bounding box center [902, 193] width 1237 height 42
click at [905, 195] on td "$144.00" at bounding box center [889, 193] width 84 height 42
drag, startPoint x: 859, startPoint y: 192, endPoint x: 912, endPoint y: 195, distance: 53.1
click at [912, 195] on td "$144.00" at bounding box center [889, 193] width 84 height 42
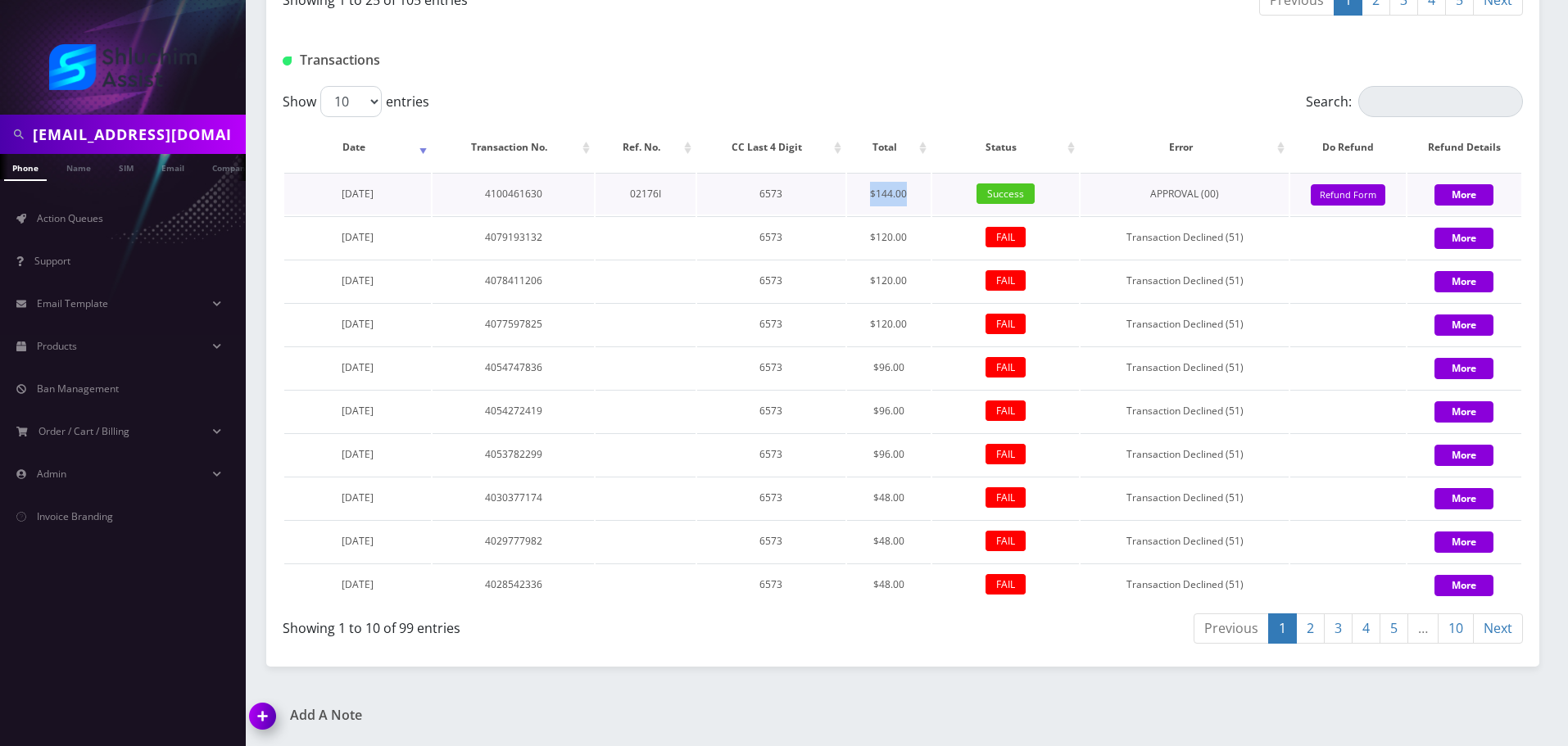
drag, startPoint x: 878, startPoint y: 196, endPoint x: 926, endPoint y: 198, distance: 48.0
click at [925, 198] on td "$144.00" at bounding box center [889, 193] width 84 height 42
click at [926, 198] on td "$144.00" at bounding box center [889, 193] width 84 height 42
drag, startPoint x: 864, startPoint y: 197, endPoint x: 921, endPoint y: 198, distance: 57.0
click at [921, 198] on td "$144.00" at bounding box center [889, 193] width 84 height 42
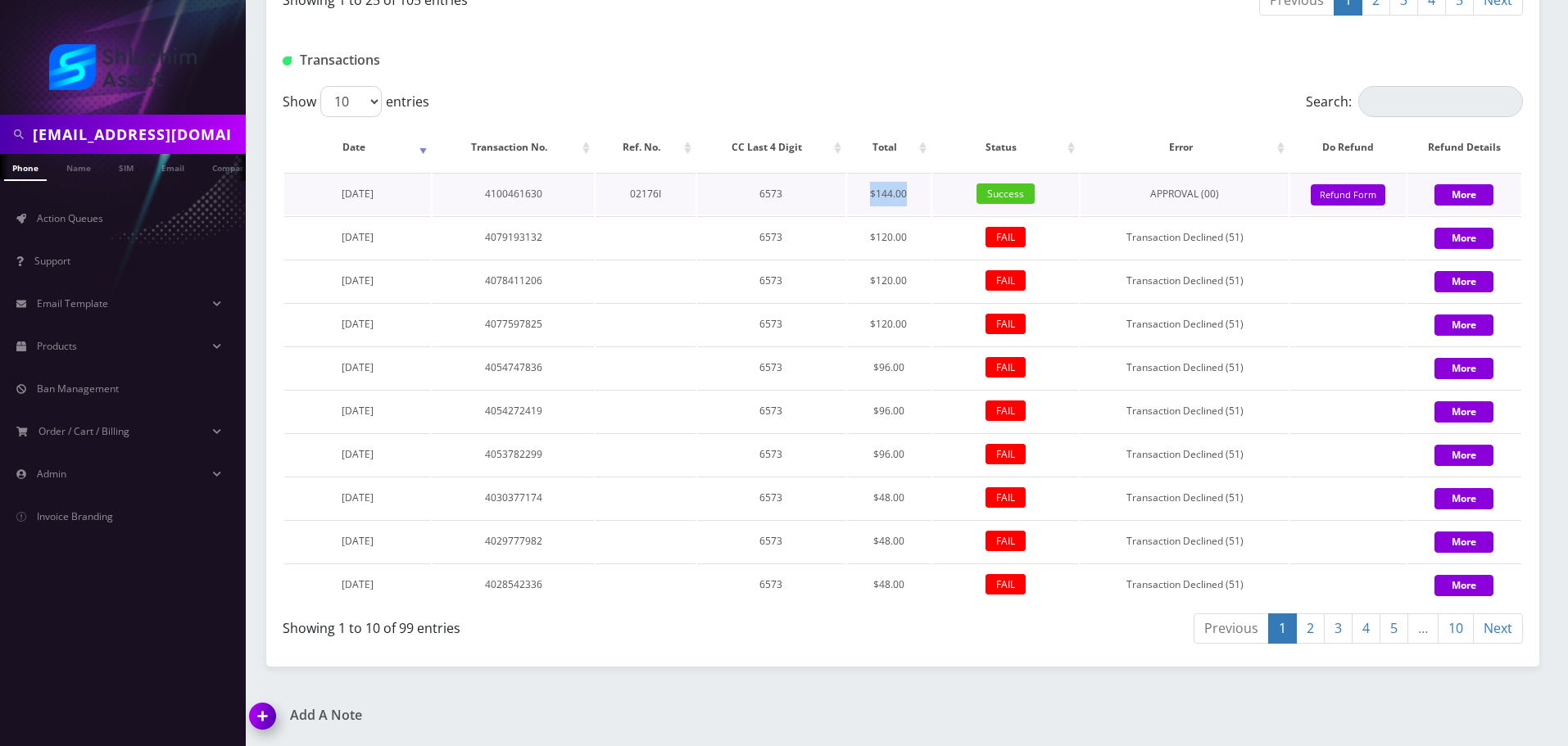
click at [921, 198] on td "$144.00" at bounding box center [889, 193] width 84 height 42
drag, startPoint x: 887, startPoint y: 196, endPoint x: 918, endPoint y: 197, distance: 31.0
click at [918, 197] on td "$144.00" at bounding box center [889, 193] width 84 height 42
click at [922, 198] on td "$144.00" at bounding box center [889, 193] width 84 height 42
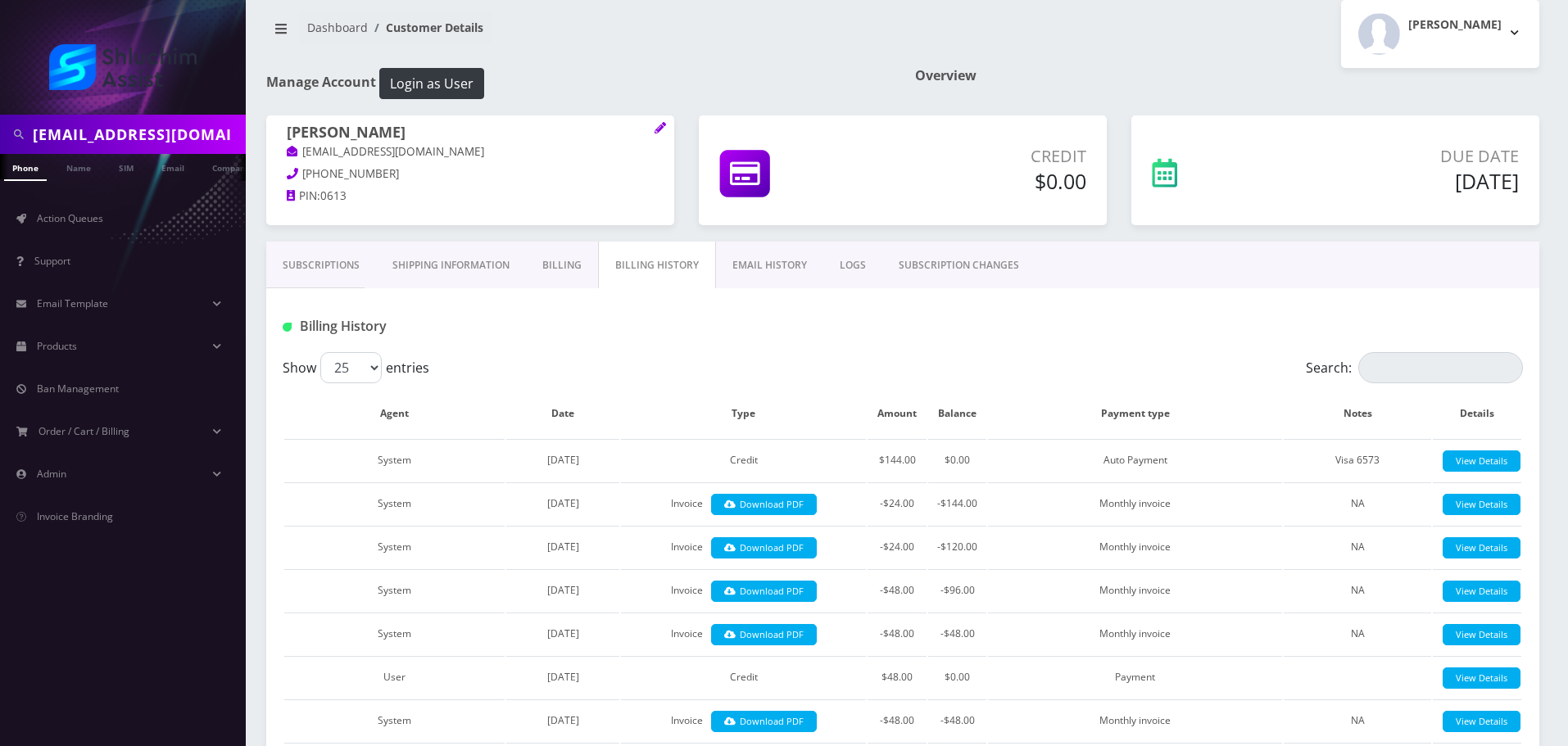
scroll to position [0, 0]
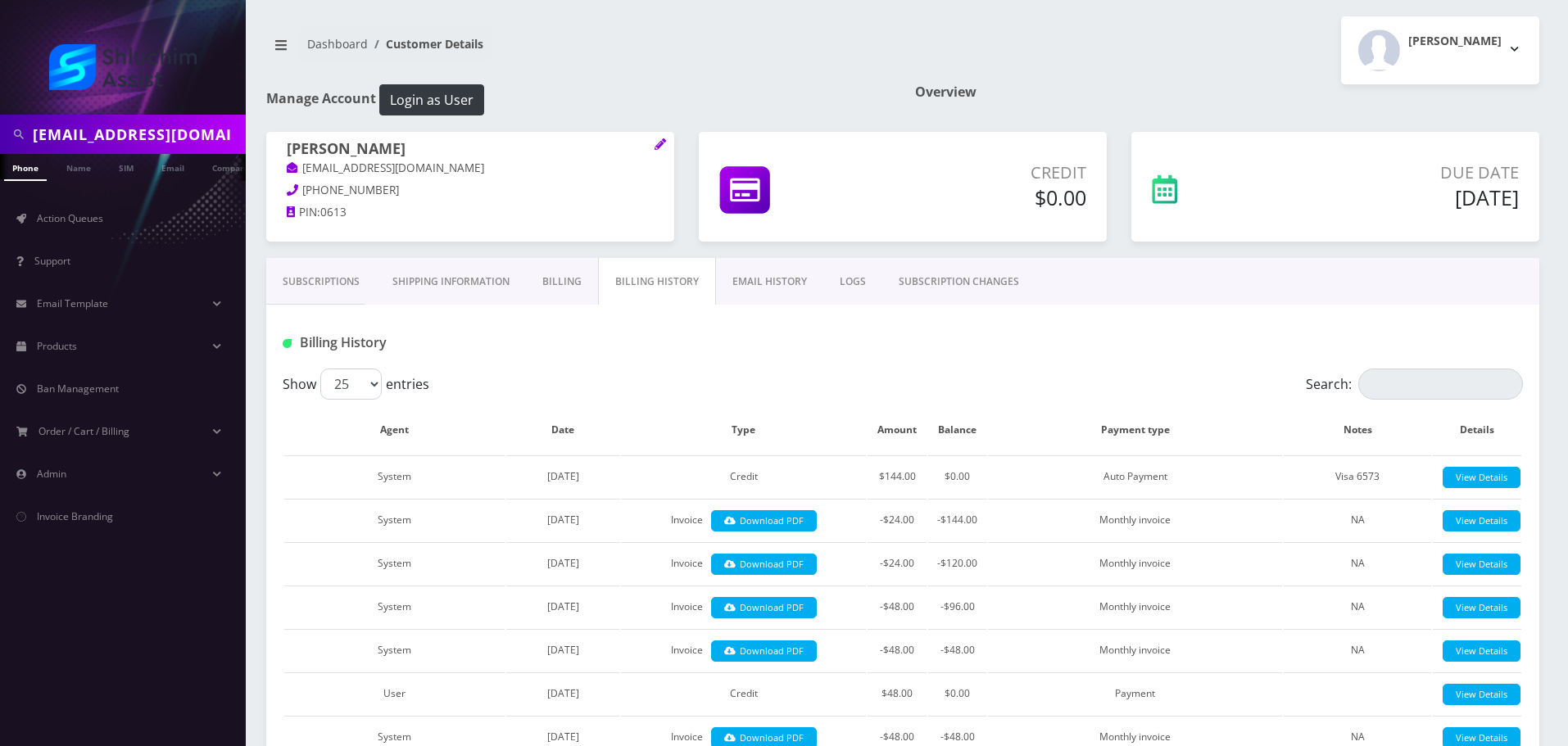
drag, startPoint x: 425, startPoint y: 144, endPoint x: 285, endPoint y: 142, distance: 140.0
click at [285, 142] on div "Sarah Asefovitz sasefovitz@gmail.com 323-839-9622 PIN: 0613" at bounding box center [470, 183] width 408 height 103
click at [296, 143] on h1 "[PERSON_NAME]" at bounding box center [470, 150] width 367 height 20
drag, startPoint x: 455, startPoint y: 169, endPoint x: 302, endPoint y: 169, distance: 153.0
click at [302, 169] on p "[EMAIL_ADDRESS][DOMAIN_NAME]" at bounding box center [470, 169] width 367 height 18
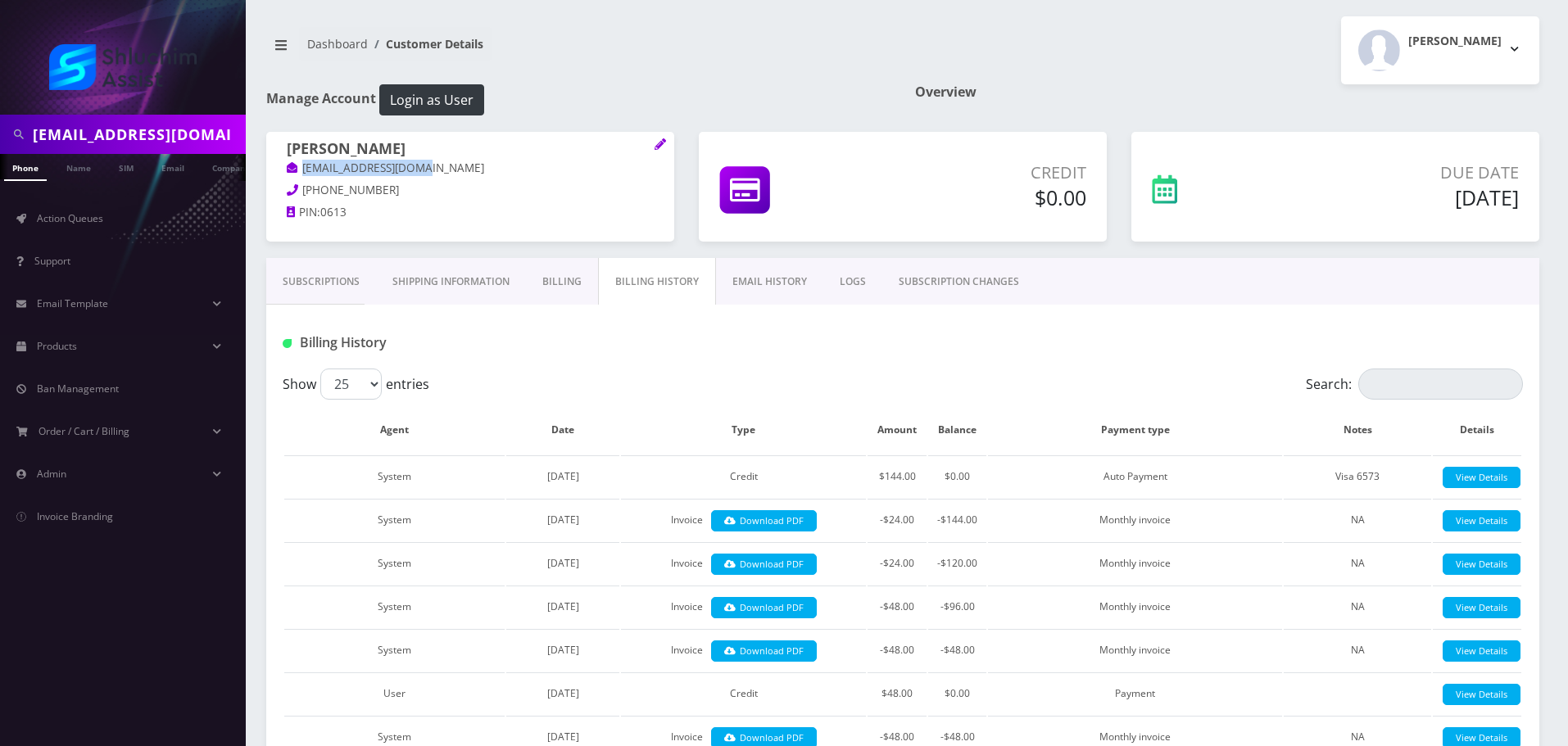
copy link "[EMAIL_ADDRESS][DOMAIN_NAME]"
click at [423, 190] on p "[PHONE_NUMBER]" at bounding box center [470, 191] width 367 height 18
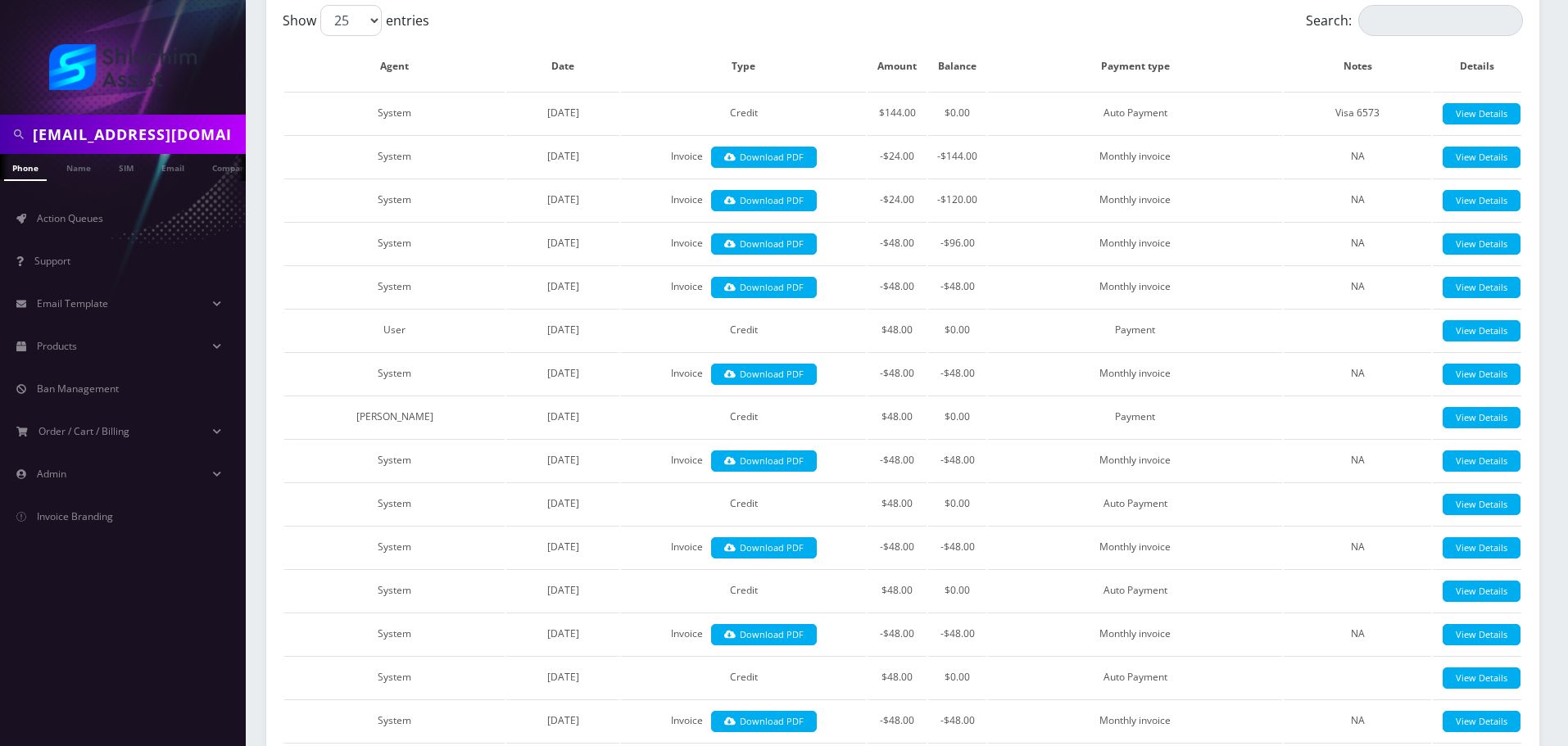
scroll to position [82, 0]
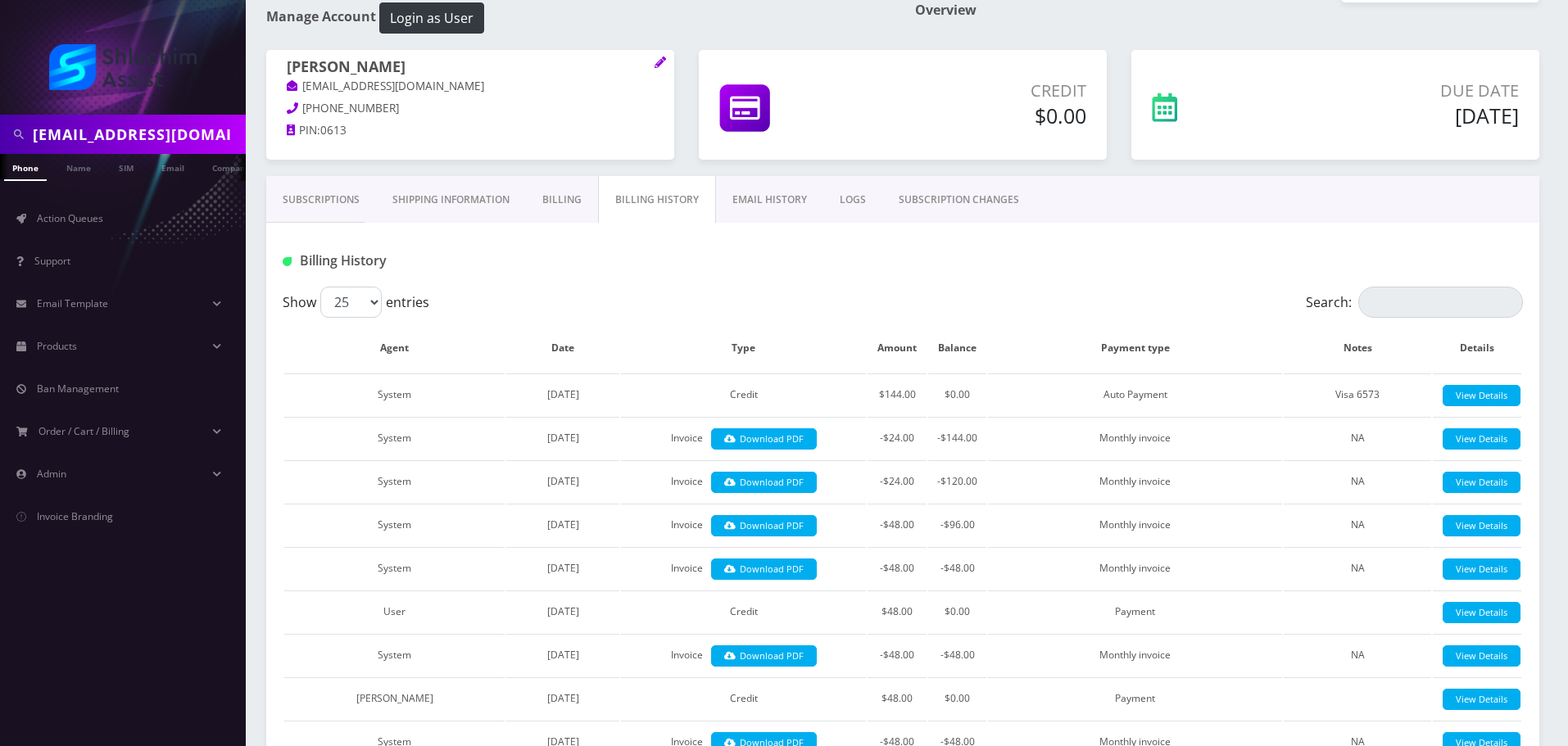
click at [310, 187] on link "Subscriptions" at bounding box center [321, 200] width 110 height 48
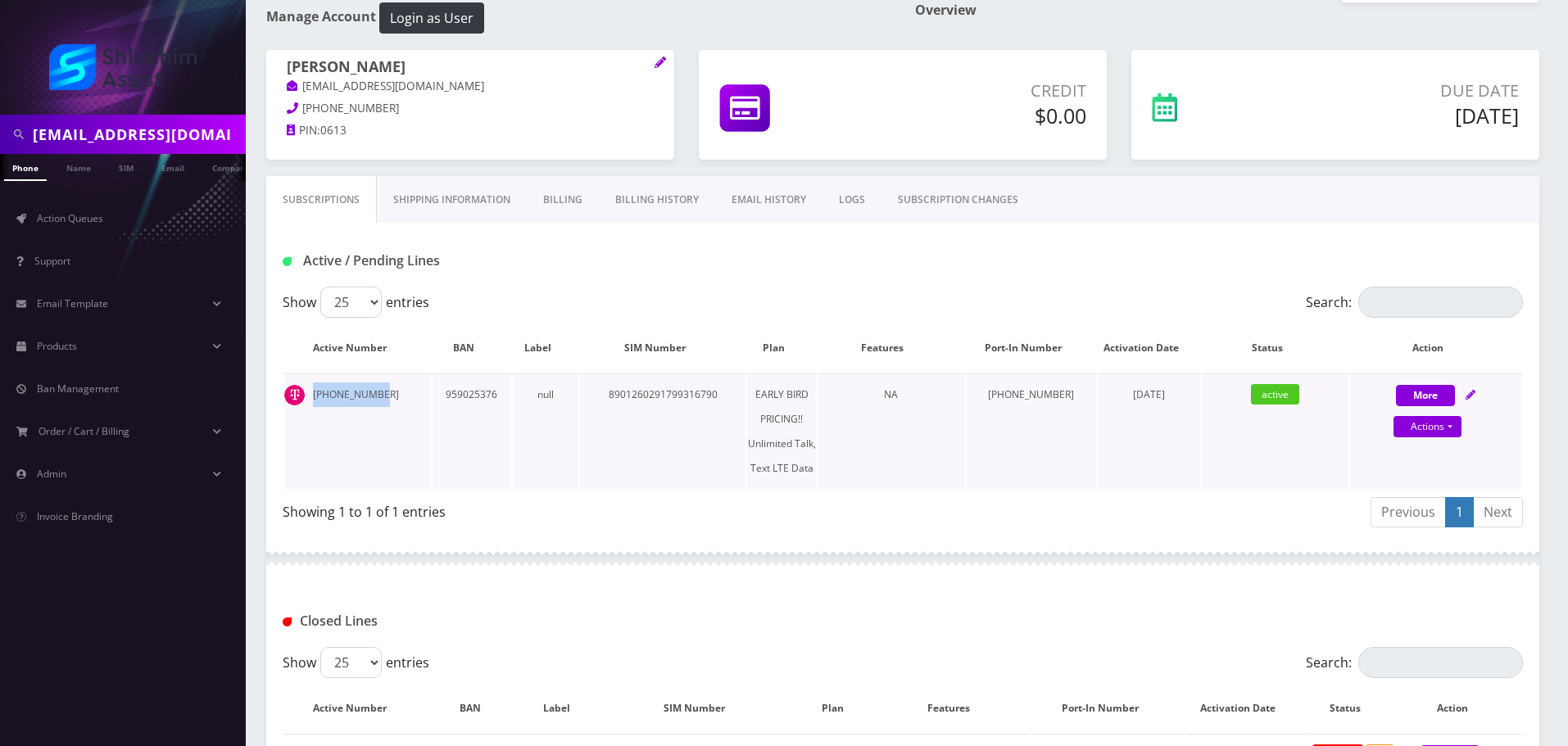
drag, startPoint x: 413, startPoint y: 397, endPoint x: 306, endPoint y: 394, distance: 107.0
click at [306, 394] on td "[PHONE_NUMBER]" at bounding box center [357, 431] width 146 height 115
copy td "[PHONE_NUMBER]"
click at [674, 186] on link "Billing History" at bounding box center [657, 200] width 116 height 48
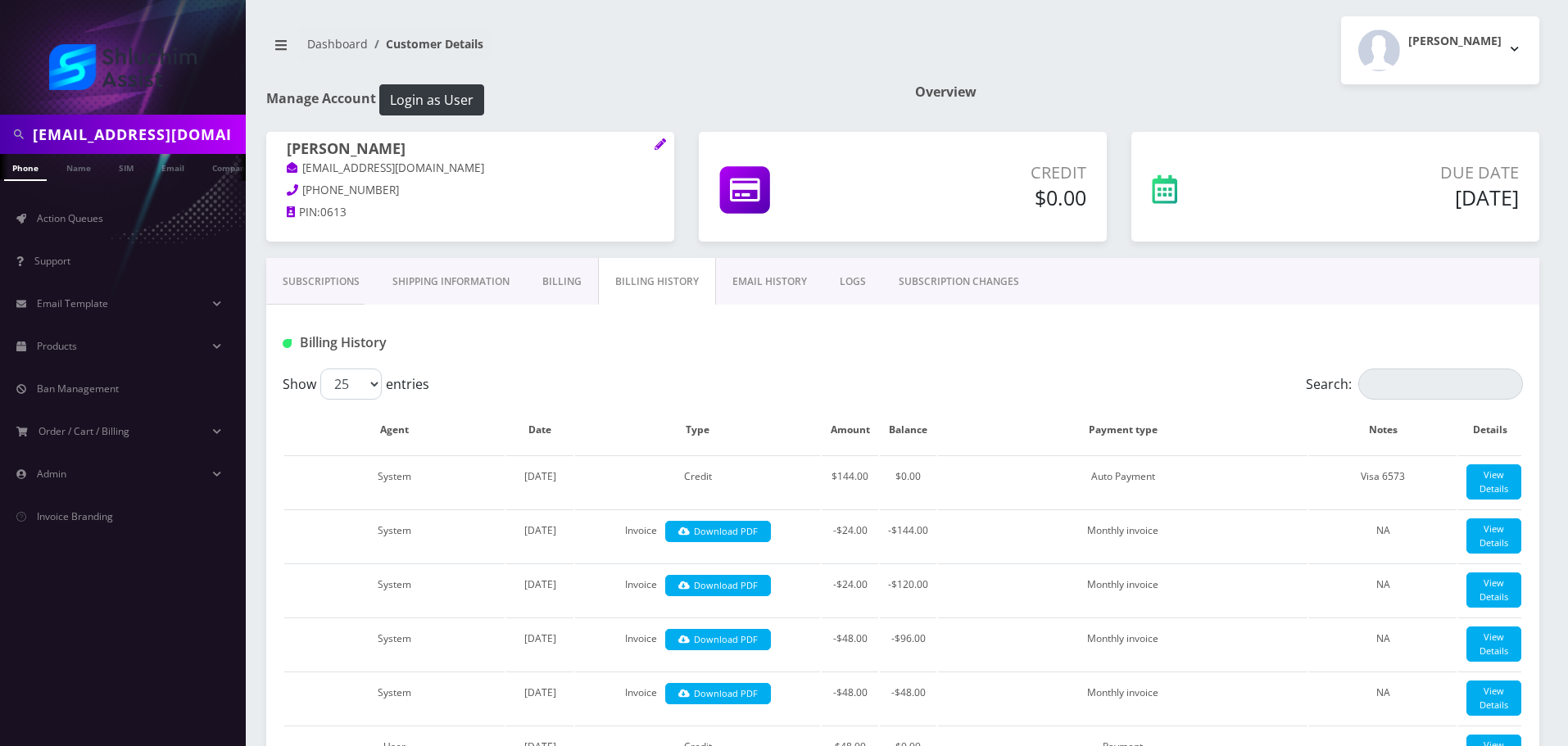
click at [718, 283] on link "EMAIL HISTORY" at bounding box center [769, 282] width 107 height 48
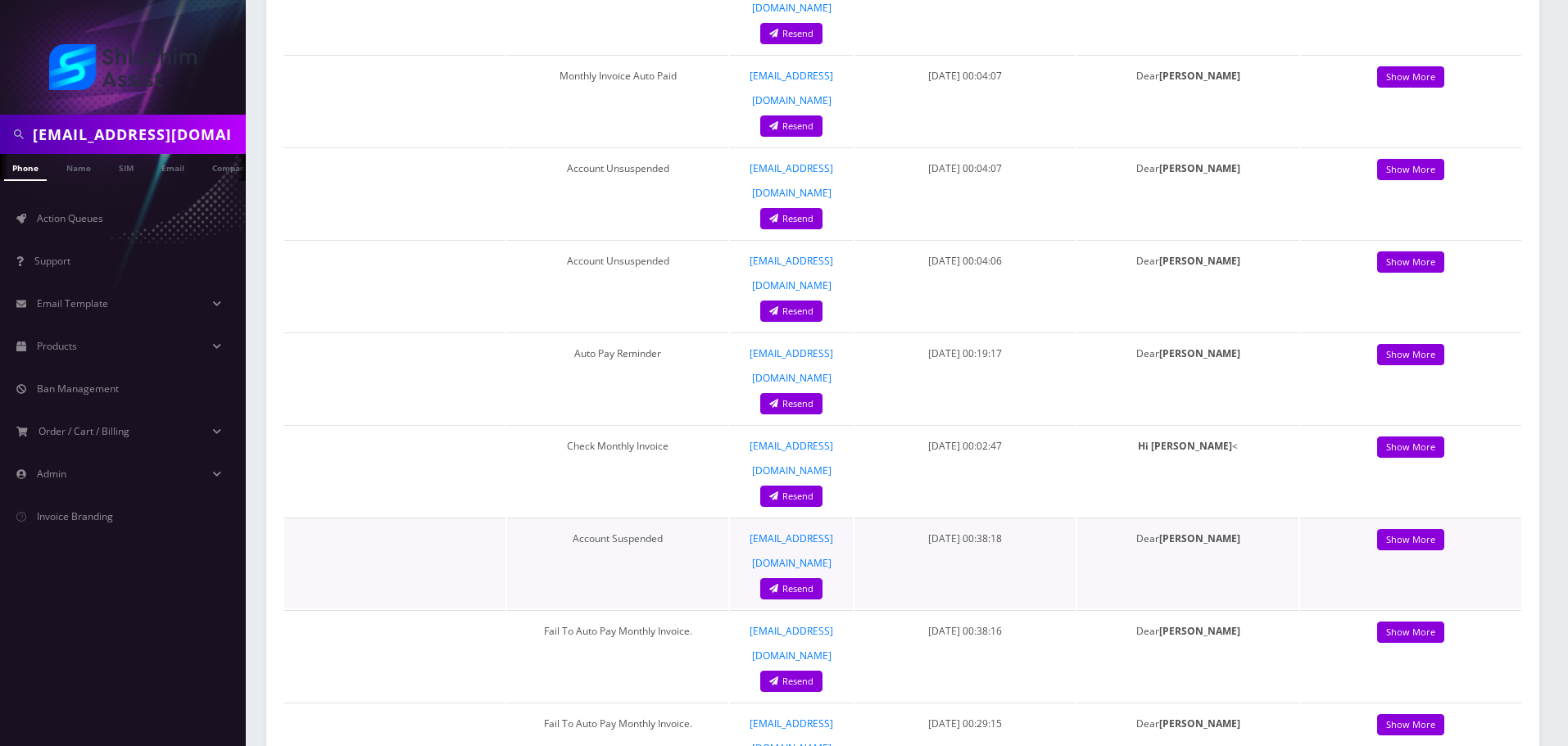
scroll to position [410, 0]
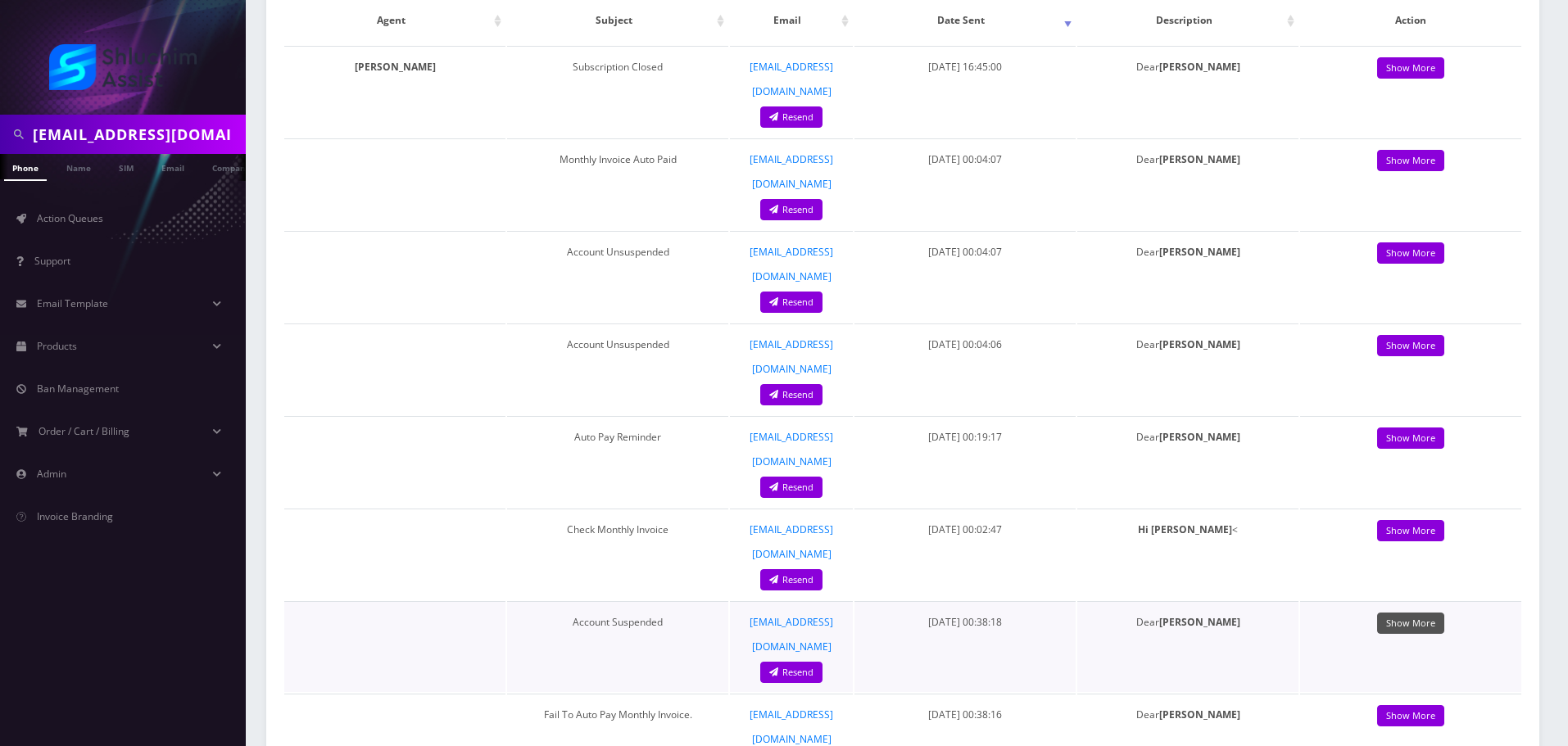
click at [1406, 613] on link "Show More" at bounding box center [1411, 624] width 67 height 22
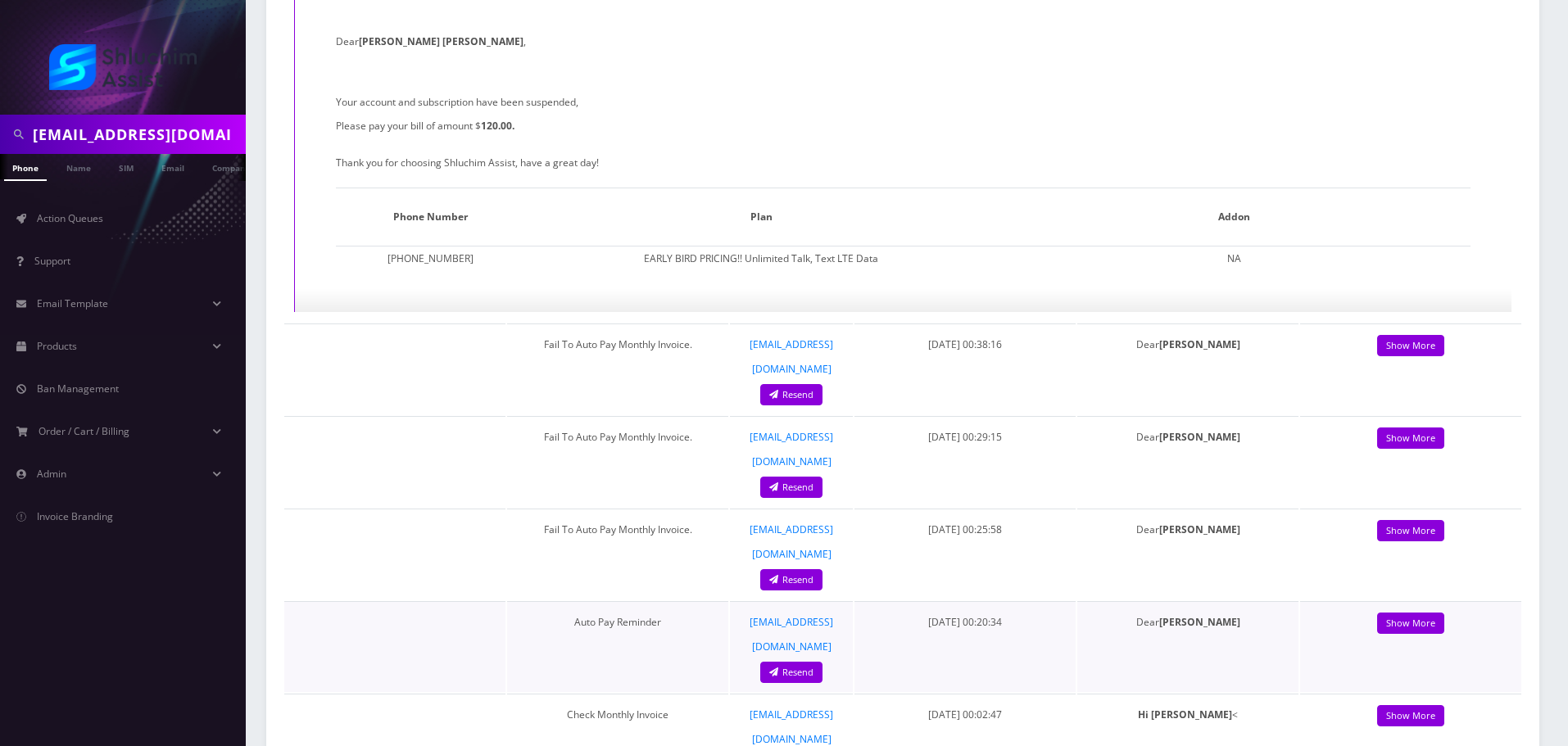
scroll to position [1229, 0]
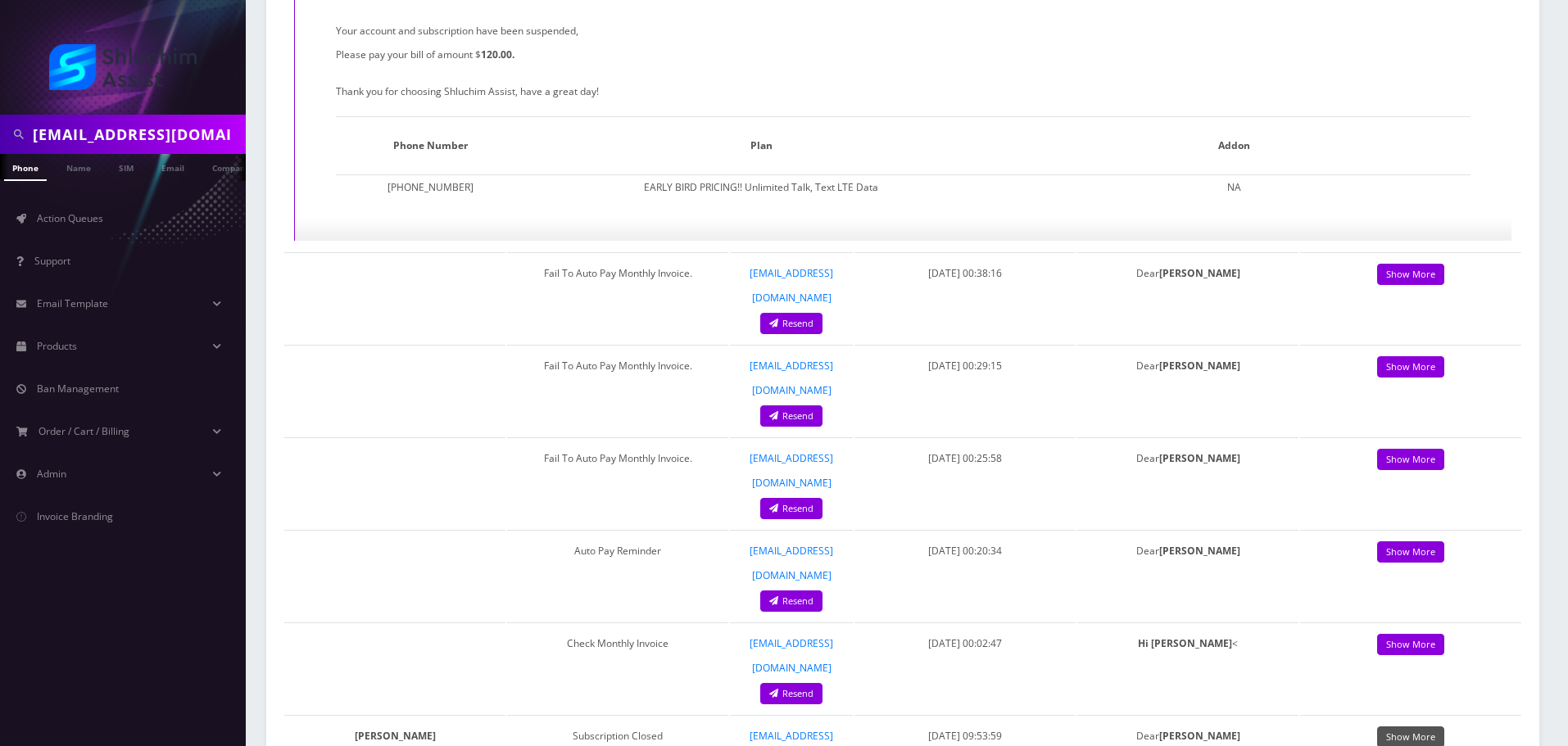
scroll to position [1556, 0]
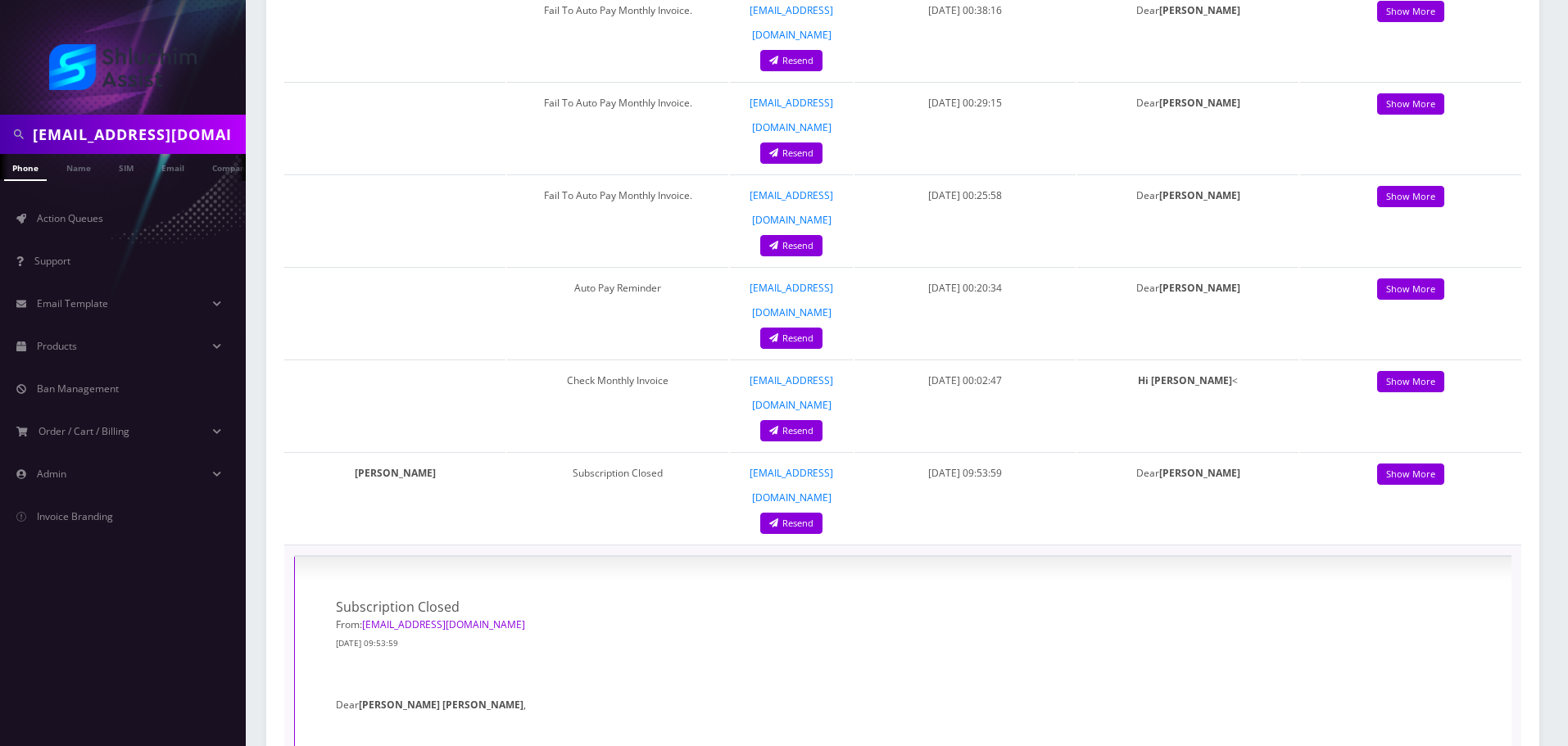
drag, startPoint x: 499, startPoint y: 447, endPoint x: 713, endPoint y: 447, distance: 214.0
drag, startPoint x: 479, startPoint y: 447, endPoint x: 727, endPoint y: 447, distance: 248.0
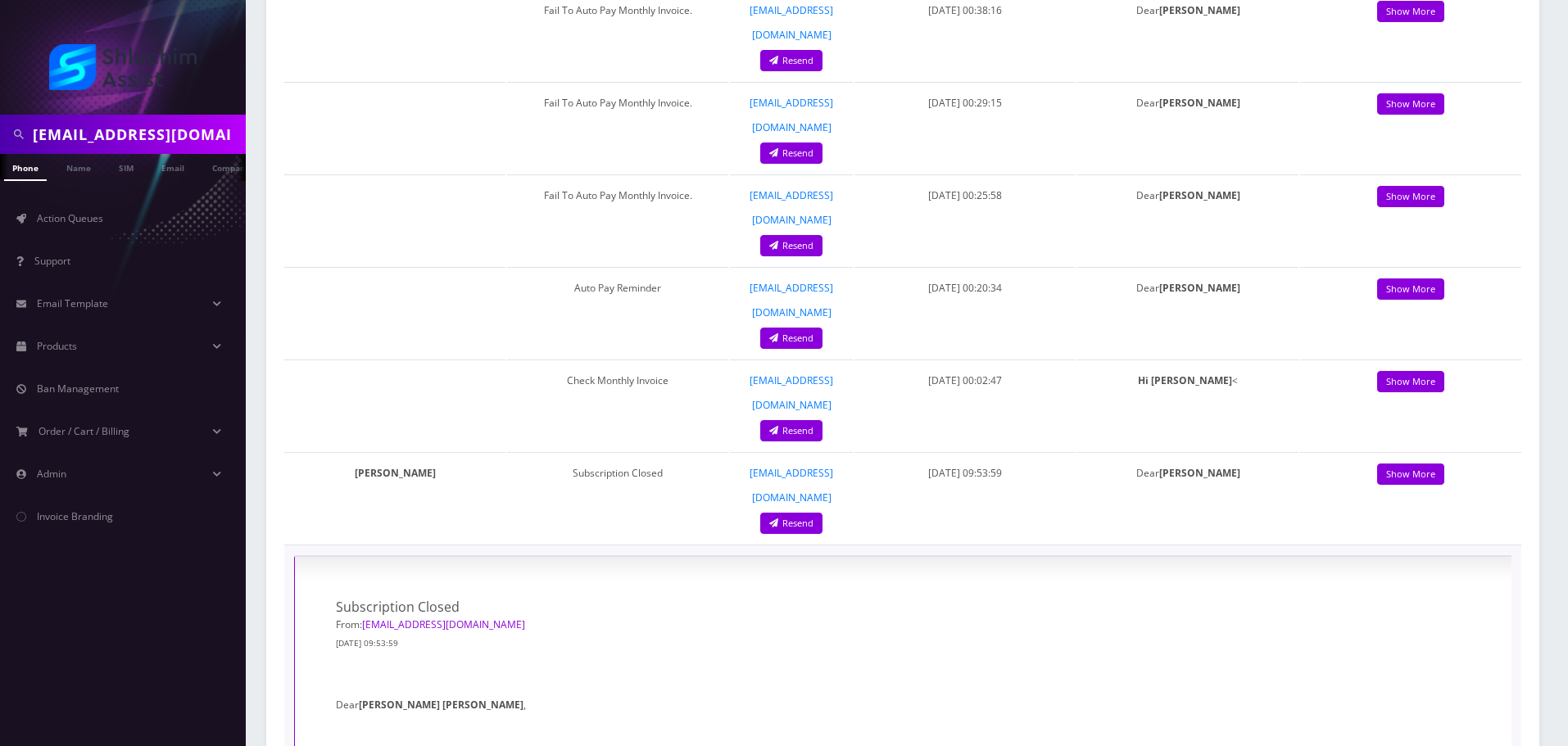
drag, startPoint x: 427, startPoint y: 477, endPoint x: 669, endPoint y: 477, distance: 242.0
drag, startPoint x: 481, startPoint y: 483, endPoint x: 744, endPoint y: 483, distance: 263.0
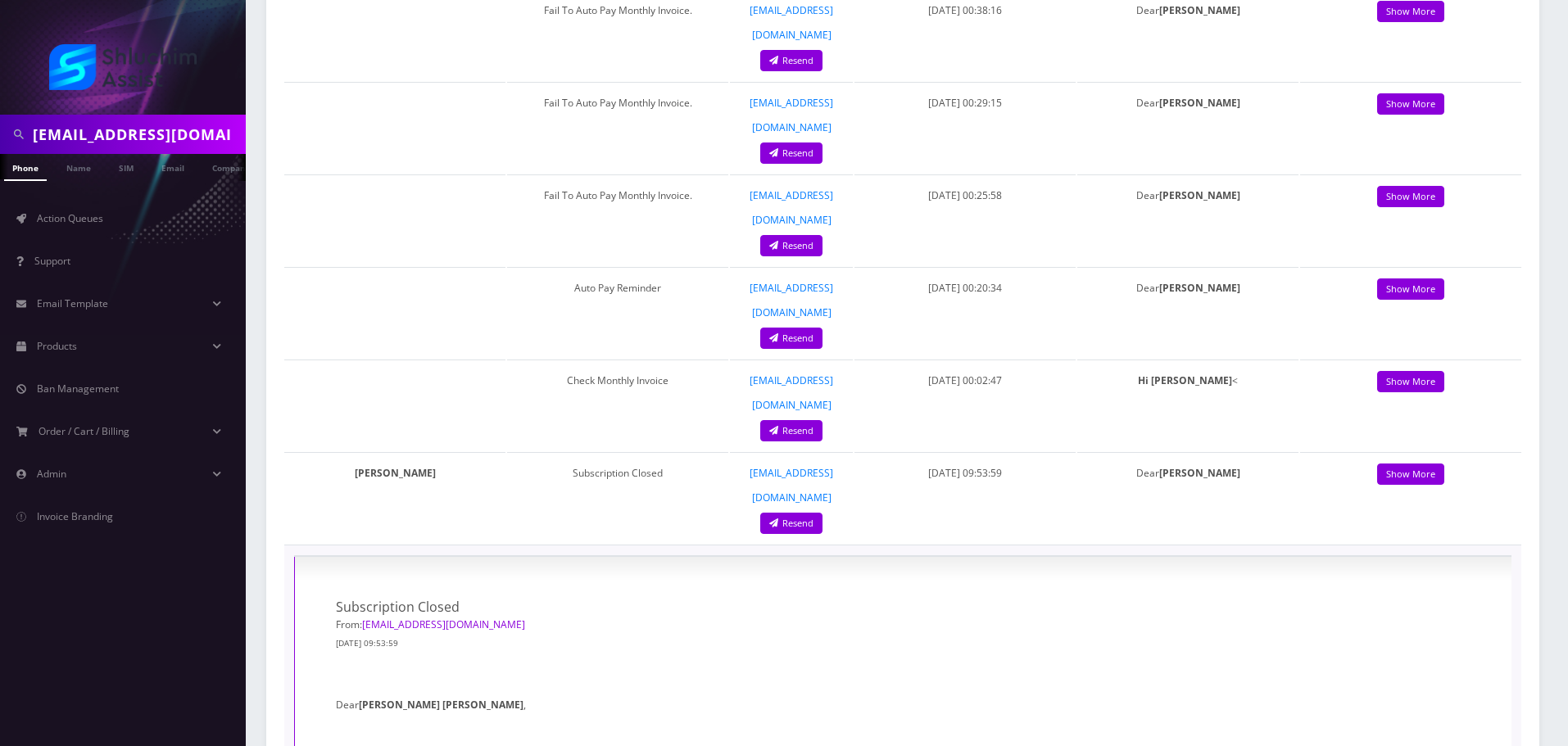
drag, startPoint x: 514, startPoint y: 483, endPoint x: 769, endPoint y: 483, distance: 255.0
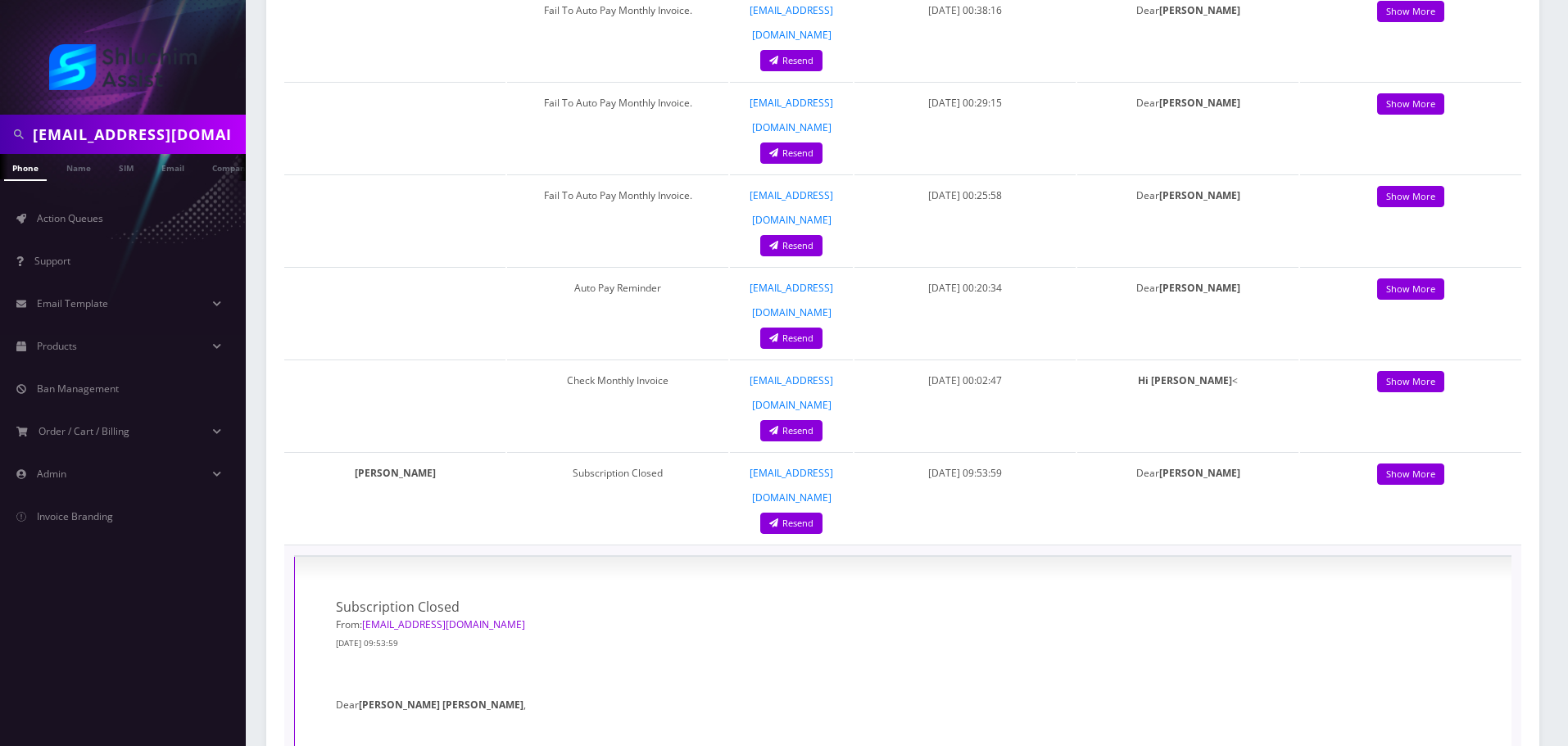
drag, startPoint x: 520, startPoint y: 482, endPoint x: 775, endPoint y: 490, distance: 255.1
drag, startPoint x: 508, startPoint y: 488, endPoint x: 779, endPoint y: 488, distance: 271.0
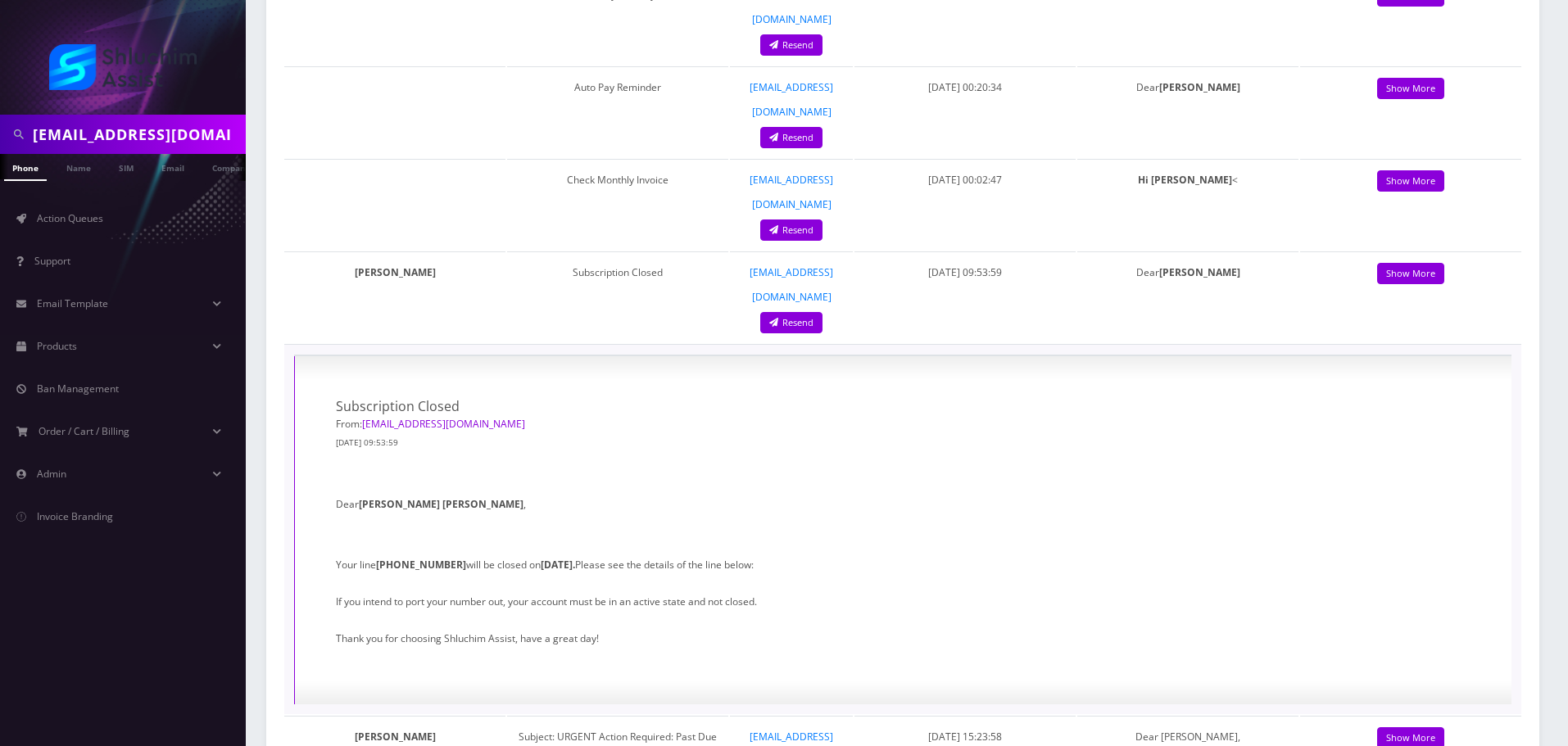
scroll to position [1720, 0]
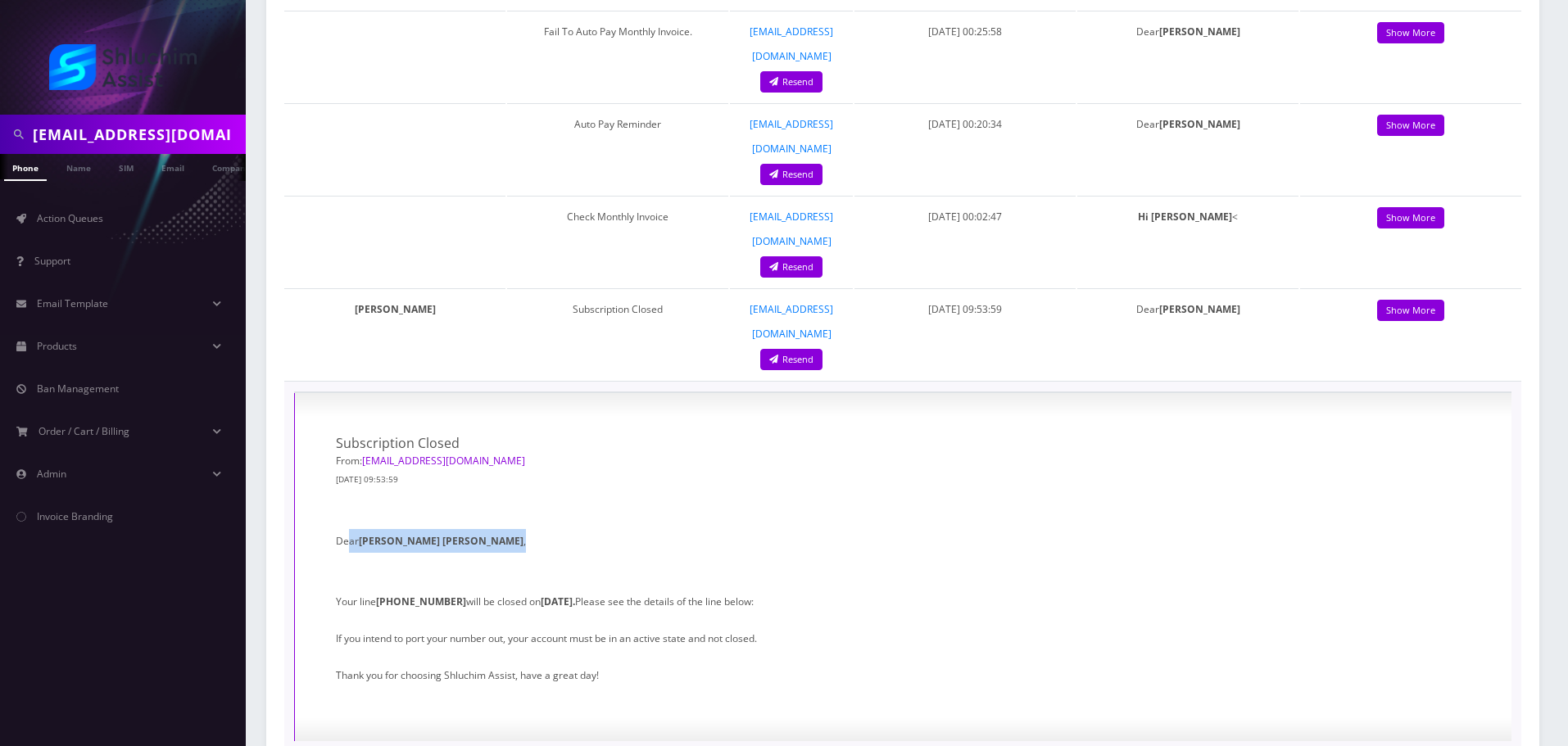
drag, startPoint x: 351, startPoint y: 222, endPoint x: 494, endPoint y: 227, distance: 143.1
drag, startPoint x: 374, startPoint y: 228, endPoint x: 470, endPoint y: 228, distance: 96.0
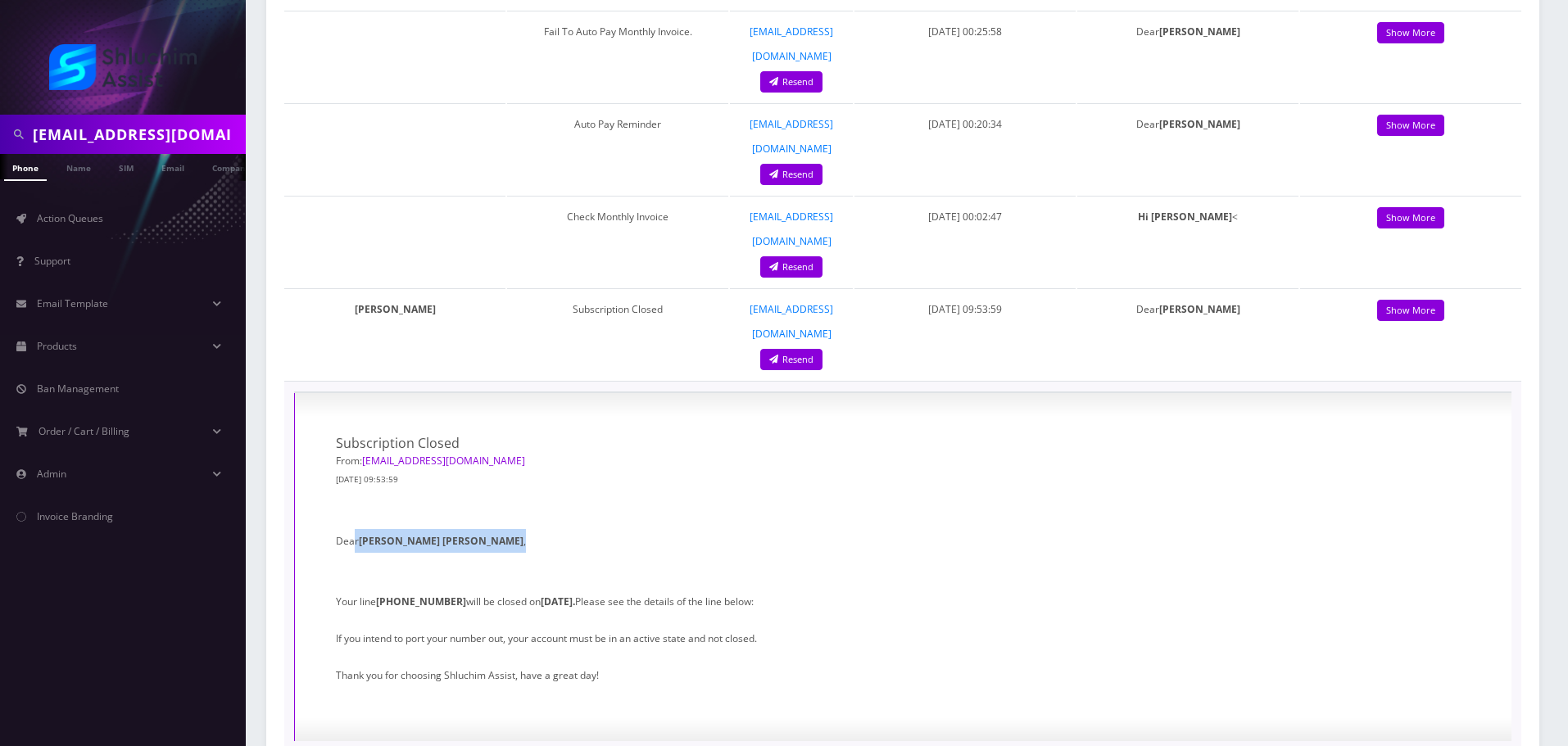
drag, startPoint x: 384, startPoint y: 282, endPoint x: 547, endPoint y: 282, distance: 163.0
click at [547, 595] on strong "06/18/2025." at bounding box center [558, 601] width 34 height 14
drag, startPoint x: 430, startPoint y: 282, endPoint x: 638, endPoint y: 282, distance: 208.0
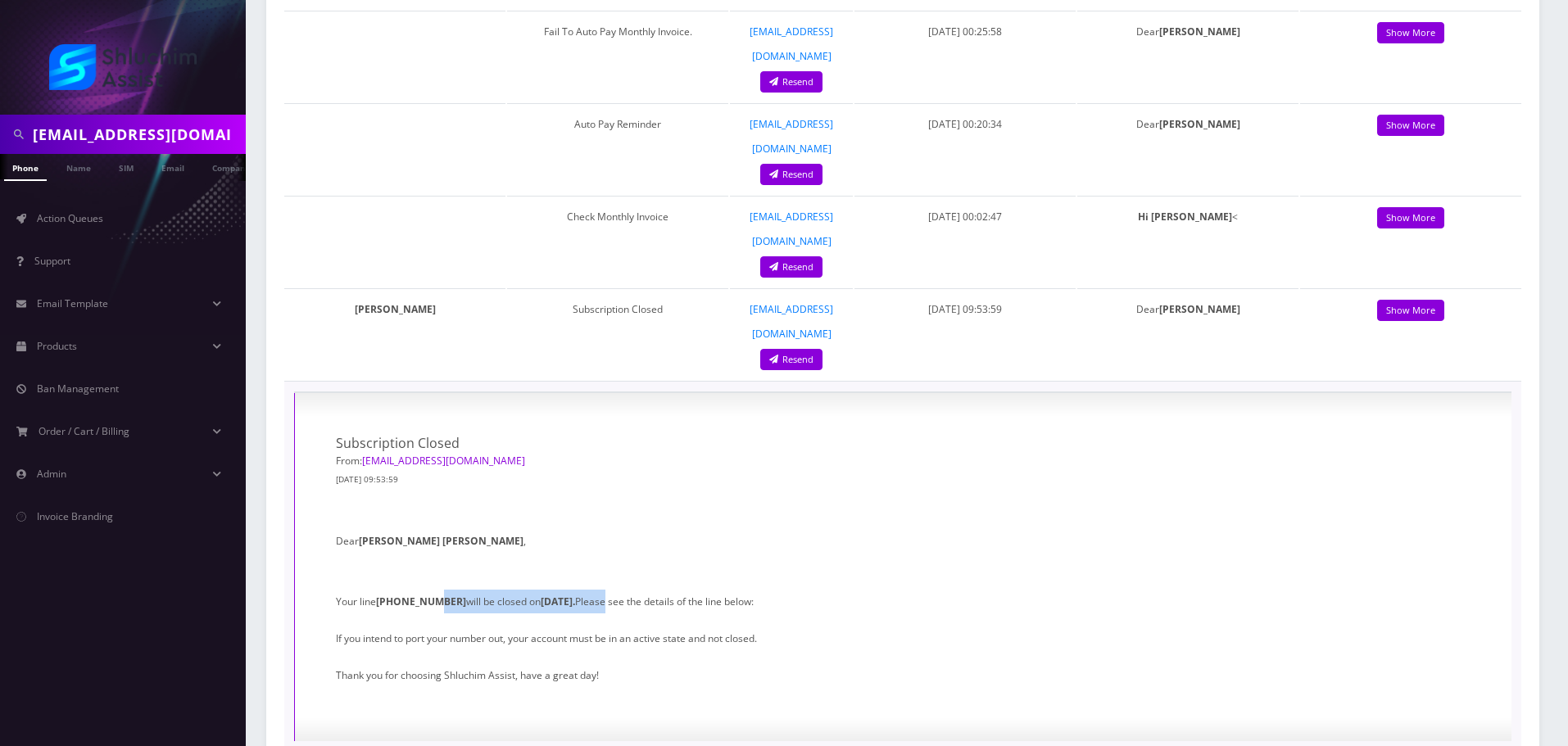
drag, startPoint x: 523, startPoint y: 283, endPoint x: 577, endPoint y: 283, distance: 54.0
click at [575, 595] on strong "06/18/2025." at bounding box center [558, 601] width 34 height 14
copy strong "06/18/2025."
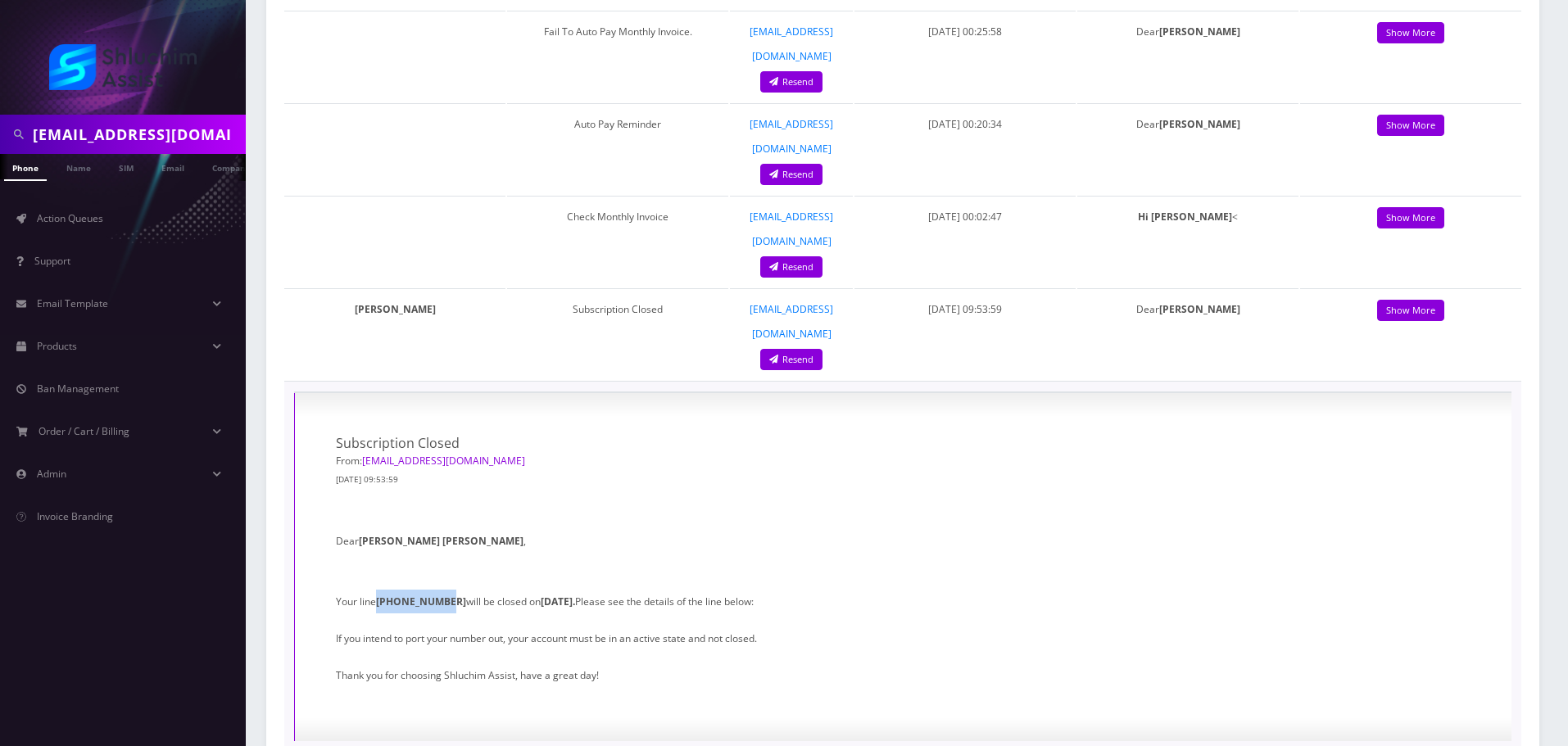
drag, startPoint x: 379, startPoint y: 287, endPoint x: 439, endPoint y: 283, distance: 60.1
click at [439, 595] on strong "[PHONE_NUMBER]" at bounding box center [420, 601] width 90 height 14
copy strong "[PHONE_NUMBER]"
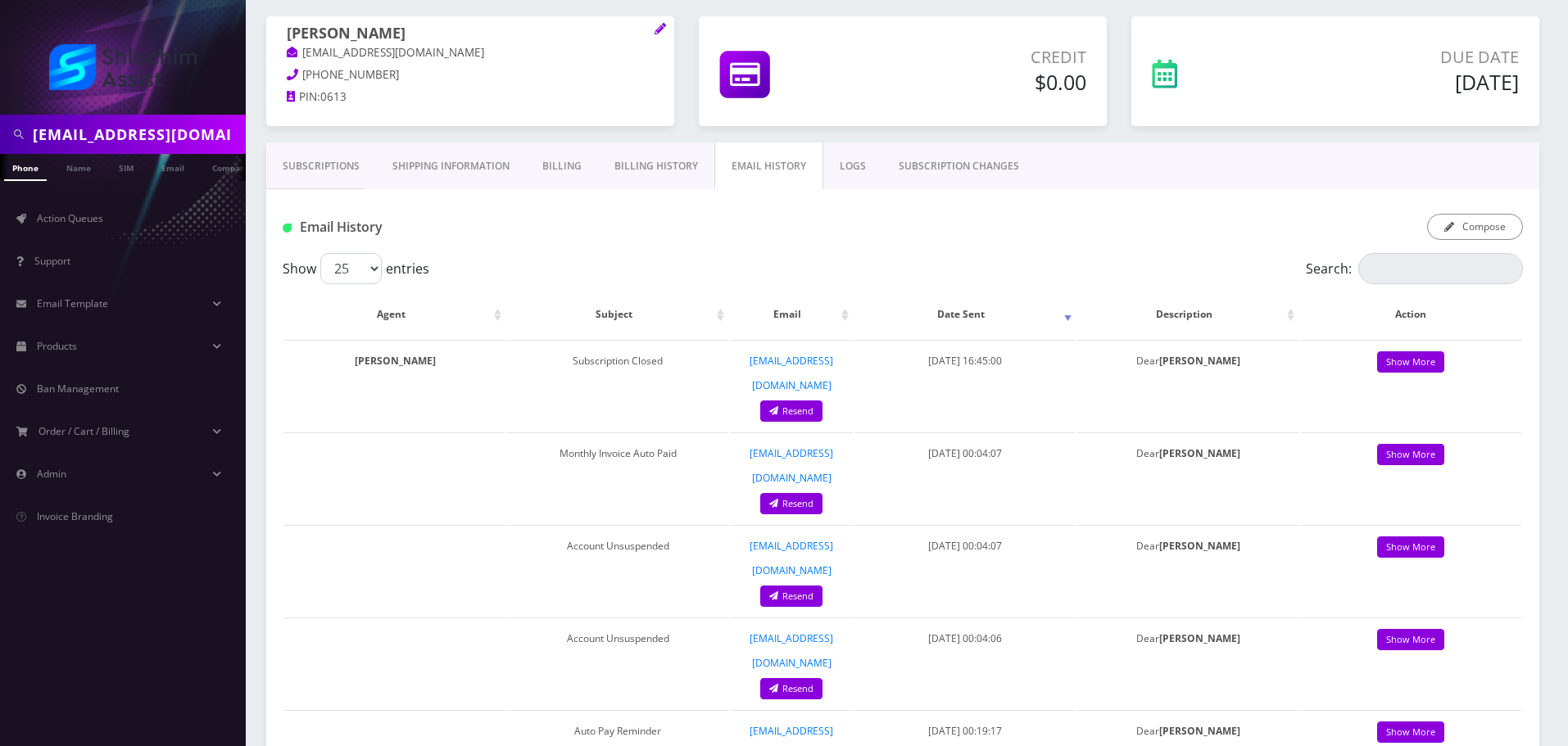
scroll to position [328, 0]
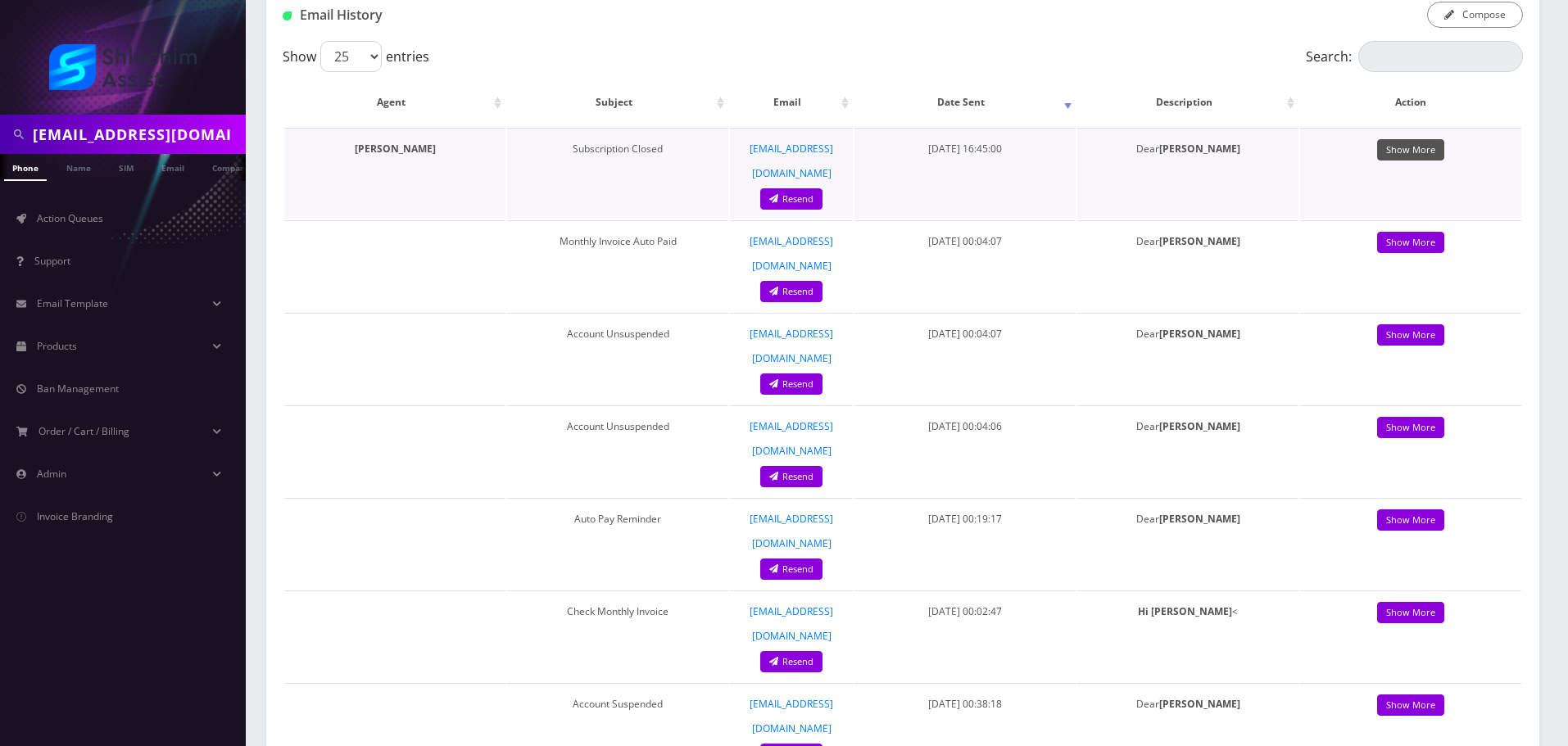
click at [1410, 156] on link "Show More" at bounding box center [1411, 151] width 67 height 22
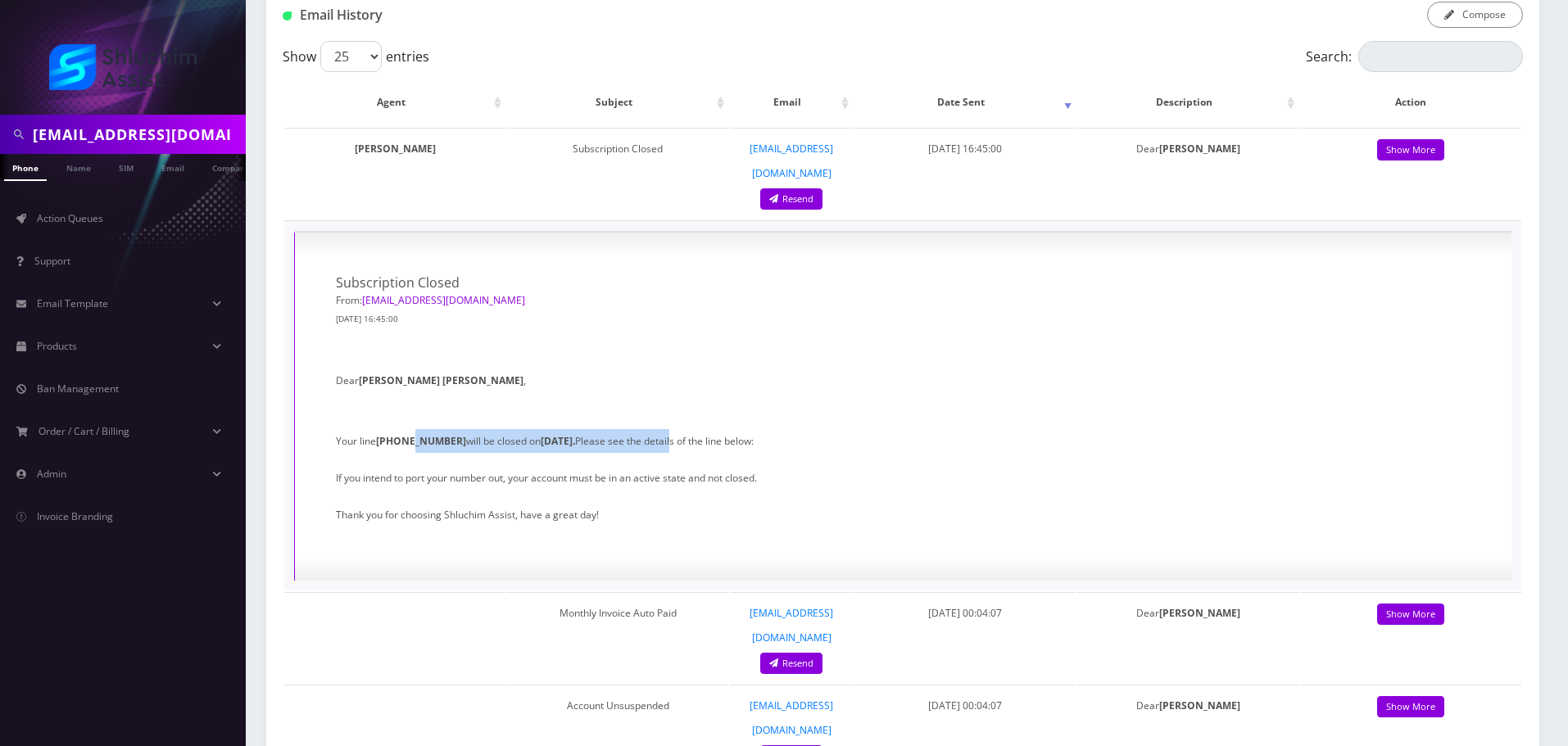
drag, startPoint x: 412, startPoint y: 417, endPoint x: 712, endPoint y: 421, distance: 300.0
click at [694, 420] on p "Your line 510-216-8967 will be closed on 08/12/2025. Please see the details of …" at bounding box center [903, 429] width 1135 height 48
click at [712, 421] on p "Your line 510-216-8967 will be closed on 08/12/2025. Please see the details of …" at bounding box center [903, 429] width 1135 height 48
drag, startPoint x: 628, startPoint y: 419, endPoint x: 802, endPoint y: 419, distance: 174.0
click at [788, 419] on p "Your line 510-216-8967 will be closed on 08/12/2025. Please see the details of …" at bounding box center [903, 429] width 1135 height 48
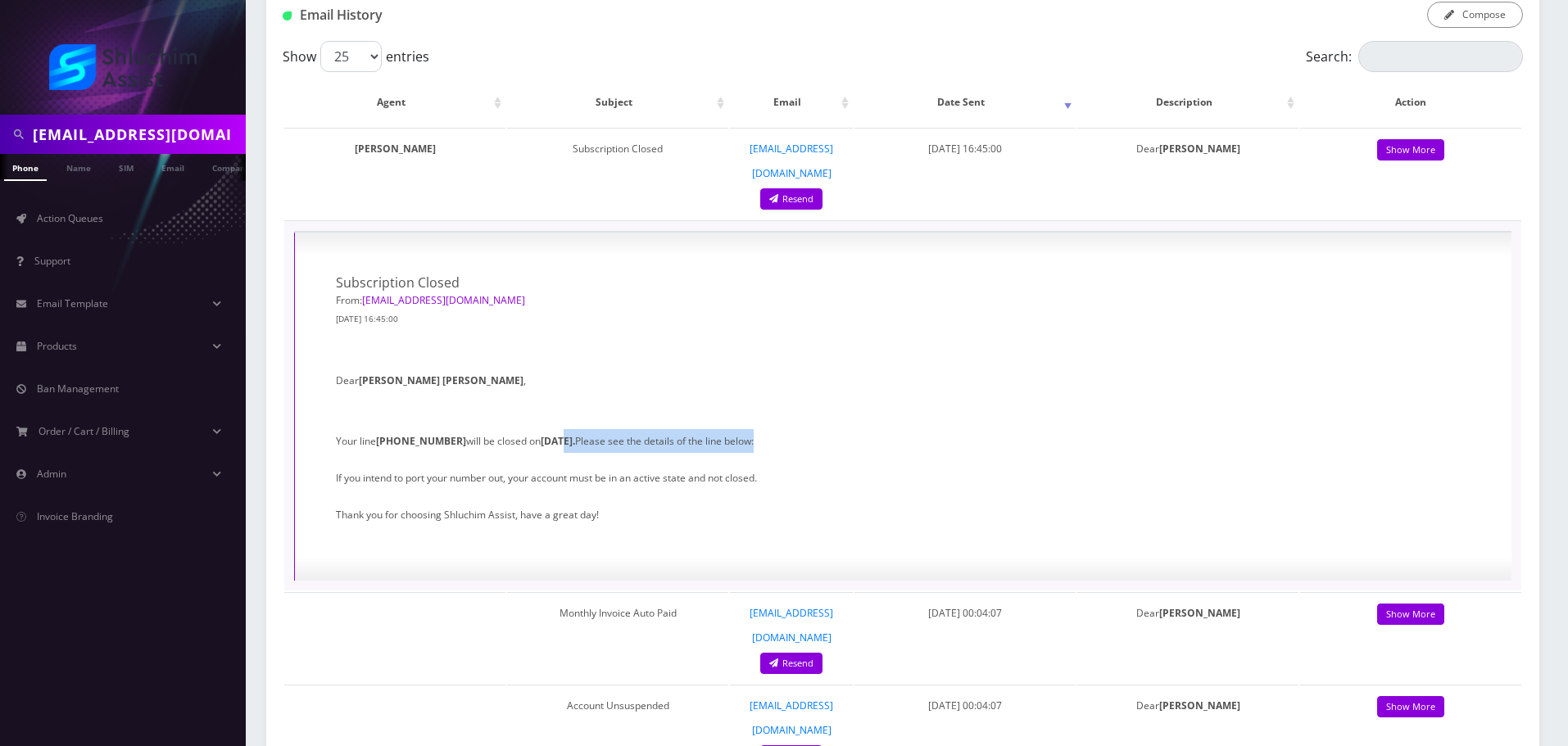
click at [806, 419] on p "Your line 510-216-8967 will be closed on 08/12/2025. Please see the details of …" at bounding box center [903, 429] width 1135 height 48
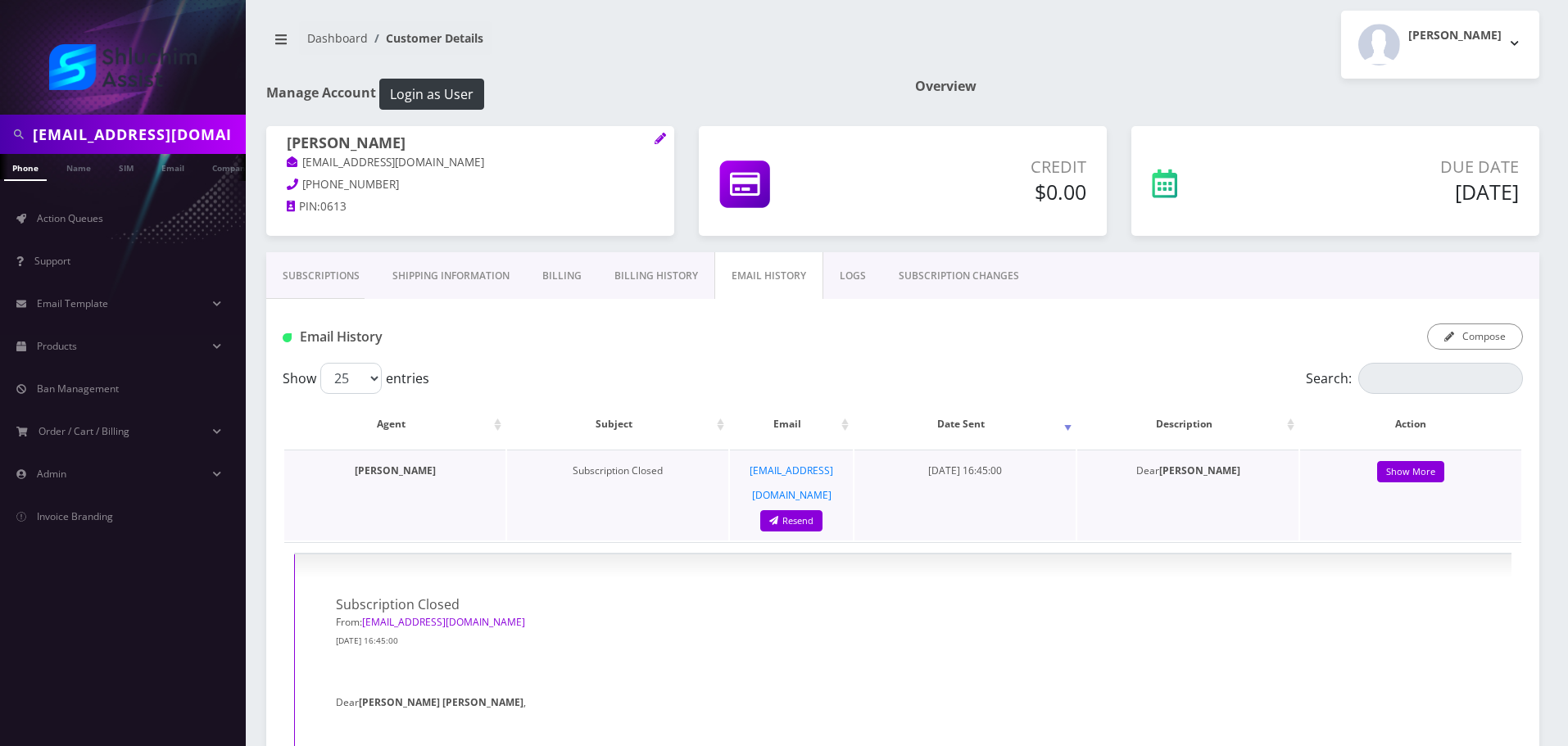
scroll to position [0, 0]
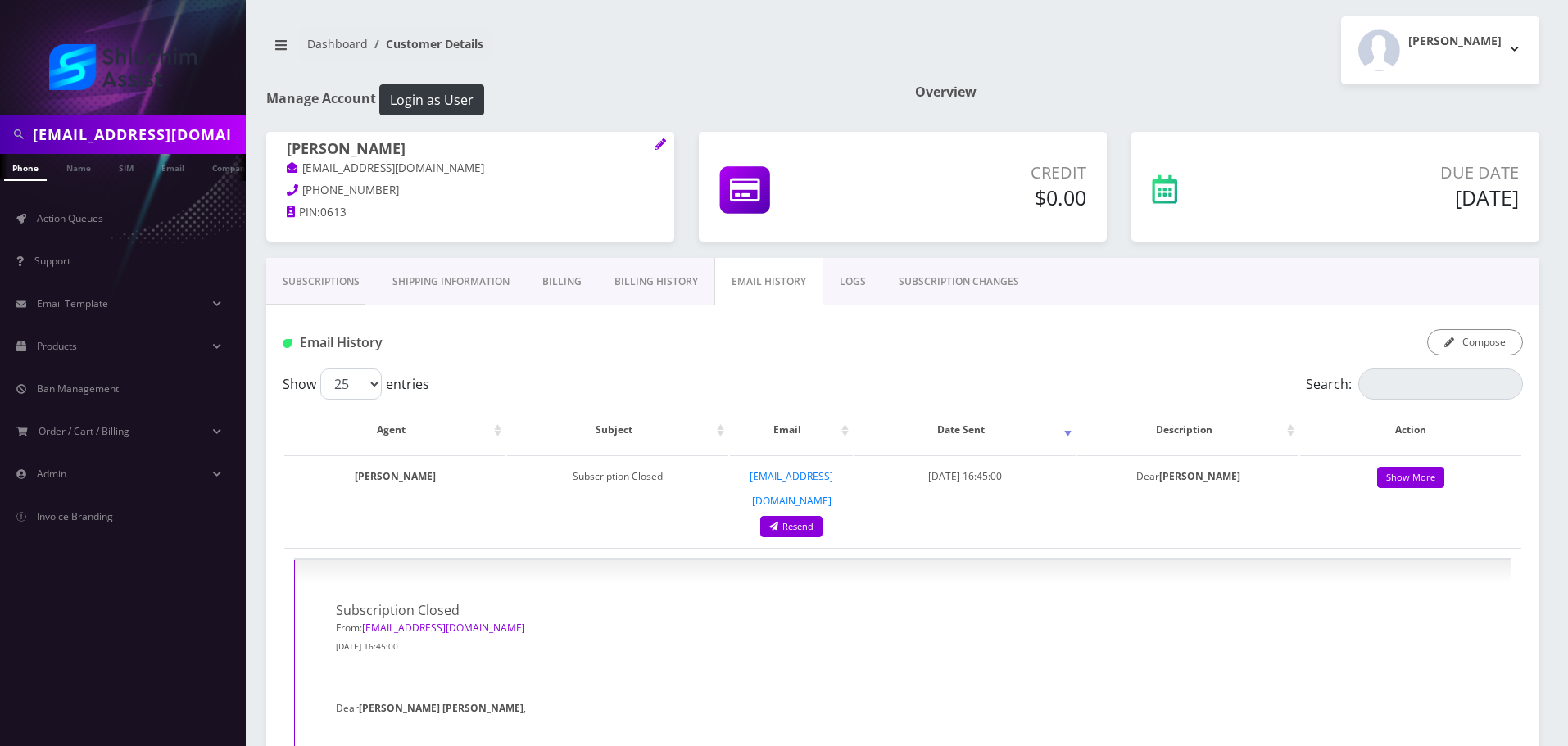
click at [659, 287] on link "Billing History" at bounding box center [656, 282] width 116 height 48
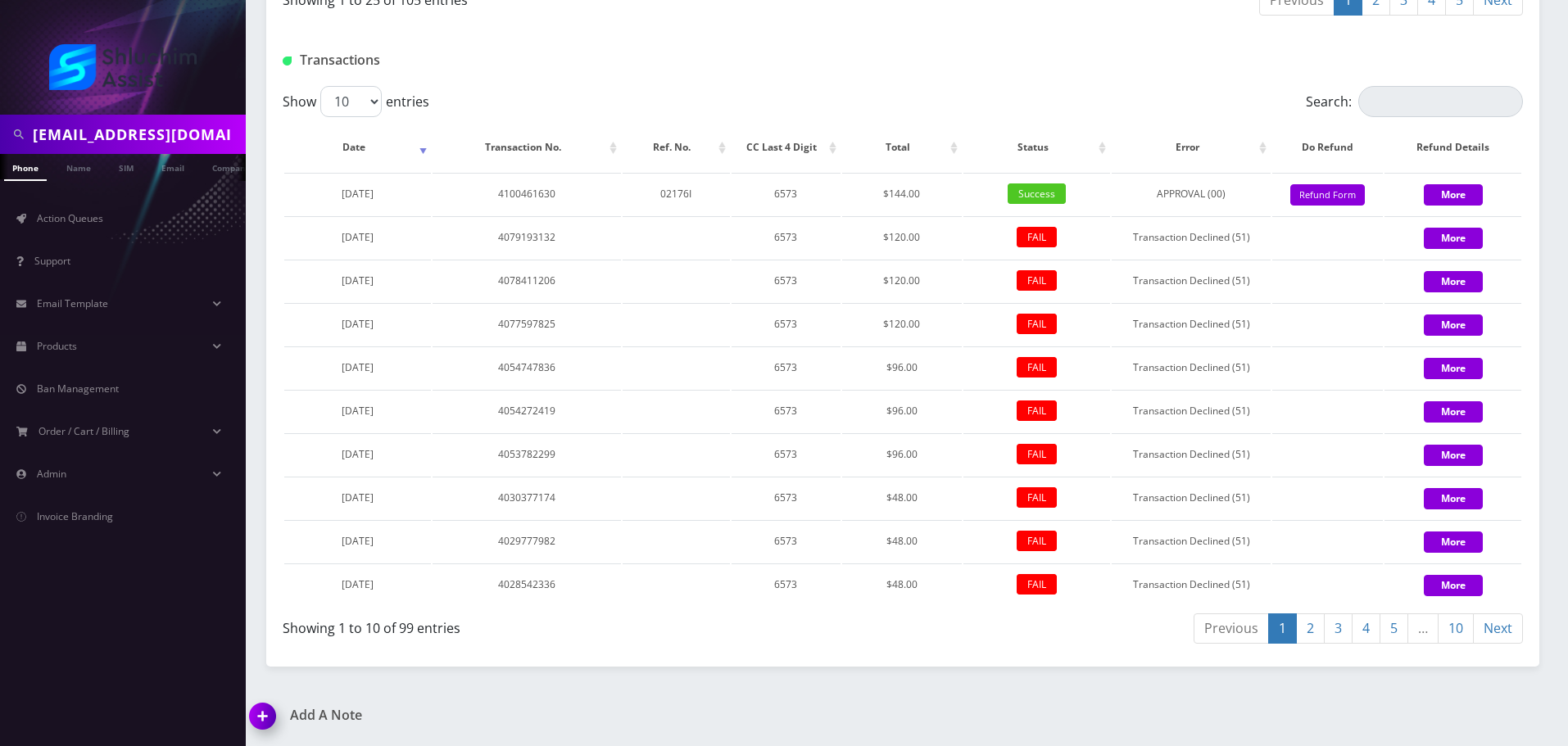
scroll to position [2176, 0]
click at [1318, 630] on link "2" at bounding box center [1310, 628] width 29 height 30
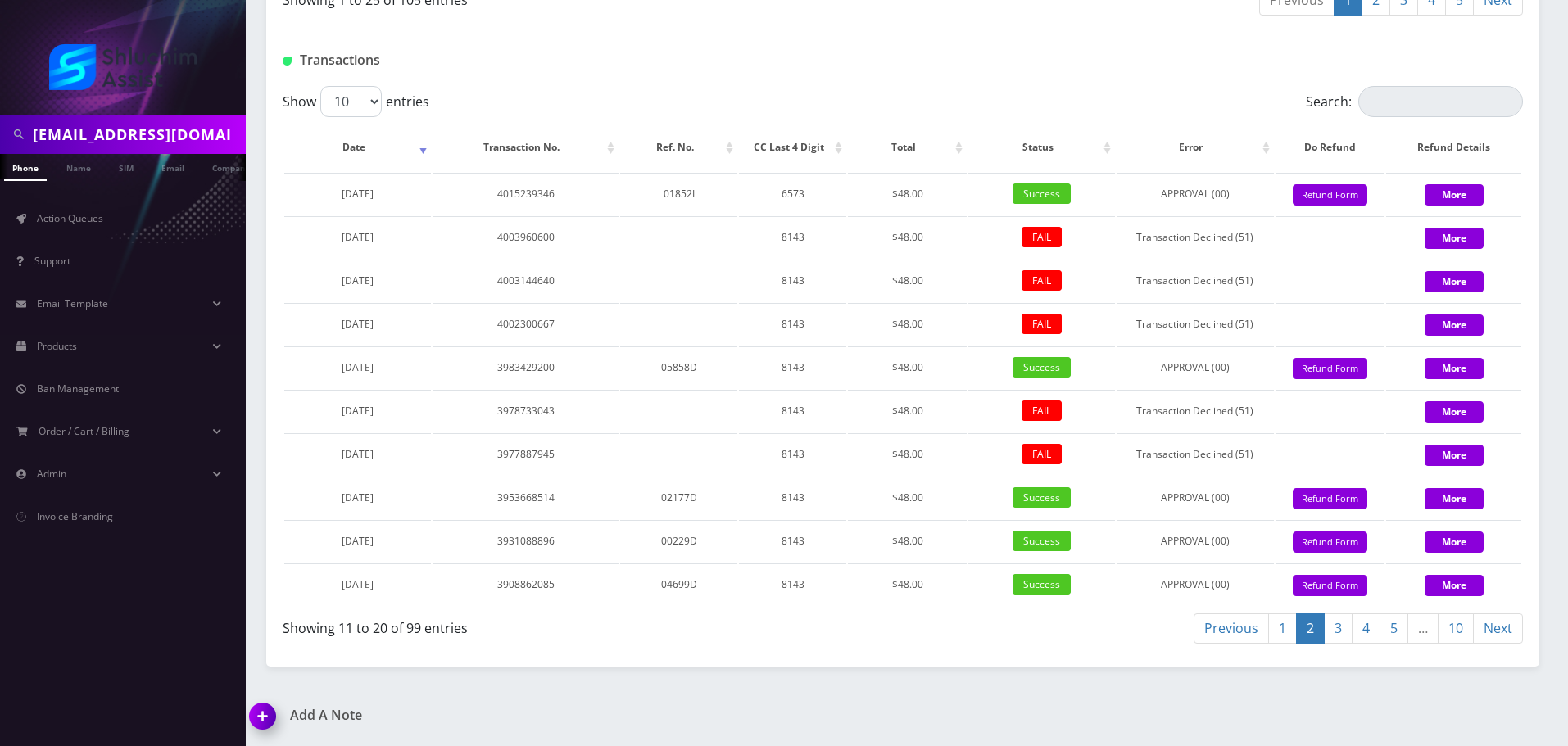
click at [1280, 631] on link "1" at bounding box center [1283, 628] width 29 height 30
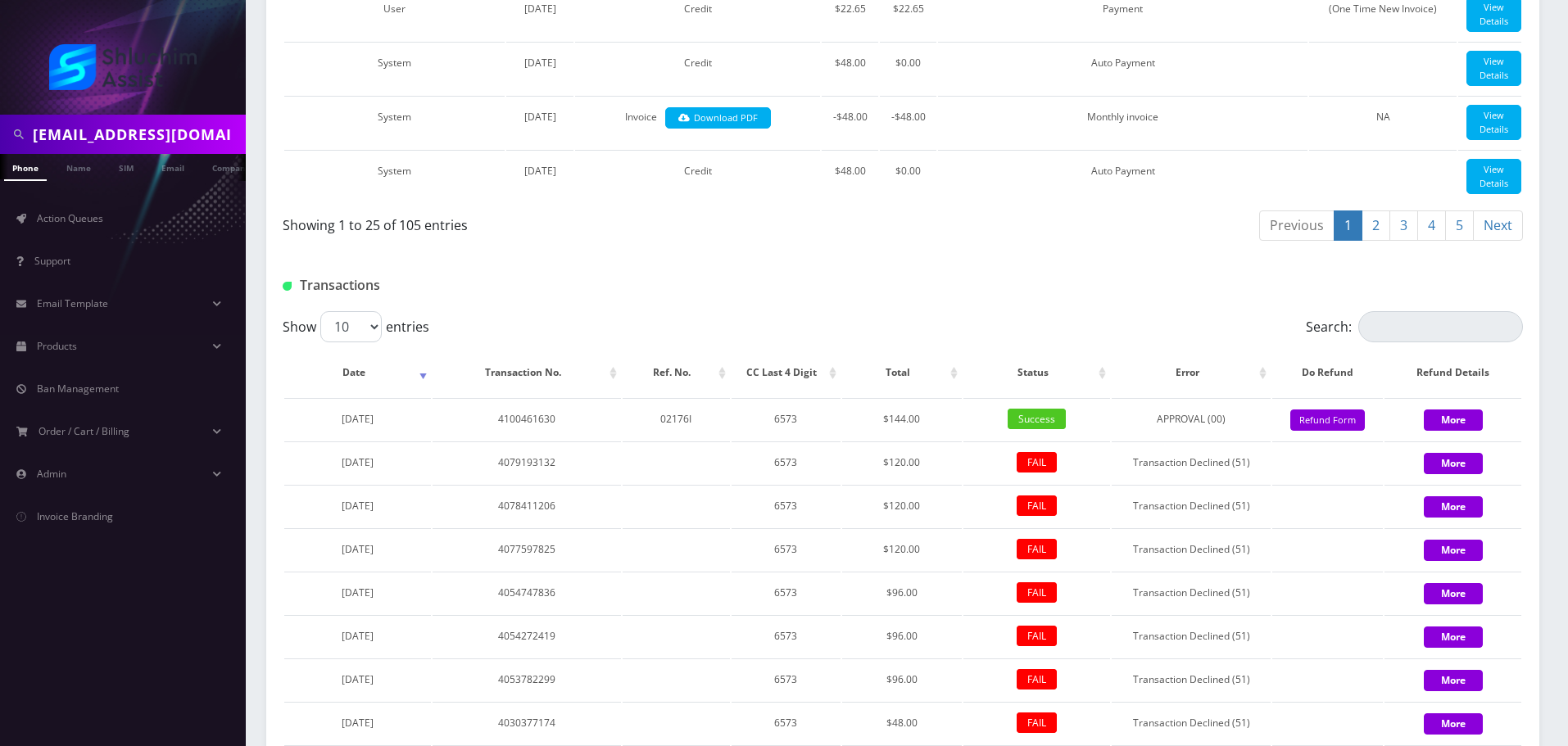
scroll to position [2094, 0]
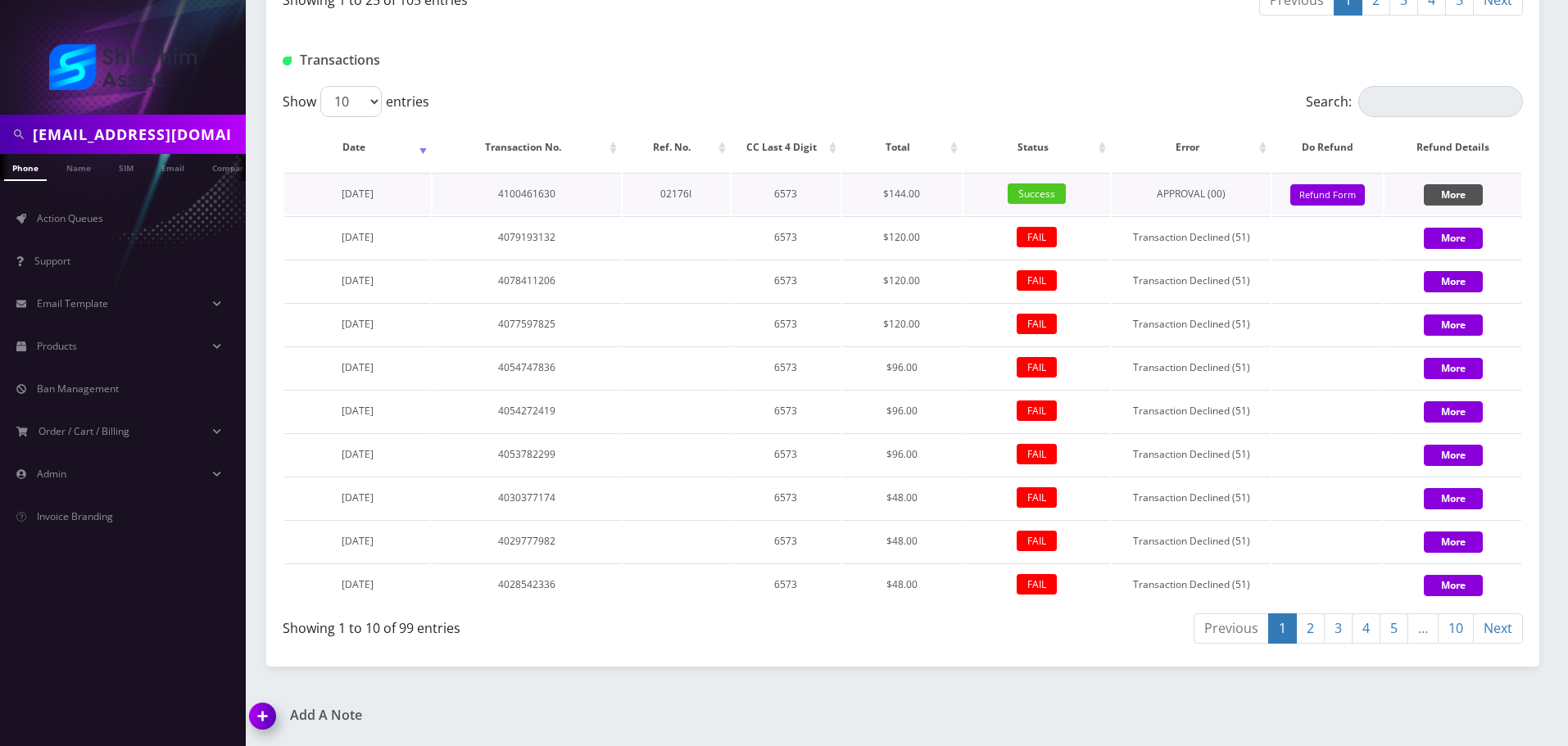
click at [1433, 205] on button "More" at bounding box center [1453, 194] width 59 height 21
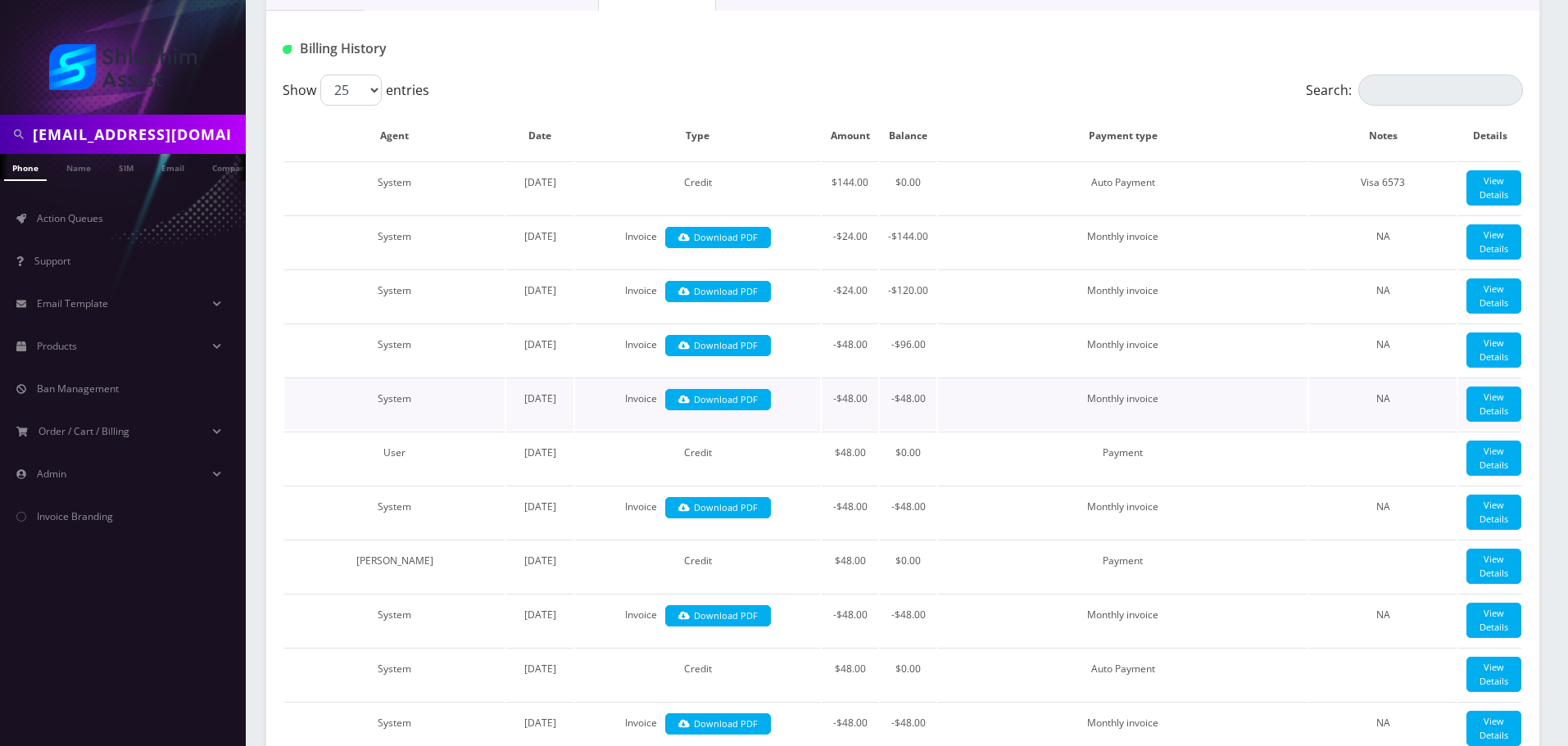
scroll to position [410, 0]
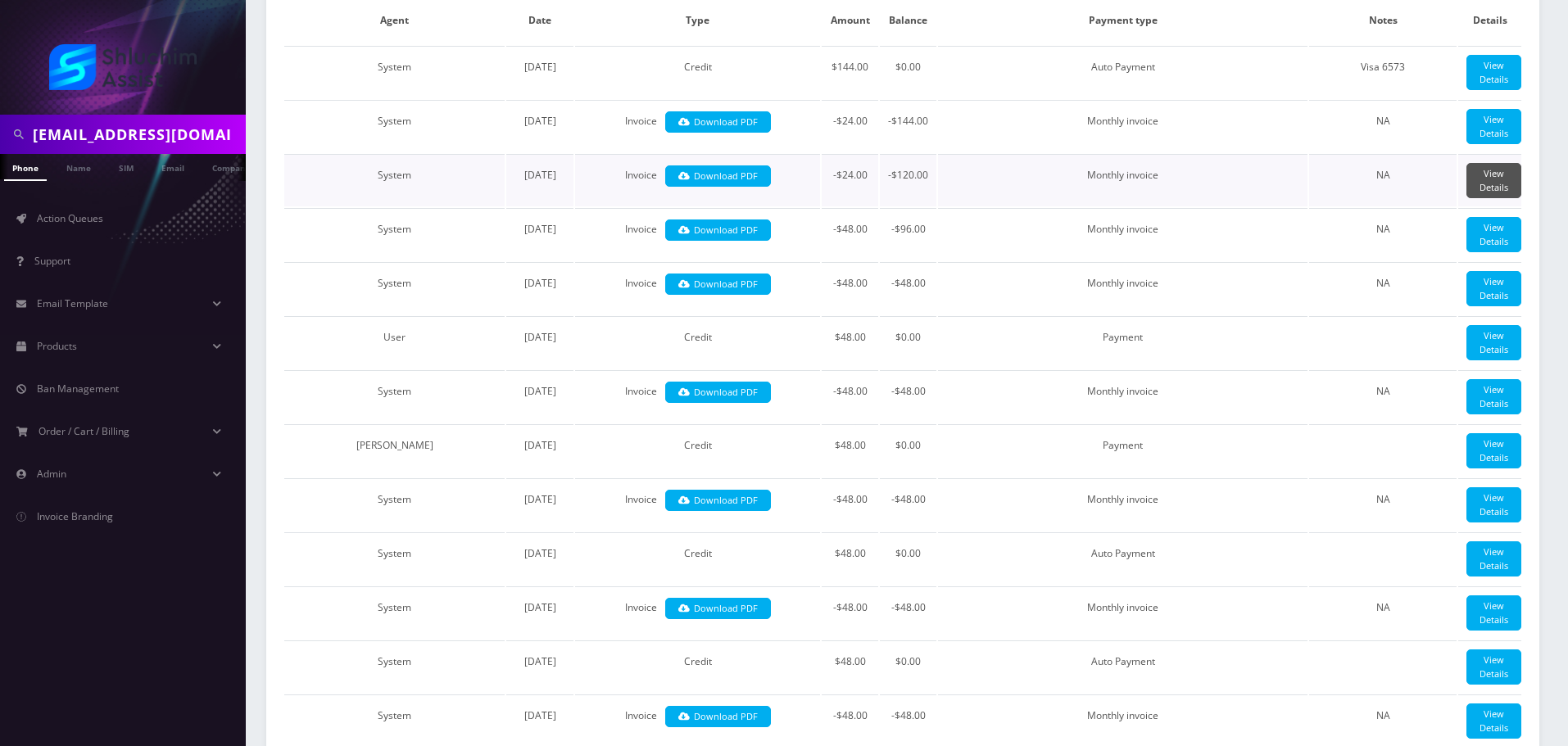
click at [1502, 198] on link "View Details" at bounding box center [1494, 180] width 55 height 35
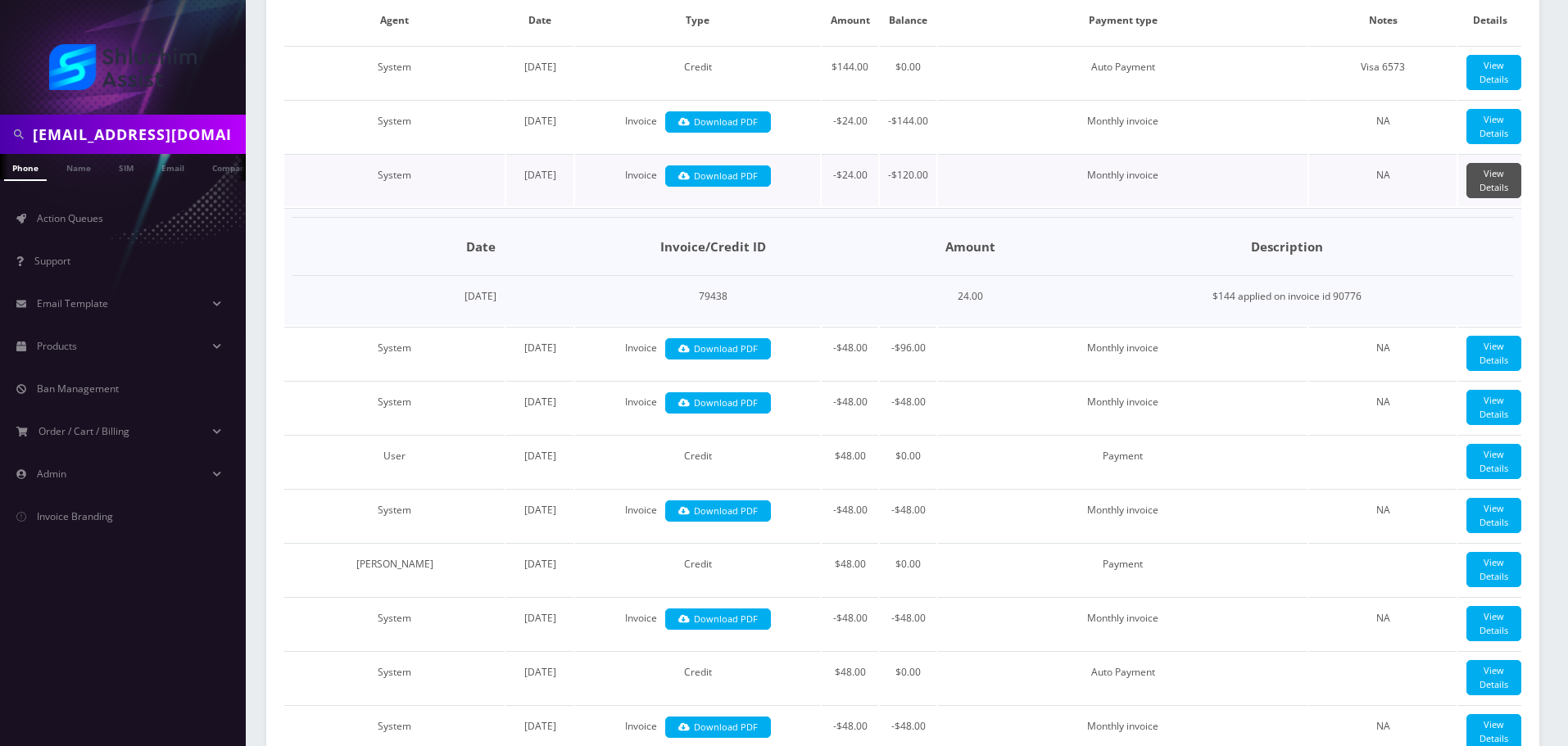
click at [1502, 198] on link "View Details" at bounding box center [1494, 180] width 55 height 35
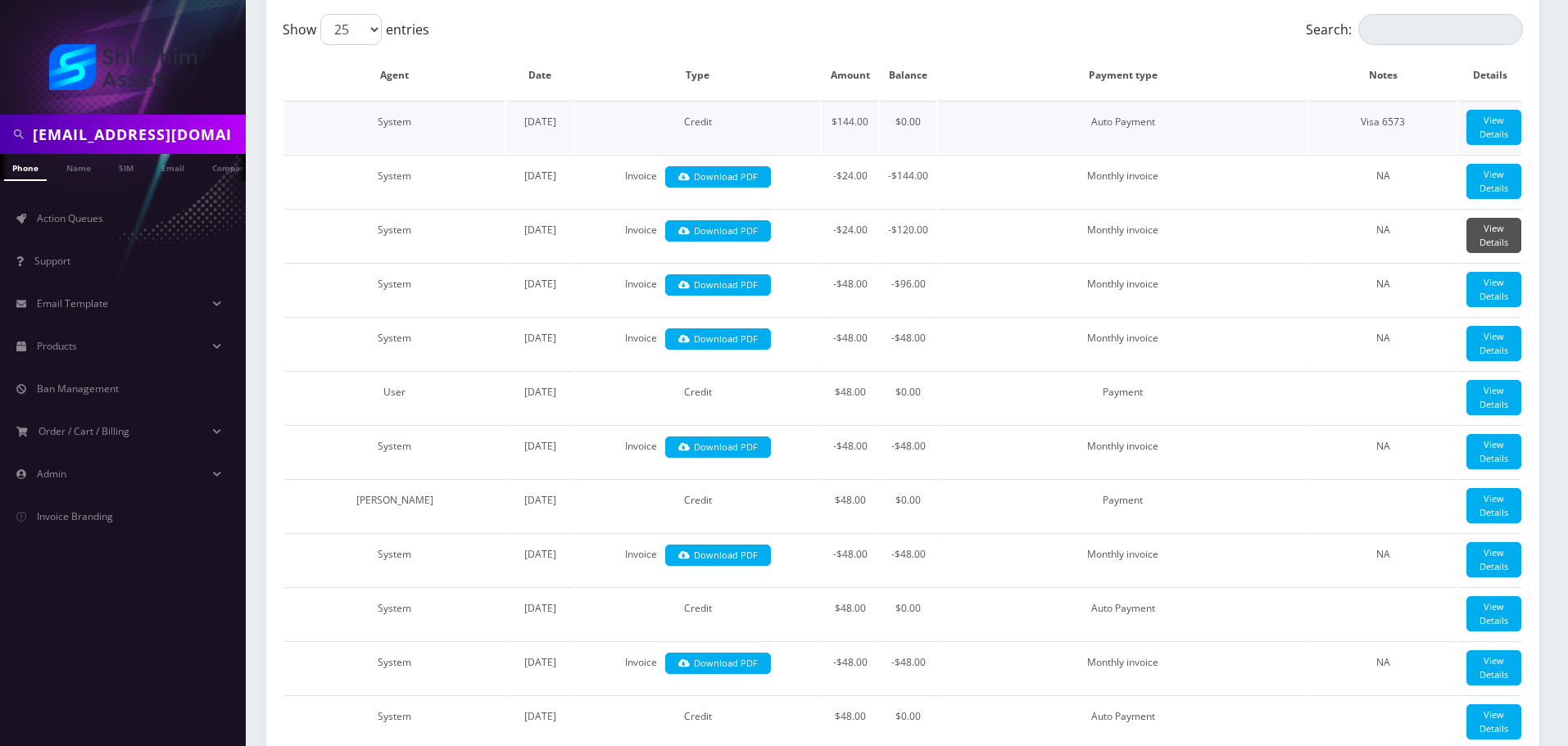
scroll to position [82, 0]
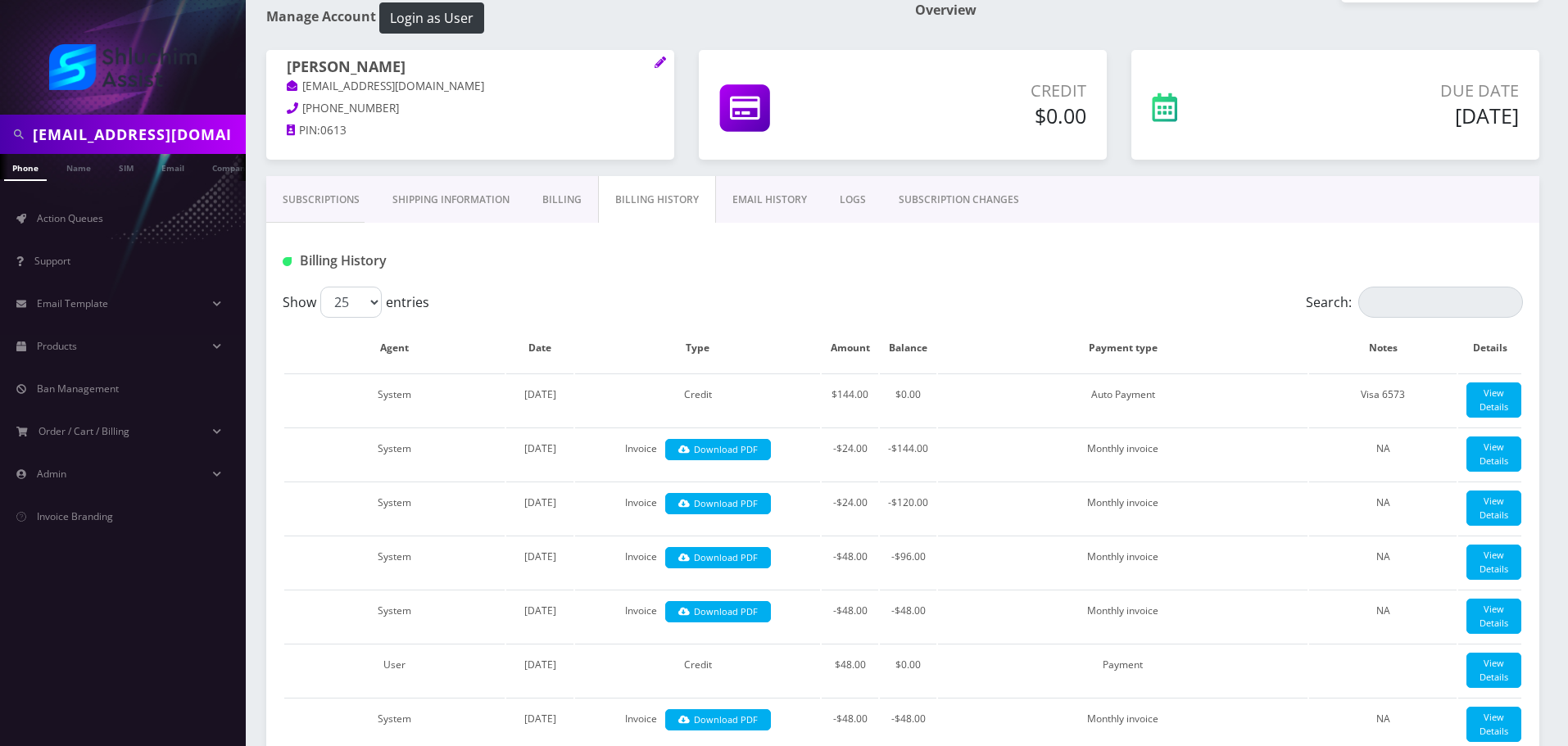
click at [750, 210] on link "EMAIL HISTORY" at bounding box center [769, 200] width 107 height 48
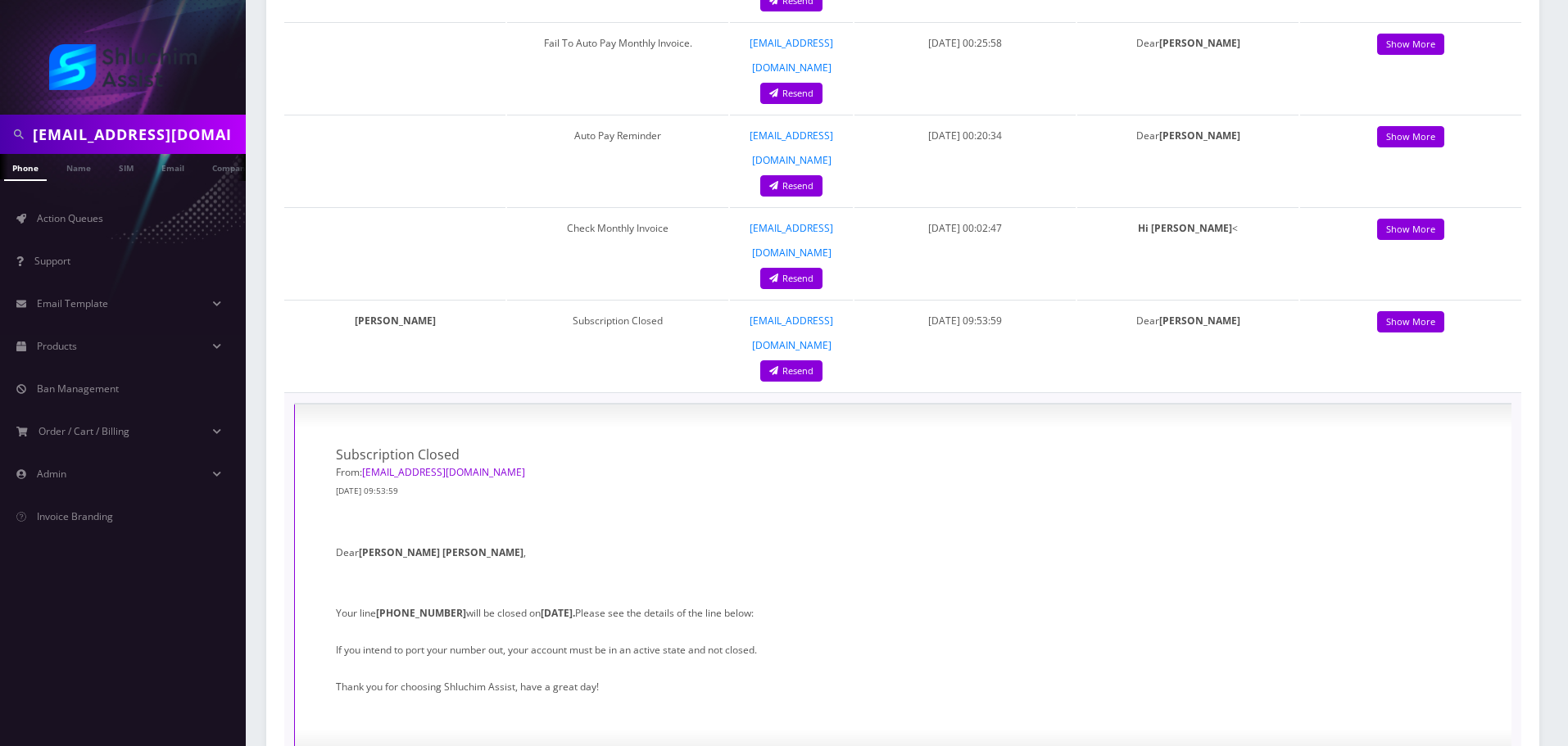
scroll to position [2198, 0]
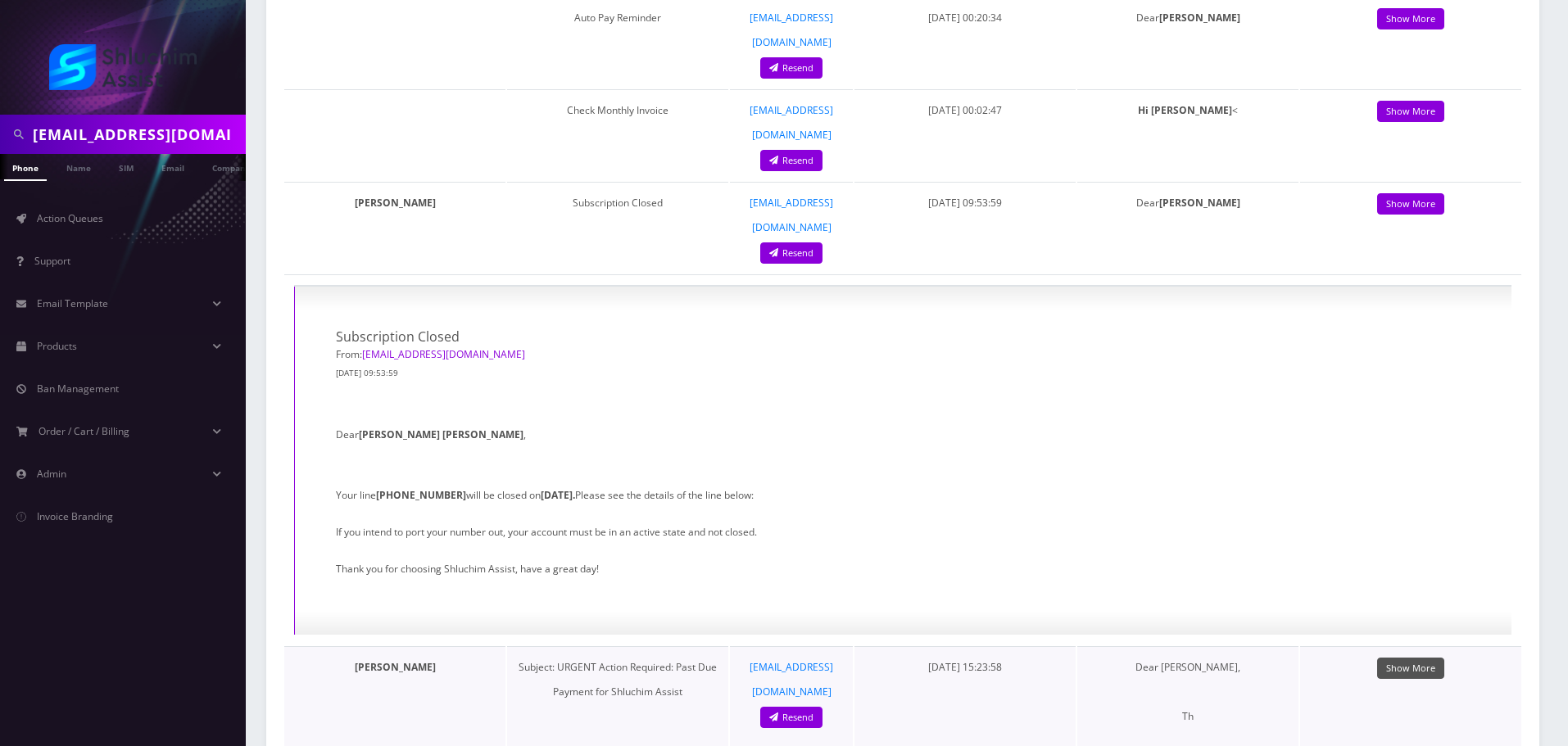
click at [1410, 658] on link "Show More" at bounding box center [1411, 669] width 67 height 22
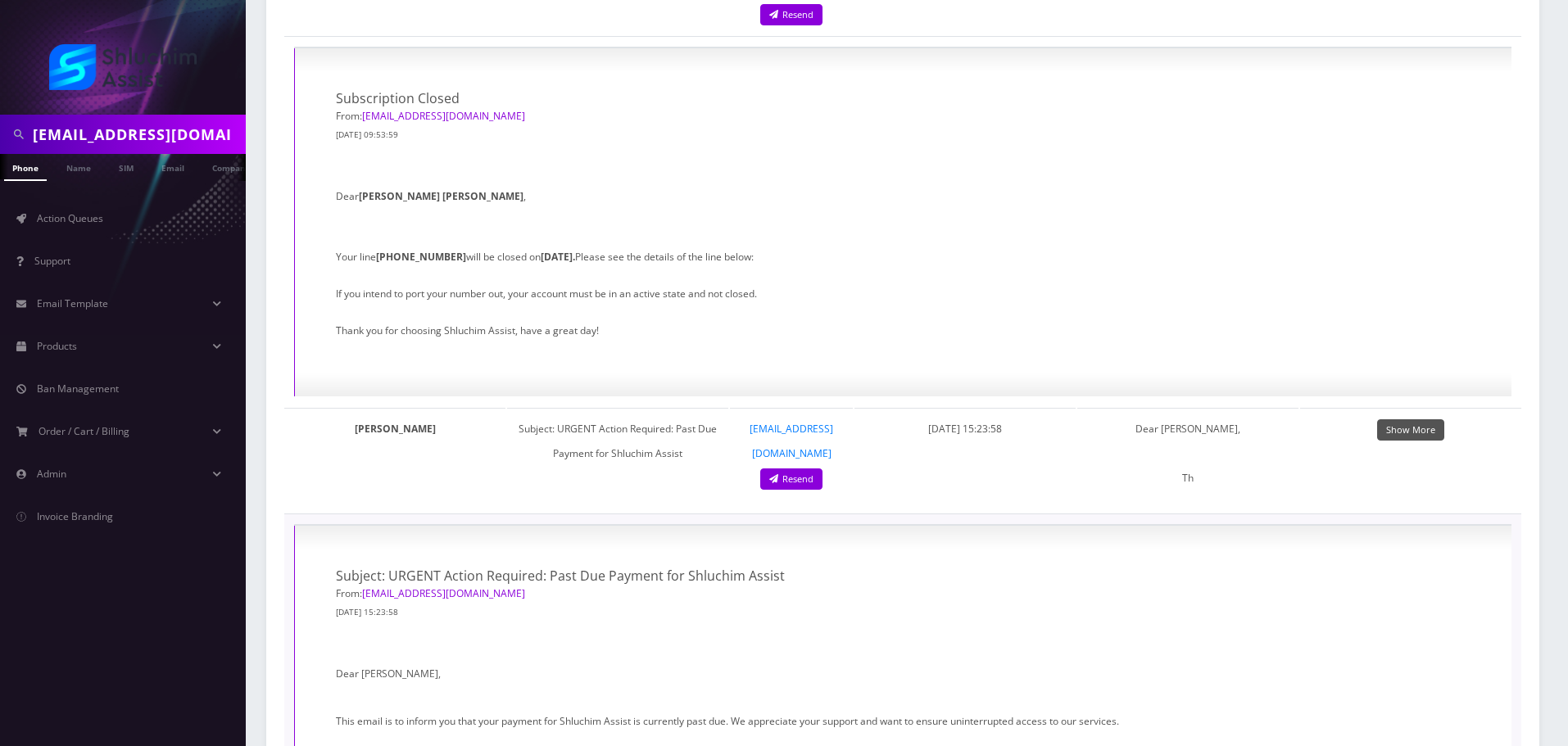
scroll to position [2443, 0]
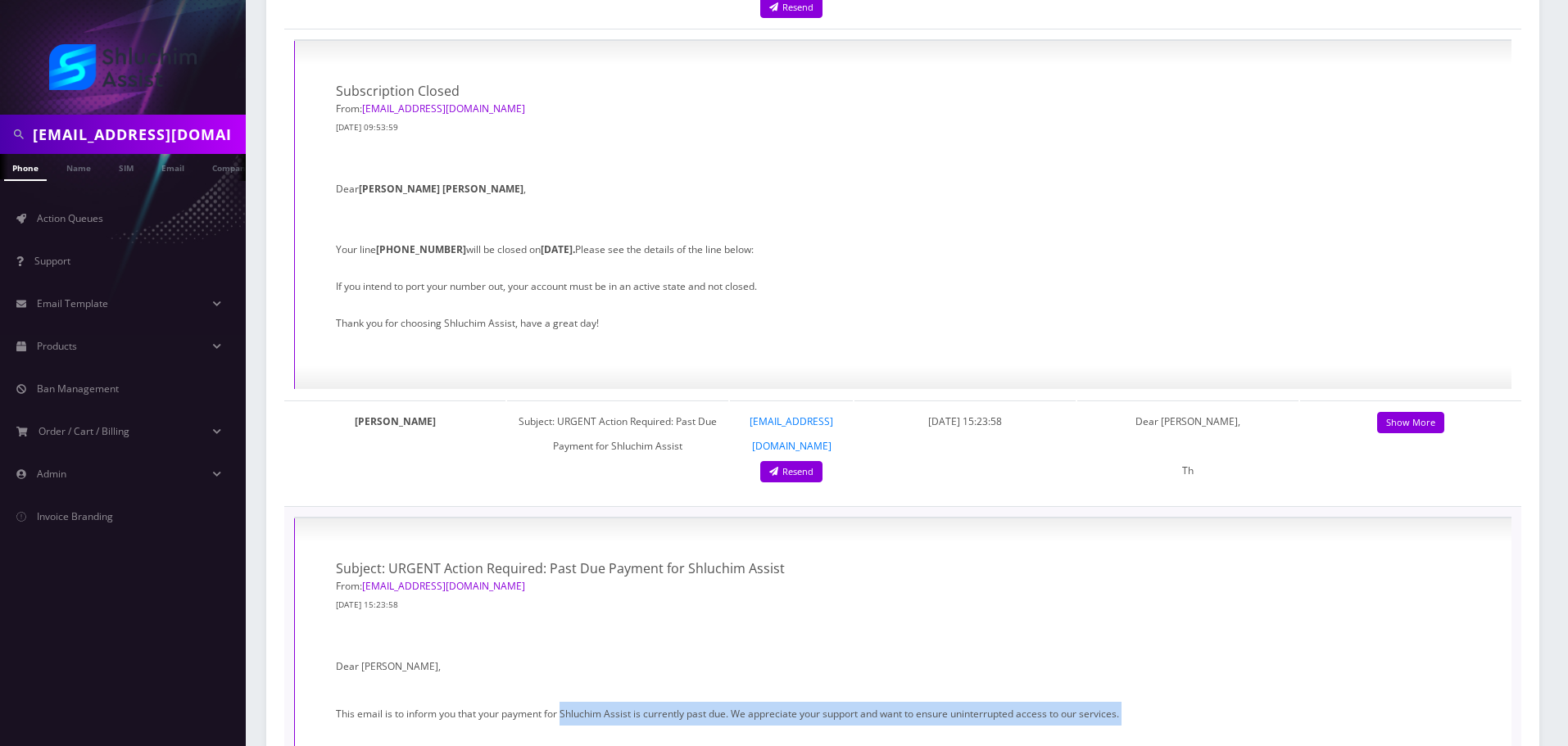
drag, startPoint x: 925, startPoint y: 431, endPoint x: 942, endPoint y: 433, distance: 17.1
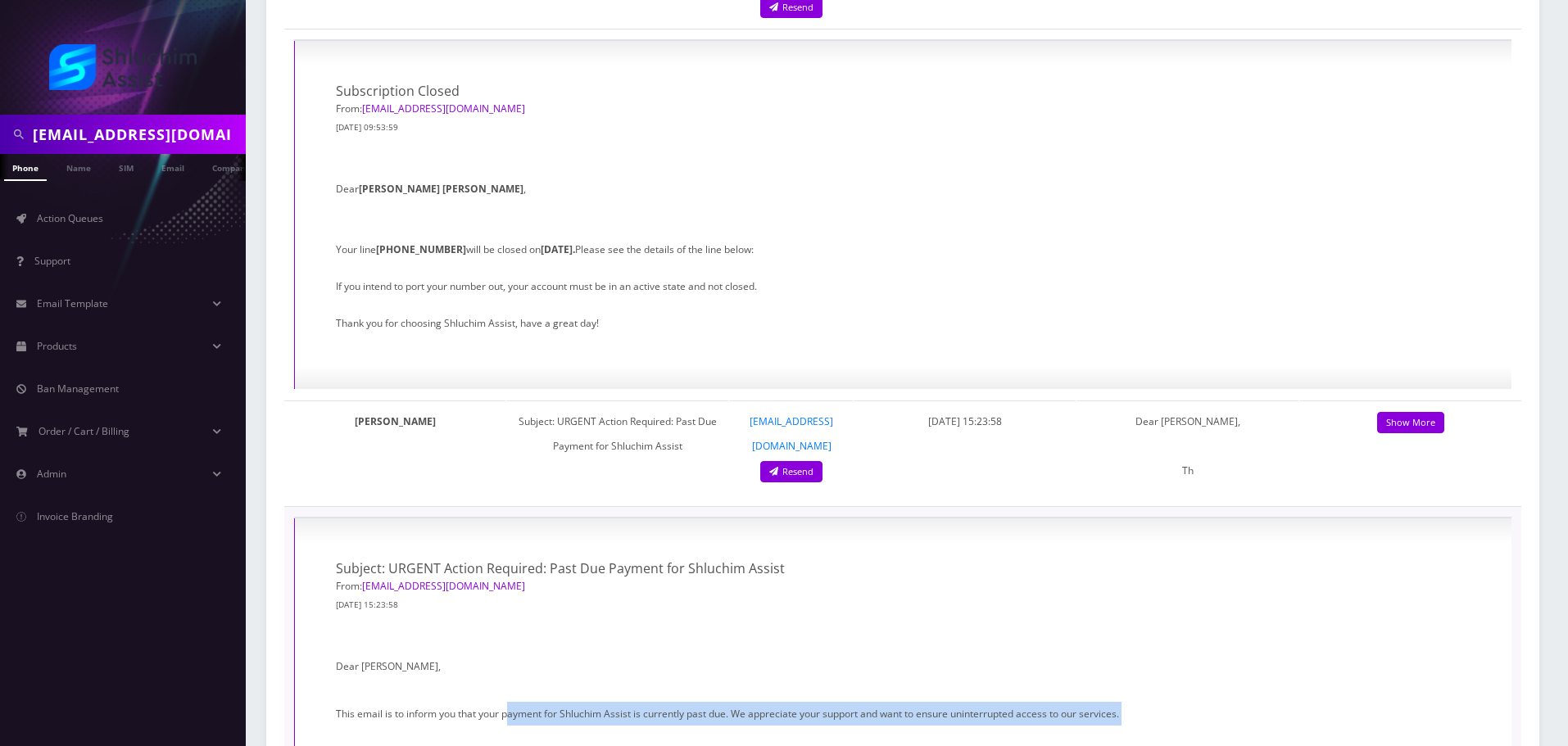
drag, startPoint x: 588, startPoint y: 417, endPoint x: 751, endPoint y: 435, distance: 164.0
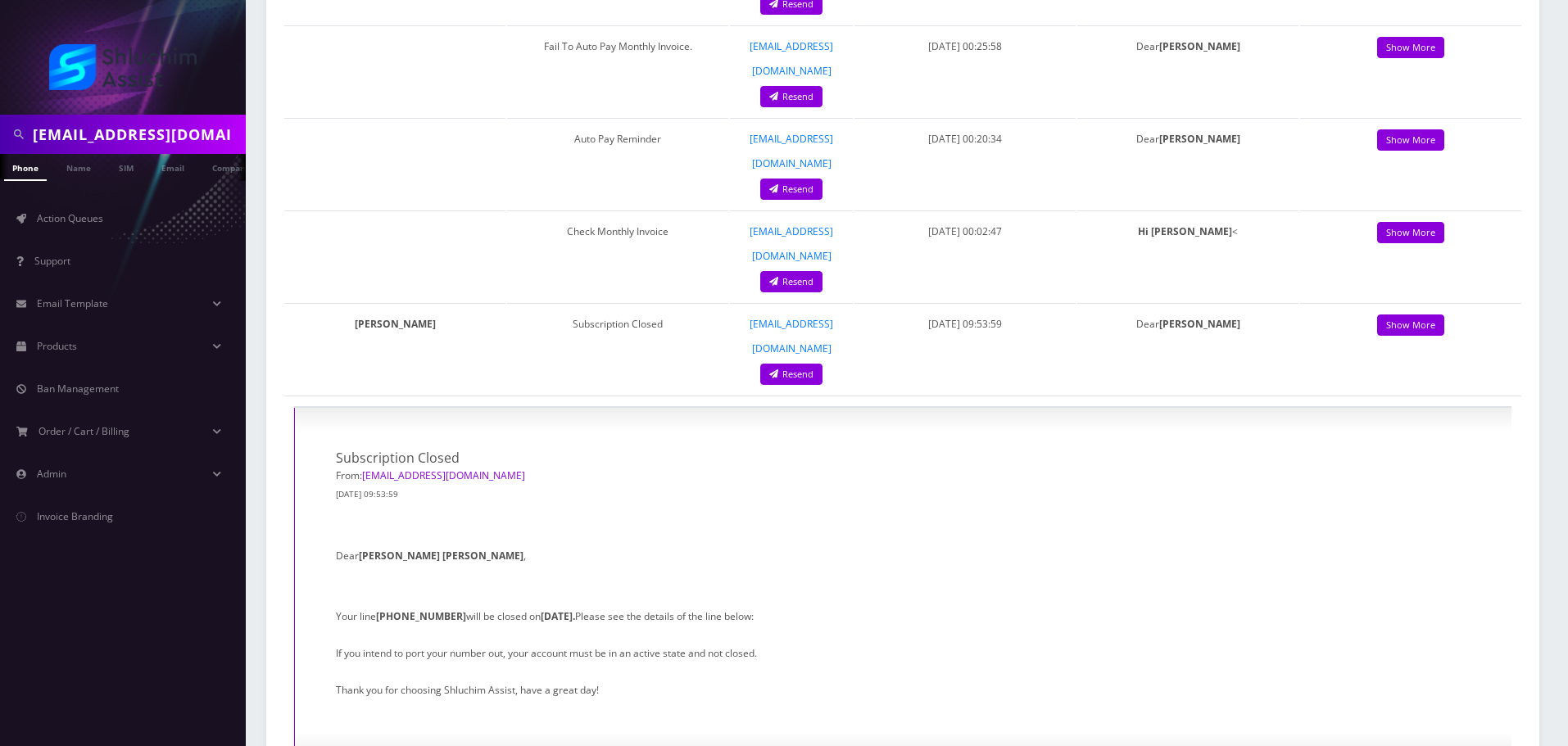
scroll to position [1952, 0]
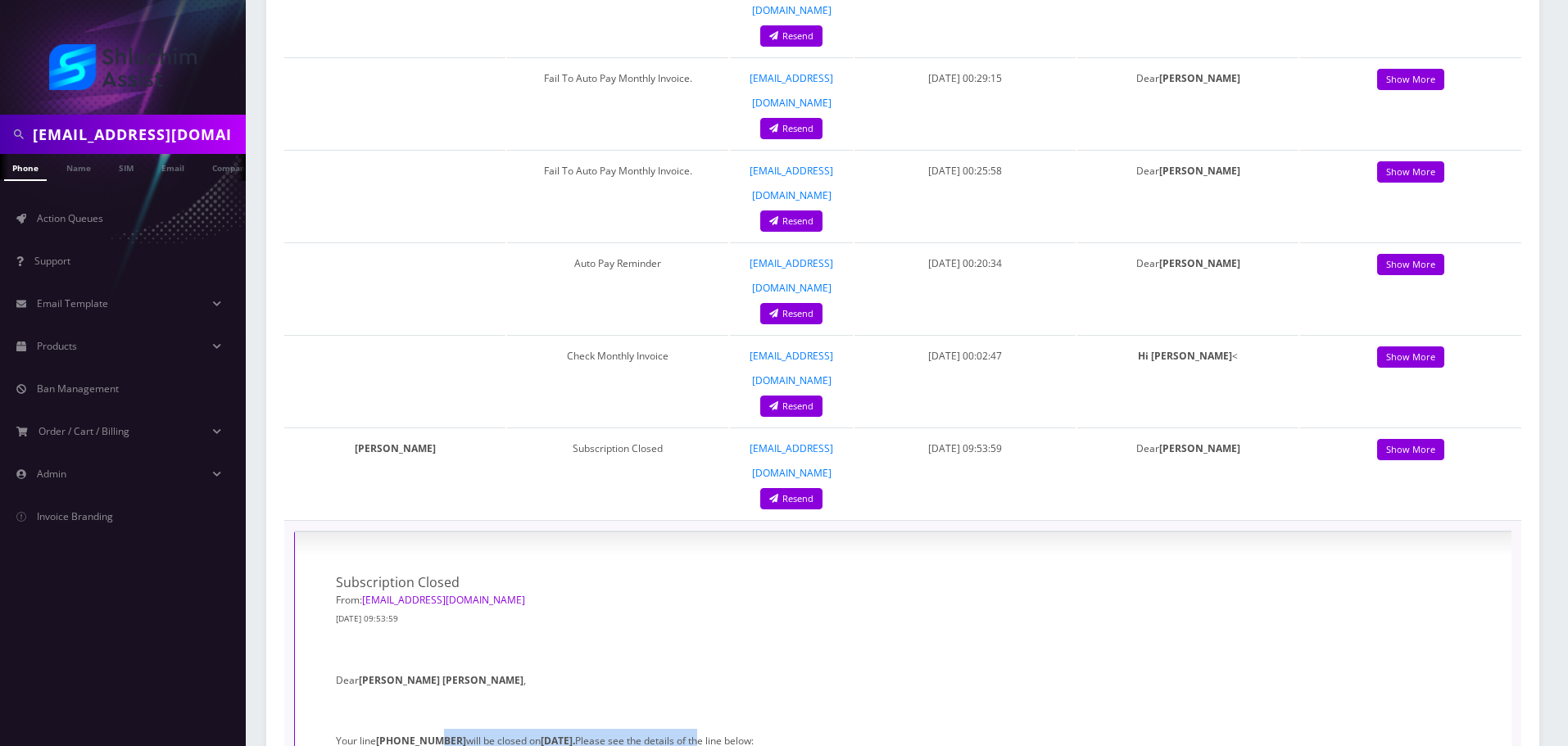
drag, startPoint x: 527, startPoint y: 419, endPoint x: 702, endPoint y: 423, distance: 175.0
drag, startPoint x: 448, startPoint y: 423, endPoint x: 730, endPoint y: 424, distance: 282.0
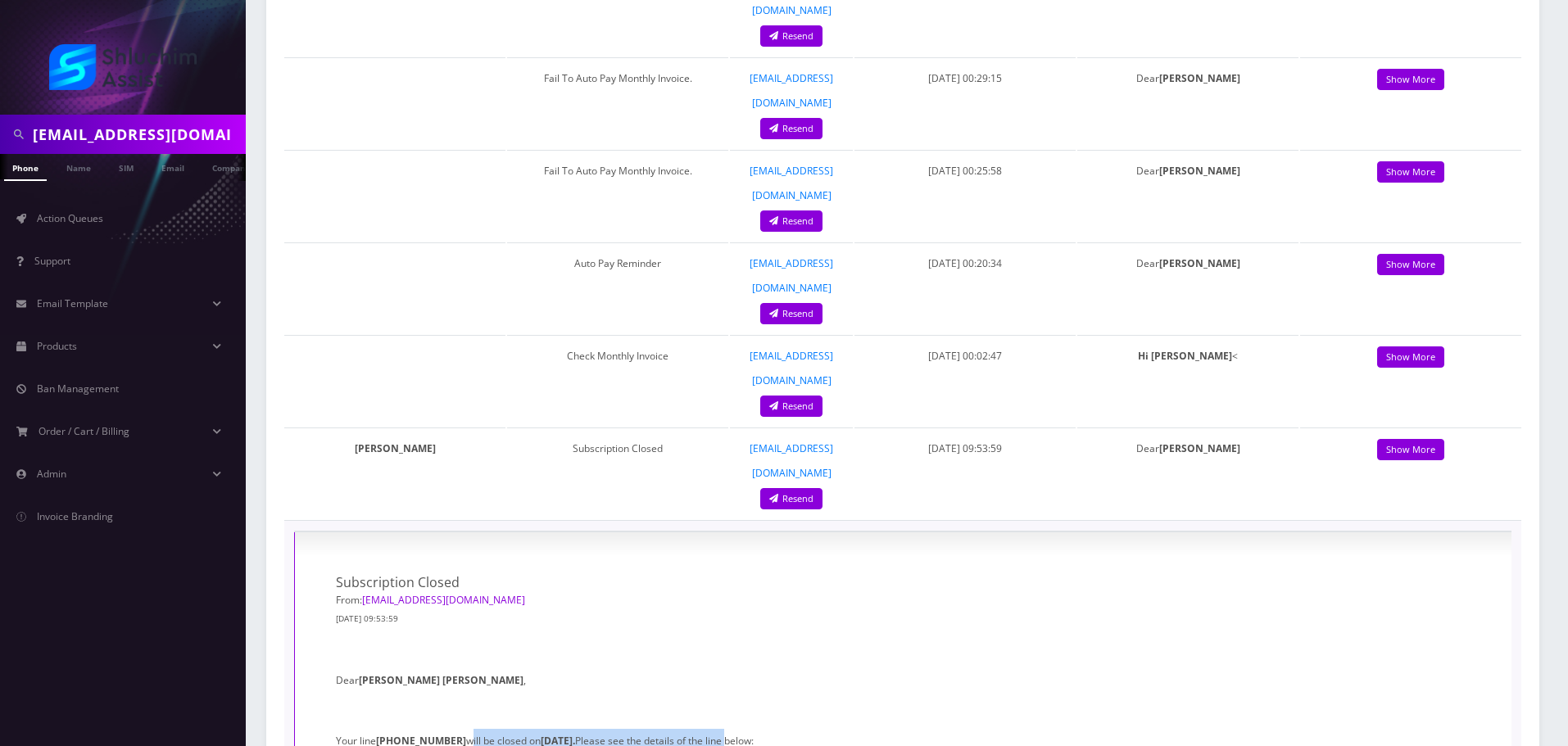
drag, startPoint x: 562, startPoint y: 420, endPoint x: 744, endPoint y: 422, distance: 182.0
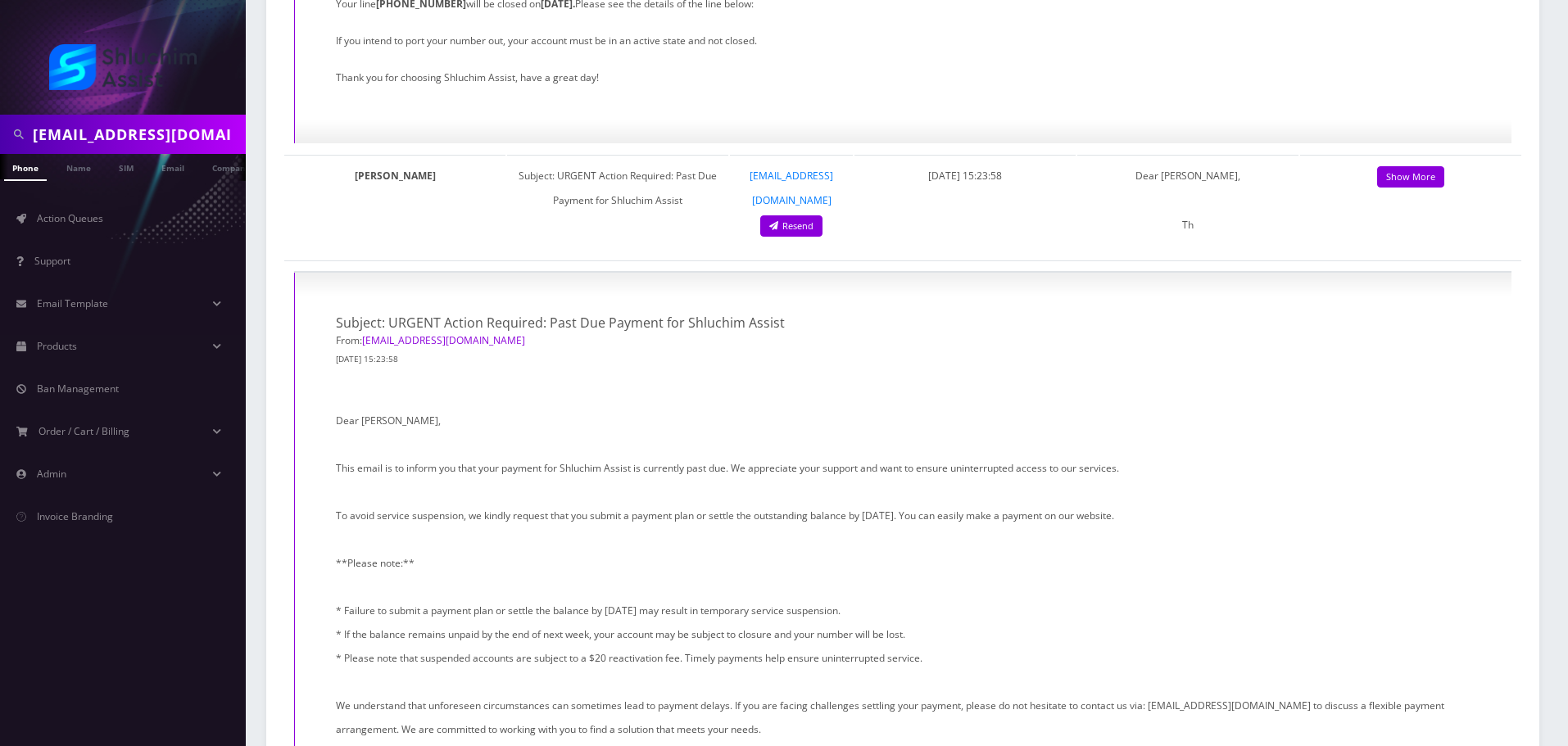
scroll to position [0, 9]
click at [191, 127] on input "[EMAIL_ADDRESS][DOMAIN_NAME]" at bounding box center [137, 134] width 209 height 31
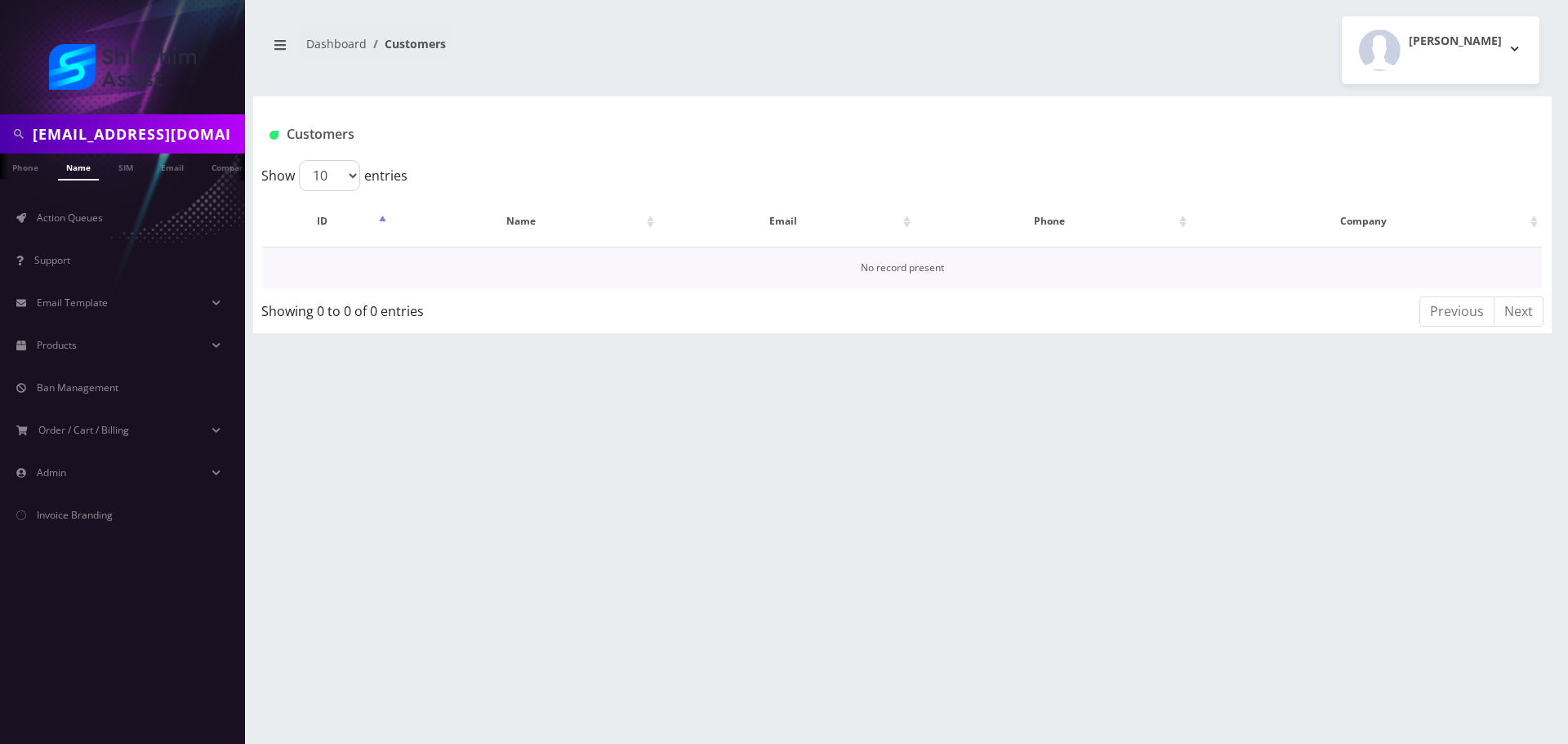
scroll to position [0, 9]
click at [156, 169] on link "Email" at bounding box center [164, 167] width 39 height 27
click at [520, 265] on link "[PERSON_NAME]" at bounding box center [534, 267] width 77 height 14
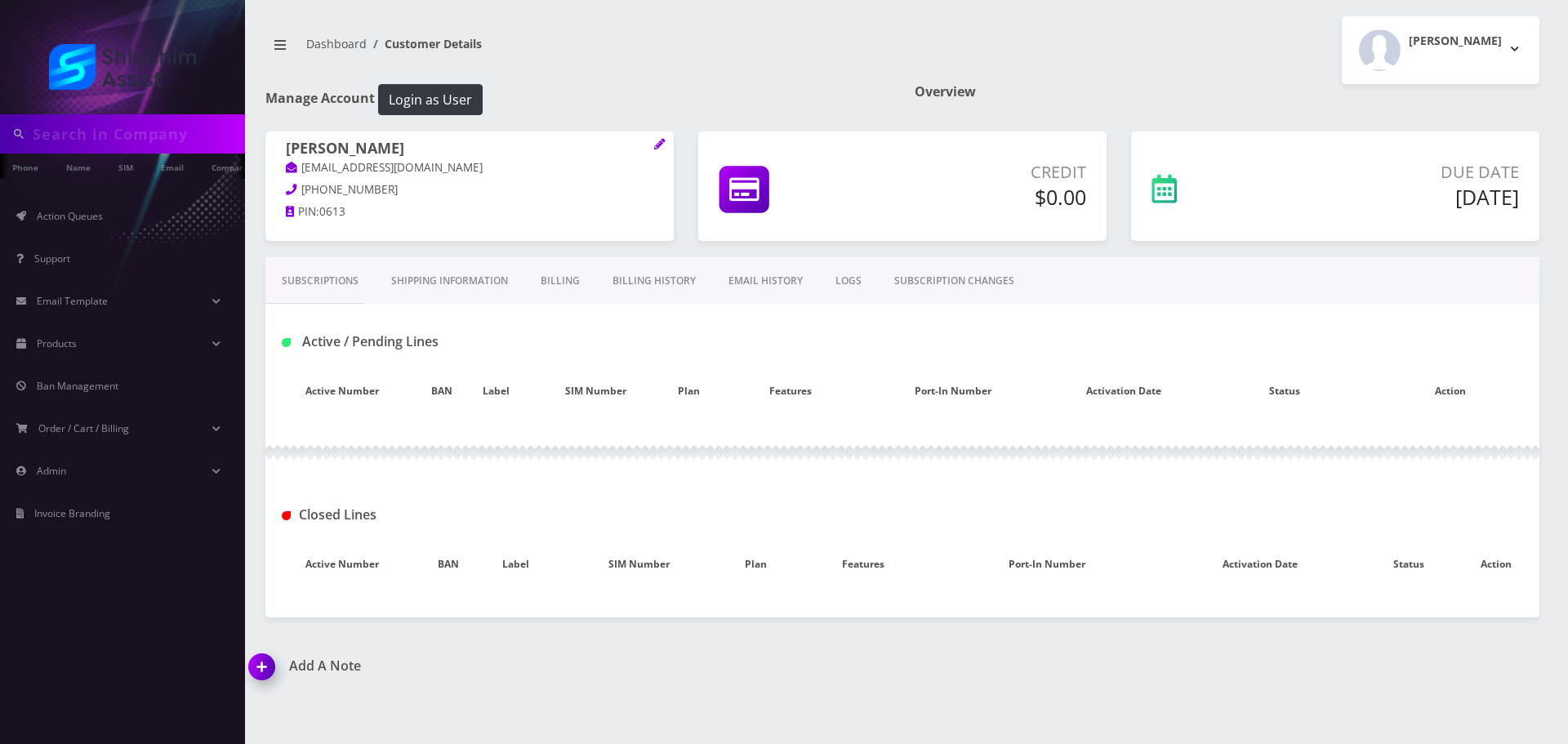
type input "[EMAIL_ADDRESS][DOMAIN_NAME]"
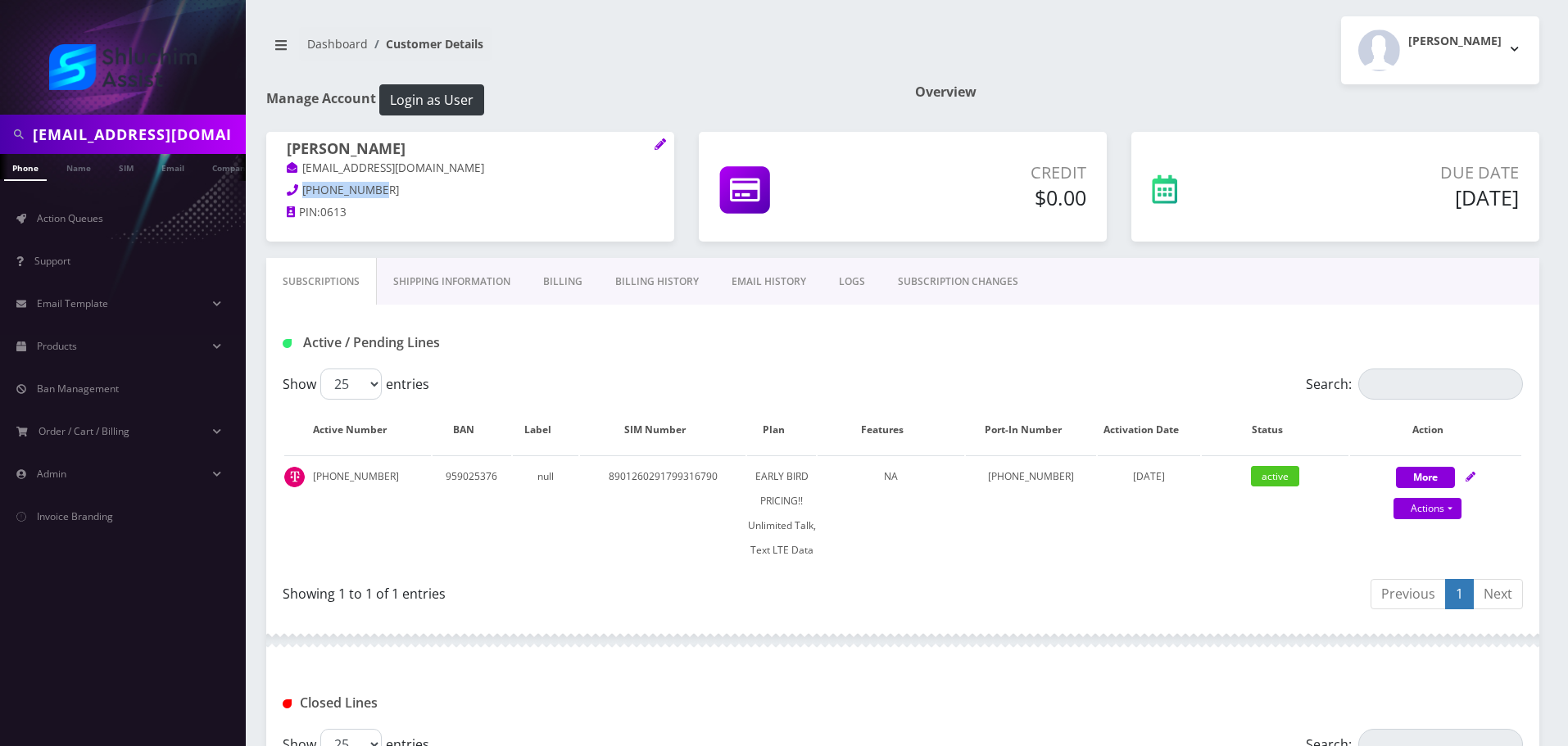
drag, startPoint x: 388, startPoint y: 186, endPoint x: 295, endPoint y: 186, distance: 93.0
click at [295, 186] on p "[PHONE_NUMBER]" at bounding box center [470, 191] width 367 height 18
copy span "[PHONE_NUMBER]"
drag, startPoint x: 389, startPoint y: 474, endPoint x: 306, endPoint y: 477, distance: 83.1
click at [306, 477] on td "[PHONE_NUMBER]" at bounding box center [357, 512] width 146 height 115
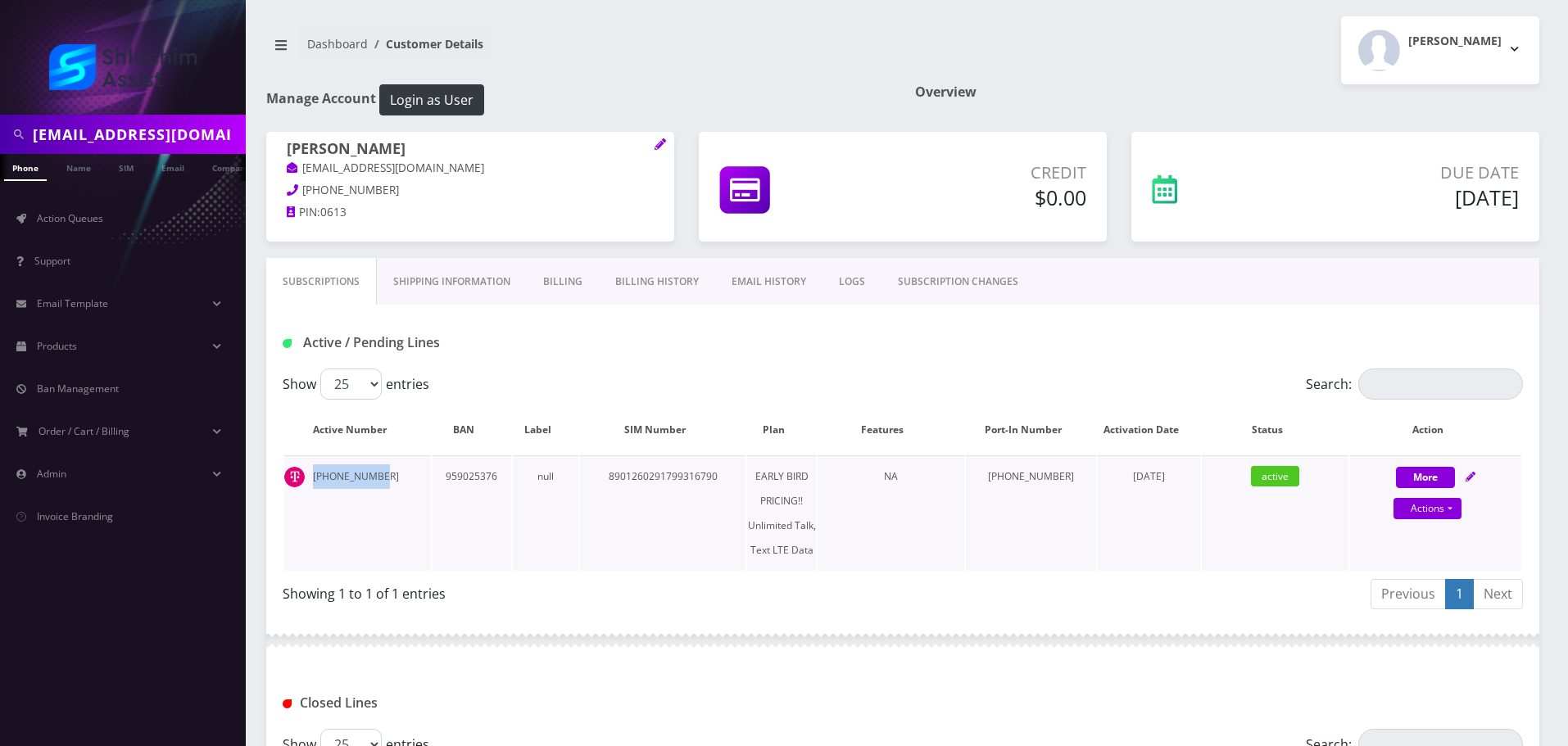
copy td "[PHONE_NUMBER]"
drag, startPoint x: 445, startPoint y: 170, endPoint x: 299, endPoint y: 172, distance: 146.0
click at [299, 172] on p "[EMAIL_ADDRESS][DOMAIN_NAME]" at bounding box center [470, 169] width 367 height 18
copy link "[EMAIL_ADDRESS][DOMAIN_NAME]"
